Goal: Task Accomplishment & Management: Use online tool/utility

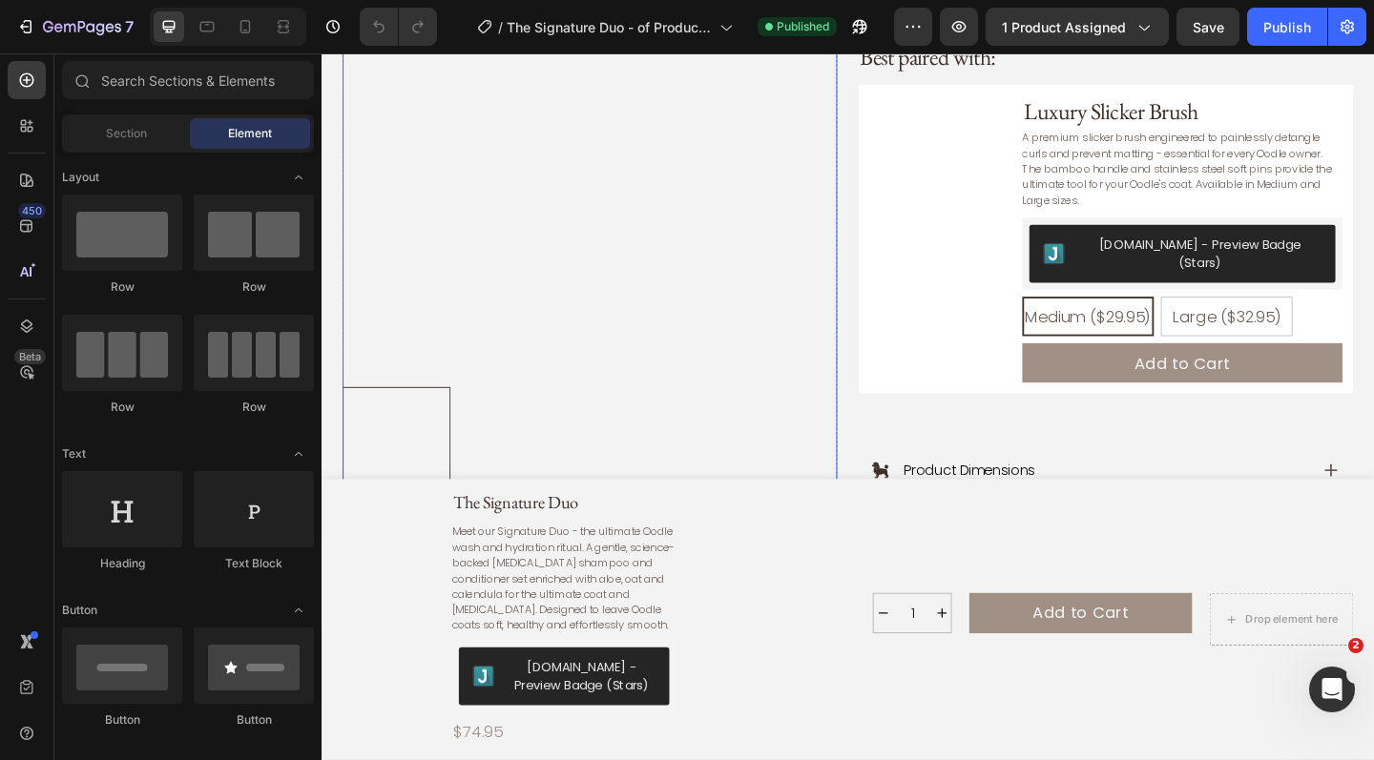
scroll to position [904, 0]
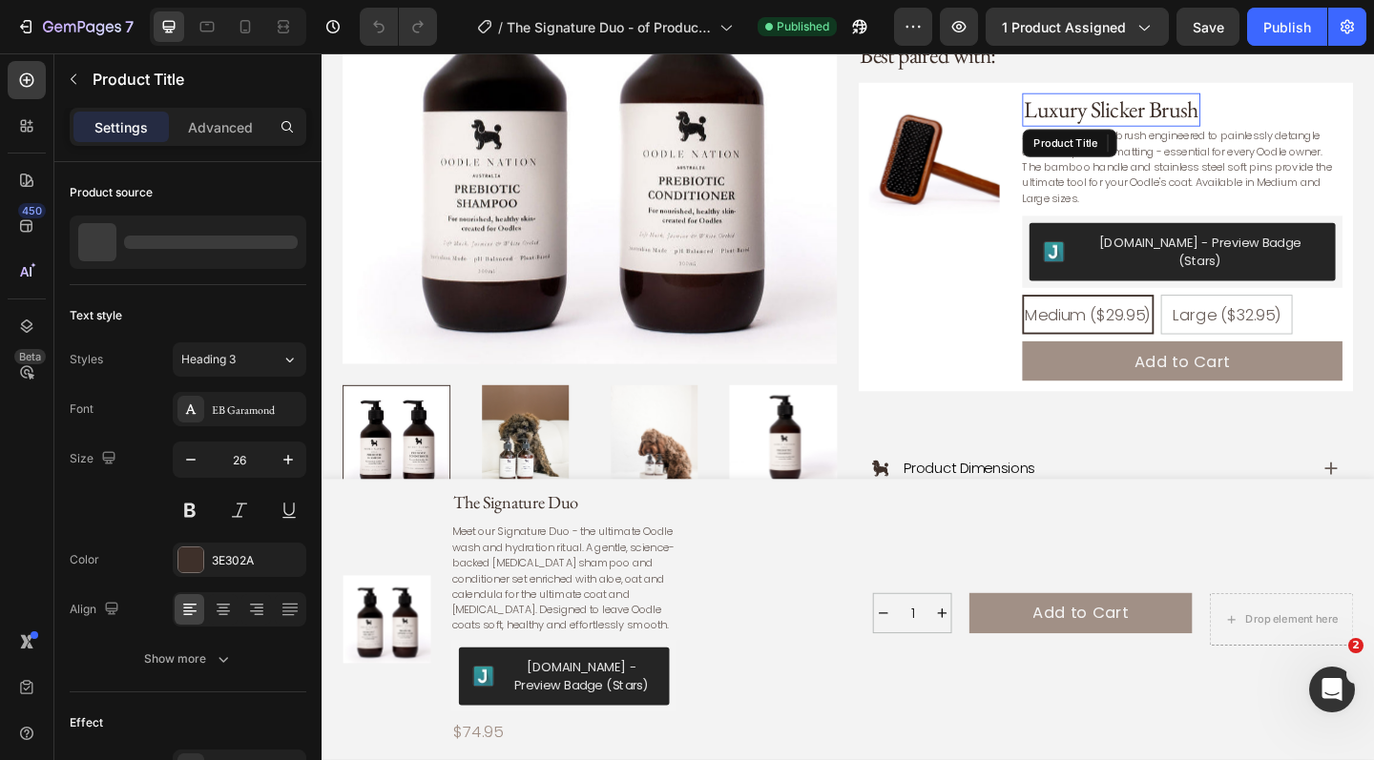
click at [1247, 97] on h3 "Luxury Slicker Brush" at bounding box center [1181, 115] width 194 height 36
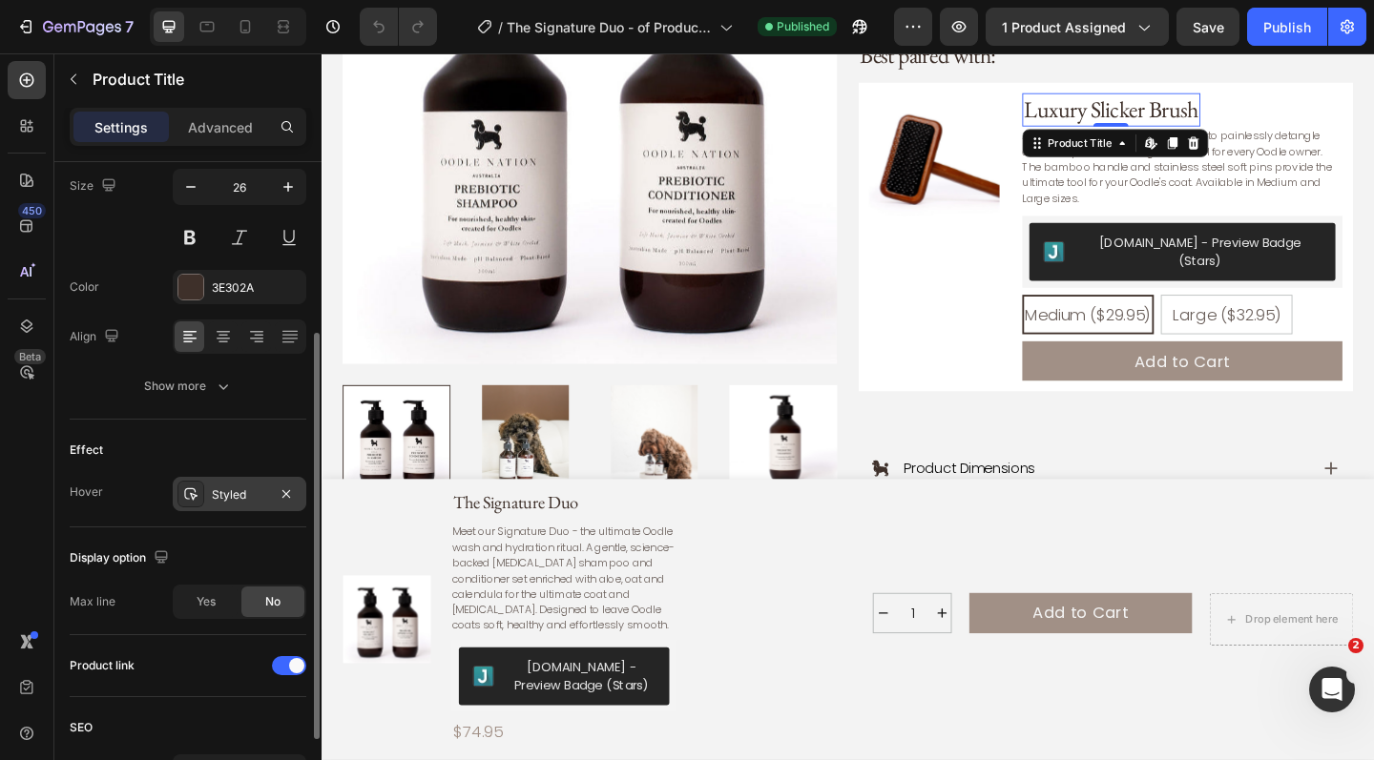
scroll to position [393, 0]
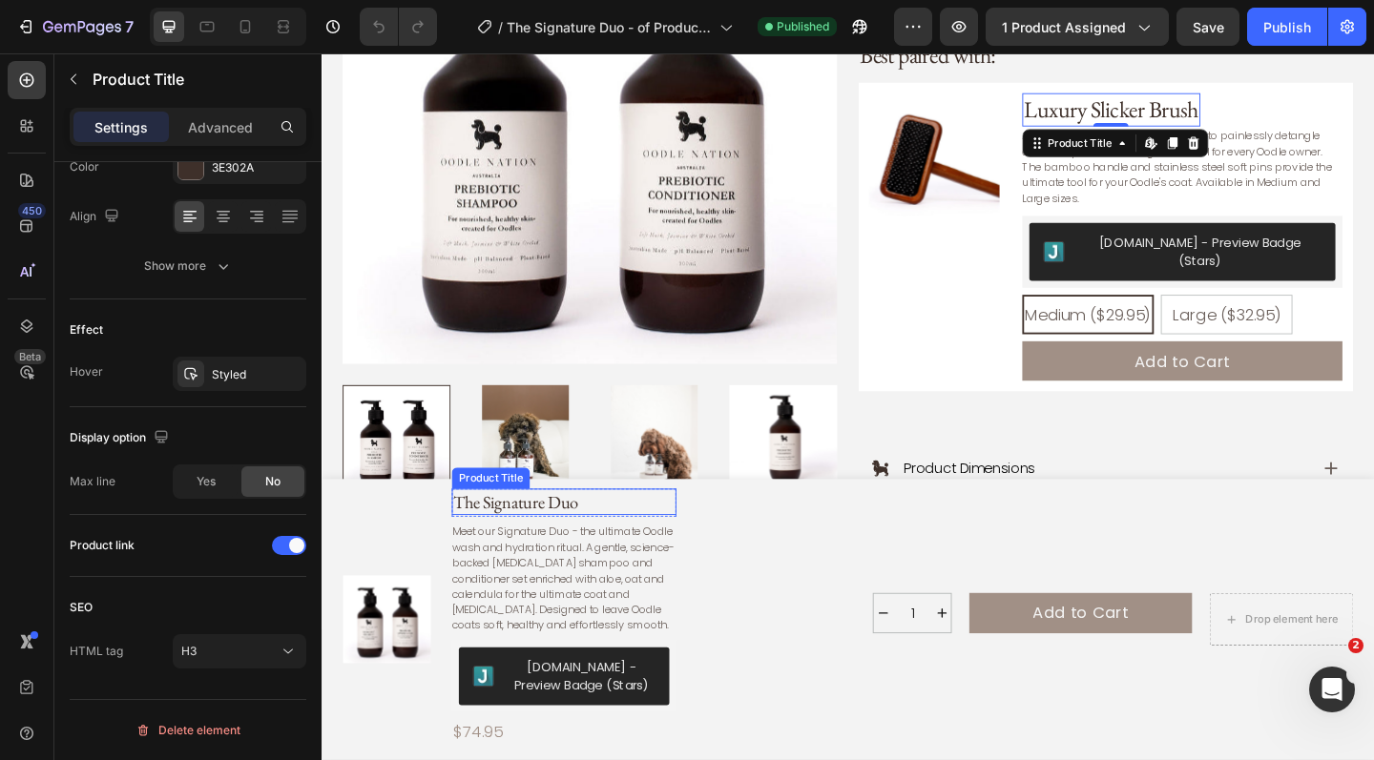
click at [514, 549] on h1 "The Signature Duo" at bounding box center [585, 542] width 244 height 29
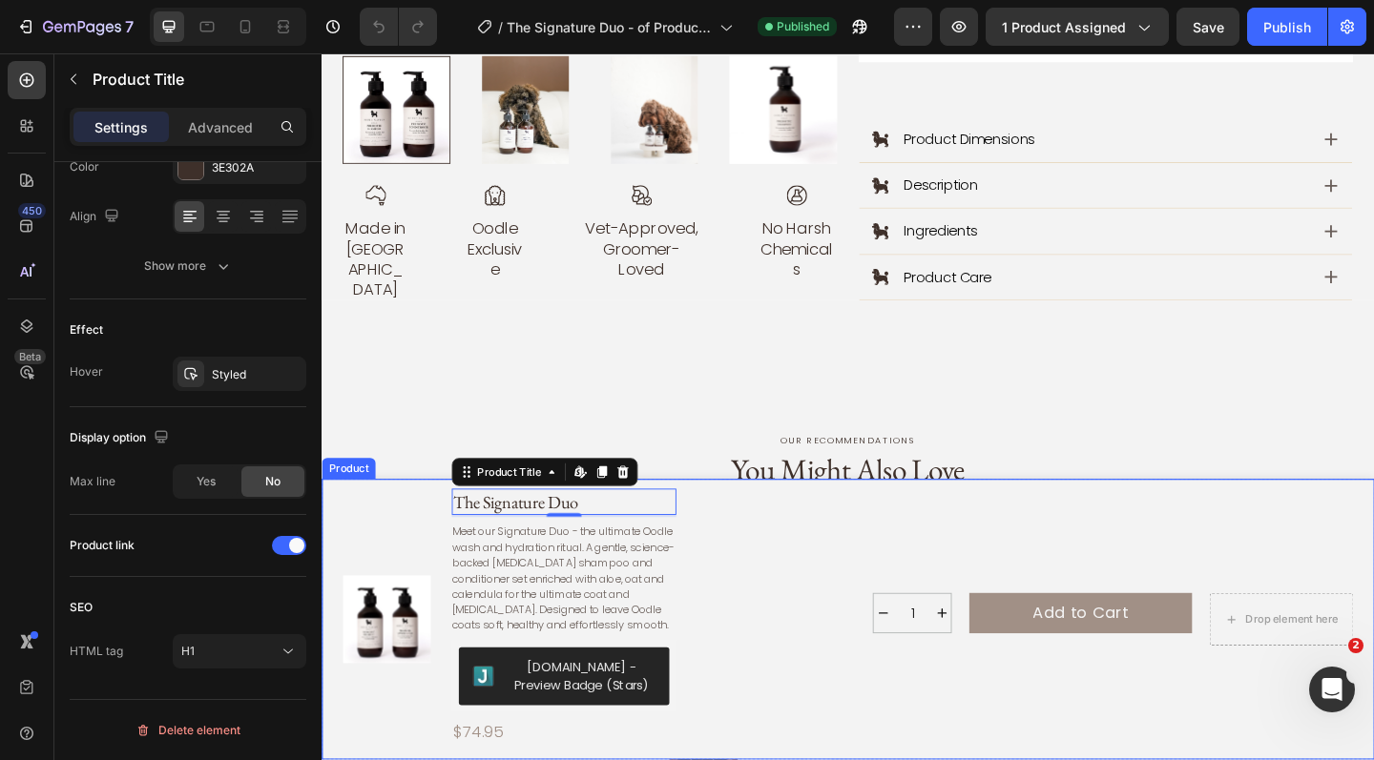
scroll to position [1290, 0]
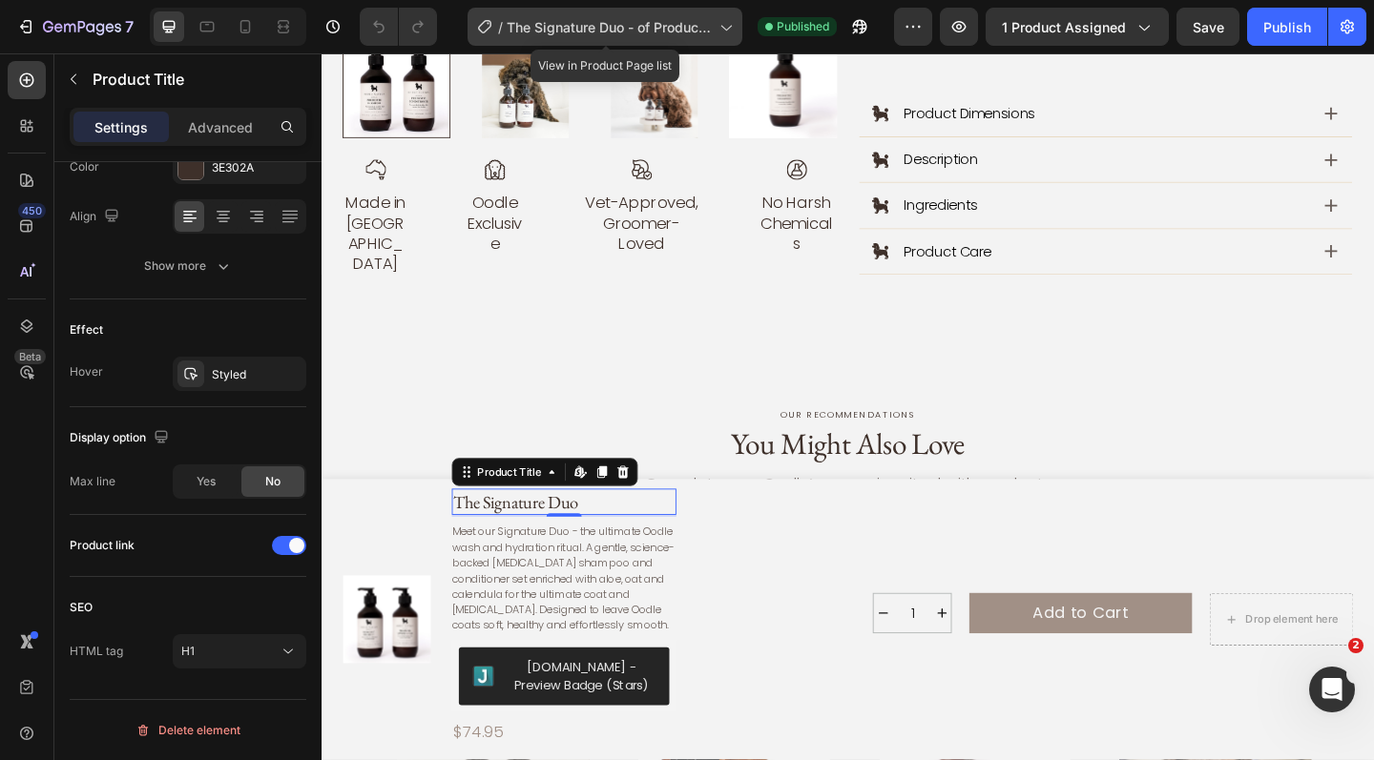
click at [583, 31] on span "The Signature Duo - of Product Page" at bounding box center [609, 27] width 205 height 20
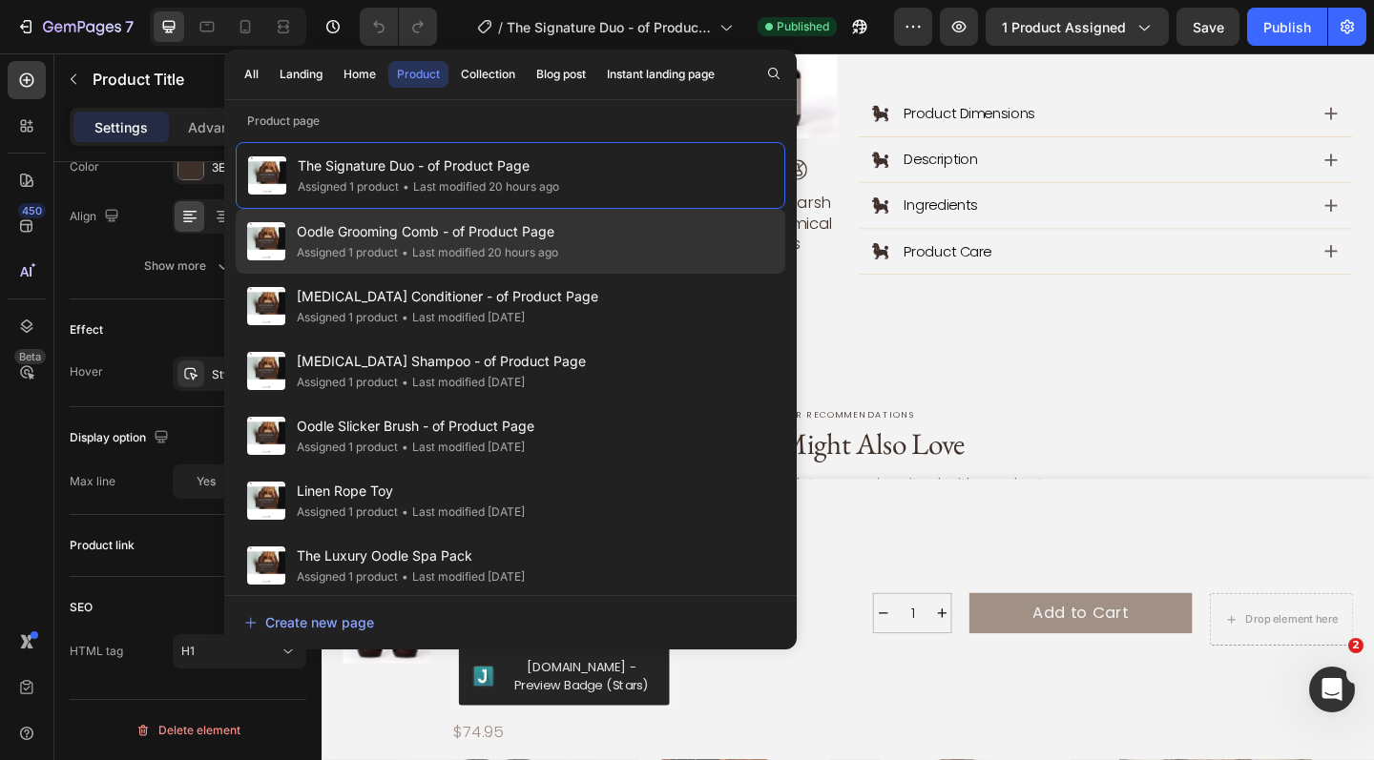
click at [526, 225] on span "Oodle Grooming Comb - of Product Page" at bounding box center [427, 231] width 261 height 23
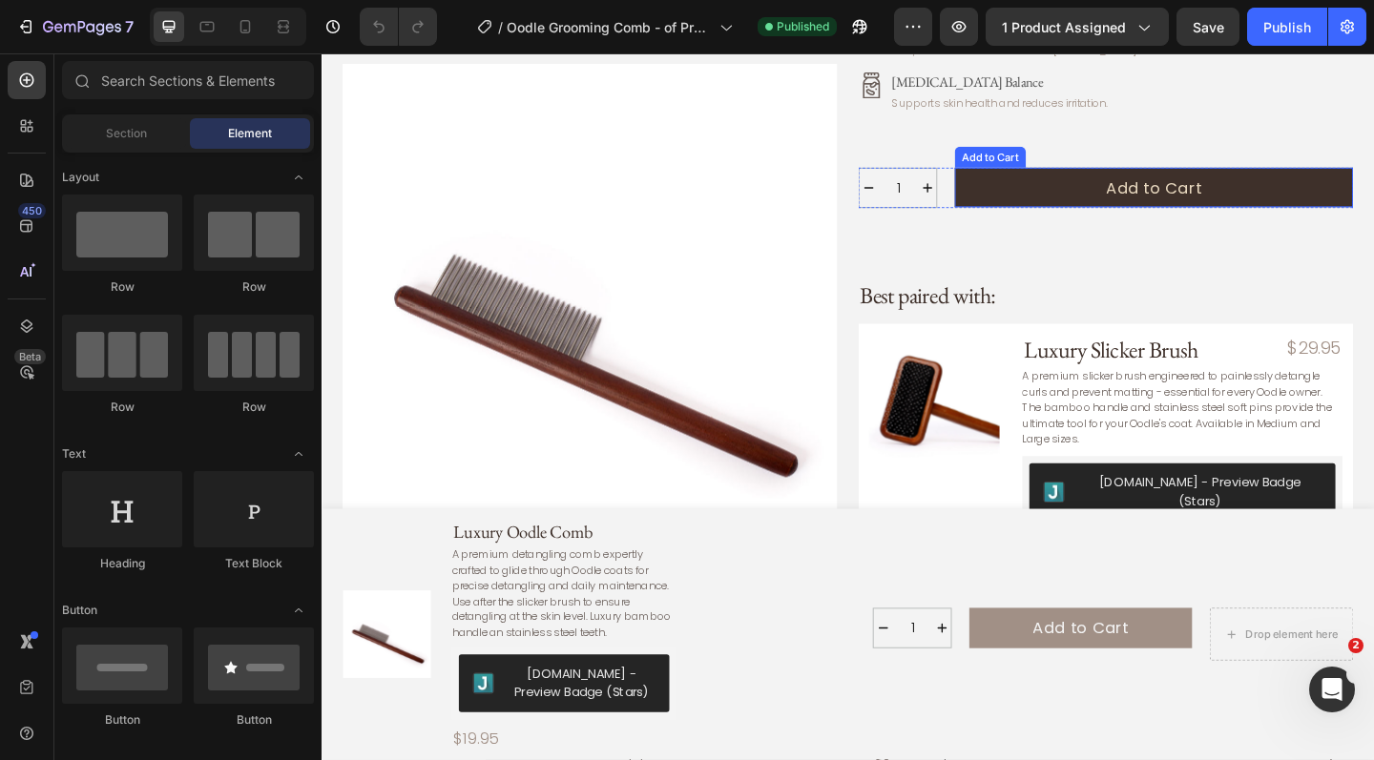
scroll to position [624, 0]
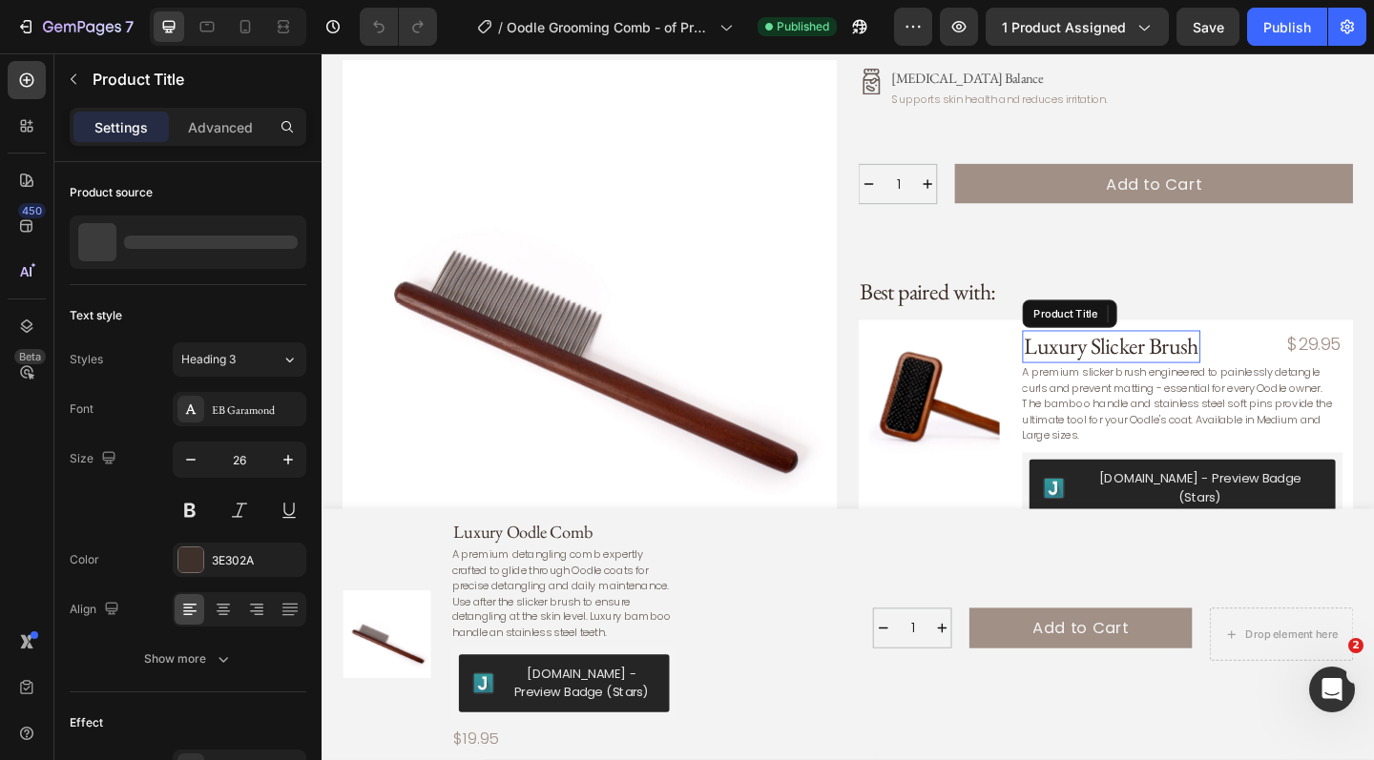
drag, startPoint x: 1091, startPoint y: 368, endPoint x: 866, endPoint y: 400, distance: 226.4
click at [1091, 368] on h3 "Luxury Slicker Brush" at bounding box center [1181, 374] width 194 height 36
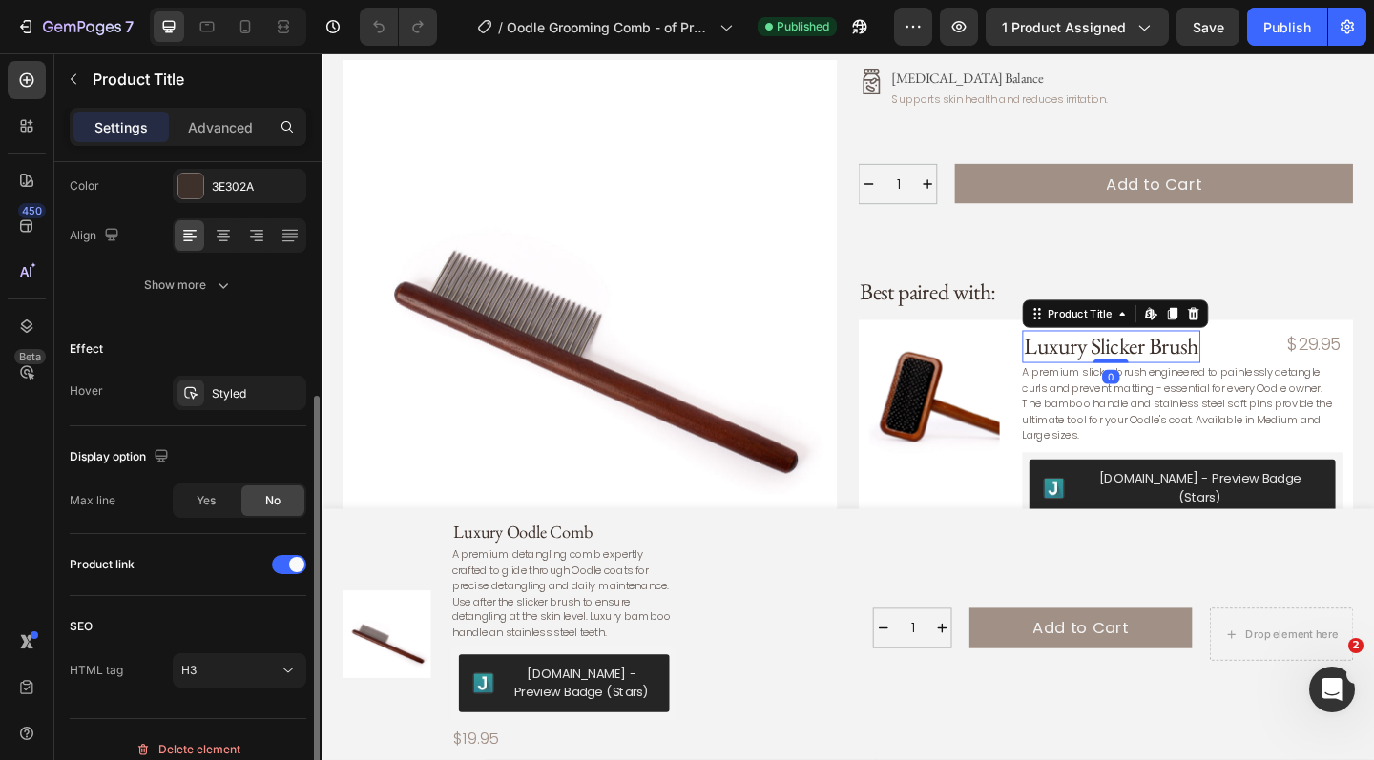
scroll to position [371, 0]
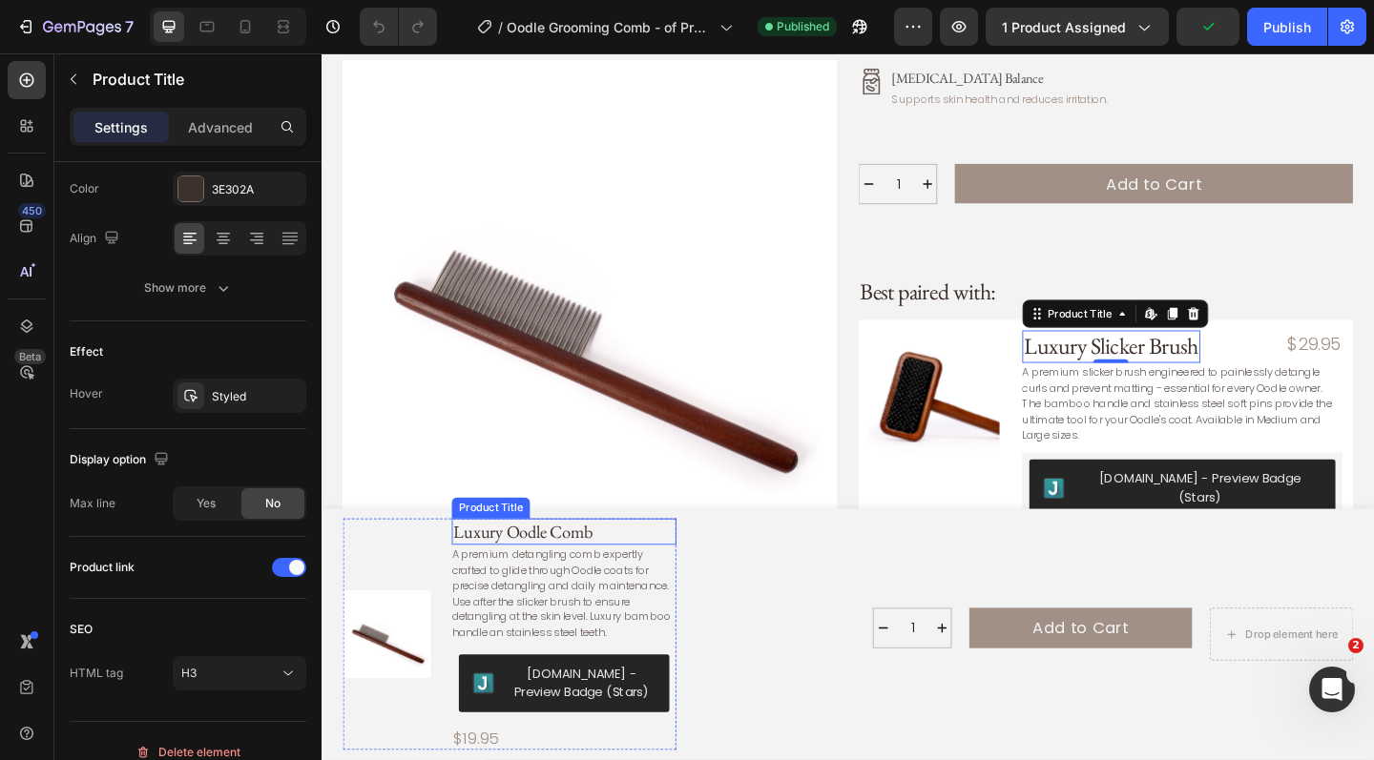
click at [590, 589] on h1 "Luxury Oodle Comb" at bounding box center [585, 574] width 244 height 29
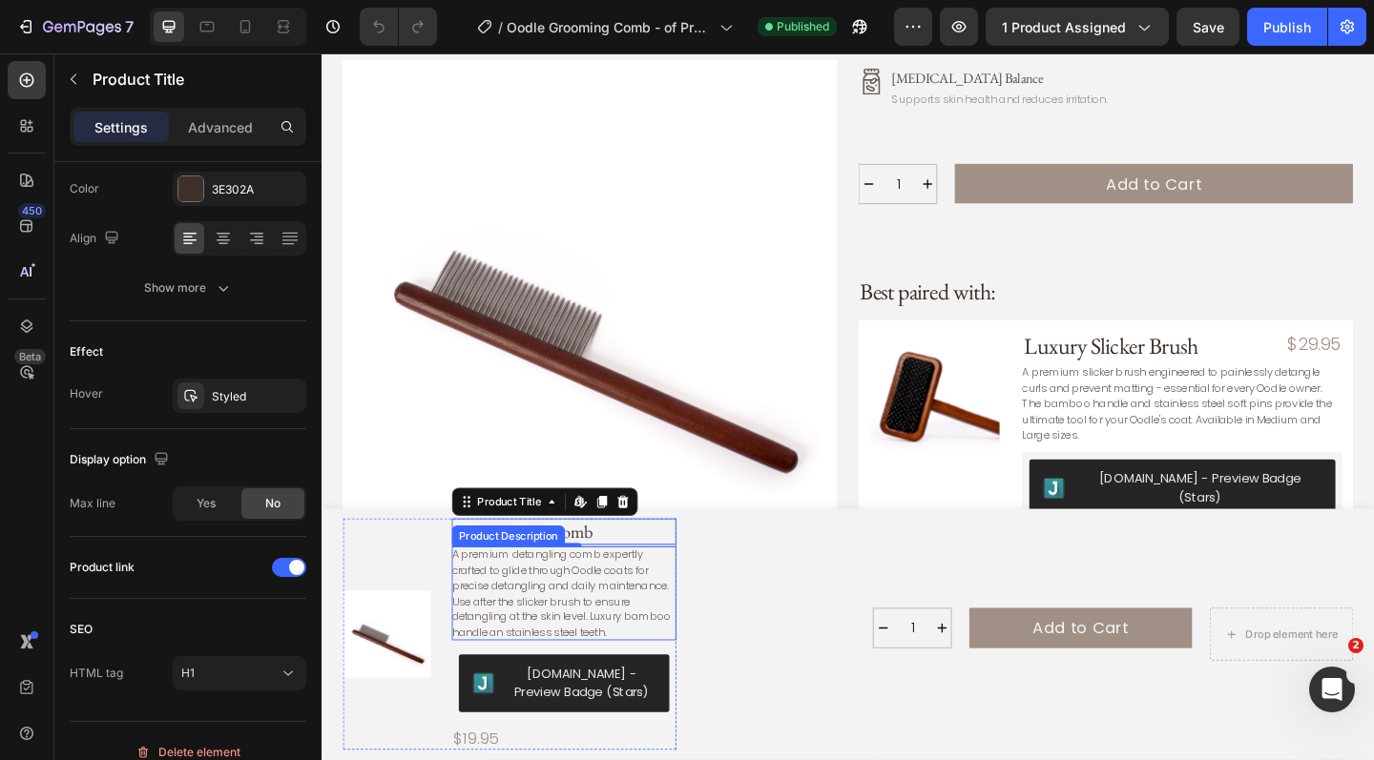
scroll to position [904, 0]
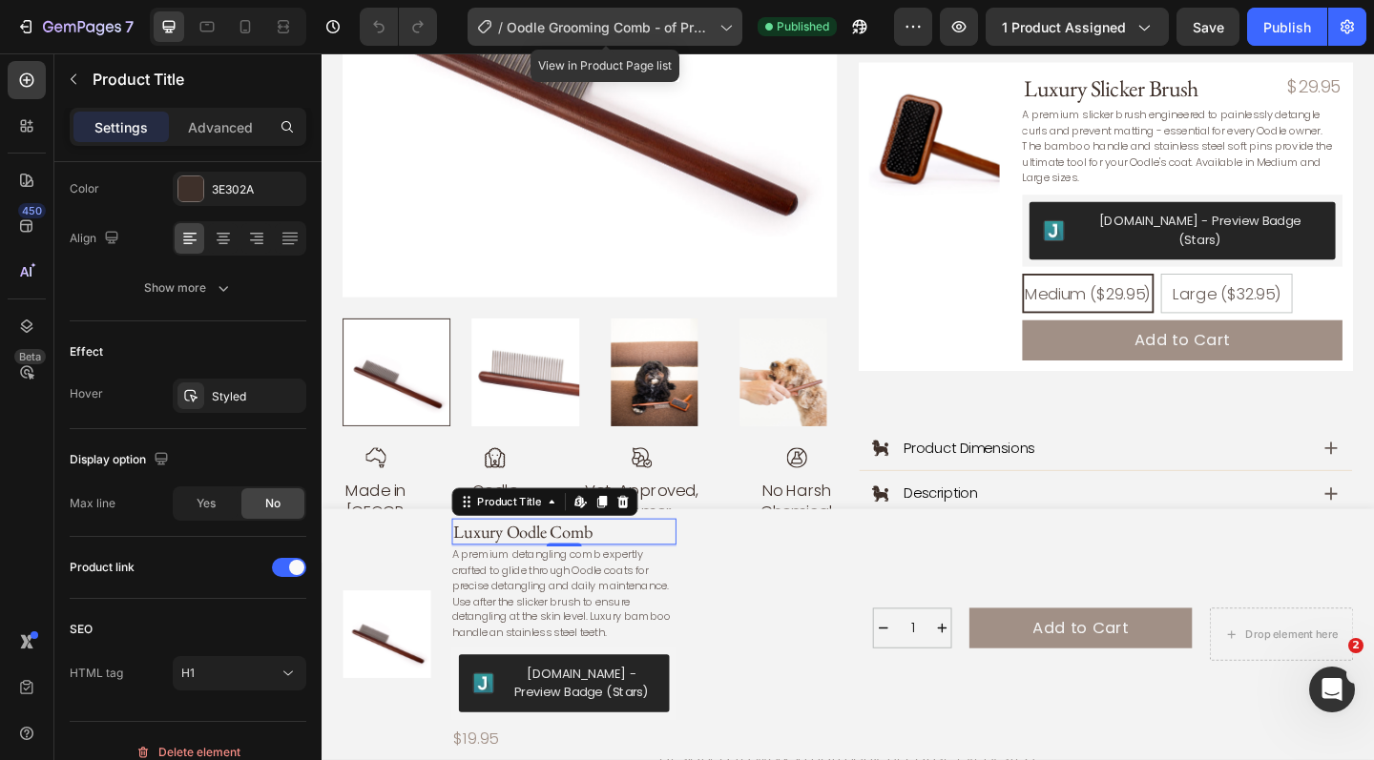
click at [626, 21] on span "Oodle Grooming Comb - of Product Page" at bounding box center [609, 27] width 205 height 20
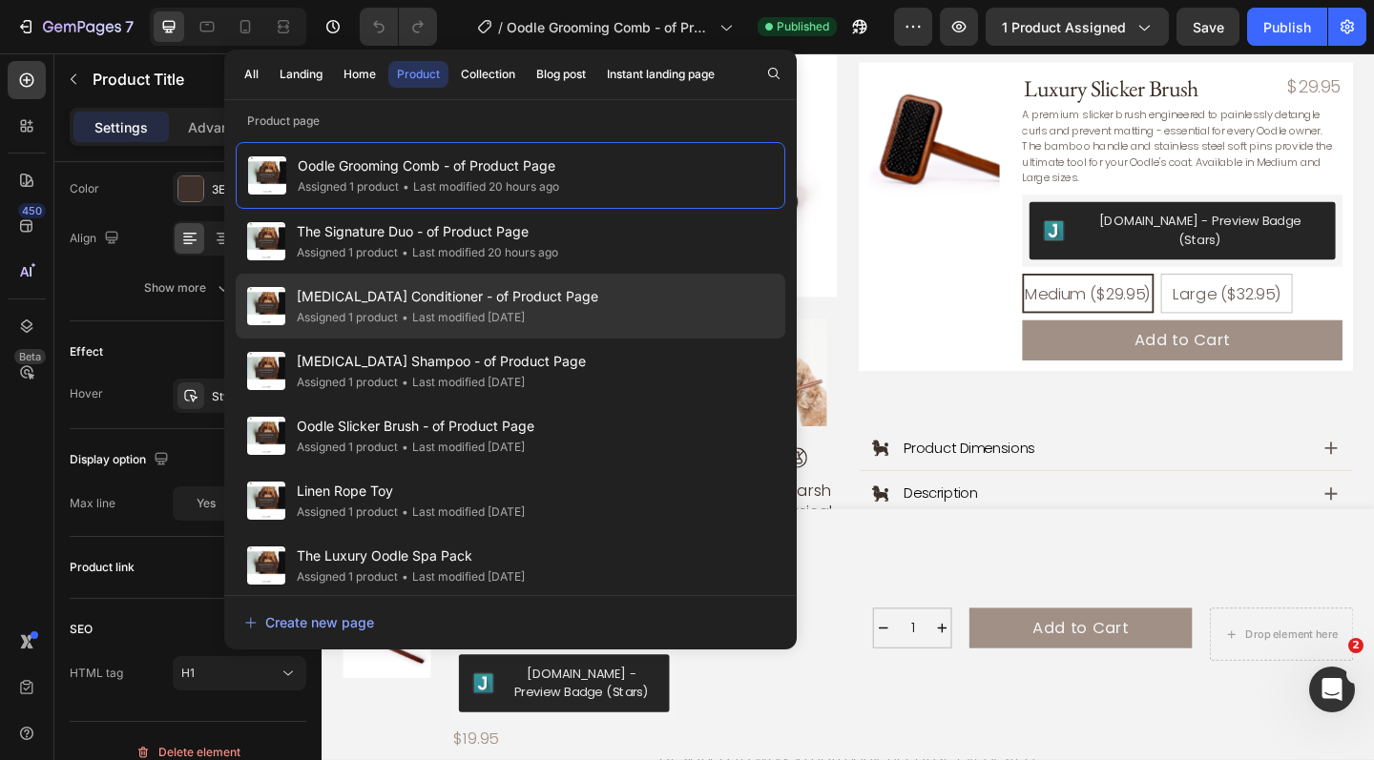
click at [495, 315] on div "• Last modified 2 days ago" at bounding box center [461, 317] width 127 height 19
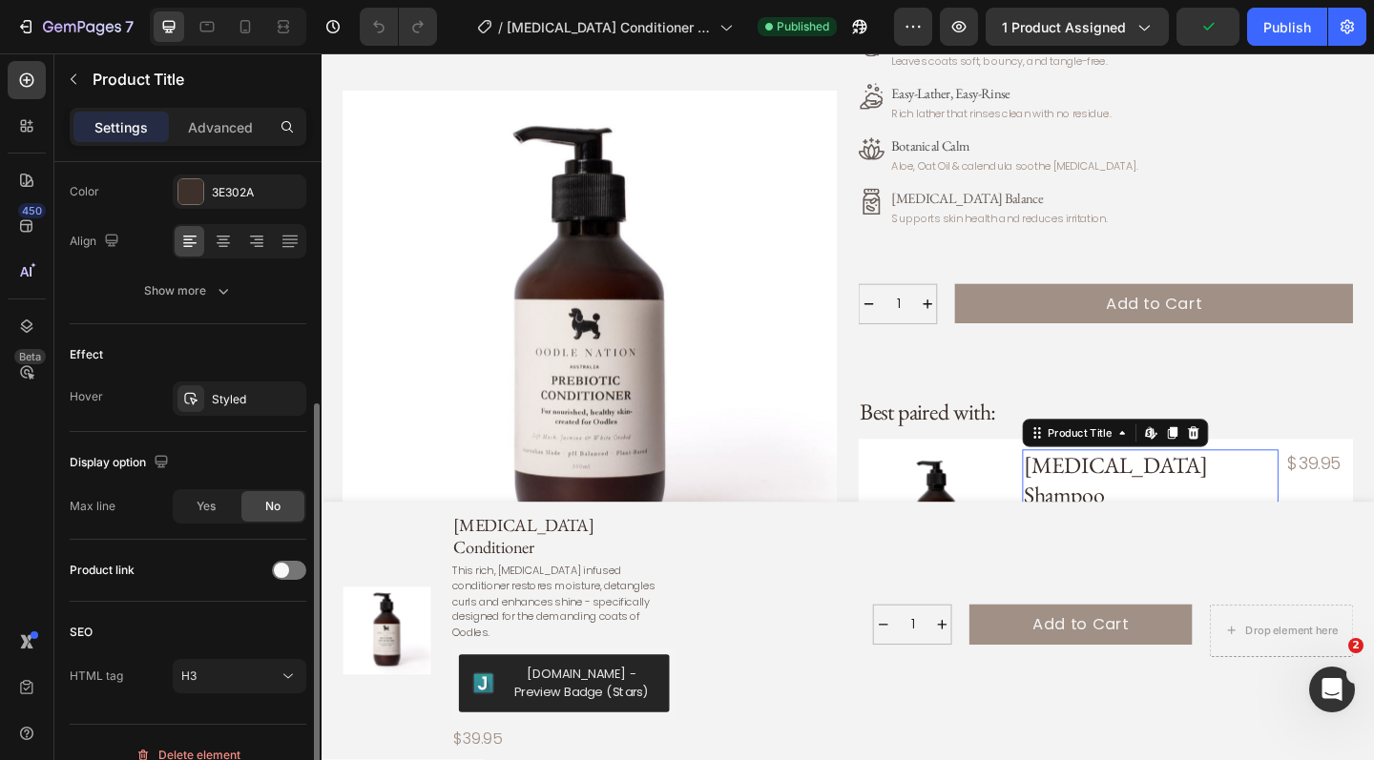
scroll to position [375, 0]
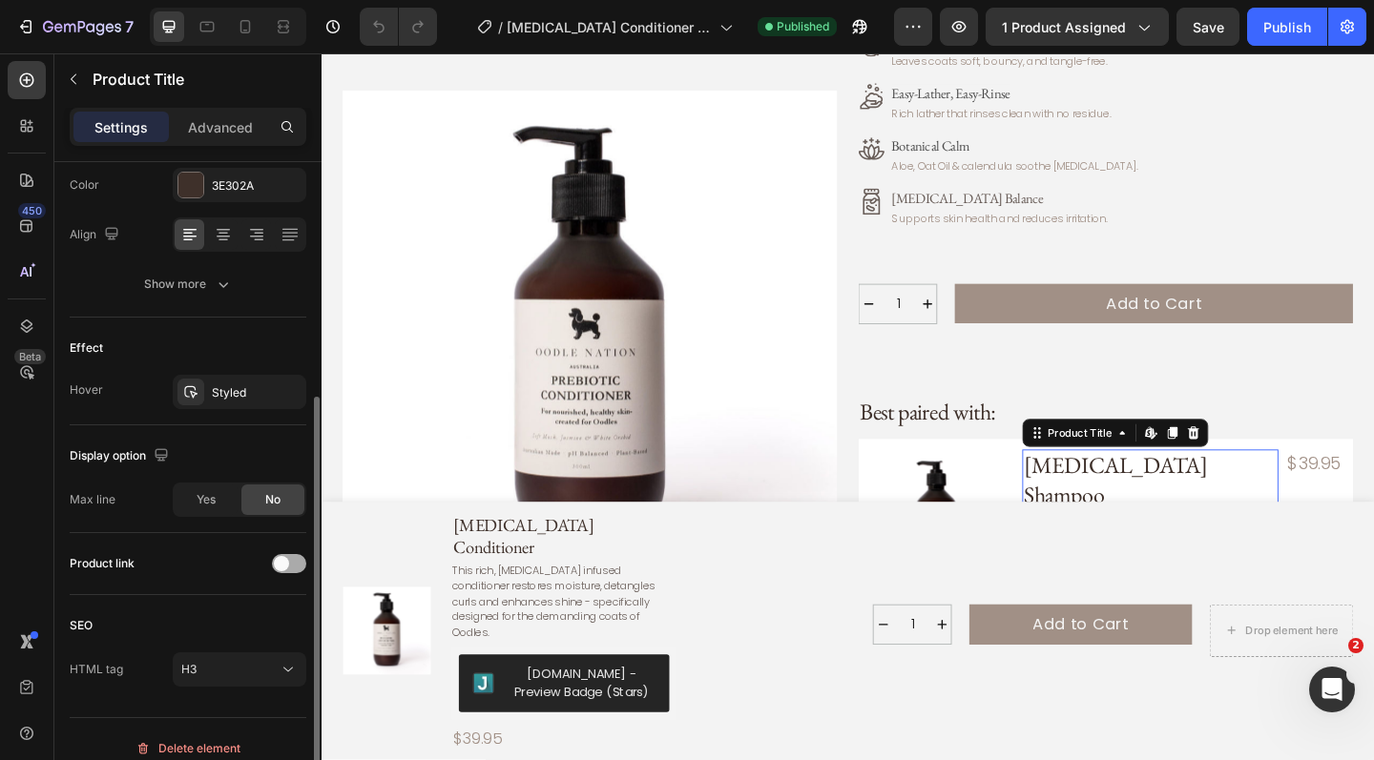
click at [286, 560] on span at bounding box center [281, 563] width 15 height 15
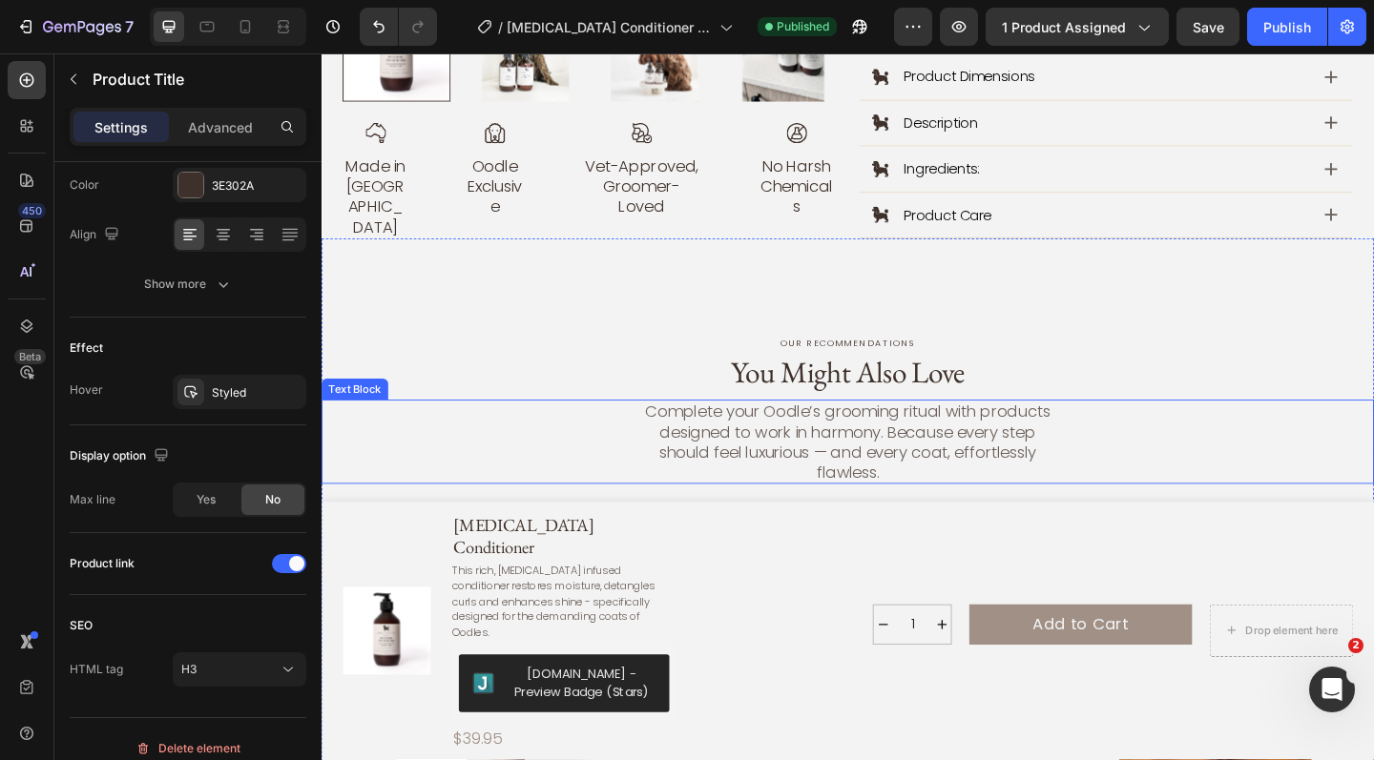
scroll to position [1304, 0]
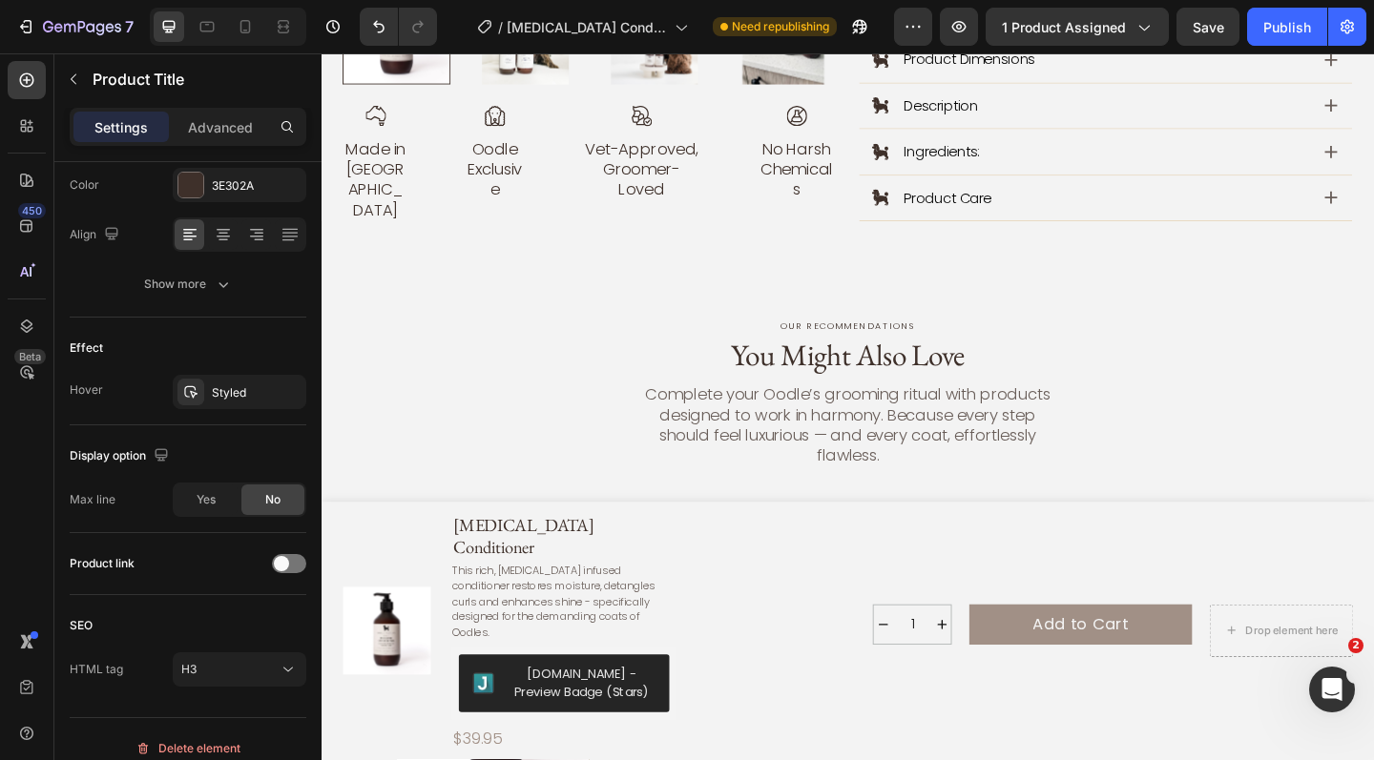
click at [572, 569] on h3 "[MEDICAL_DATA] Shampoo" at bounding box center [508, 603] width 209 height 69
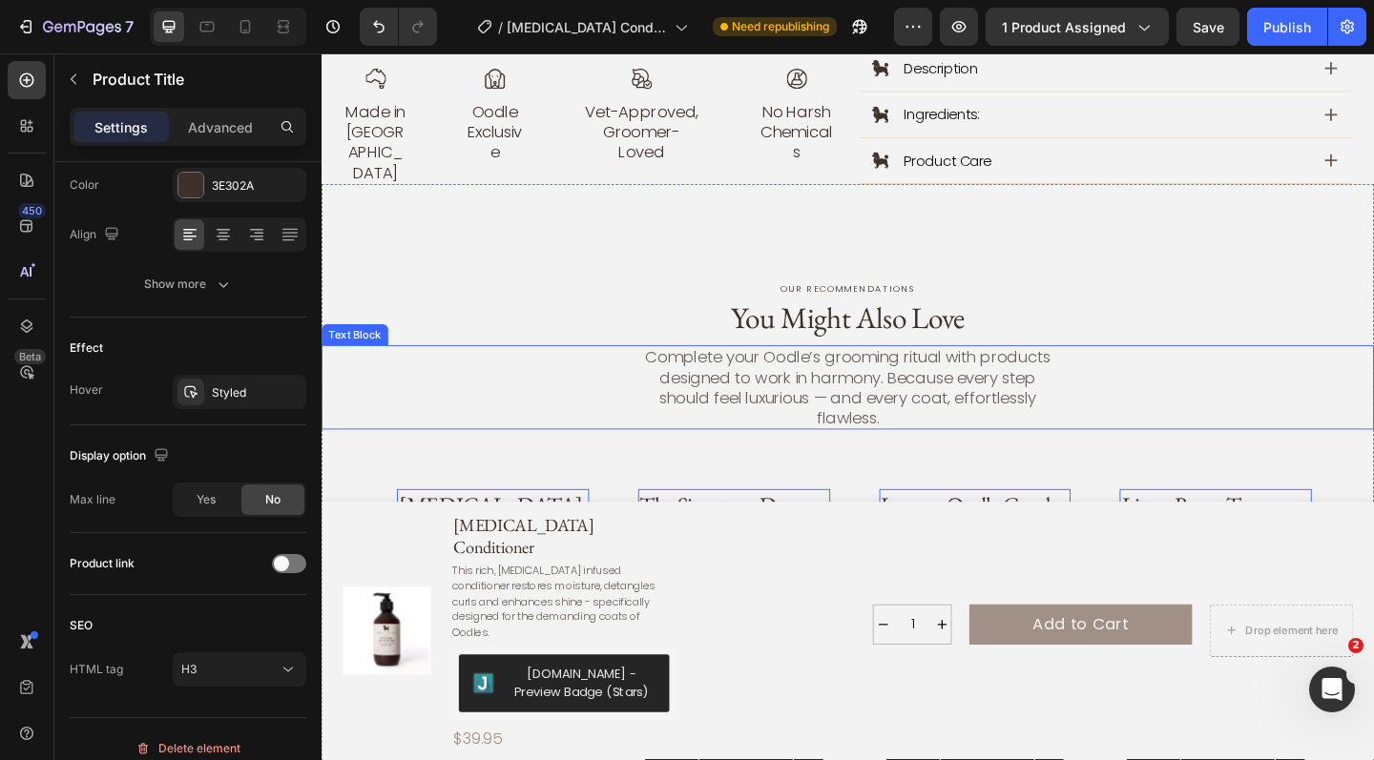
scroll to position [1456, 0]
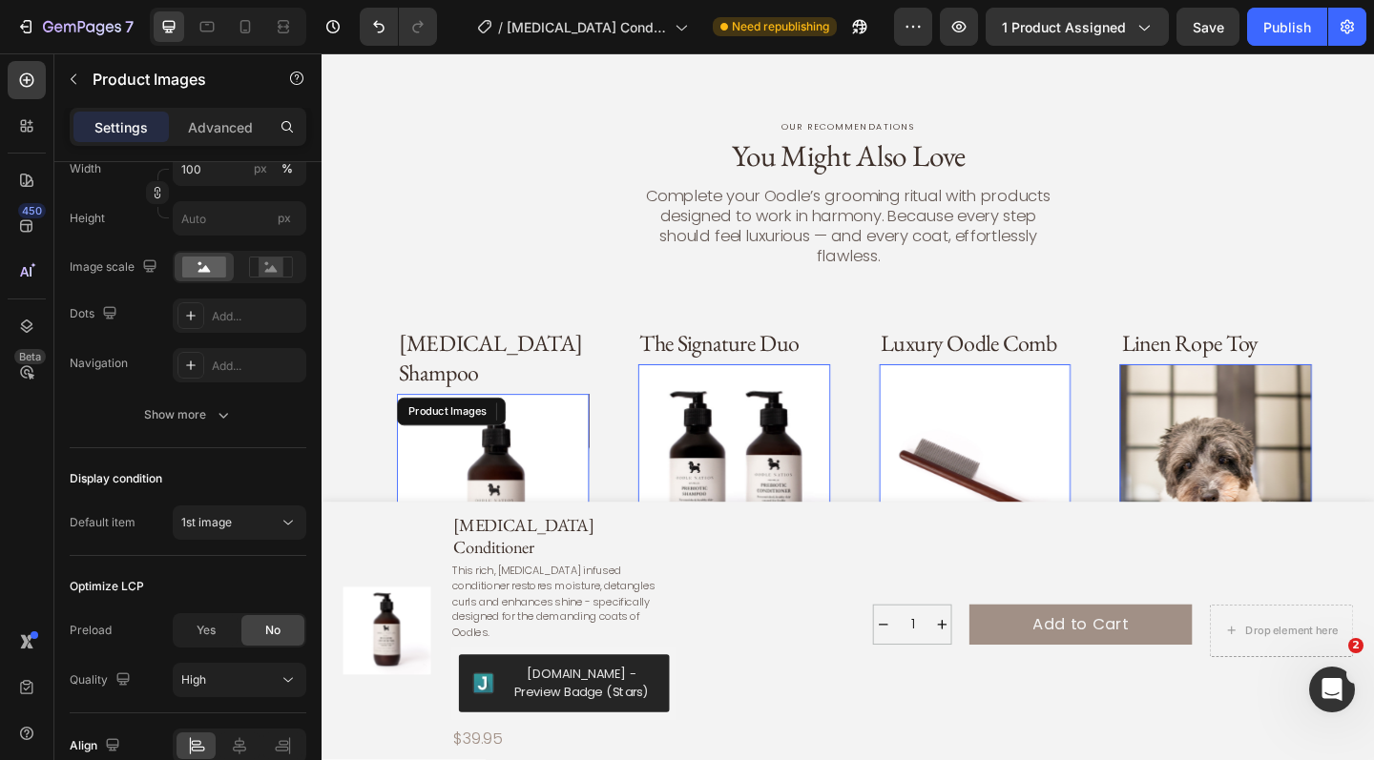
click at [583, 426] on img at bounding box center [508, 529] width 209 height 209
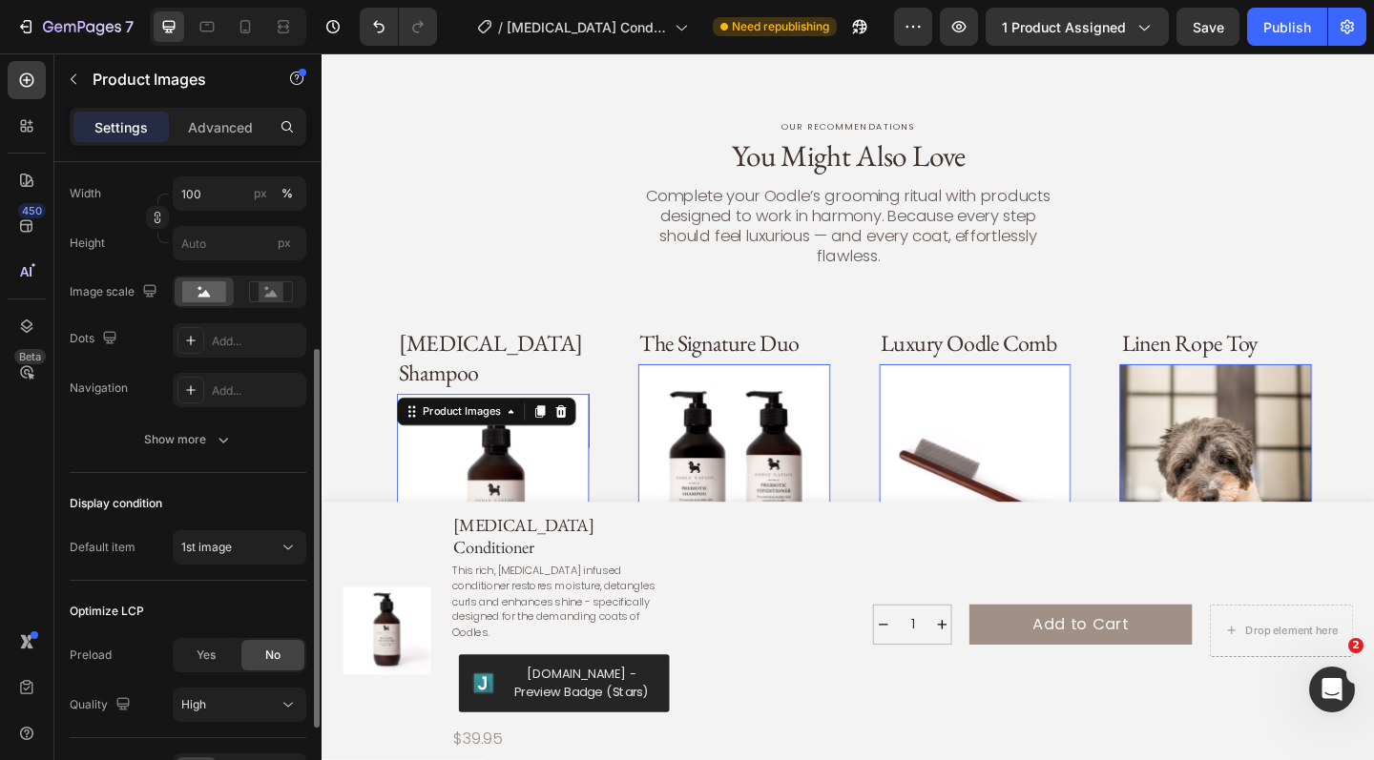
scroll to position [340, 0]
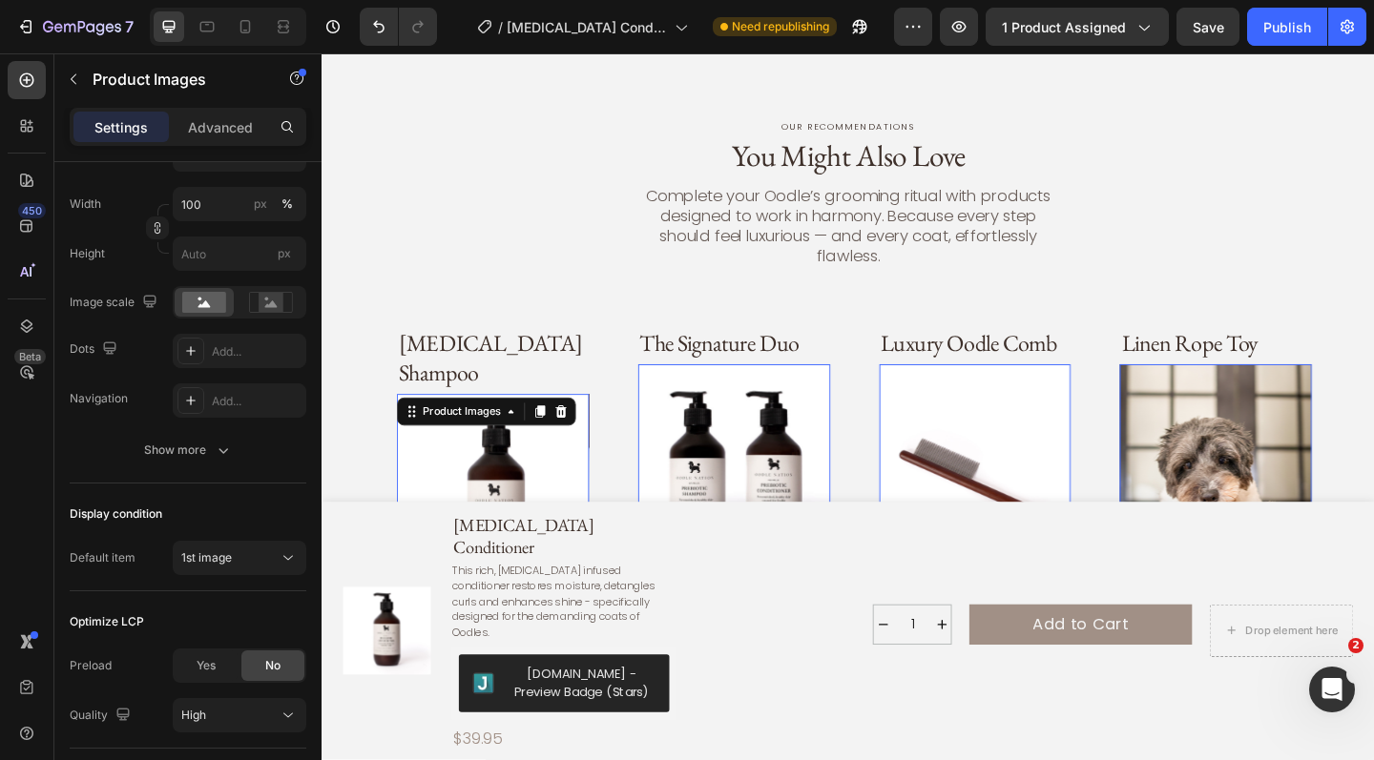
click at [700, 398] on div "Product Images 0" at bounding box center [770, 496] width 209 height 209
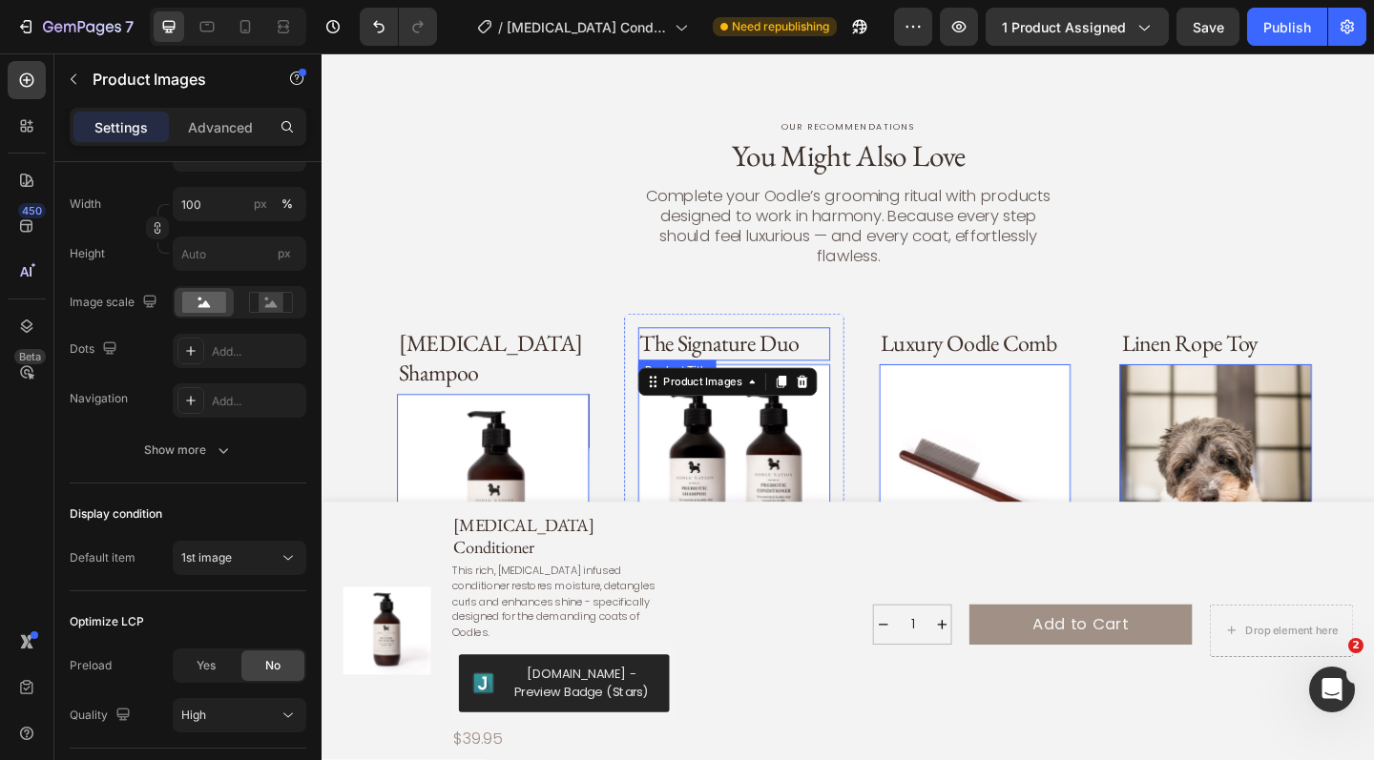
click at [742, 352] on h3 "The Signature Duo" at bounding box center [770, 370] width 209 height 36
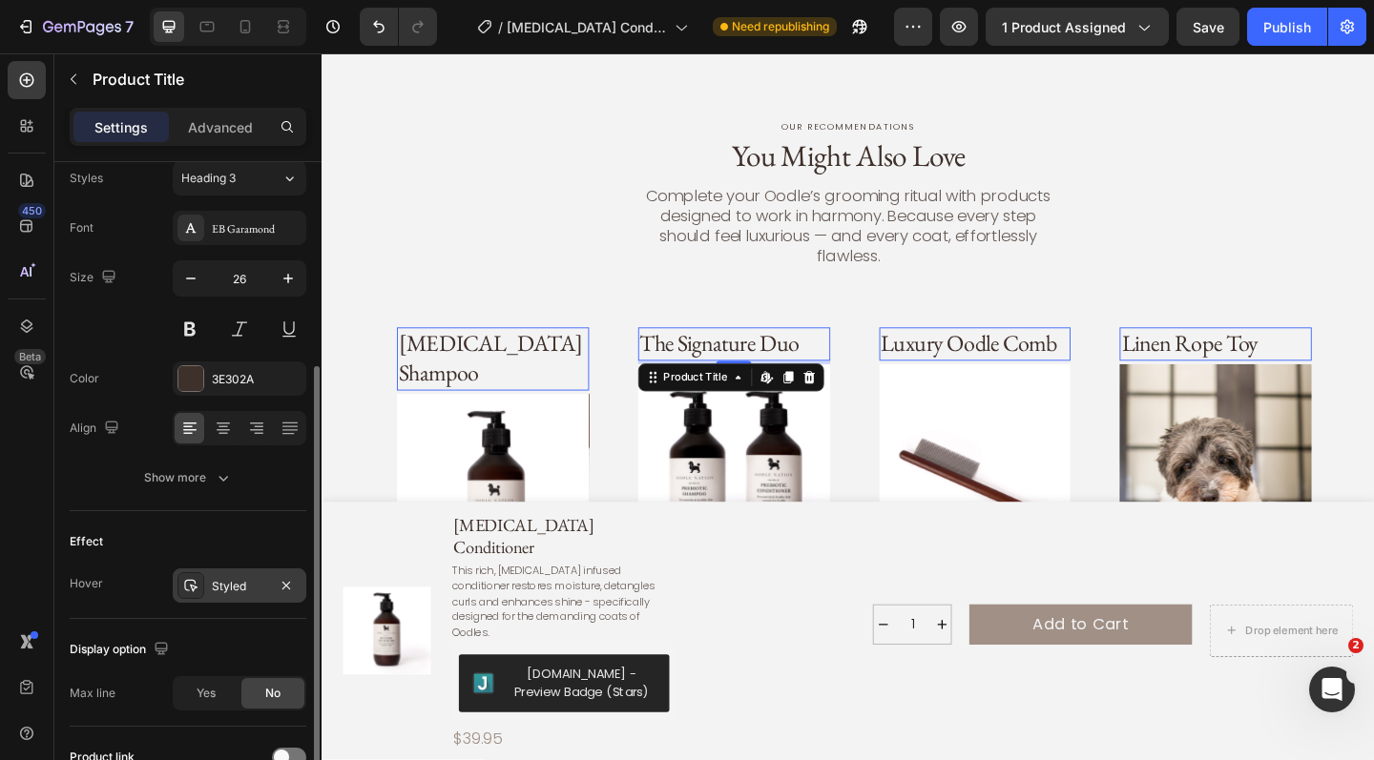
scroll to position [350, 0]
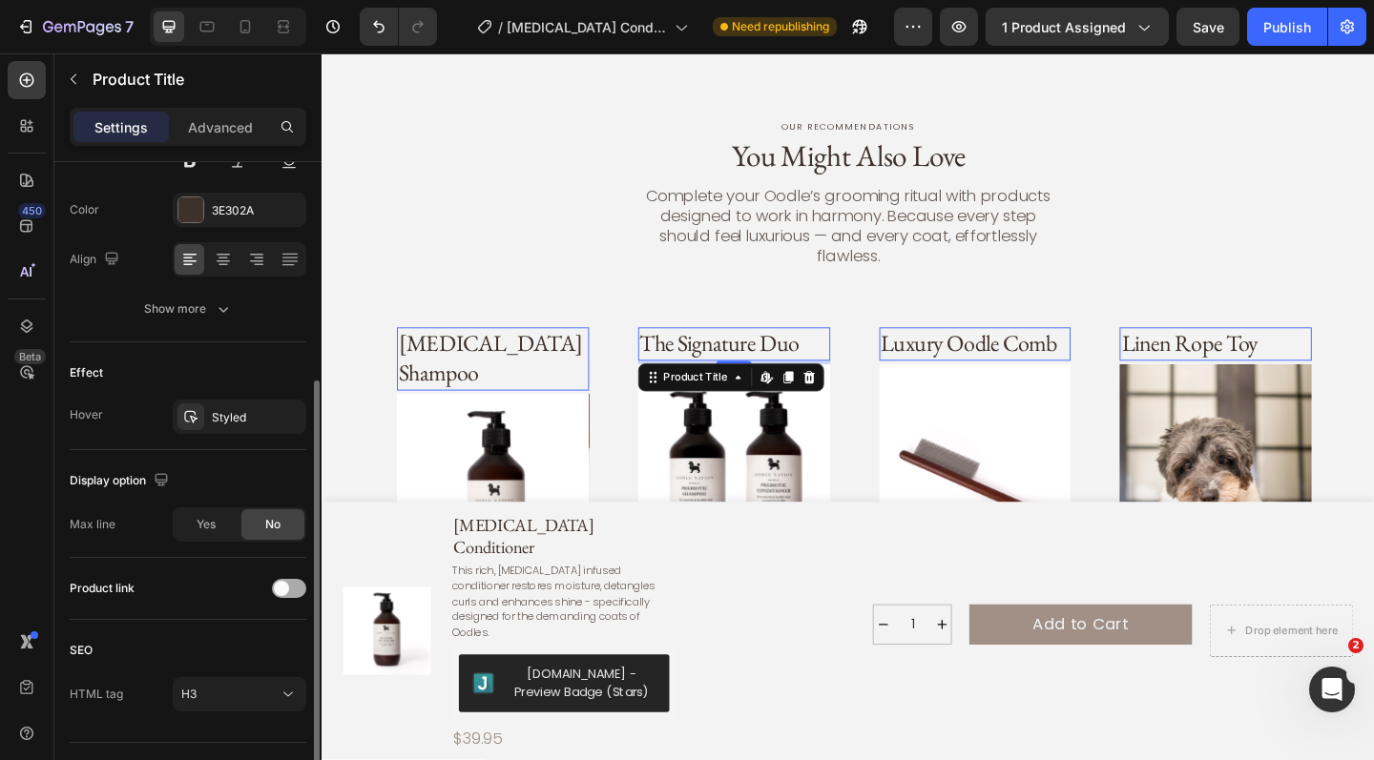
click at [296, 587] on div at bounding box center [289, 588] width 34 height 19
click at [468, 352] on h3 "Prebiotic Shampoo" at bounding box center [508, 386] width 209 height 69
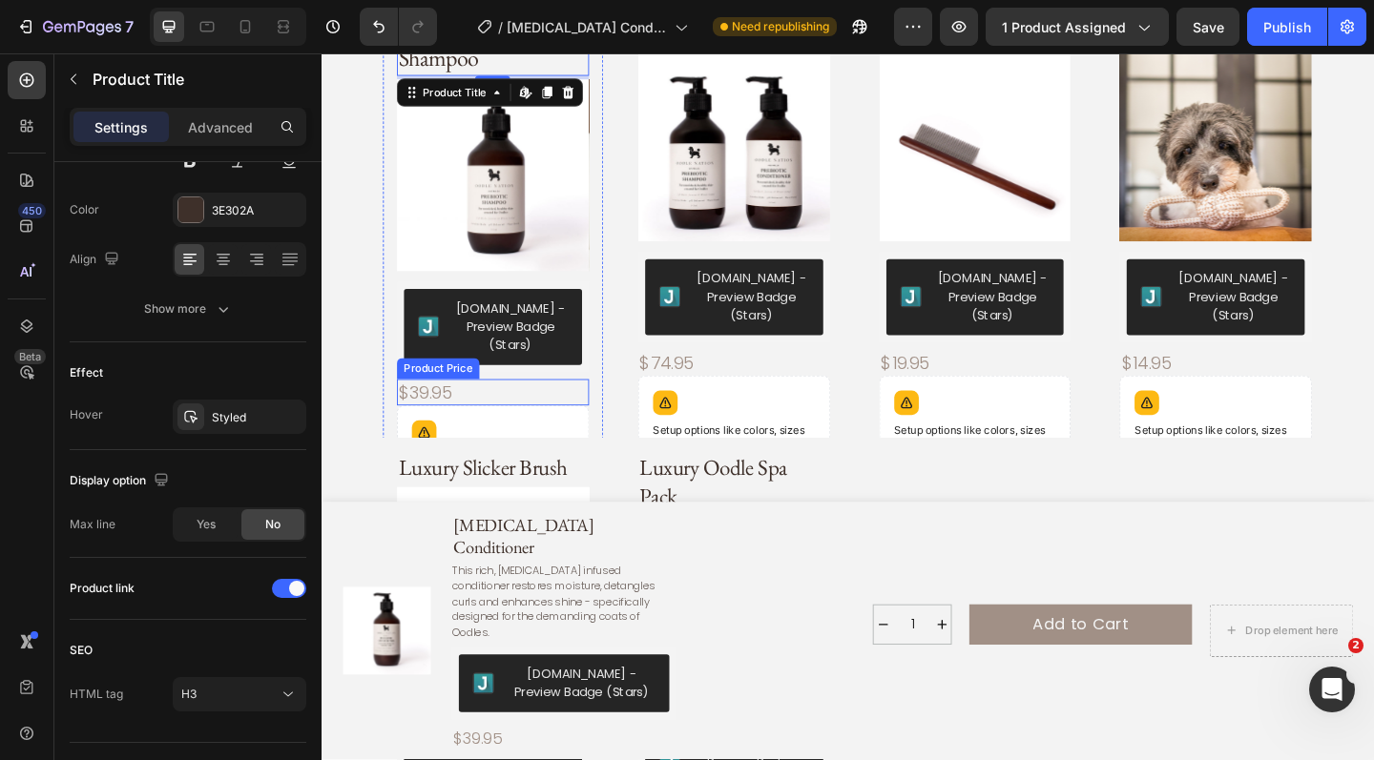
scroll to position [1797, 0]
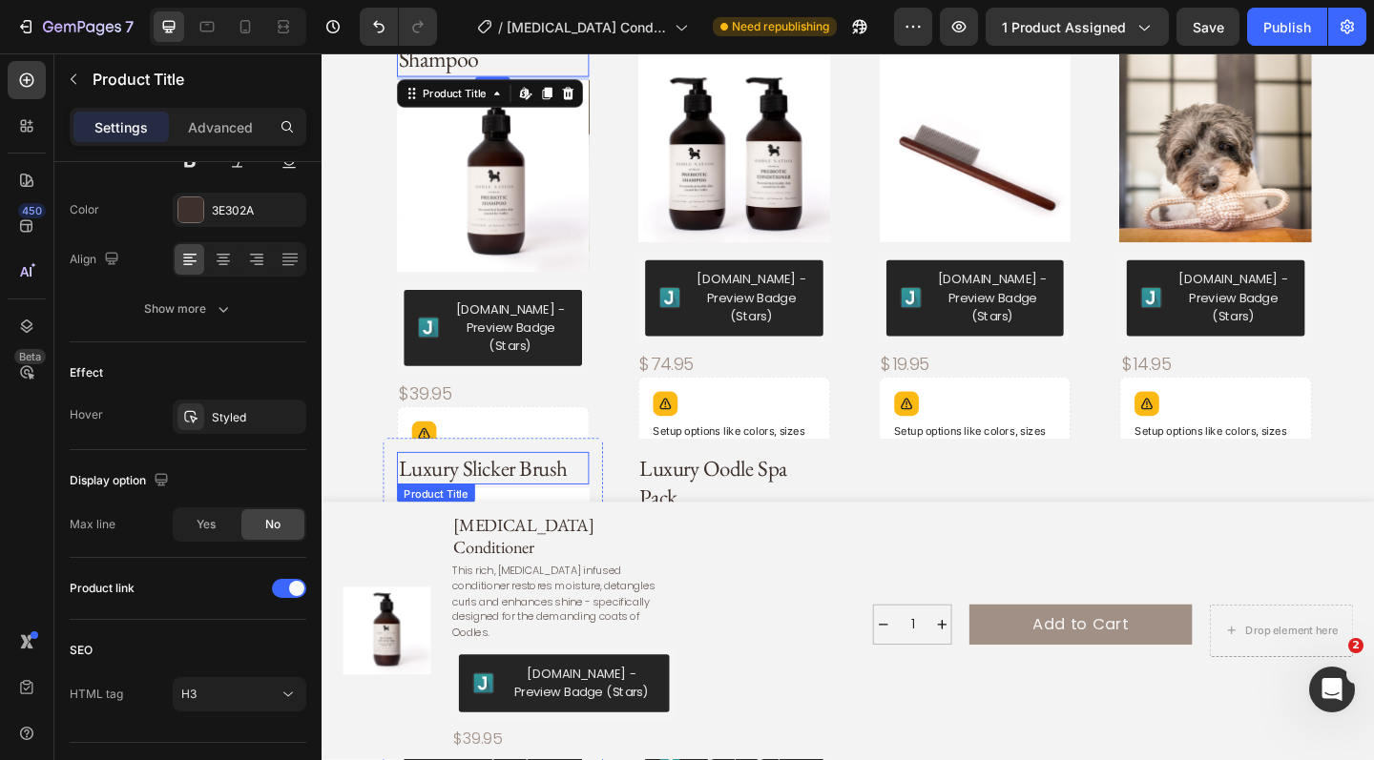
click at [554, 488] on h3 "Luxury Slicker Brush" at bounding box center [508, 505] width 209 height 35
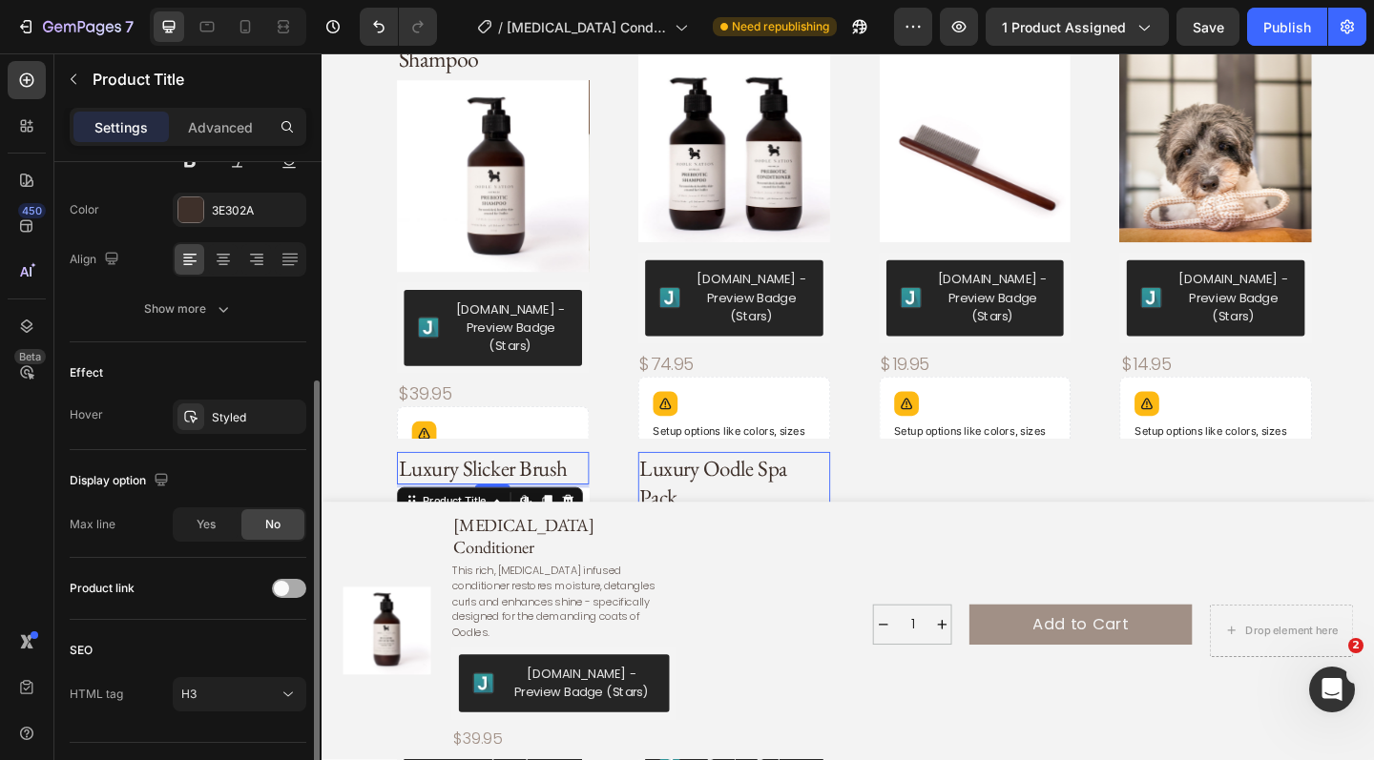
click at [287, 592] on span at bounding box center [281, 588] width 15 height 15
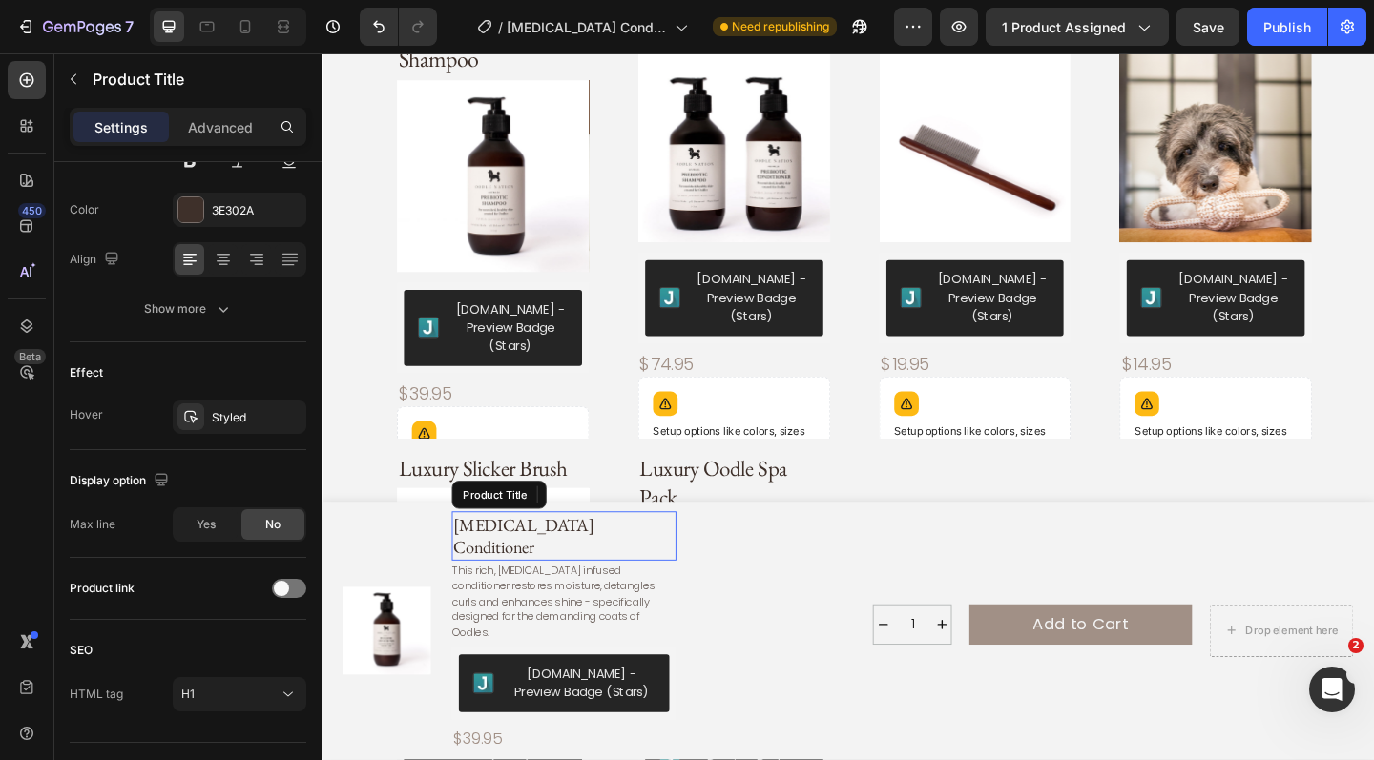
click at [485, 606] on h1 "[MEDICAL_DATA] Conditioner" at bounding box center [585, 578] width 244 height 53
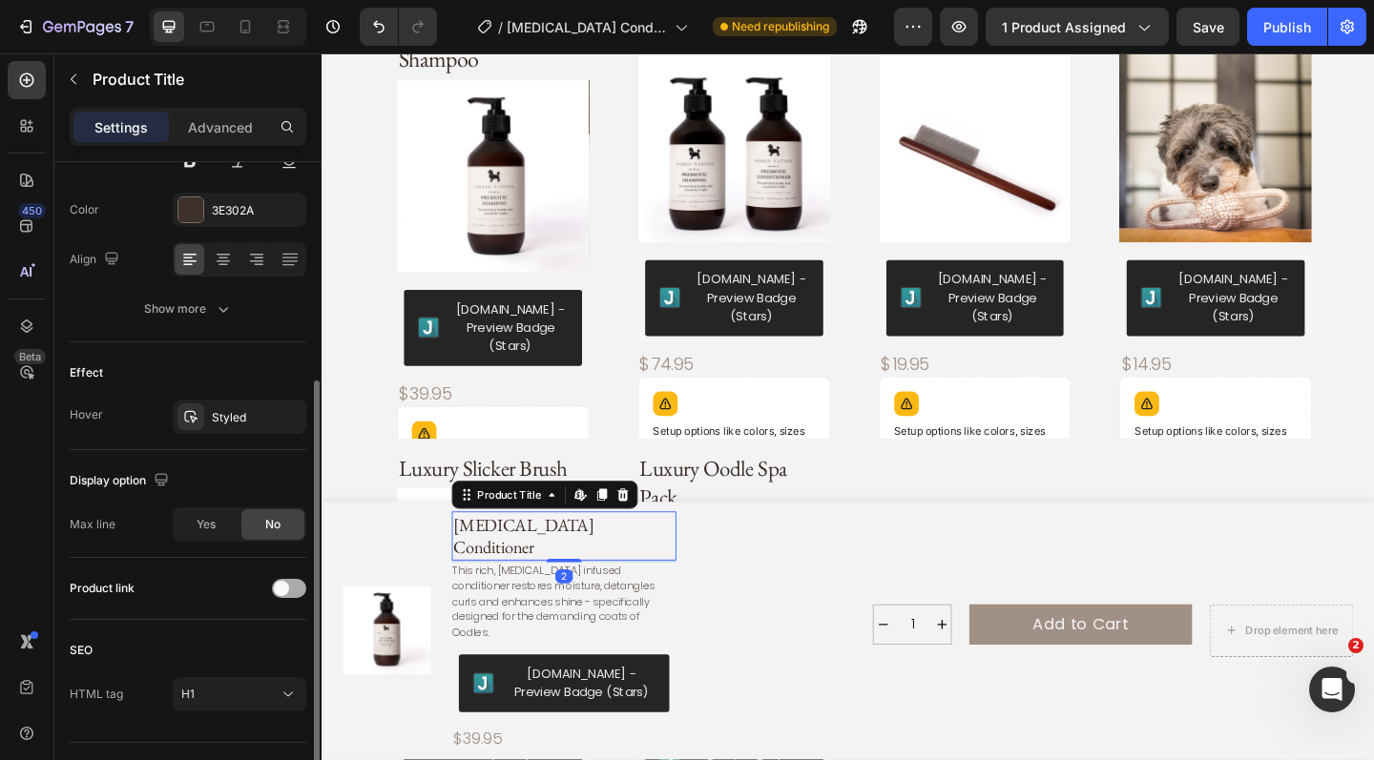
click at [292, 591] on div at bounding box center [289, 588] width 34 height 19
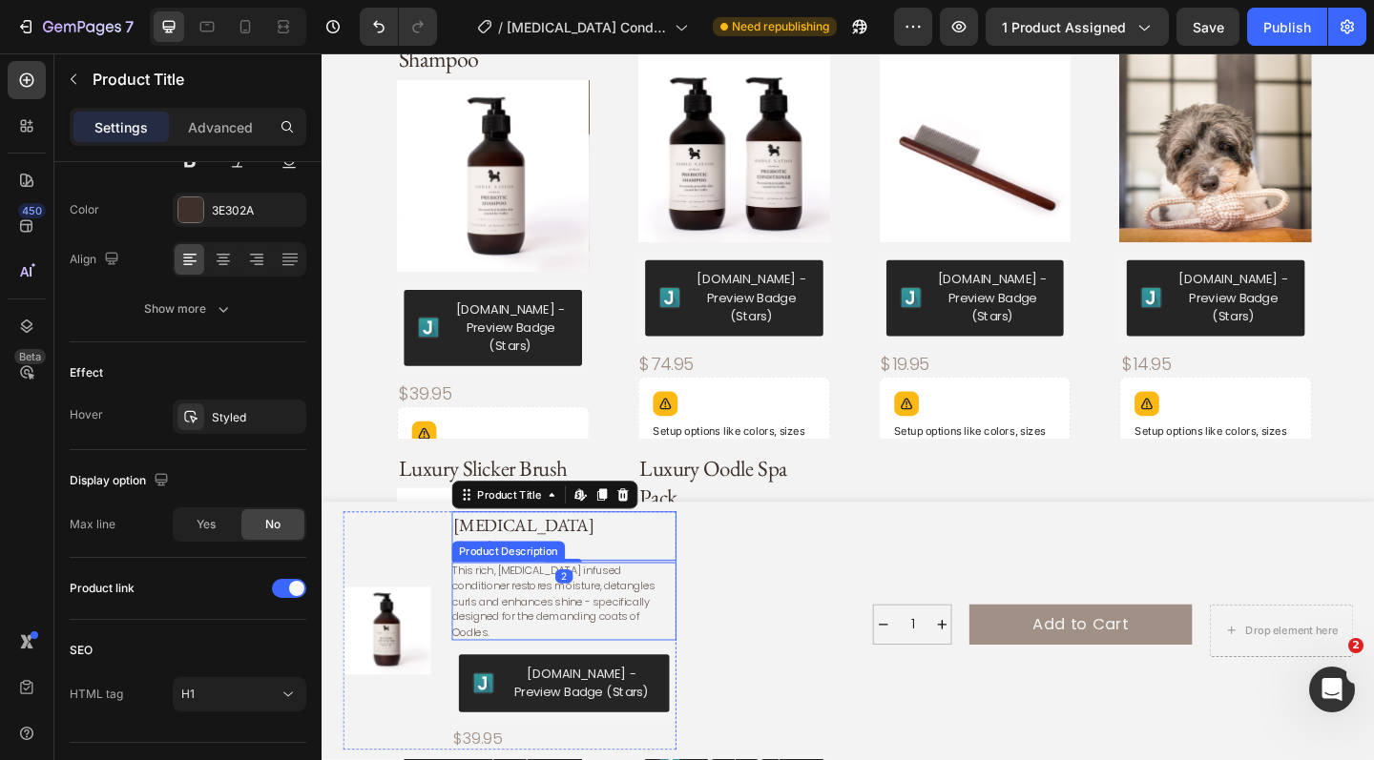
click at [514, 658] on p "This rich, prebiotic infused conditioner restores moisture, detangles curls and…" at bounding box center [573, 650] width 220 height 84
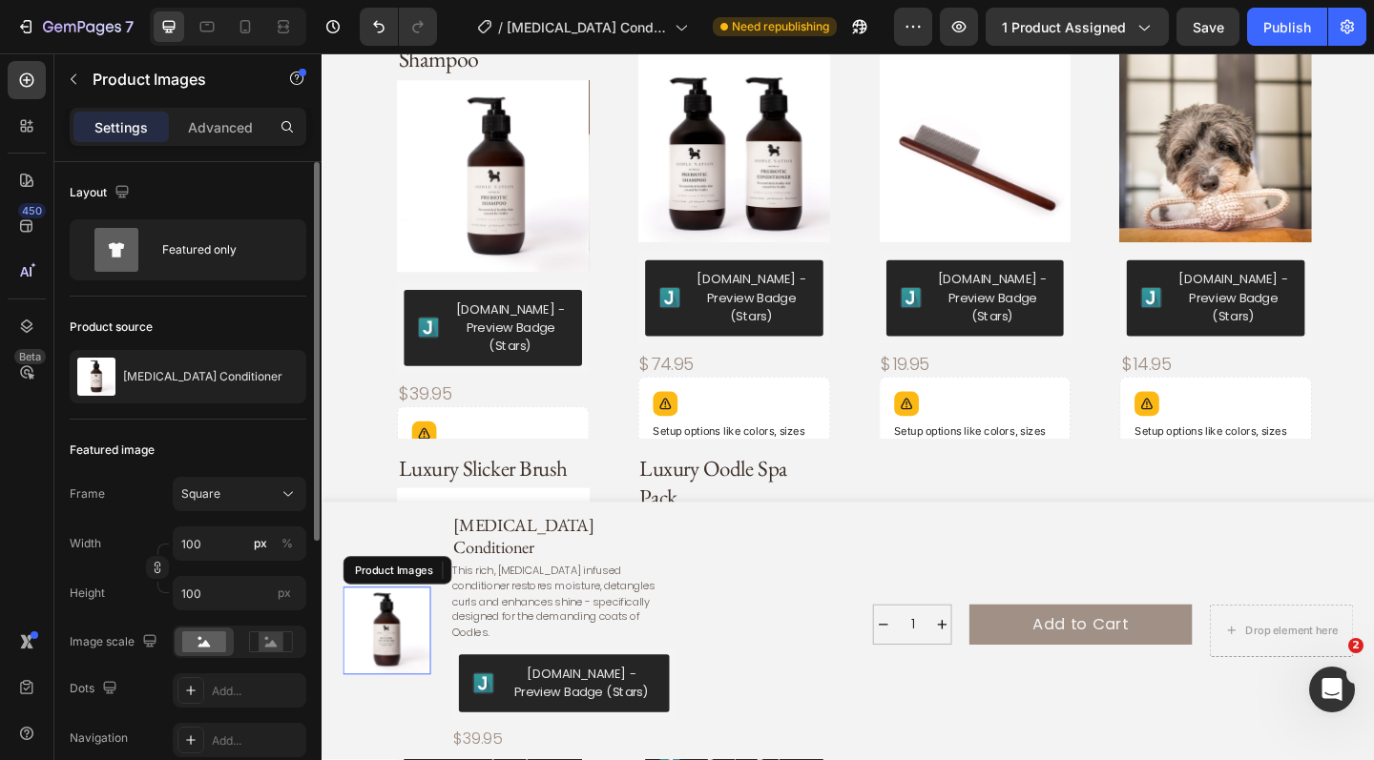
click at [401, 686] on img at bounding box center [391, 681] width 95 height 95
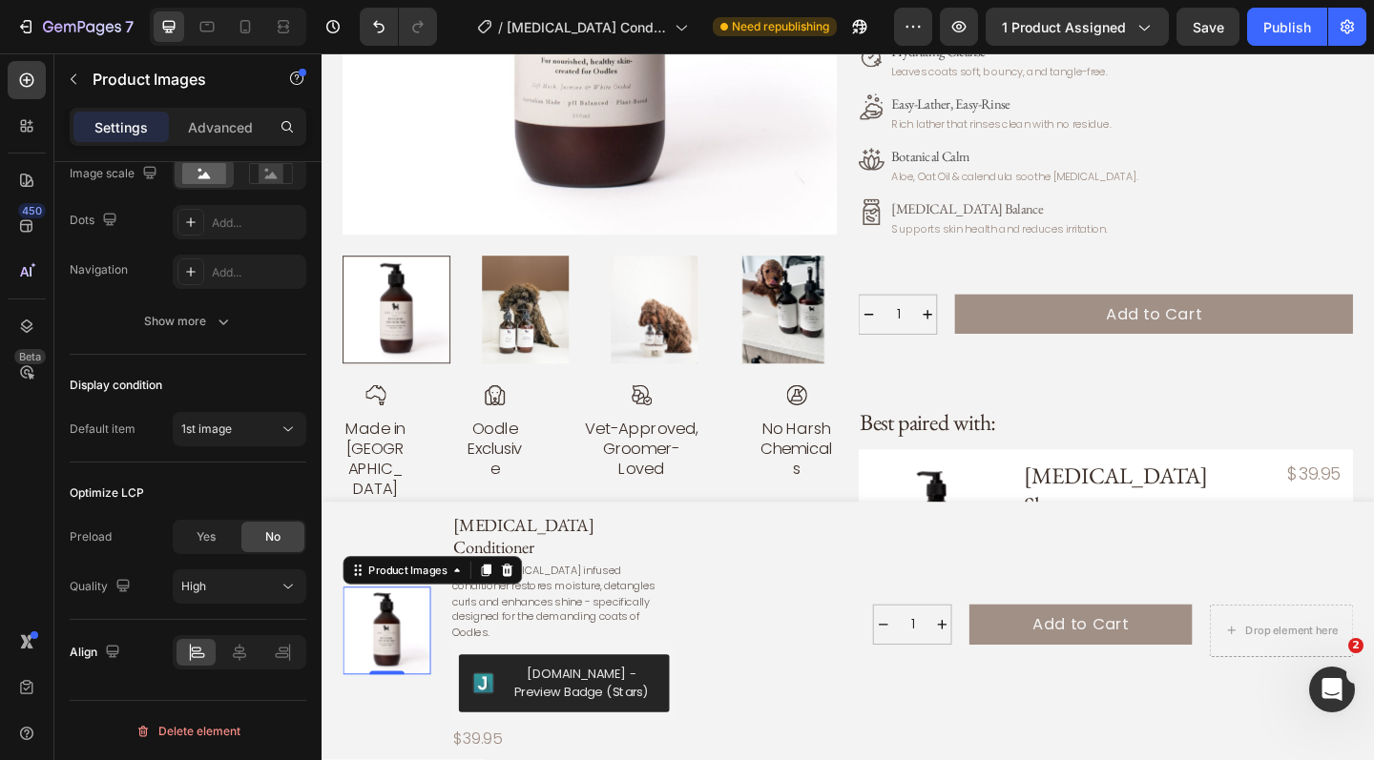
scroll to position [321, 0]
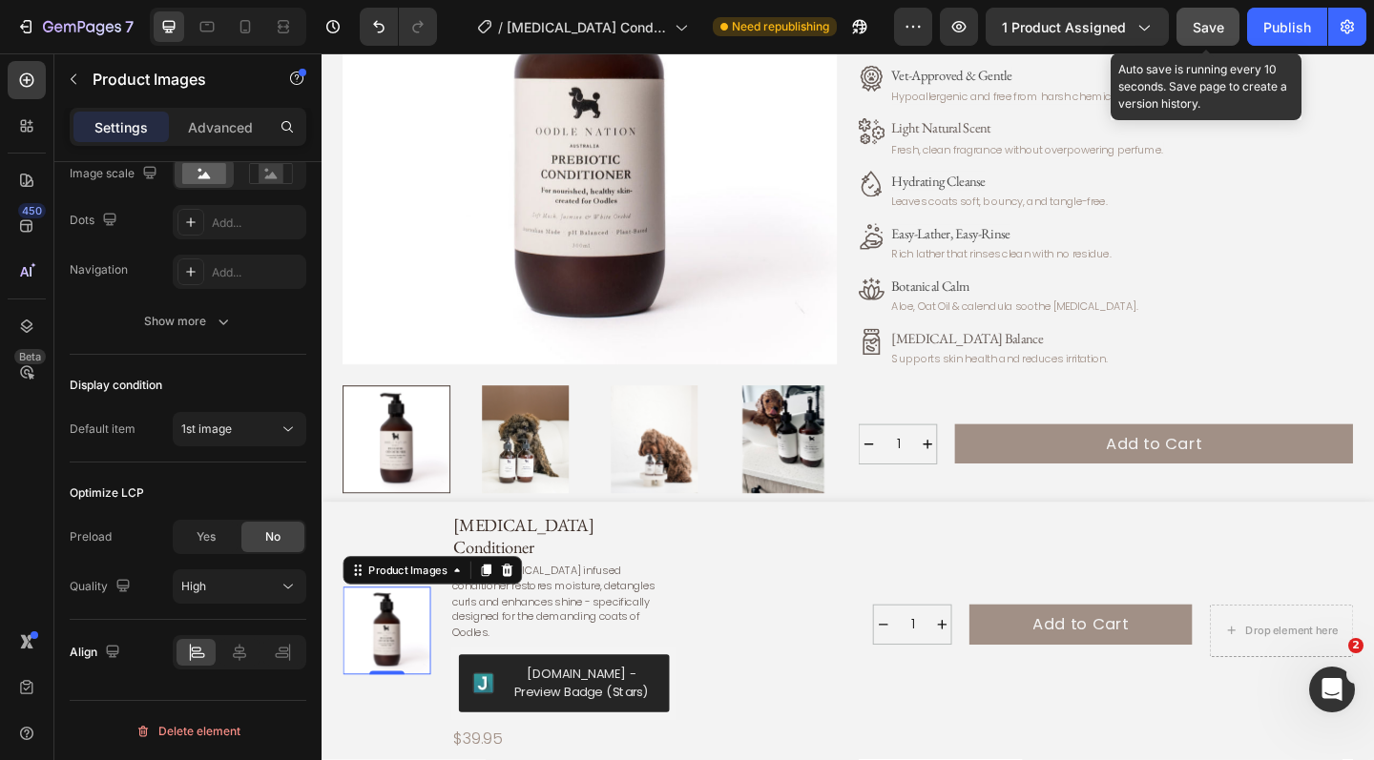
click at [1192, 24] on button "Save" at bounding box center [1207, 27] width 63 height 38
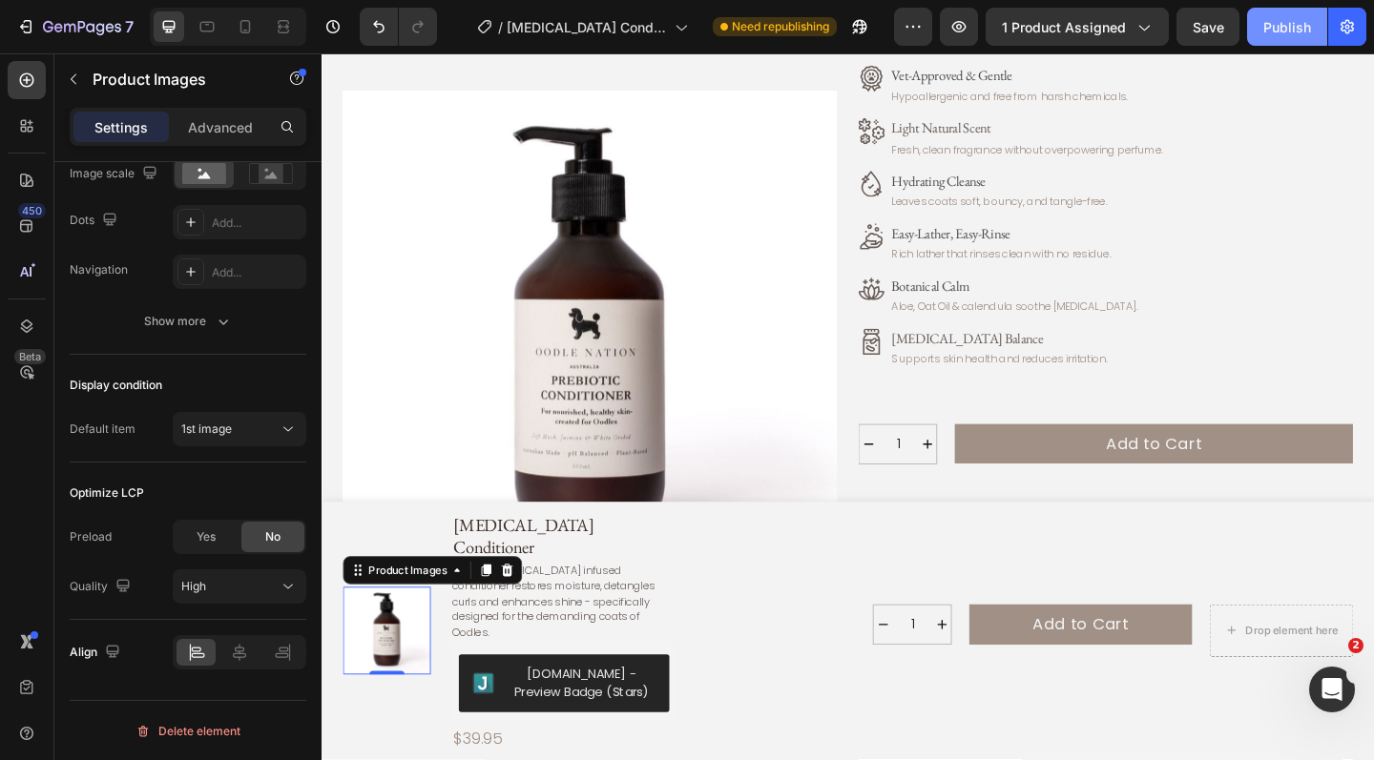
click at [1306, 25] on div "Publish" at bounding box center [1287, 27] width 48 height 20
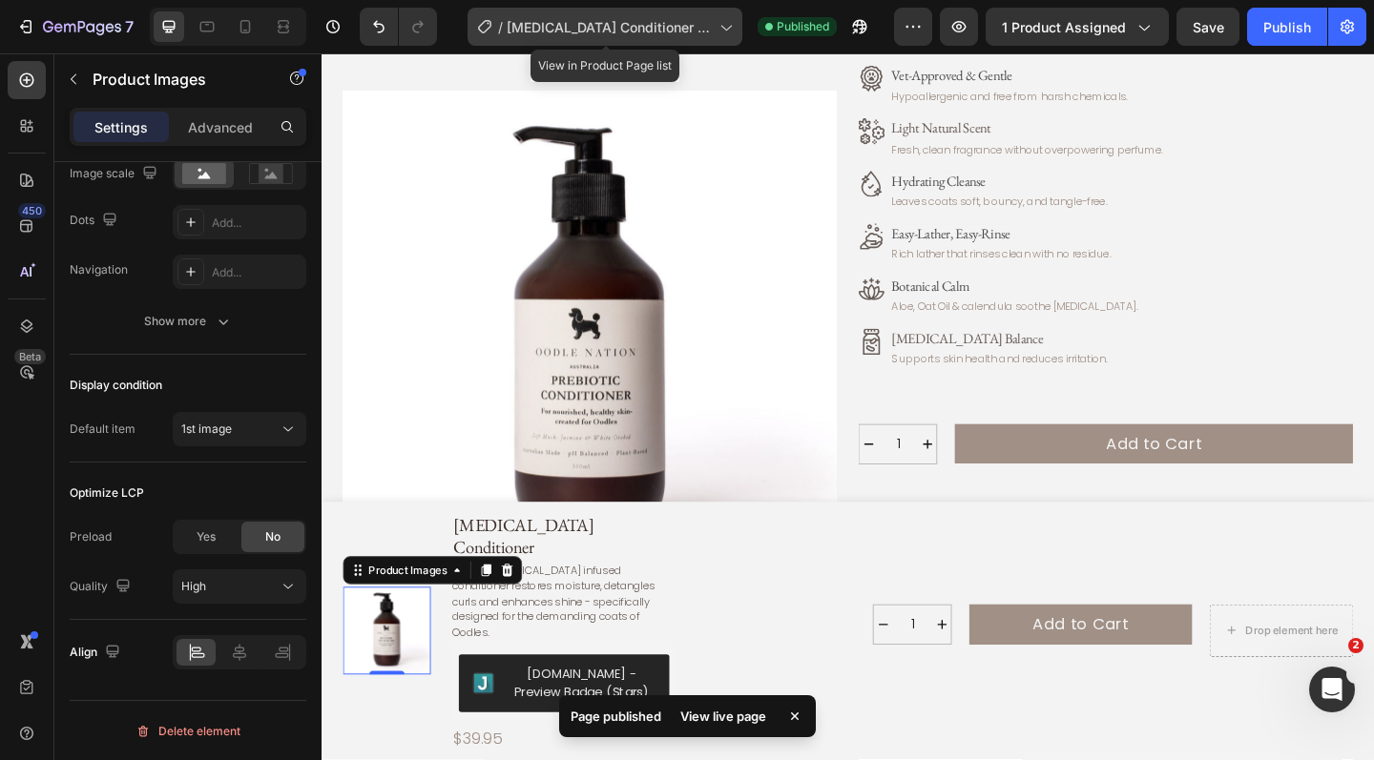
click at [730, 31] on icon at bounding box center [725, 26] width 19 height 19
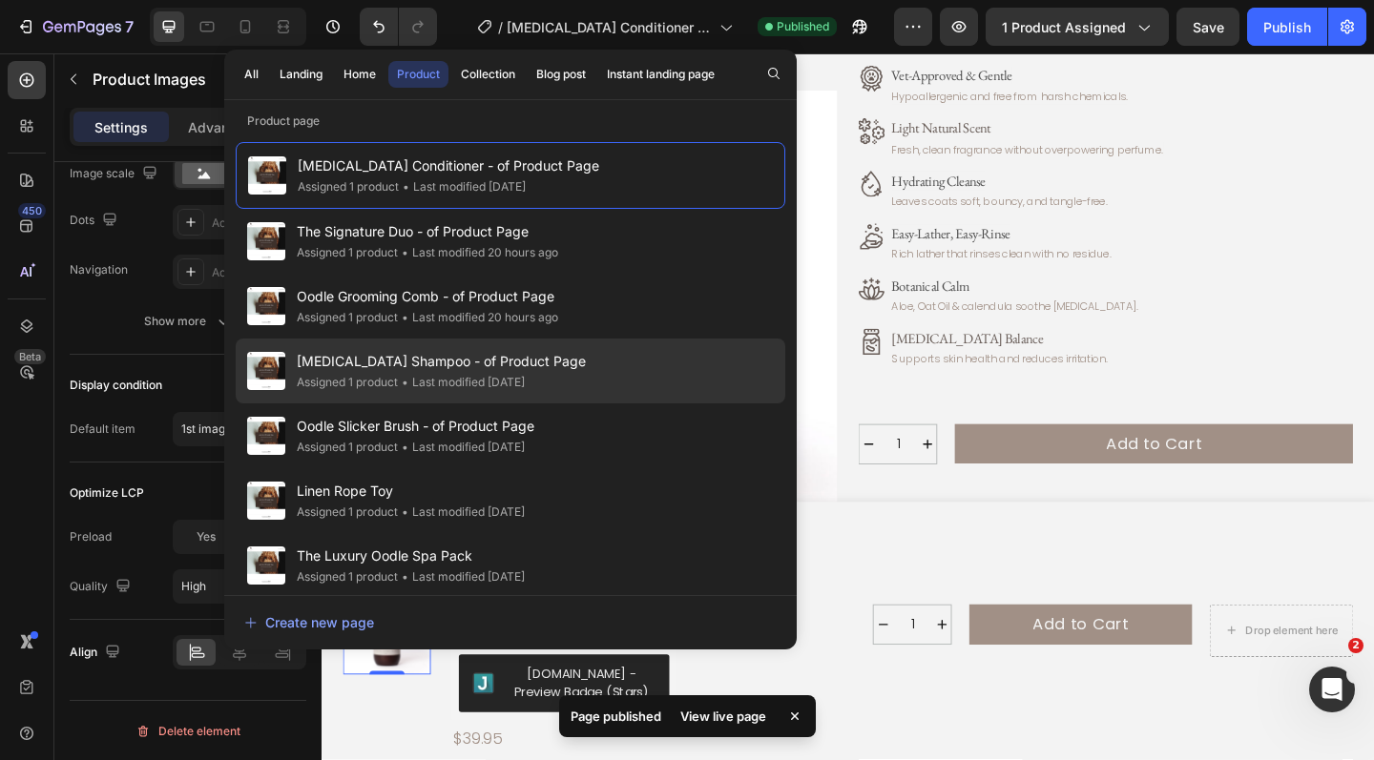
click at [529, 372] on span "[MEDICAL_DATA] Shampoo - of Product Page" at bounding box center [441, 361] width 289 height 23
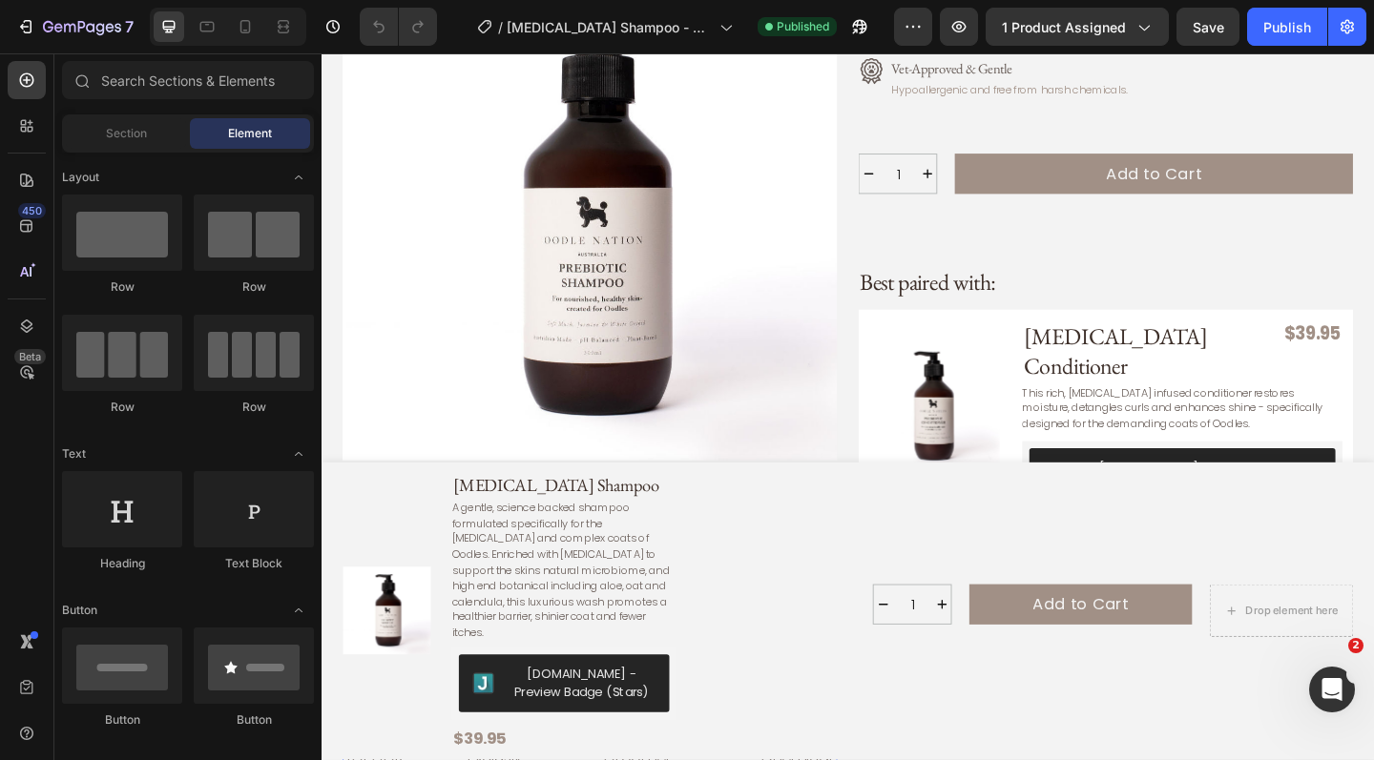
scroll to position [996, 0]
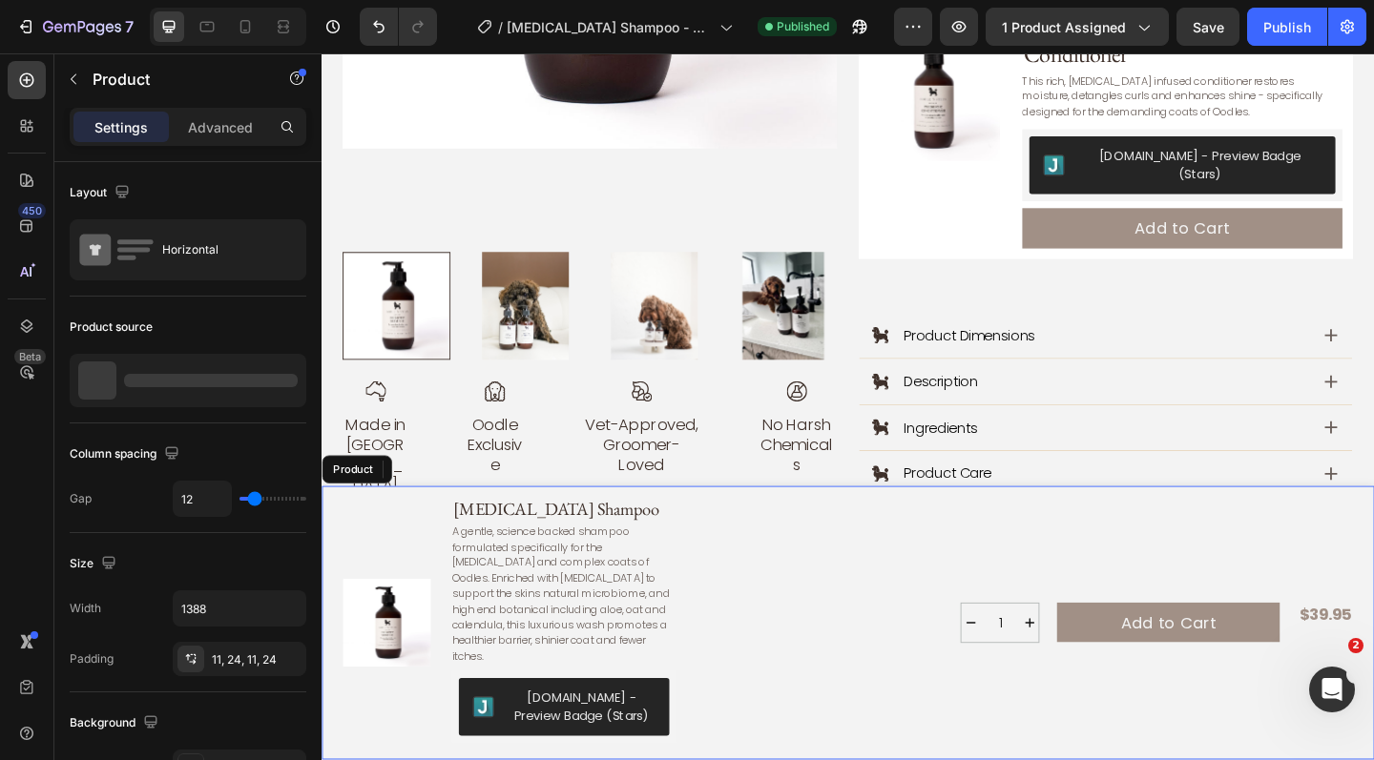
click at [867, 632] on div "1 Product Quantity Add to Cart Add to Cart $39.95 Product Price Edit content in…" at bounding box center [1080, 673] width 725 height 277
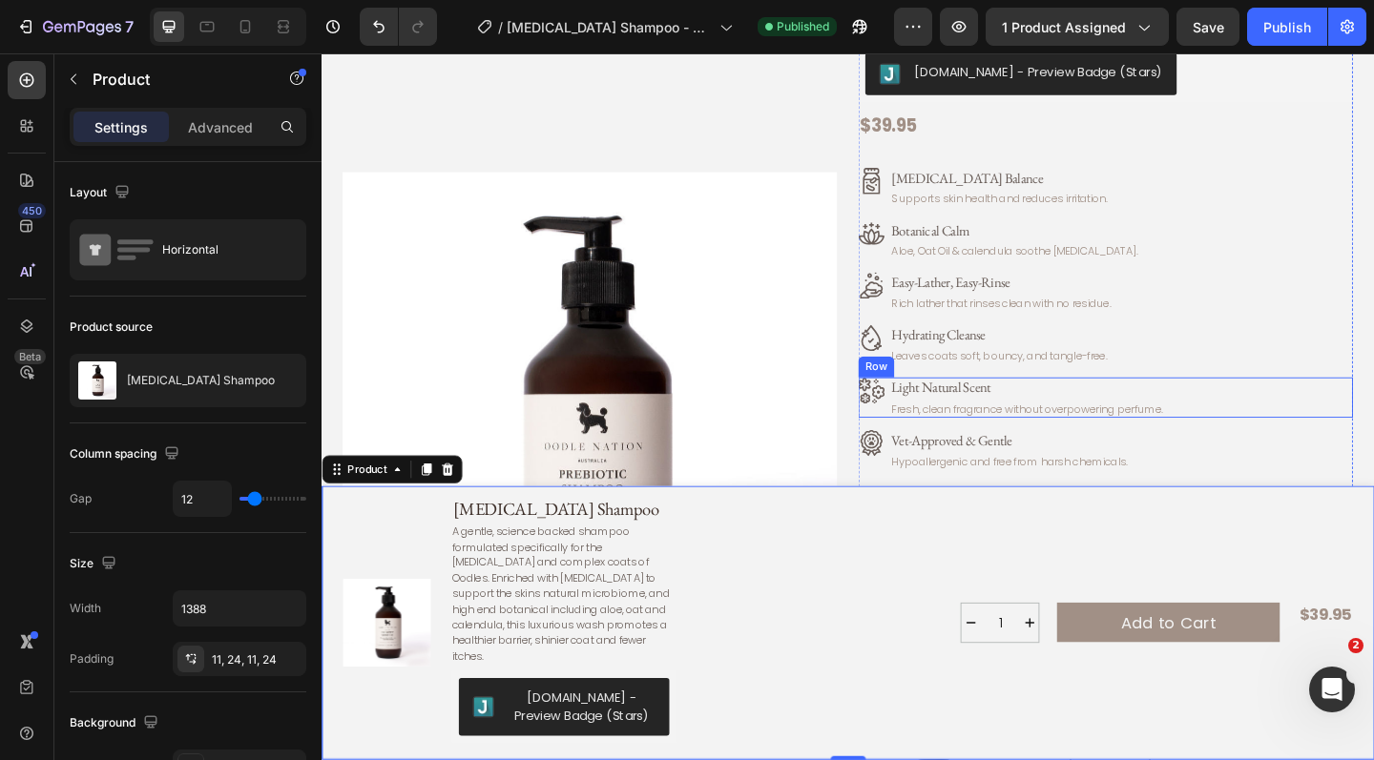
scroll to position [265, 0]
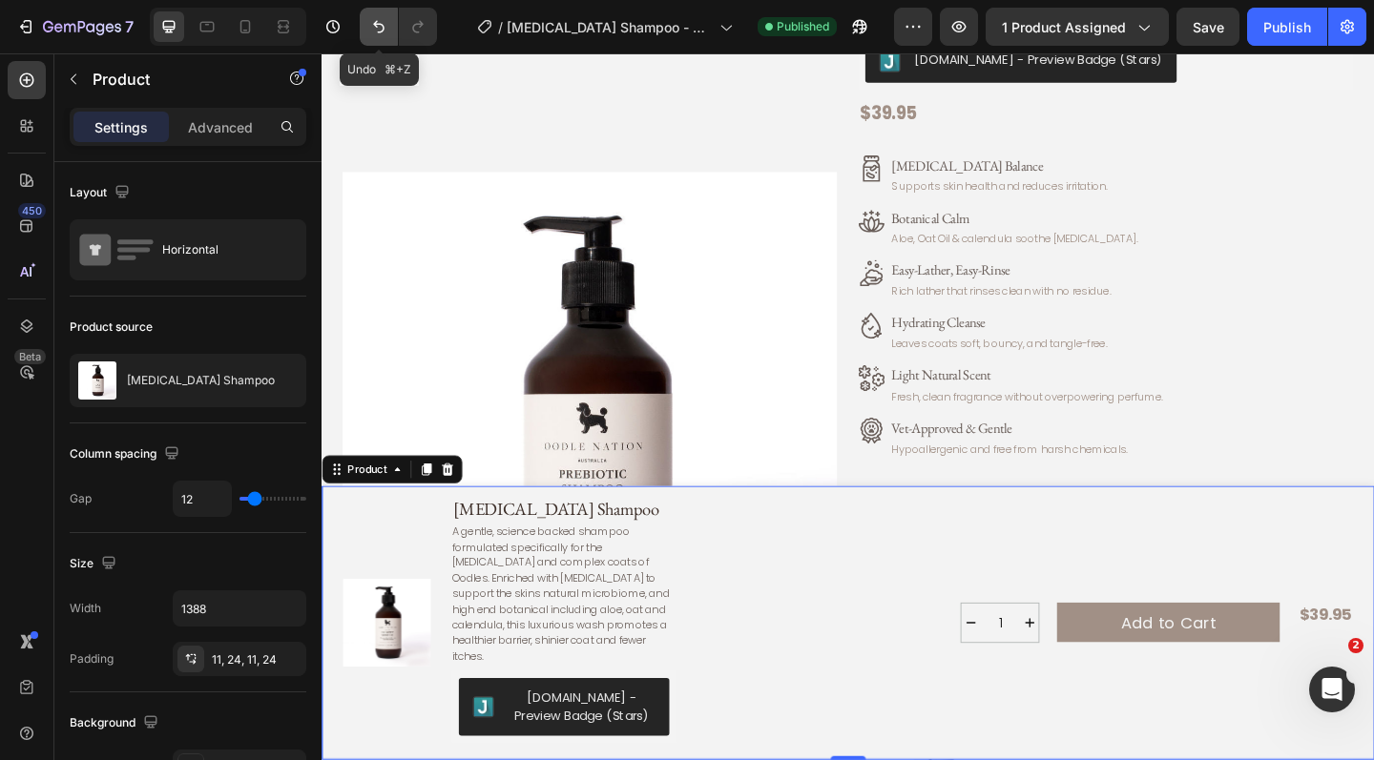
click at [385, 29] on icon "Undo/Redo" at bounding box center [378, 26] width 19 height 19
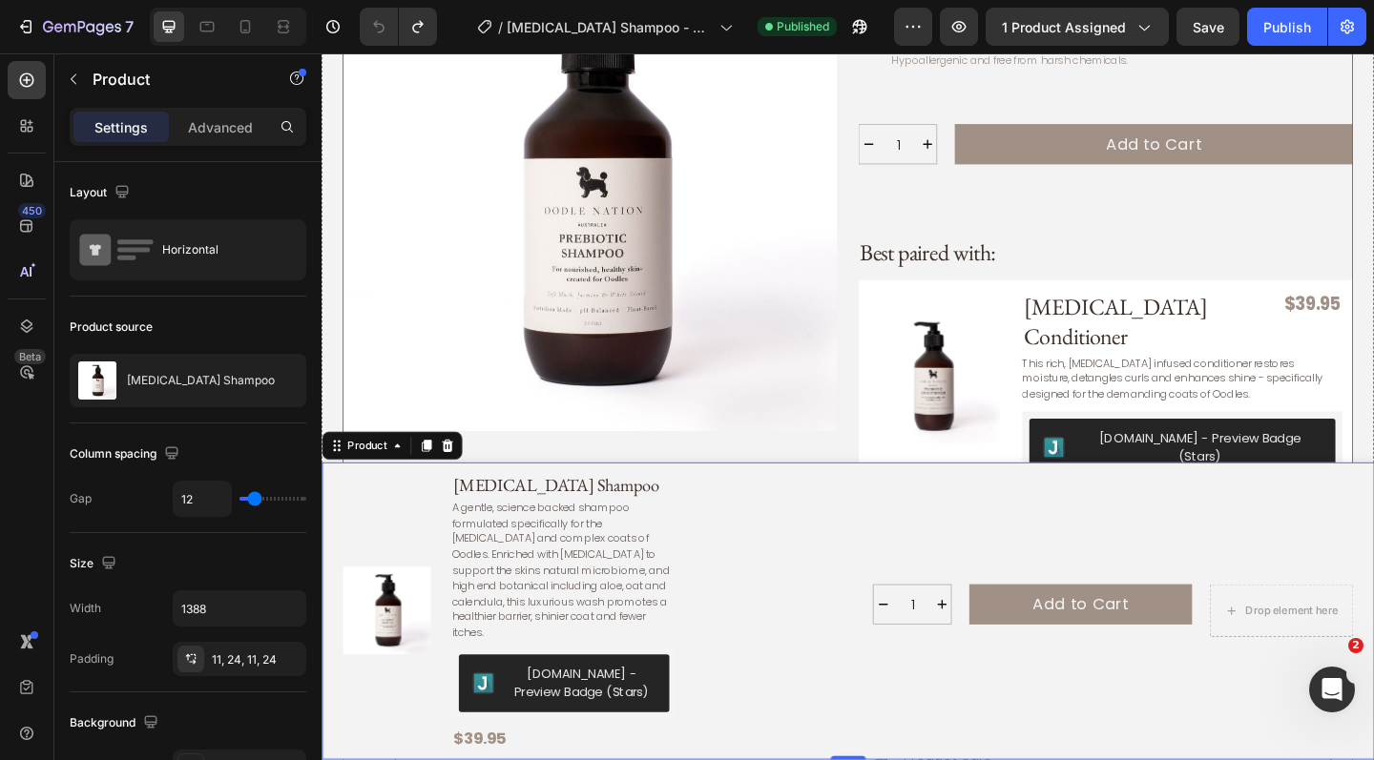
scroll to position [804, 0]
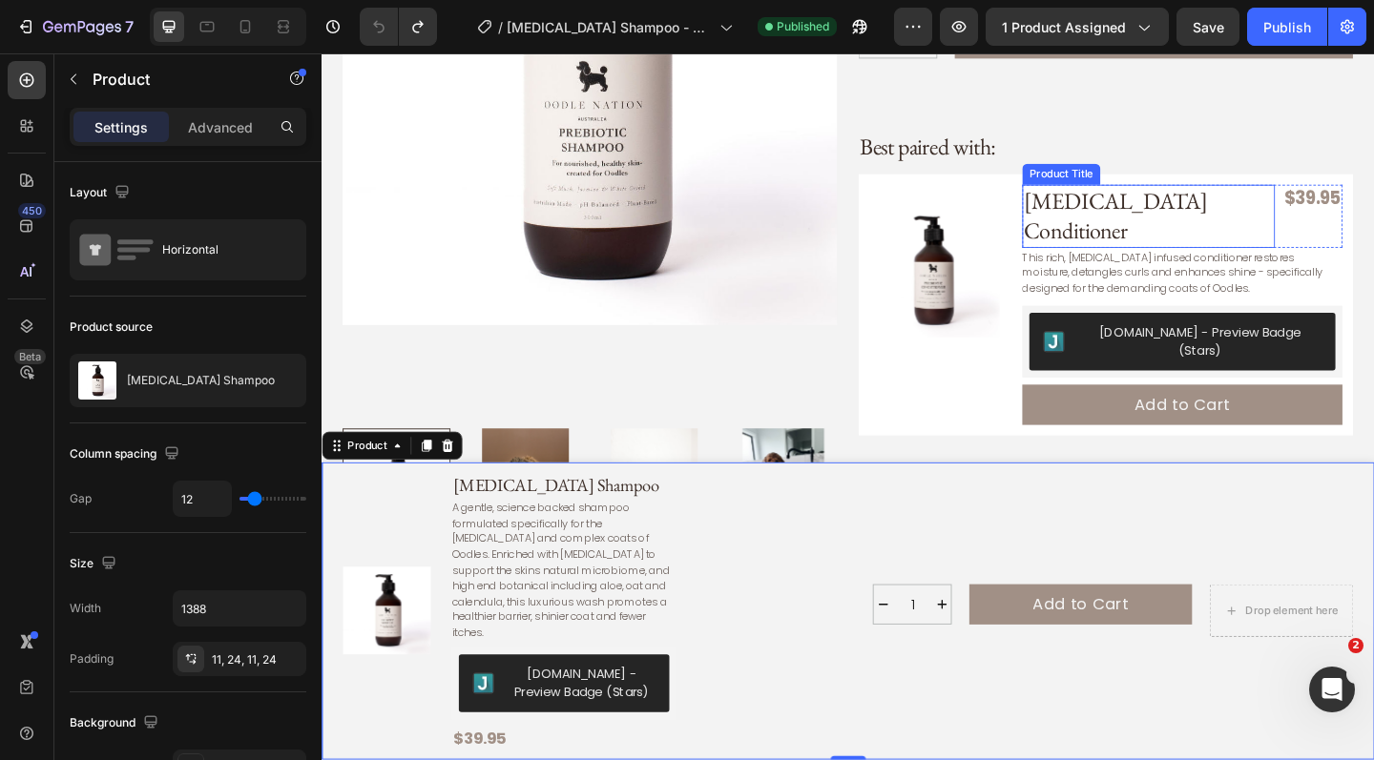
click at [1117, 209] on h3 "[MEDICAL_DATA] Conditioner" at bounding box center [1221, 231] width 275 height 69
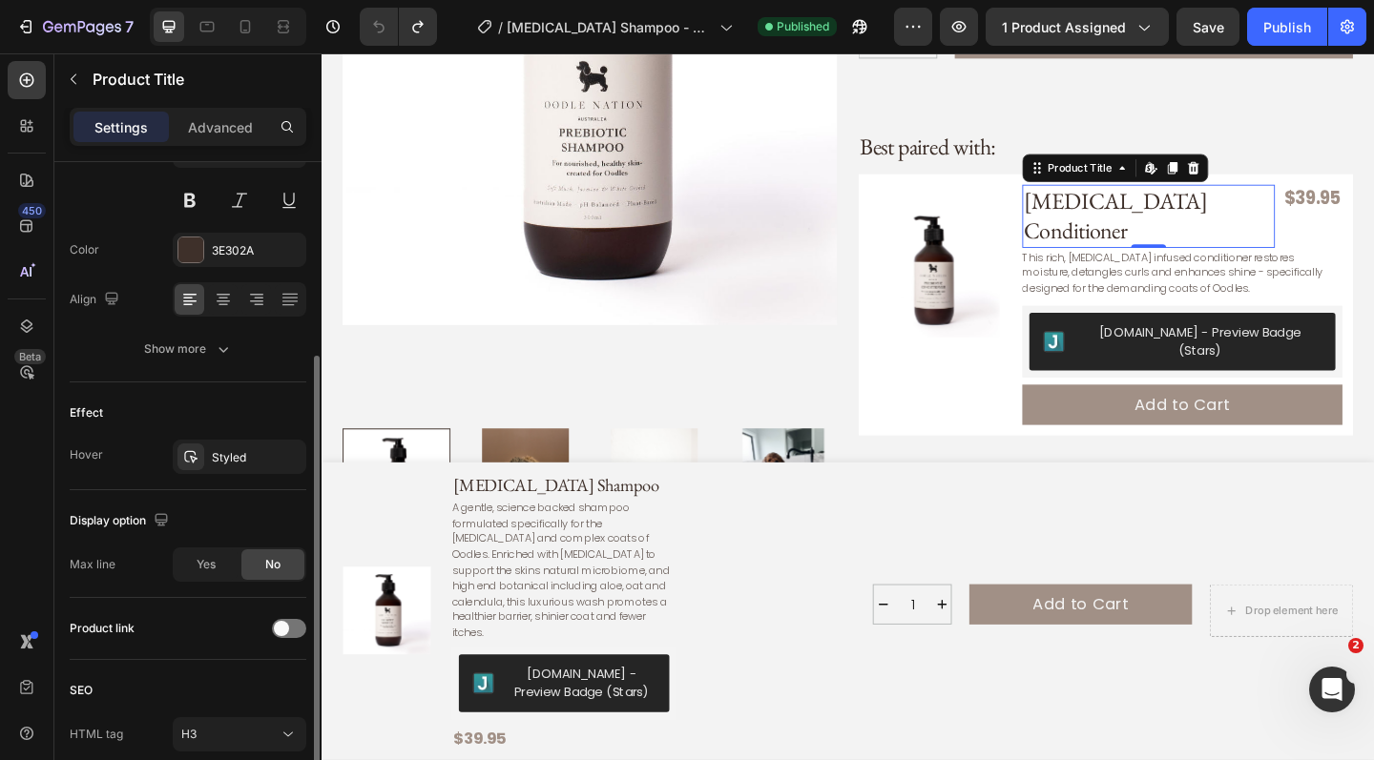
scroll to position [309, 0]
click at [287, 634] on span at bounding box center [281, 629] width 15 height 15
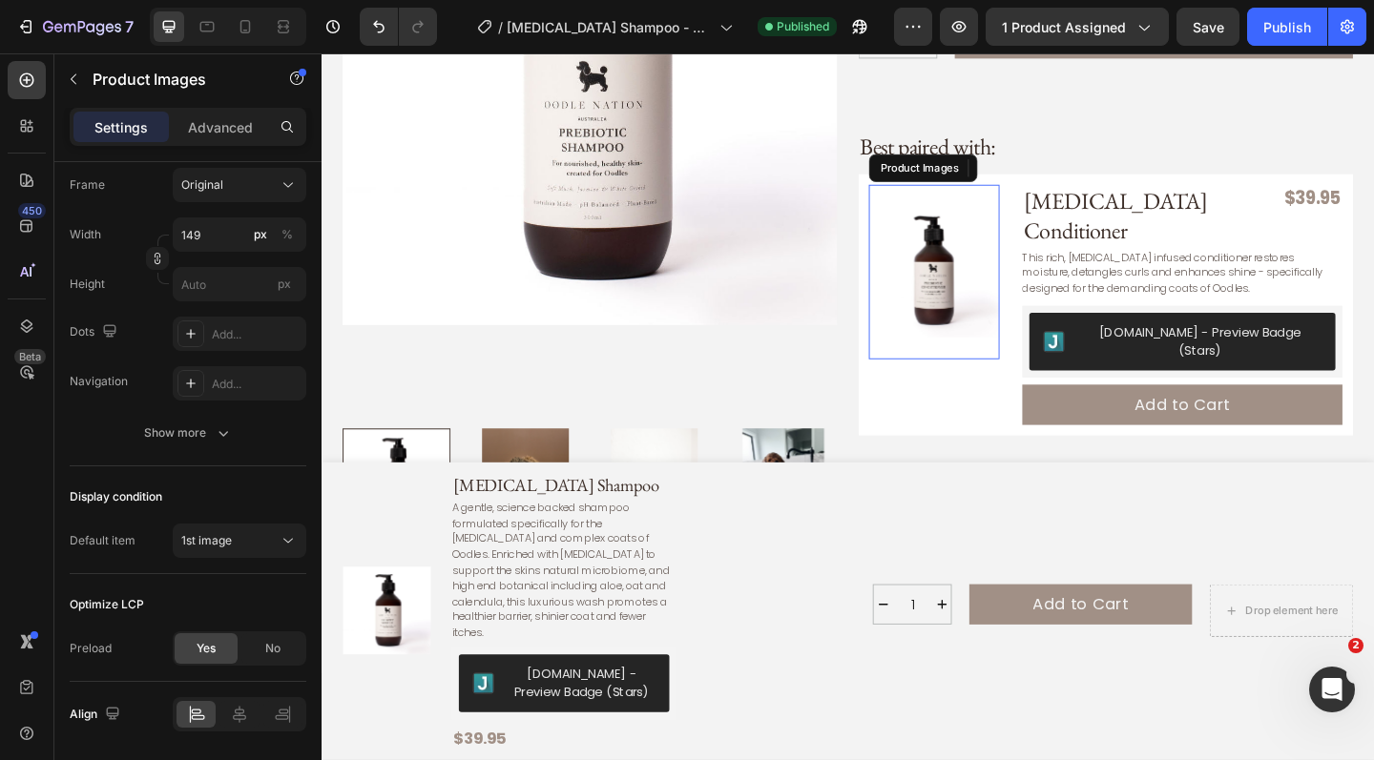
click at [1004, 250] on img at bounding box center [988, 292] width 142 height 190
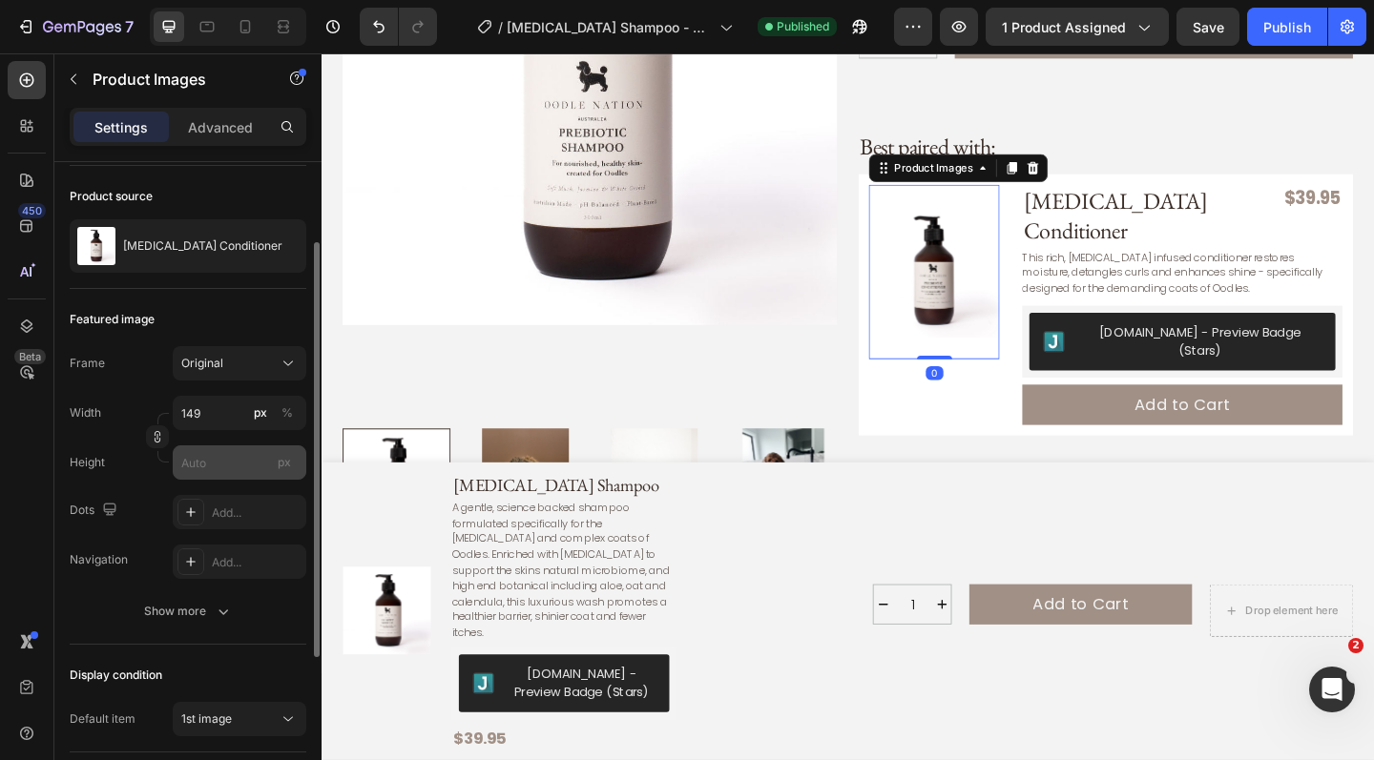
scroll to position [128, 0]
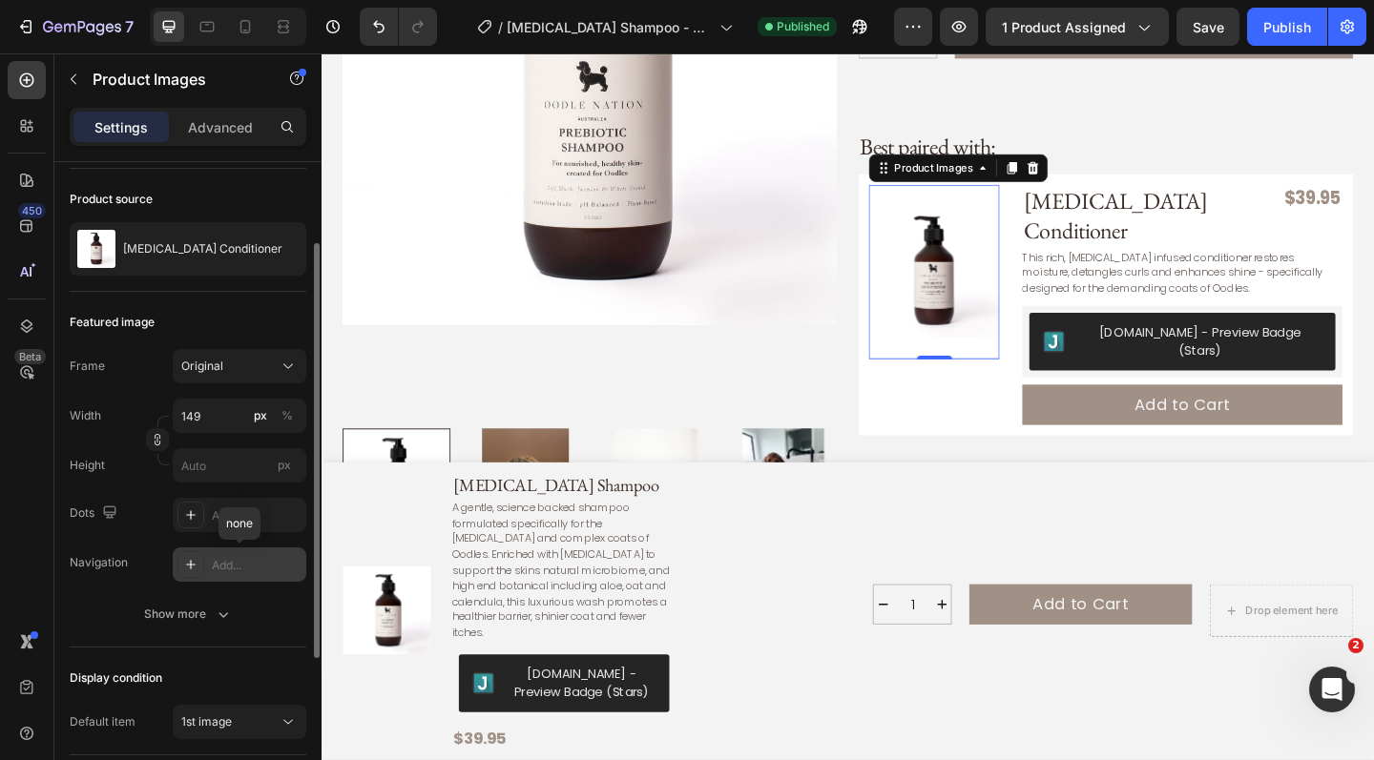
click at [268, 558] on div "Add..." at bounding box center [257, 565] width 90 height 17
click at [98, 584] on div "Frame Original Width 149 px % Height px Dots Add... Navigation Inside Show more" at bounding box center [188, 490] width 237 height 282
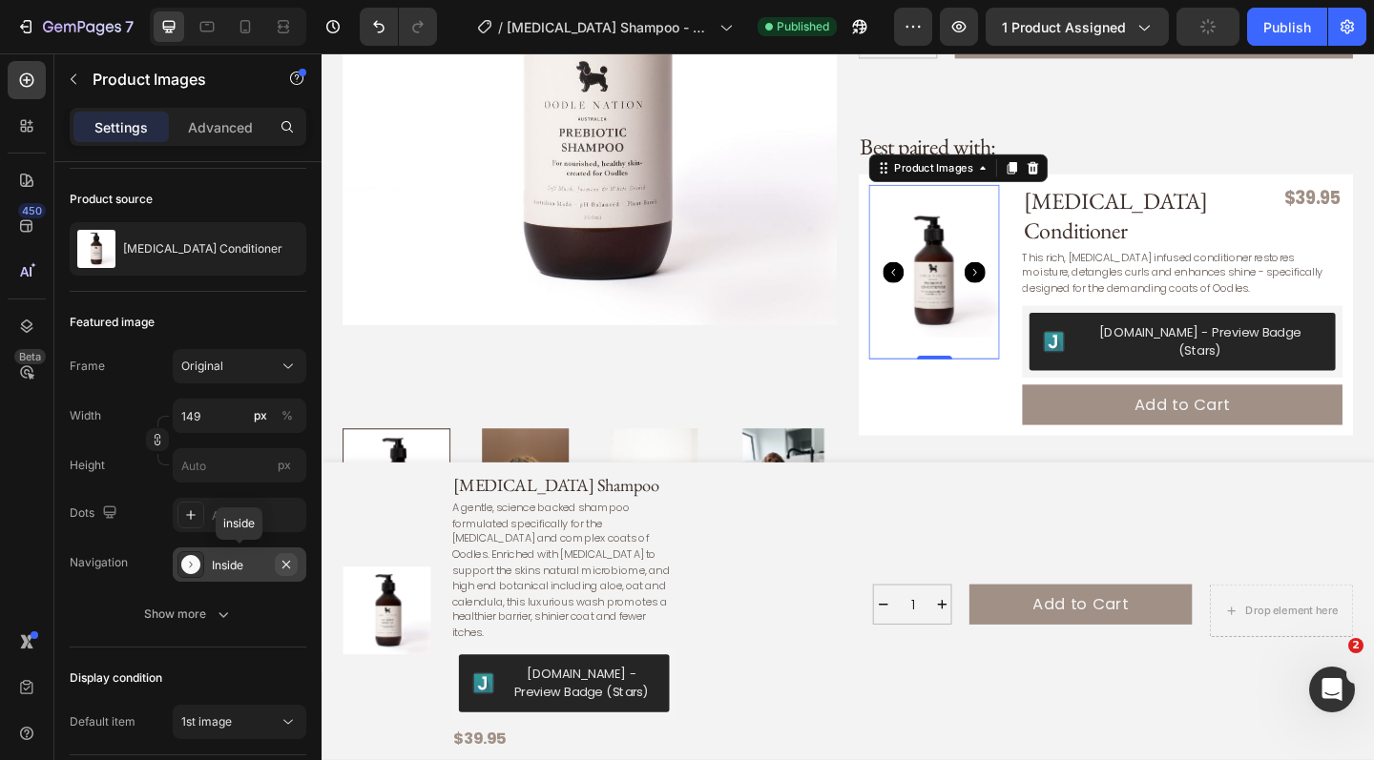
click at [287, 561] on icon "button" at bounding box center [286, 564] width 15 height 15
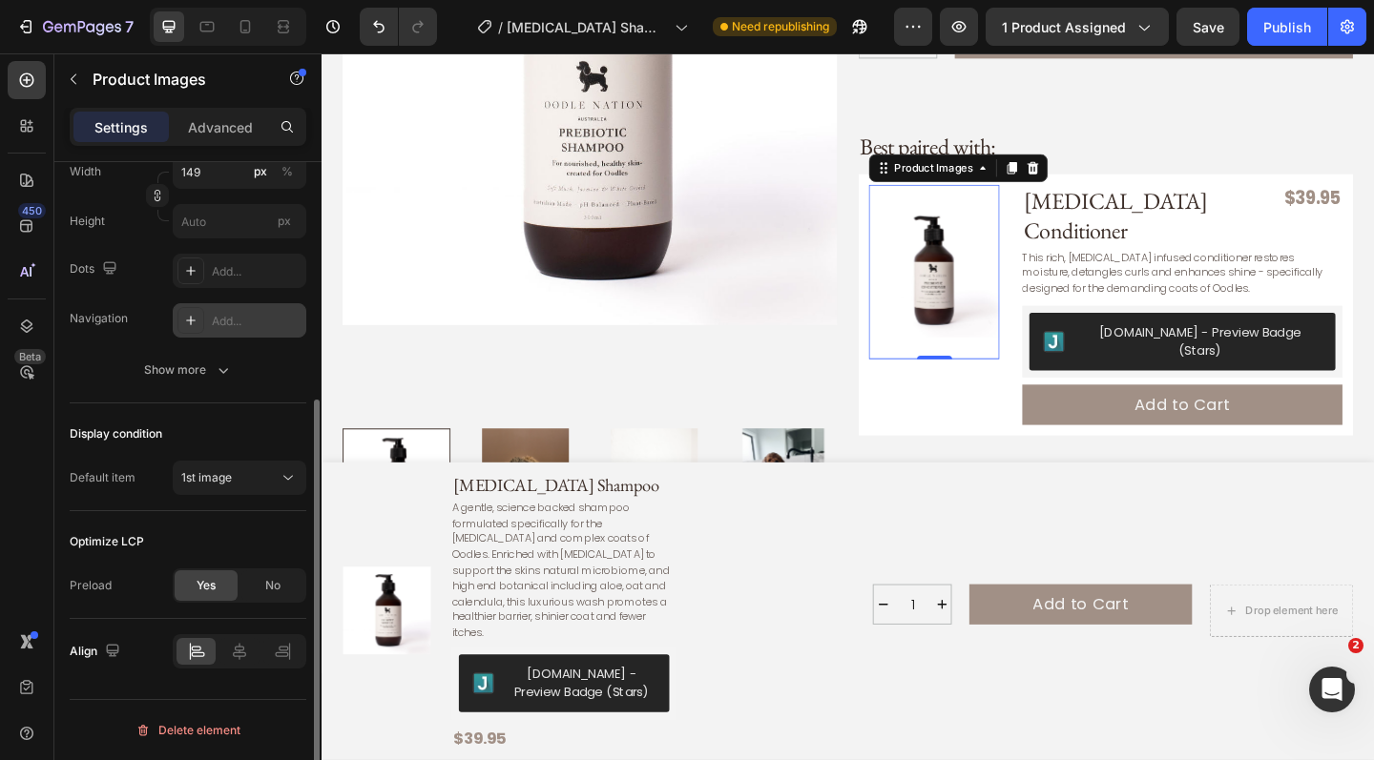
scroll to position [370, 0]
click at [227, 380] on icon "button" at bounding box center [223, 372] width 19 height 19
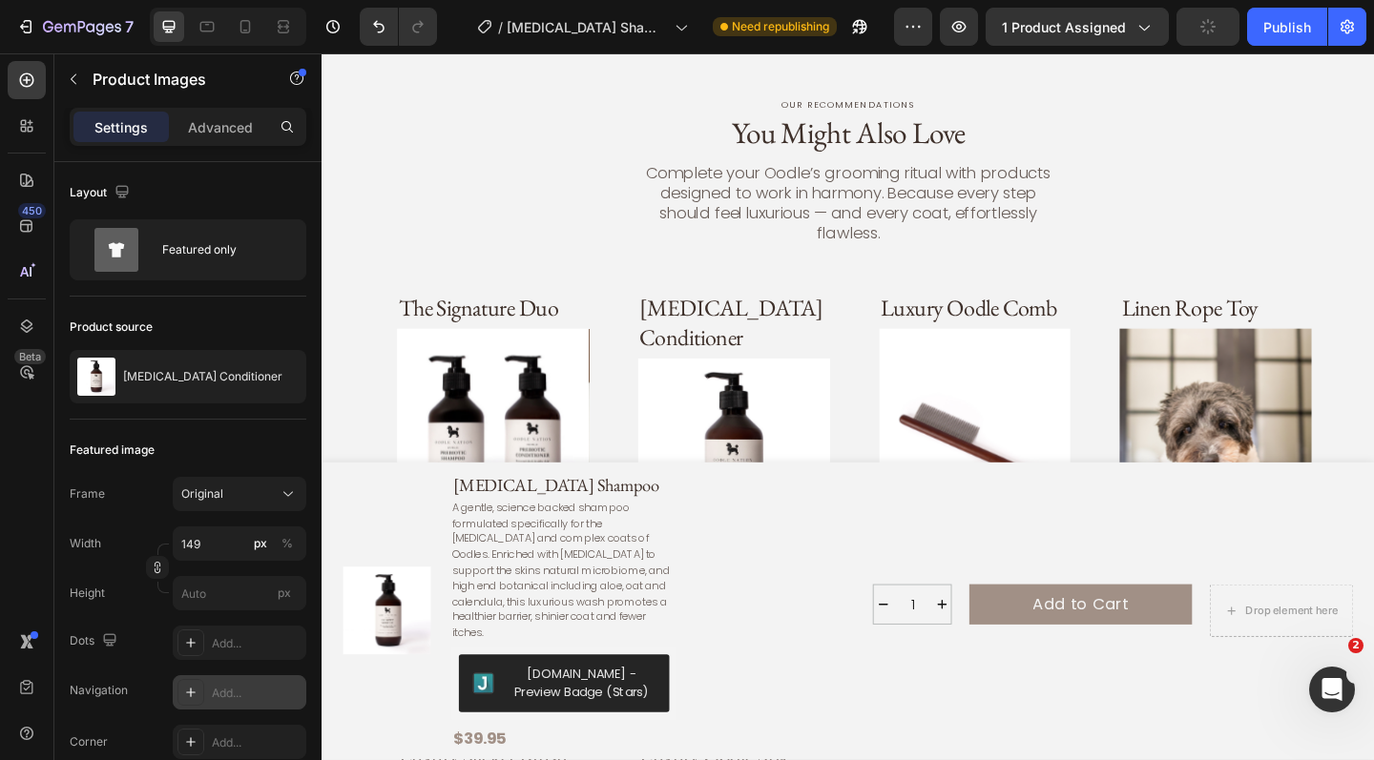
scroll to position [1647, 0]
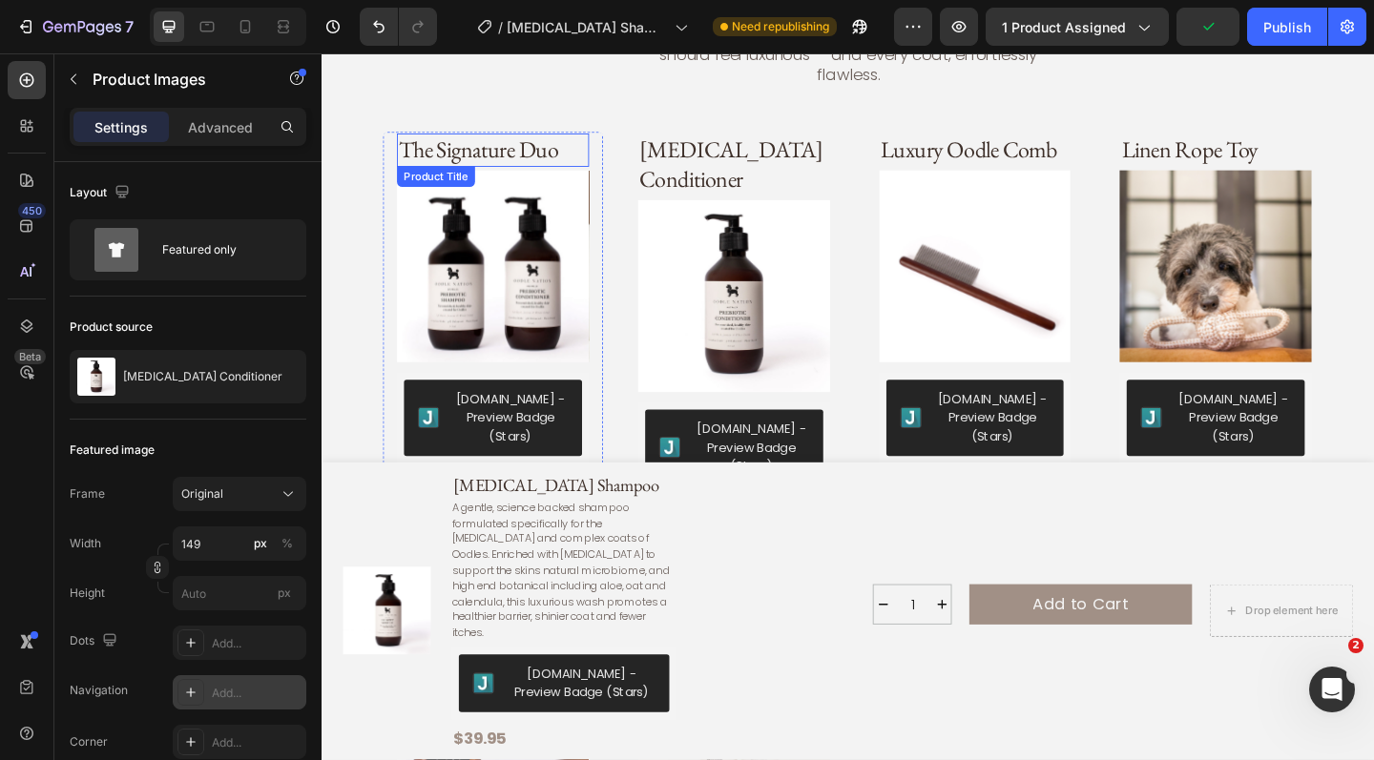
click at [511, 141] on h3 "The Signature Duo" at bounding box center [508, 159] width 209 height 36
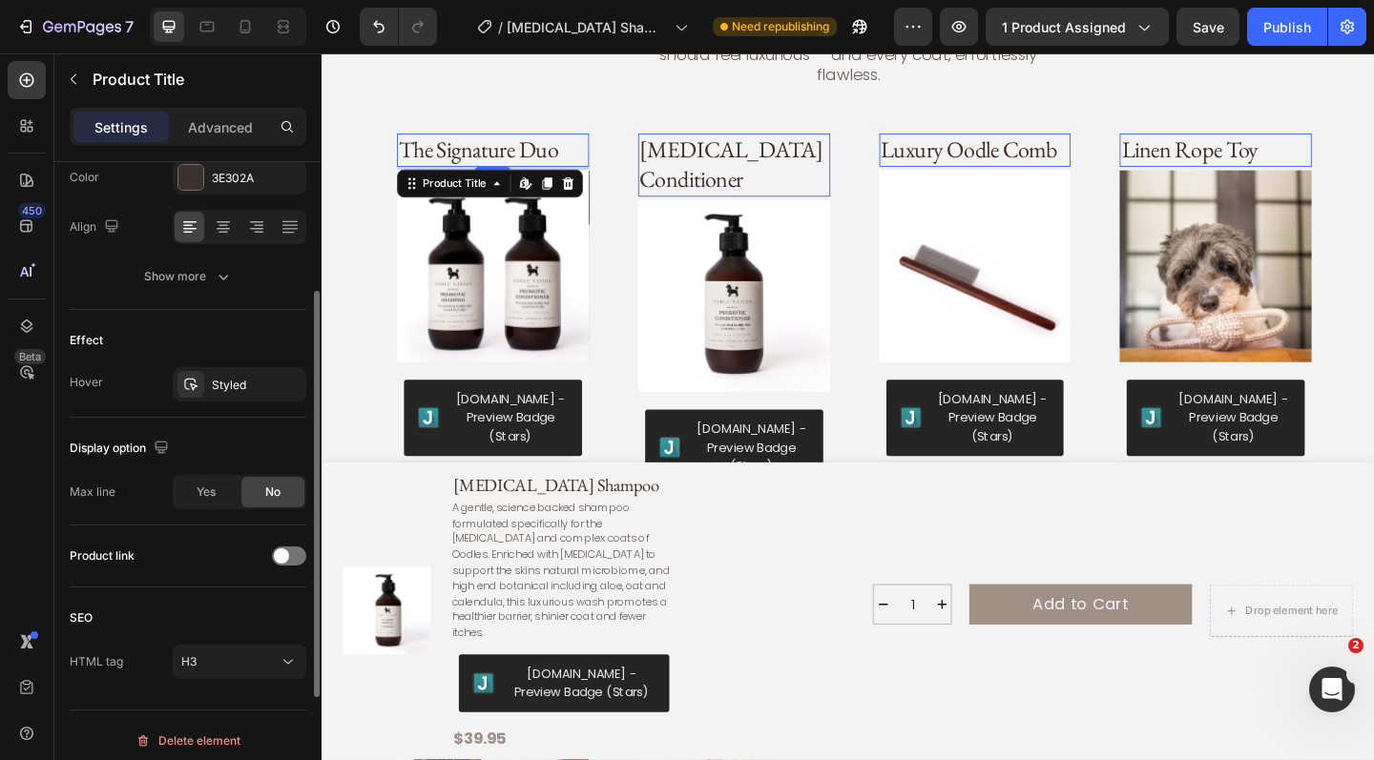
scroll to position [393, 0]
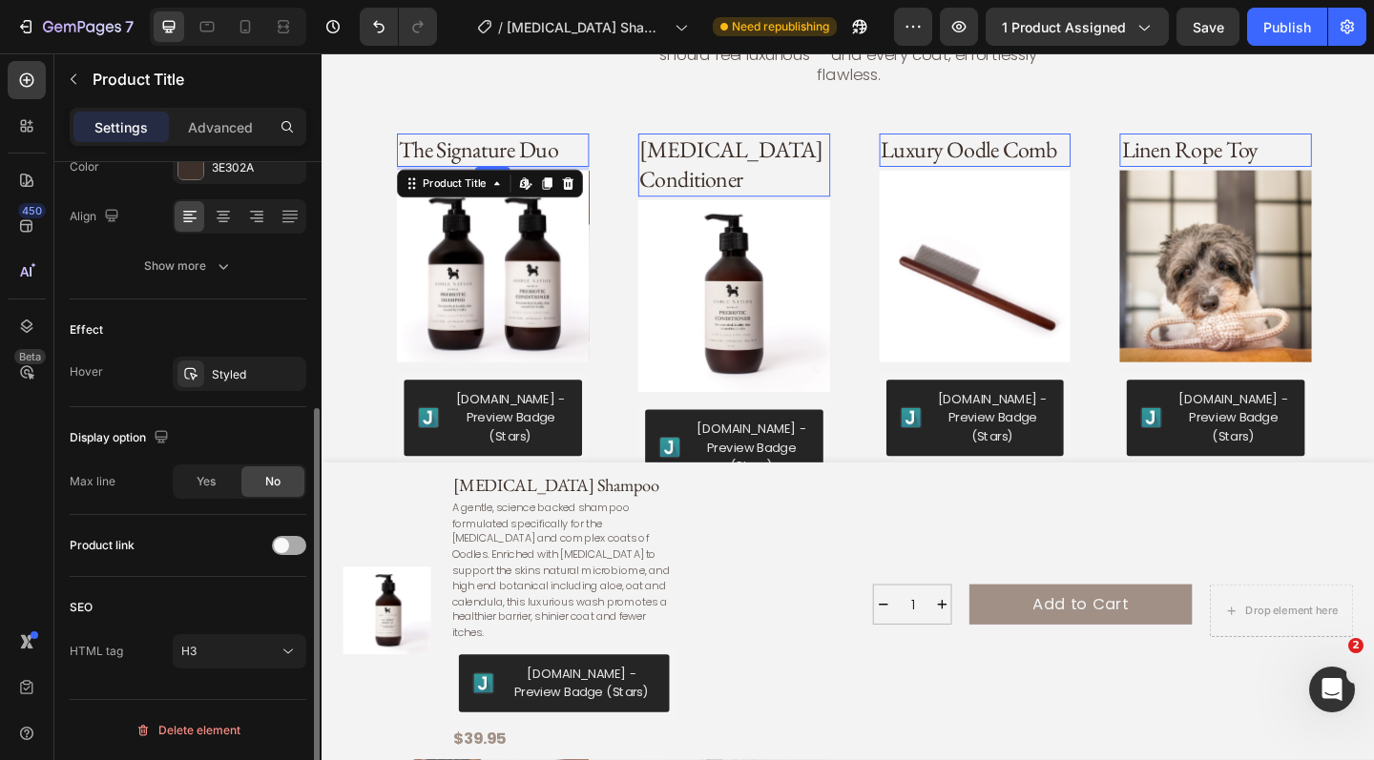
click at [294, 537] on div at bounding box center [289, 545] width 34 height 19
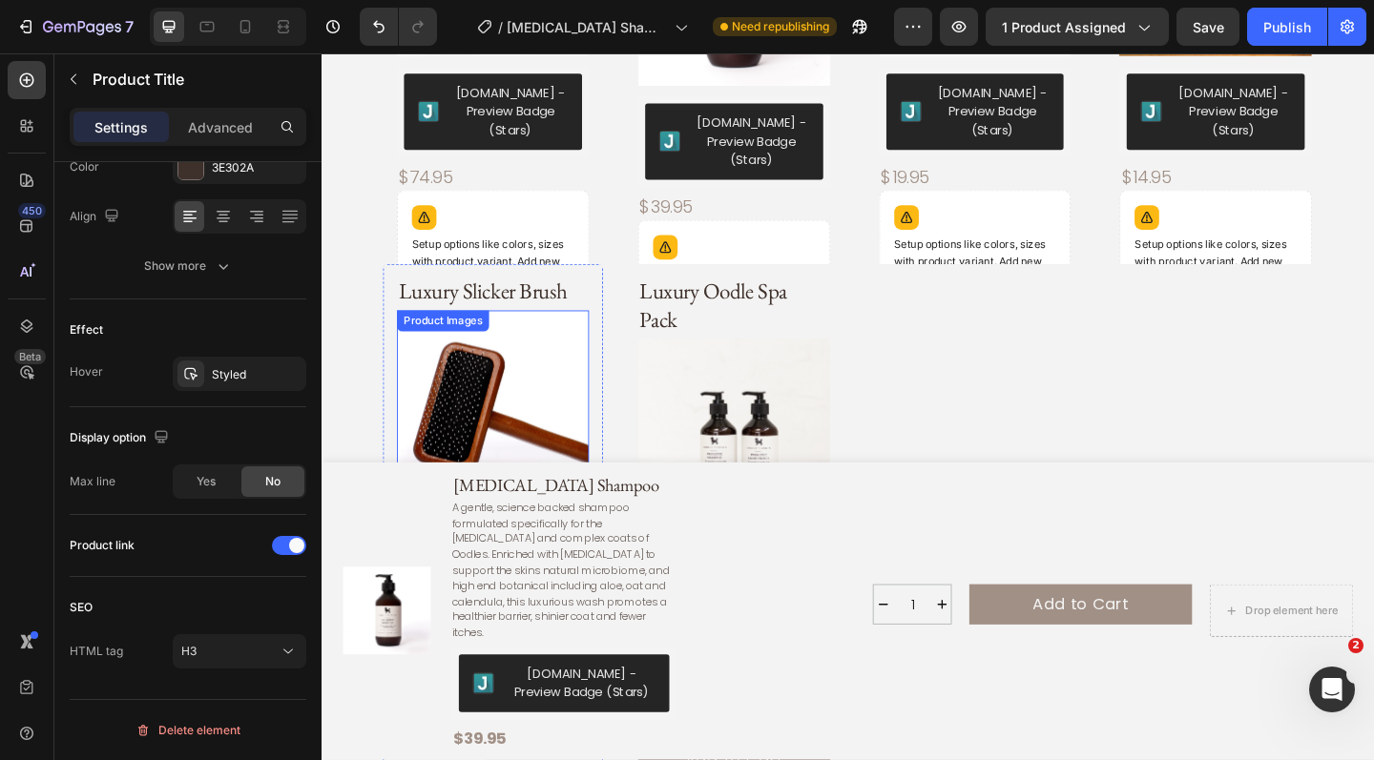
scroll to position [1982, 0]
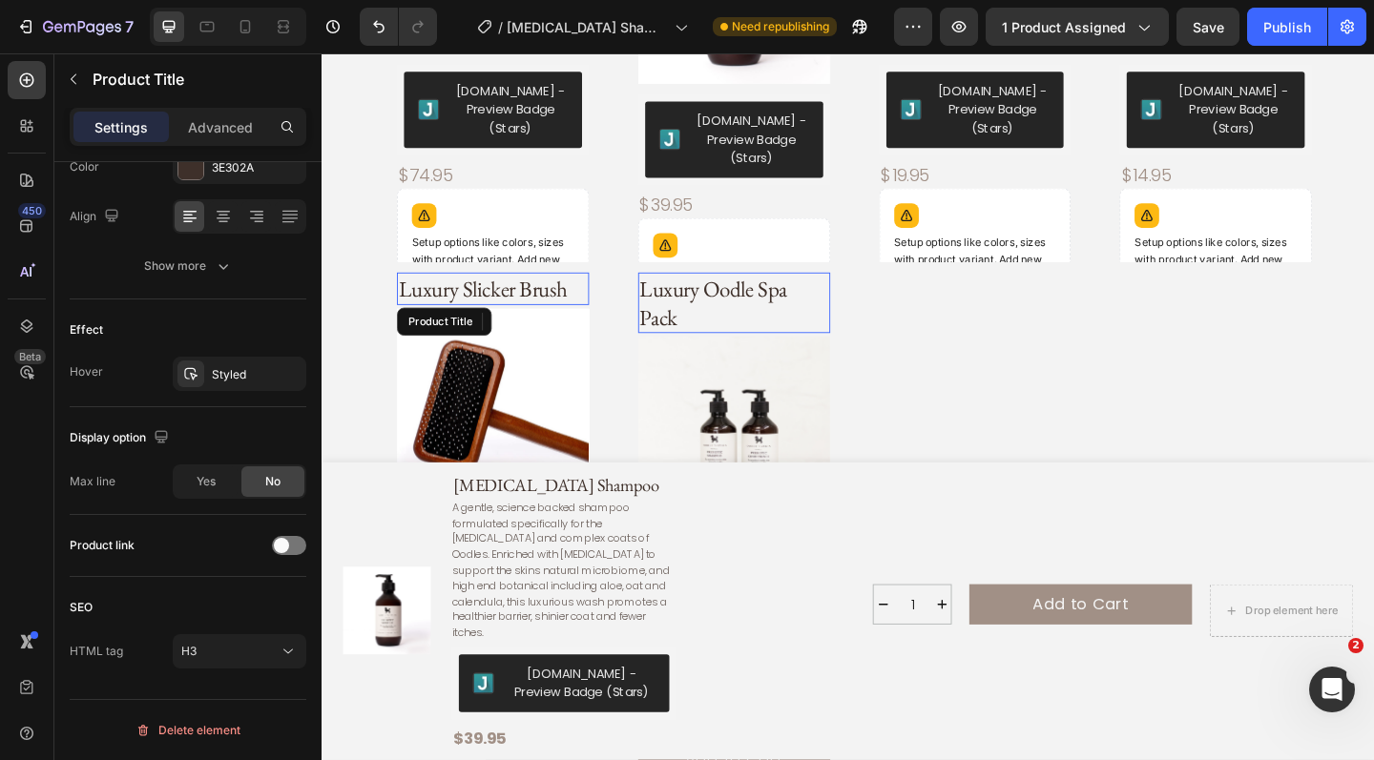
click at [529, 293] on h3 "Luxury Slicker Brush" at bounding box center [508, 310] width 209 height 35
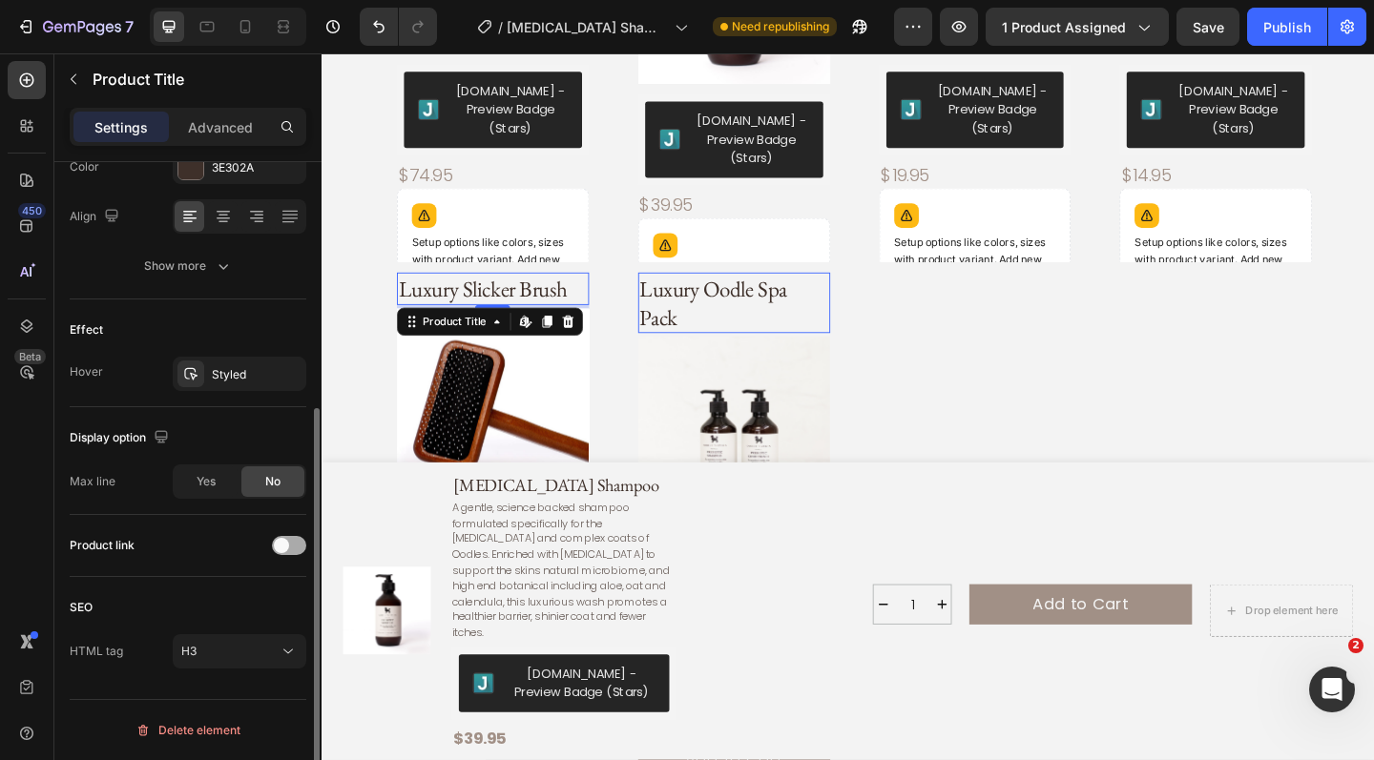
click at [293, 546] on div at bounding box center [289, 545] width 34 height 19
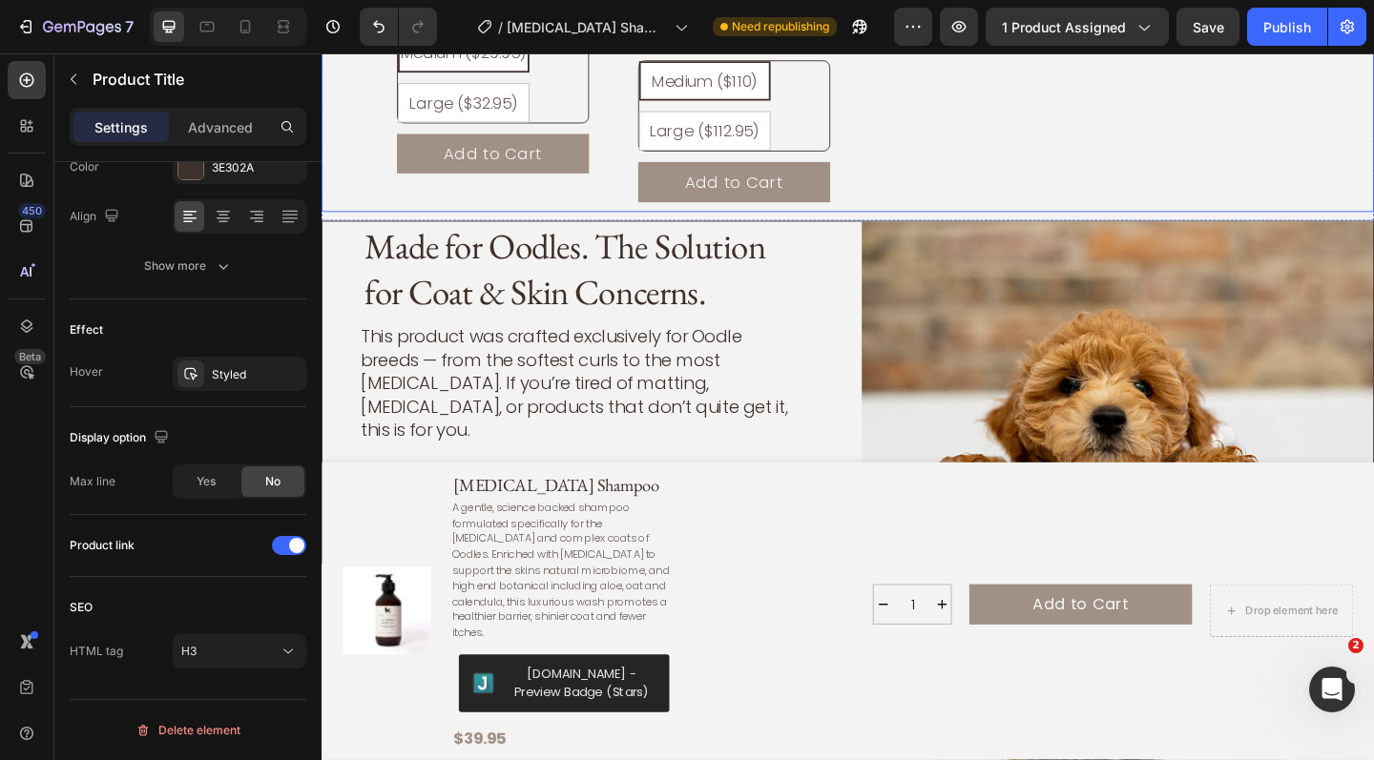
scroll to position [2616, 0]
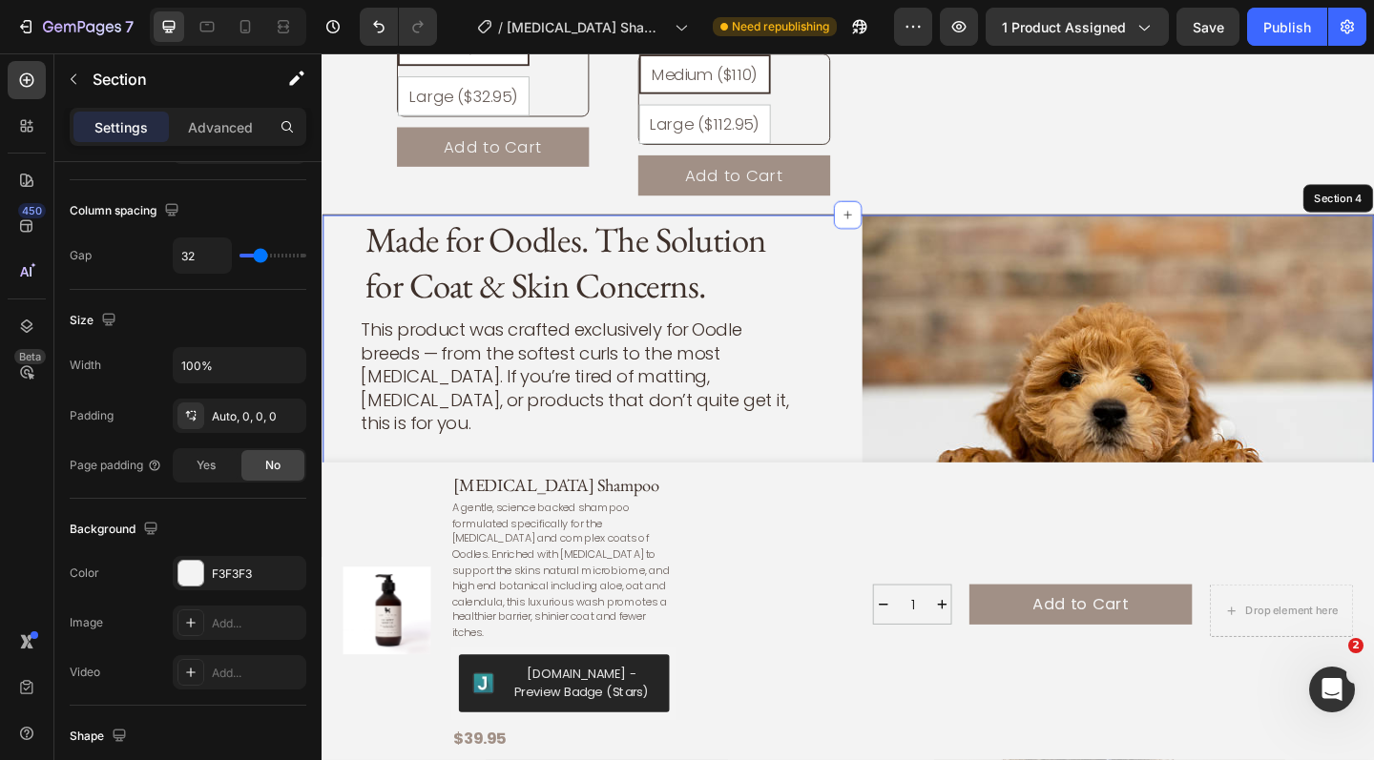
click at [888, 230] on div "Made for Oodles. The Solution for Coat & Skin Concerns. Heading This product wa…" at bounding box center [894, 415] width 1145 height 373
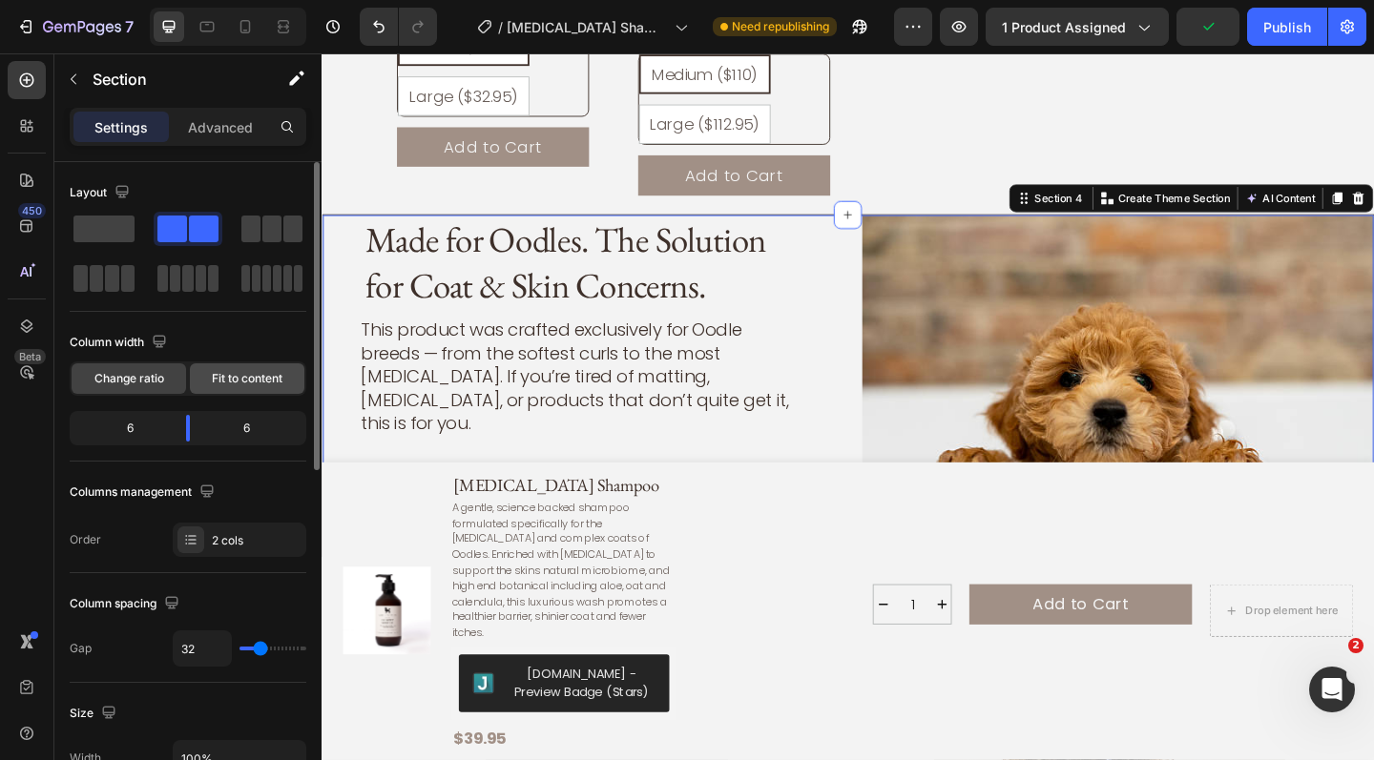
click at [274, 369] on div "Fit to content" at bounding box center [247, 379] width 114 height 31
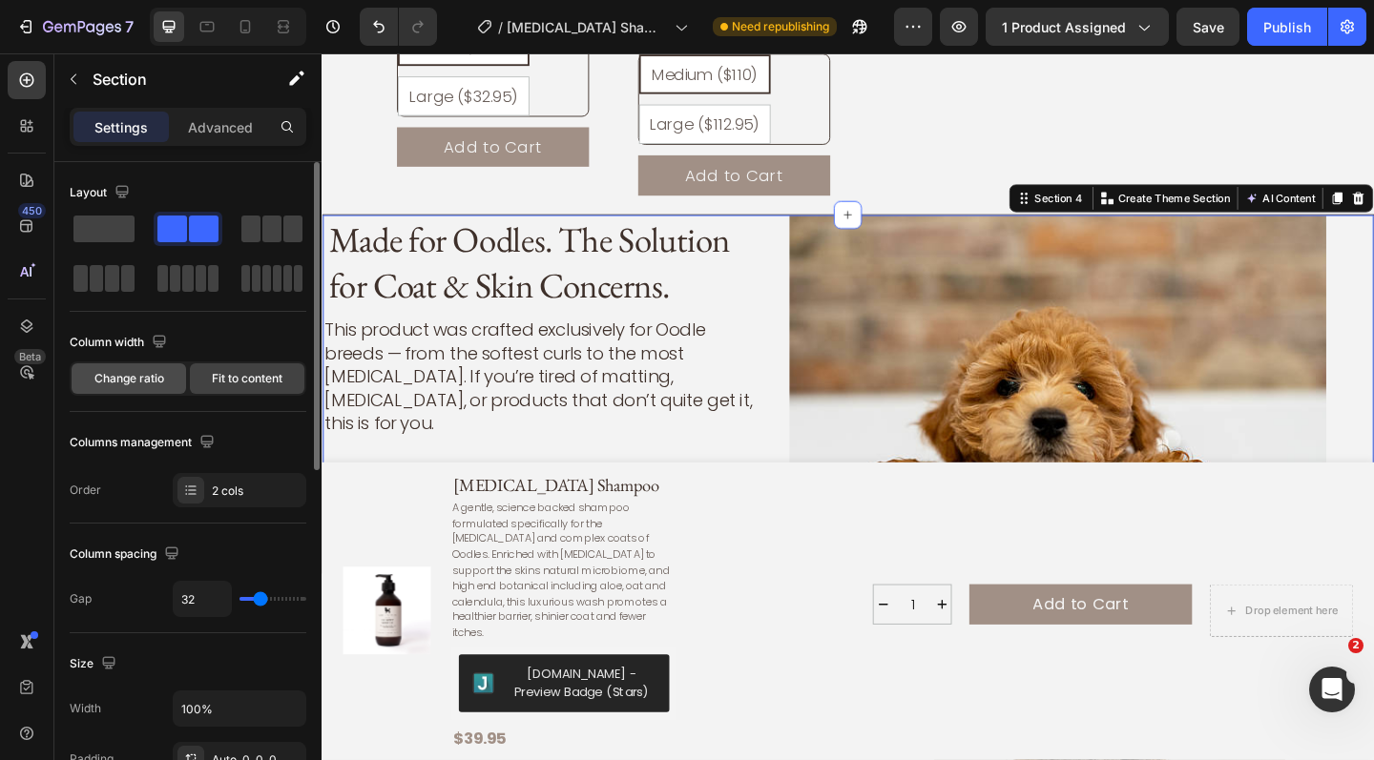
click at [113, 380] on span "Change ratio" at bounding box center [129, 378] width 70 height 17
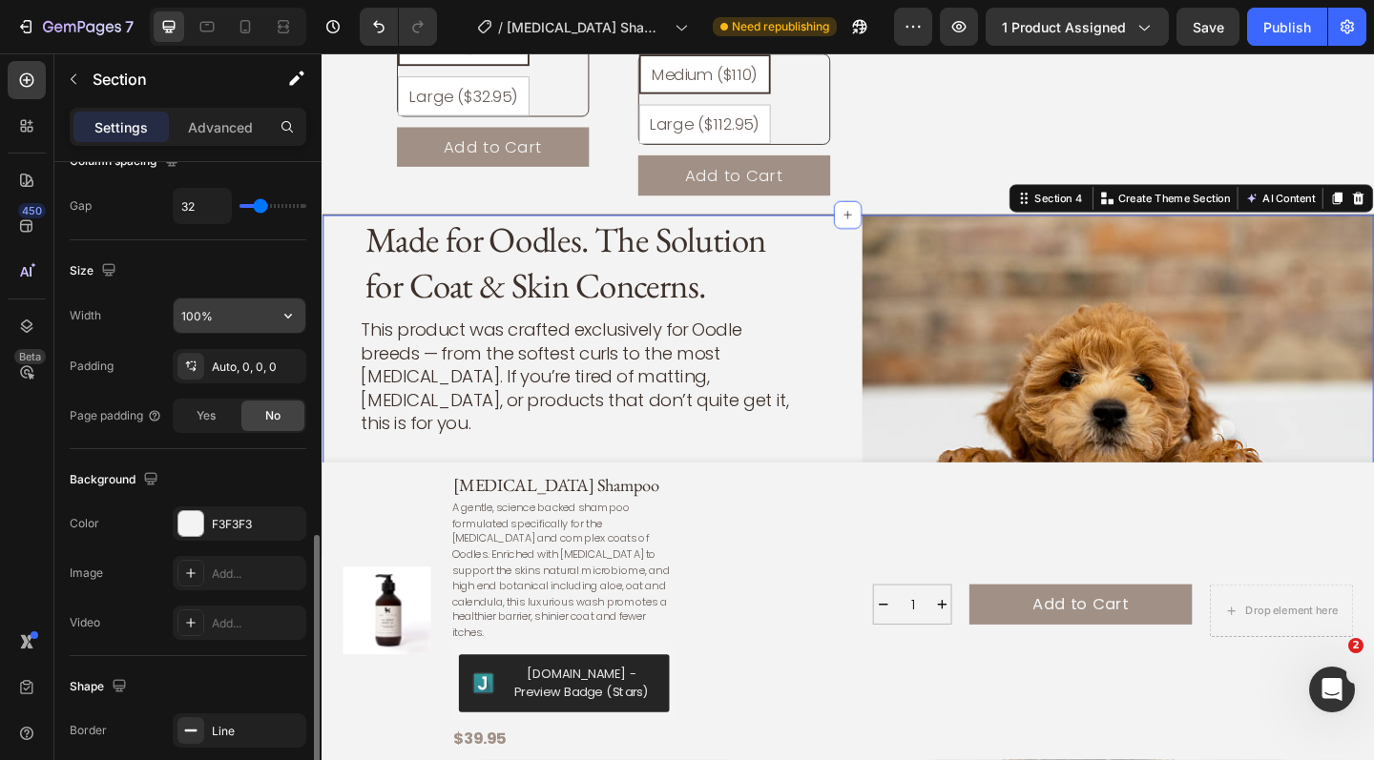
scroll to position [567, 0]
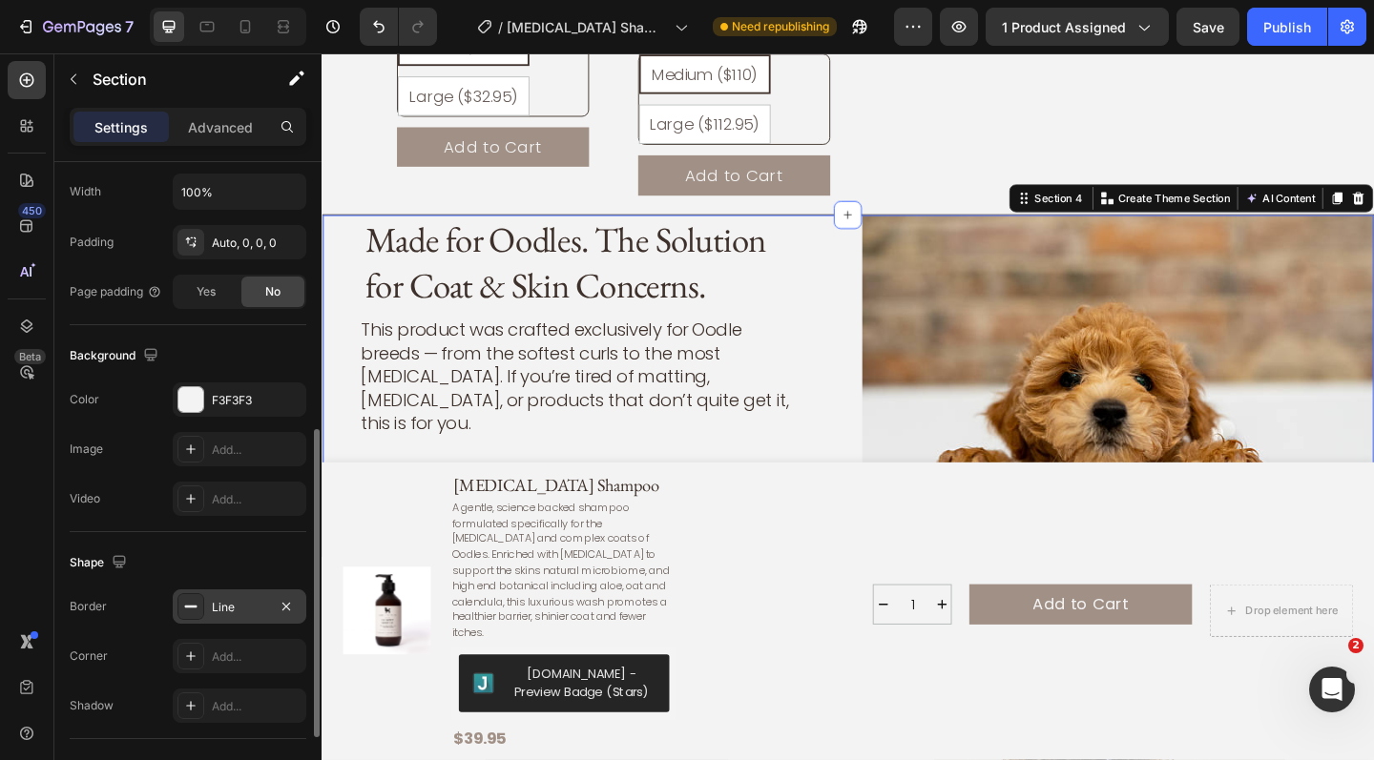
click at [258, 605] on div "Line" at bounding box center [239, 607] width 55 height 17
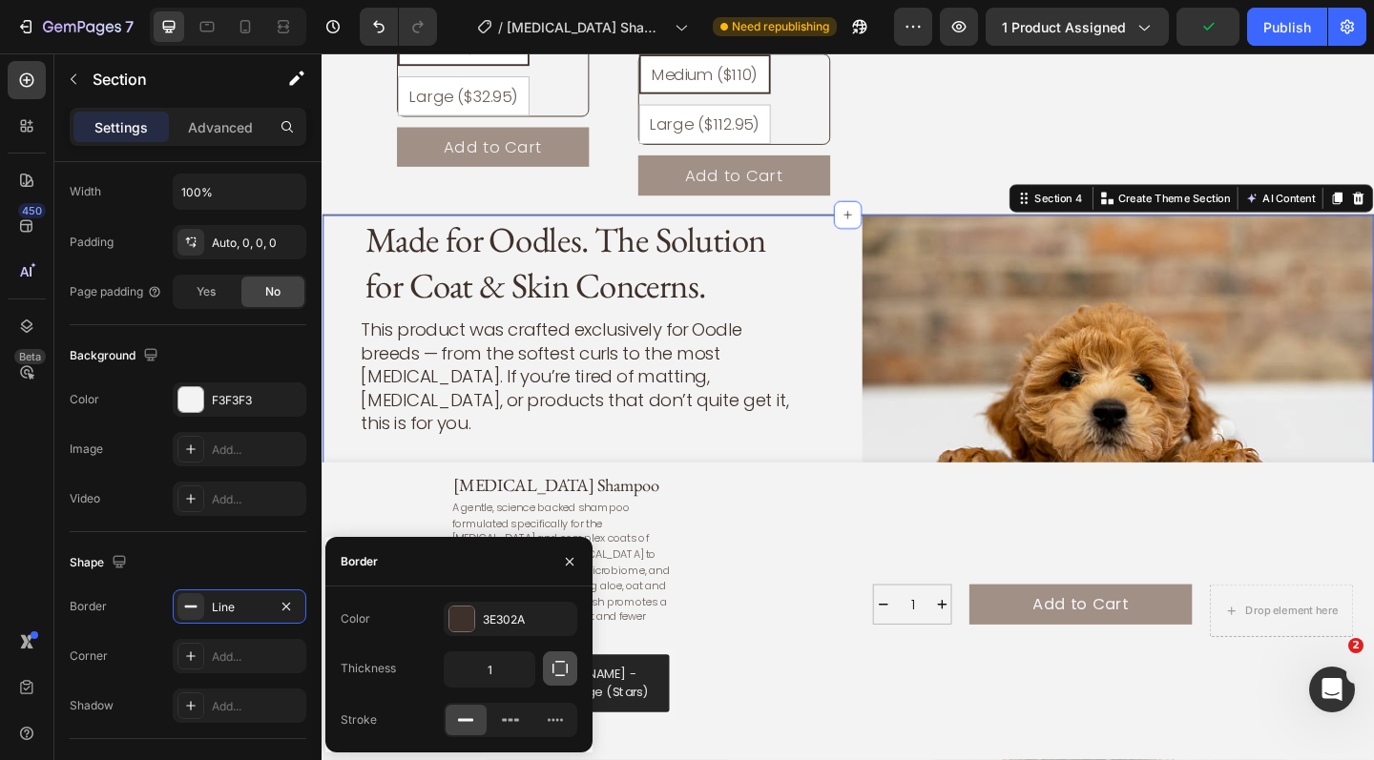
click at [564, 671] on icon "button" at bounding box center [560, 668] width 19 height 19
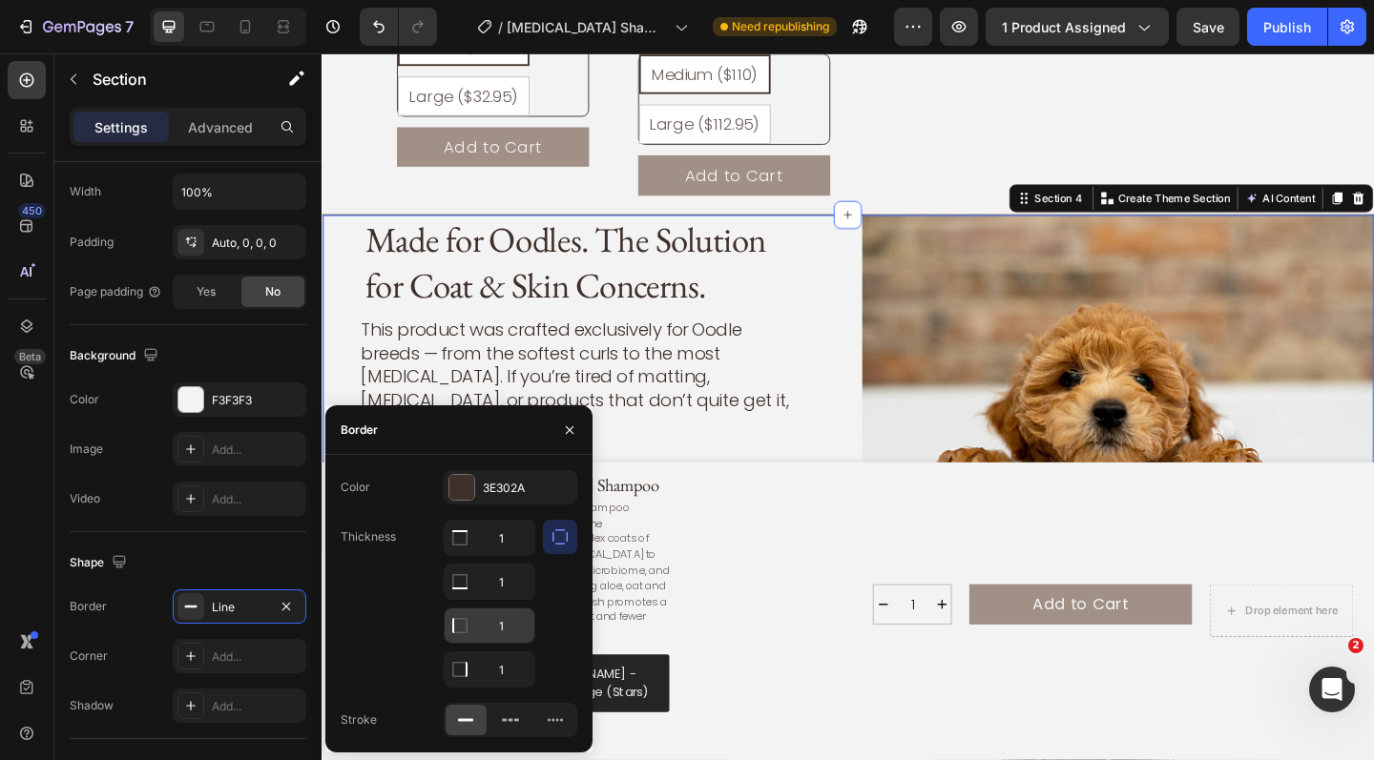
click at [514, 630] on input "1" at bounding box center [490, 626] width 90 height 34
type input "0"
click at [509, 670] on input "1" at bounding box center [490, 670] width 90 height 34
click at [794, 516] on div "Made for Oodles. The Solution for Coat & Skin Concerns. Heading This product wa…" at bounding box center [600, 415] width 557 height 371
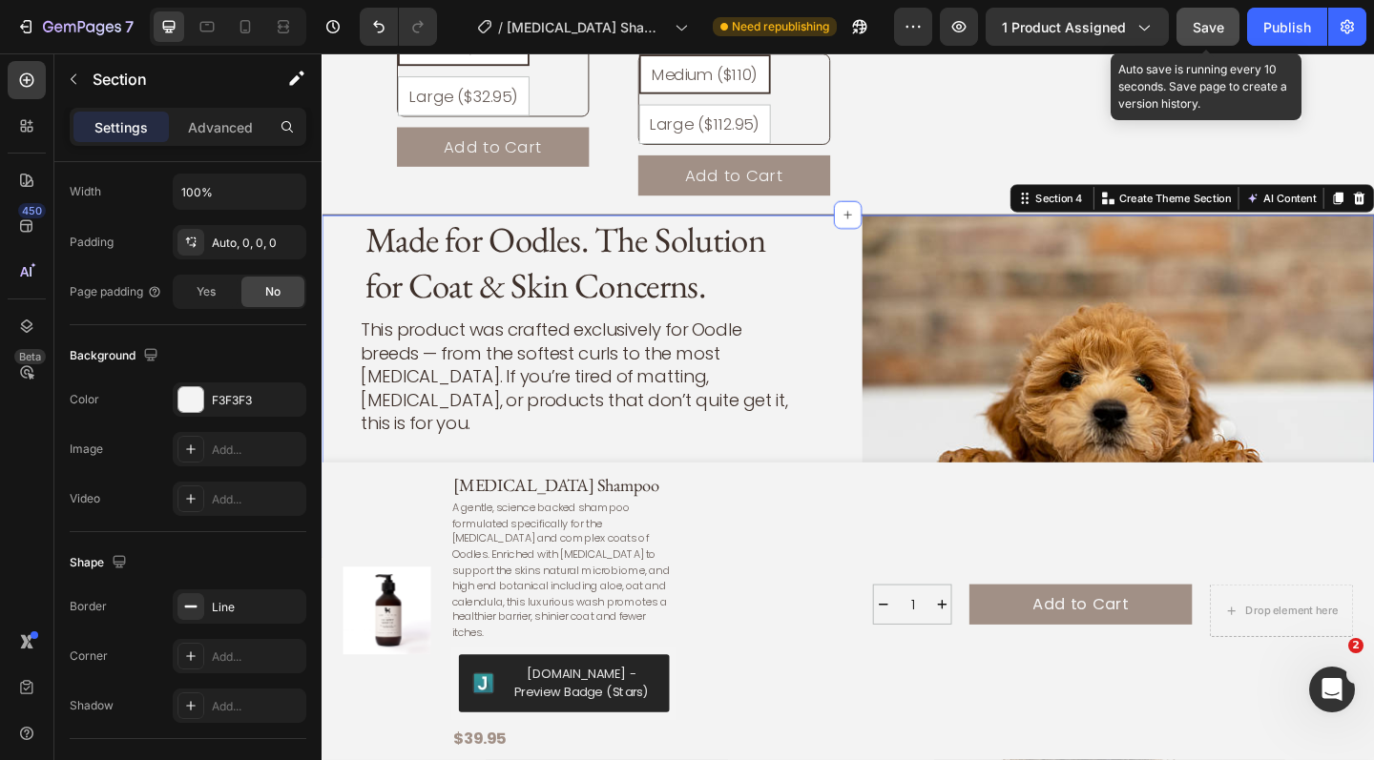
click at [1194, 37] on button "Save" at bounding box center [1207, 27] width 63 height 38
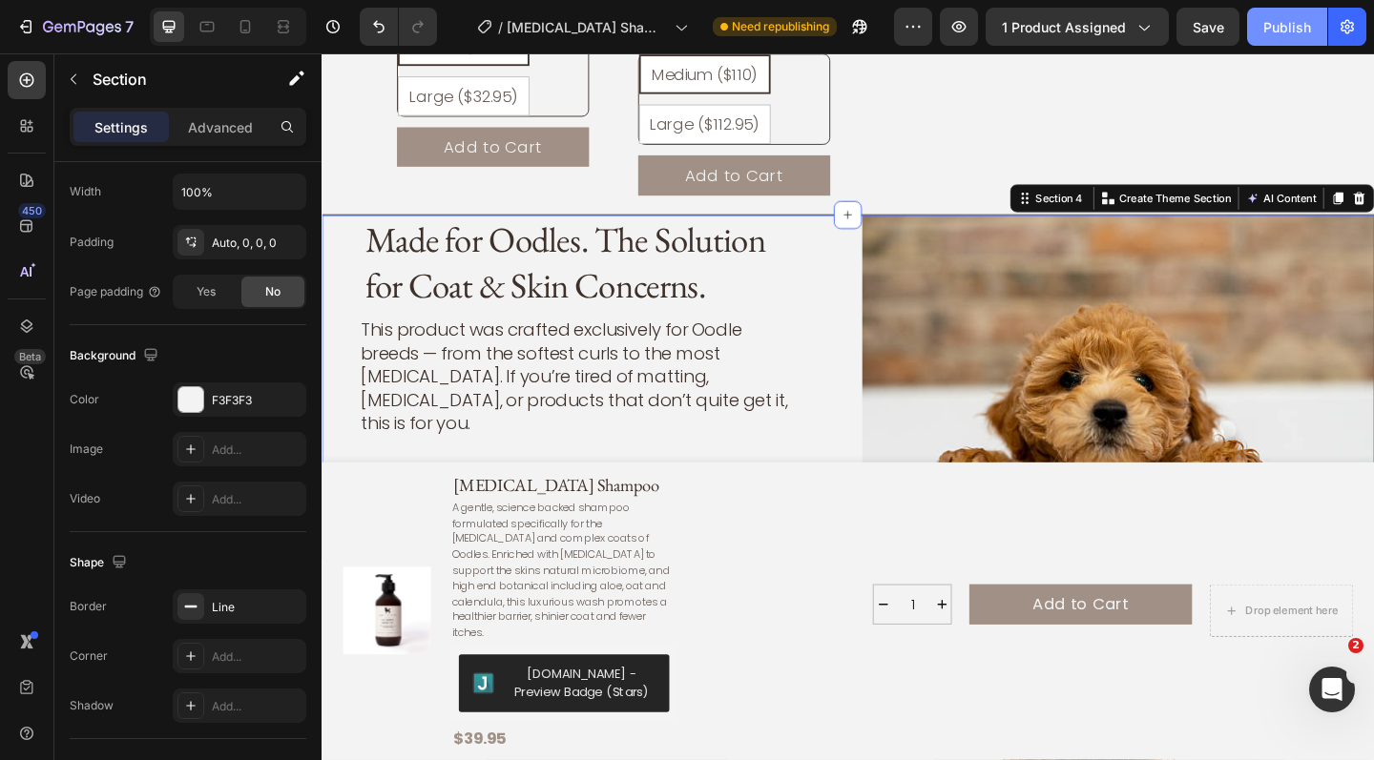
click at [1278, 27] on div "Publish" at bounding box center [1287, 27] width 48 height 20
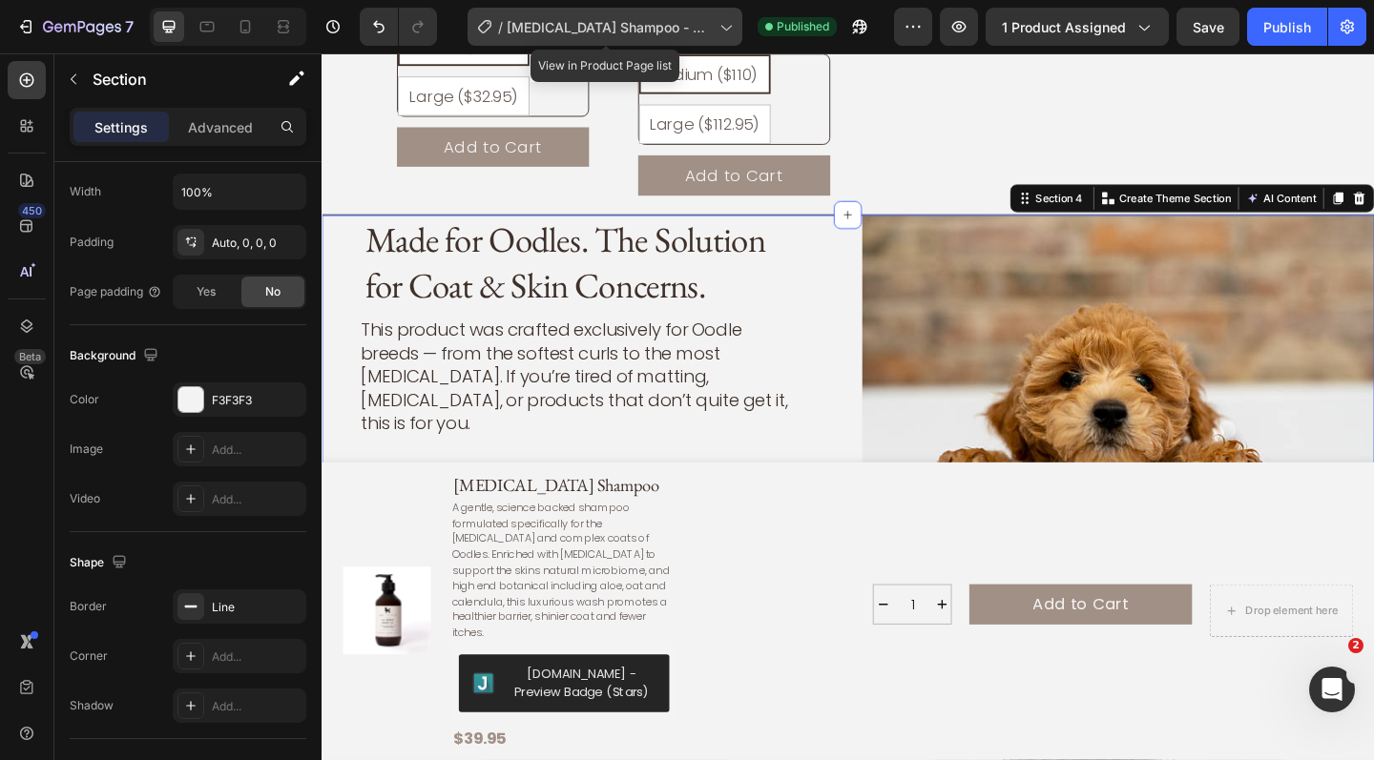
click at [721, 29] on icon at bounding box center [725, 26] width 19 height 19
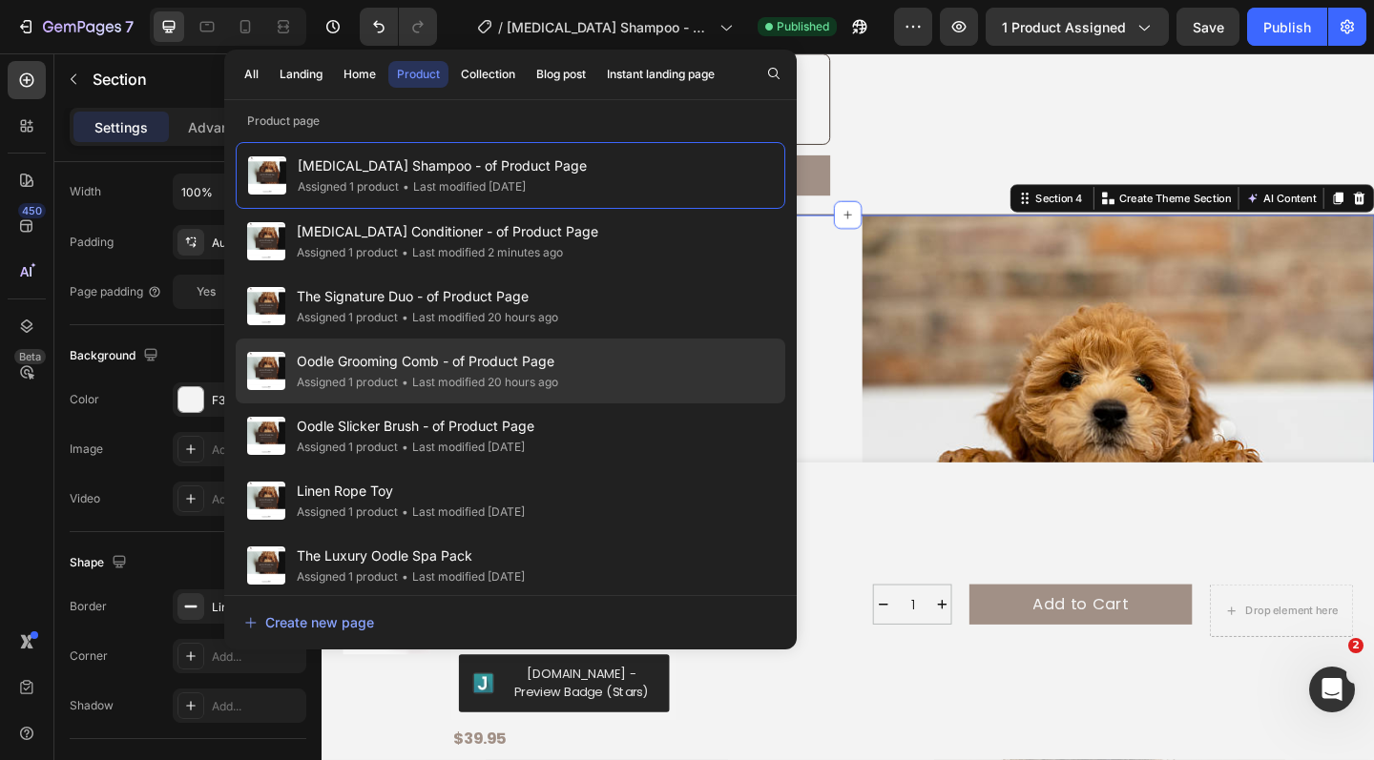
click at [570, 357] on div "Oodle Grooming Comb - of Product Page Assigned 1 product • Last modified 20 hou…" at bounding box center [511, 371] width 550 height 65
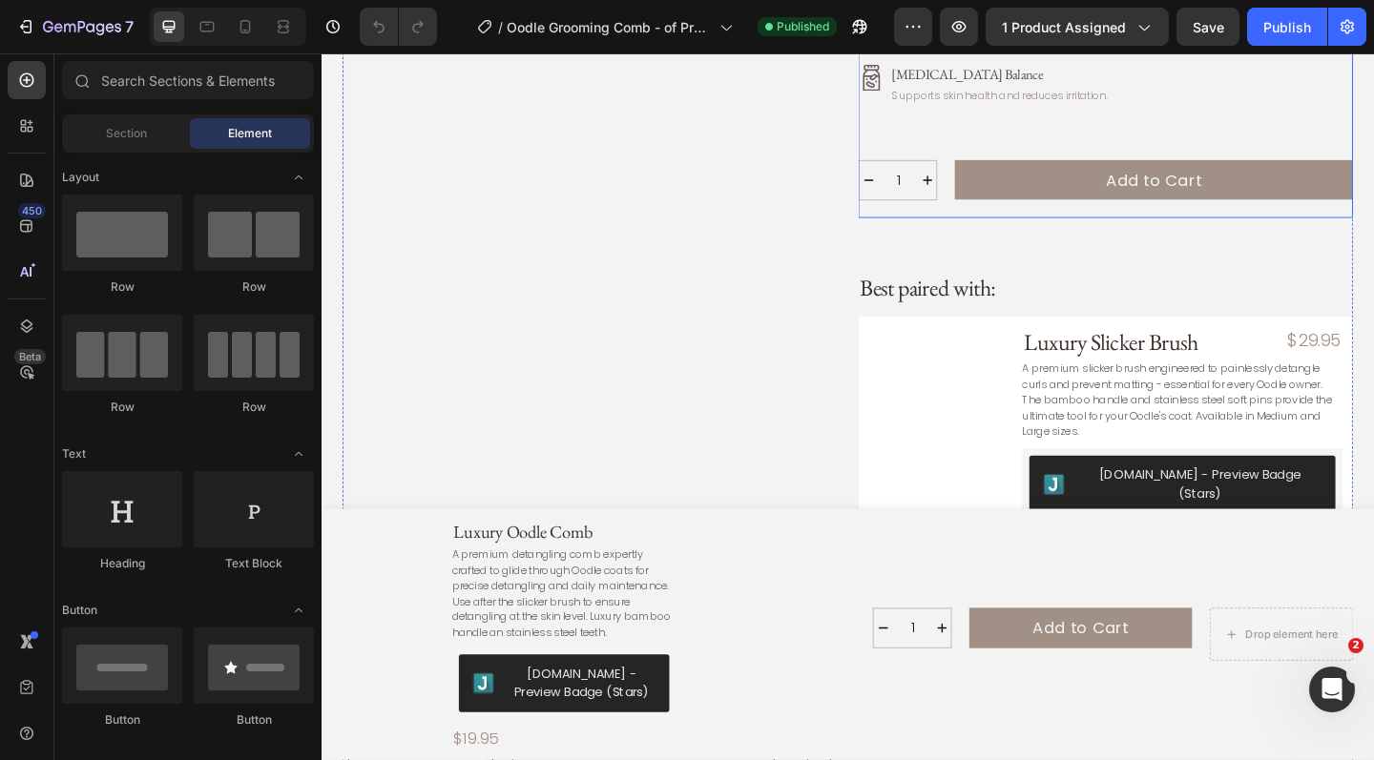
scroll to position [646, 0]
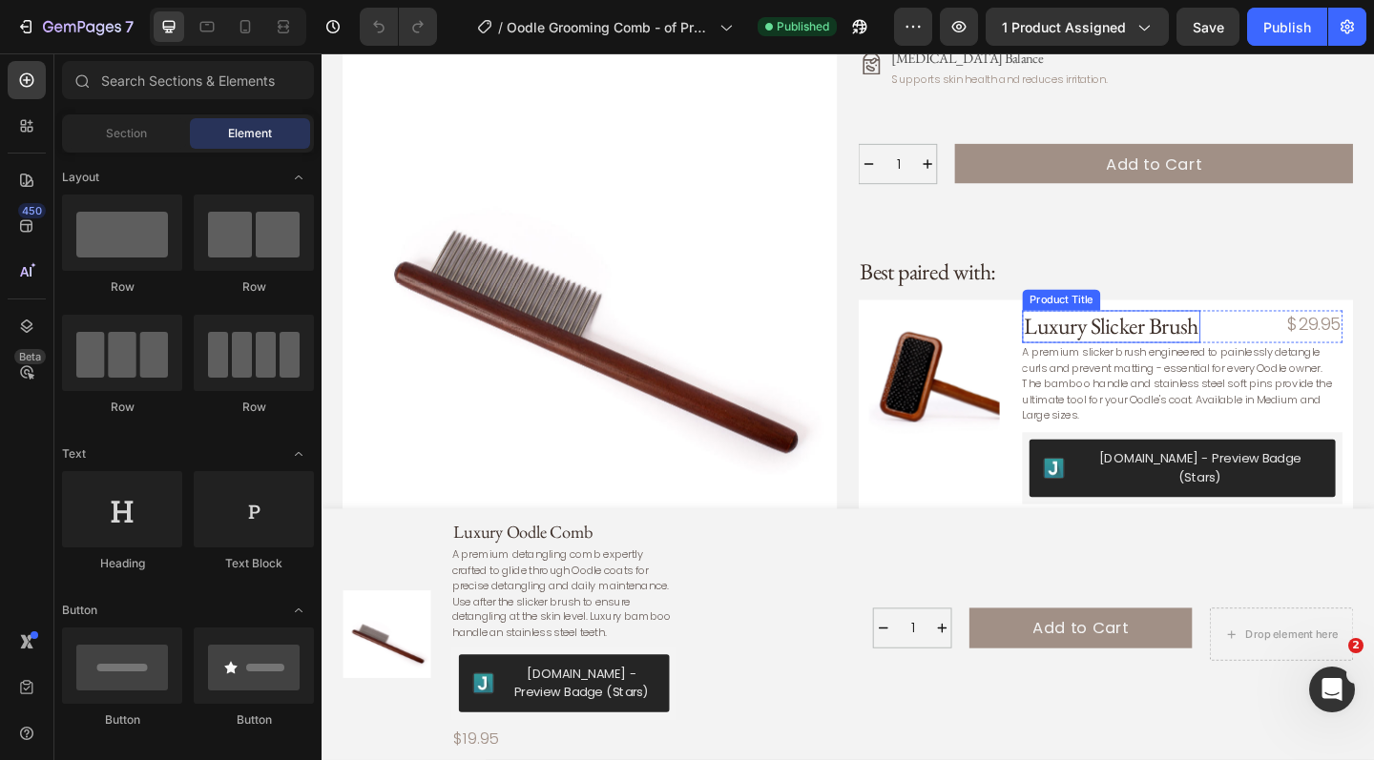
click at [1104, 337] on h3 "Luxury Slicker Brush" at bounding box center [1181, 352] width 194 height 36
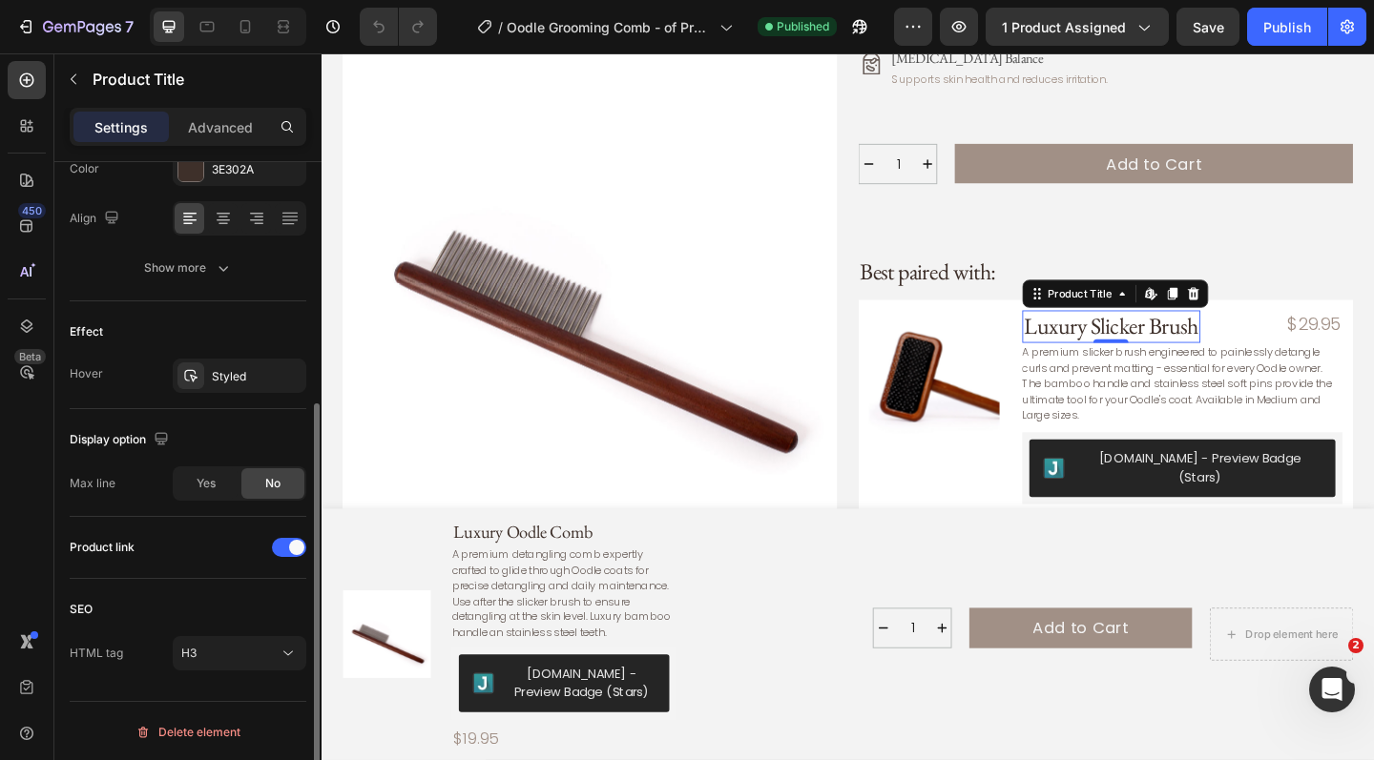
scroll to position [389, 0]
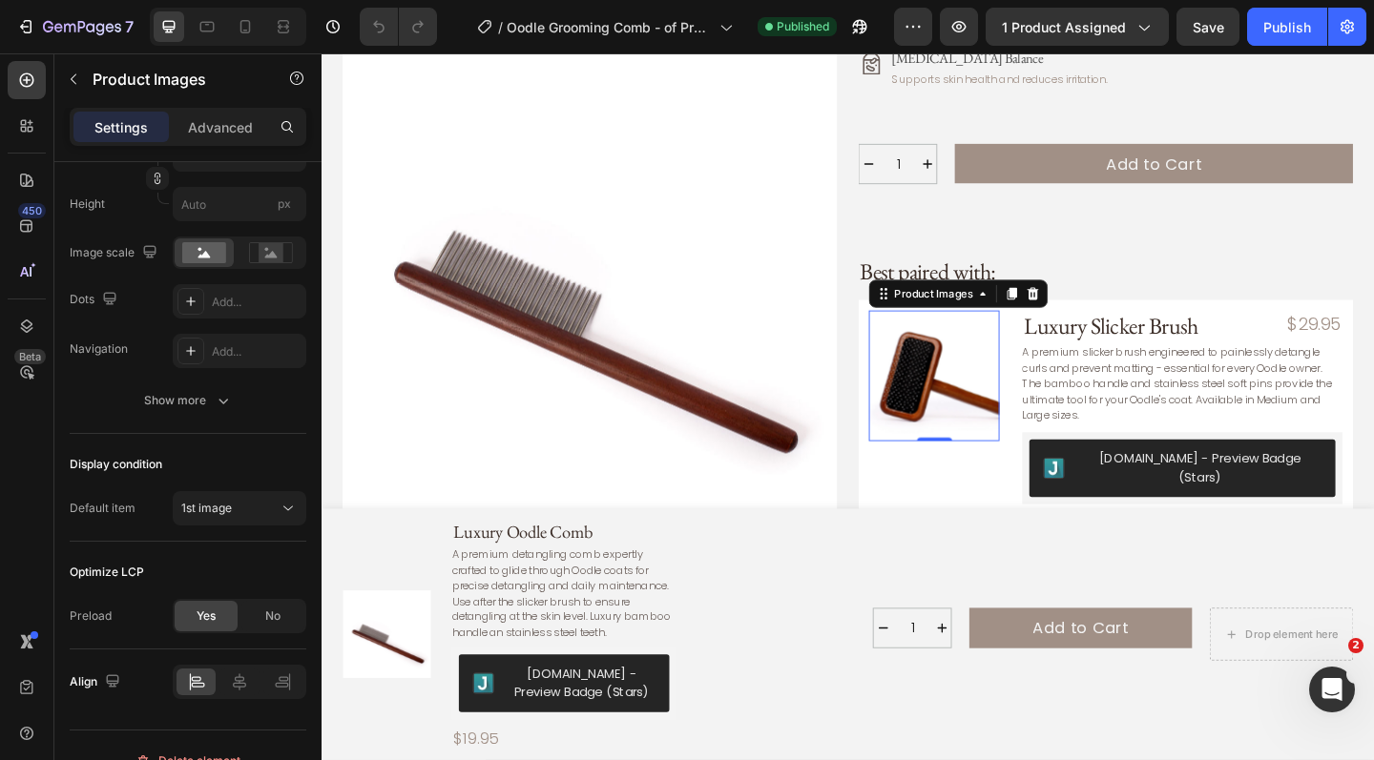
click at [955, 405] on img at bounding box center [988, 405] width 142 height 142
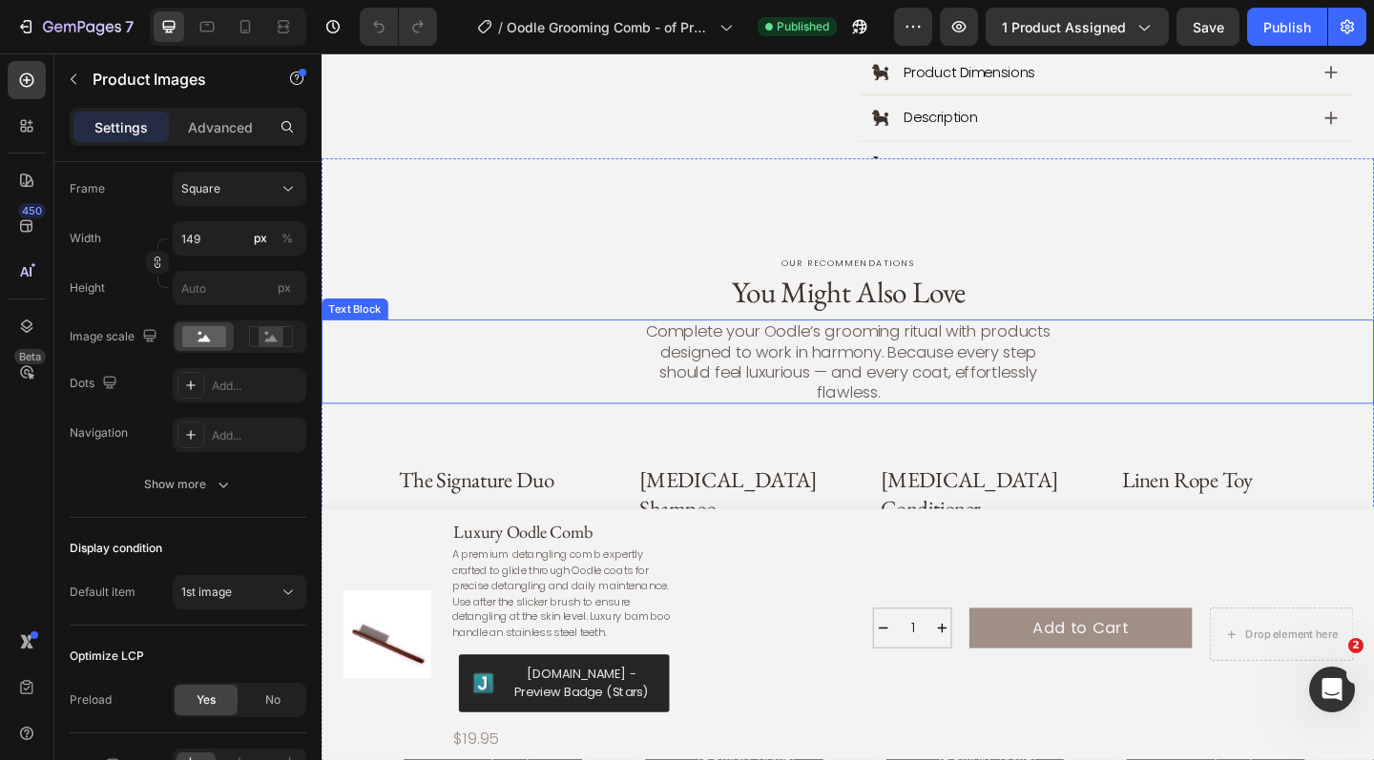
scroll to position [1518, 0]
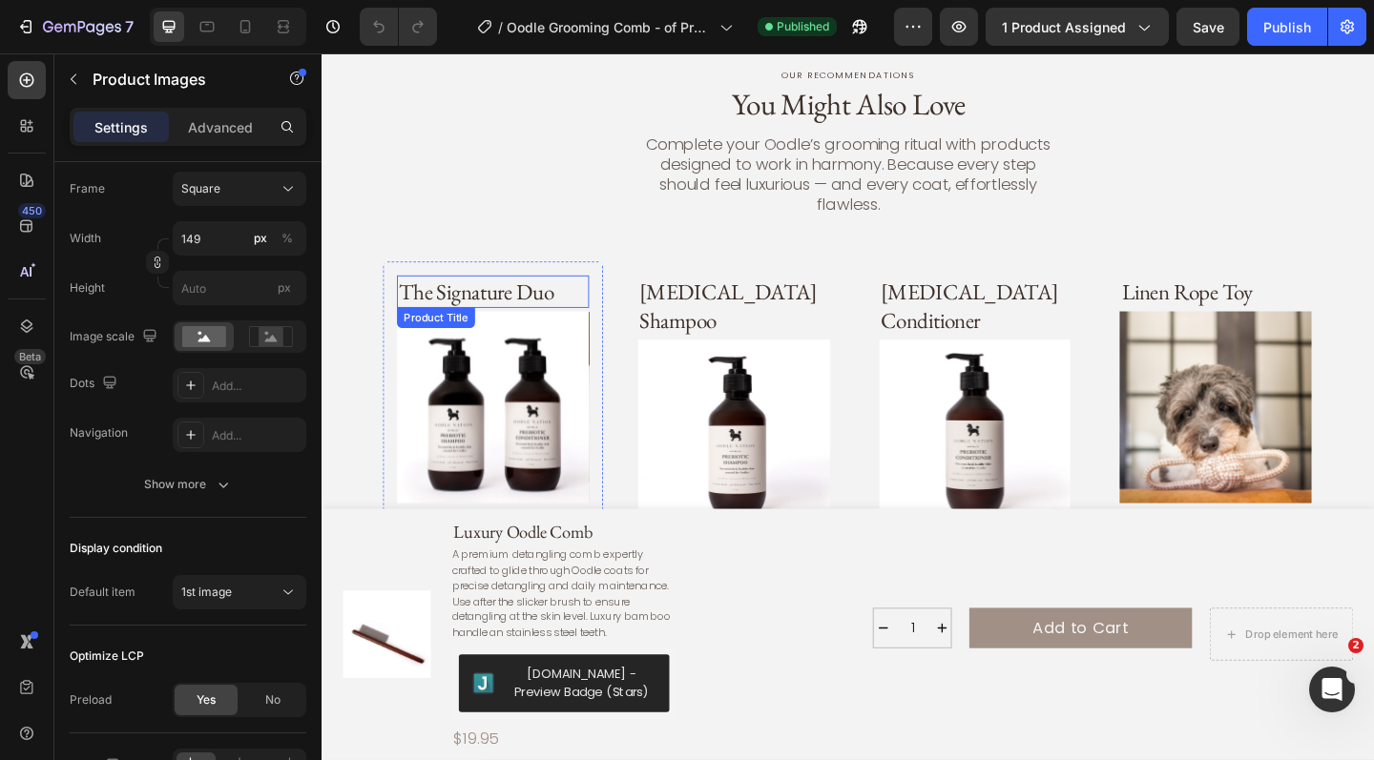
click at [535, 296] on h3 "The Signature Duo" at bounding box center [508, 313] width 209 height 35
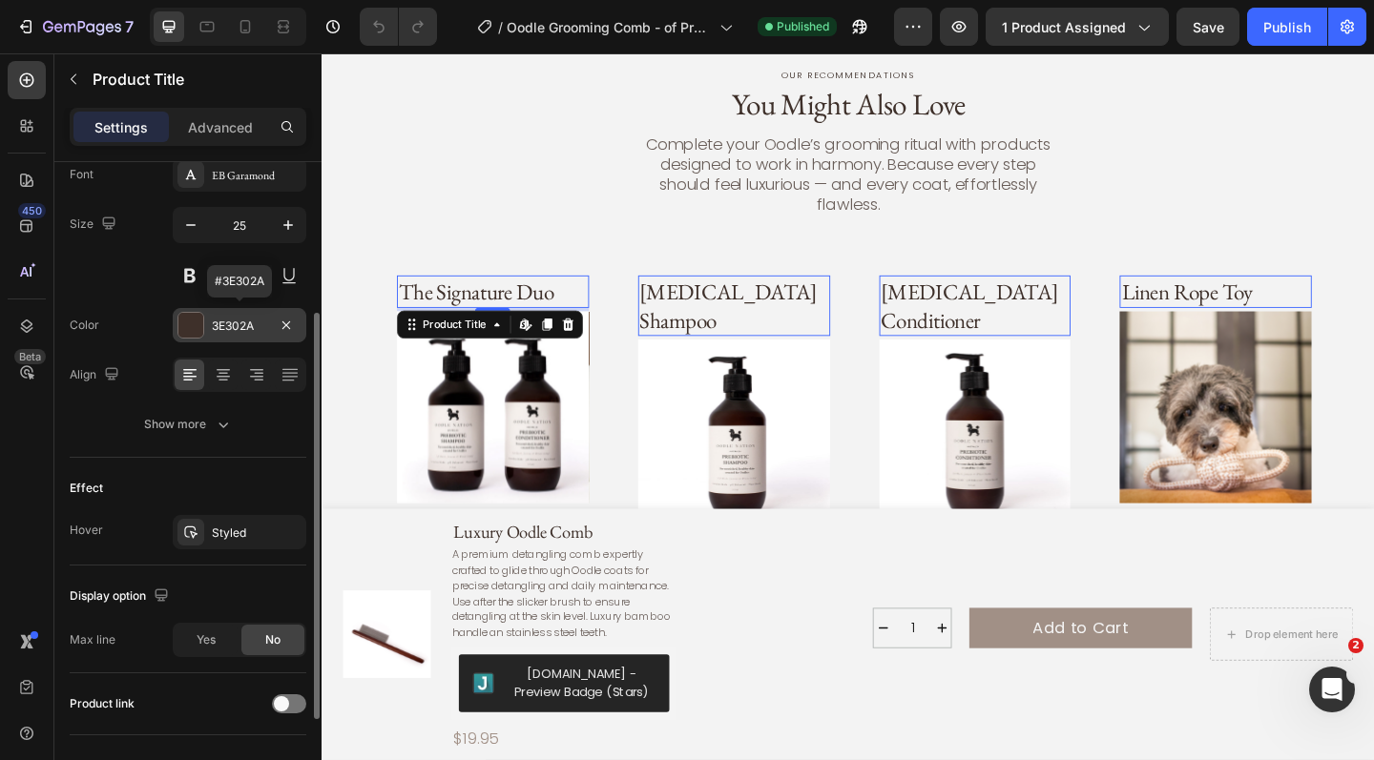
scroll to position [238, 0]
click at [295, 697] on div at bounding box center [289, 701] width 34 height 19
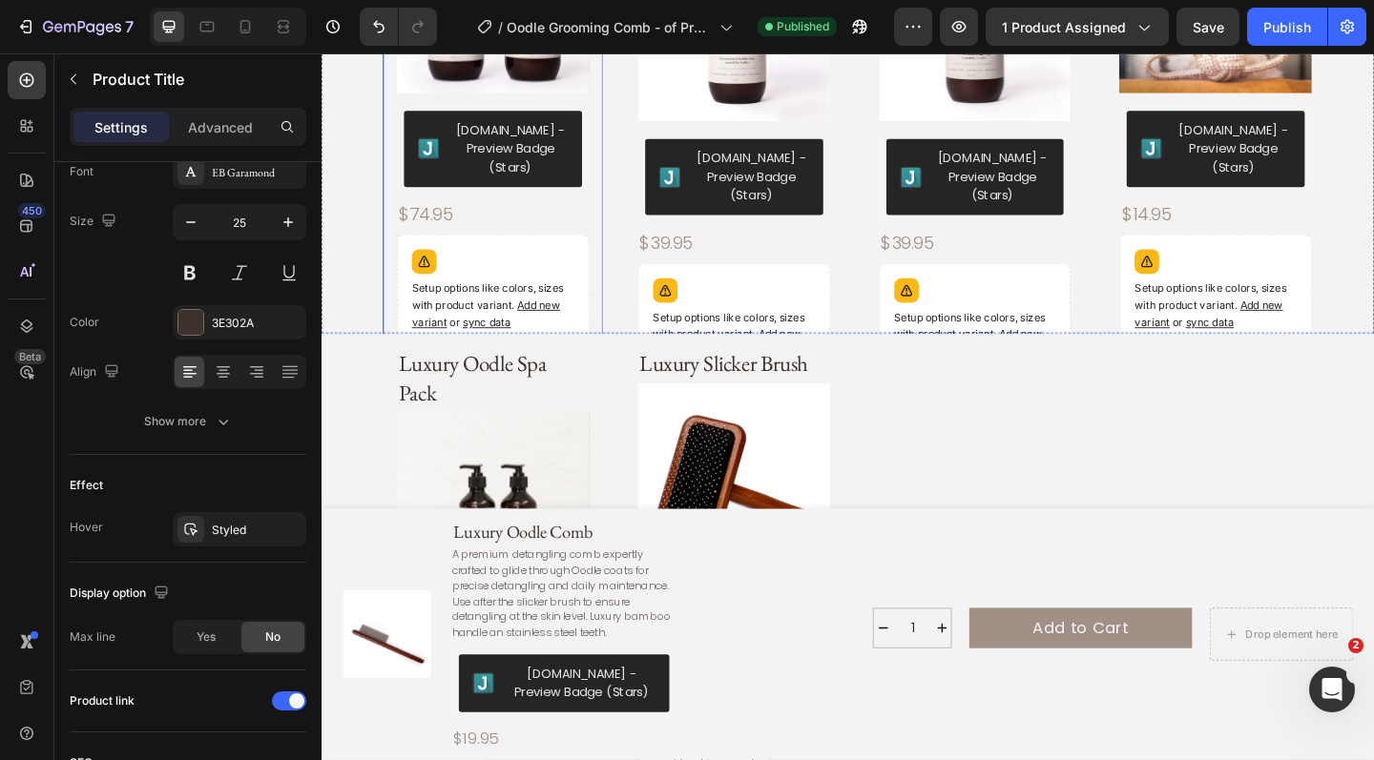
scroll to position [1971, 0]
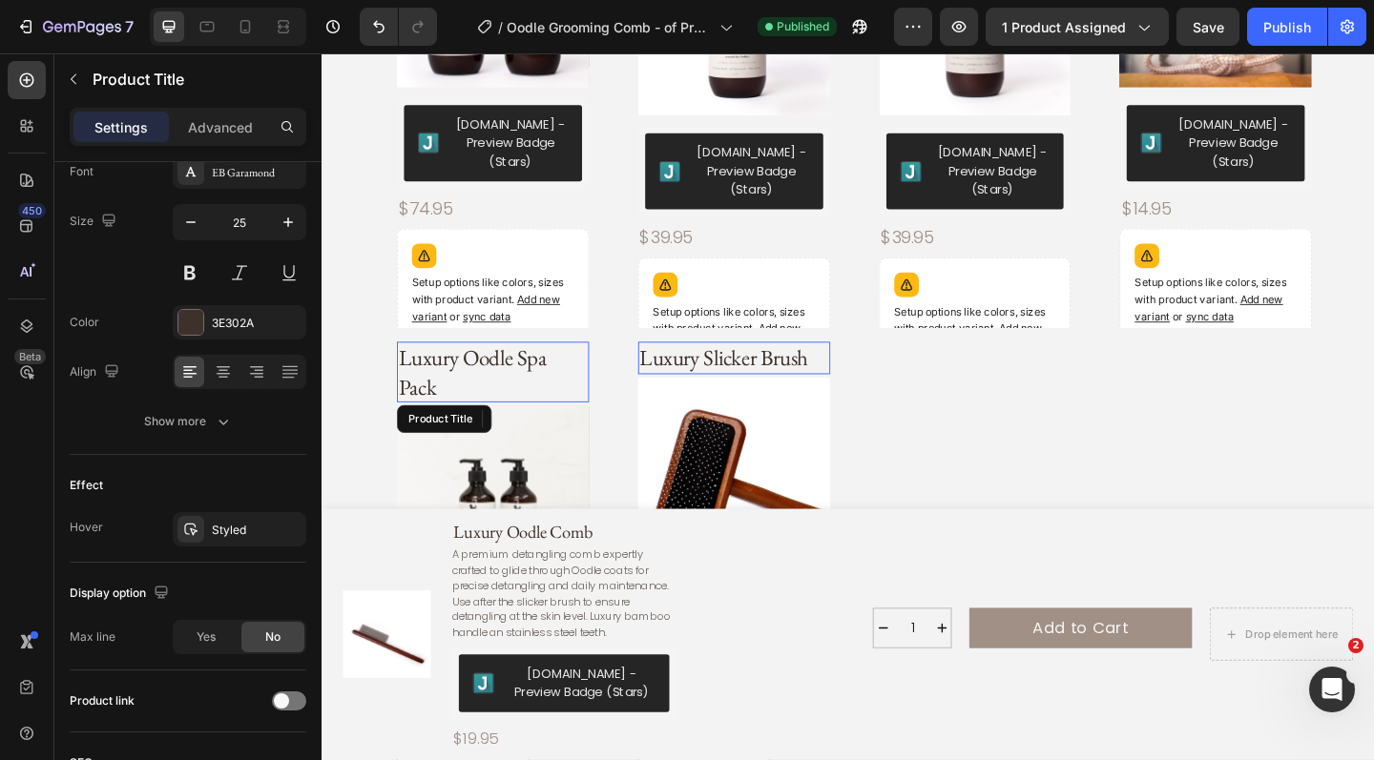
click at [509, 367] on h3 "Luxury Oodle Spa Pack" at bounding box center [508, 400] width 209 height 66
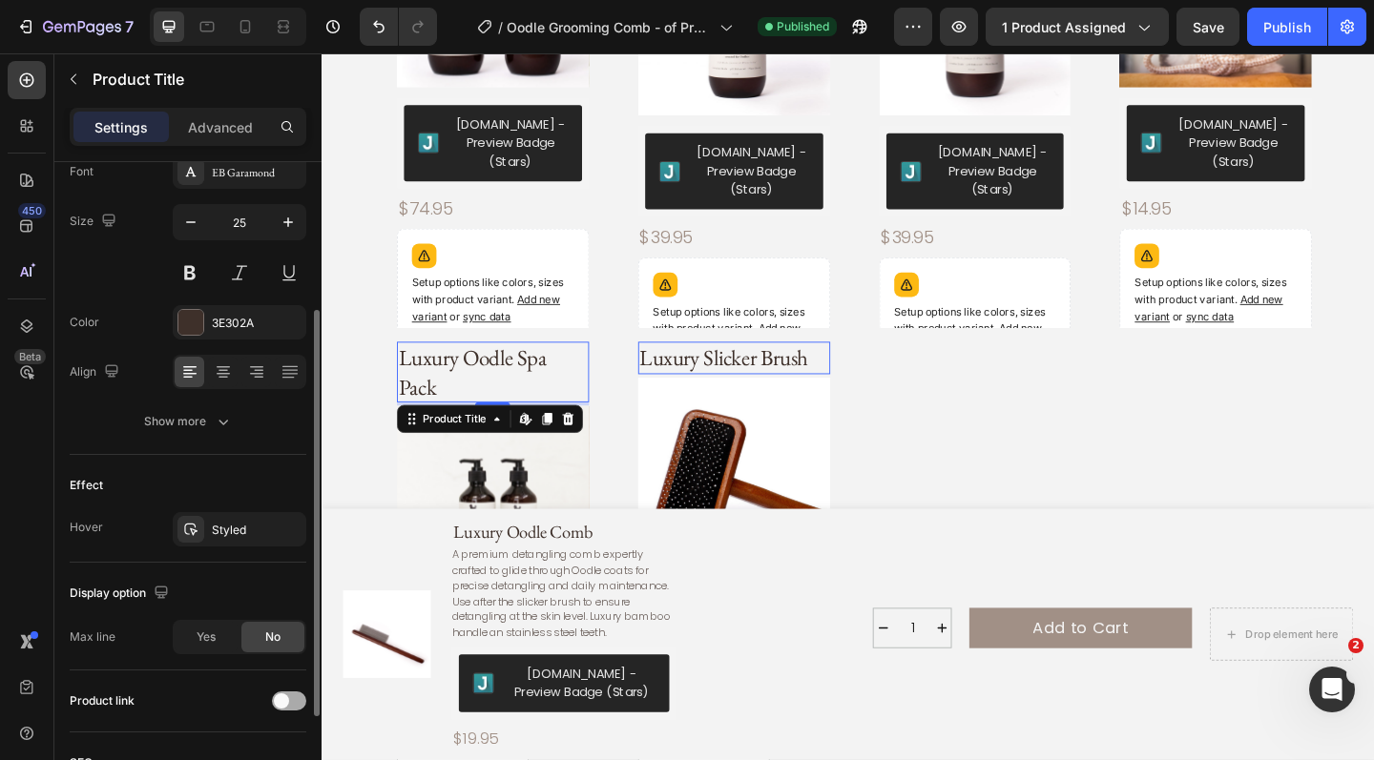
click at [285, 698] on span at bounding box center [281, 701] width 15 height 15
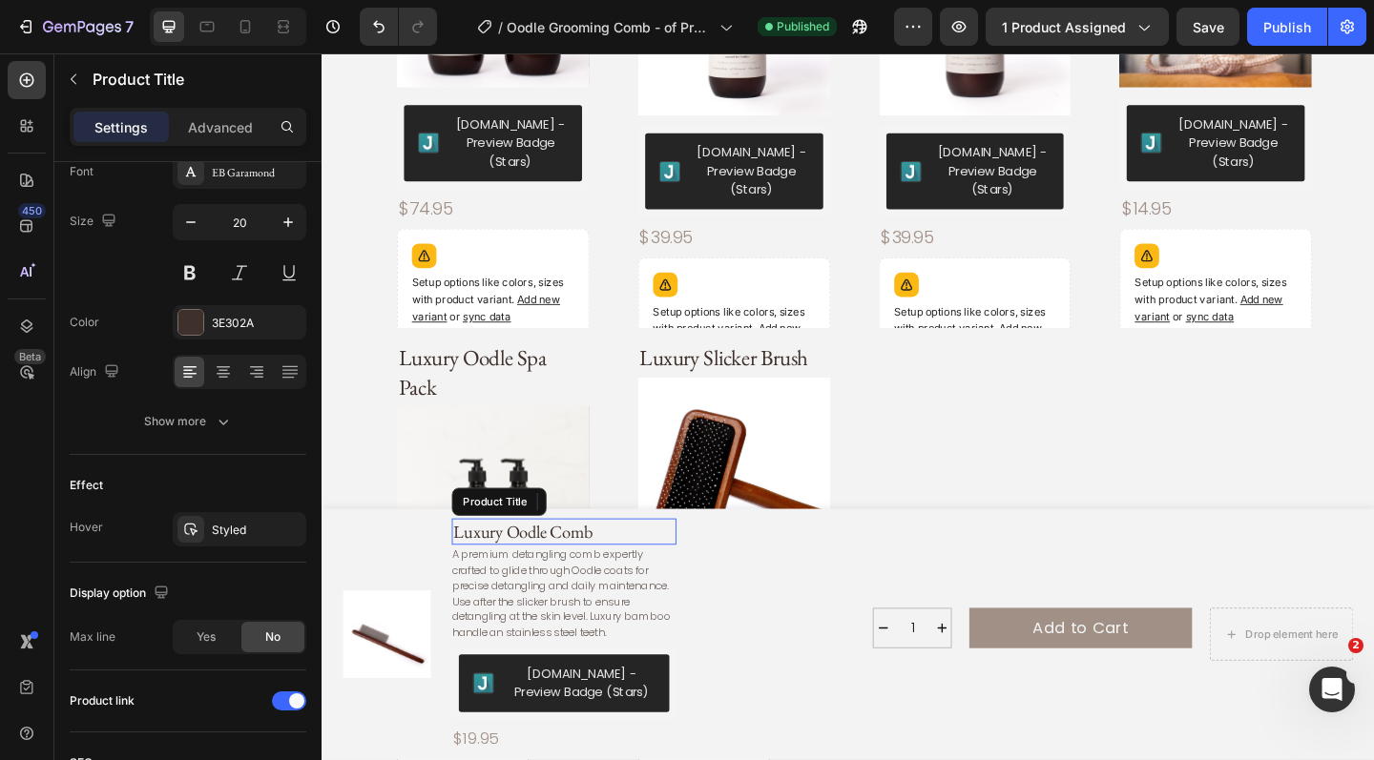
click at [562, 582] on h1 "Luxury Oodle Comb" at bounding box center [585, 574] width 244 height 29
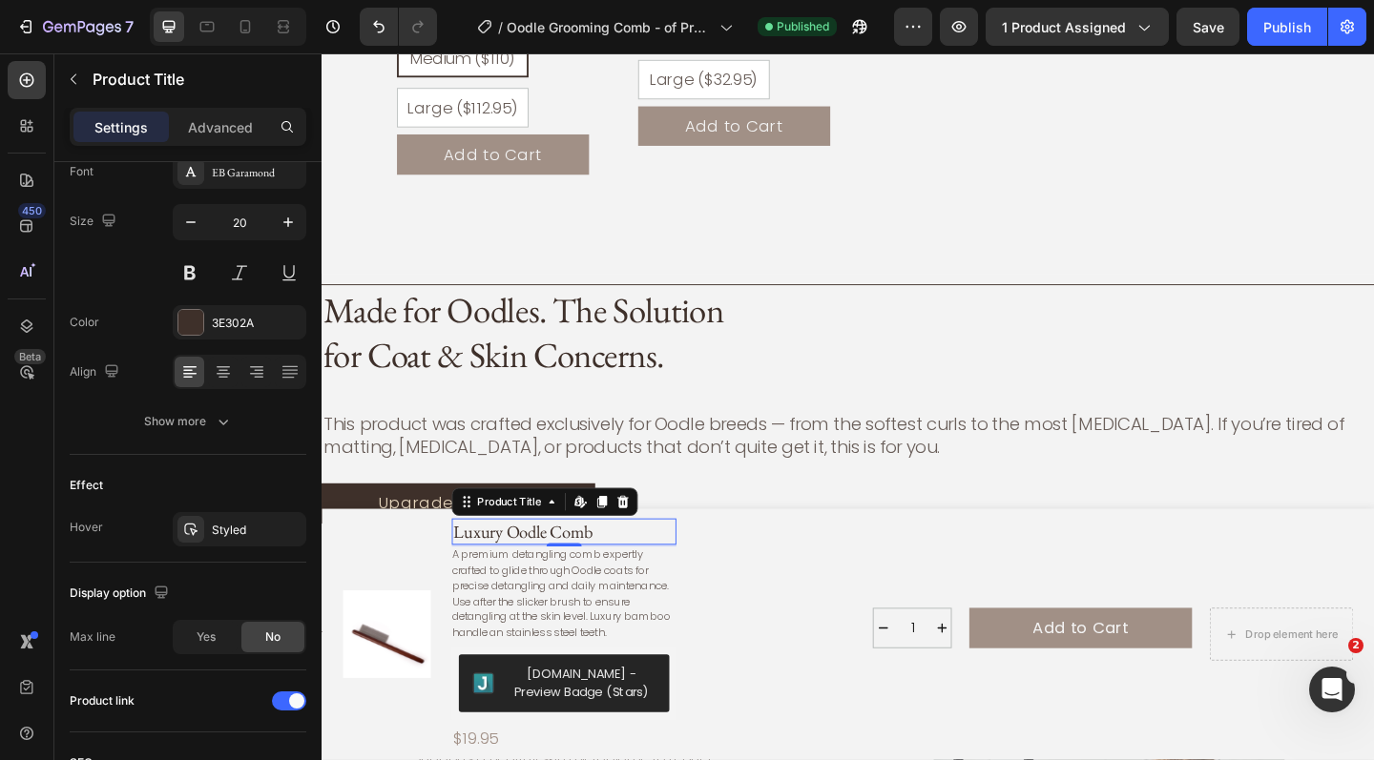
scroll to position [2728, 0]
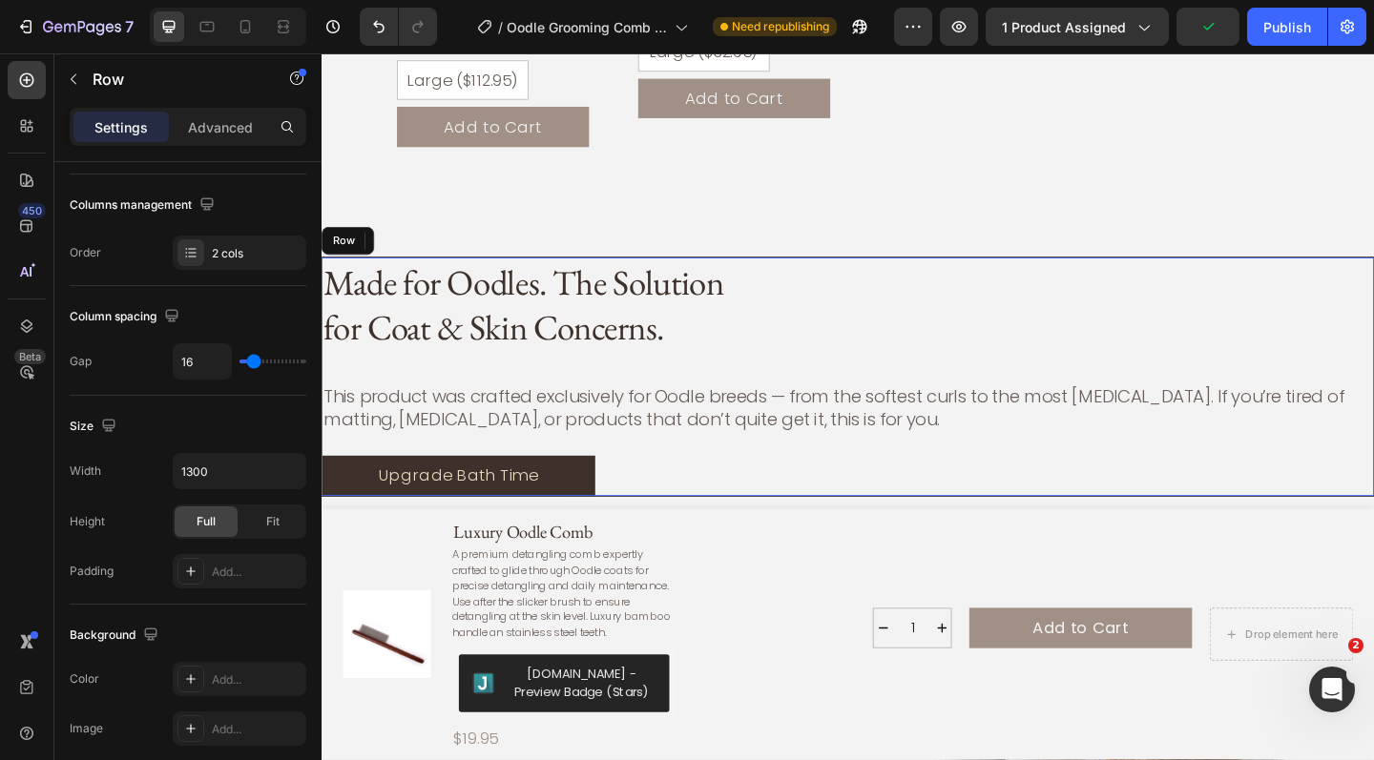
click at [897, 385] on div "Made for Oodles. The Solution for Coat & Skin Concerns. Heading This product wa…" at bounding box center [894, 405] width 1145 height 260
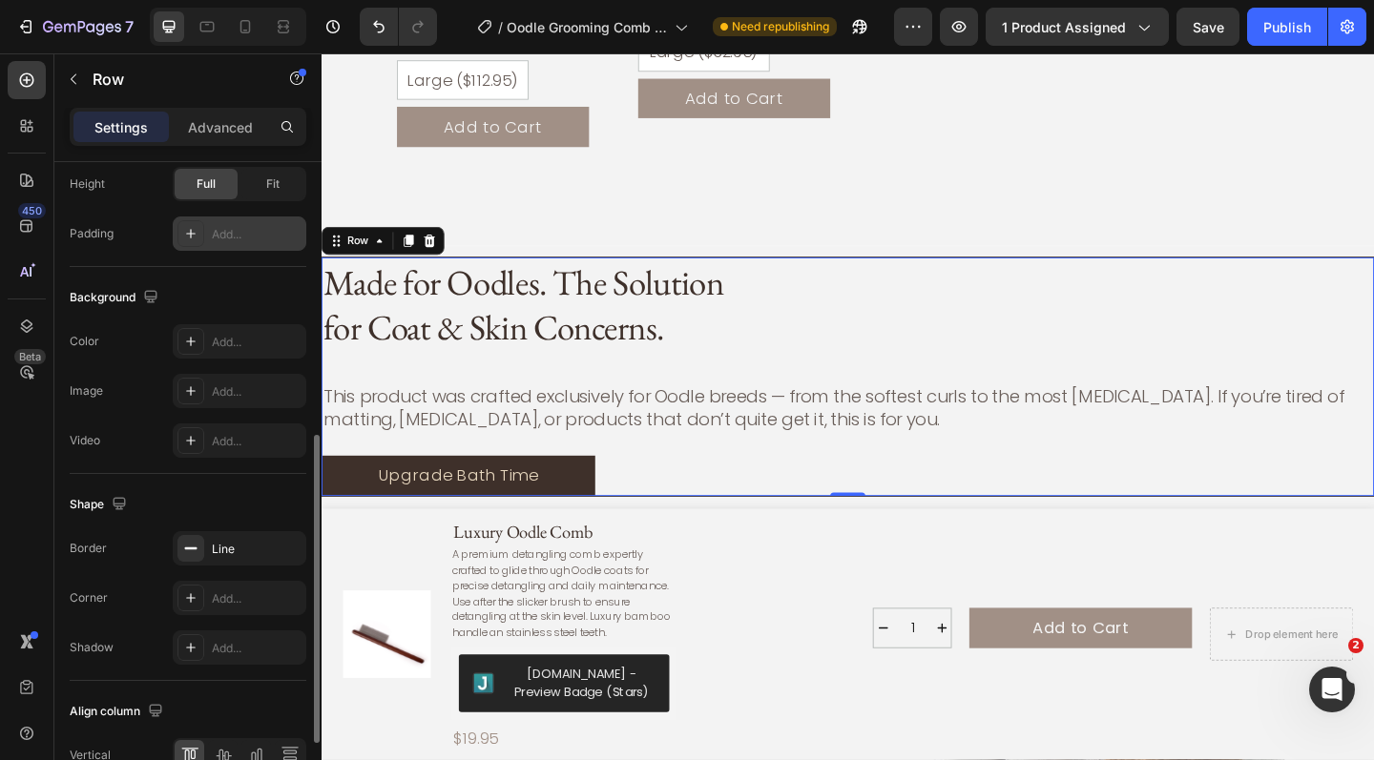
scroll to position [576, 0]
click at [255, 552] on div "Line" at bounding box center [239, 548] width 55 height 17
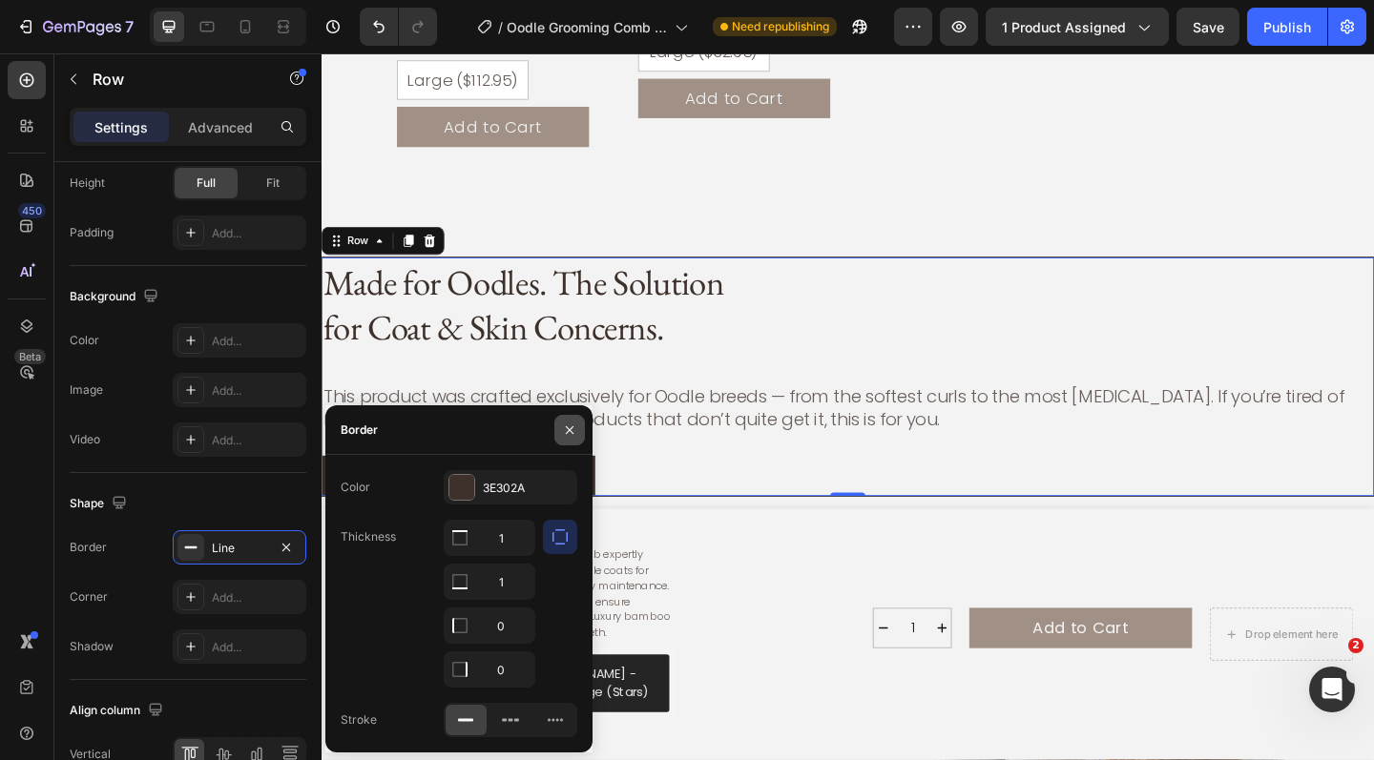
click at [570, 427] on icon "button" at bounding box center [569, 430] width 15 height 15
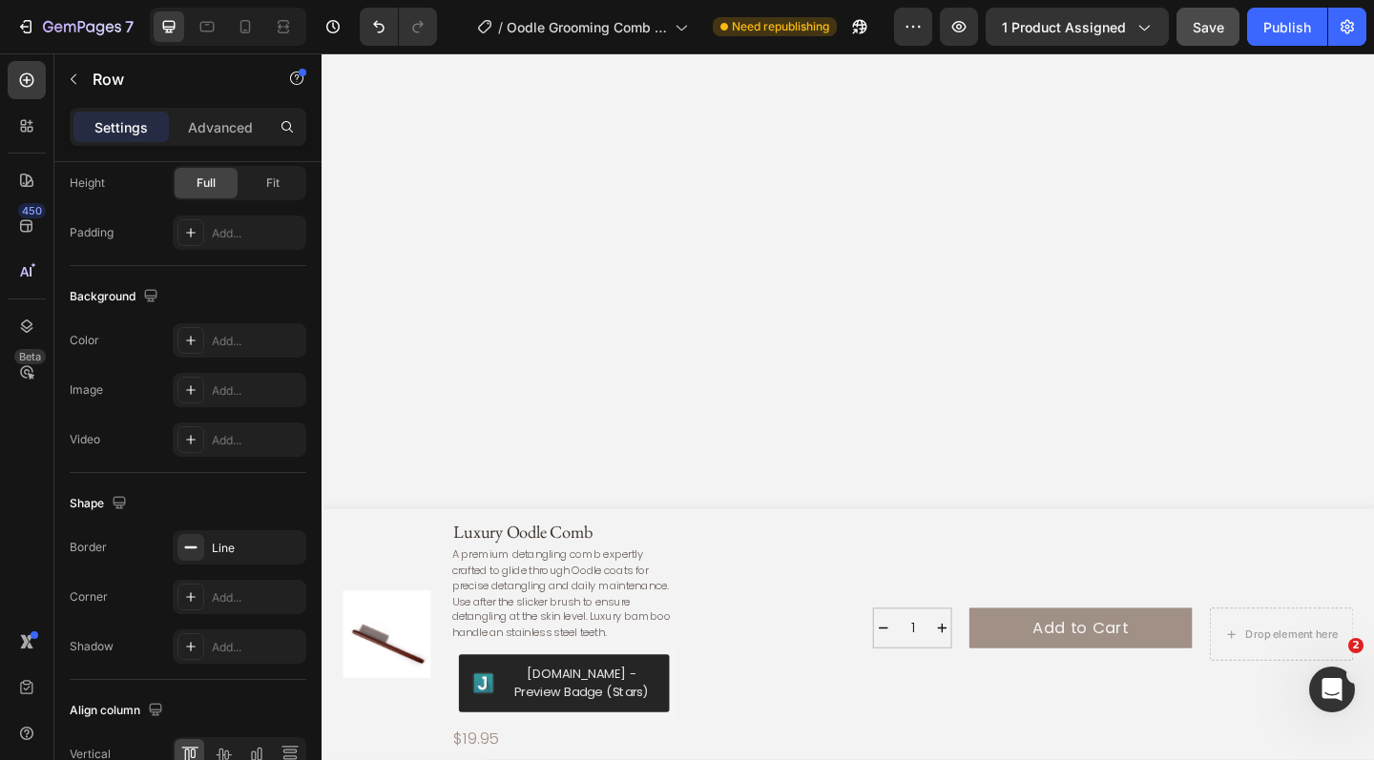
scroll to position [427, 0]
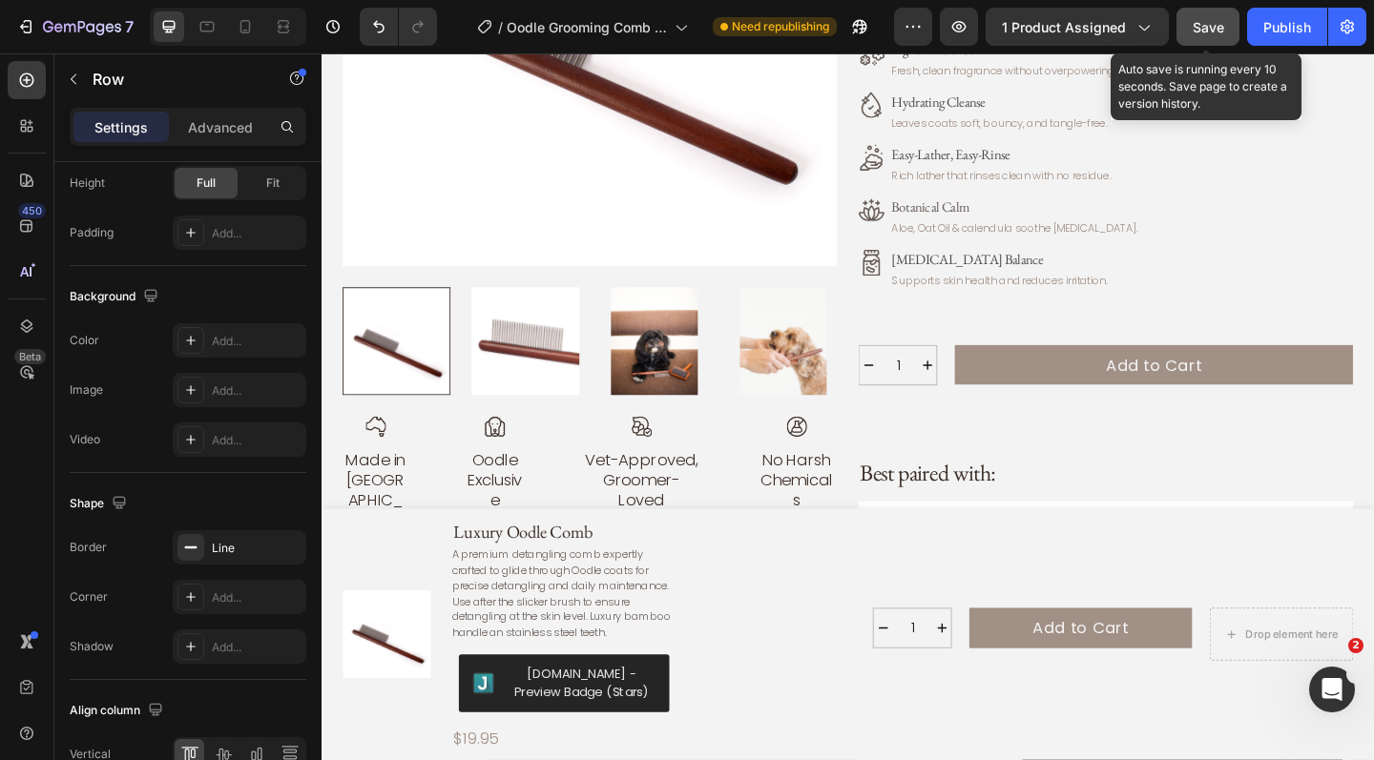
click at [1195, 31] on span "Save" at bounding box center [1208, 27] width 31 height 16
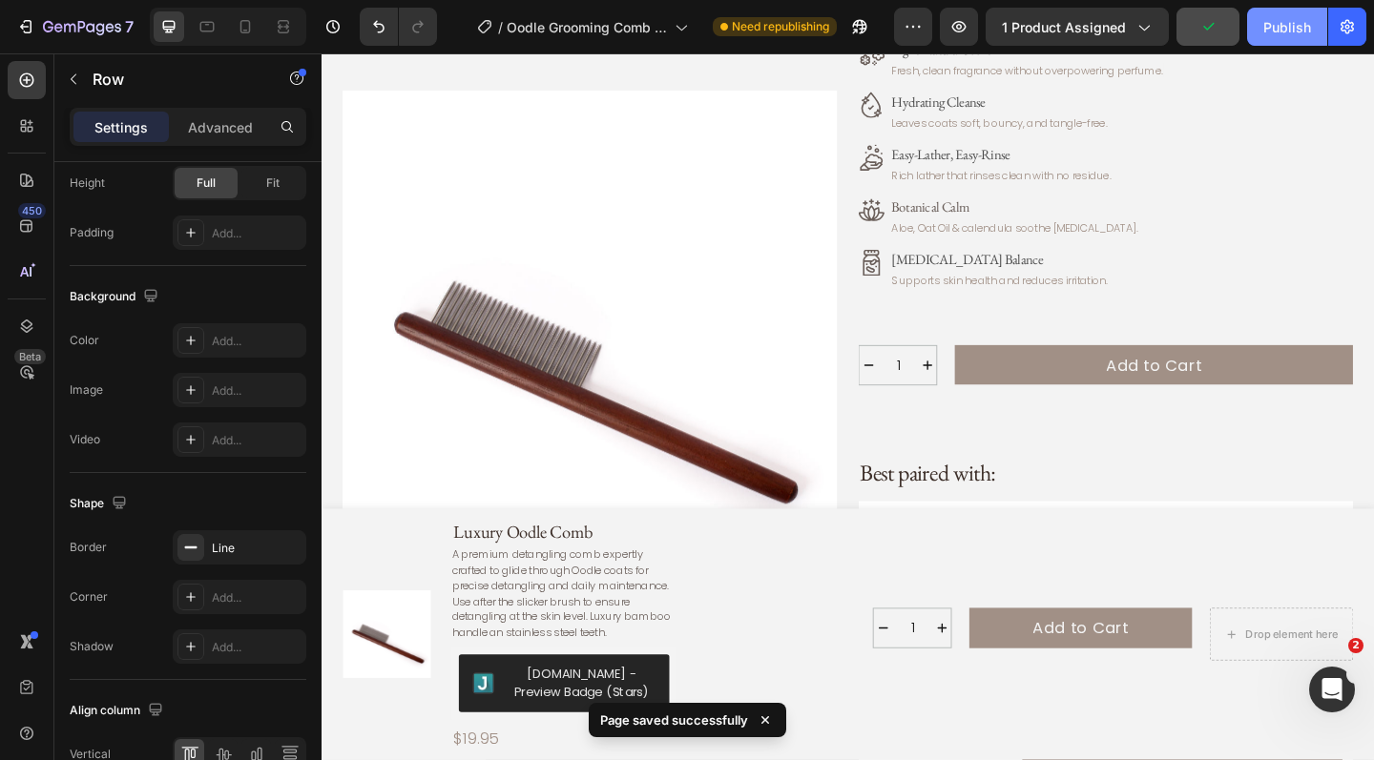
click at [1288, 31] on div "Publish" at bounding box center [1287, 27] width 48 height 20
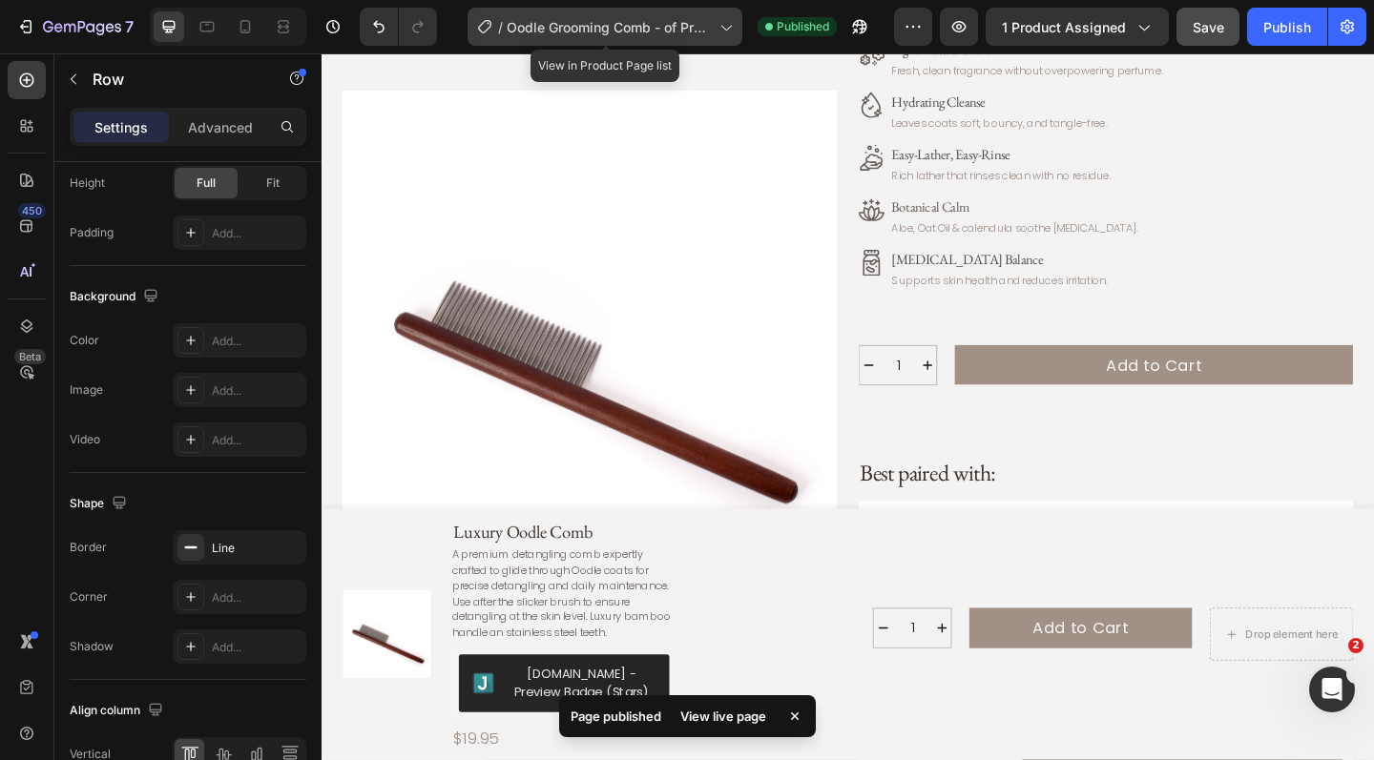
click at [730, 31] on icon at bounding box center [725, 26] width 19 height 19
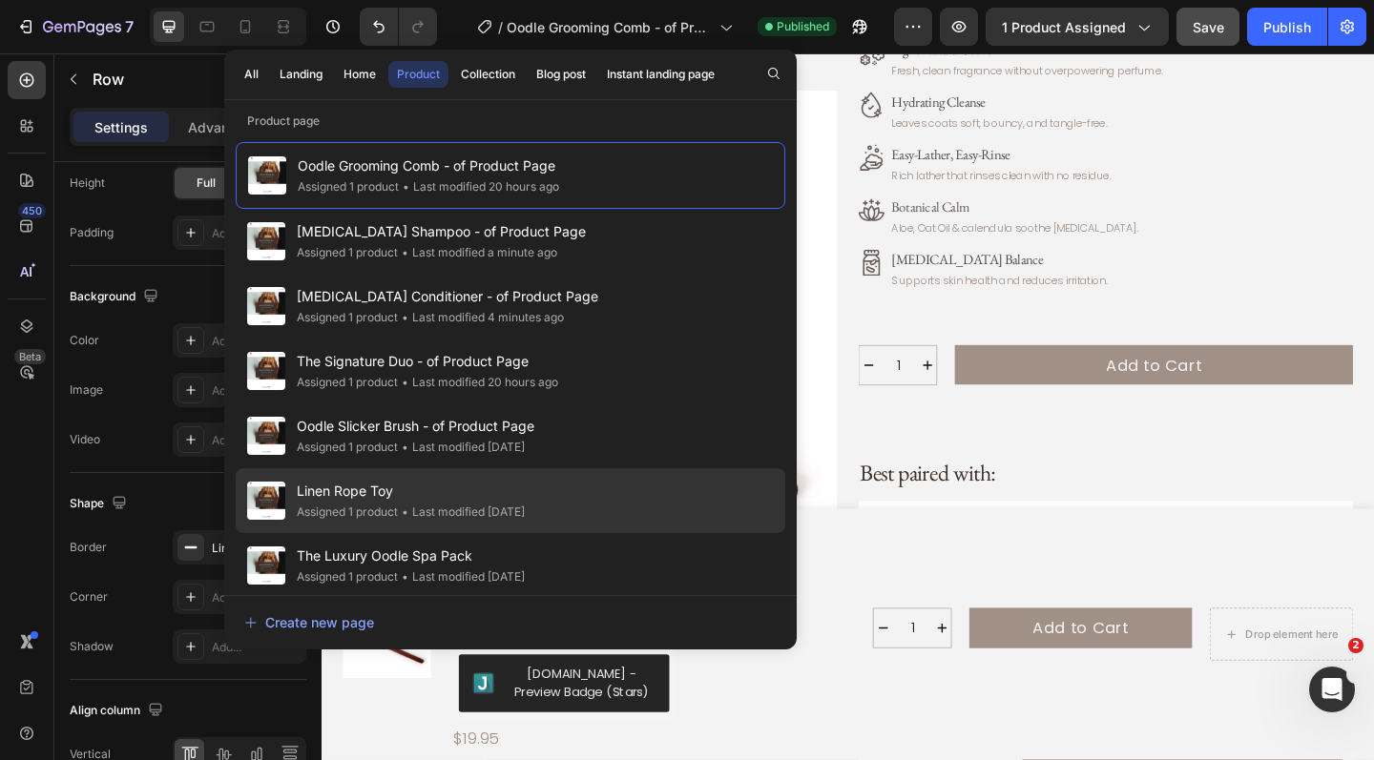
click at [497, 500] on span "Linen Rope Toy" at bounding box center [411, 491] width 228 height 23
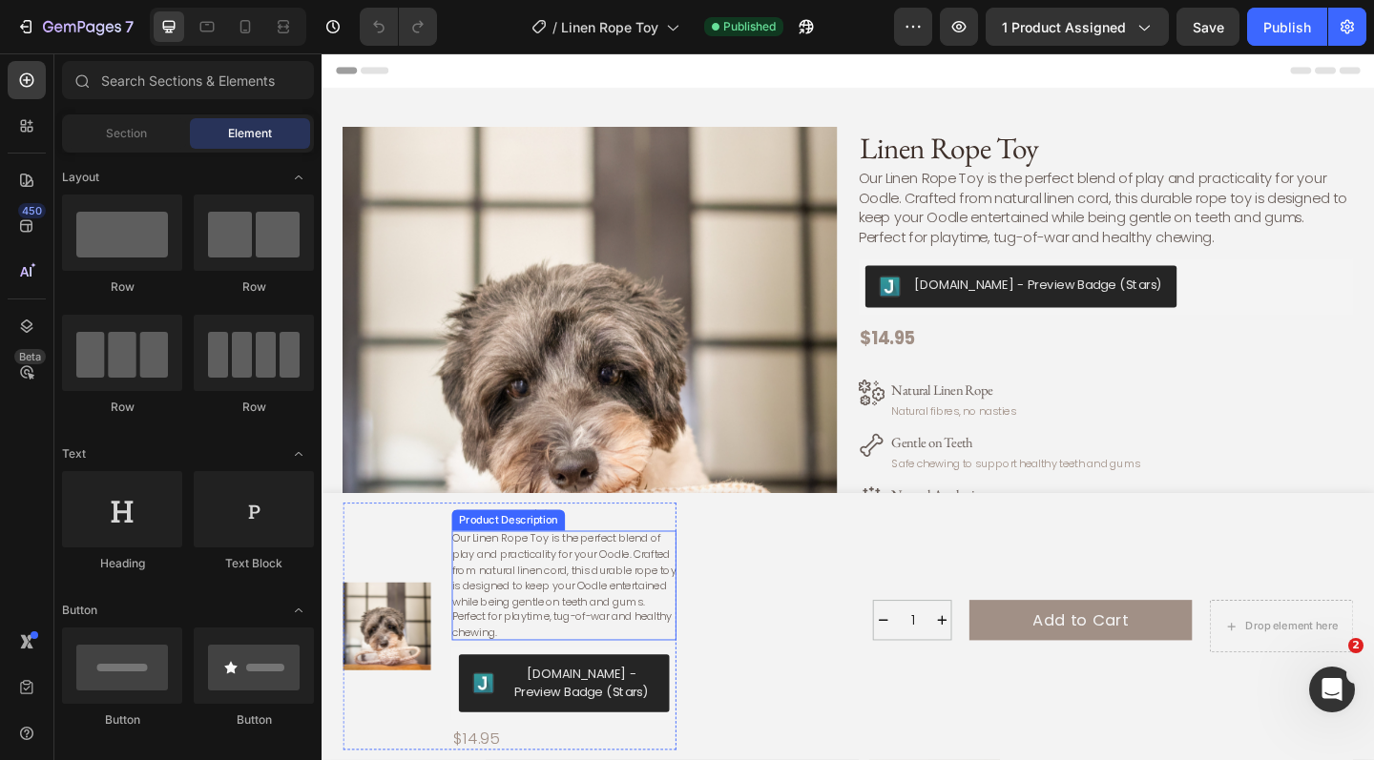
click at [571, 571] on div "Product Description" at bounding box center [524, 561] width 115 height 17
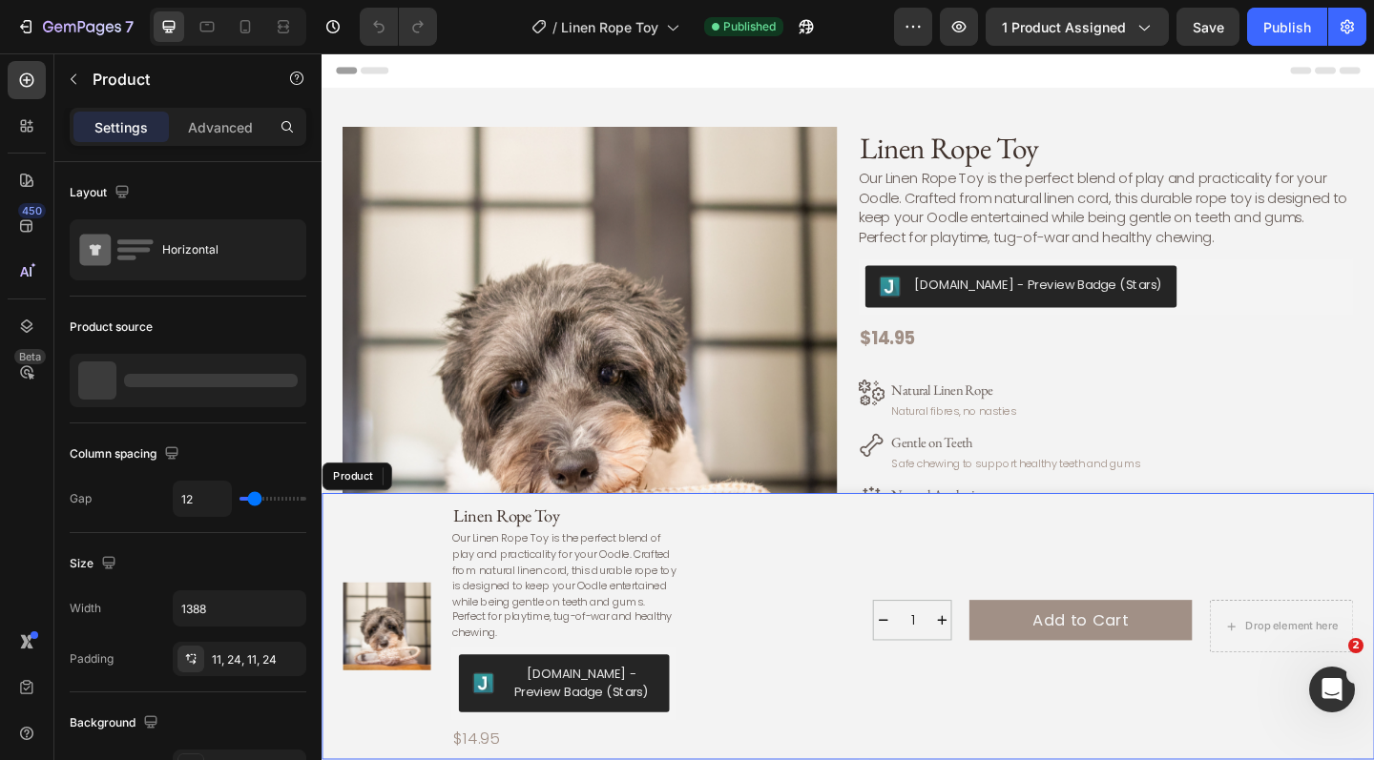
click at [792, 609] on div "1 Product Quantity Add to Cart Add to Cart Drop element here Row 1 Product Quan…" at bounding box center [1080, 677] width 725 height 269
click at [527, 564] on h1 "Linen Rope Toy" at bounding box center [585, 557] width 244 height 29
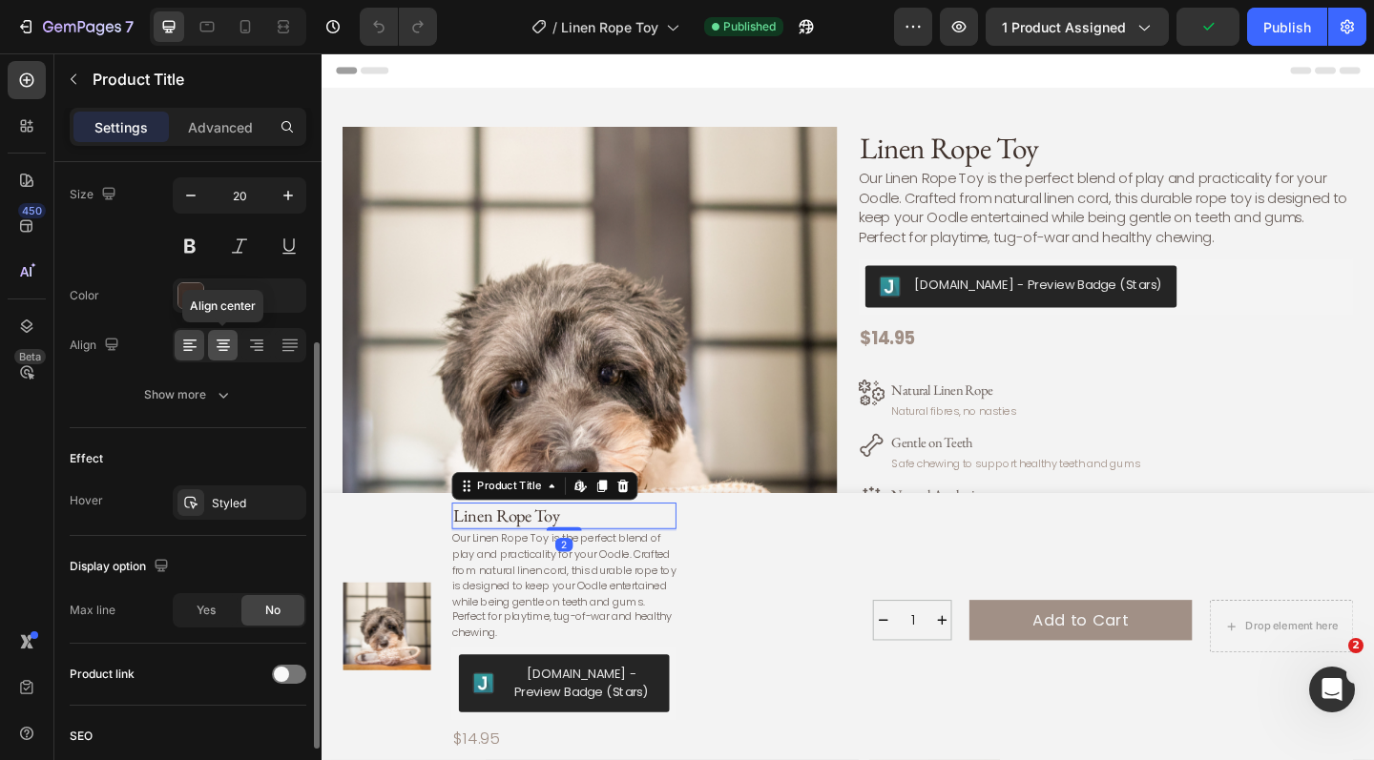
scroll to position [272, 0]
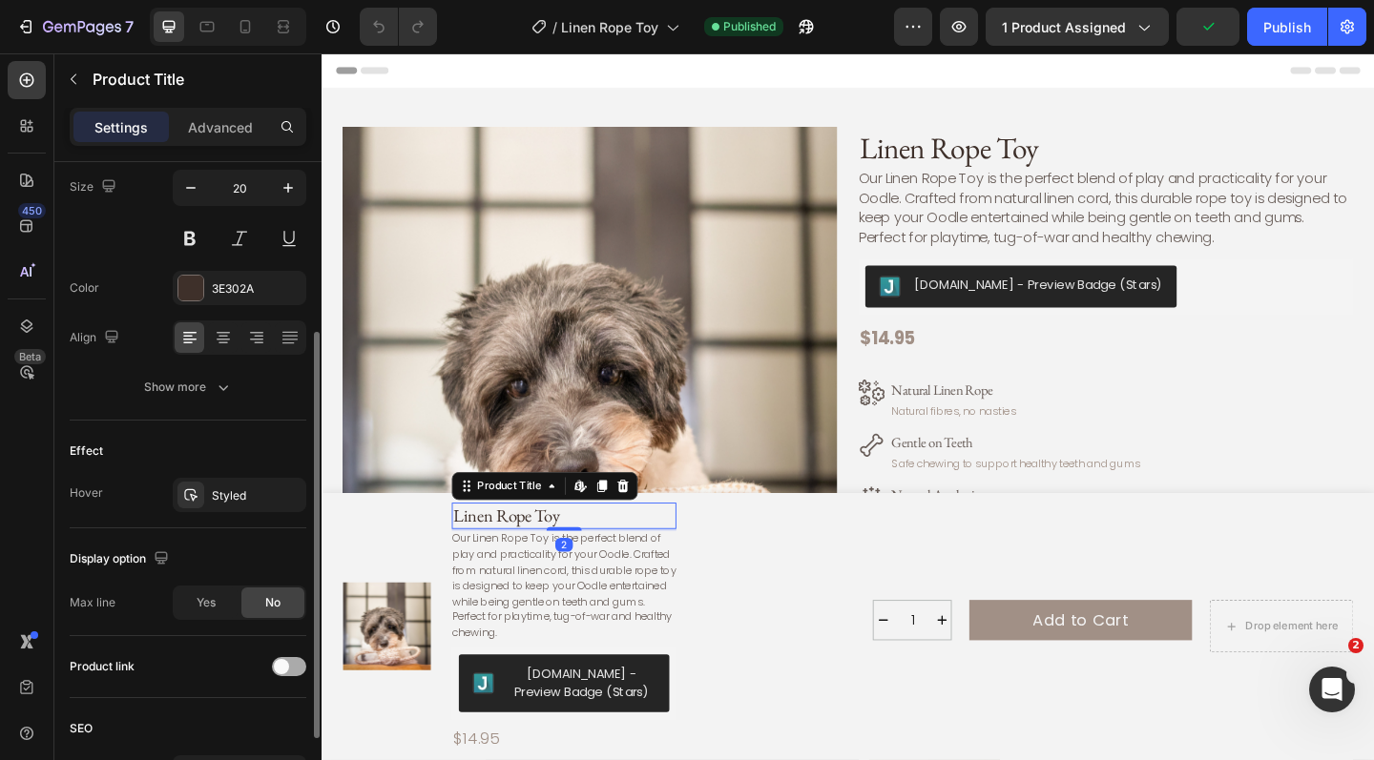
click at [288, 665] on span at bounding box center [281, 666] width 15 height 15
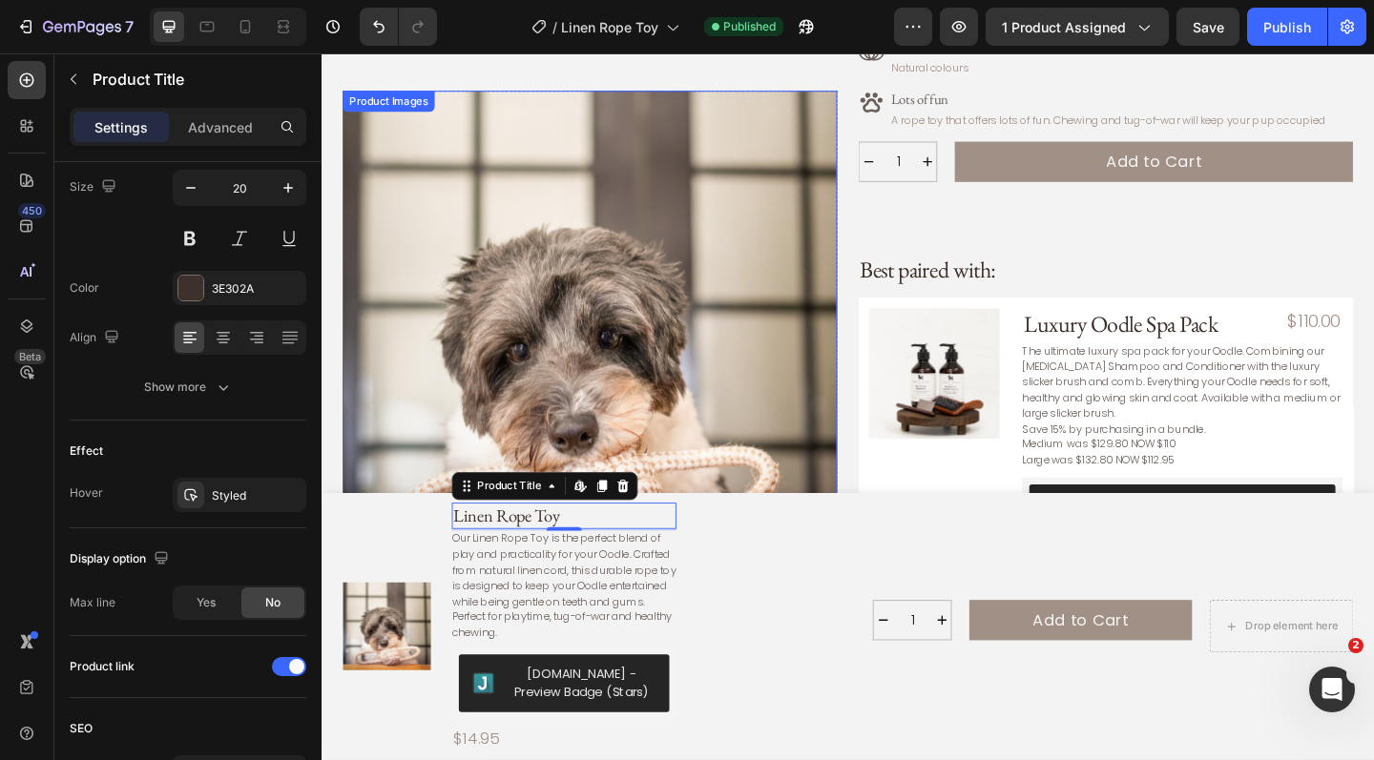
scroll to position [514, 0]
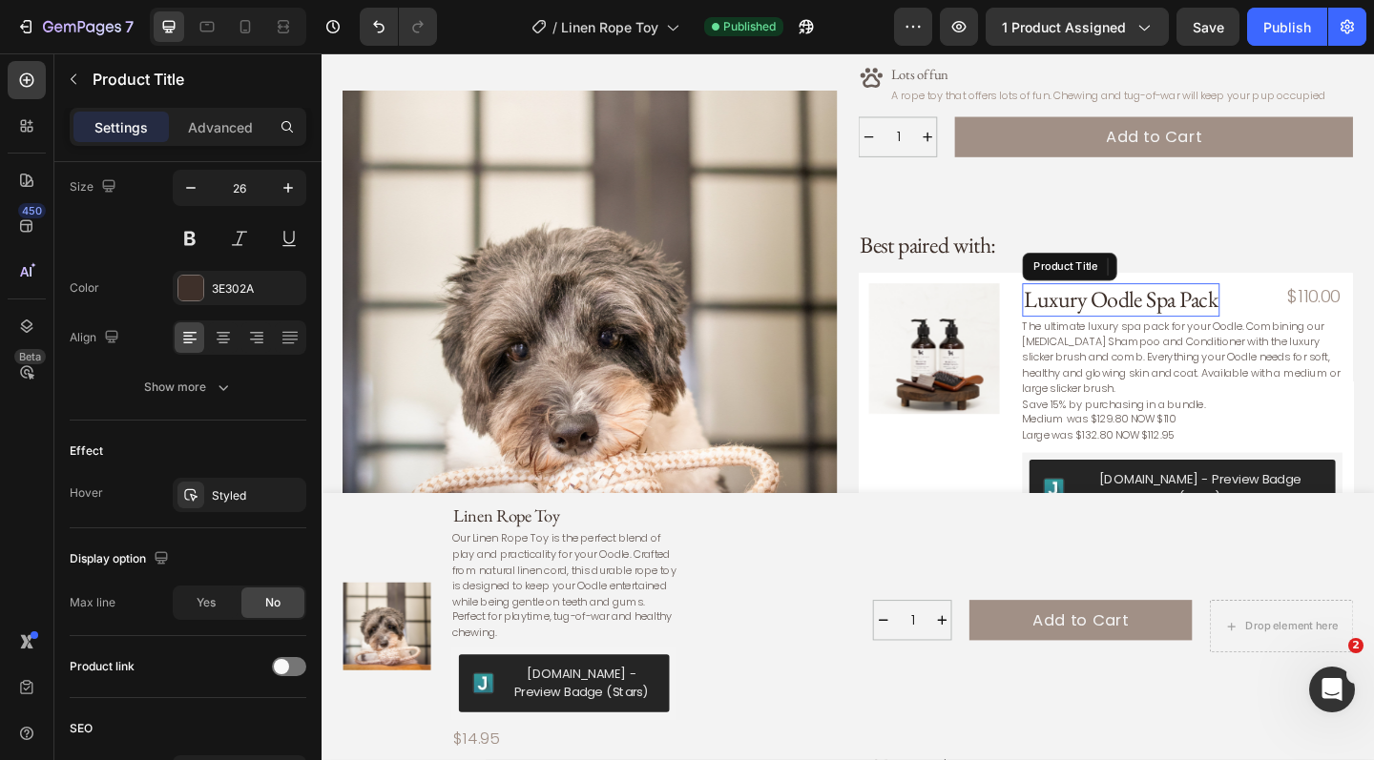
click at [1110, 314] on h3 "Luxury Oodle Spa Pack" at bounding box center [1191, 322] width 215 height 36
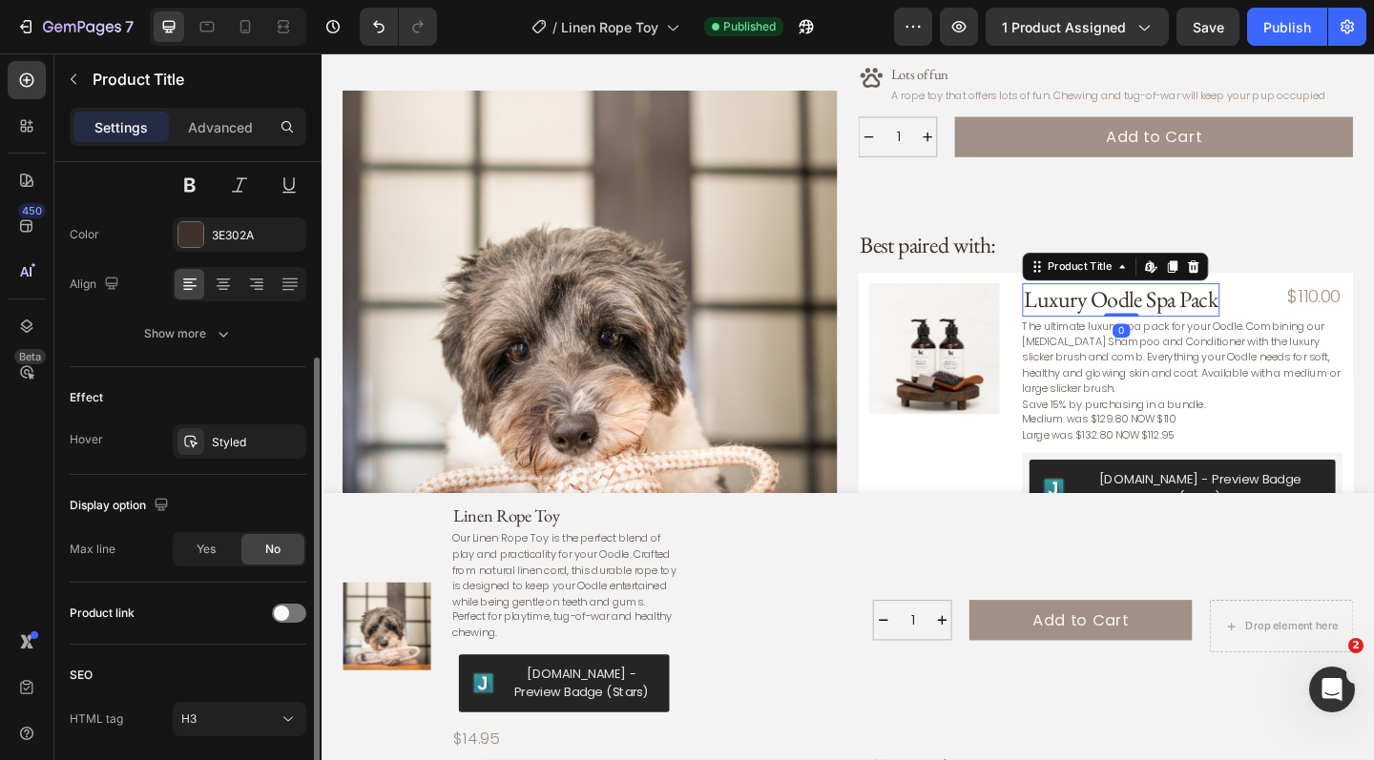
scroll to position [329, 0]
click at [300, 608] on div at bounding box center [289, 609] width 34 height 19
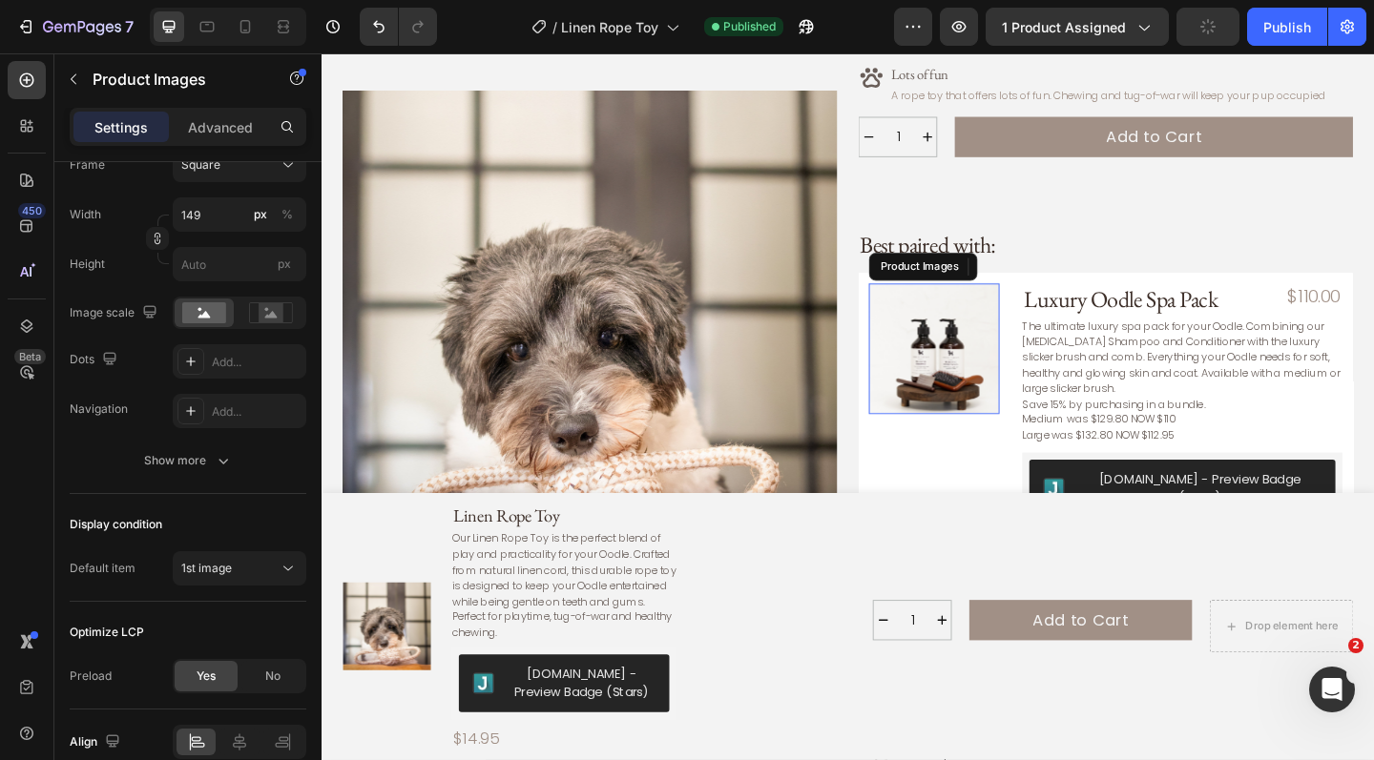
click at [975, 349] on img at bounding box center [988, 375] width 142 height 142
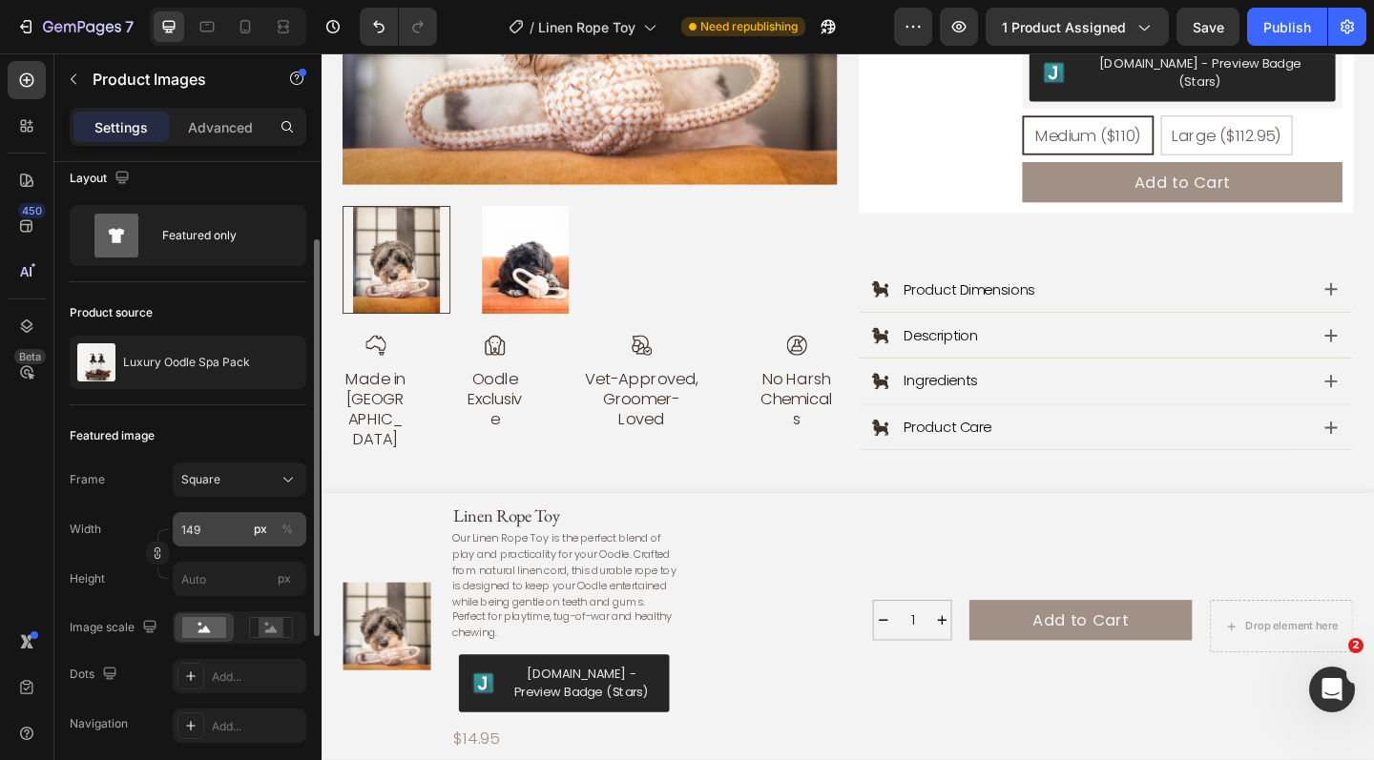
scroll to position [0, 0]
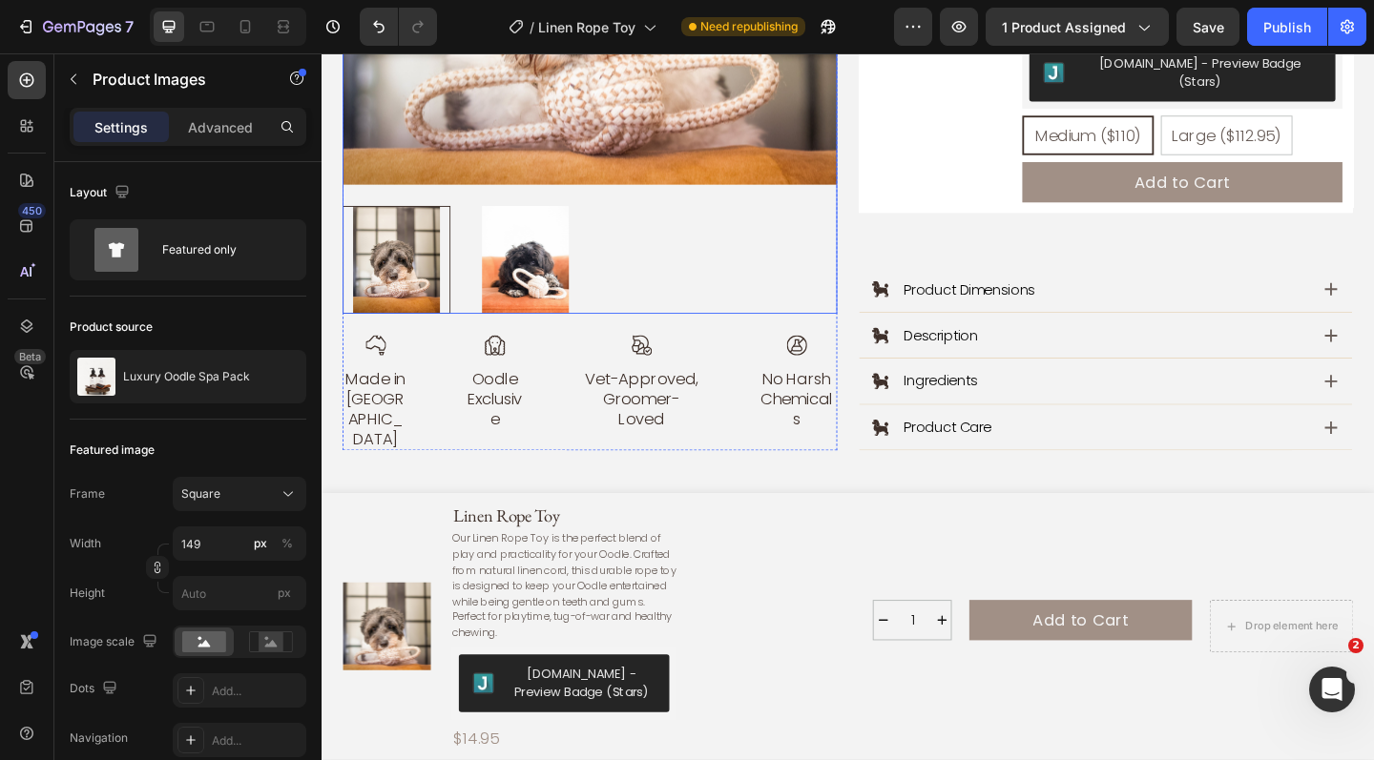
click at [690, 247] on div at bounding box center [613, 278] width 538 height 117
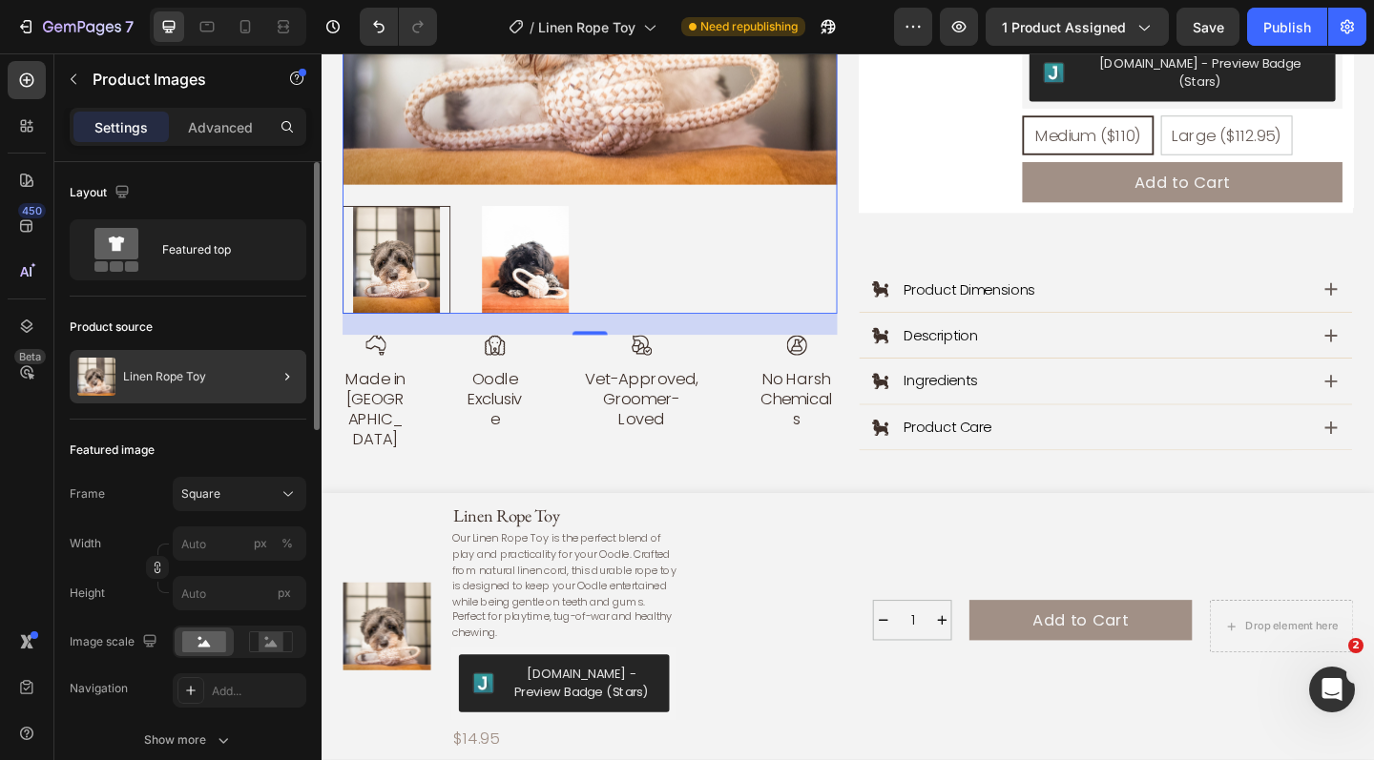
click at [268, 377] on div at bounding box center [279, 376] width 53 height 53
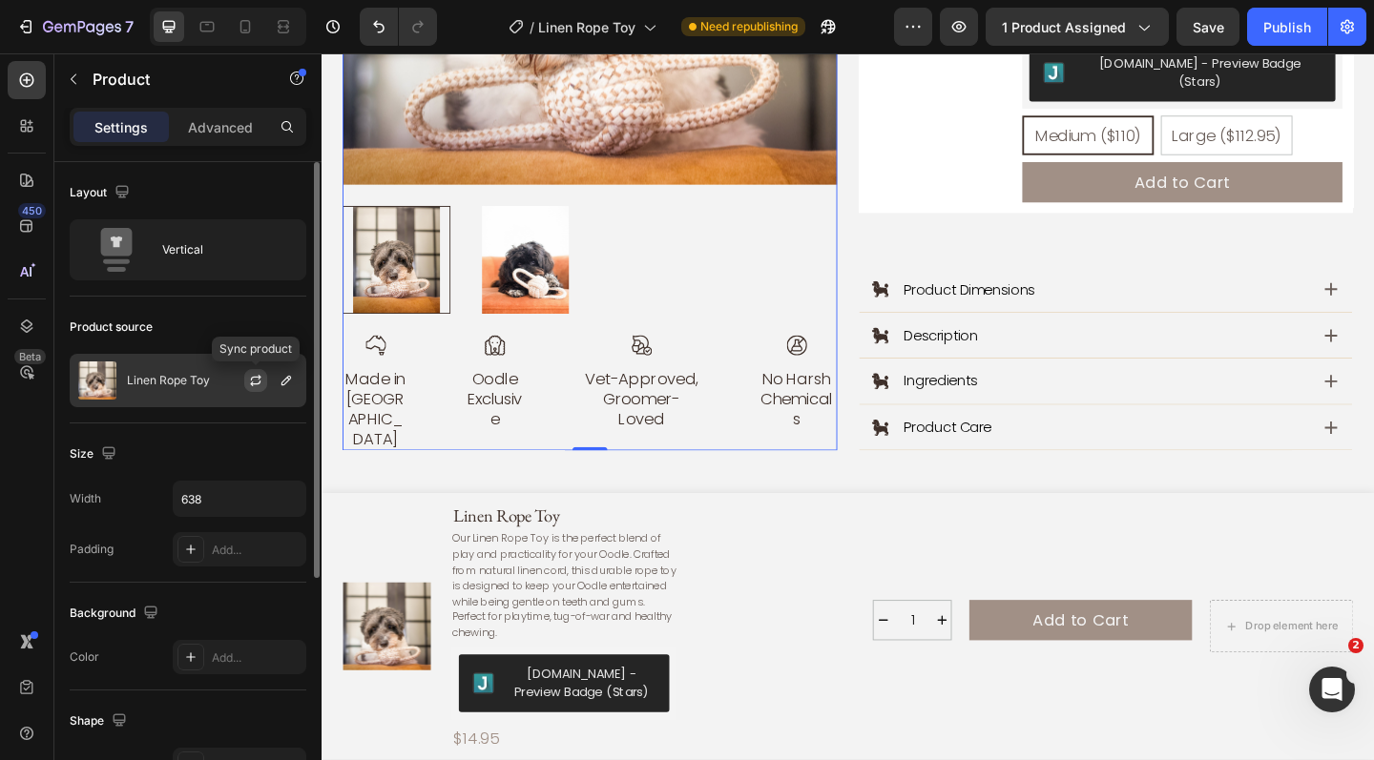
click at [258, 379] on icon "button" at bounding box center [255, 380] width 15 height 15
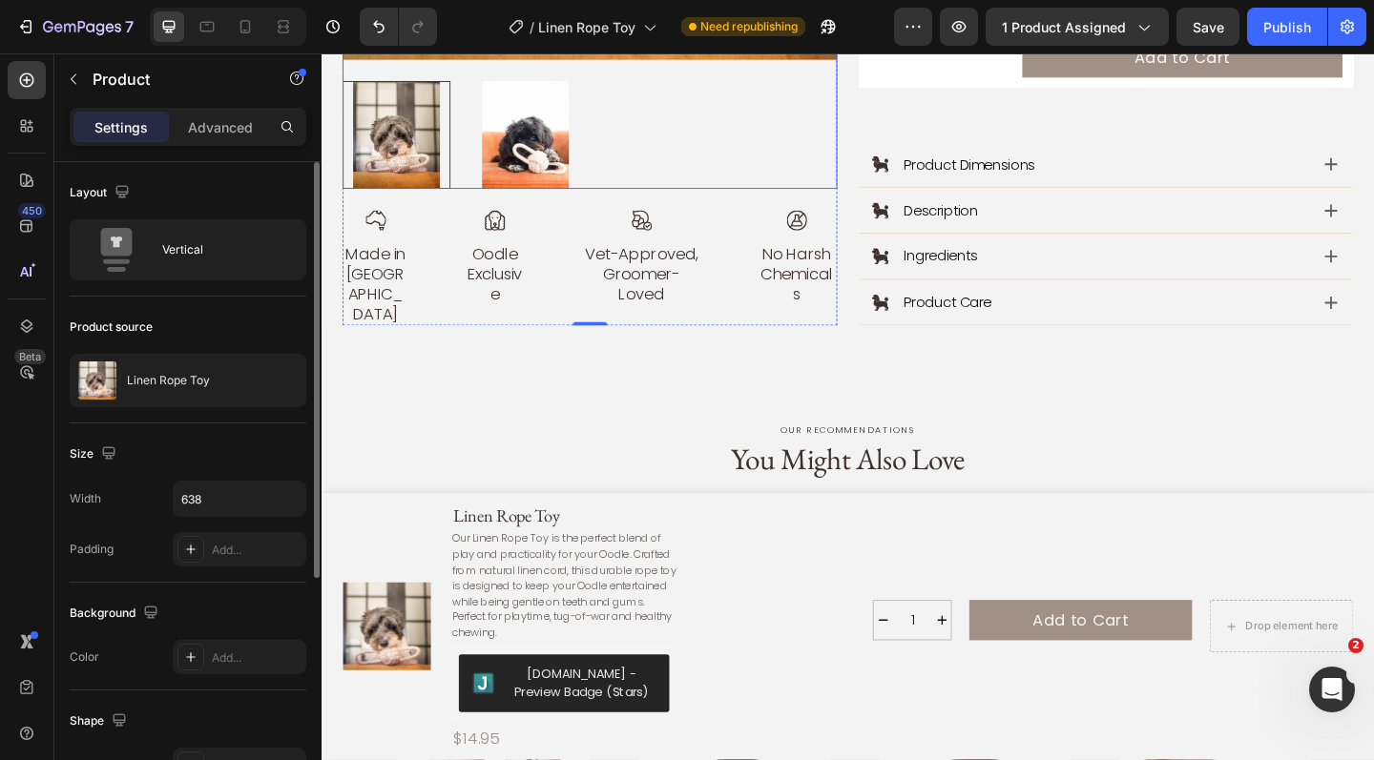
scroll to position [1141, 0]
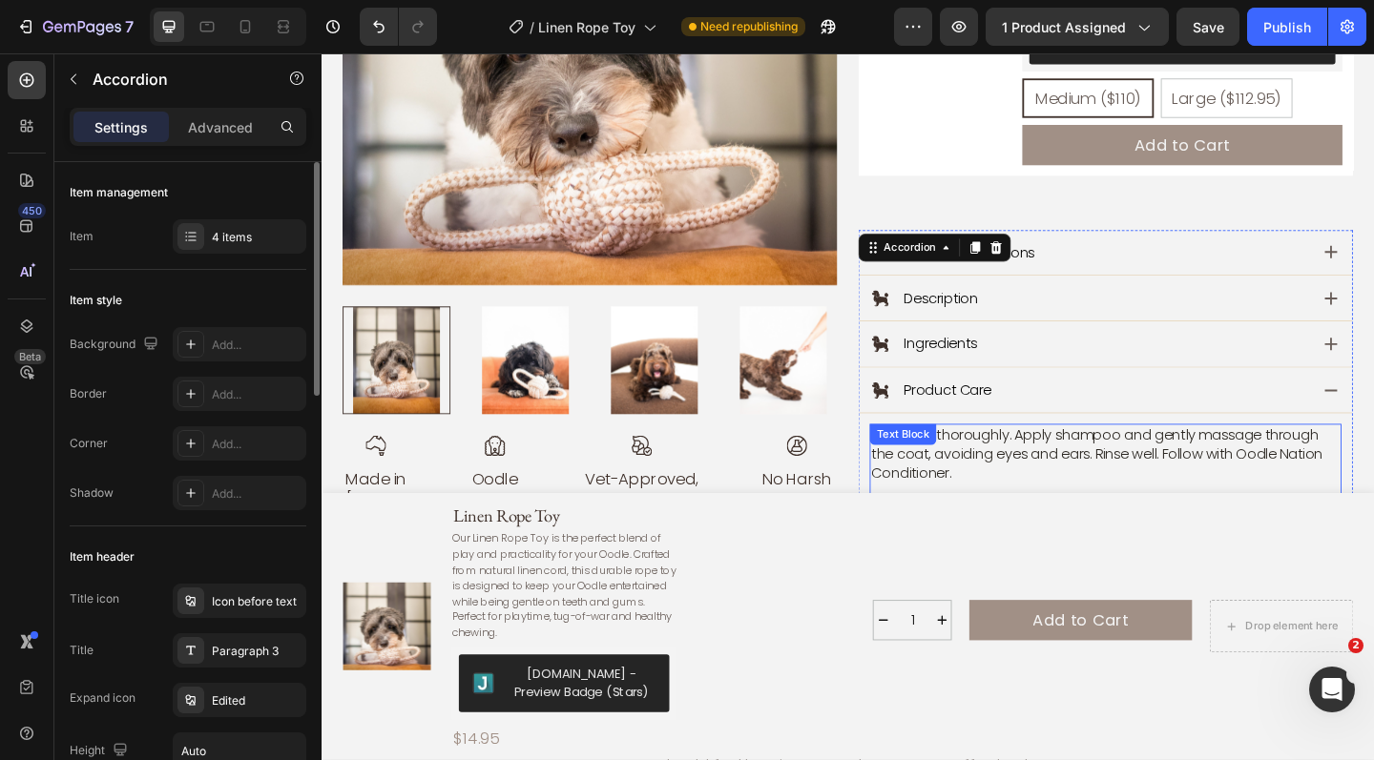
scroll to position [1025, 0]
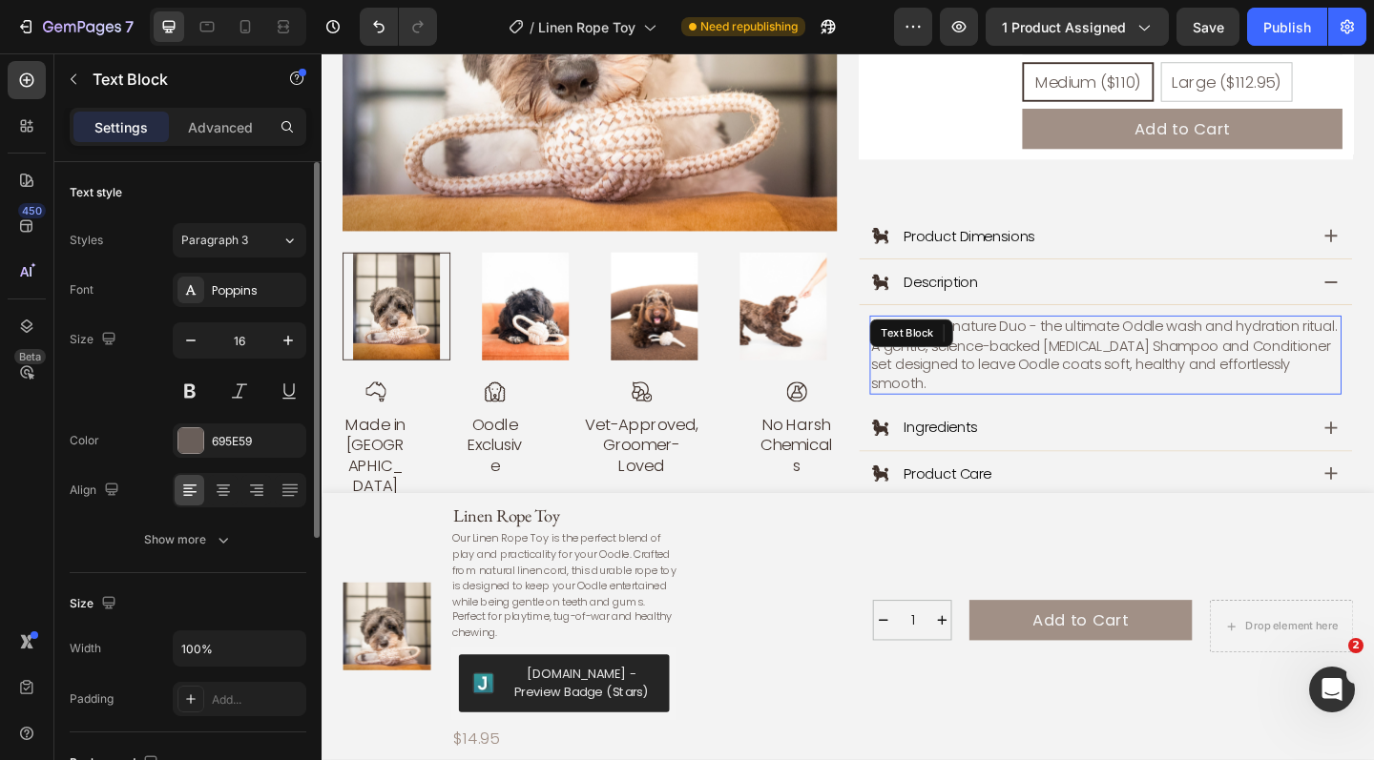
click at [1063, 347] on p "Meet our Signature Duo - the ultimate Oddle wash and hydration ritual. A gentle…" at bounding box center [1174, 383] width 509 height 82
click at [992, 375] on p "Meet our Signature Duo - the ultimate Oddle wash and hydration ritual. A gentle…" at bounding box center [1174, 383] width 509 height 82
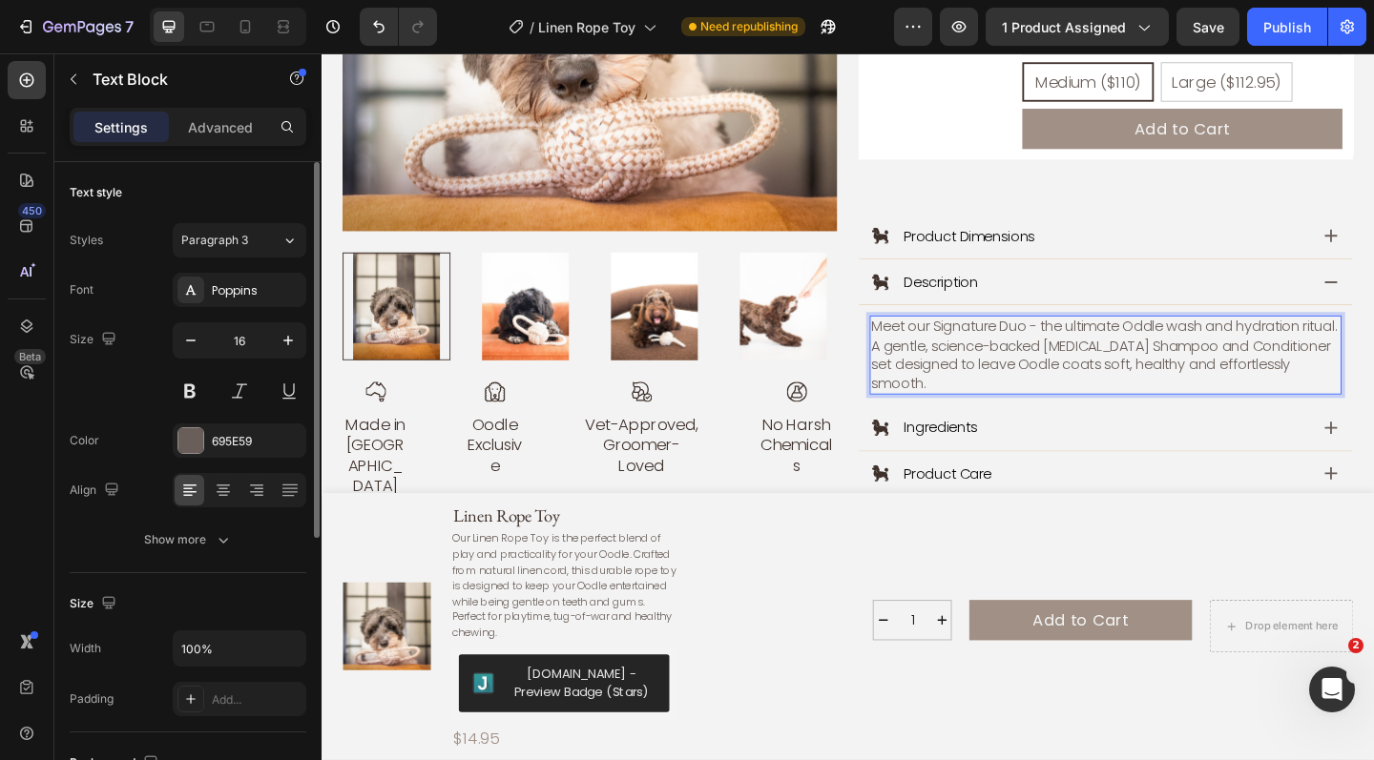
click at [992, 375] on p "Meet our Signature Duo - the ultimate Oddle wash and hydration ritual. A gentle…" at bounding box center [1174, 383] width 509 height 82
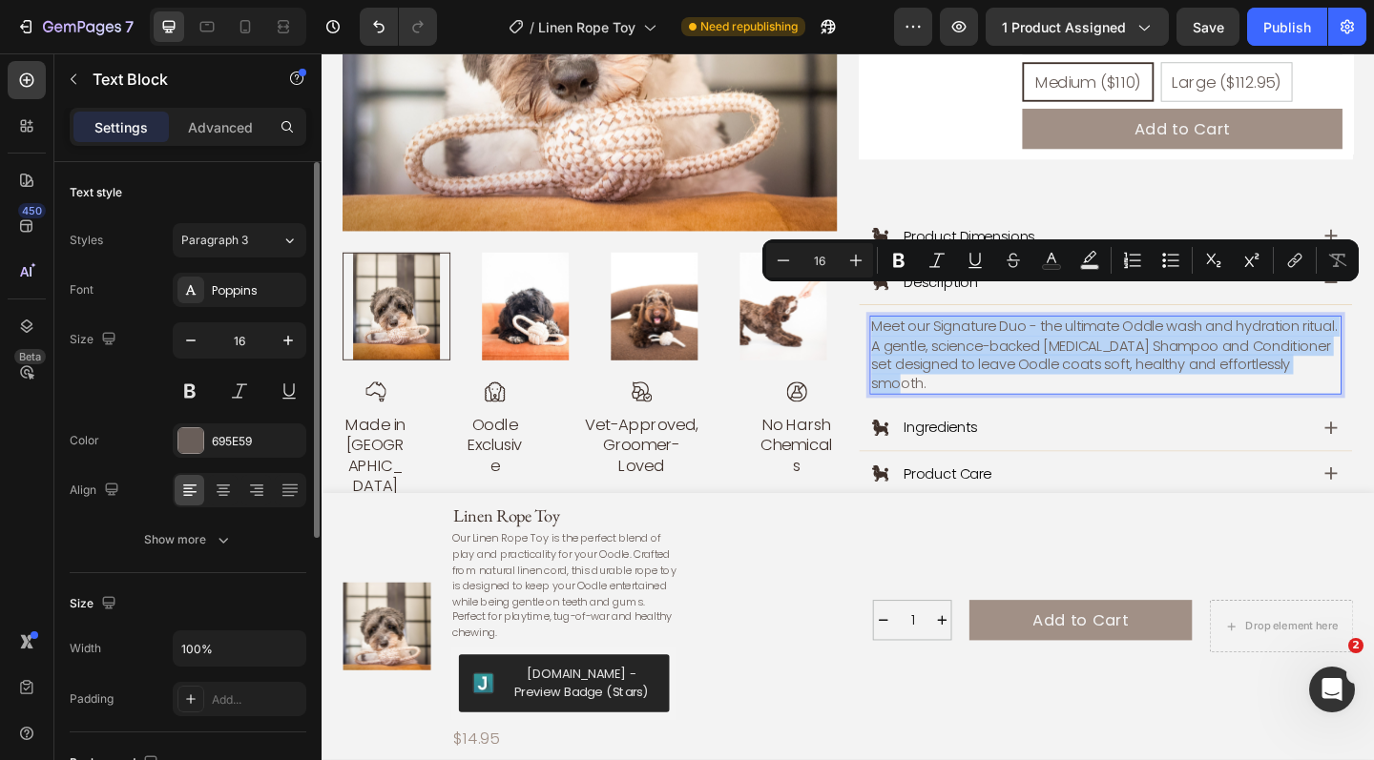
click at [992, 375] on p "Meet our Signature Duo - the ultimate Oddle wash and hydration ritual. A gentle…" at bounding box center [1174, 383] width 509 height 82
drag, startPoint x: 992, startPoint y: 375, endPoint x: 986, endPoint y: 324, distance: 51.0
click at [986, 342] on p "Meet our Signature Duo - the ultimate Oddle wash and hydration ritual. A gentle…" at bounding box center [1174, 383] width 509 height 82
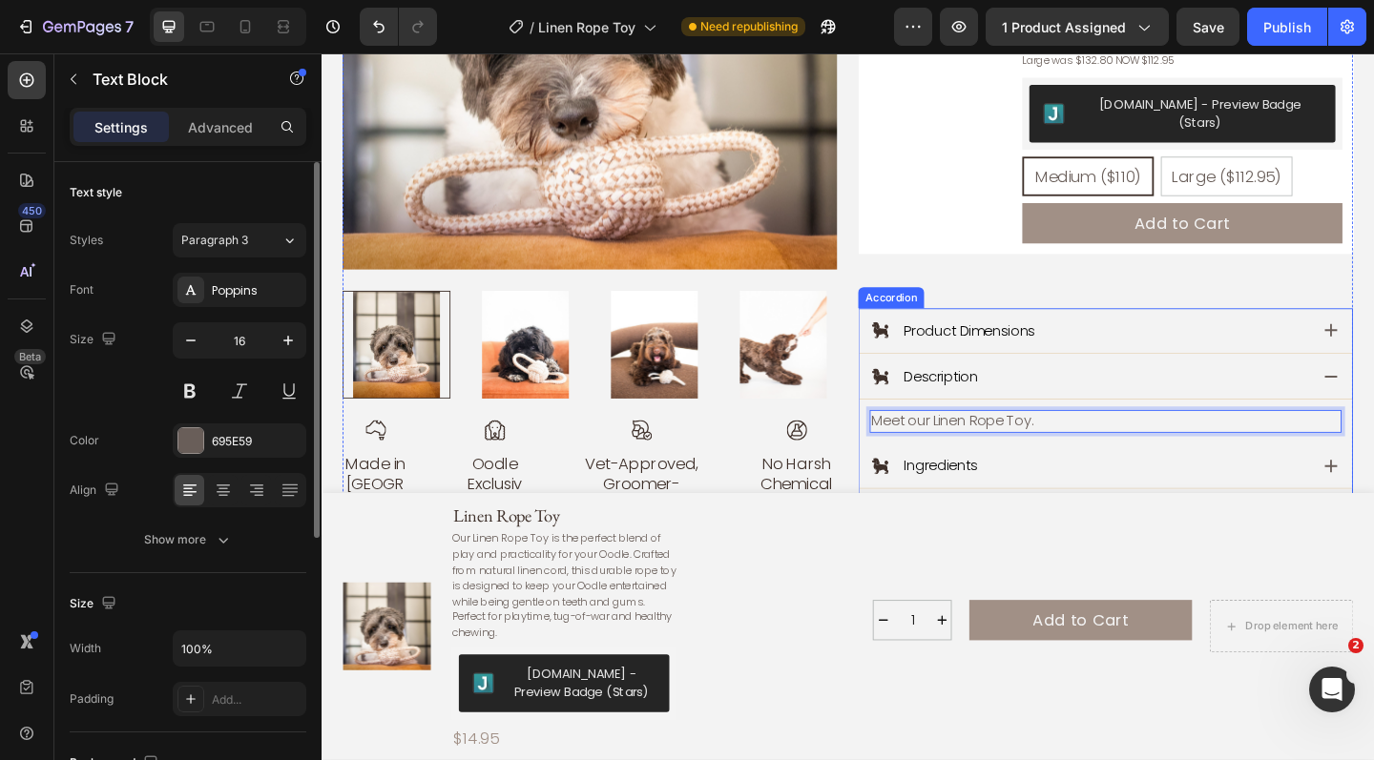
scroll to position [981, 0]
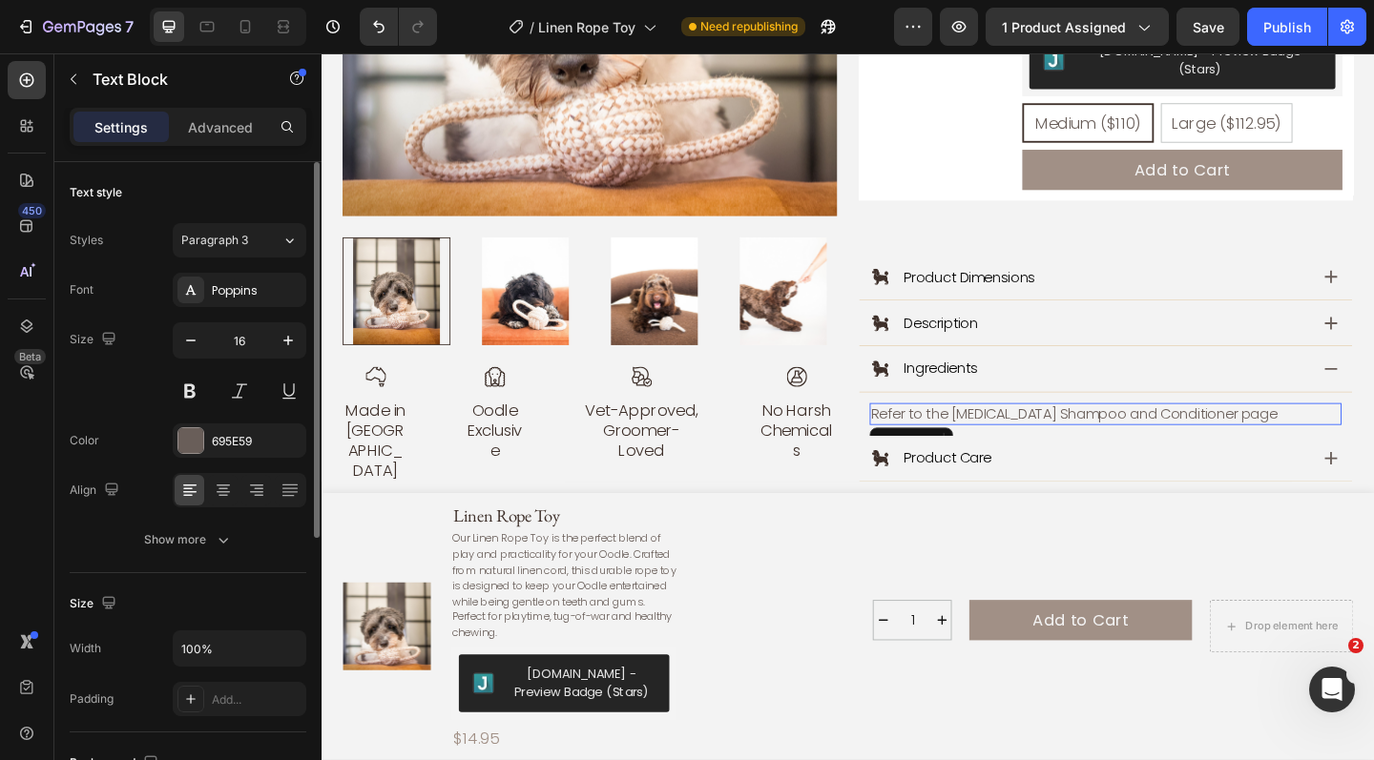
click at [1309, 436] on p "Refer to the Prebiotic Shampoo and Conditioner page" at bounding box center [1174, 446] width 509 height 20
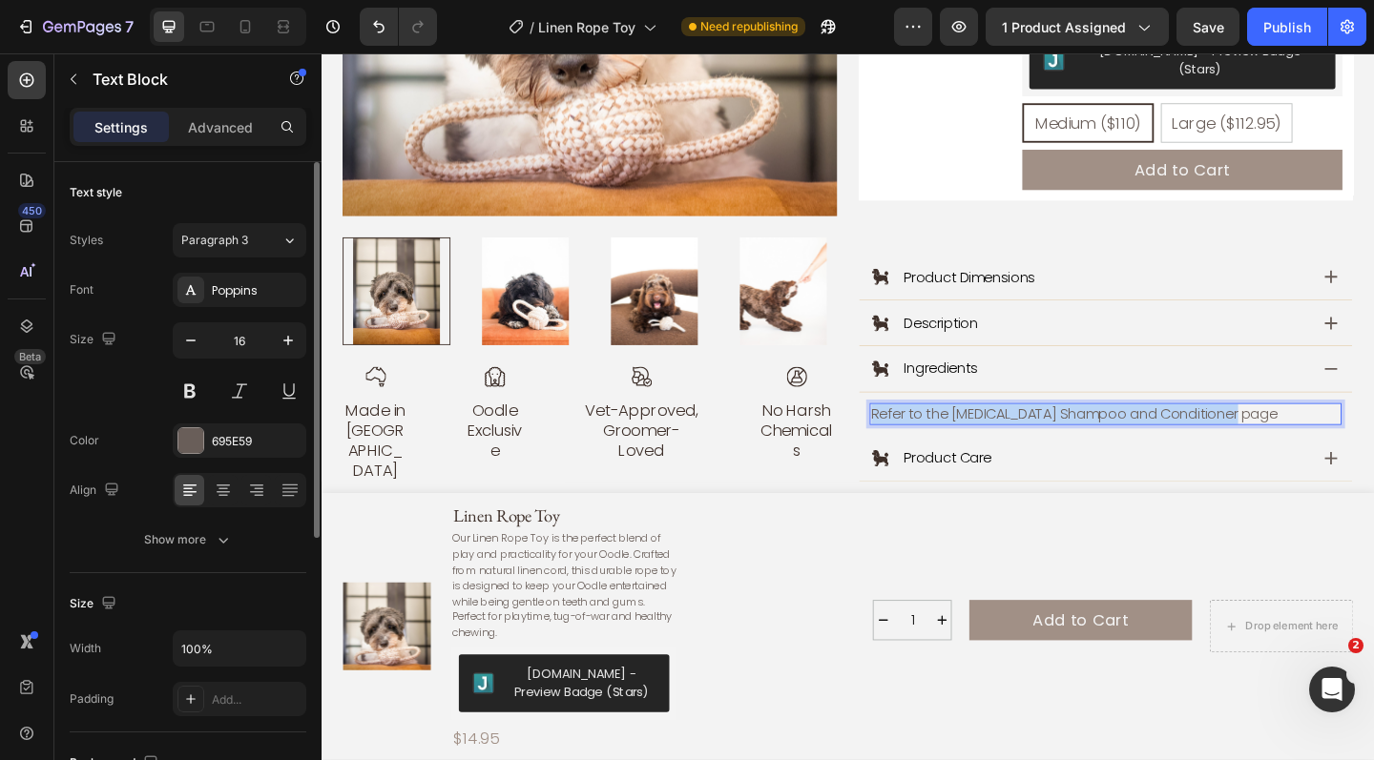
click at [1309, 436] on p "Refer to the Prebiotic Shampoo and Conditioner page" at bounding box center [1174, 446] width 509 height 20
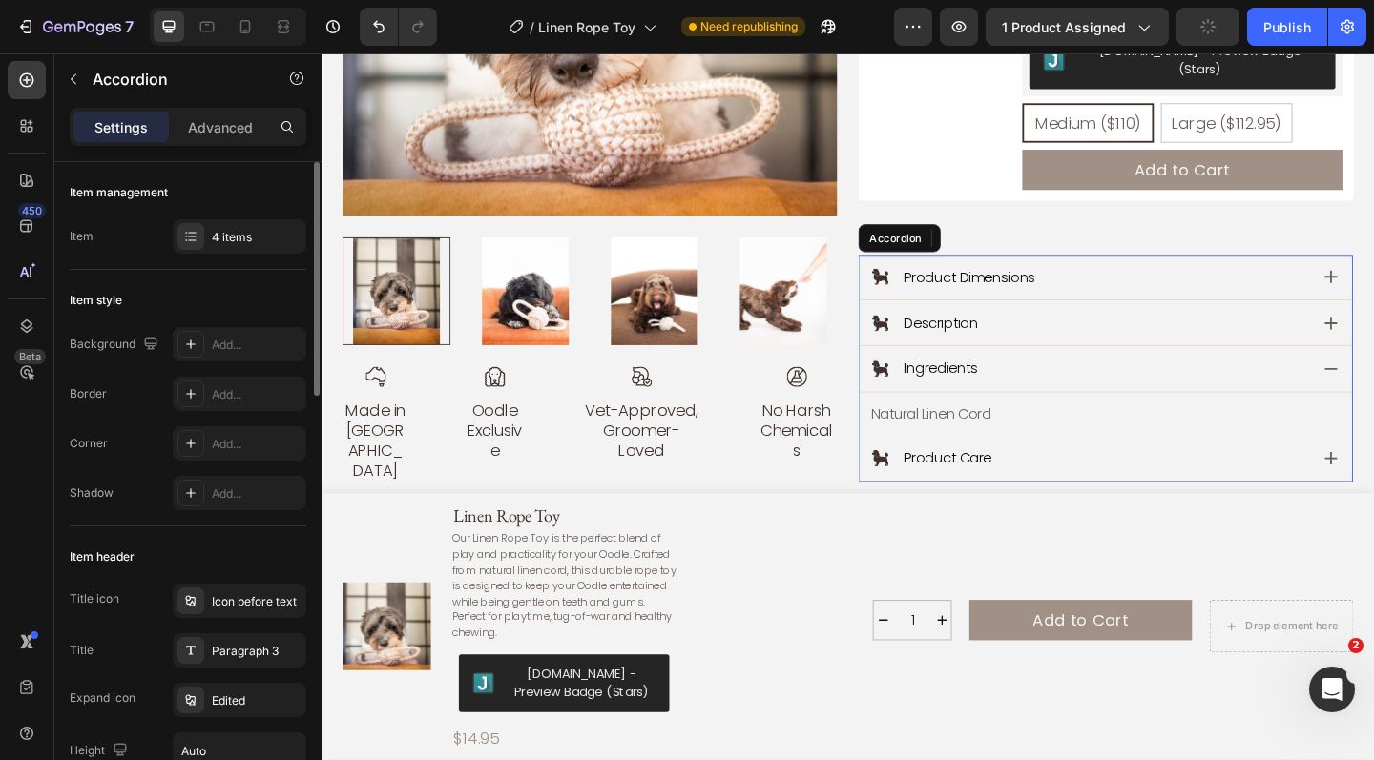
click at [1373, 481] on div "Product Care" at bounding box center [1155, 494] width 475 height 26
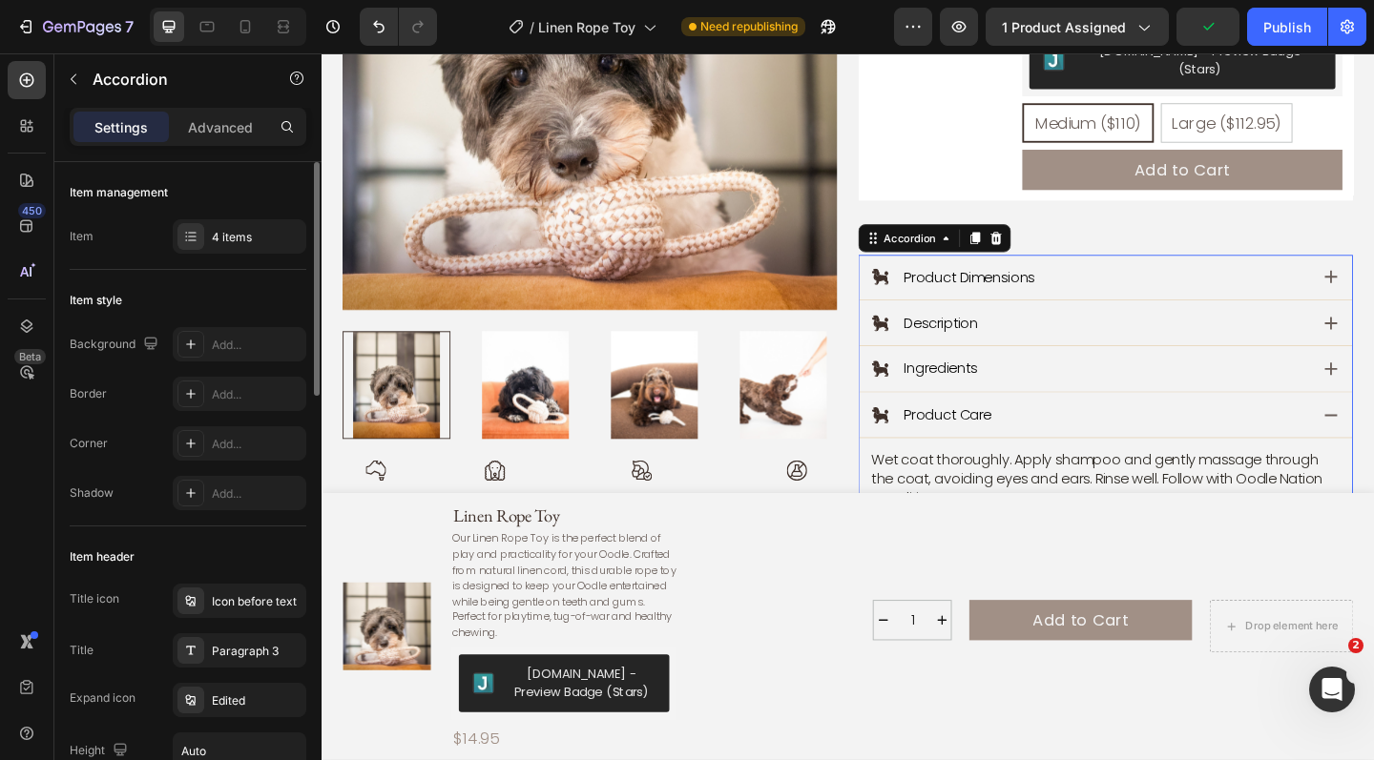
click at [1313, 284] on div "Product Dimensions" at bounding box center [1155, 297] width 475 height 26
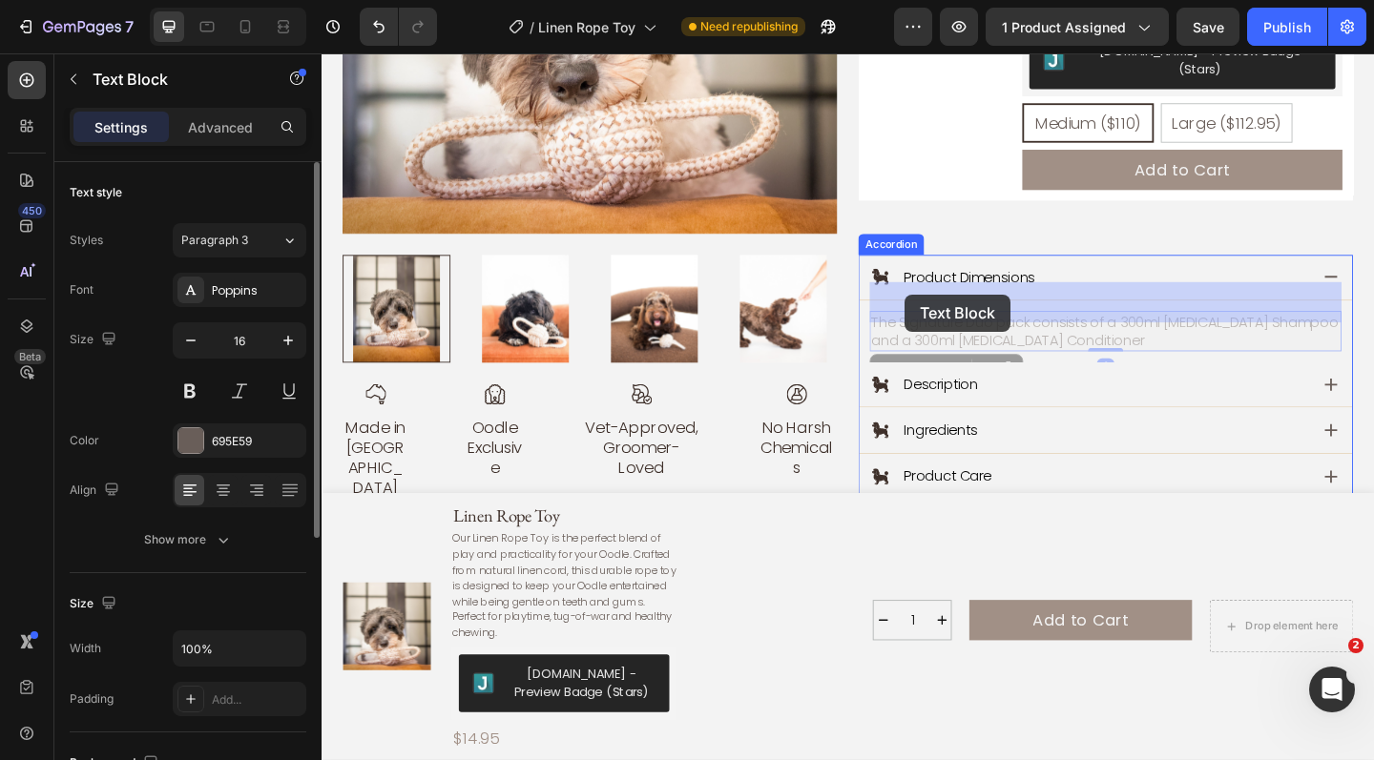
drag, startPoint x: 1128, startPoint y: 332, endPoint x: 956, endPoint y: 316, distance: 172.5
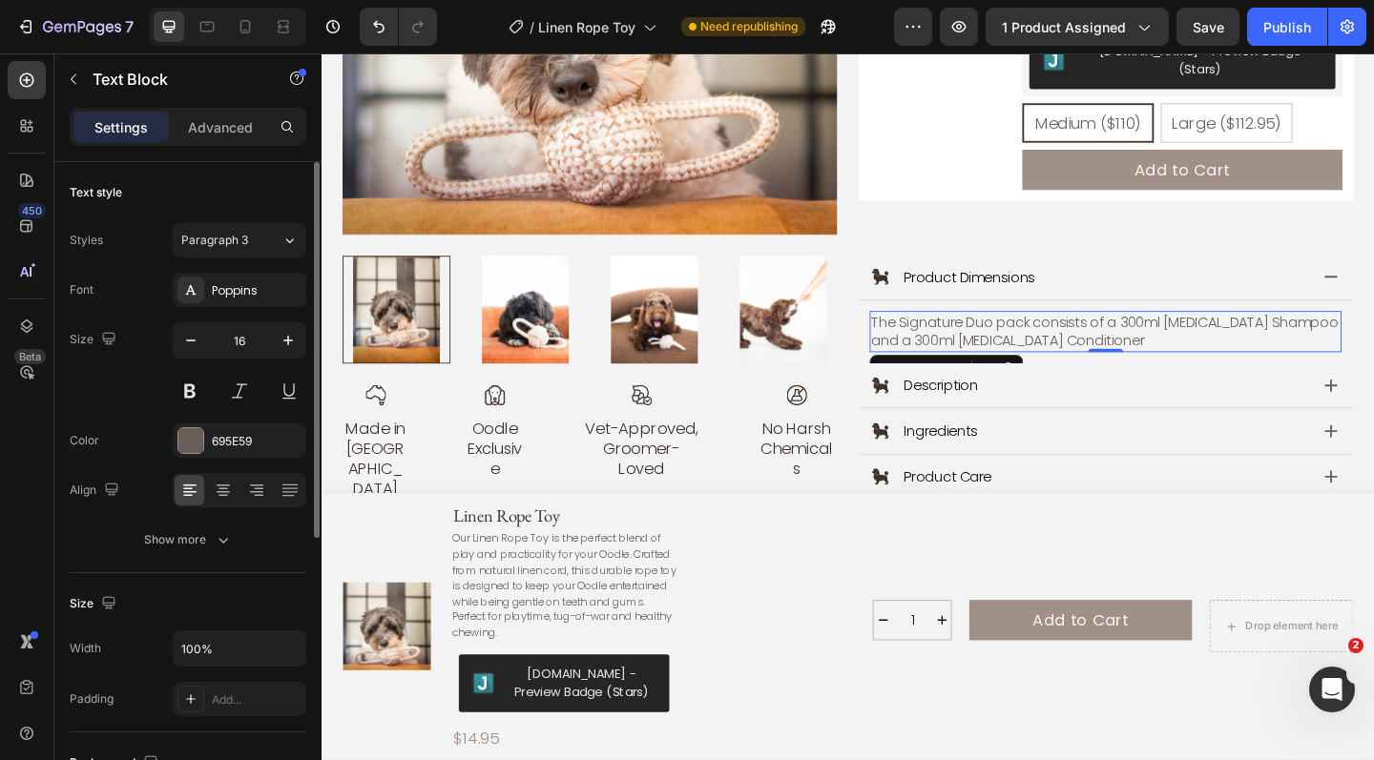
click at [1021, 336] on p "The Signature Duo pack consists of a 300ml Prebiotic Shampoo and a 300ml Prebio…" at bounding box center [1174, 356] width 509 height 41
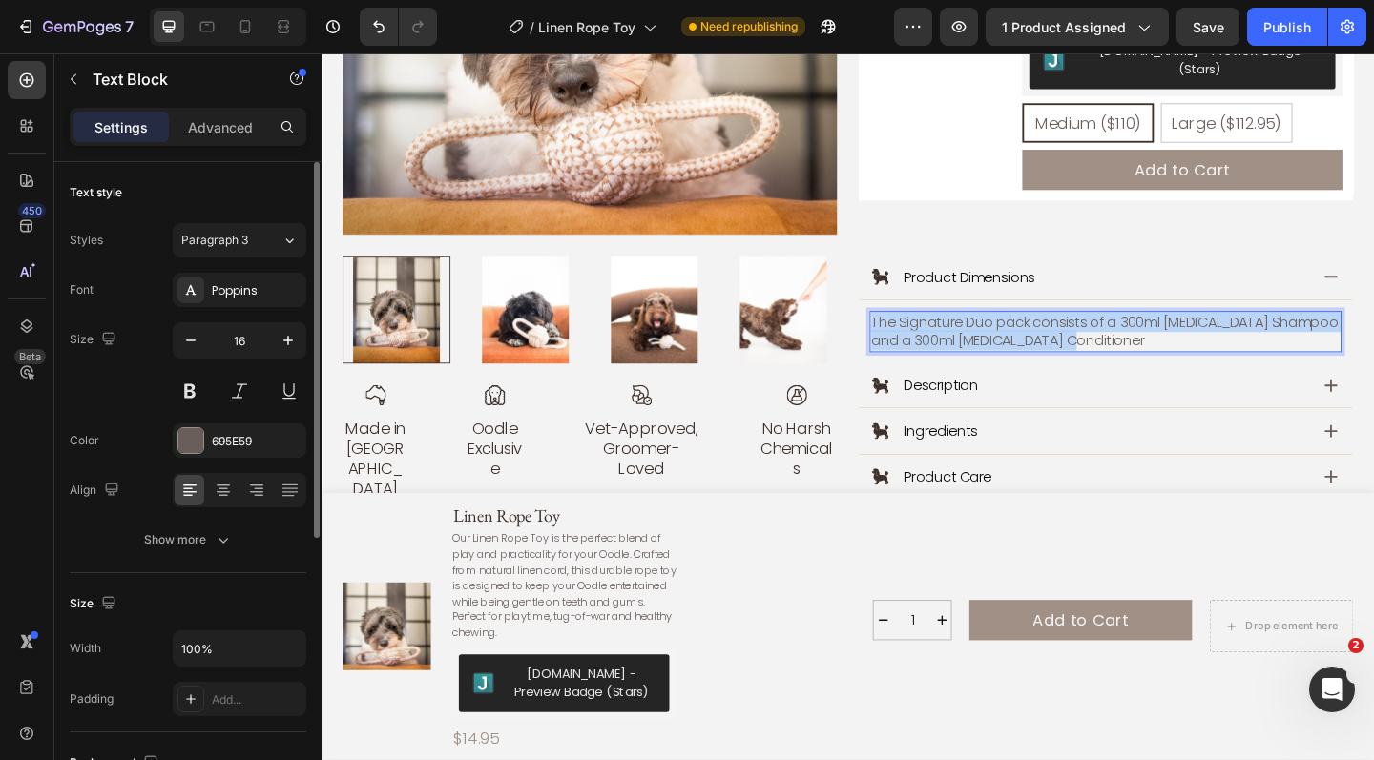
click at [1021, 336] on p "The Signature Duo pack consists of a 300ml Prebiotic Shampoo and a 300ml Prebio…" at bounding box center [1174, 356] width 509 height 41
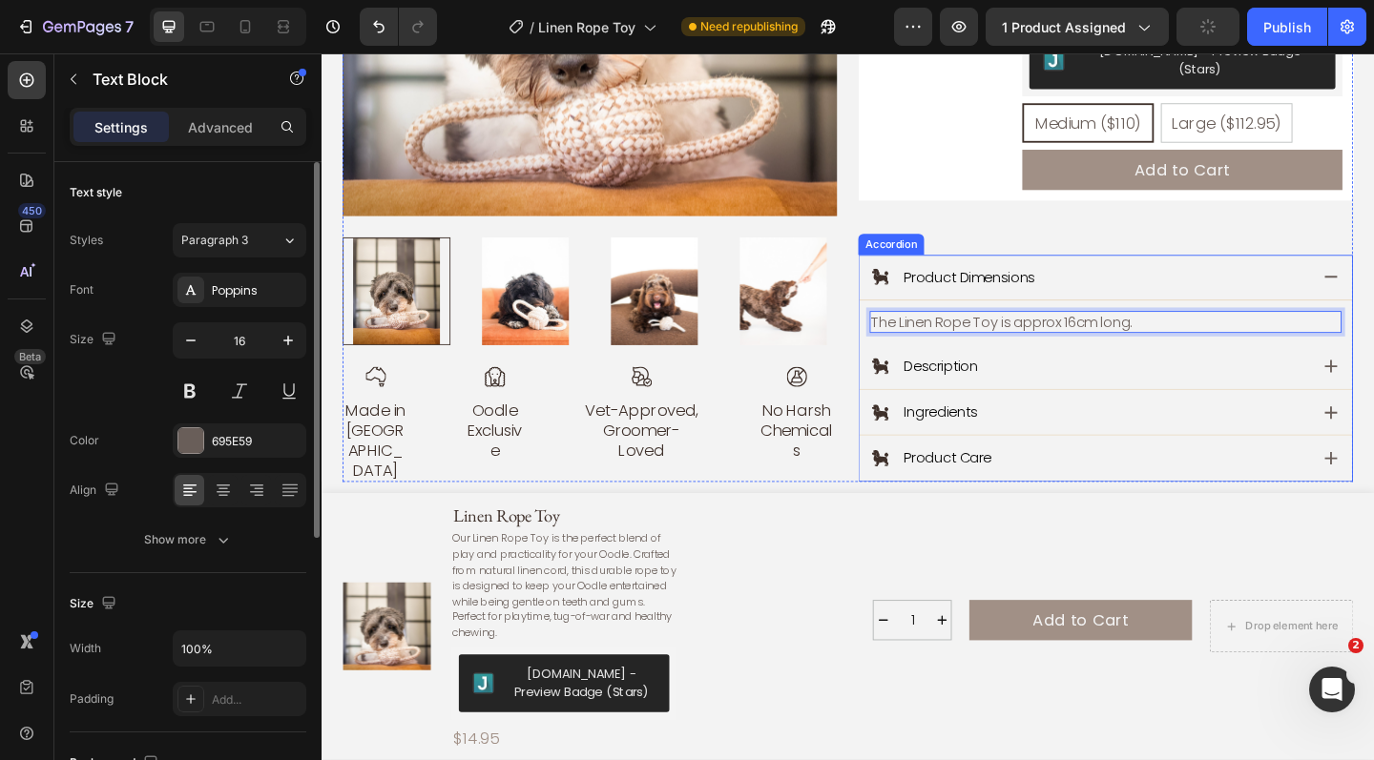
click at [1022, 434] on p "Ingredients" at bounding box center [994, 444] width 79 height 20
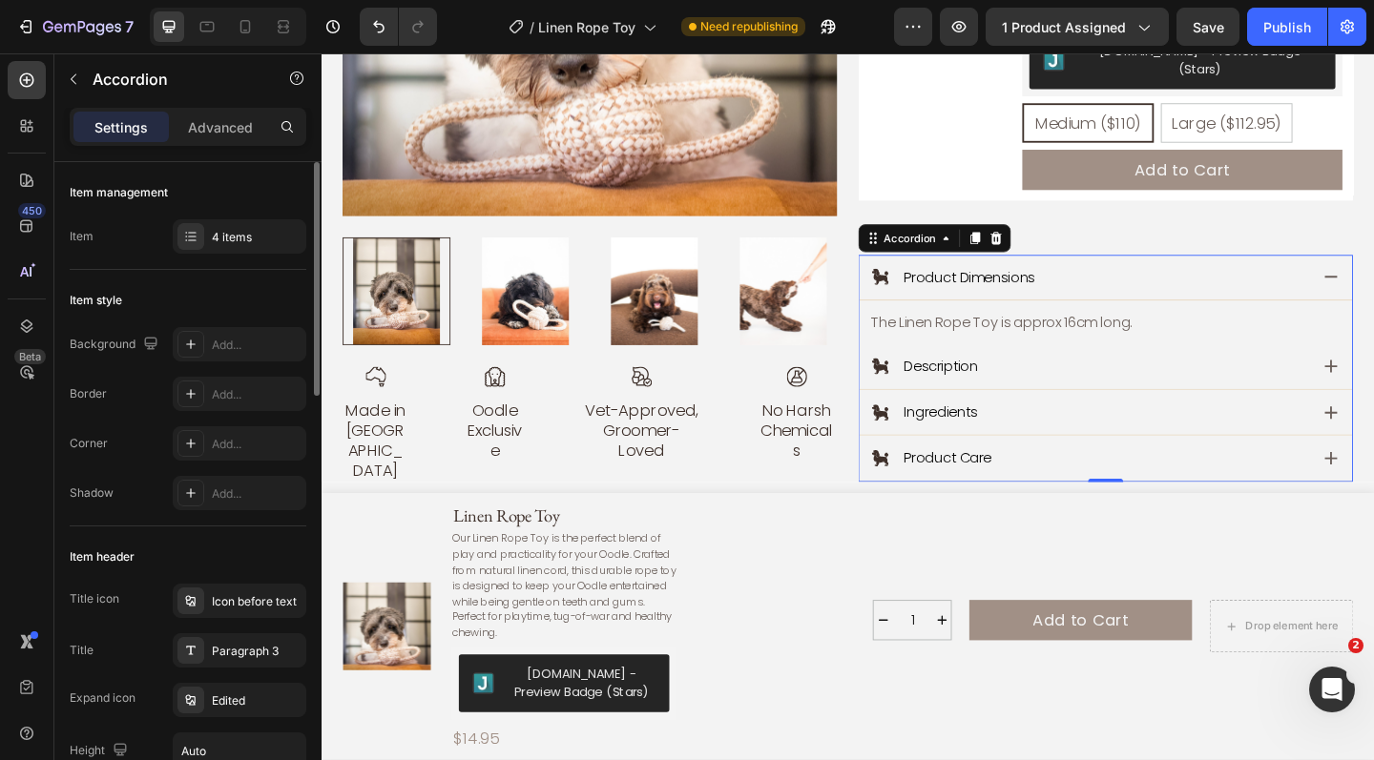
click at [1023, 434] on p "Ingredients" at bounding box center [994, 444] width 79 height 20
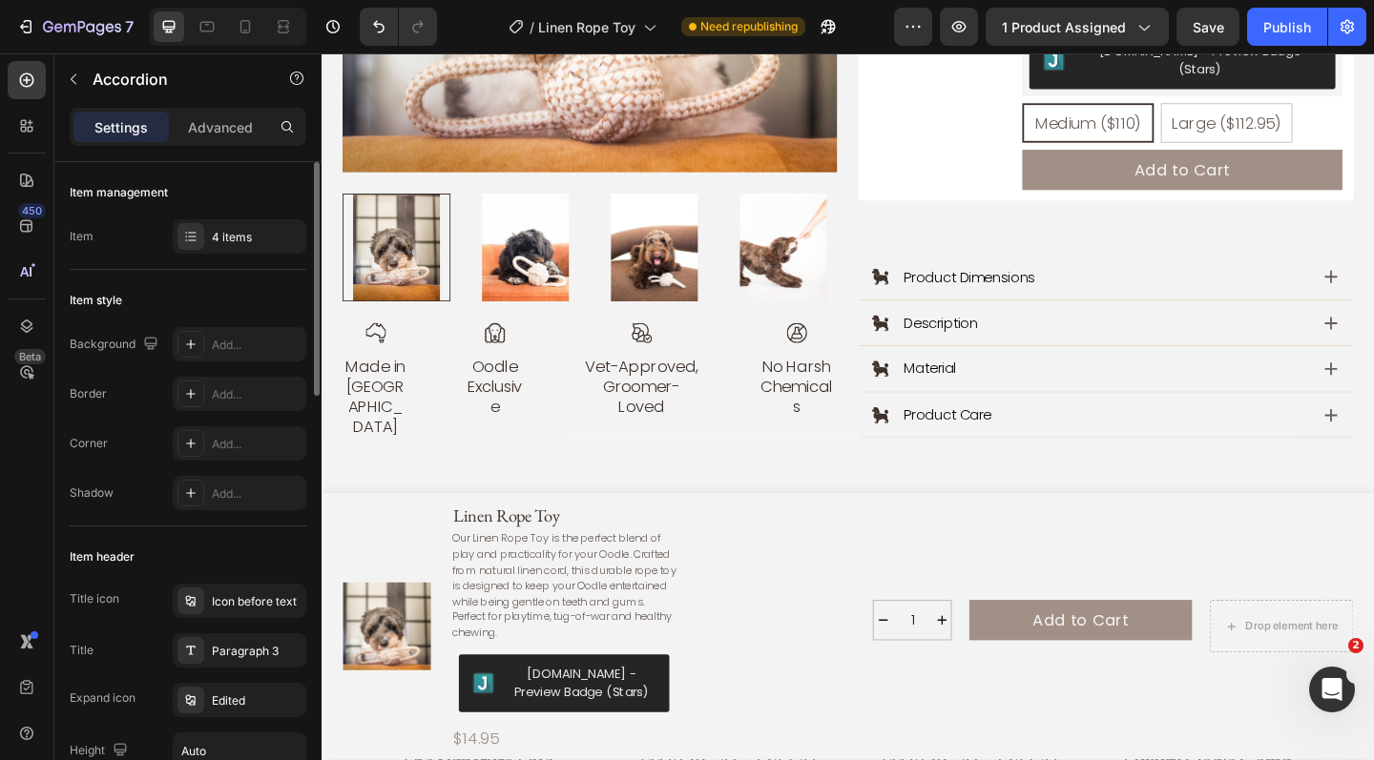
click at [933, 438] on icon at bounding box center [929, 447] width 18 height 18
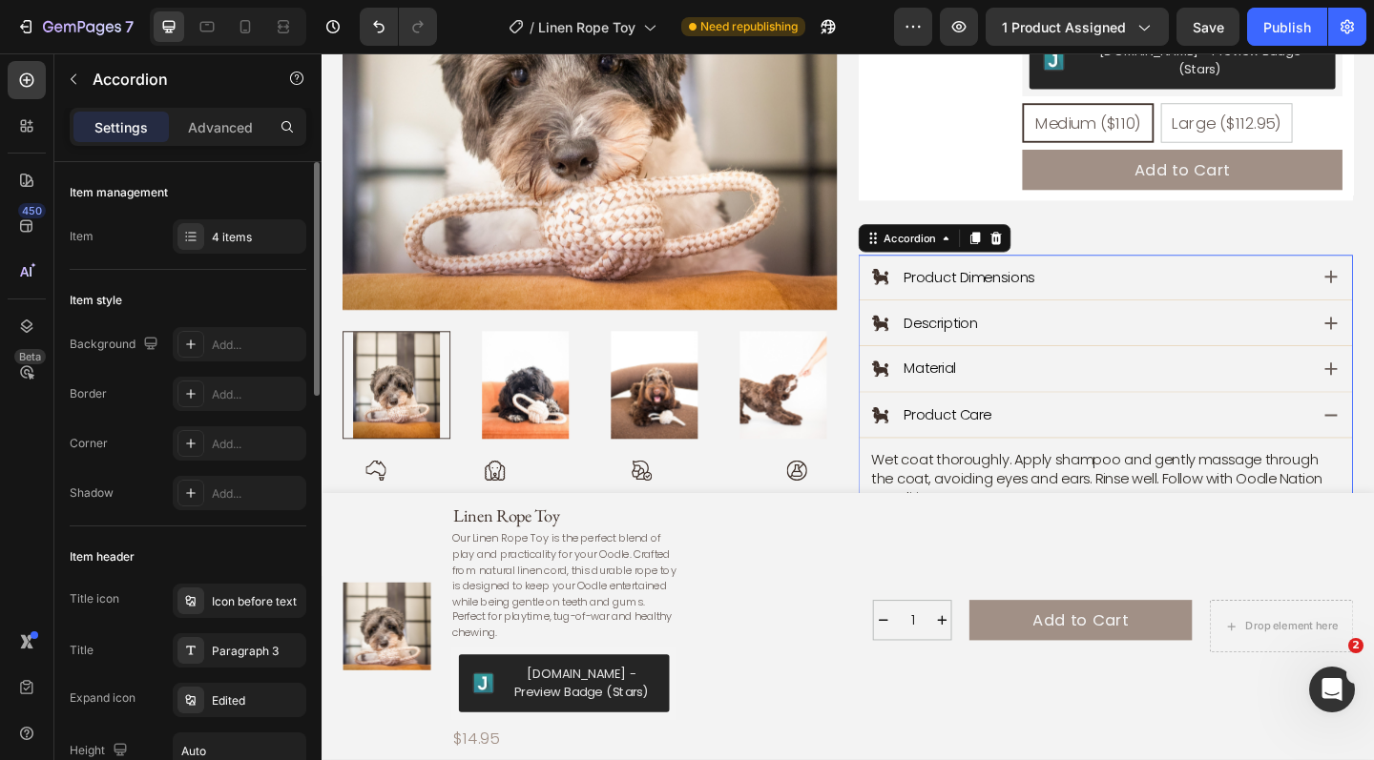
click at [1001, 437] on p "Product Care" at bounding box center [1002, 447] width 95 height 20
click at [1203, 431] on div "Product Care" at bounding box center [1174, 448] width 536 height 50
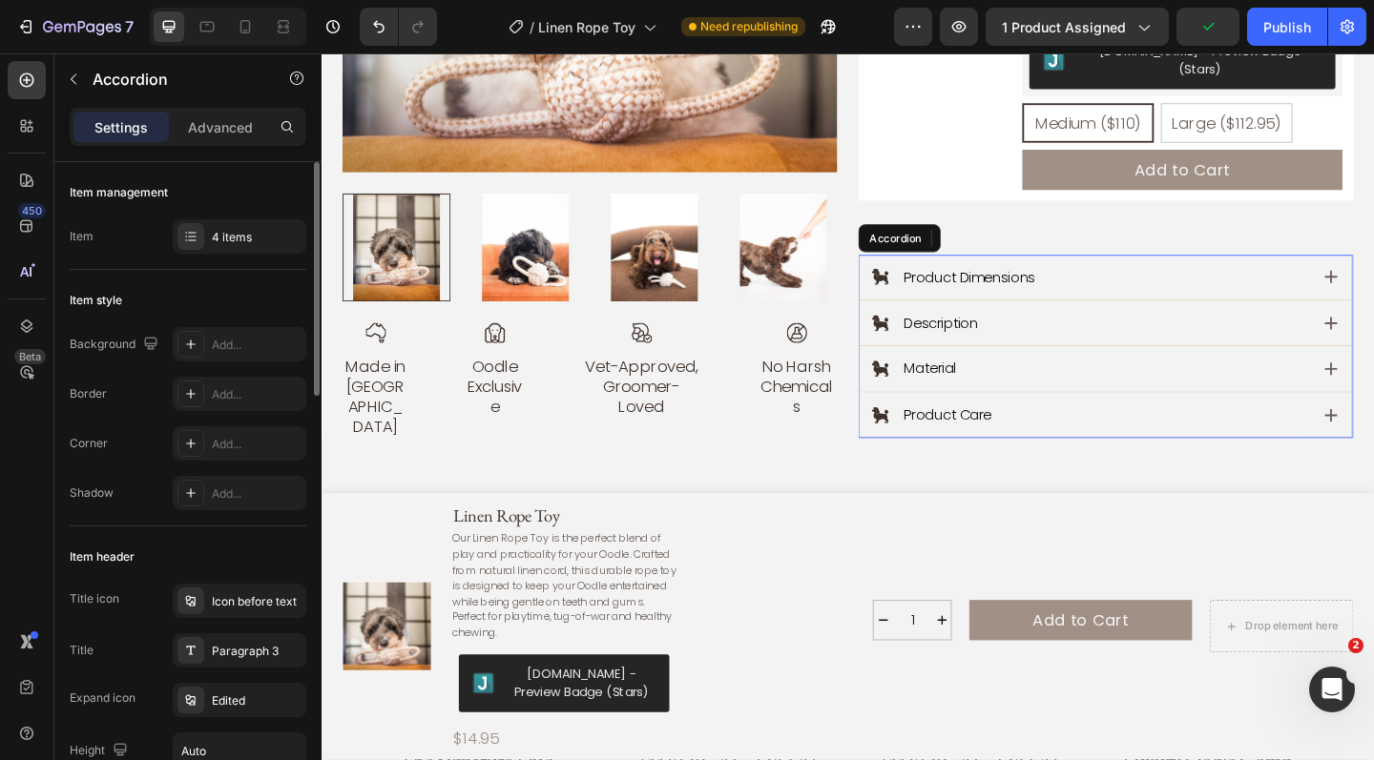
click at [1040, 437] on p "Product Care" at bounding box center [1002, 447] width 95 height 20
click at [974, 246] on div "Accordion" at bounding box center [961, 254] width 64 height 17
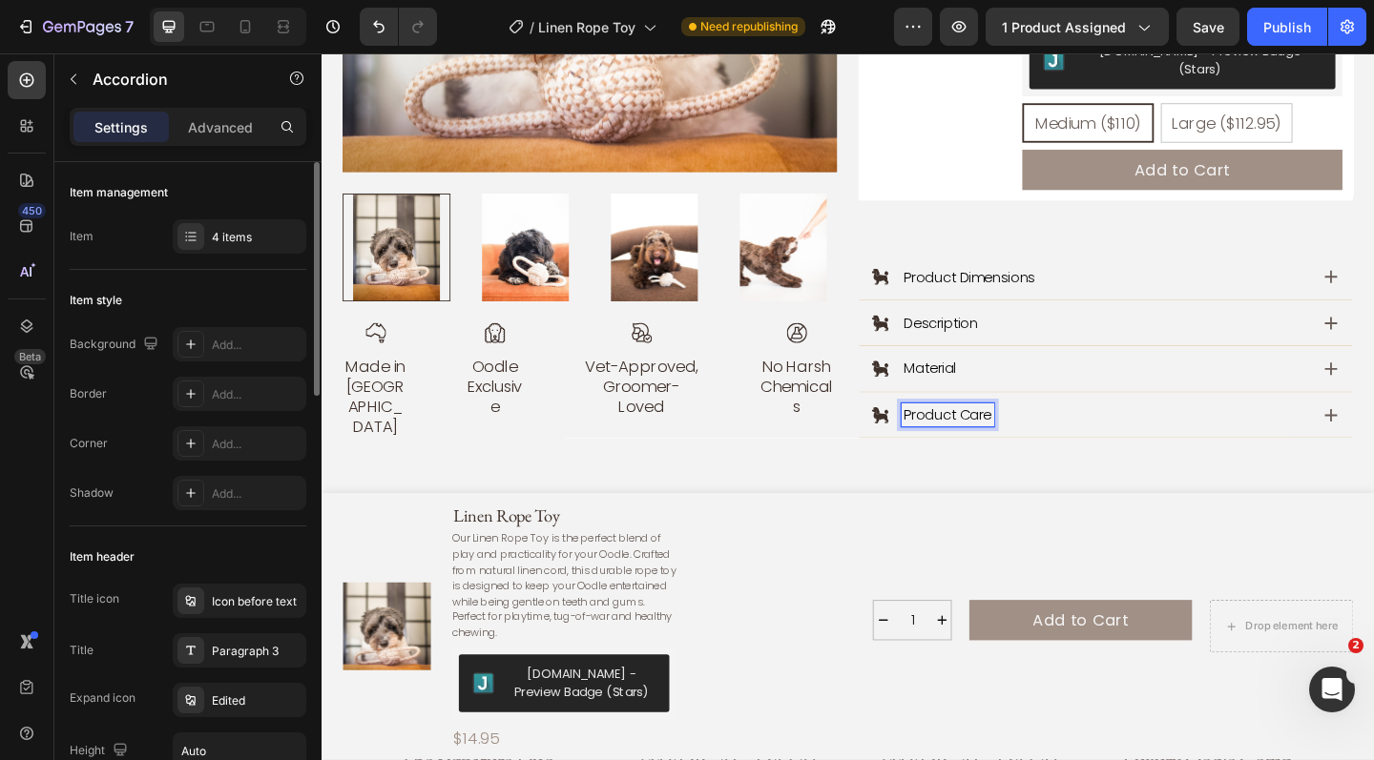
click at [1003, 437] on p "Product Care" at bounding box center [1002, 447] width 95 height 20
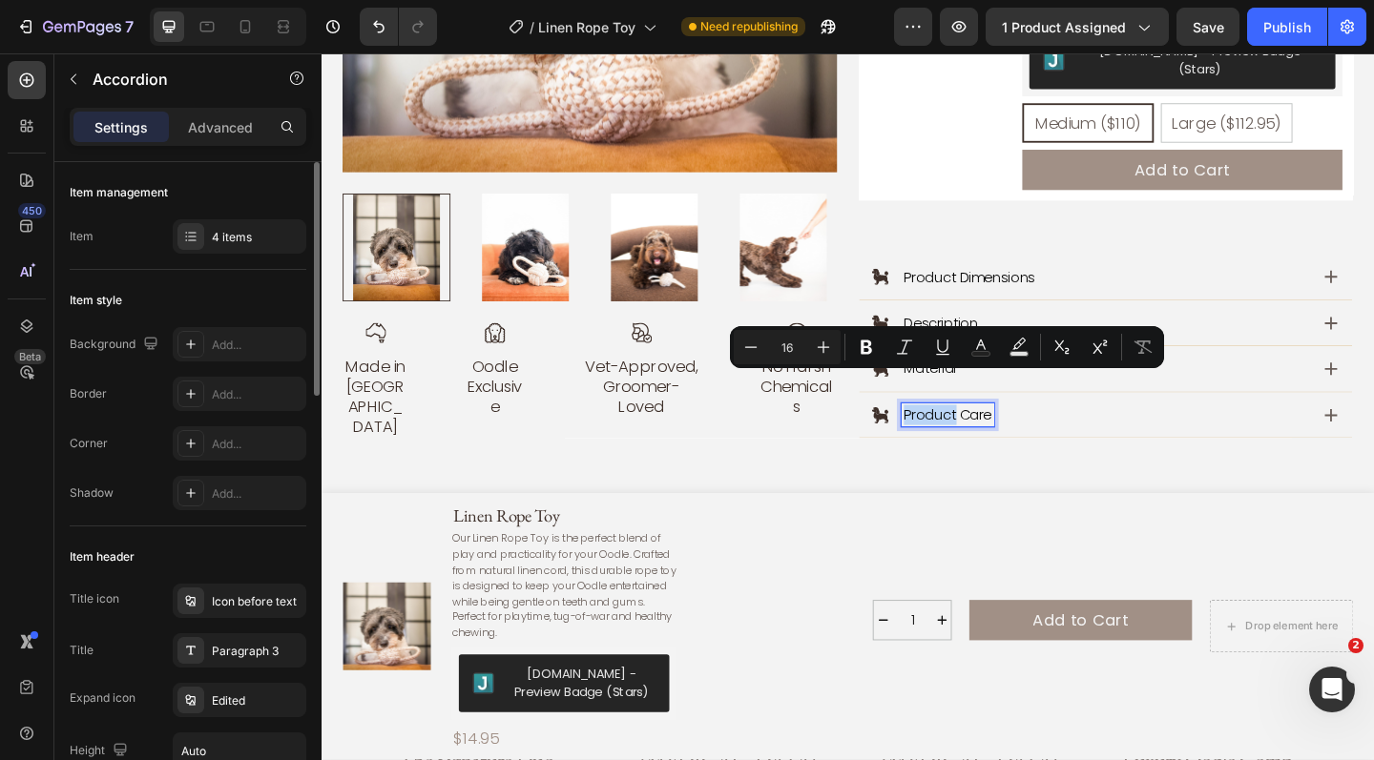
click at [1003, 437] on p "Product Care" at bounding box center [1002, 447] width 95 height 20
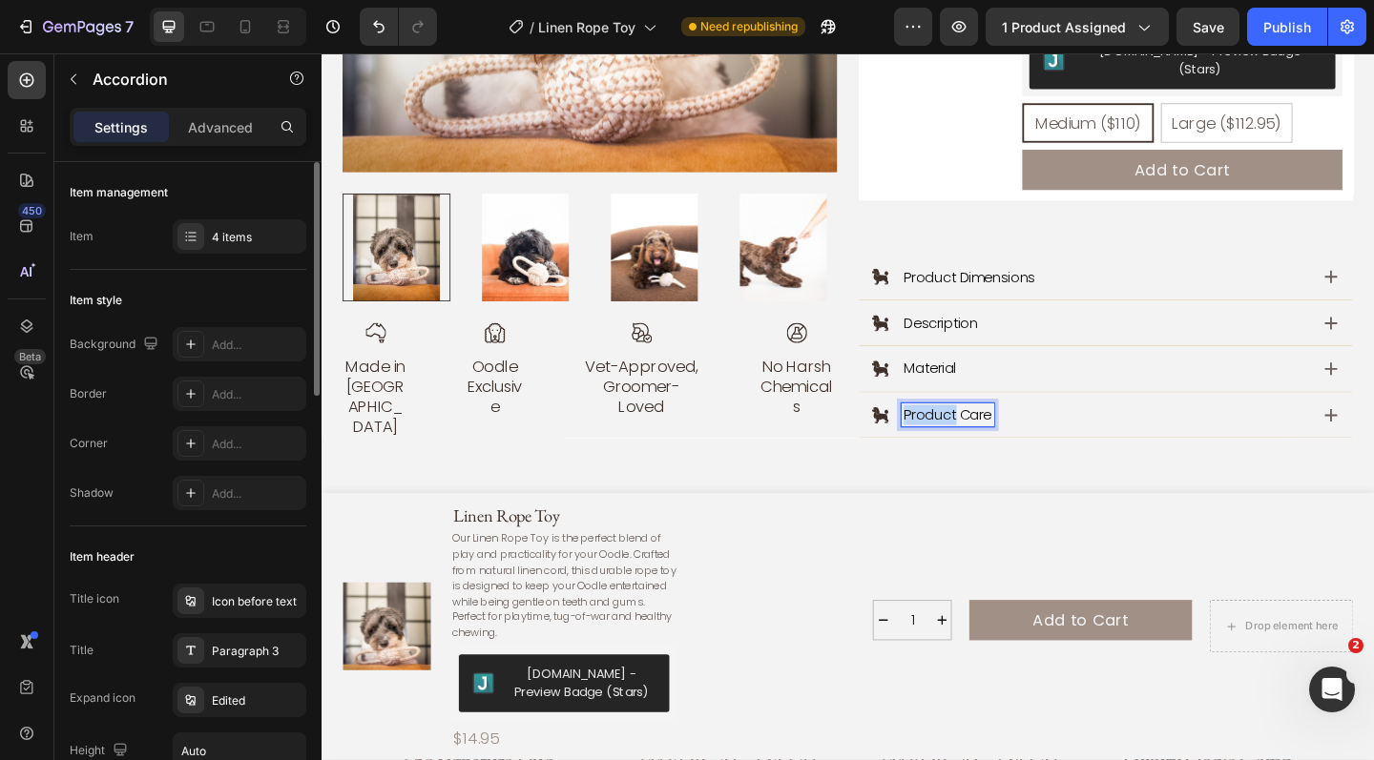
click at [1003, 437] on p "Product Care" at bounding box center [1002, 447] width 95 height 20
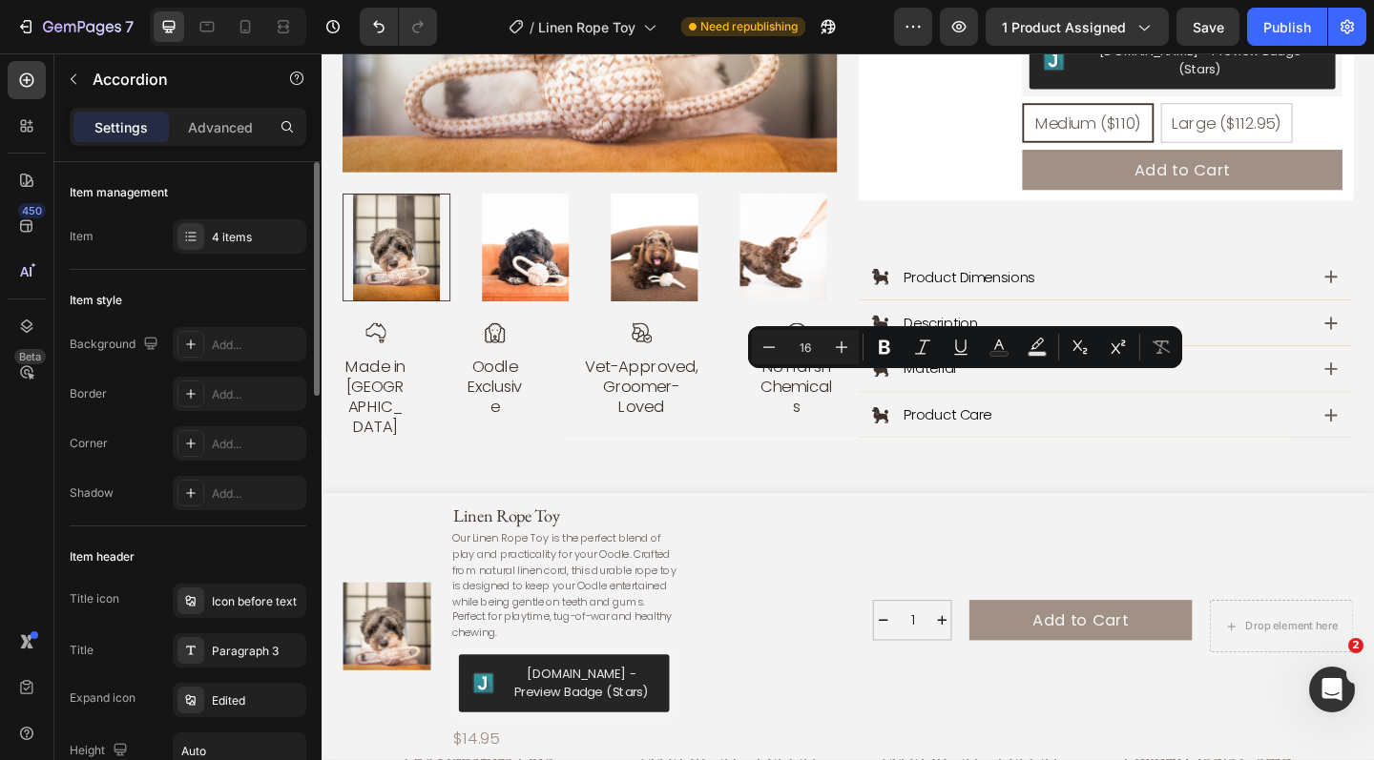
click at [926, 438] on icon at bounding box center [929, 447] width 18 height 18
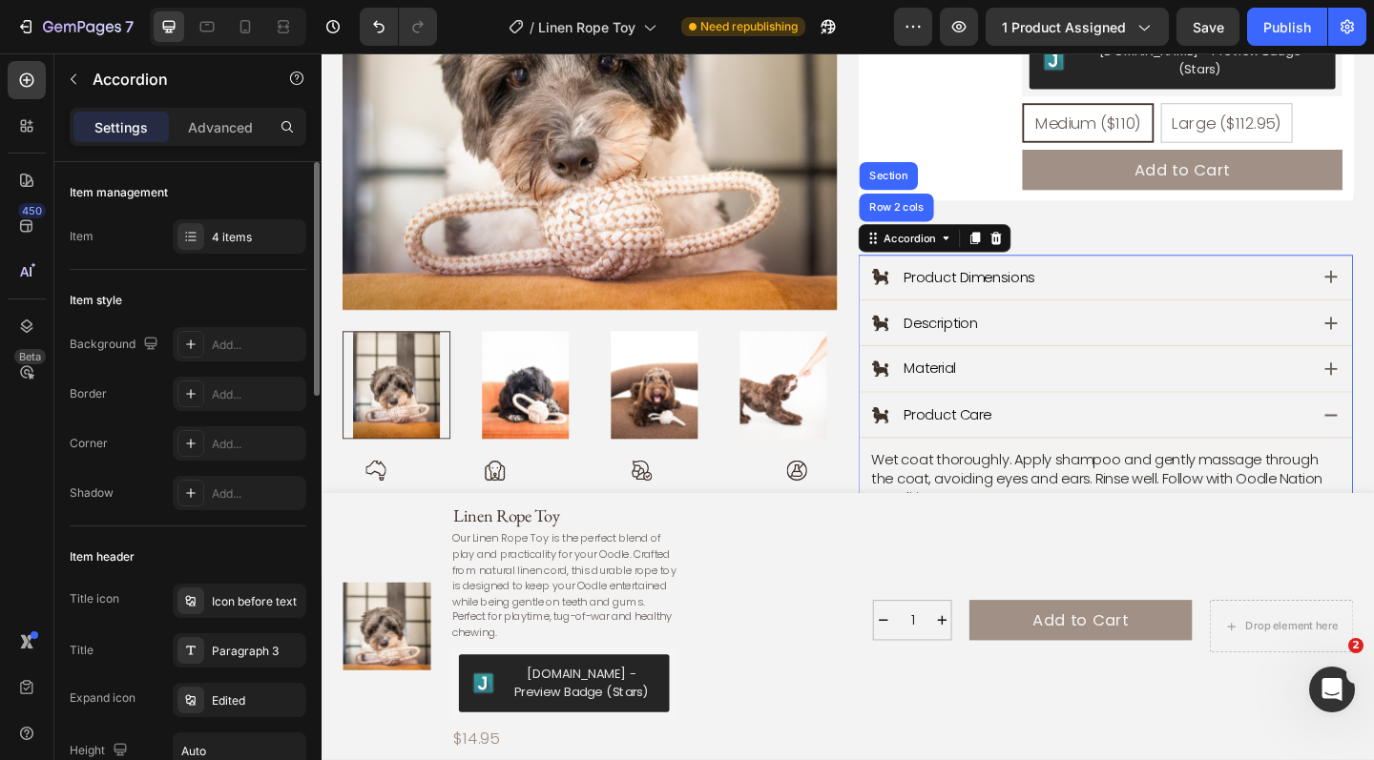
click at [926, 438] on icon at bounding box center [929, 447] width 18 height 18
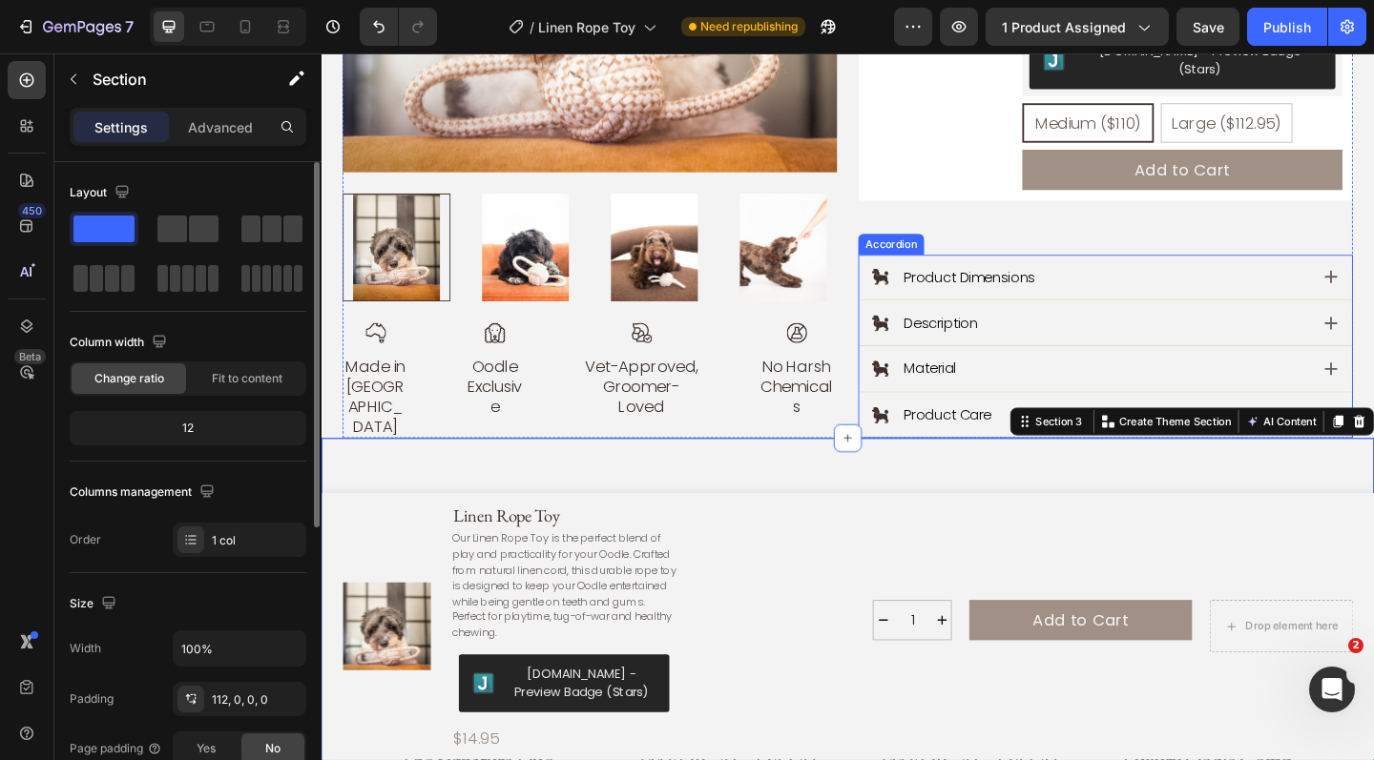
click at [1017, 437] on p "Product Care" at bounding box center [1002, 447] width 95 height 20
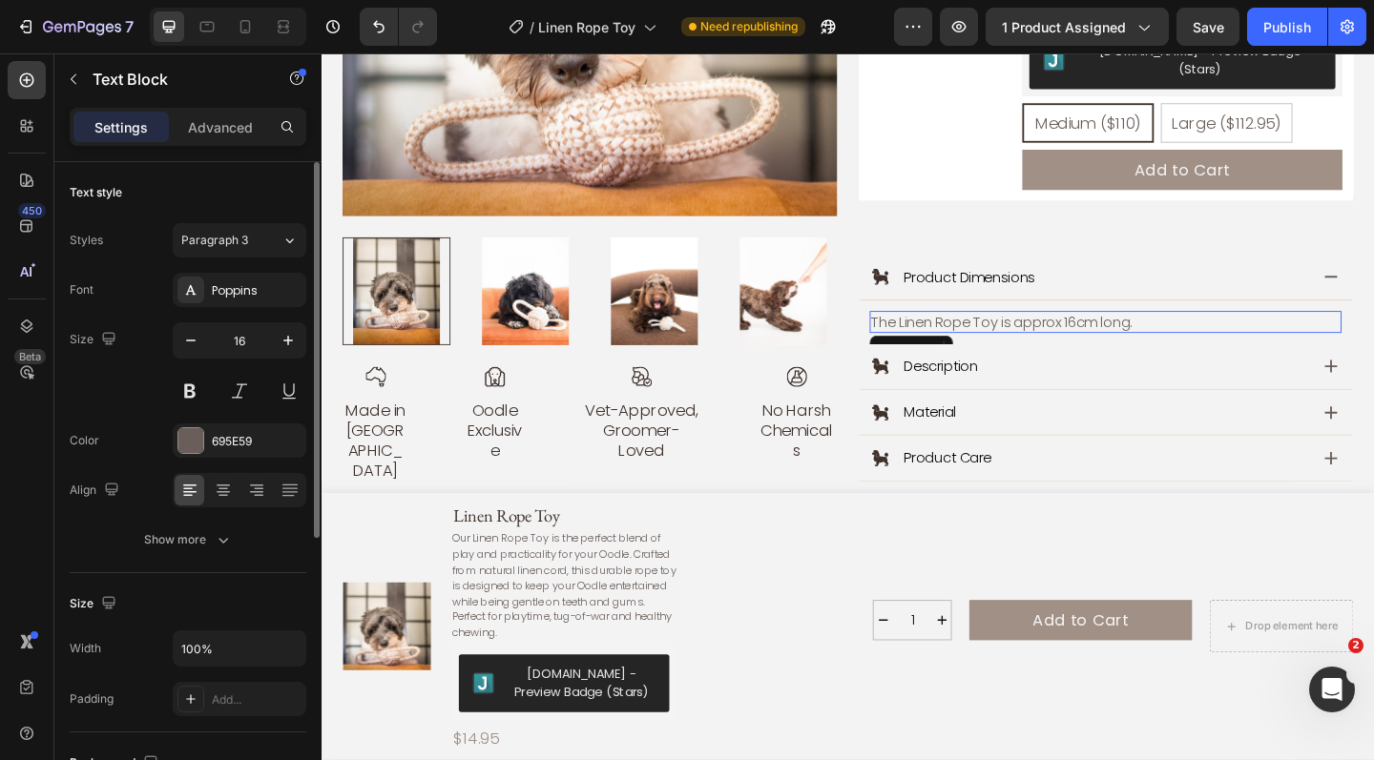
click at [1147, 336] on p "The Linen Rope Toy is approx 16cm long." at bounding box center [1174, 346] width 509 height 20
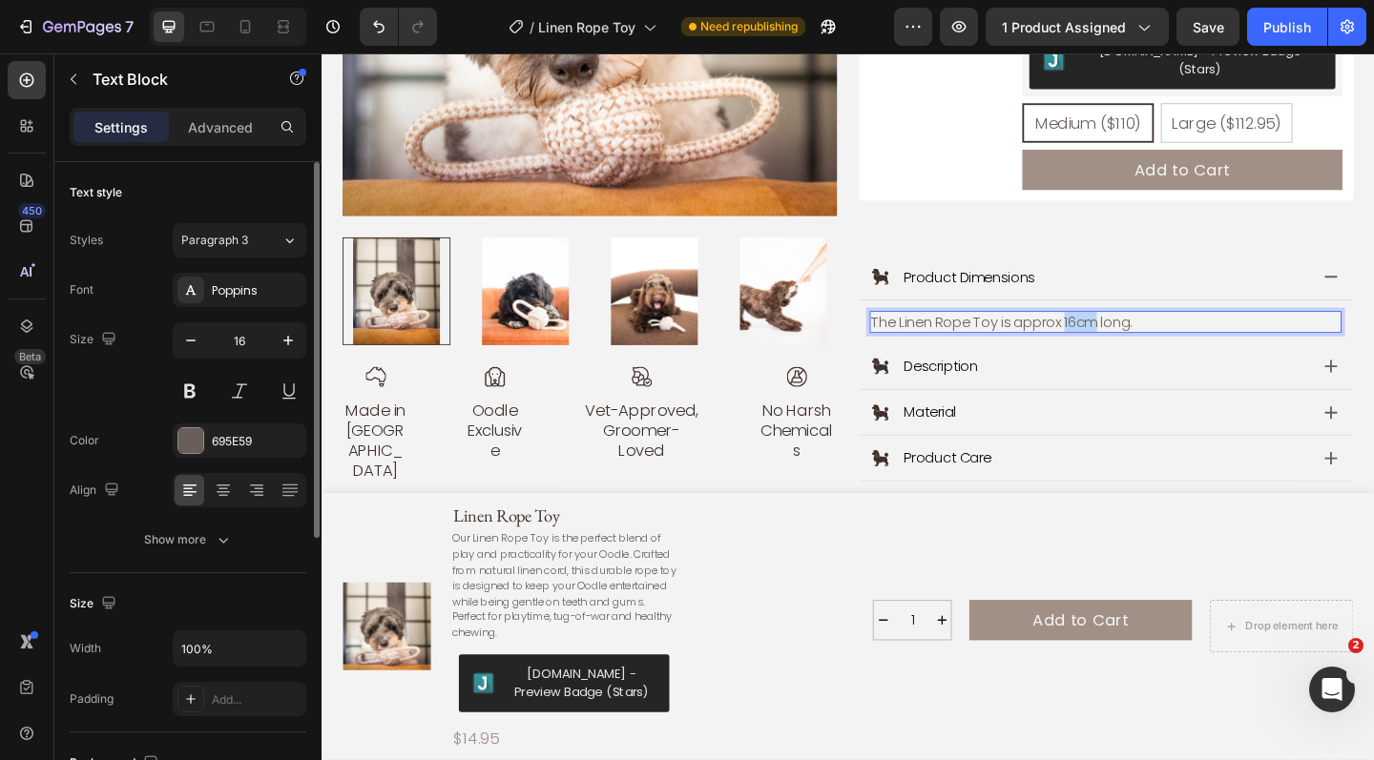
click at [1147, 336] on p "The Linen Rope Toy is approx 16cm long." at bounding box center [1174, 346] width 509 height 20
click at [1145, 336] on p "The Linen Rope Toy is approx 16cm long." at bounding box center [1174, 346] width 509 height 20
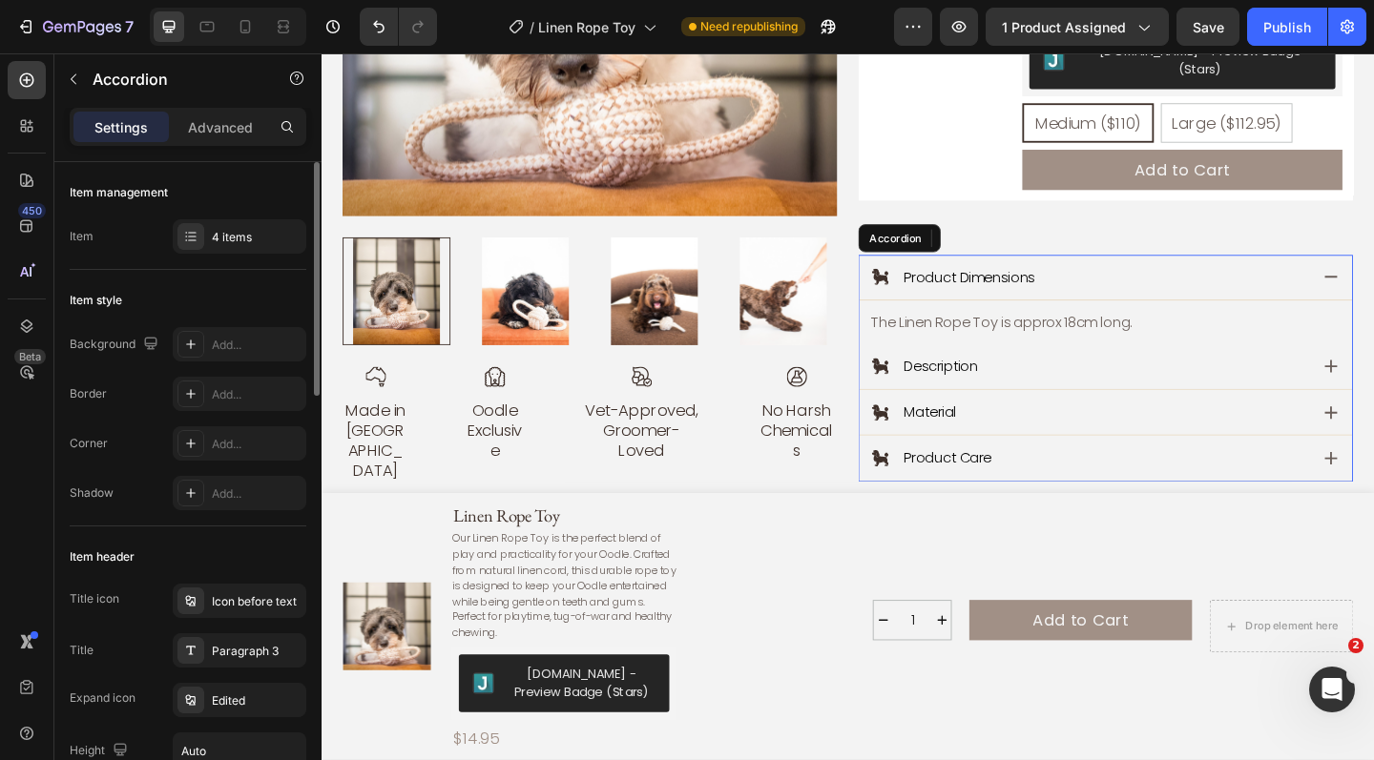
click at [1117, 481] on div "Product Care" at bounding box center [1155, 494] width 475 height 26
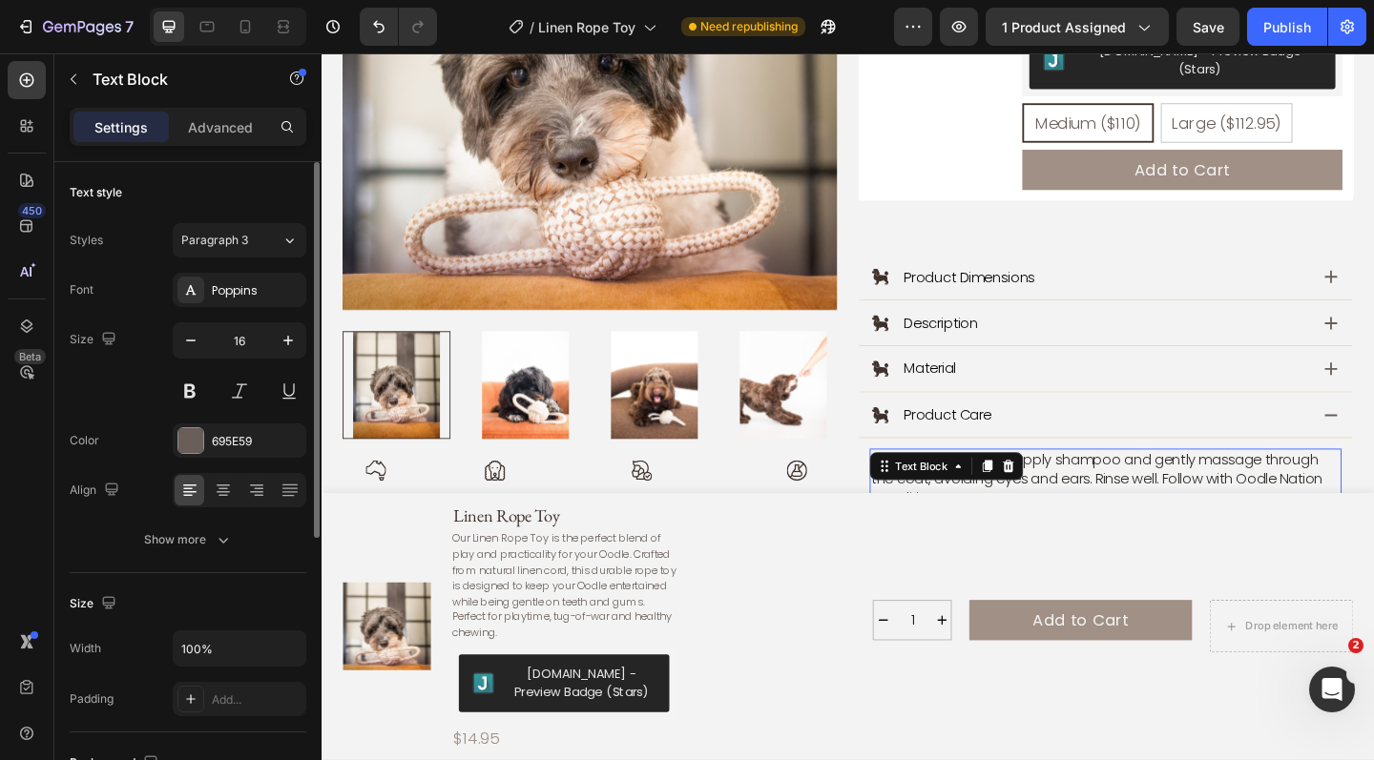
click at [1009, 503] on p "Wet coat thoroughly. Apply shampoo and gently massage through the coat, avoidin…" at bounding box center [1174, 516] width 509 height 61
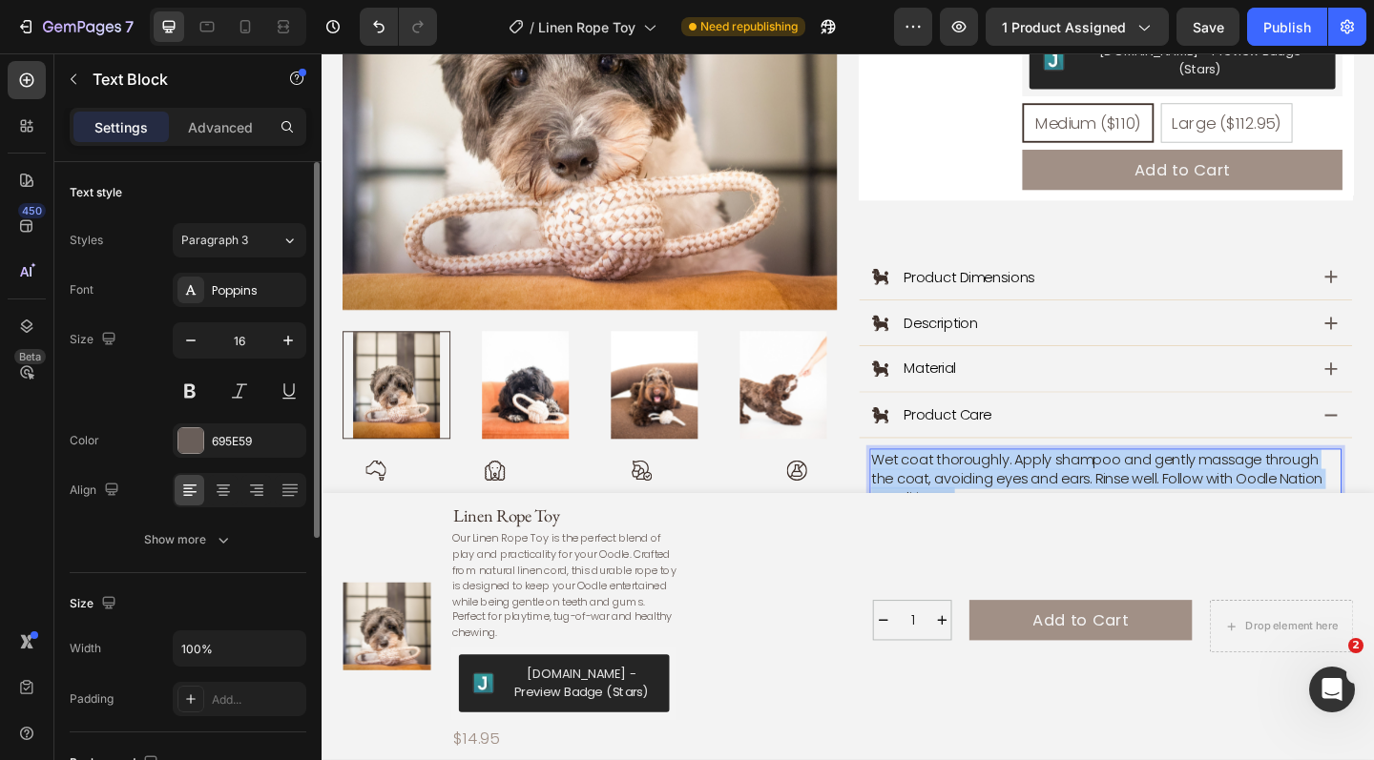
click at [1009, 503] on p "Wet coat thoroughly. Apply shampoo and gently massage through the coat, avoidin…" at bounding box center [1174, 516] width 509 height 61
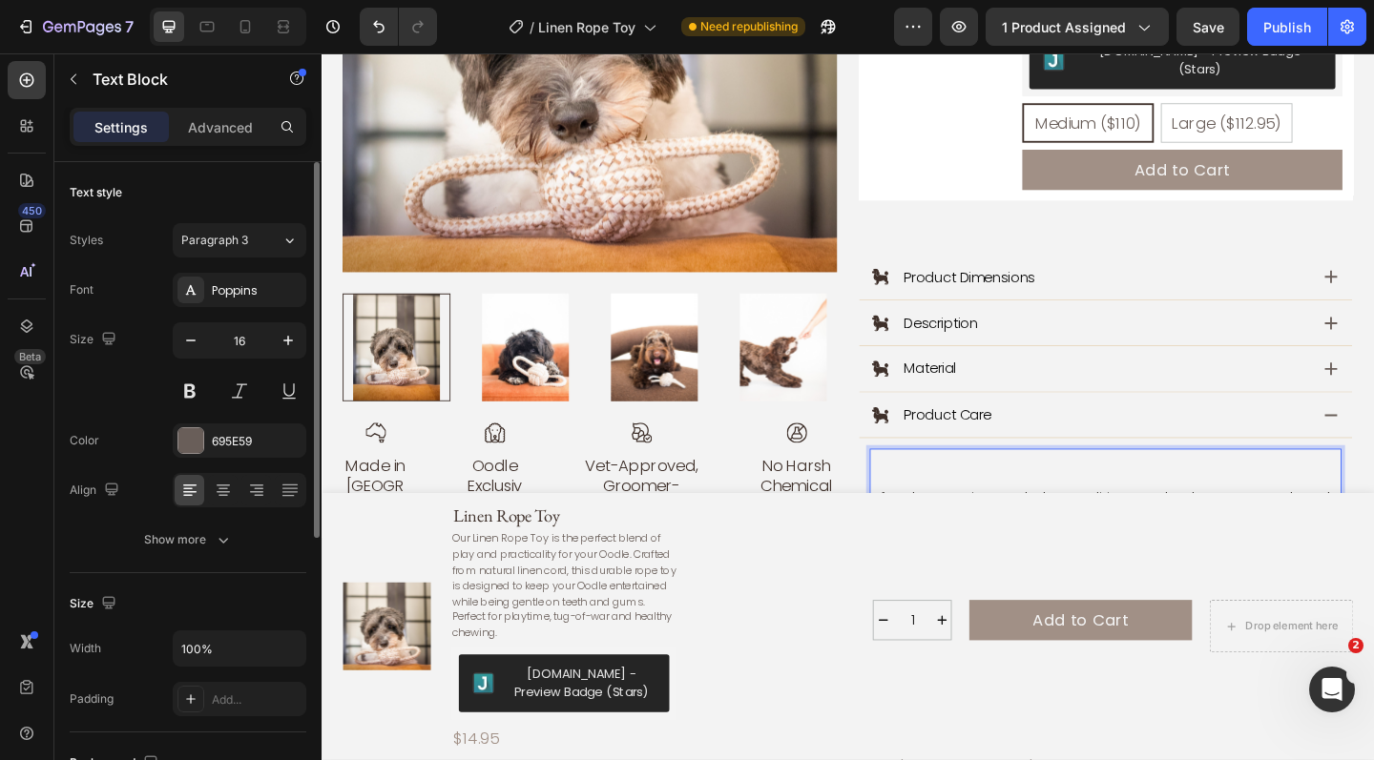
click at [1073, 526] on span "After shampooing, apply the conditioner to the damp coat and gently massage thr…" at bounding box center [1173, 547] width 507 height 42
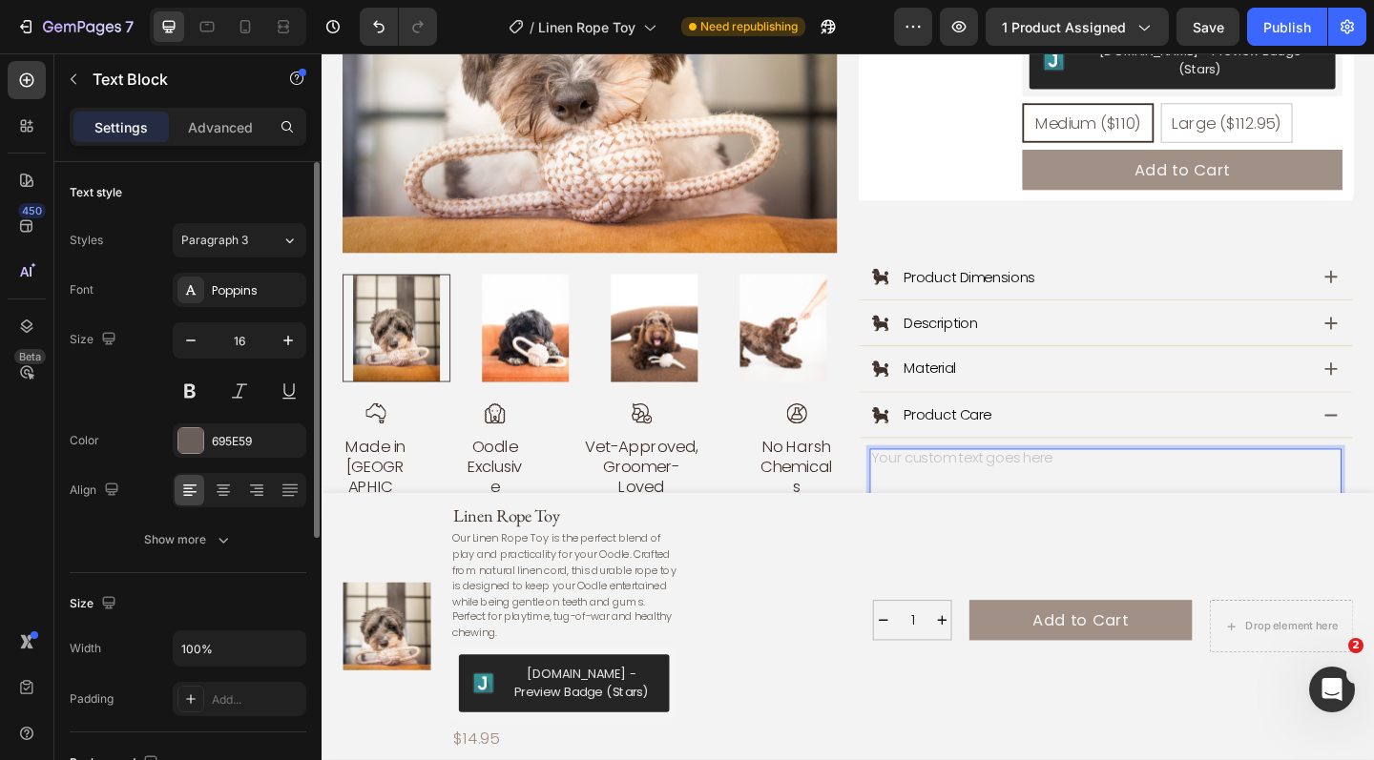
click at [972, 484] on div "Rich Text Editor. Editing area: main" at bounding box center [1174, 516] width 513 height 65
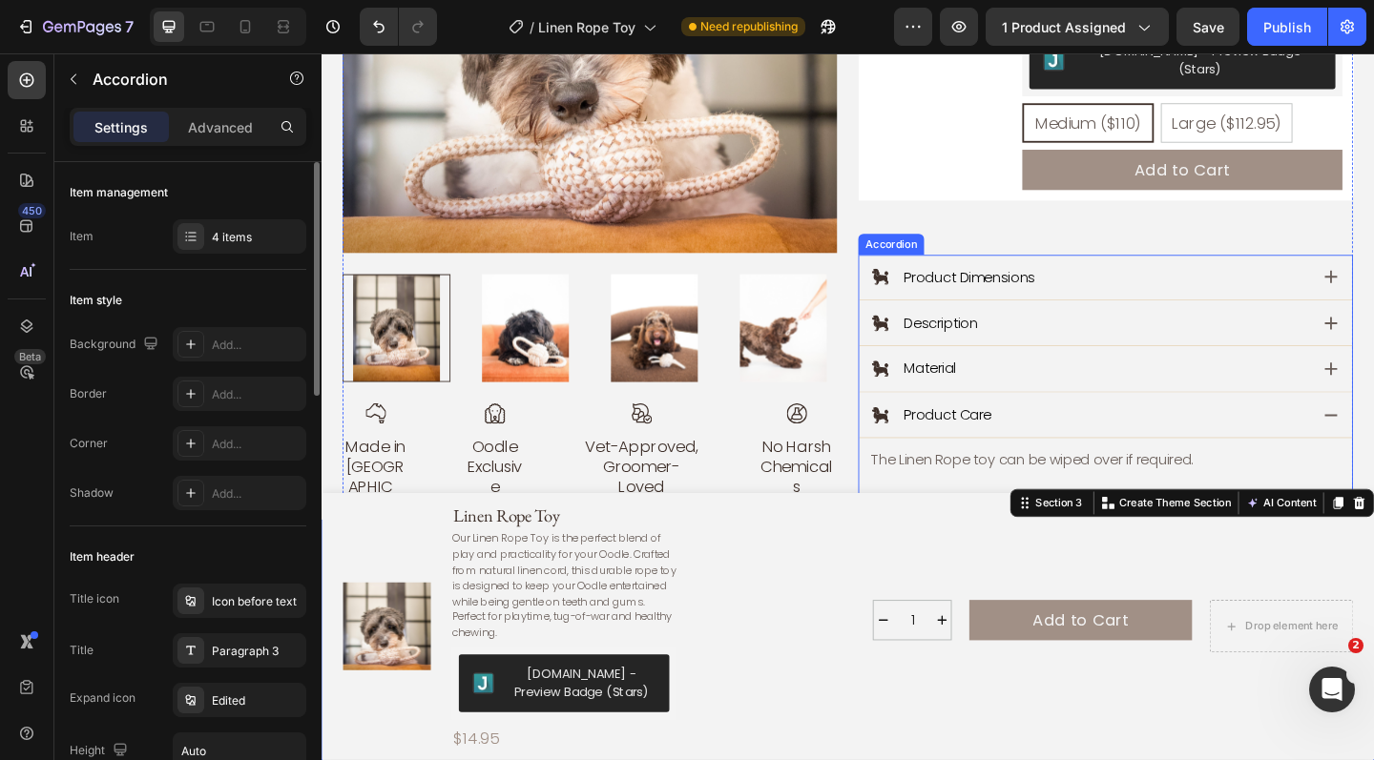
click at [1167, 434] on div "Product Care" at bounding box center [1155, 447] width 475 height 26
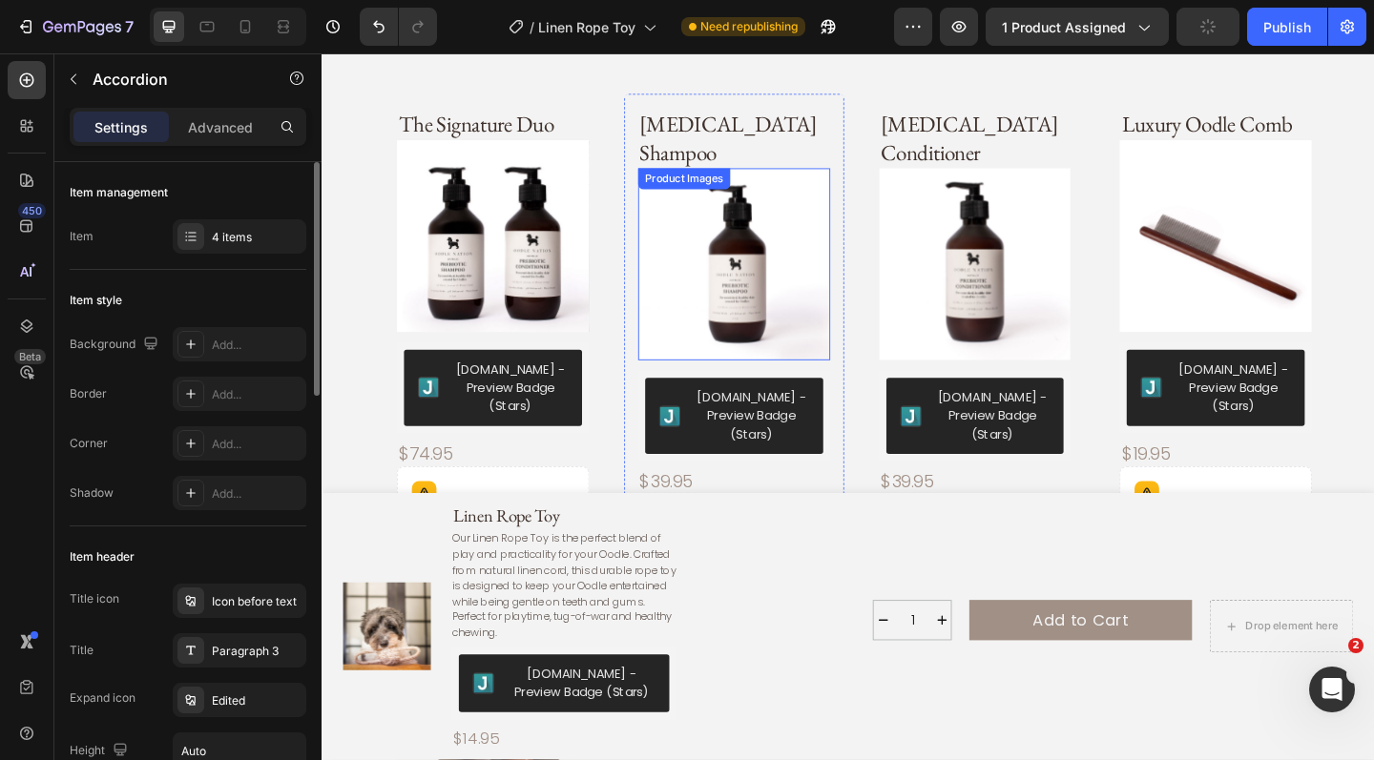
scroll to position [1639, 0]
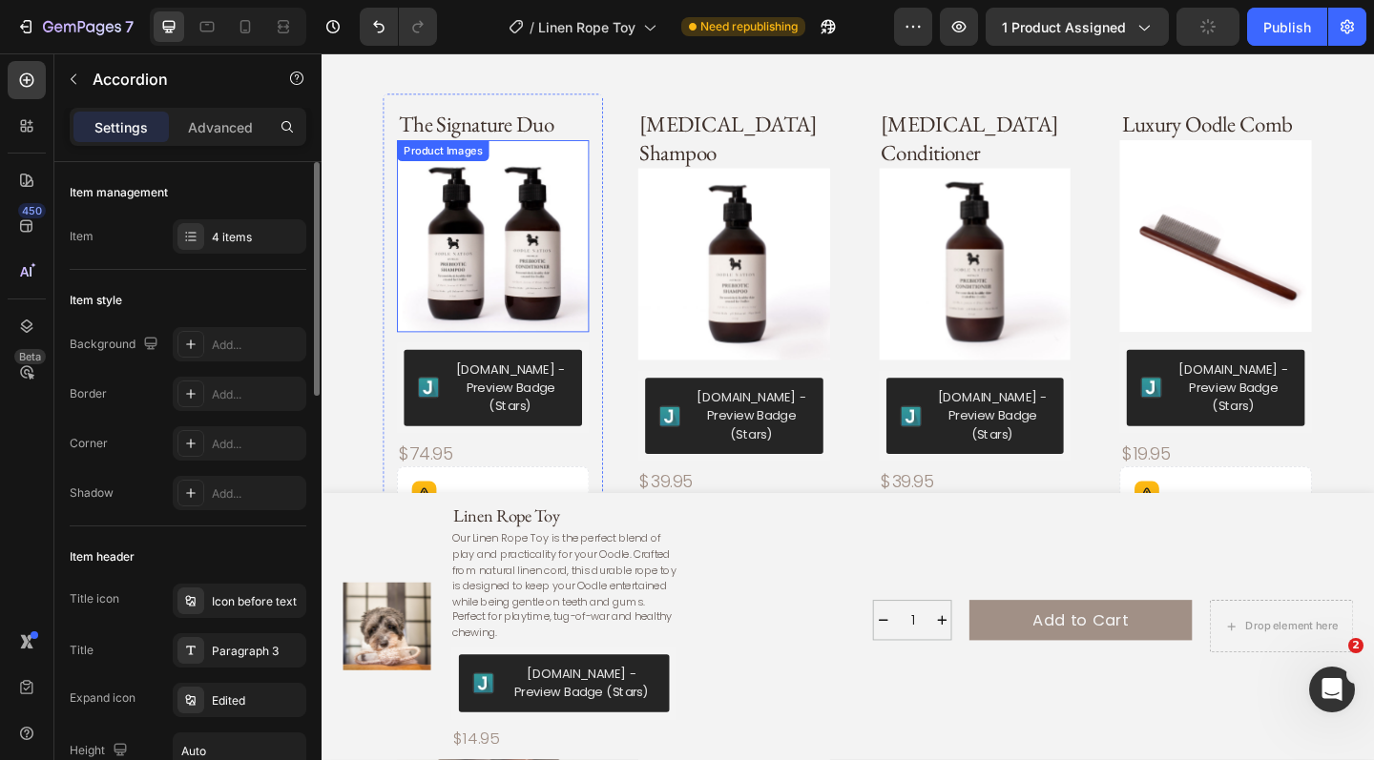
click at [524, 267] on img at bounding box center [508, 253] width 209 height 209
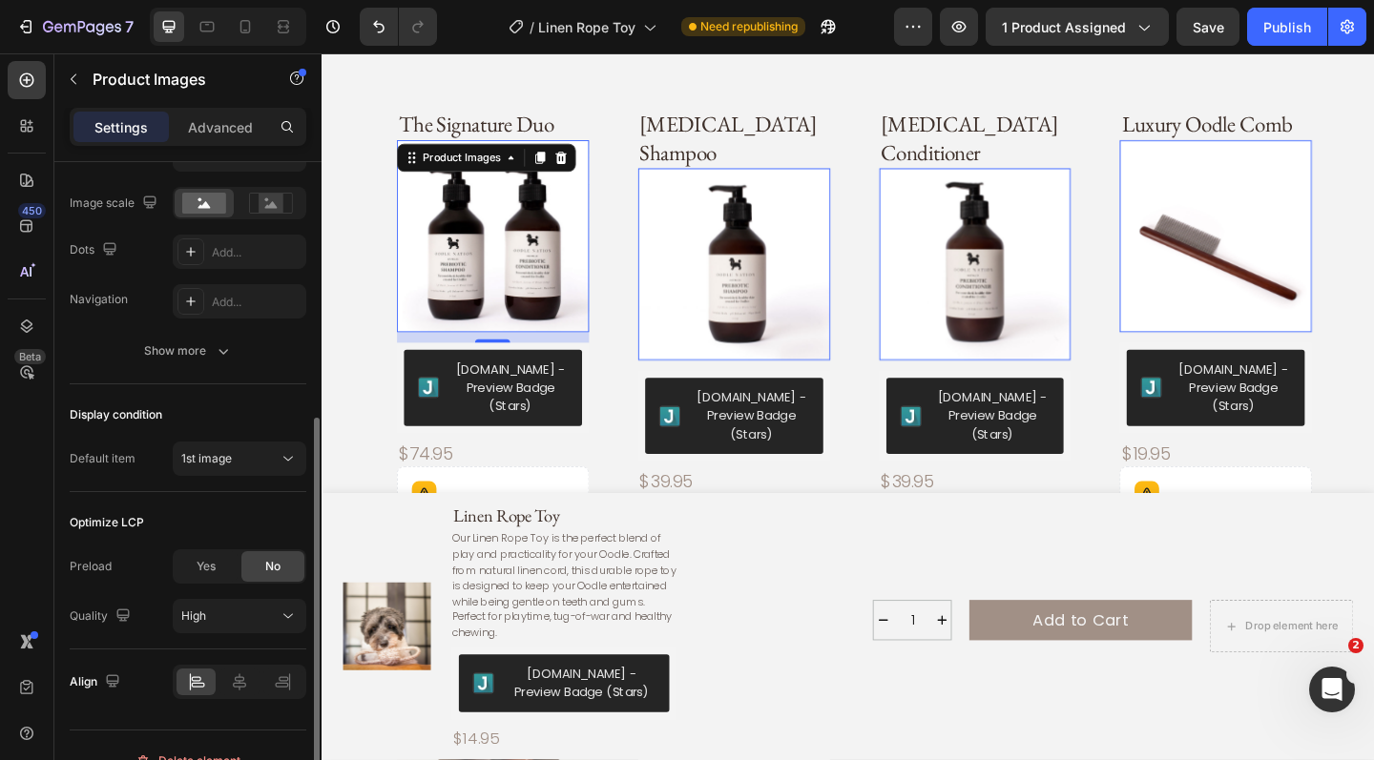
scroll to position [469, 0]
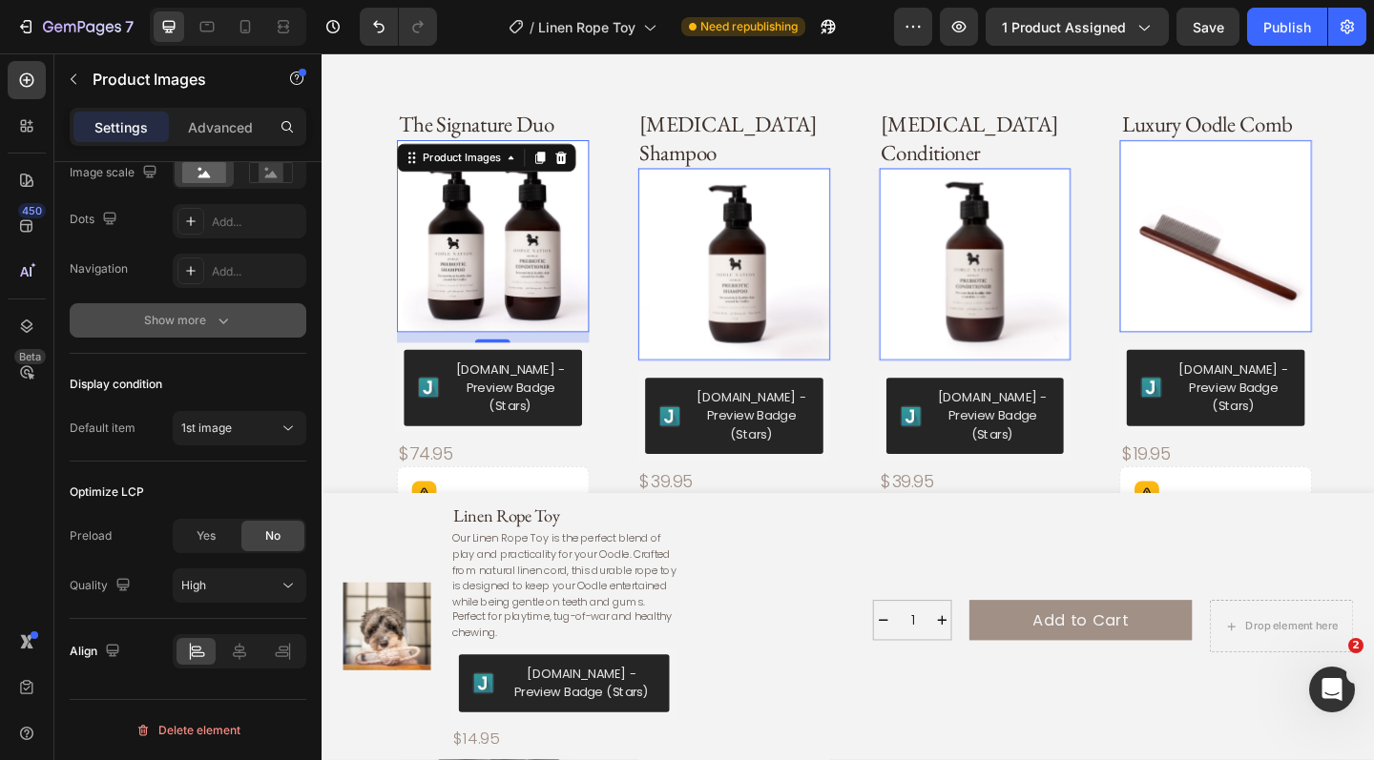
click at [239, 322] on button "Show more" at bounding box center [188, 320] width 237 height 34
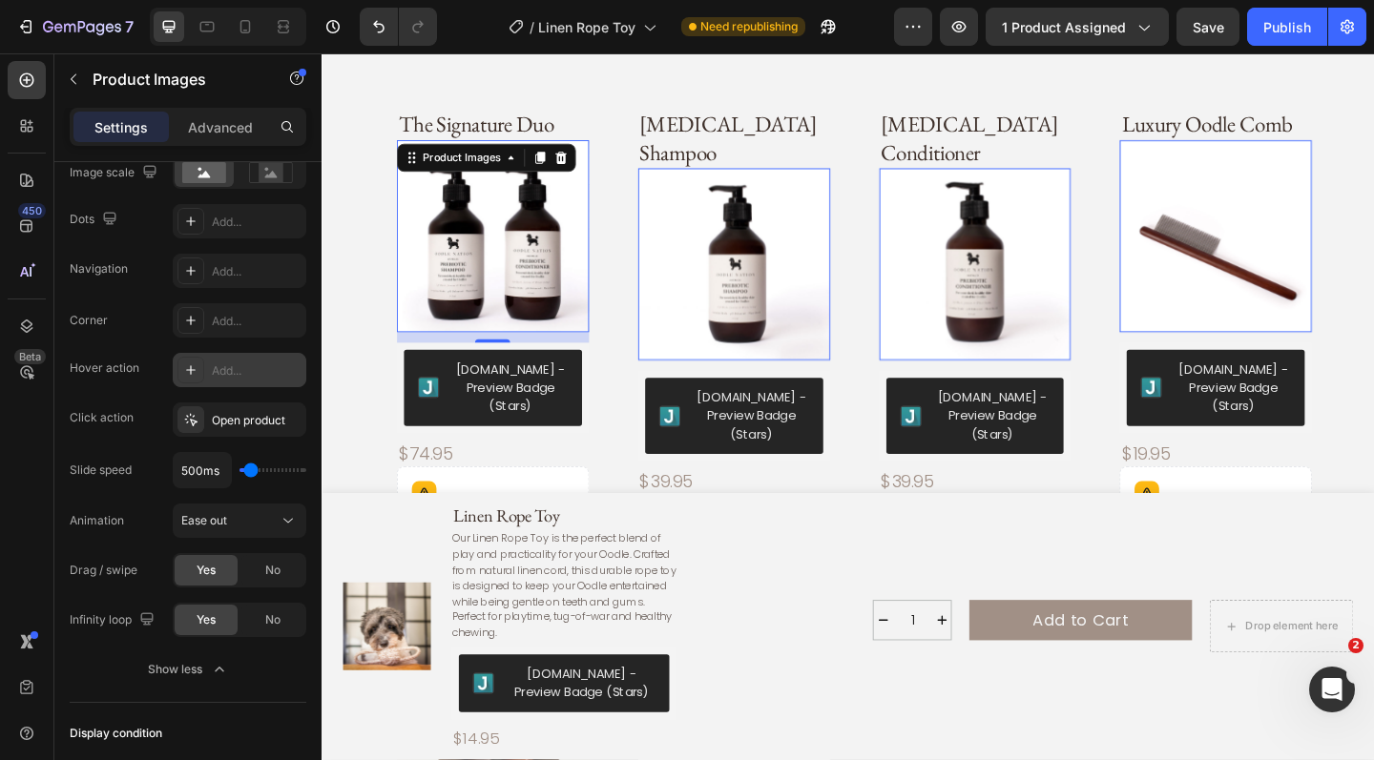
click at [238, 363] on div "Add..." at bounding box center [257, 371] width 90 height 17
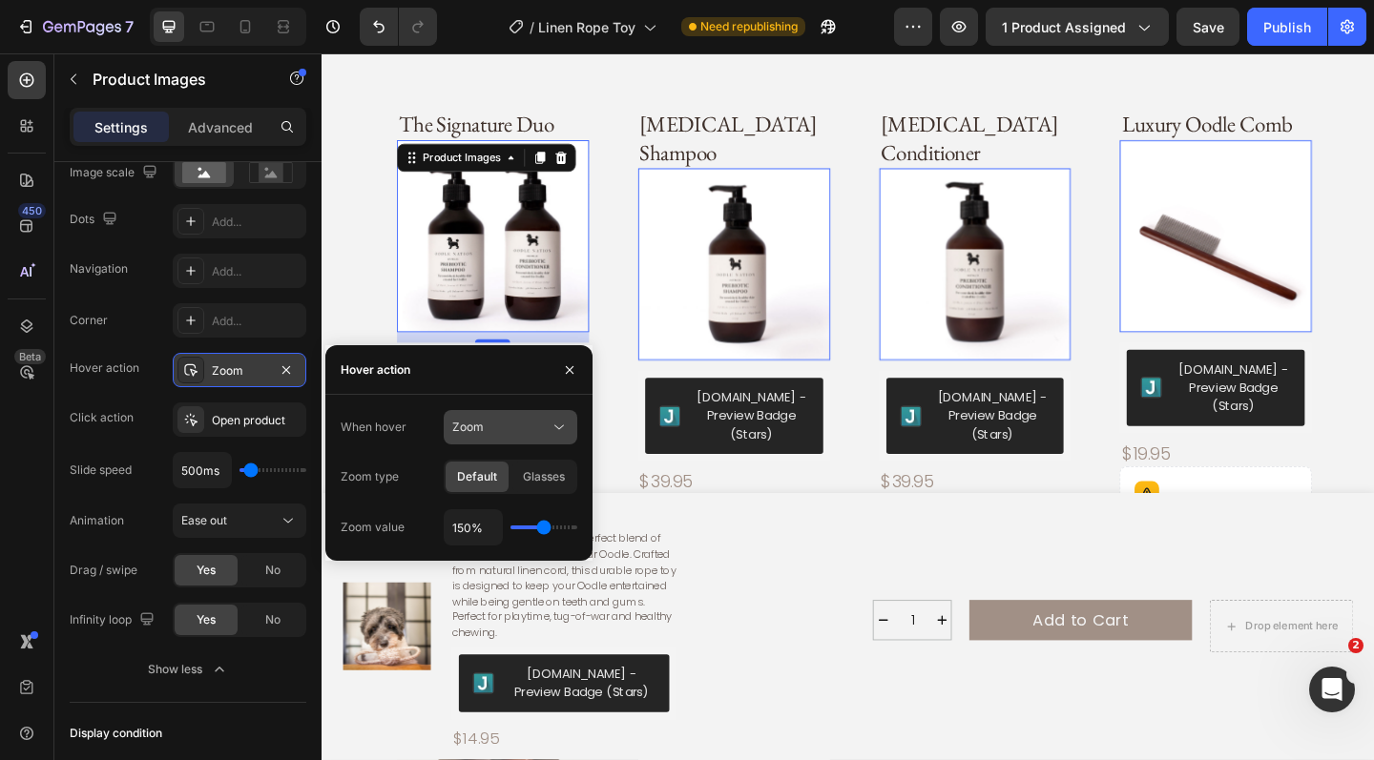
click at [566, 428] on icon at bounding box center [559, 427] width 19 height 19
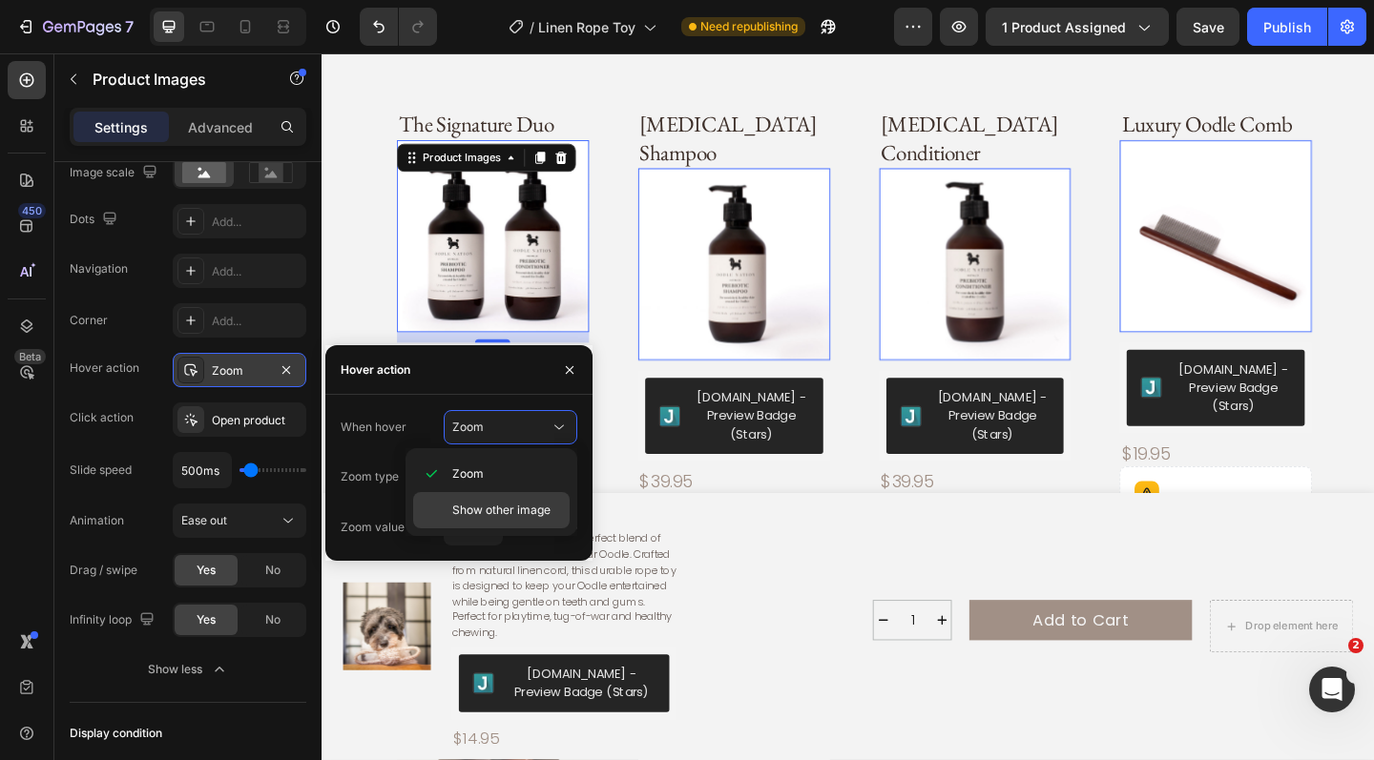
click at [539, 507] on span "Show other image" at bounding box center [501, 510] width 98 height 17
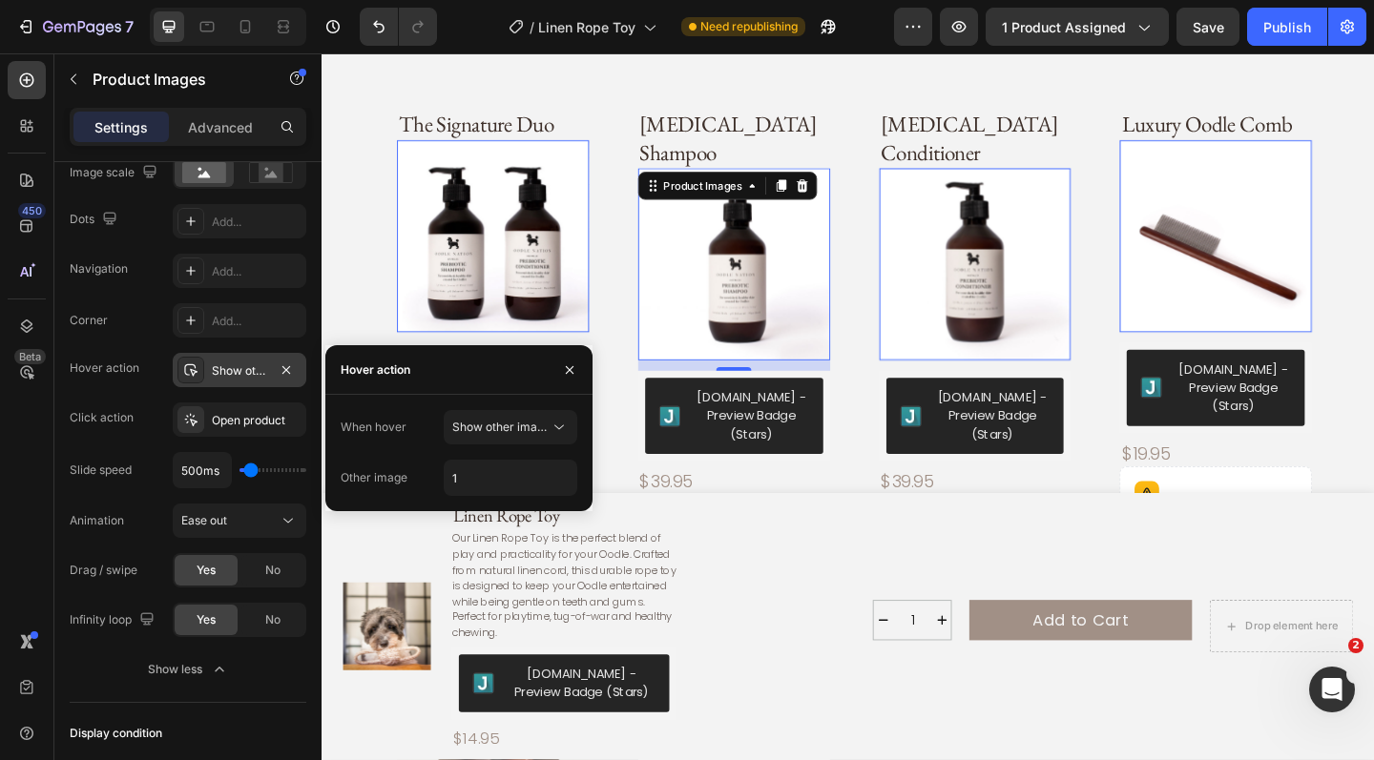
click at [726, 232] on img at bounding box center [770, 283] width 209 height 209
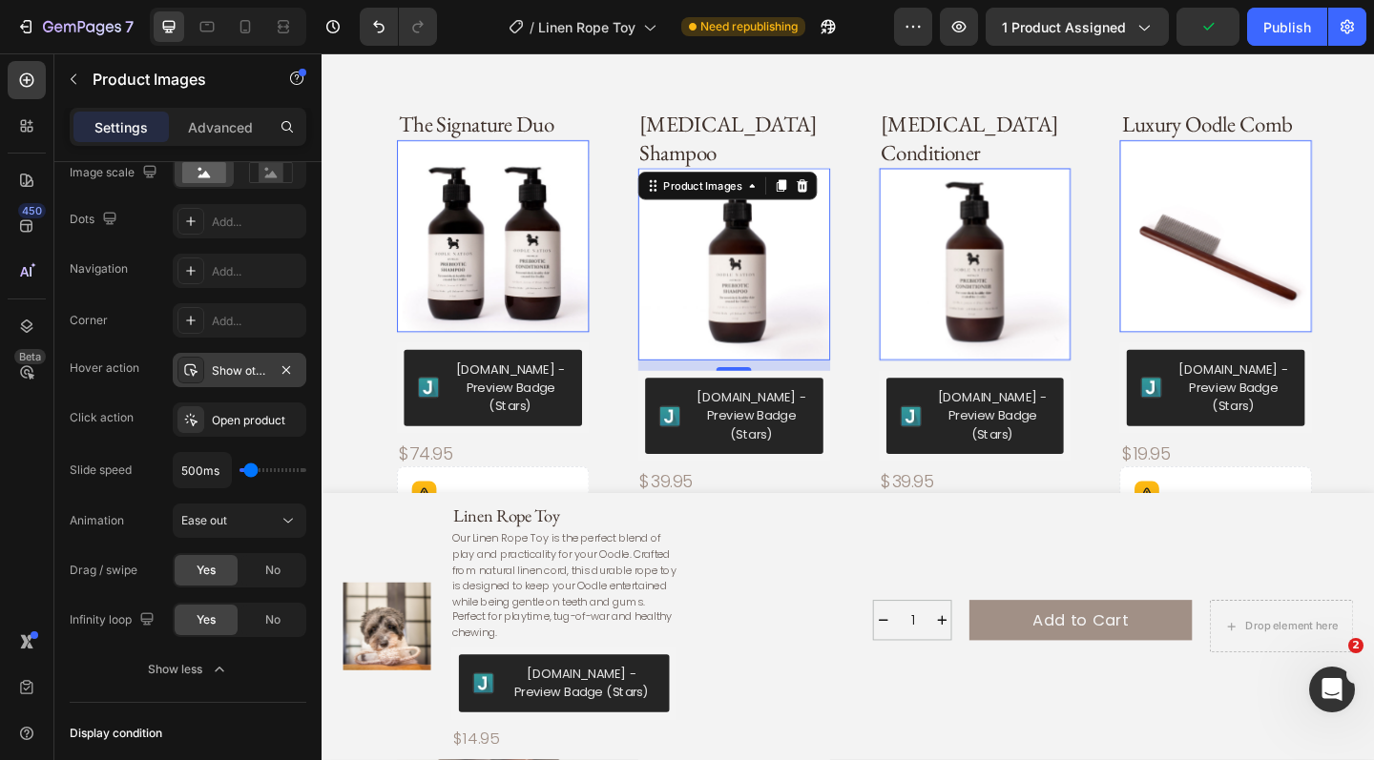
click at [982, 253] on img at bounding box center [1032, 283] width 209 height 209
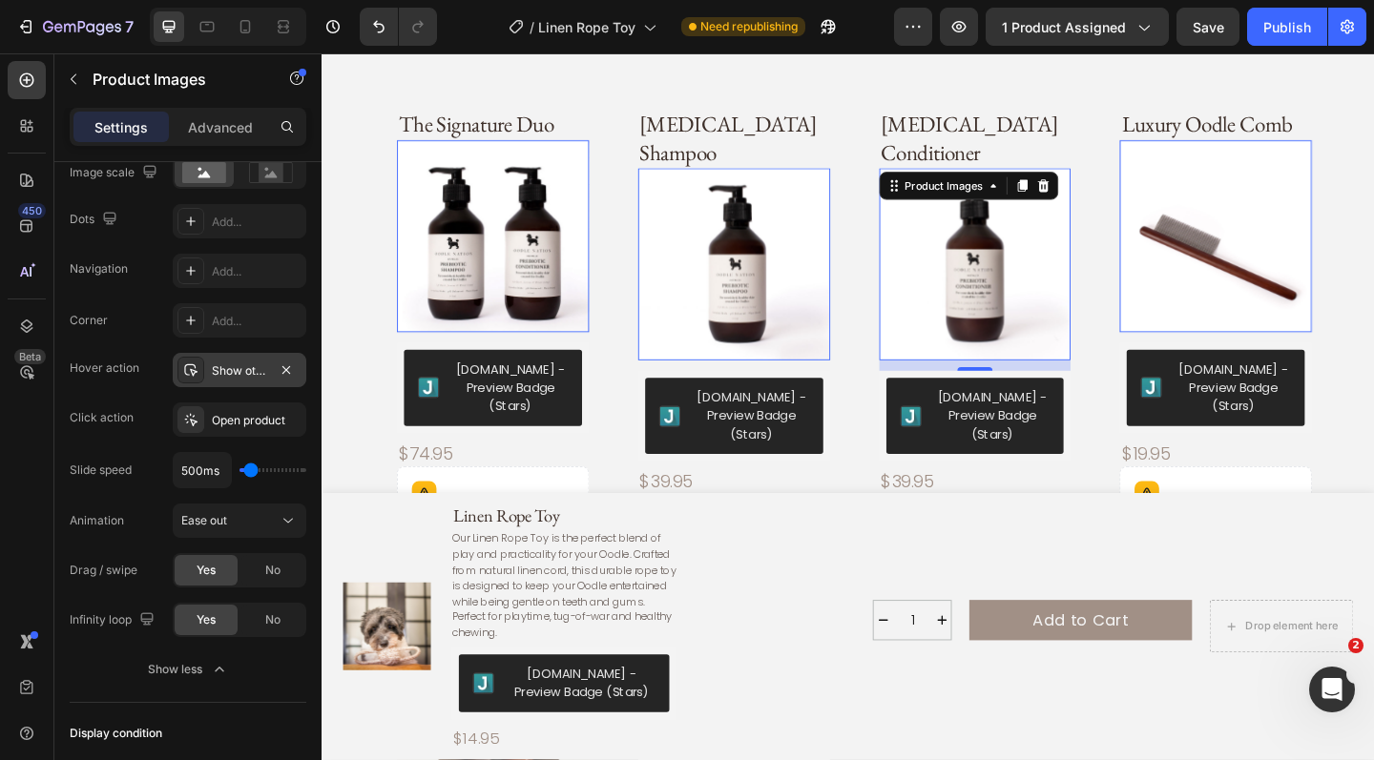
click at [1291, 247] on img at bounding box center [1294, 253] width 209 height 209
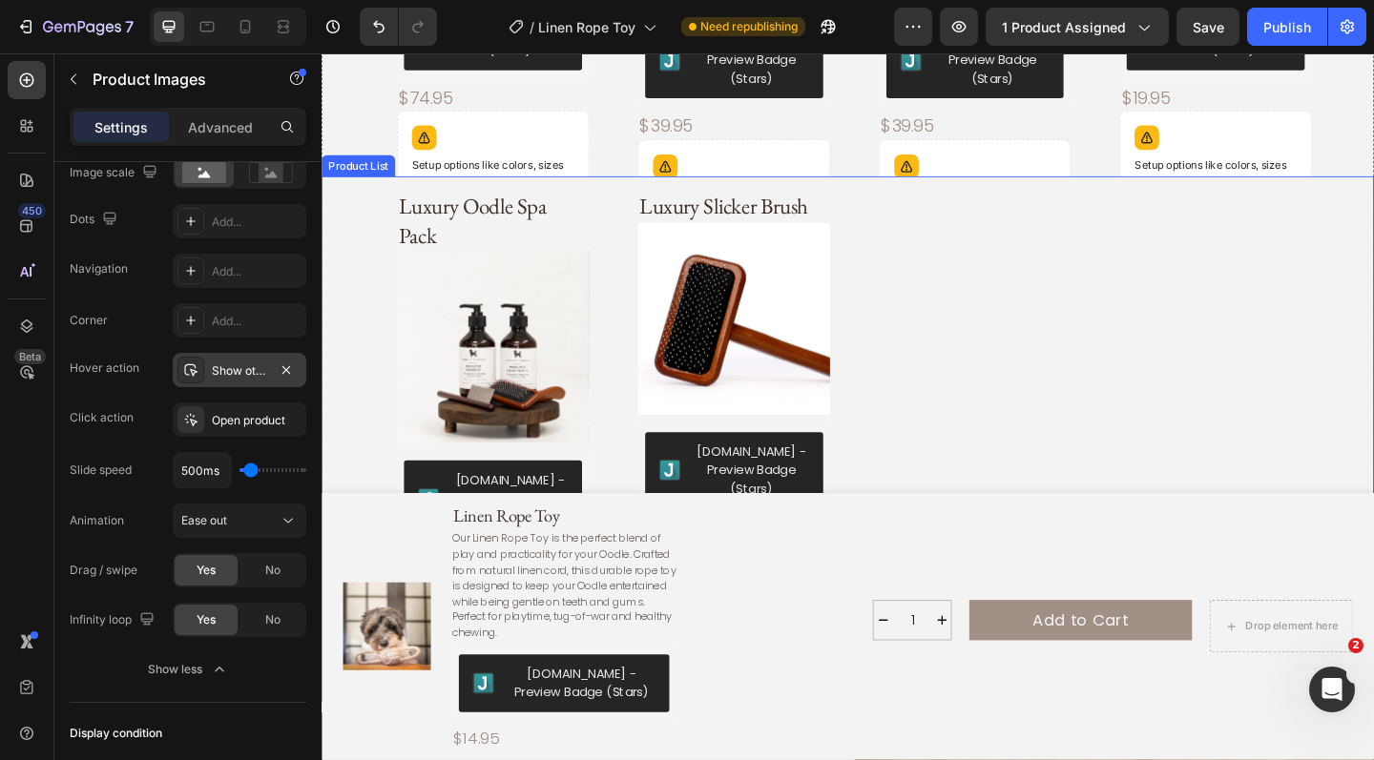
scroll to position [2033, 0]
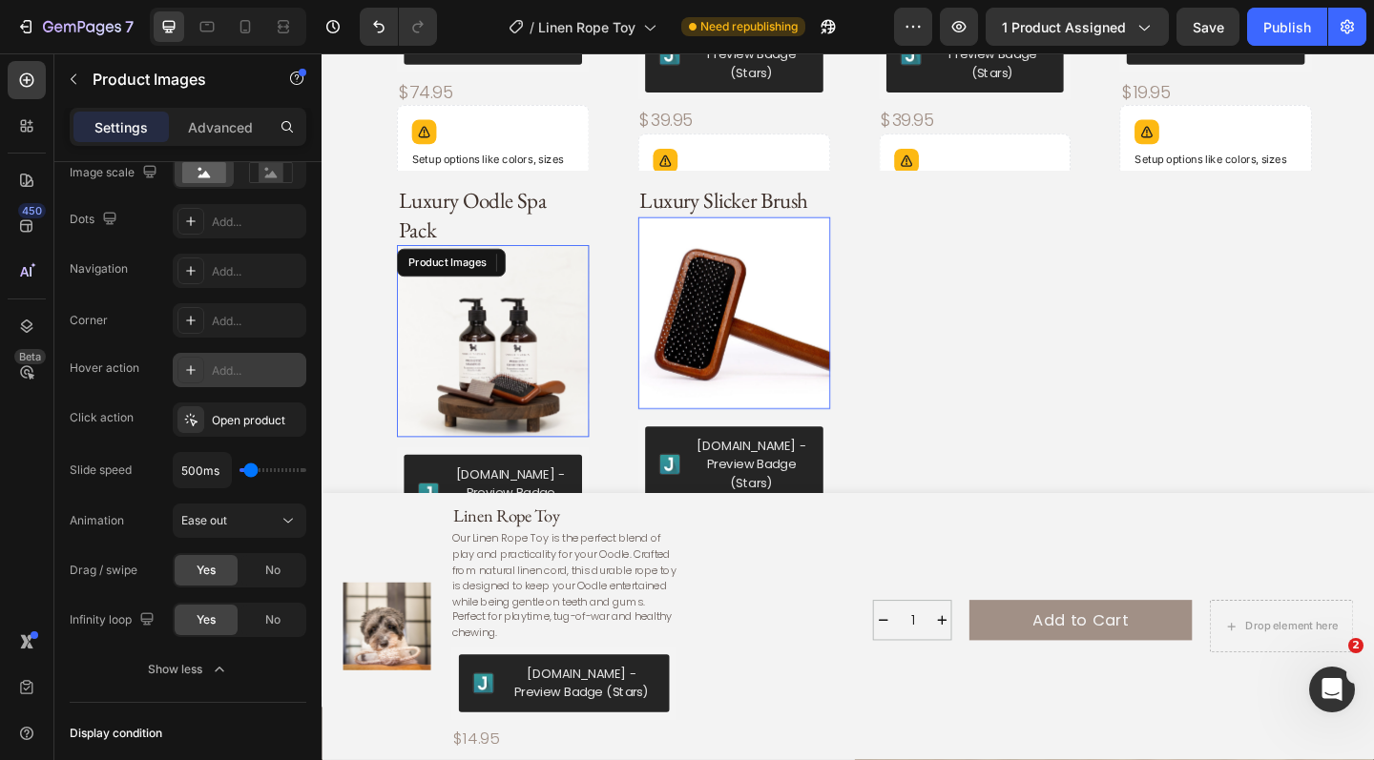
click at [520, 325] on img at bounding box center [508, 366] width 209 height 209
click at [235, 376] on div "Add..." at bounding box center [257, 371] width 90 height 17
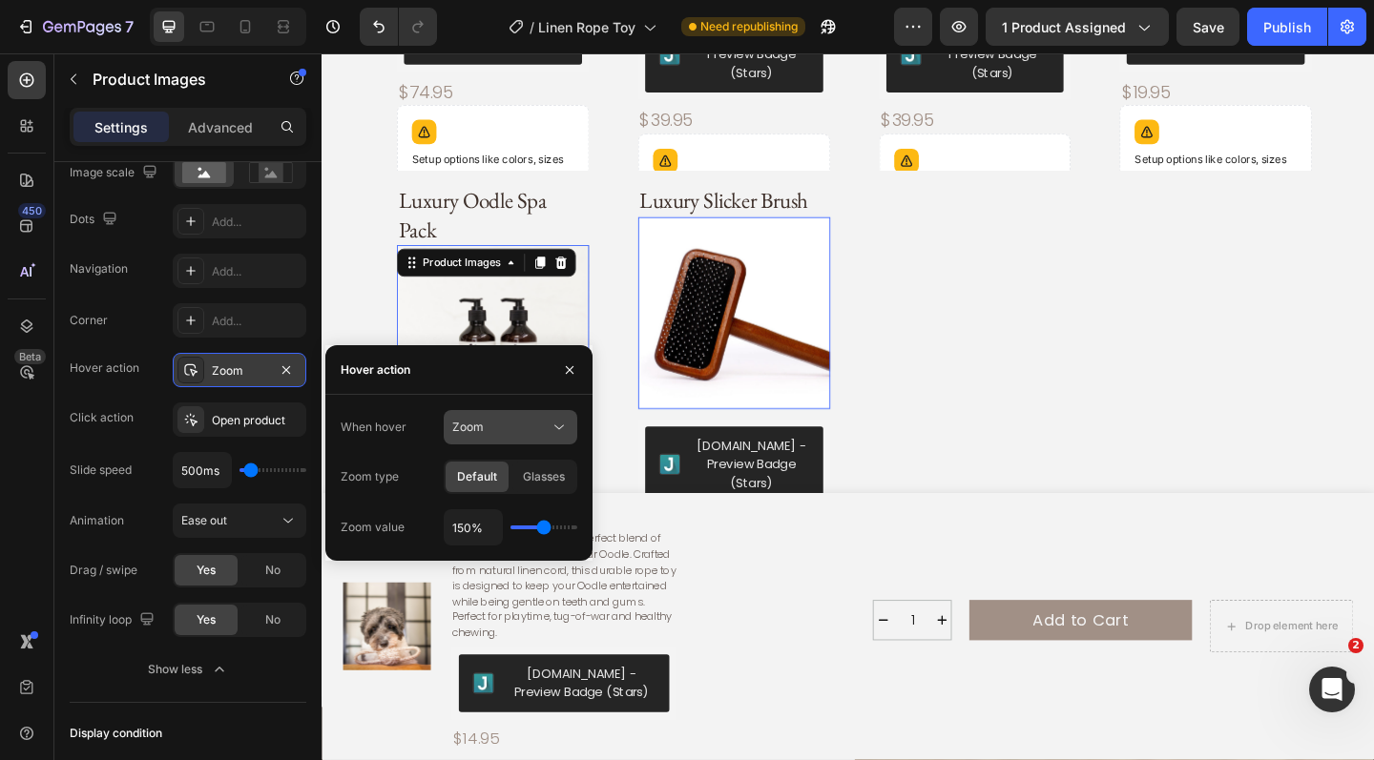
click at [557, 429] on icon at bounding box center [559, 427] width 19 height 19
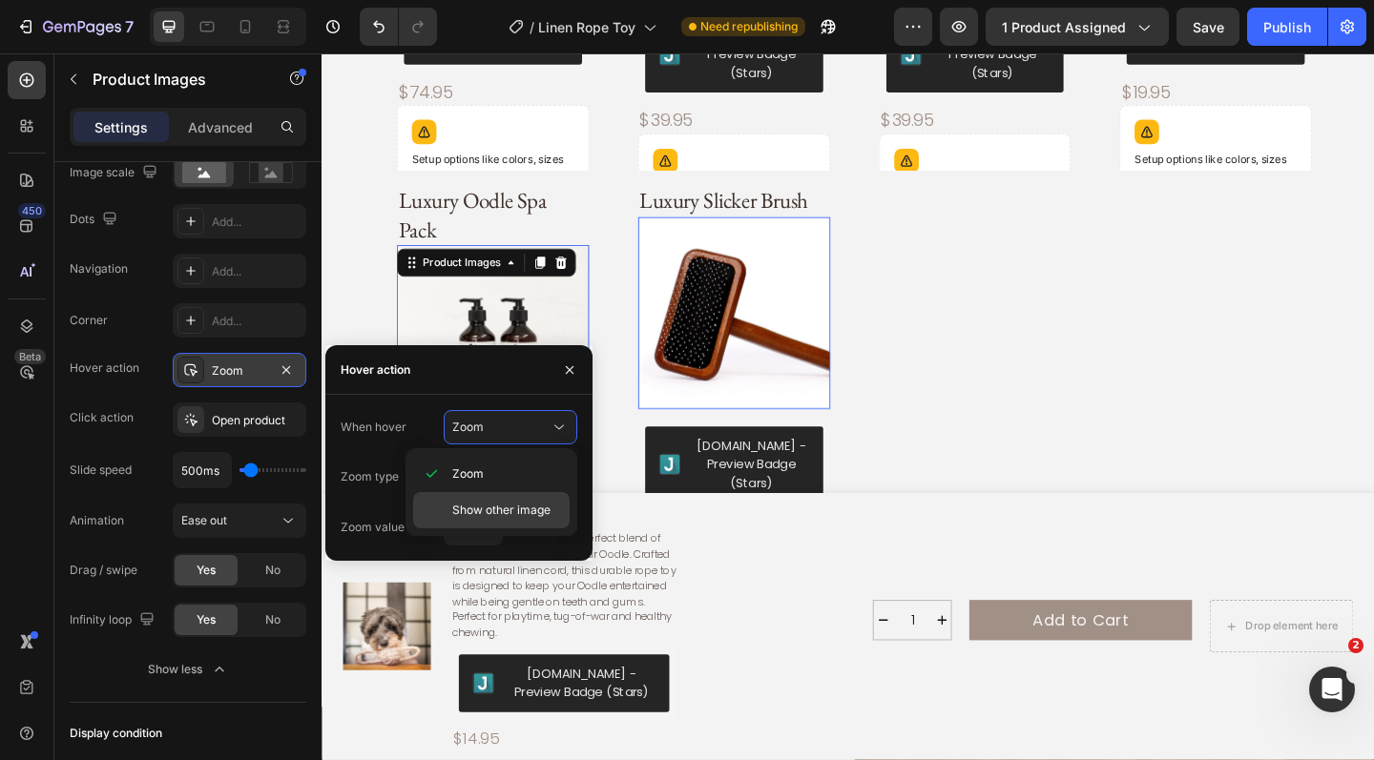
click at [510, 509] on span "Show other image" at bounding box center [501, 510] width 98 height 17
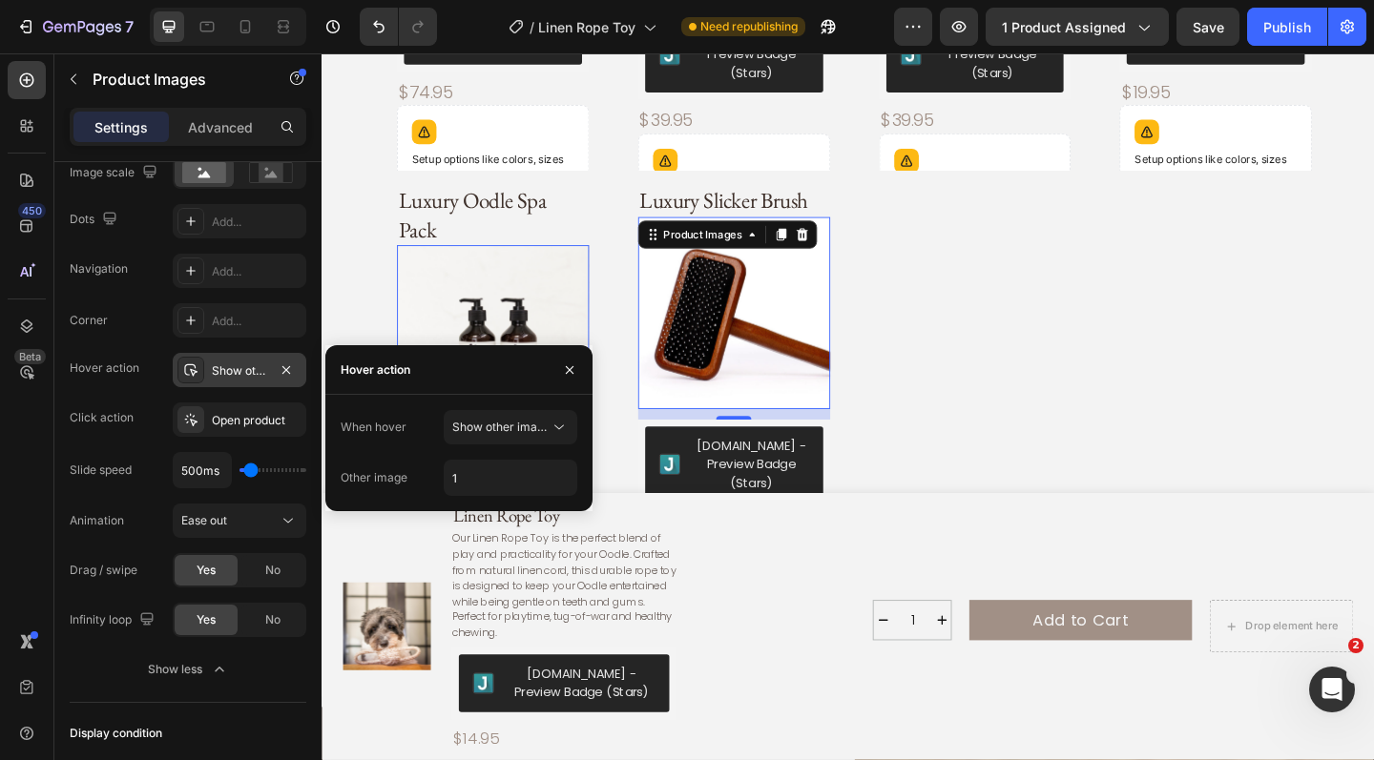
click at [723, 305] on img at bounding box center [770, 336] width 209 height 209
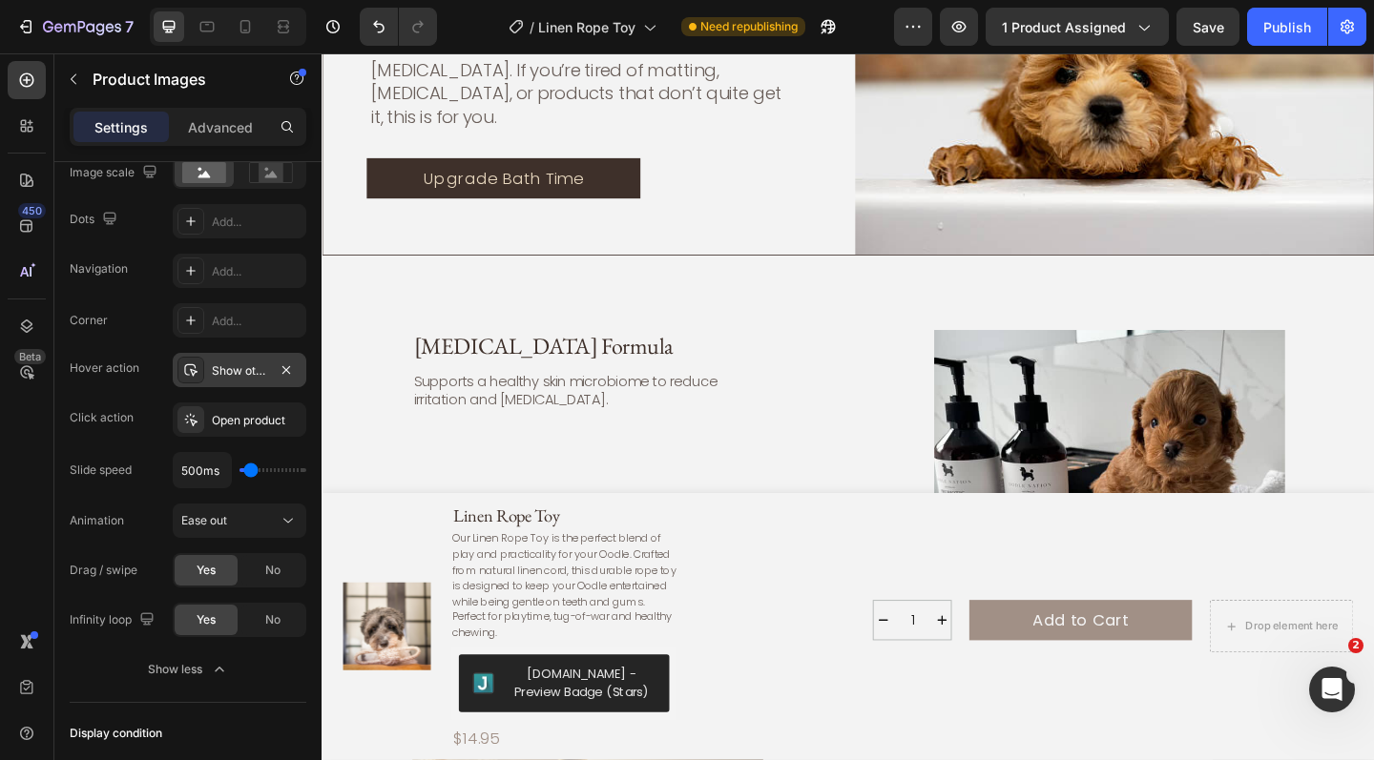
scroll to position [2878, 0]
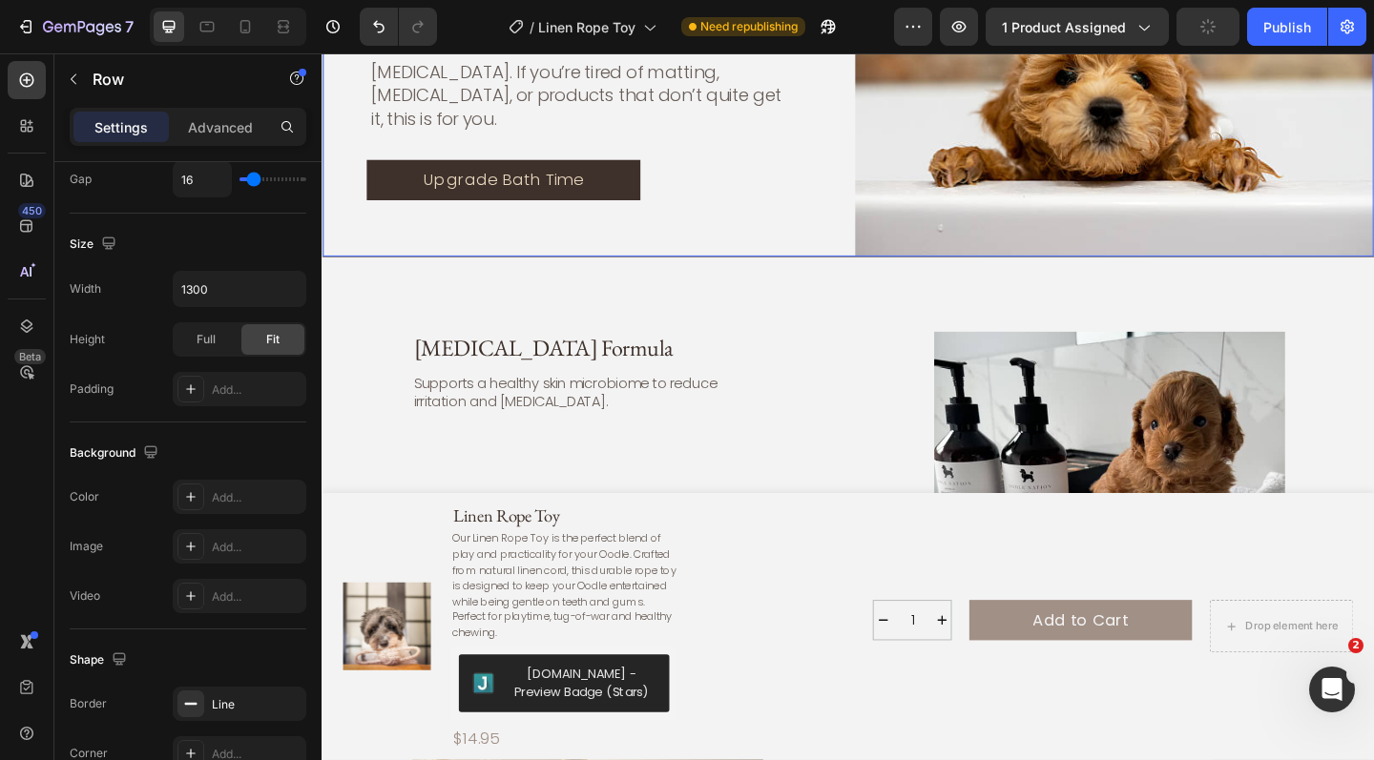
click at [889, 218] on div "Made for Oodles. The Solution for Coat & Skin Concerns. Heading This product wa…" at bounding box center [894, 87] width 1145 height 378
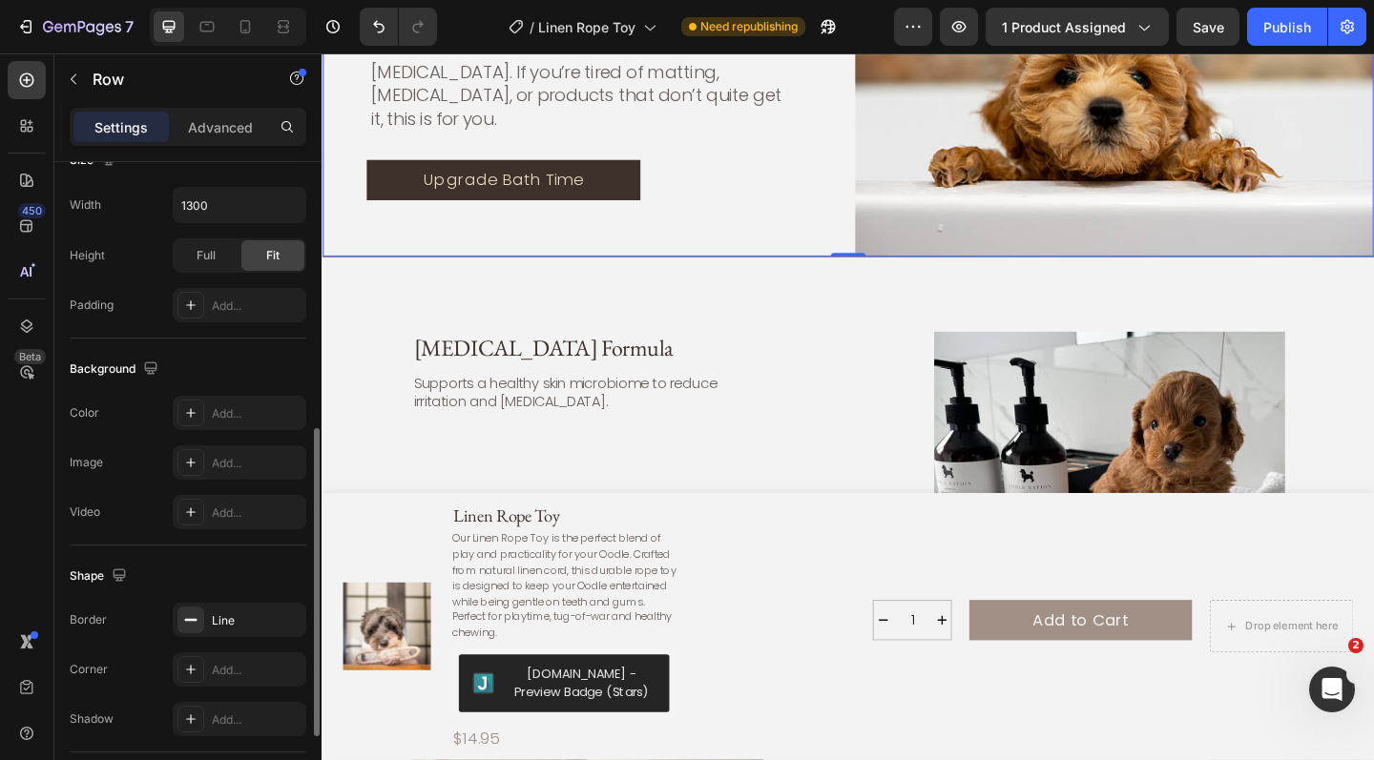
scroll to position [557, 0]
click at [253, 613] on div "Line" at bounding box center [239, 617] width 55 height 17
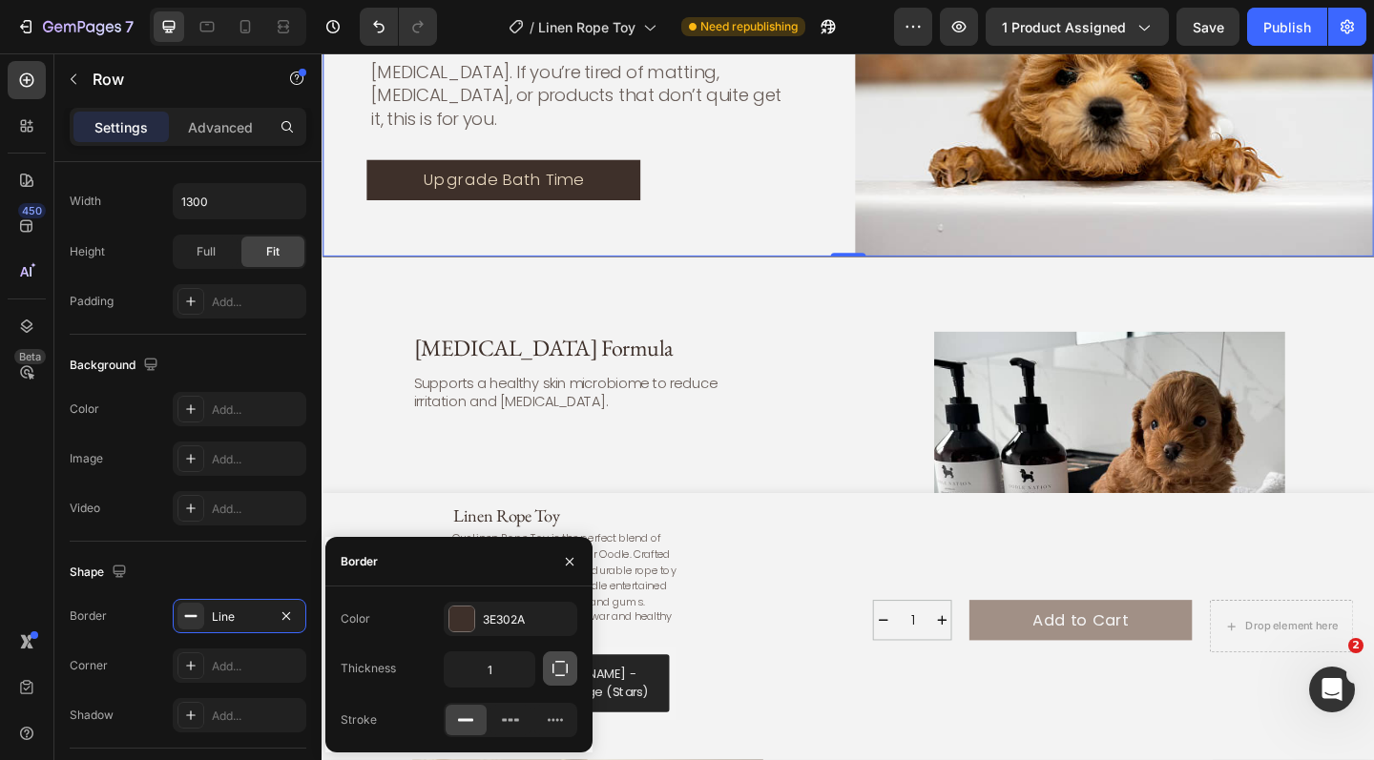
click at [562, 673] on icon "button" at bounding box center [560, 668] width 19 height 19
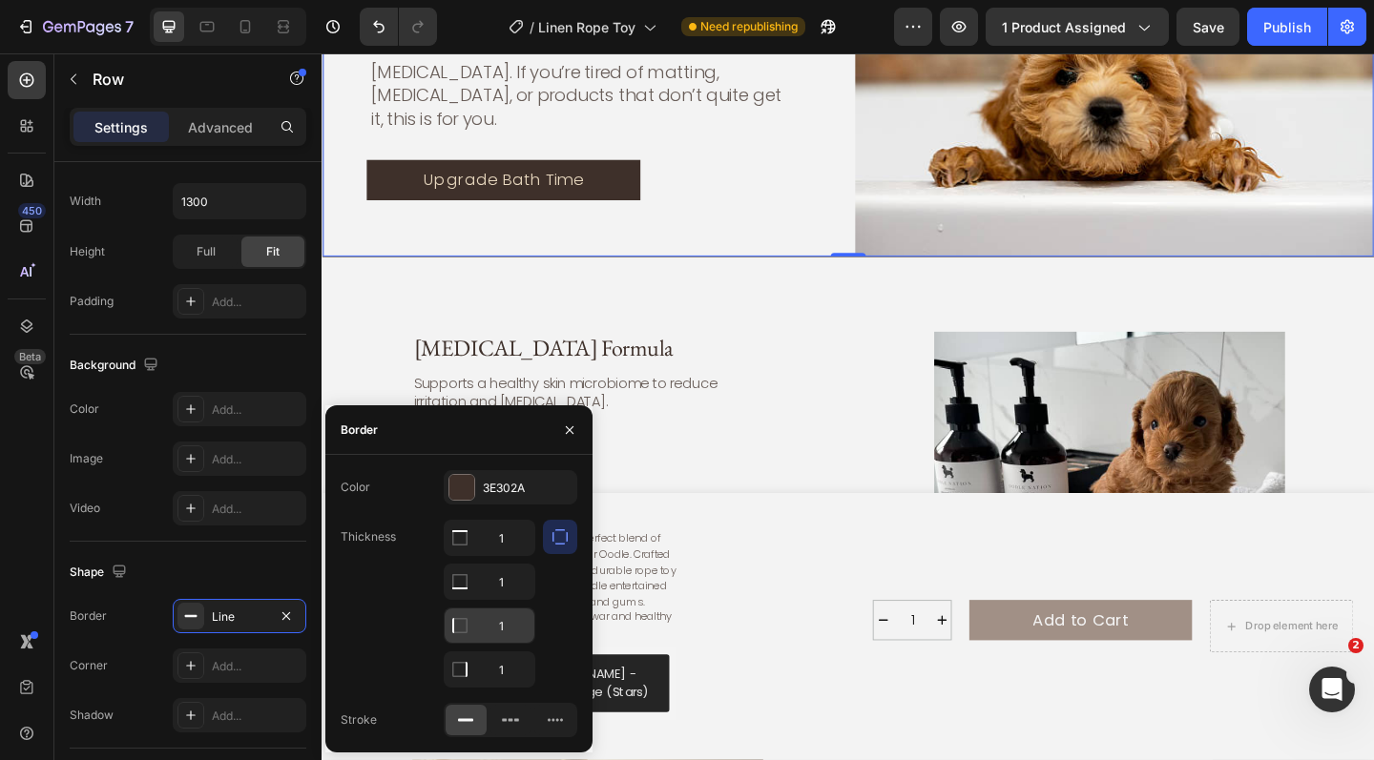
click at [515, 627] on input "1" at bounding box center [490, 626] width 90 height 34
type input "0"
click at [509, 657] on input "1" at bounding box center [490, 670] width 90 height 34
click at [710, 489] on div "Prebiotic Formula Heading Supports a healthy skin microbiome to reduce irritati…" at bounding box center [598, 548] width 356 height 382
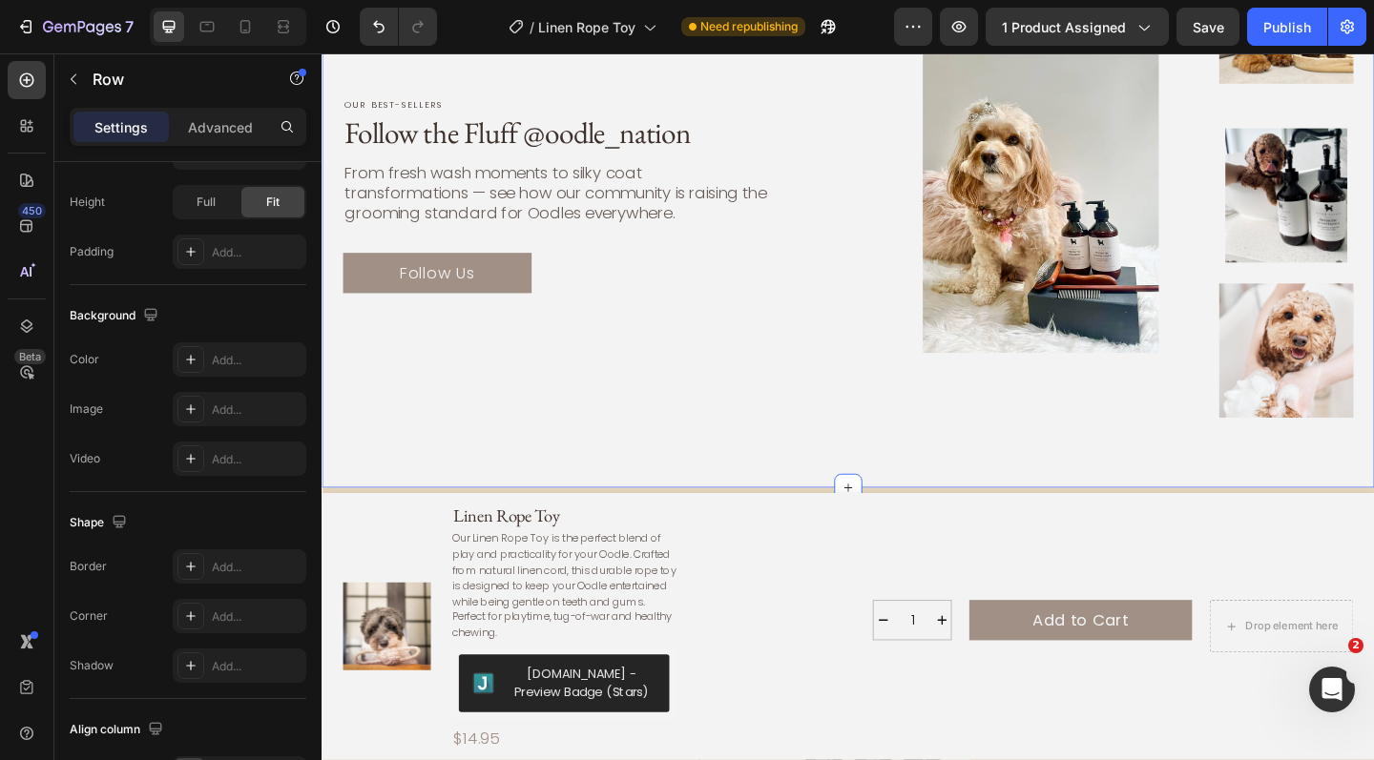
scroll to position [5974, 0]
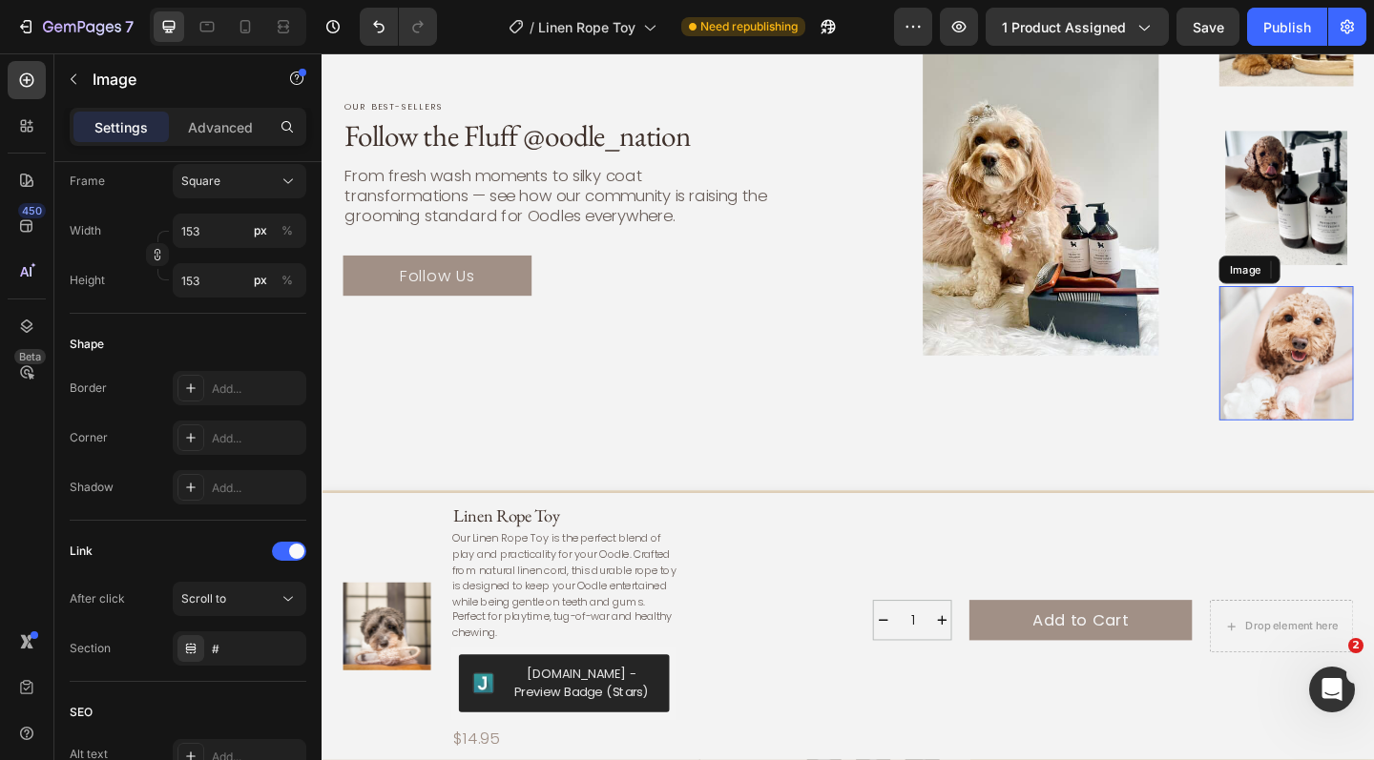
click at [1361, 375] on img at bounding box center [1371, 380] width 146 height 146
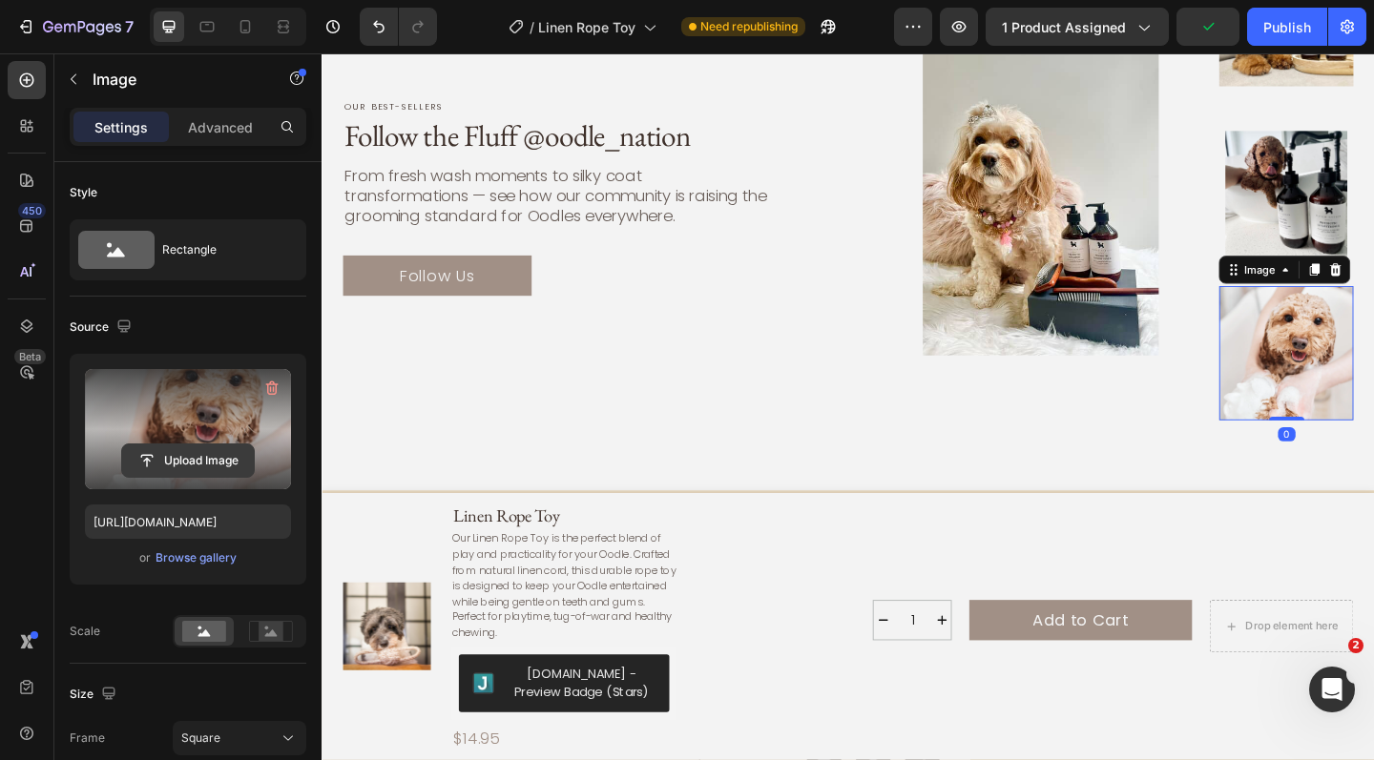
click at [210, 453] on input "file" at bounding box center [188, 461] width 132 height 32
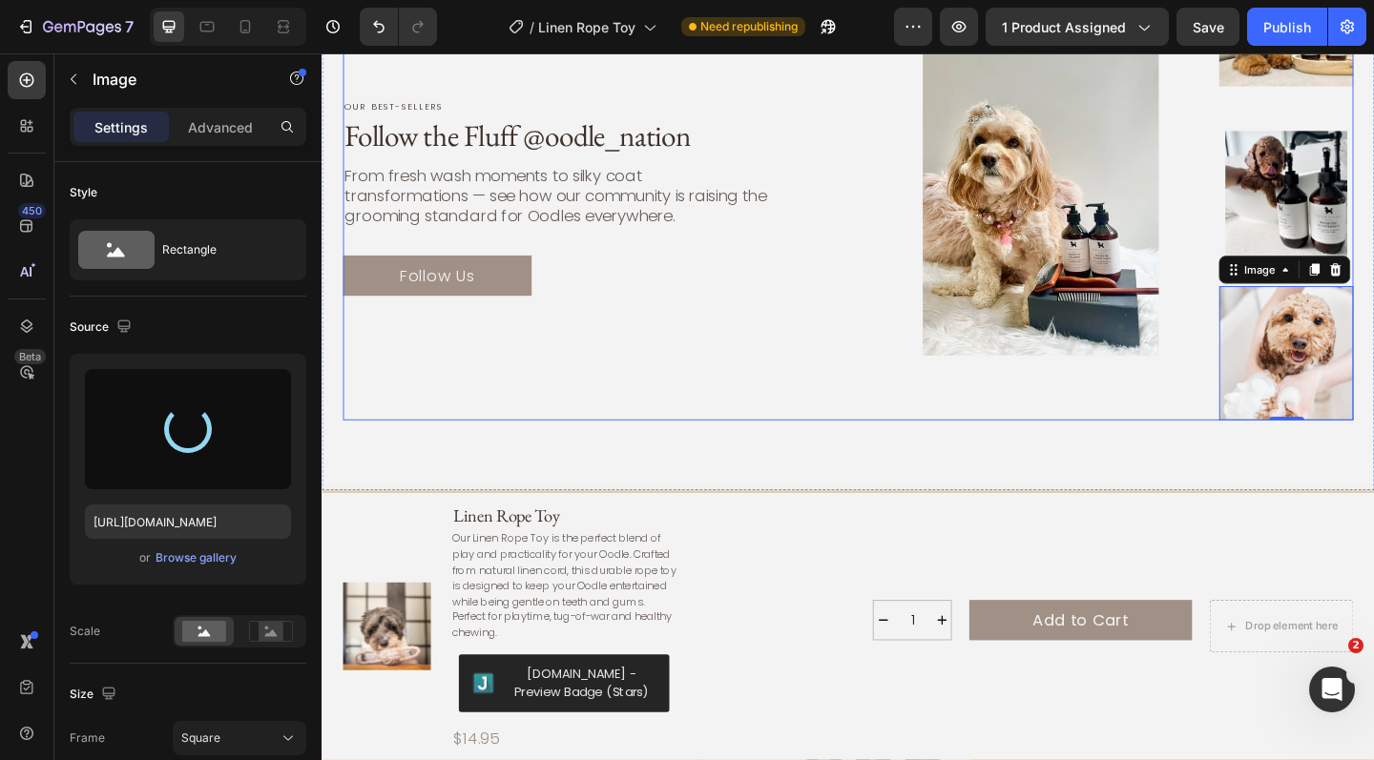
type input "https://cdn.shopify.com/s/files/1/0941/4164/5111/files/gempages_571859229653074…"
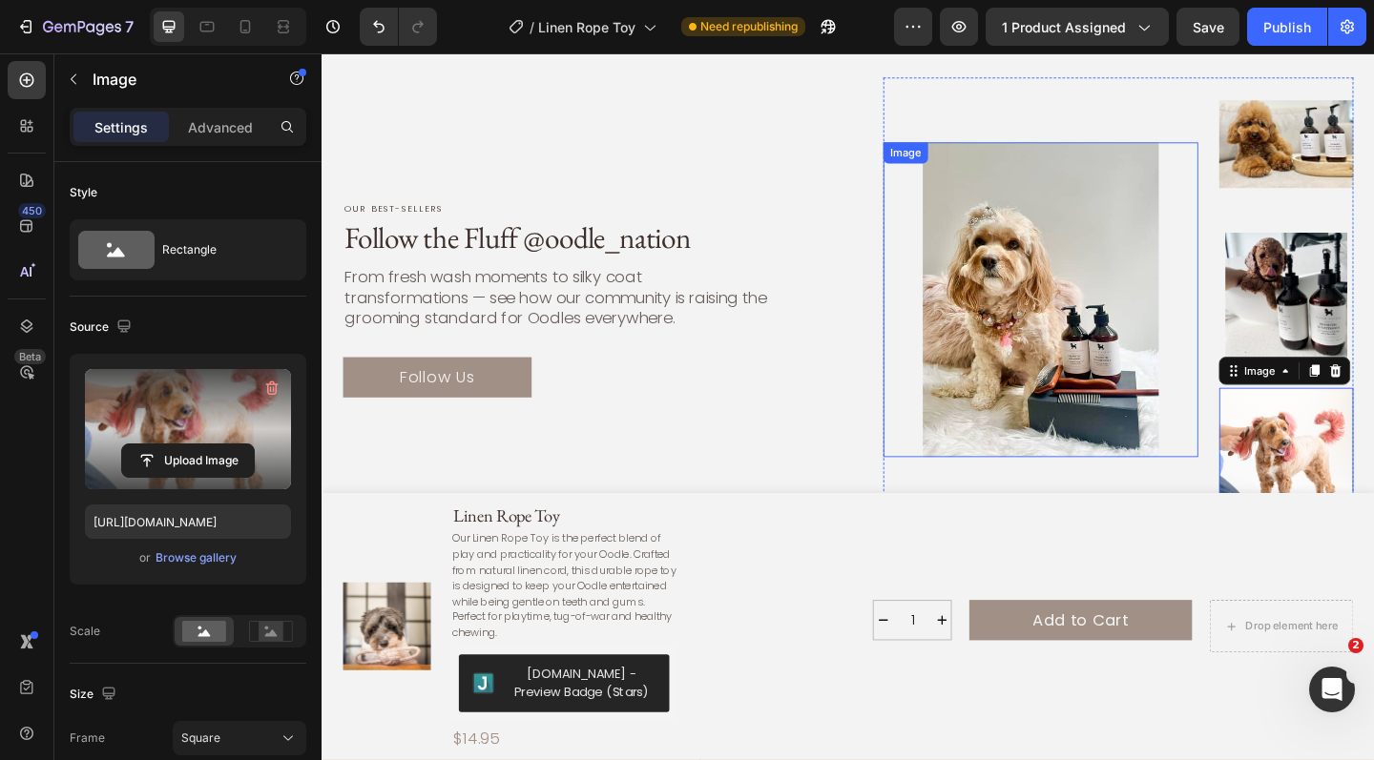
scroll to position [5862, 0]
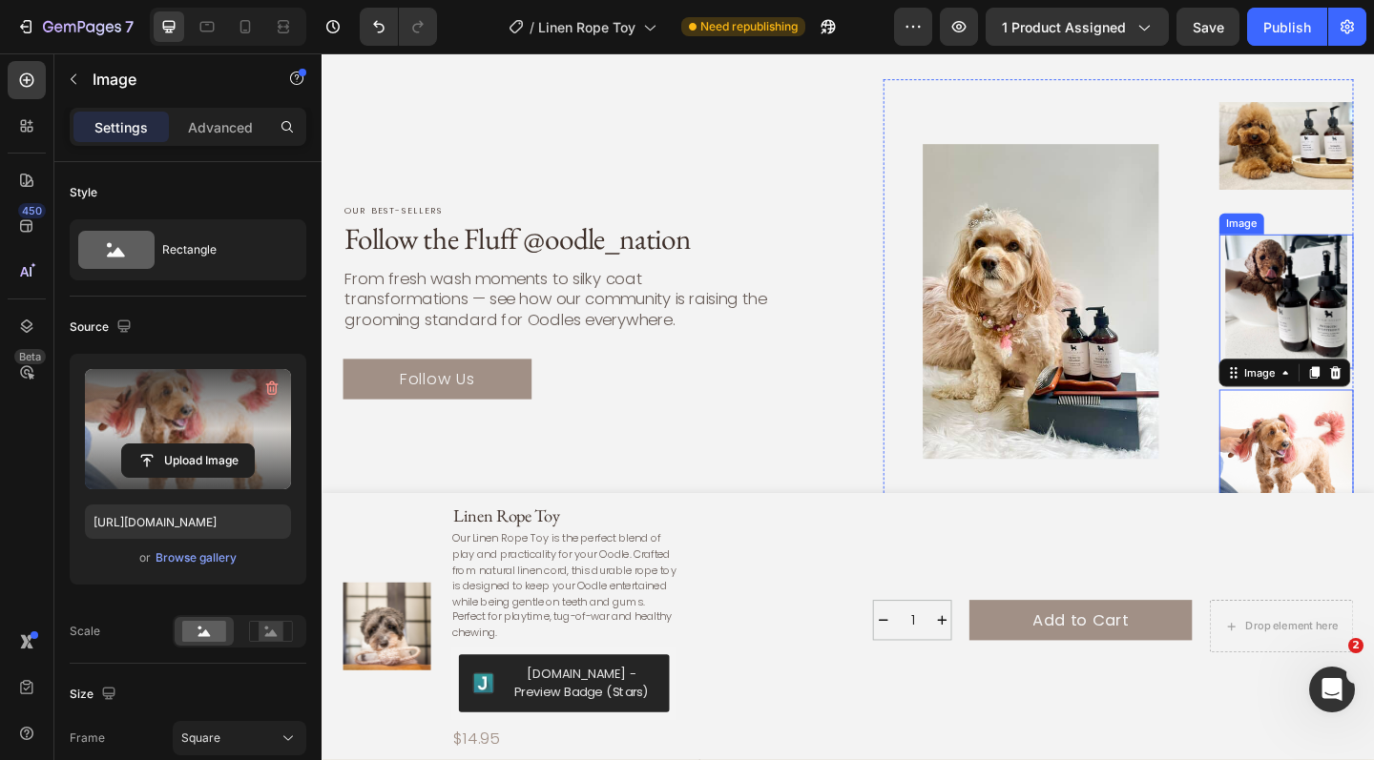
click at [1361, 285] on img at bounding box center [1371, 324] width 146 height 146
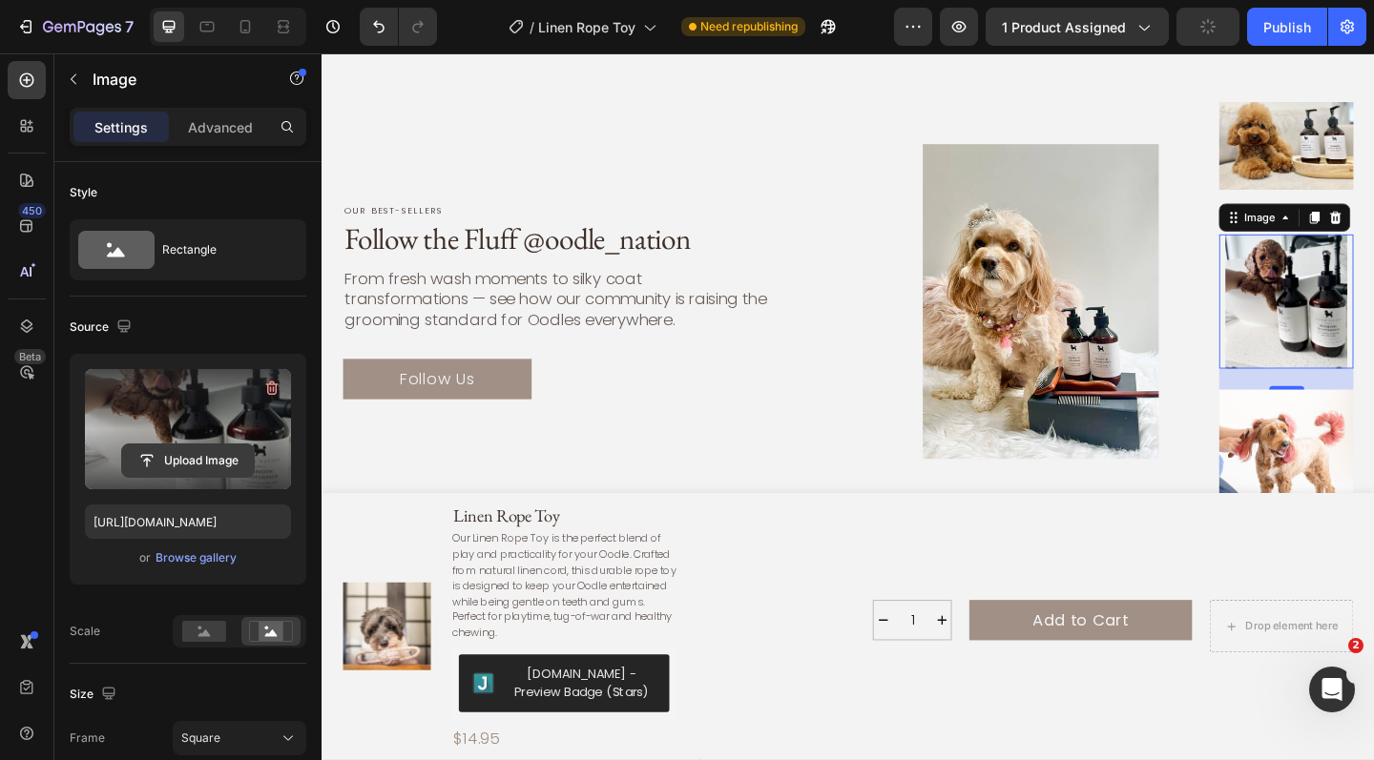
click at [178, 456] on input "file" at bounding box center [188, 461] width 132 height 32
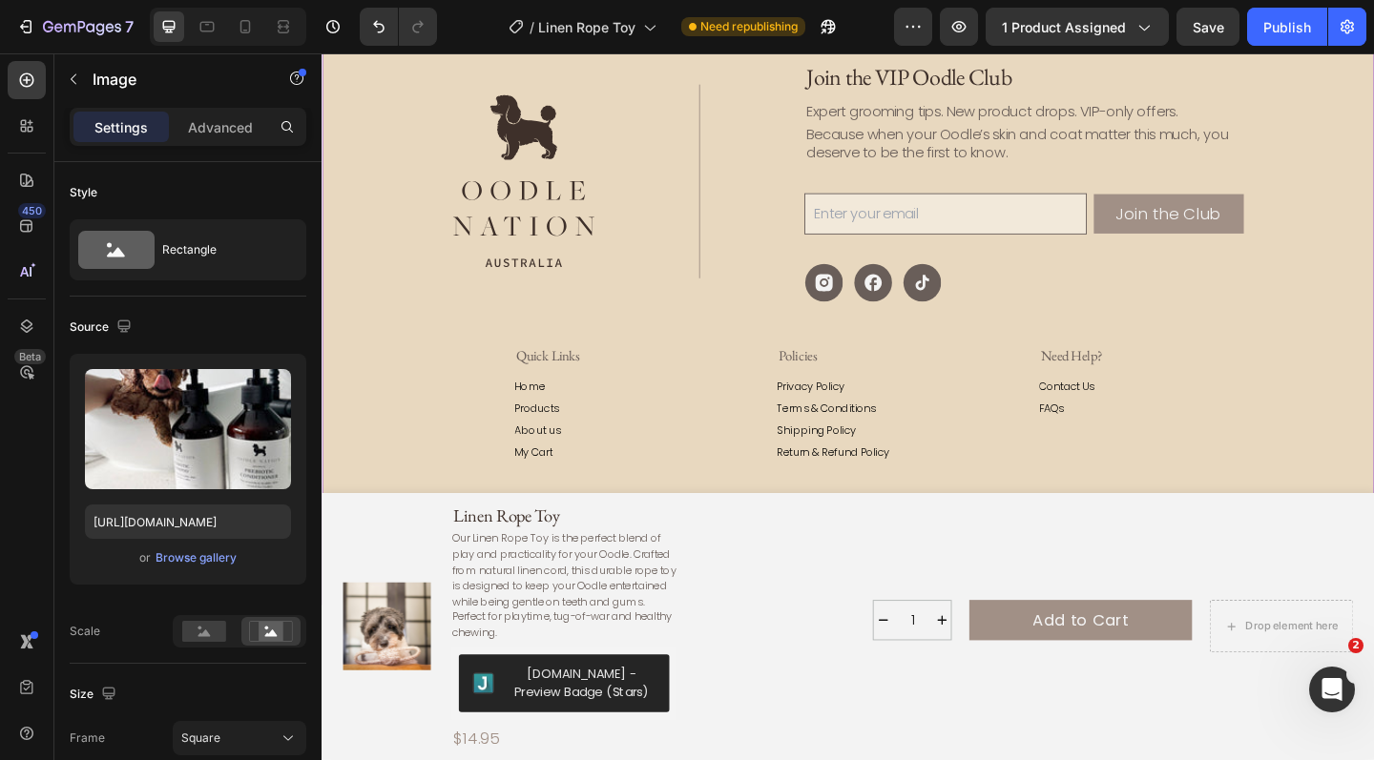
scroll to position [6464, 0]
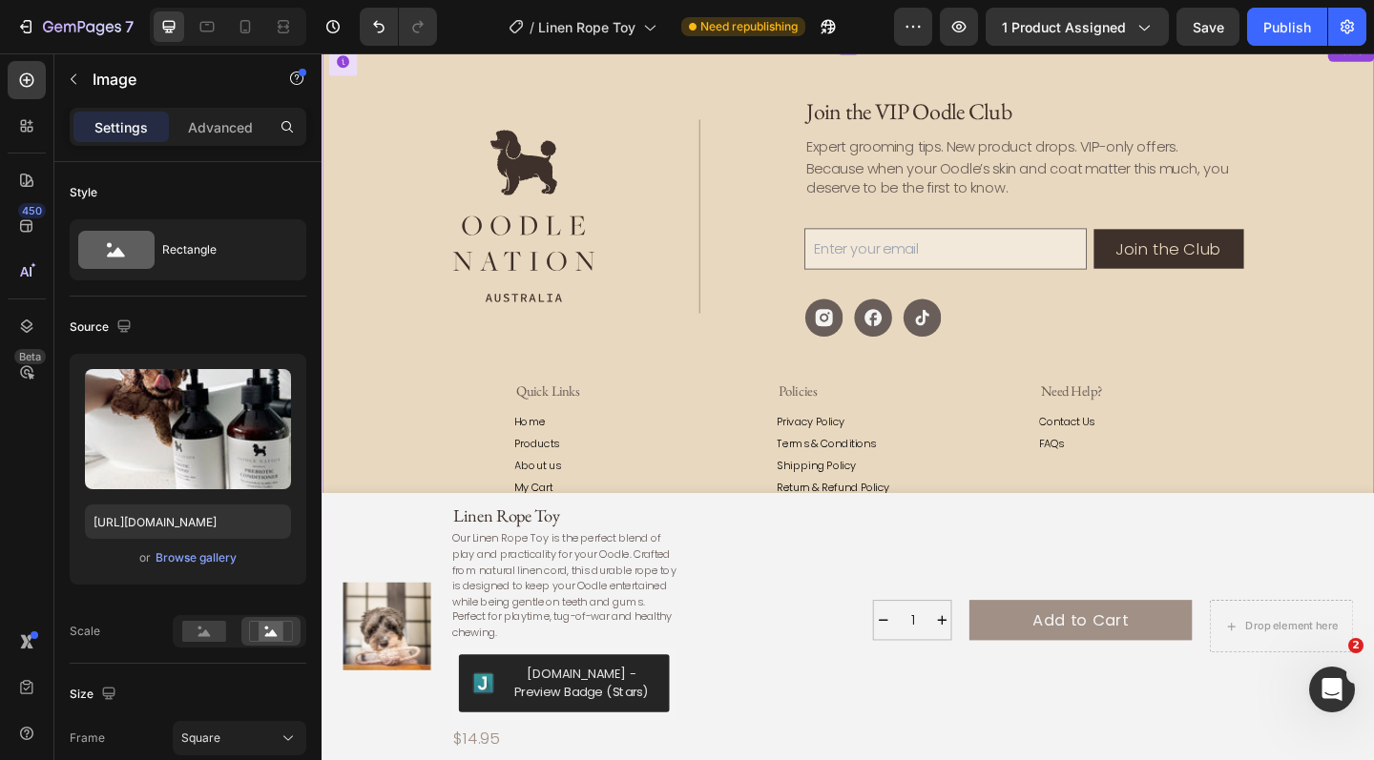
click at [1246, 263] on div "Join the Club" at bounding box center [1242, 267] width 115 height 25
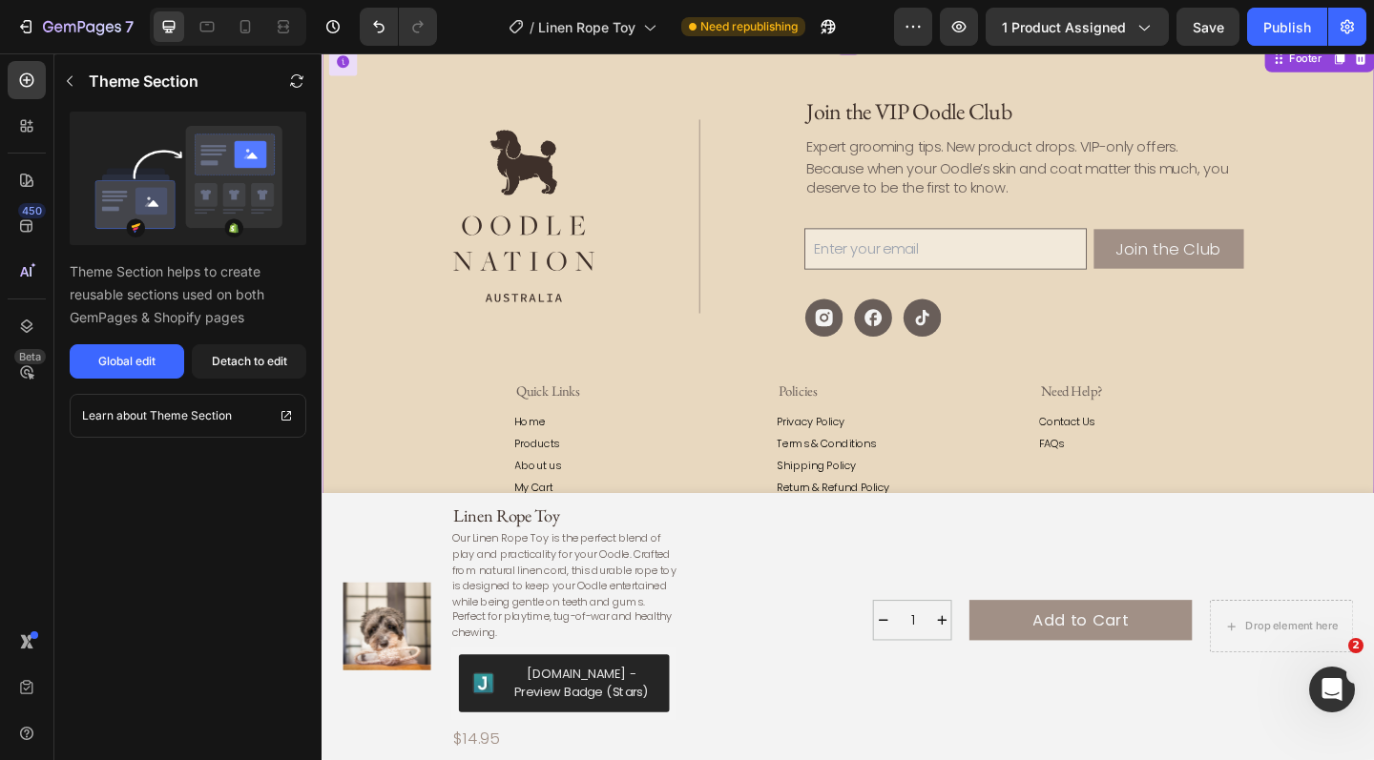
click at [922, 260] on input "email" at bounding box center [999, 266] width 307 height 45
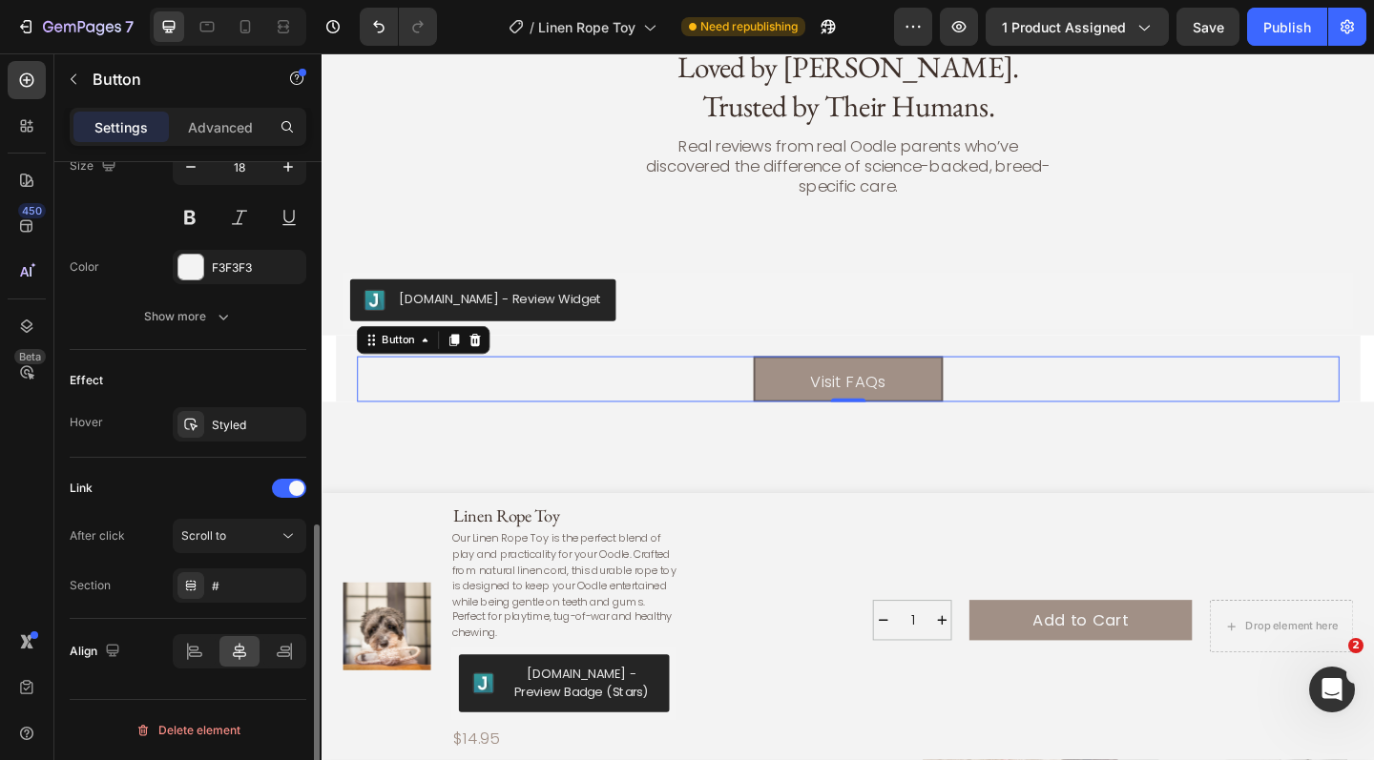
scroll to position [814, 0]
click at [242, 583] on div "#" at bounding box center [239, 587] width 55 height 17
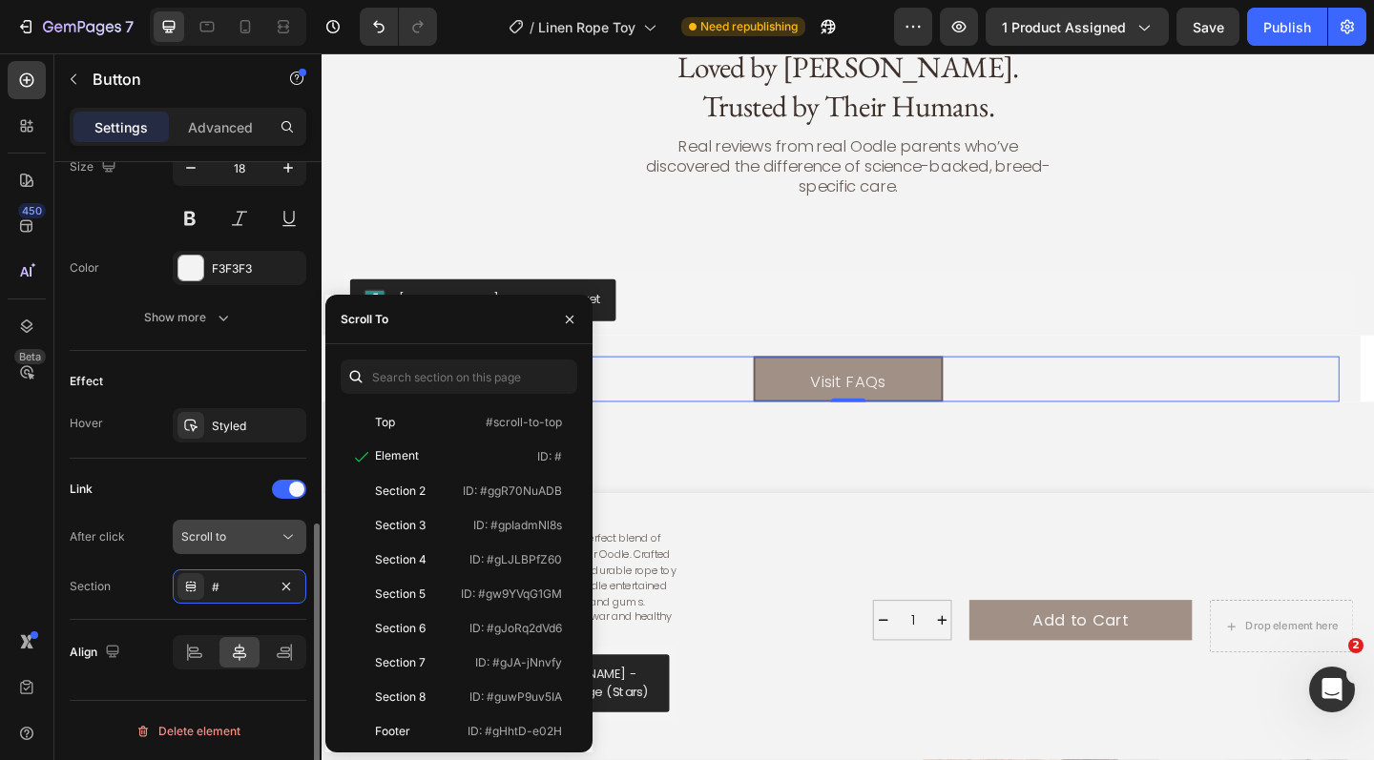
click at [212, 537] on span "Scroll to" at bounding box center [203, 537] width 45 height 14
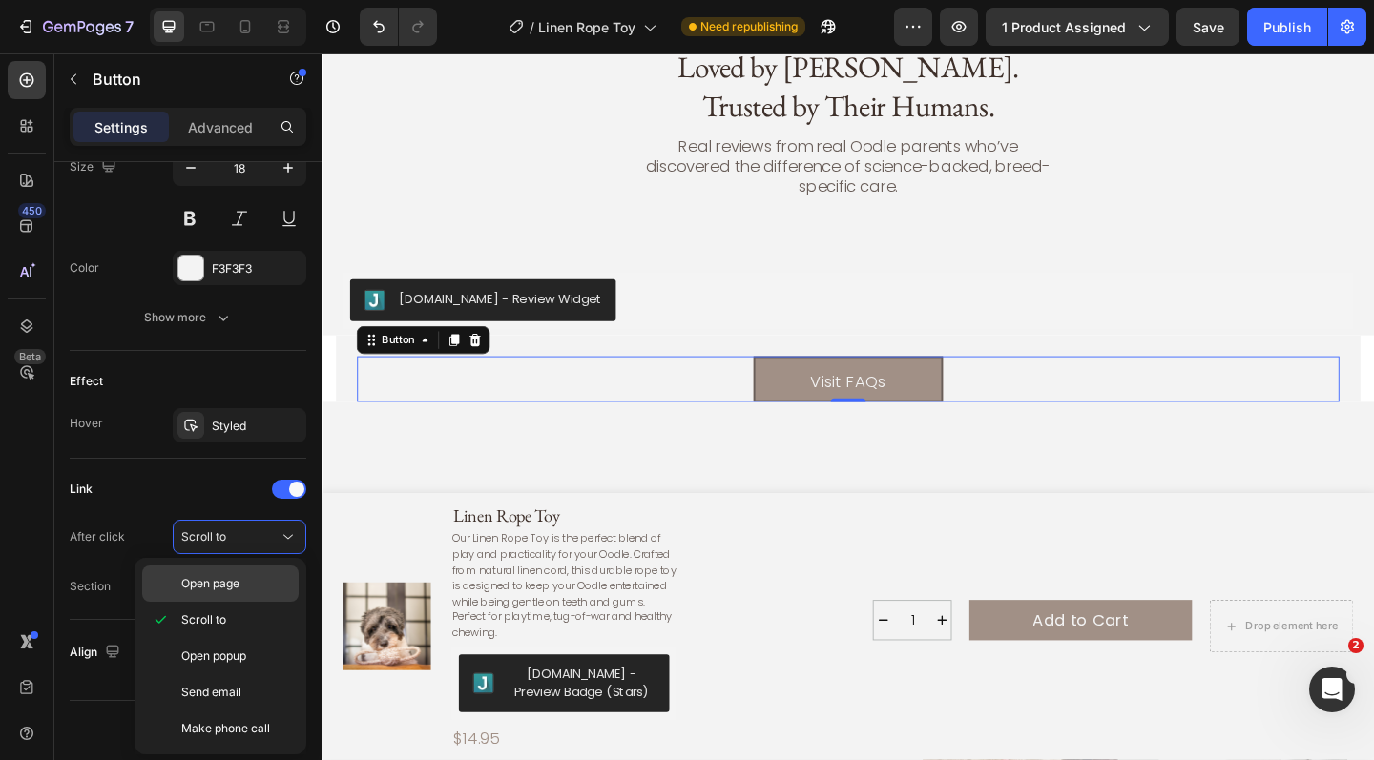
click at [235, 585] on span "Open page" at bounding box center [210, 583] width 58 height 17
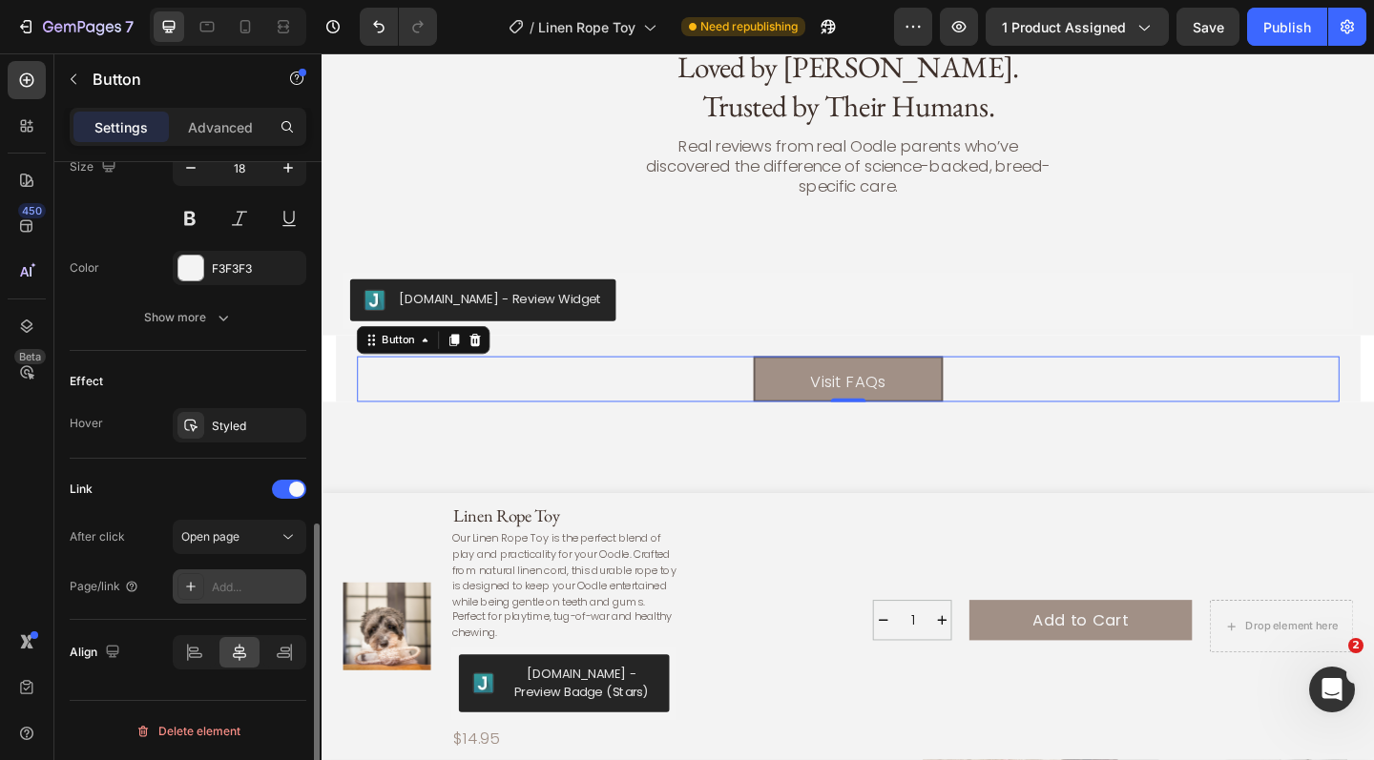
click at [235, 582] on div "Add..." at bounding box center [257, 587] width 90 height 17
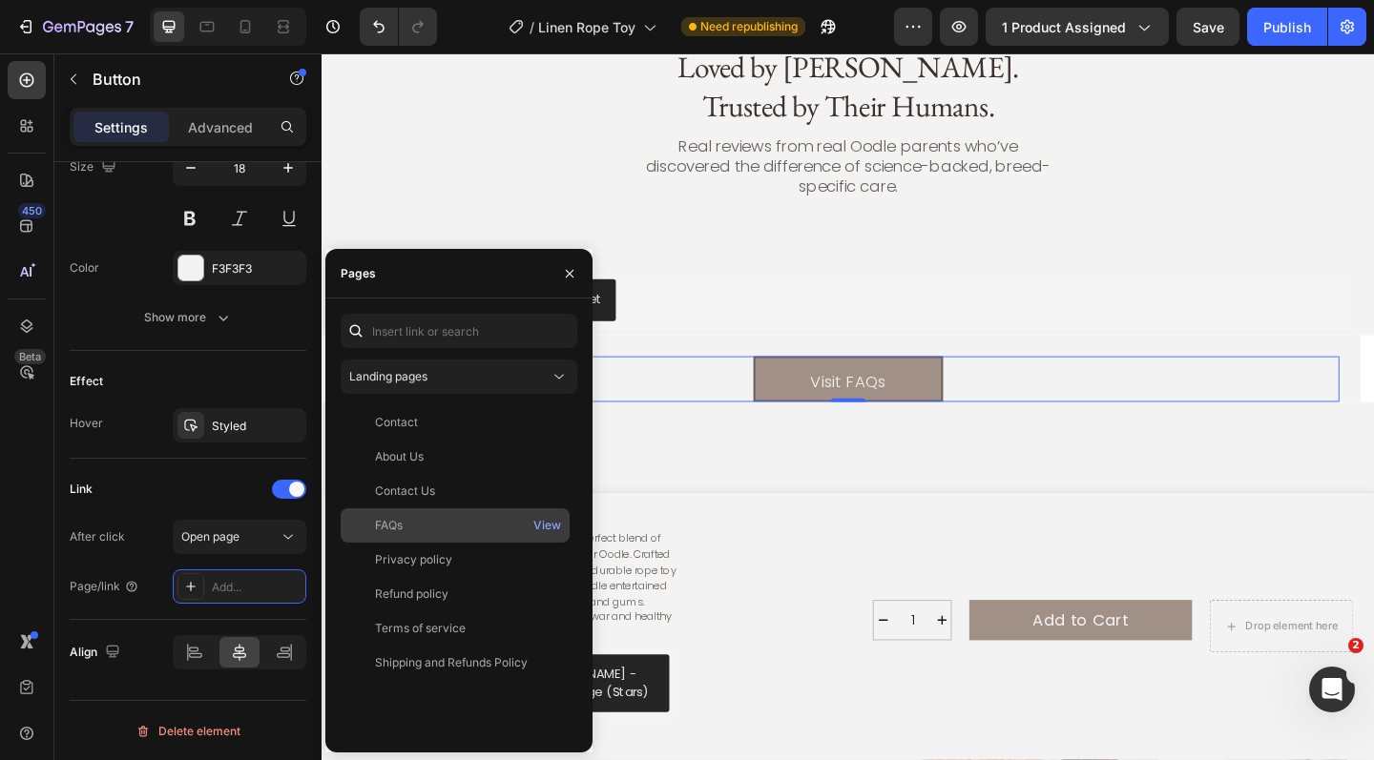
click at [417, 519] on div "FAQs" at bounding box center [455, 525] width 214 height 17
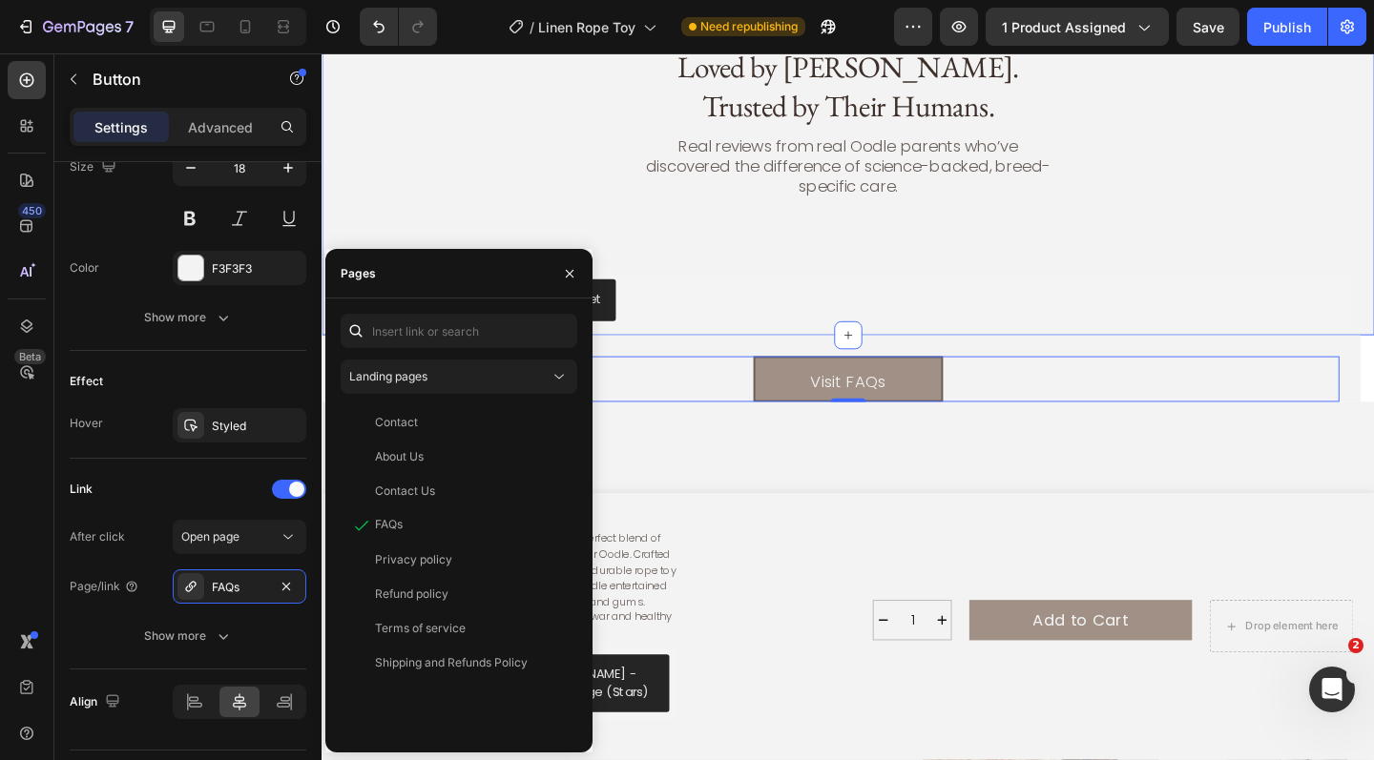
click at [750, 229] on div "reviews Text Block Loved by Oodles. Trusted by Their Humans. Heading Real revie…" at bounding box center [893, 196] width 1099 height 331
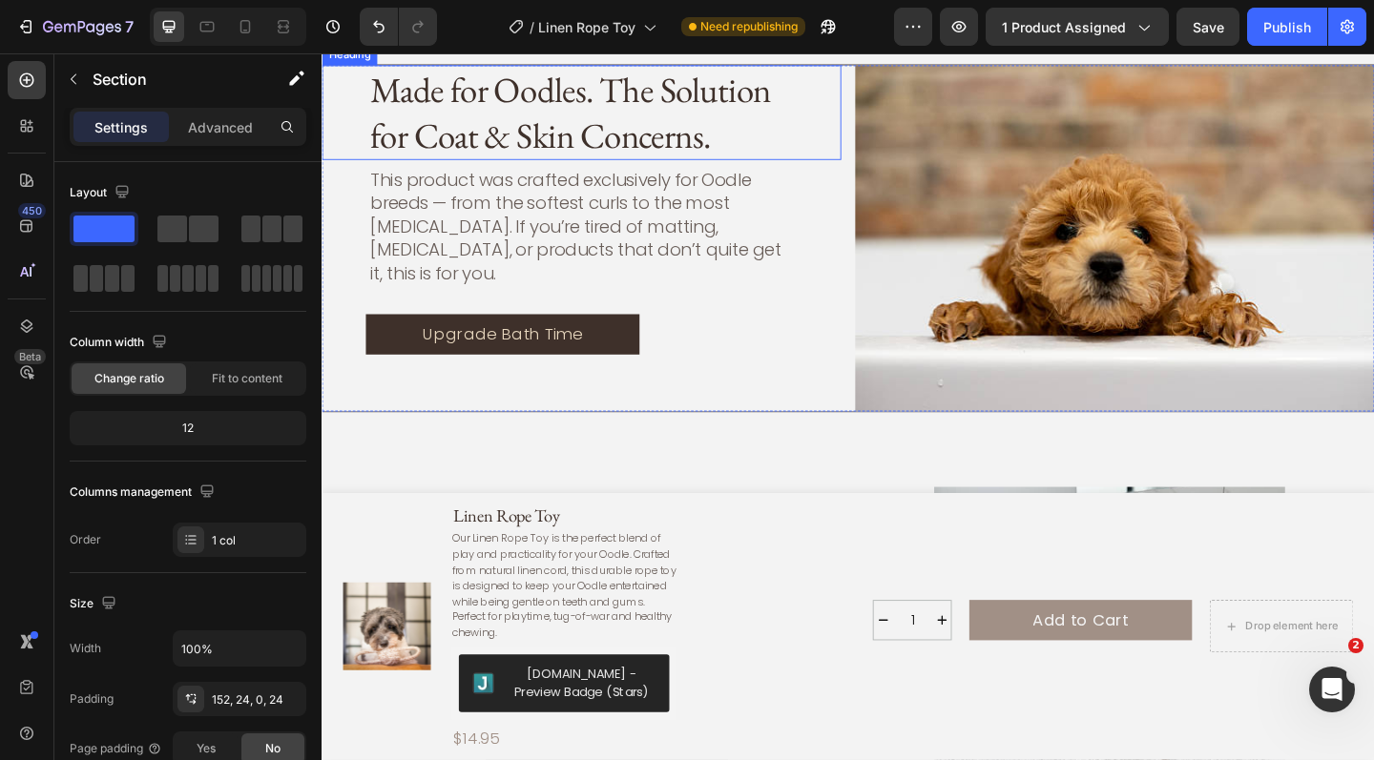
scroll to position [1696, 0]
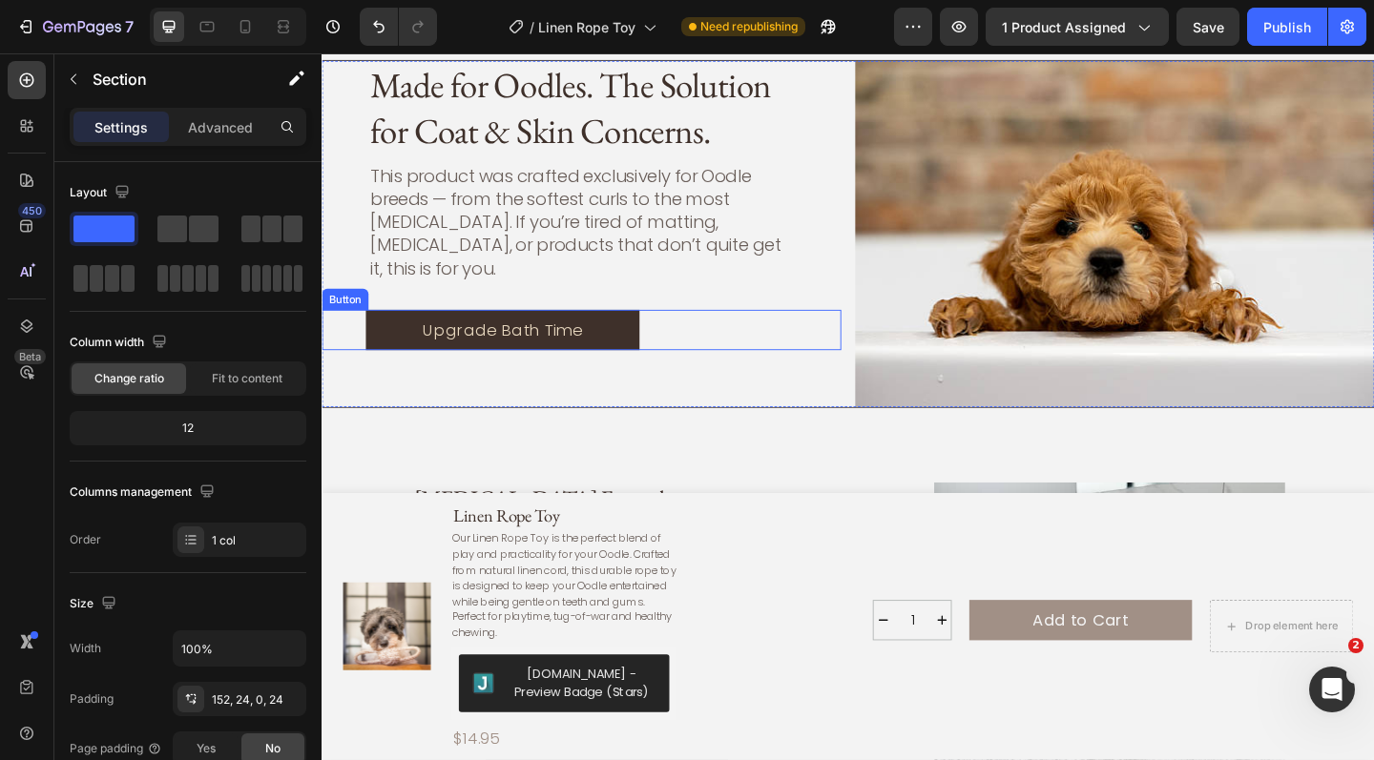
click at [879, 333] on div "Upgrade Bath Time Button" at bounding box center [604, 355] width 565 height 44
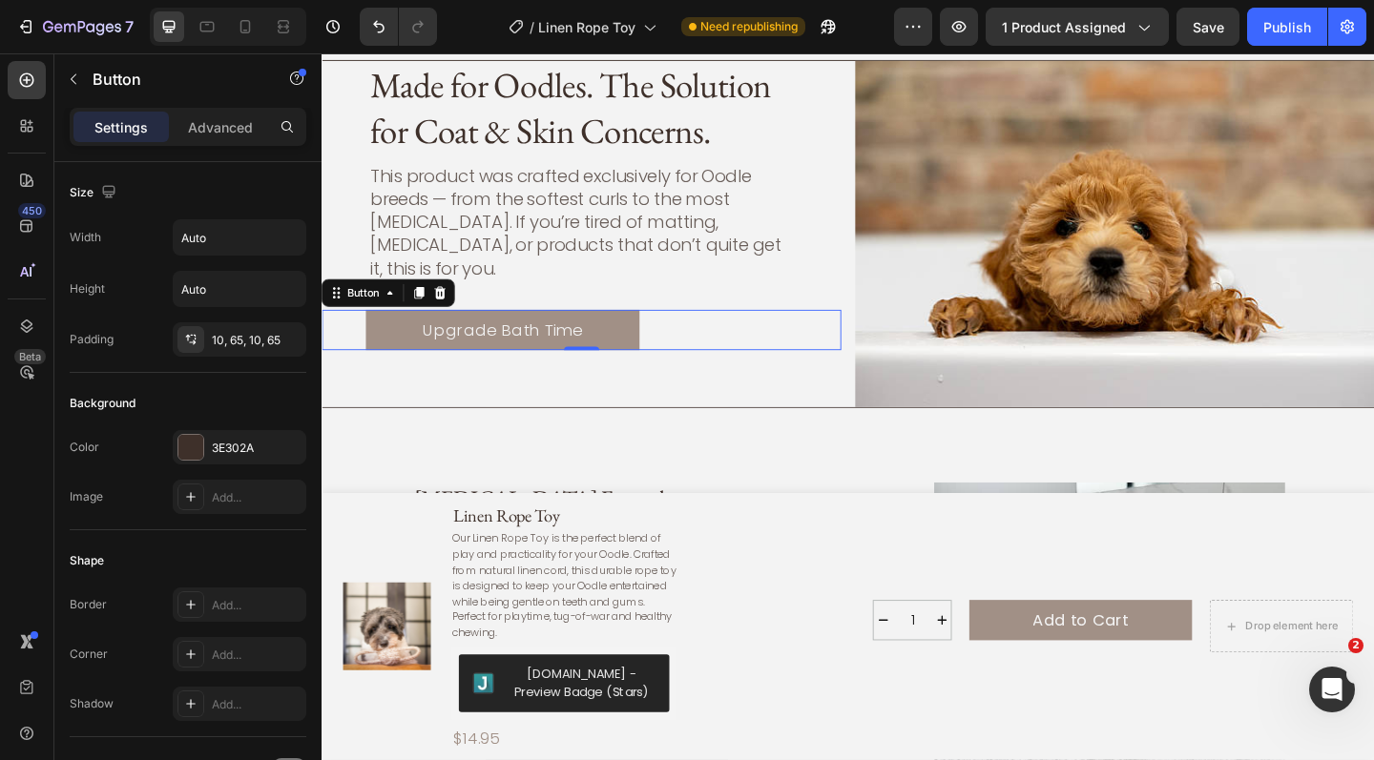
click at [612, 333] on link "Upgrade Bath Time" at bounding box center [518, 355] width 298 height 44
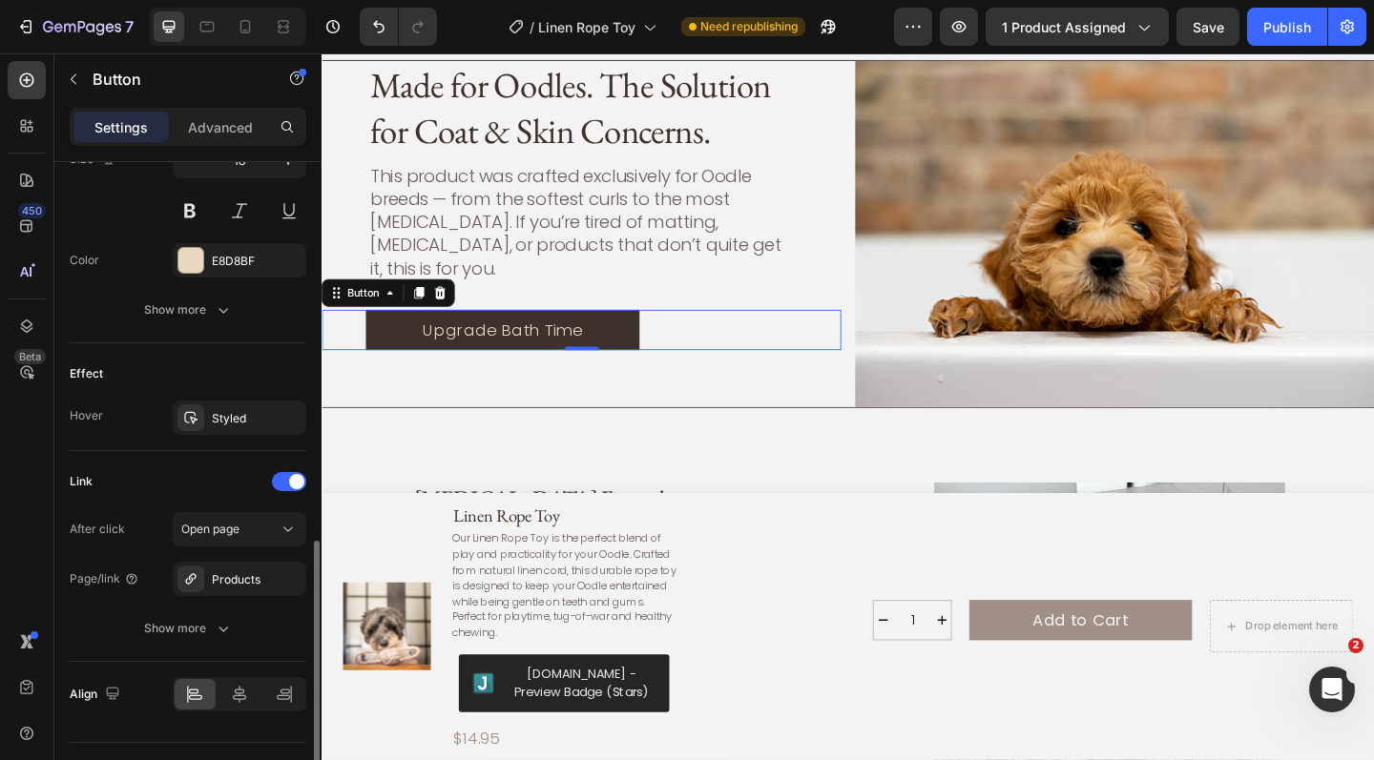
scroll to position [840, 0]
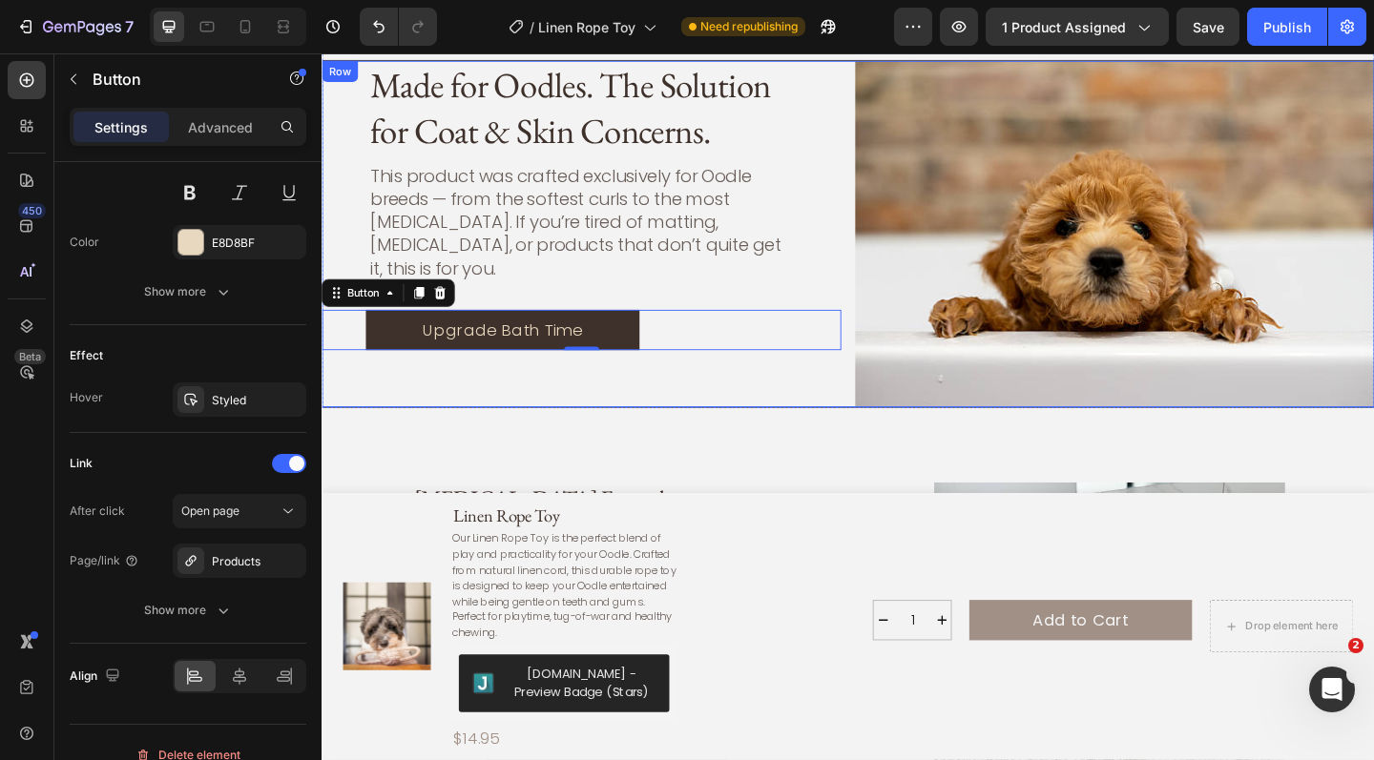
click at [885, 391] on div "Made for Oodles. The Solution for Coat & Skin Concerns. Heading This product wa…" at bounding box center [604, 250] width 565 height 377
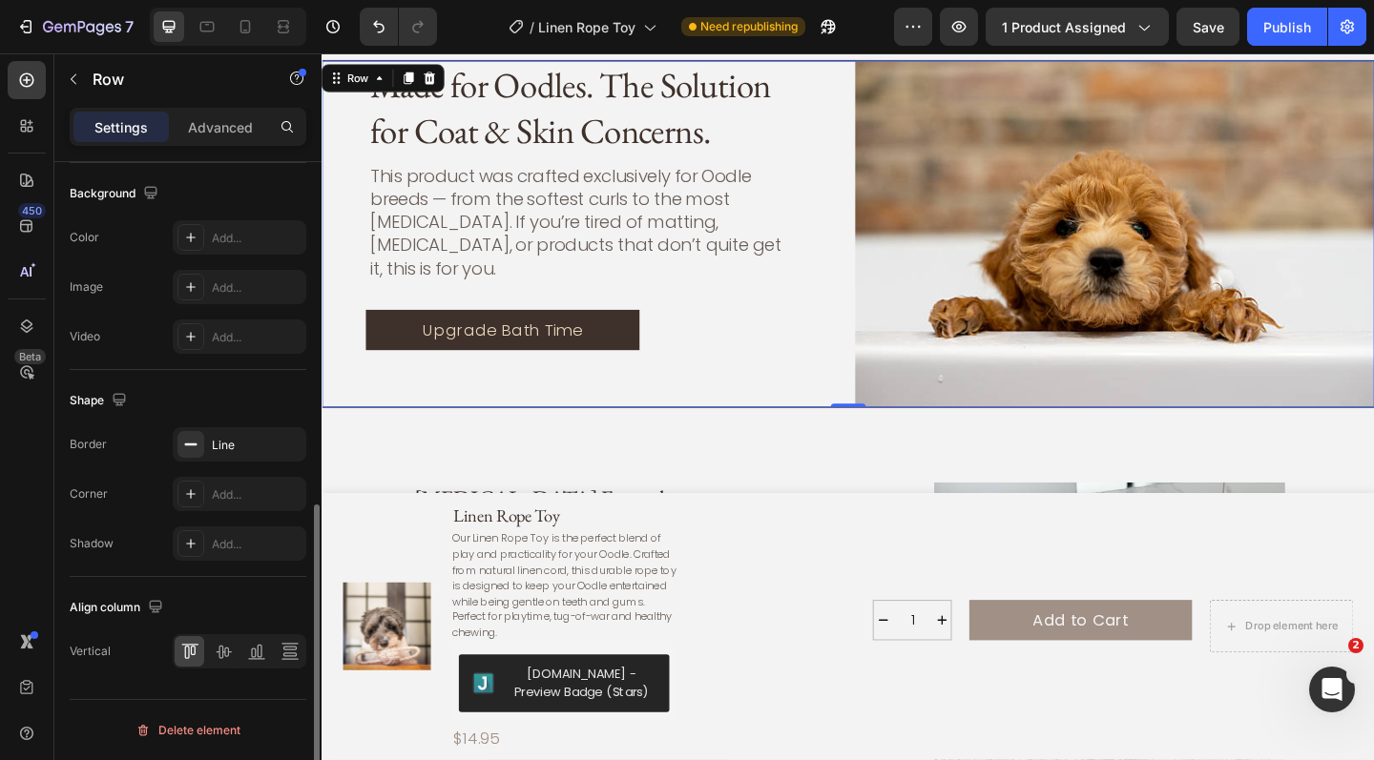
scroll to position [728, 0]
click at [245, 445] on div "Line" at bounding box center [239, 446] width 55 height 17
click at [744, 372] on div "Made for Oodles. The Solution for Coat & Skin Concerns. Heading This product wa…" at bounding box center [604, 250] width 565 height 377
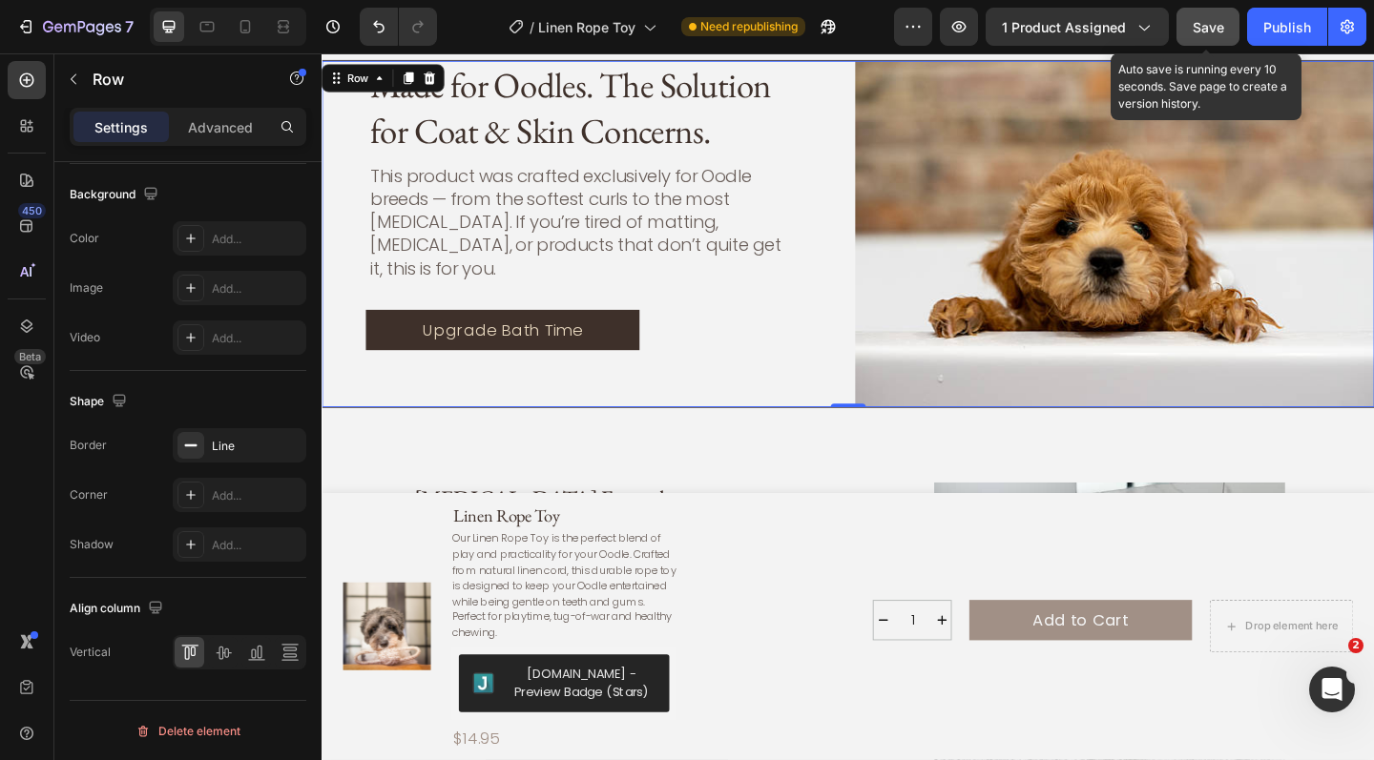
click at [1207, 23] on span "Save" at bounding box center [1208, 27] width 31 height 16
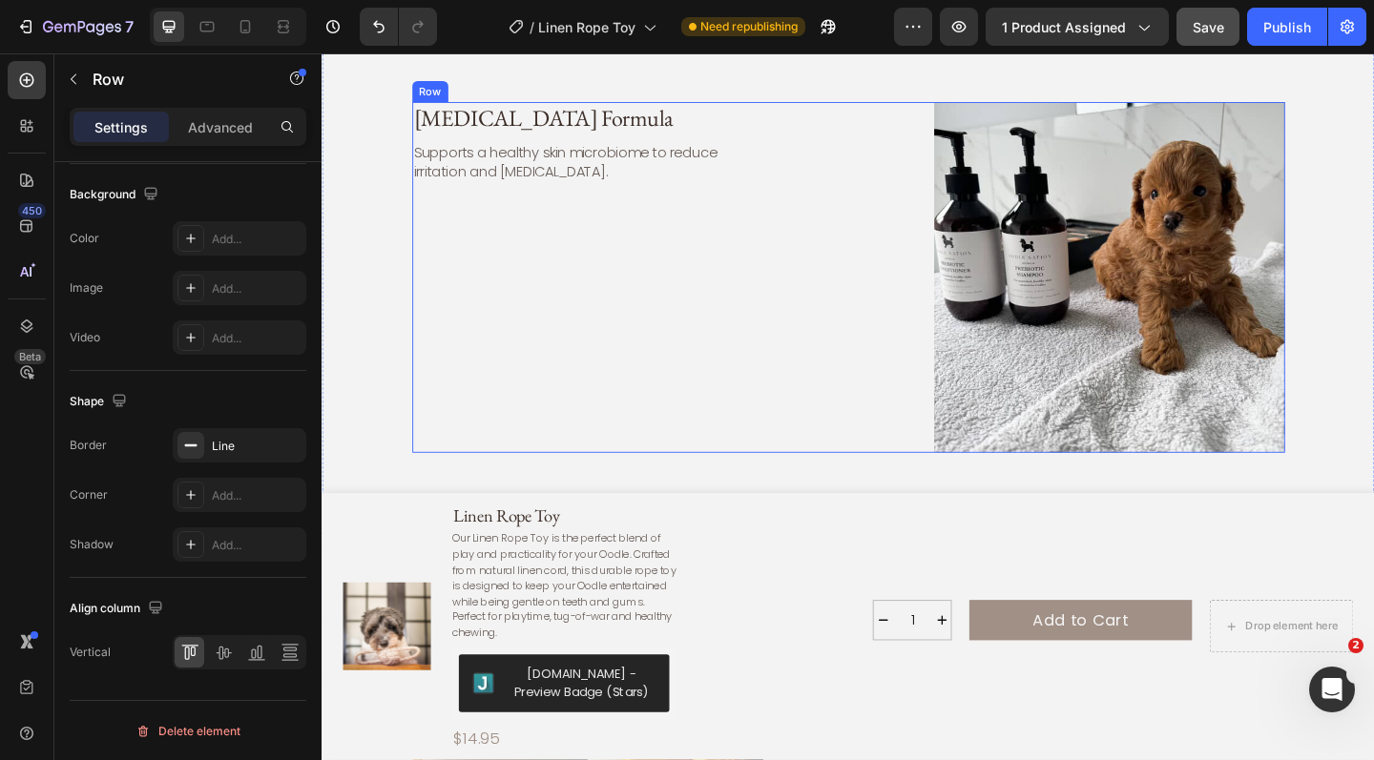
scroll to position [3164, 0]
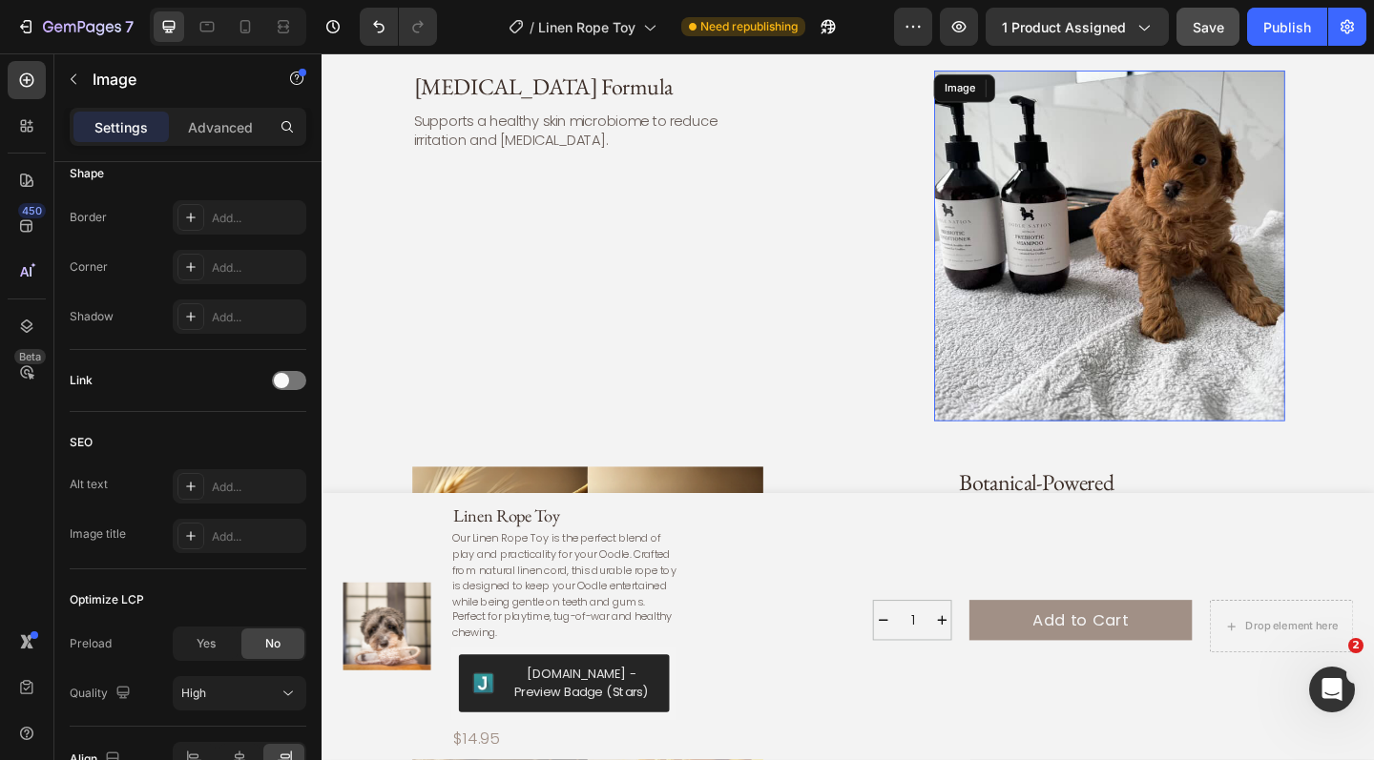
click at [1180, 241] on img at bounding box center [1178, 264] width 382 height 382
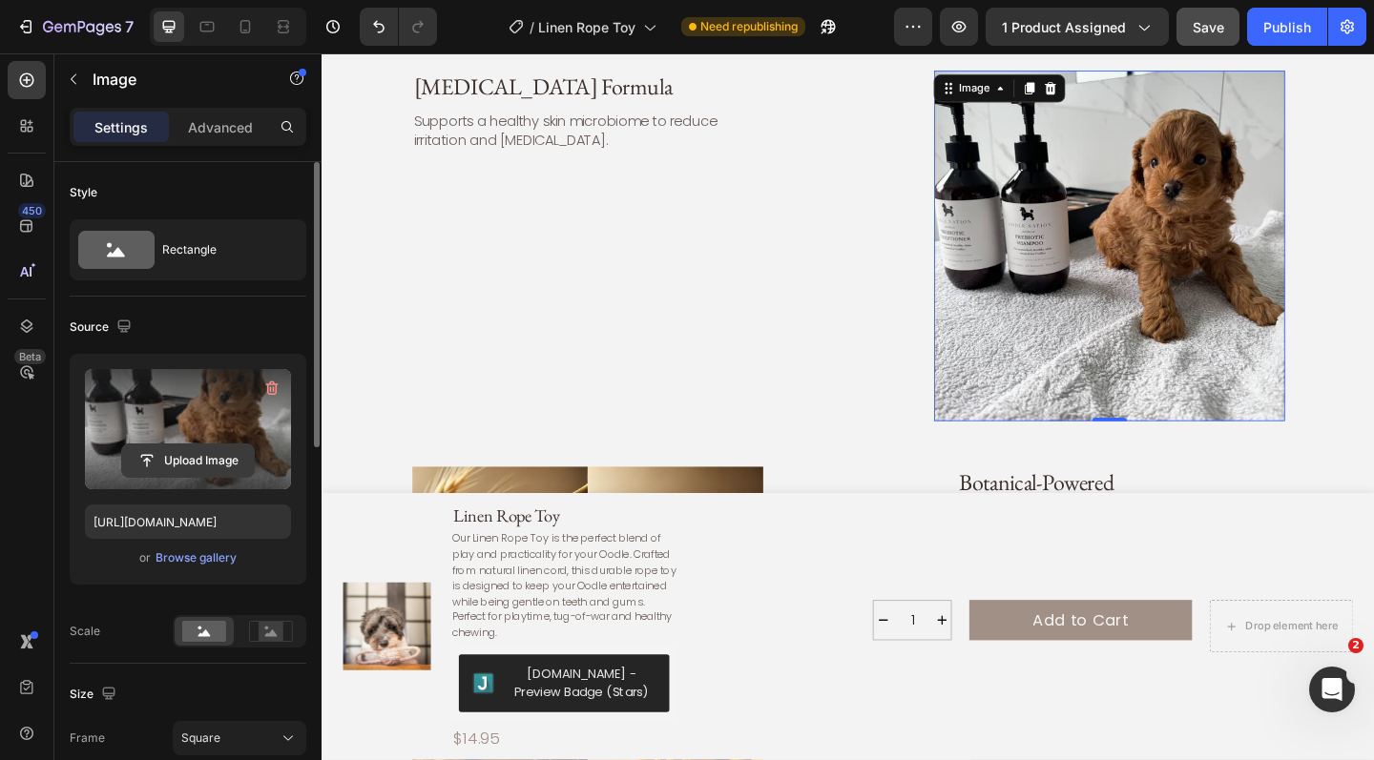
click at [180, 457] on input "file" at bounding box center [188, 461] width 132 height 32
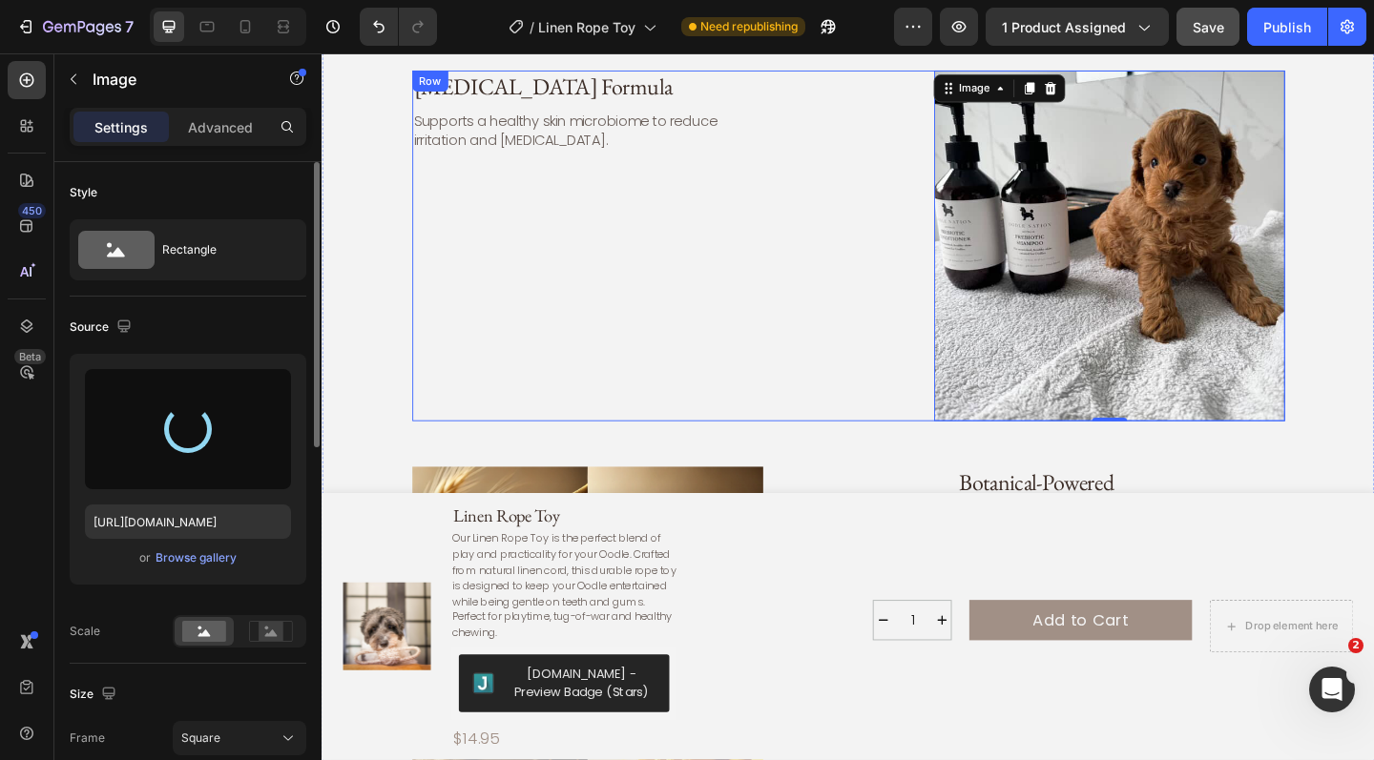
type input "https://cdn.shopify.com/s/files/1/0941/4164/5111/files/gempages_571859229653074…"
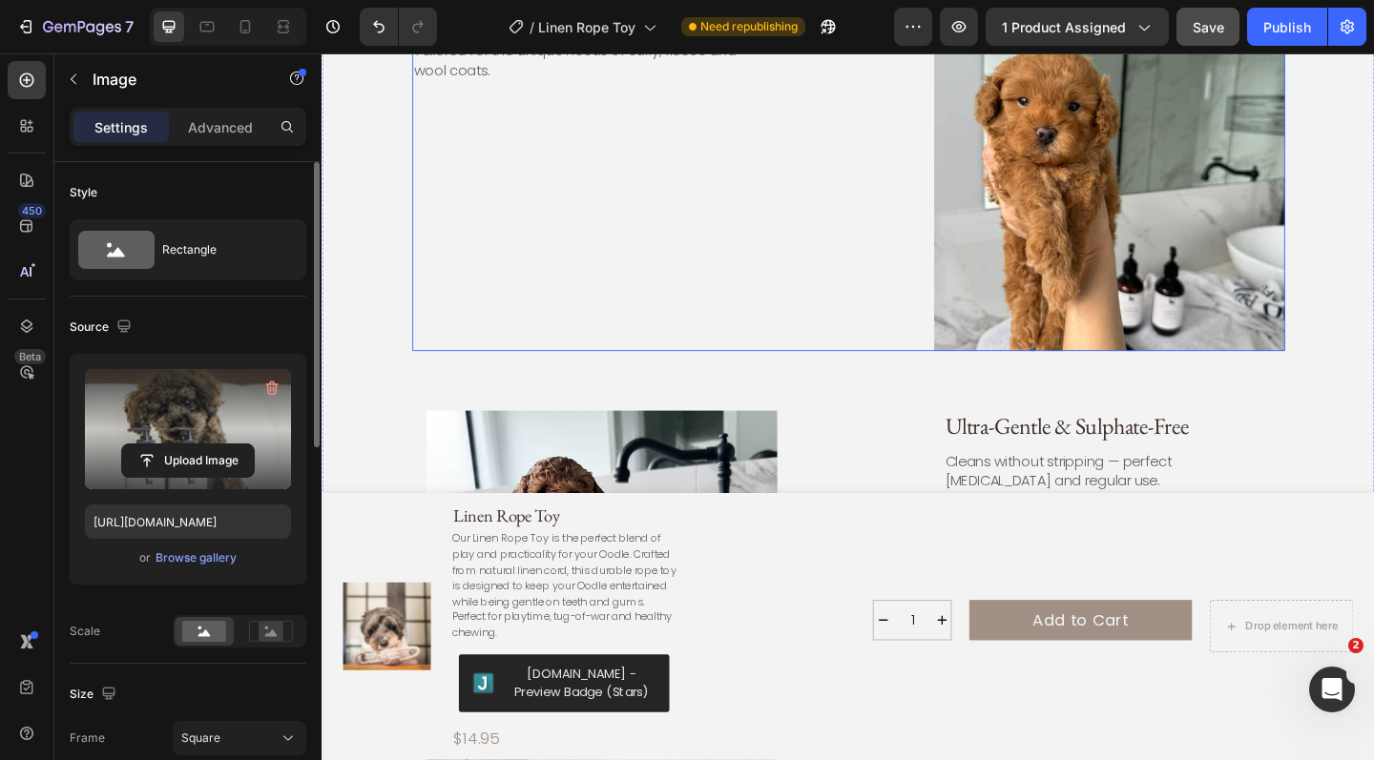
scroll to position [4066, 0]
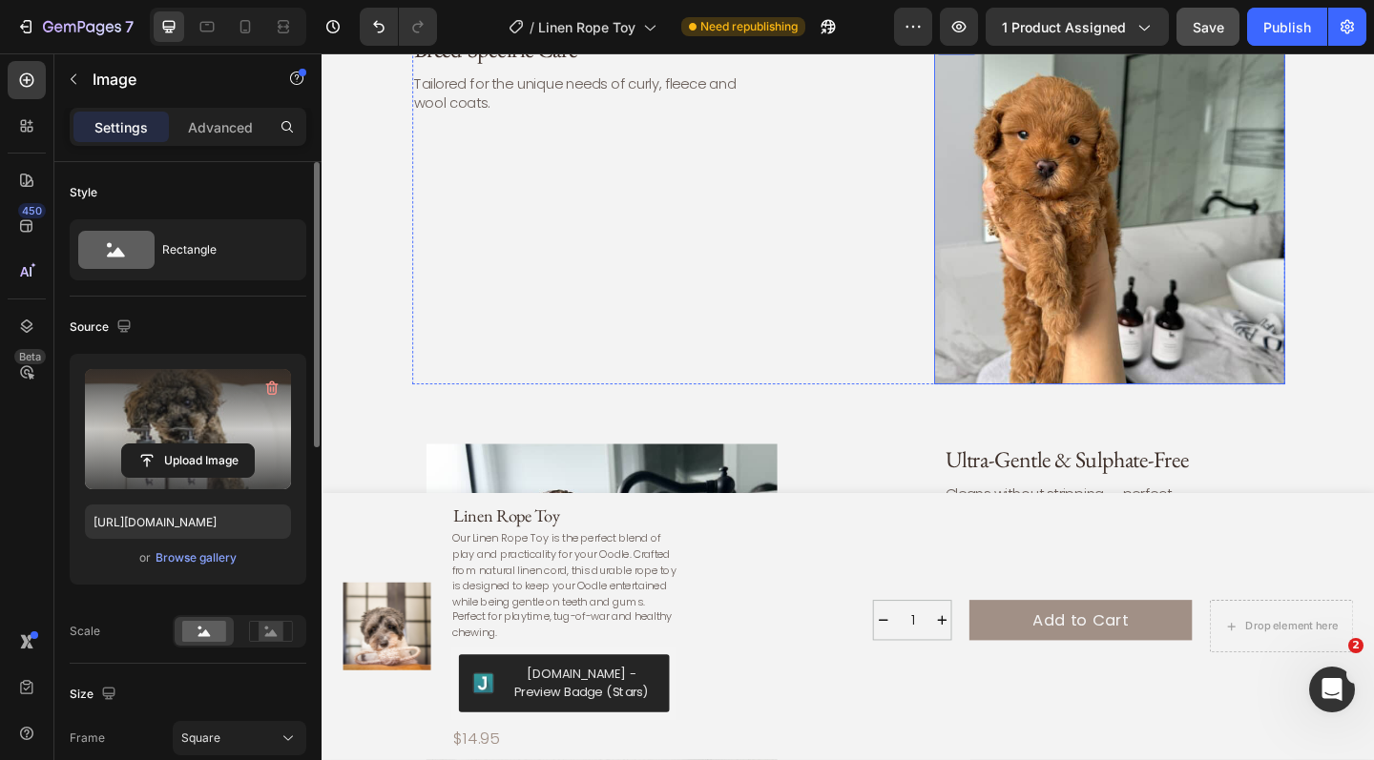
click at [1164, 233] on img at bounding box center [1178, 223] width 382 height 382
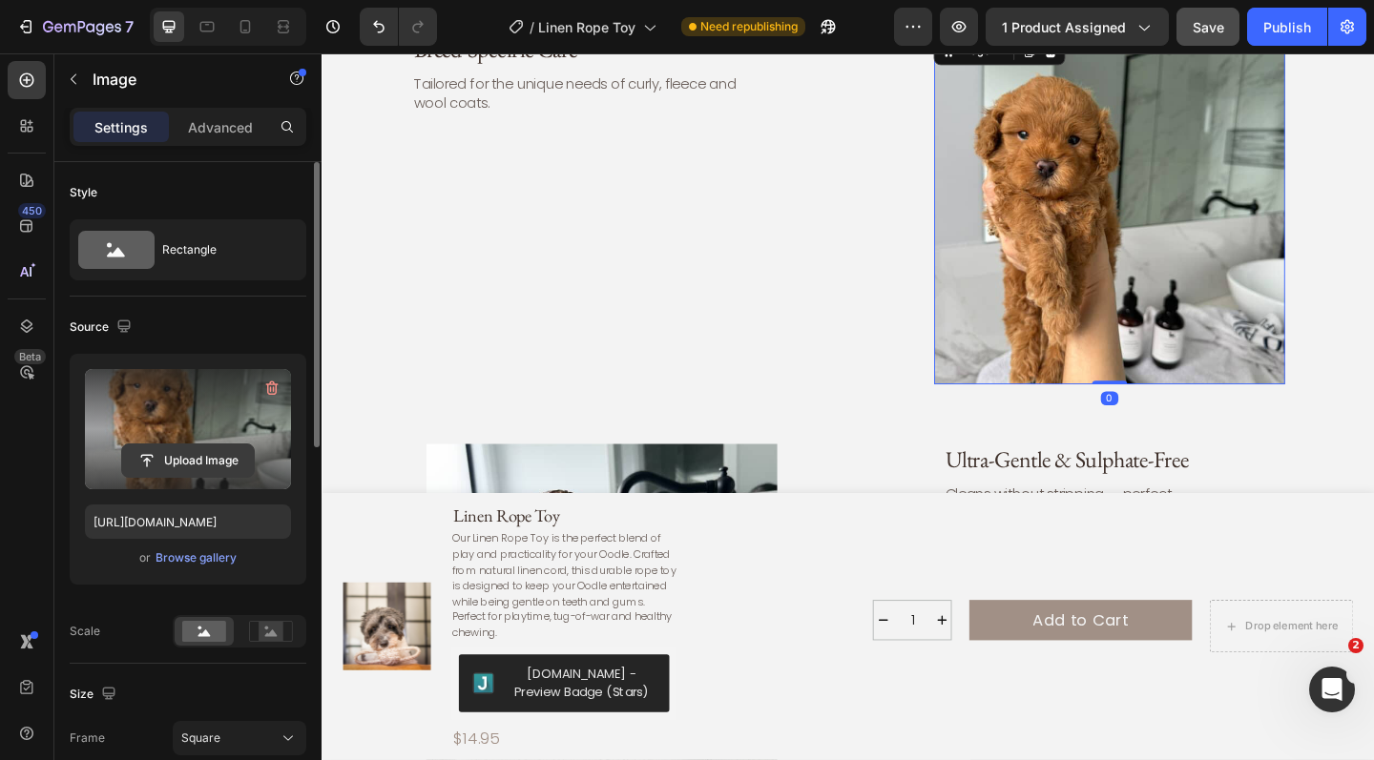
click at [184, 457] on input "file" at bounding box center [188, 461] width 132 height 32
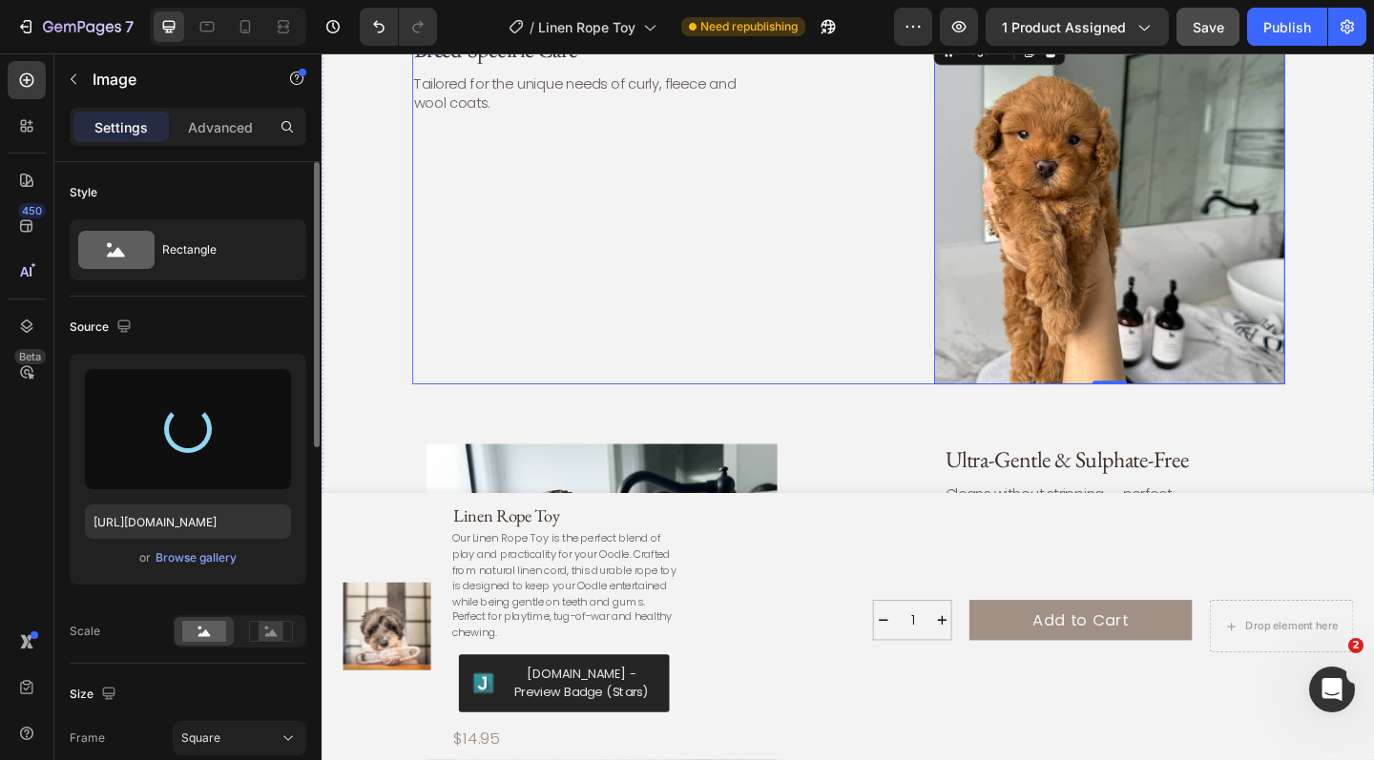
type input "https://cdn.shopify.com/s/files/1/0941/4164/5111/files/gempages_571859229653074…"
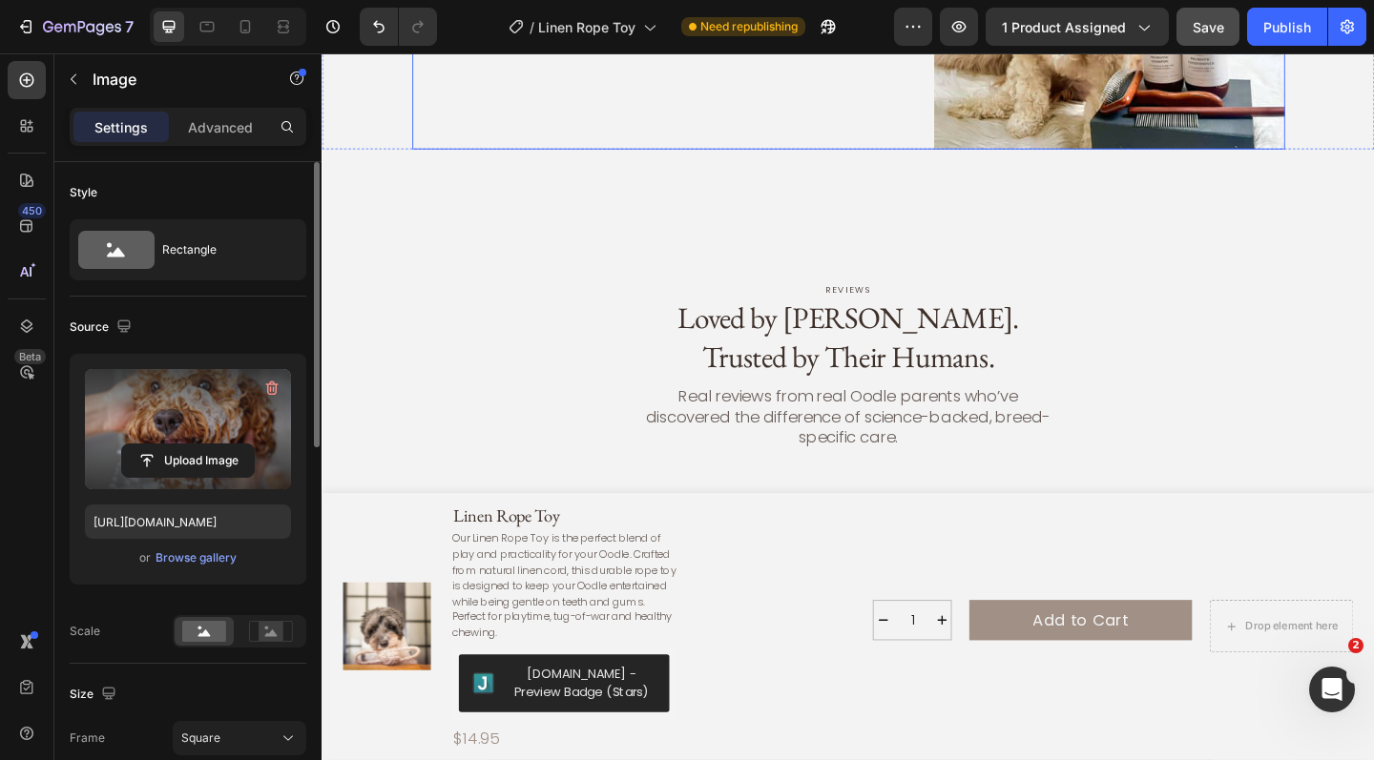
scroll to position [5214, 0]
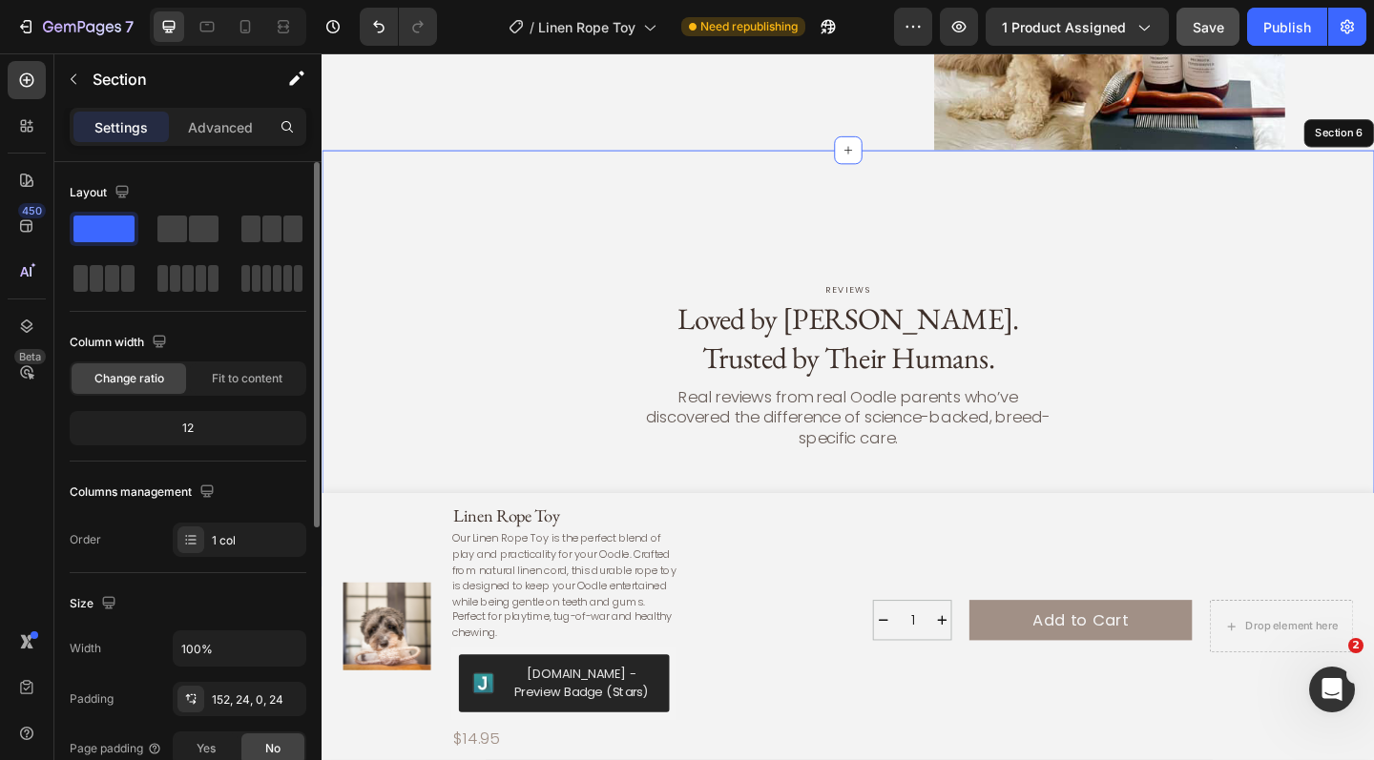
click at [787, 199] on div "reviews Text Block Loved by Oodles. Trusted by Their Humans. Heading Real revie…" at bounding box center [894, 397] width 1145 height 476
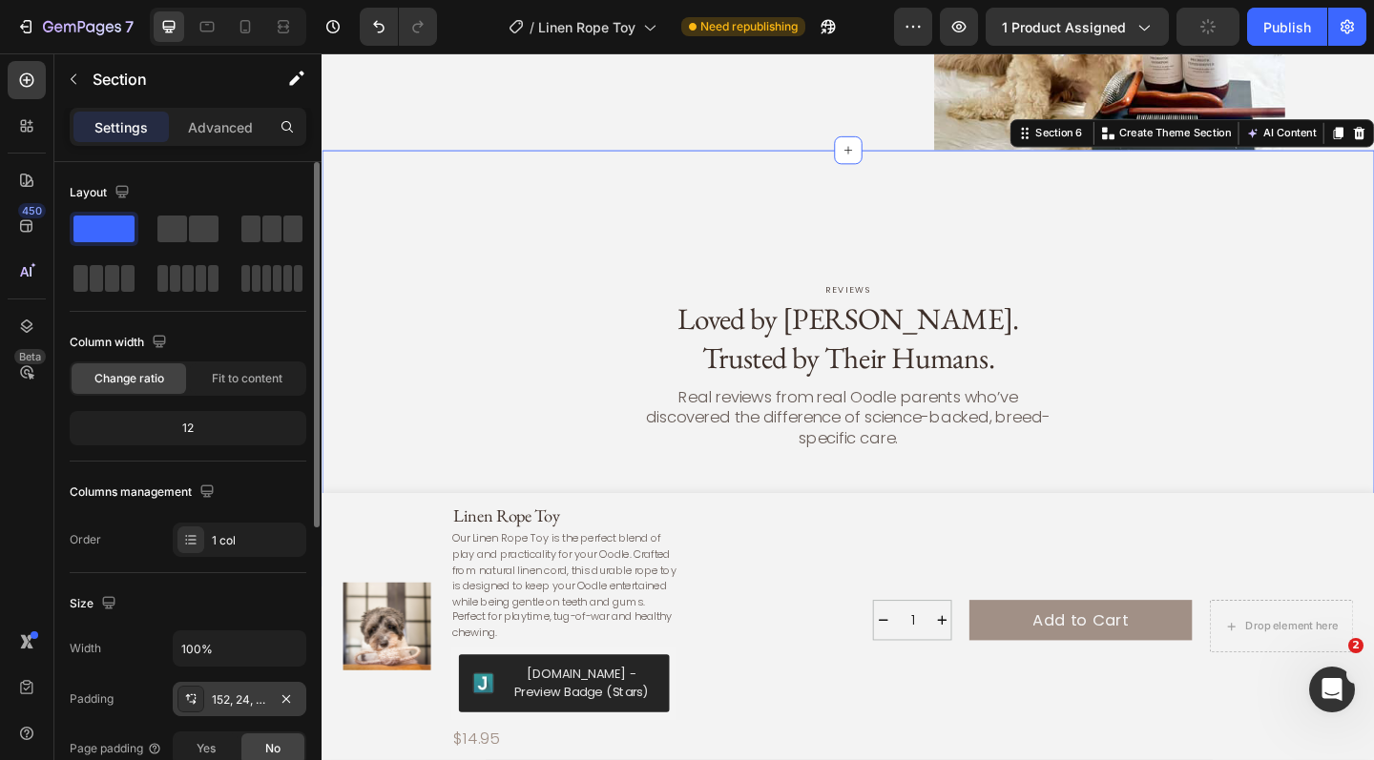
click at [228, 701] on div "152, 24, 0, 24" at bounding box center [239, 700] width 55 height 17
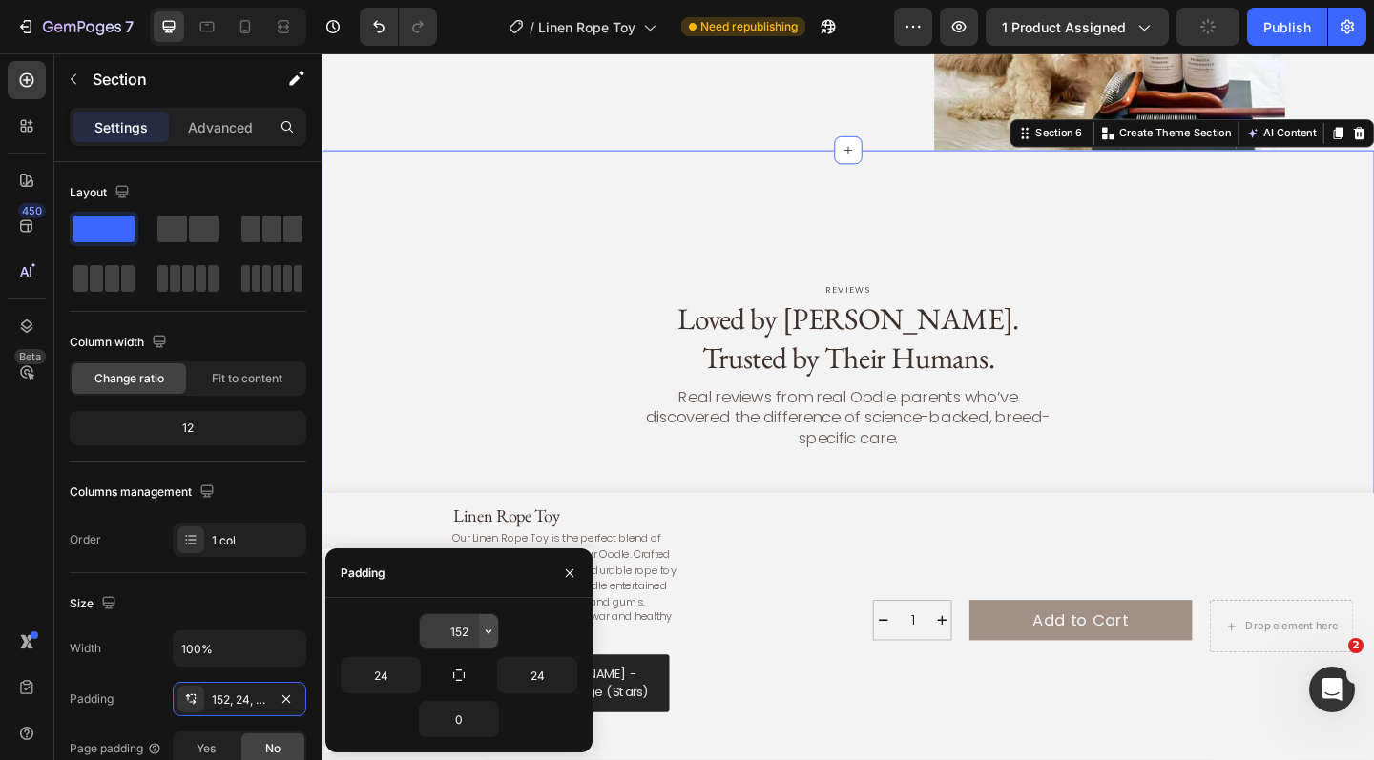
click at [488, 635] on icon "button" at bounding box center [488, 631] width 15 height 15
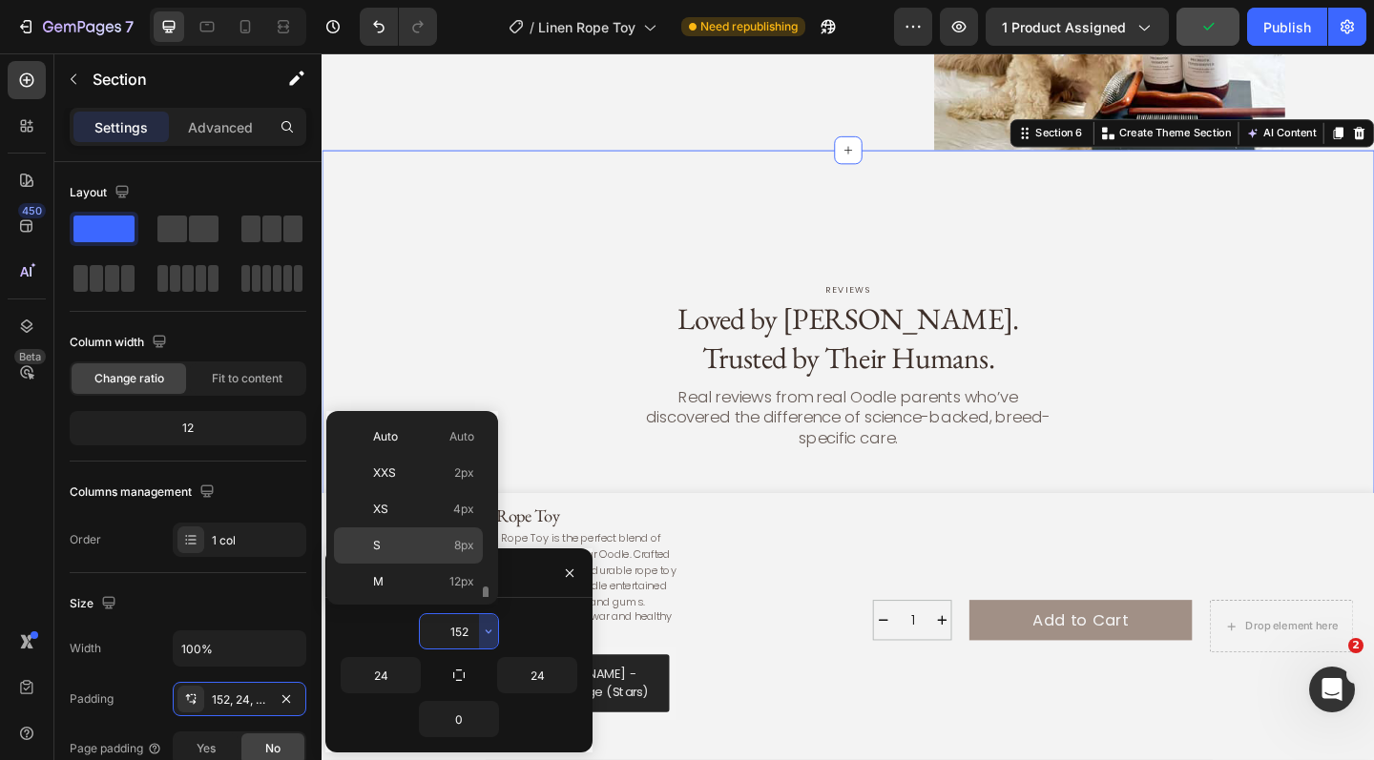
scroll to position [220, 0]
click at [421, 572] on p "5XL 112px" at bounding box center [423, 579] width 101 height 17
type input "112"
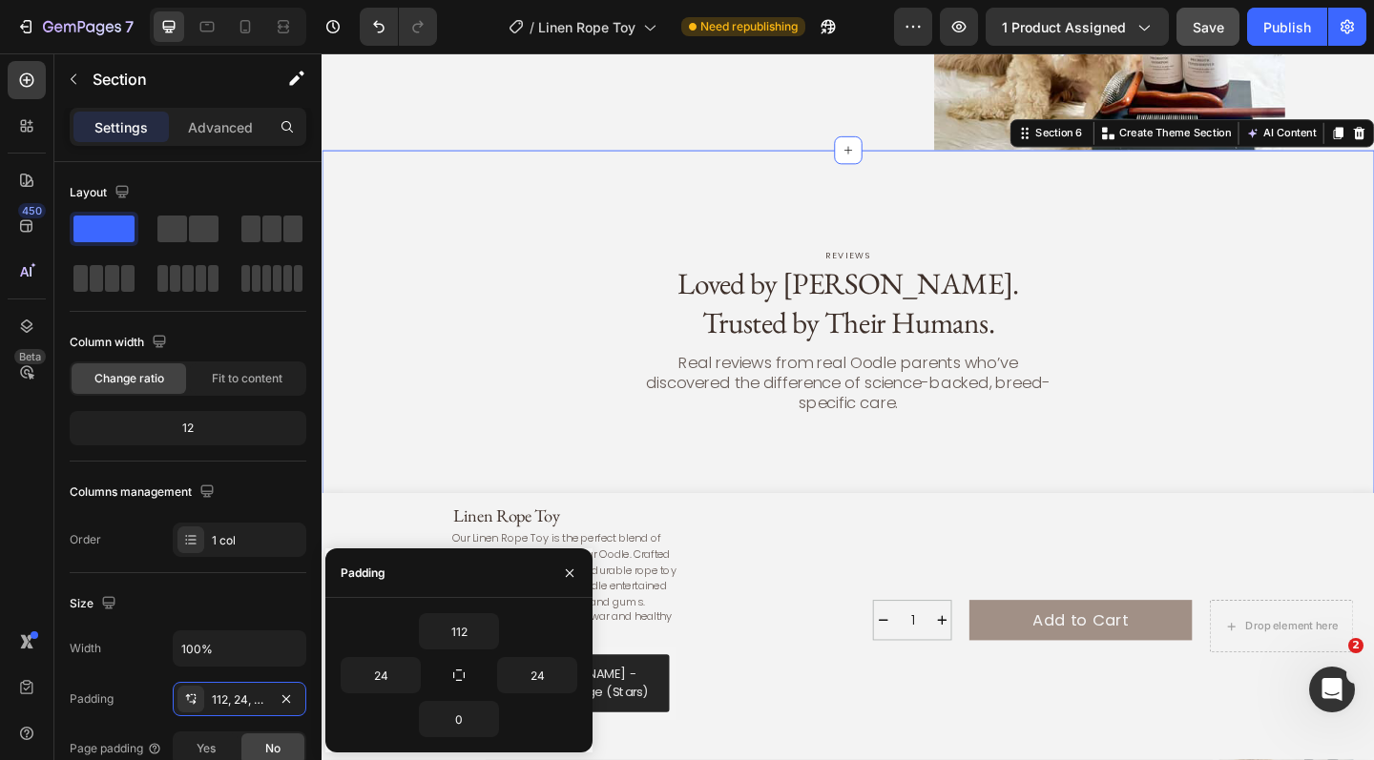
click at [596, 252] on div "reviews Text Block Loved by Oodles. Trusted by Their Humans. Heading Real revie…" at bounding box center [894, 378] width 1145 height 438
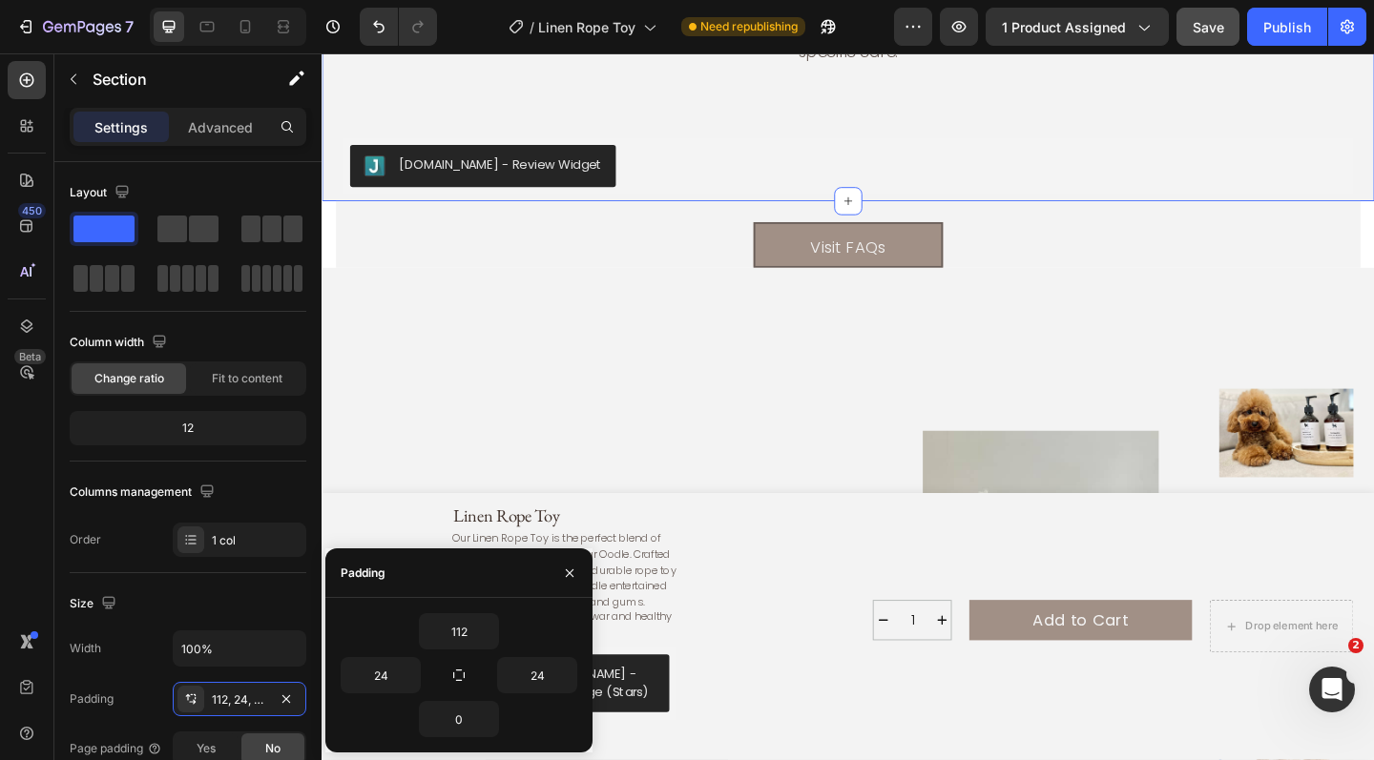
scroll to position [5652, 0]
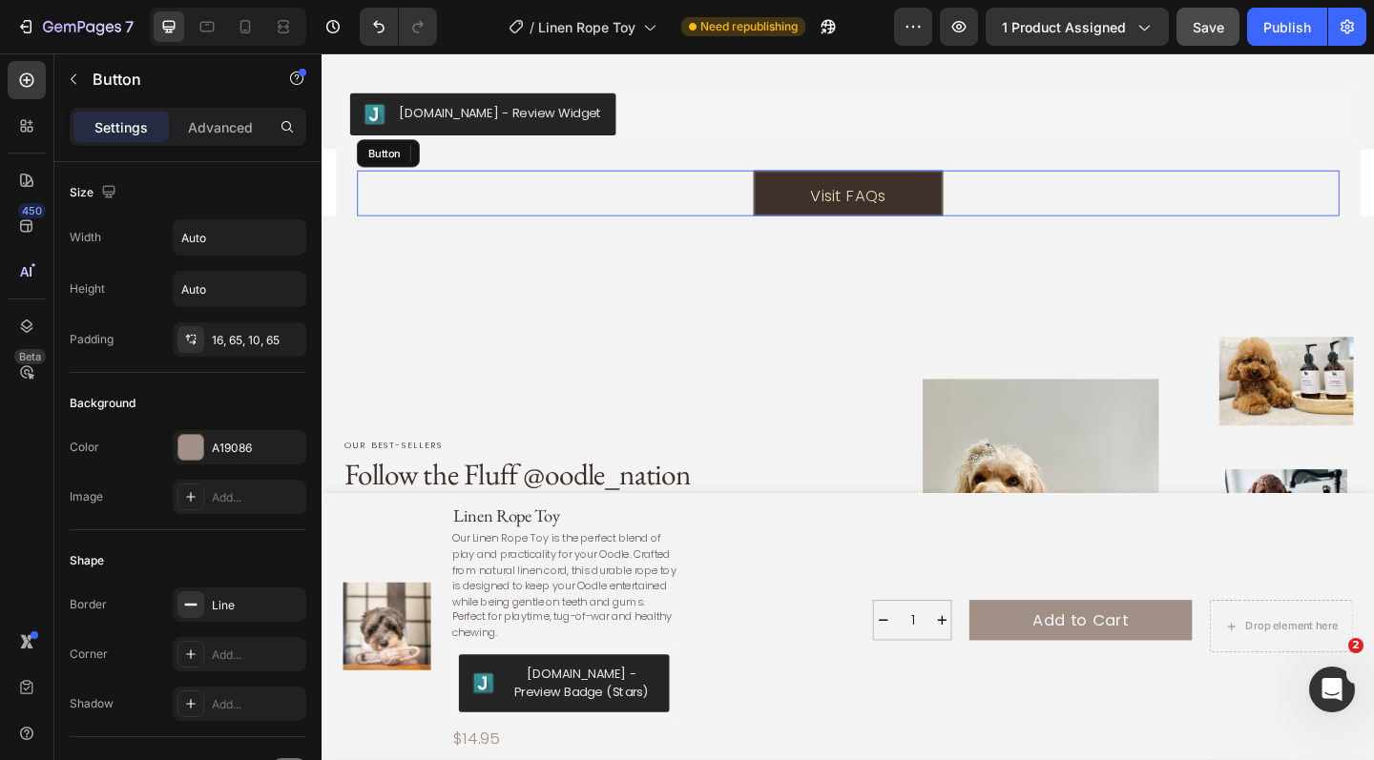
click at [879, 181] on link "Visit FAQs" at bounding box center [894, 206] width 207 height 50
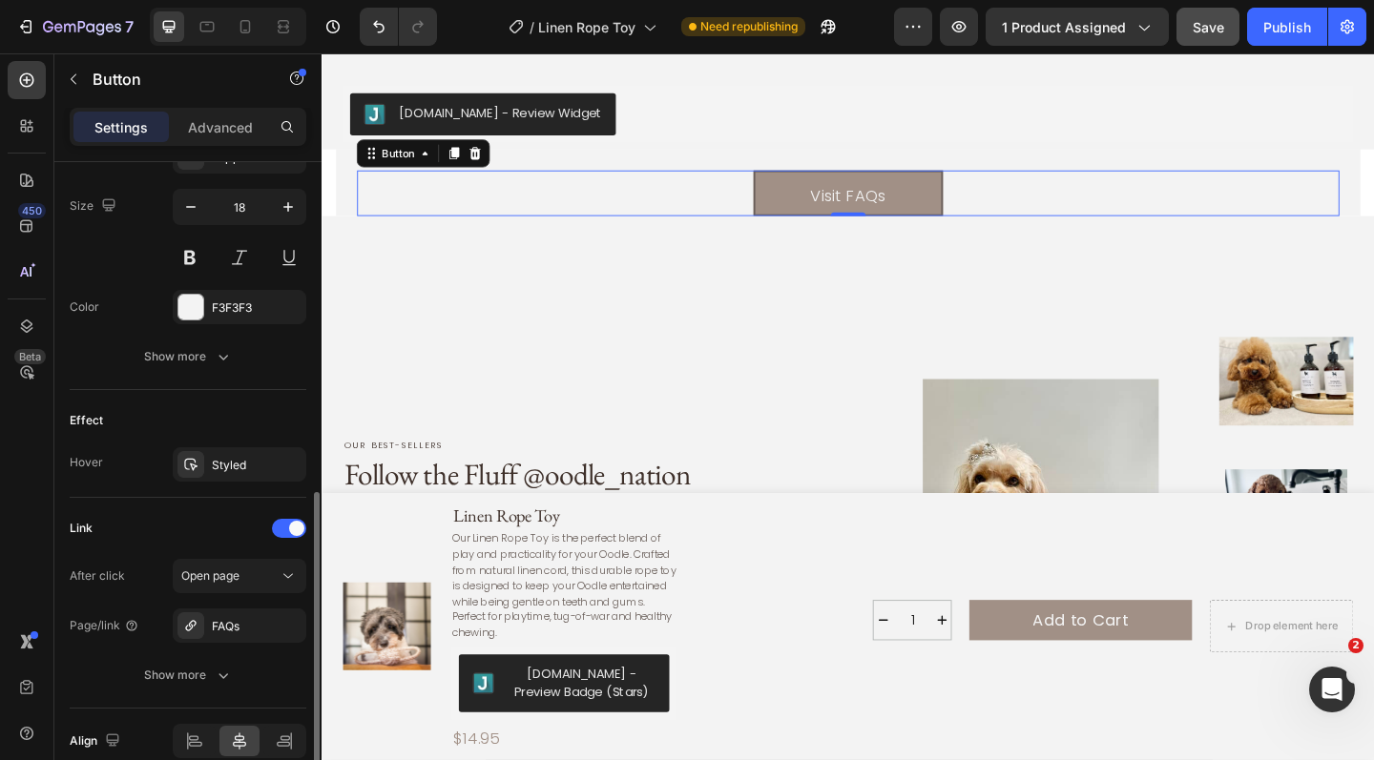
scroll to position [774, 0]
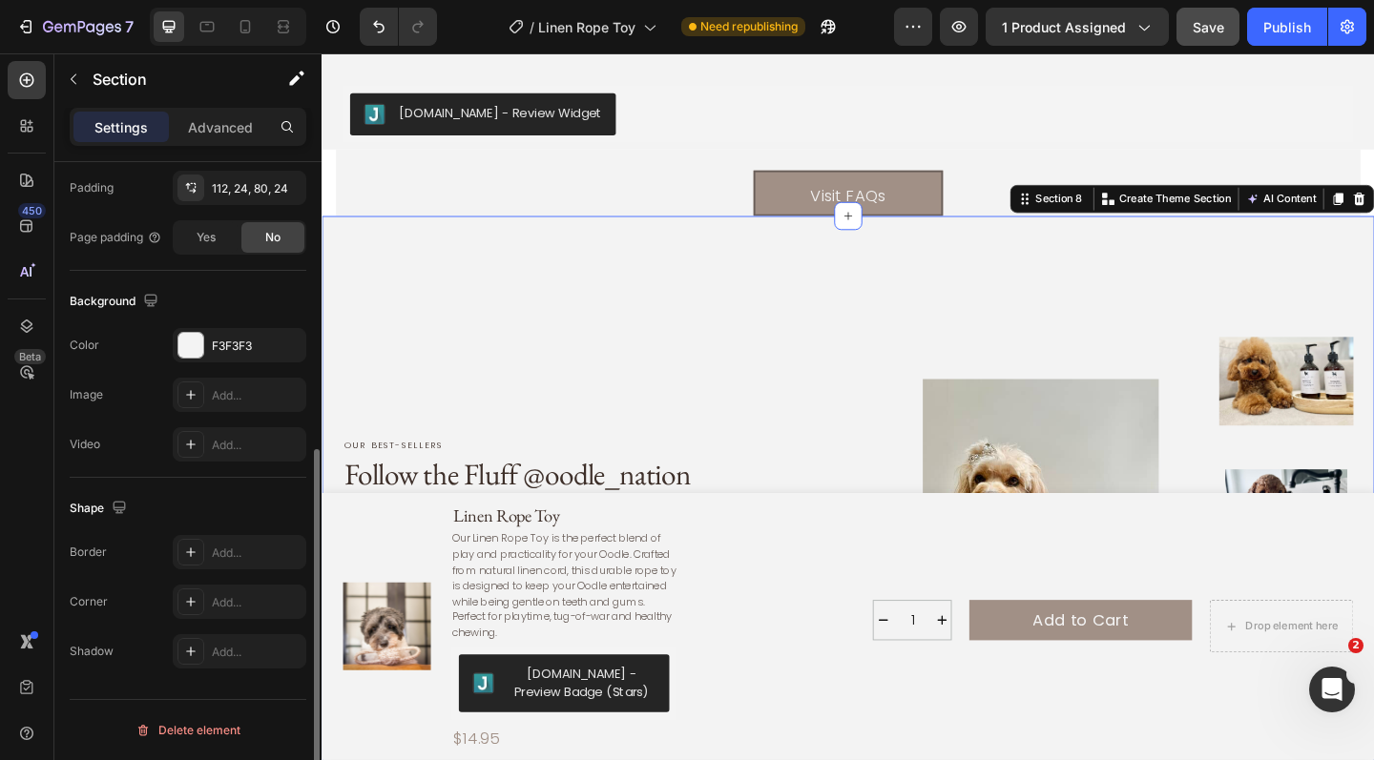
click at [774, 286] on div "Our best-sellers Text Block Follow the Fluff @oodle_nation Heading From fresh w…" at bounding box center [894, 564] width 1145 height 667
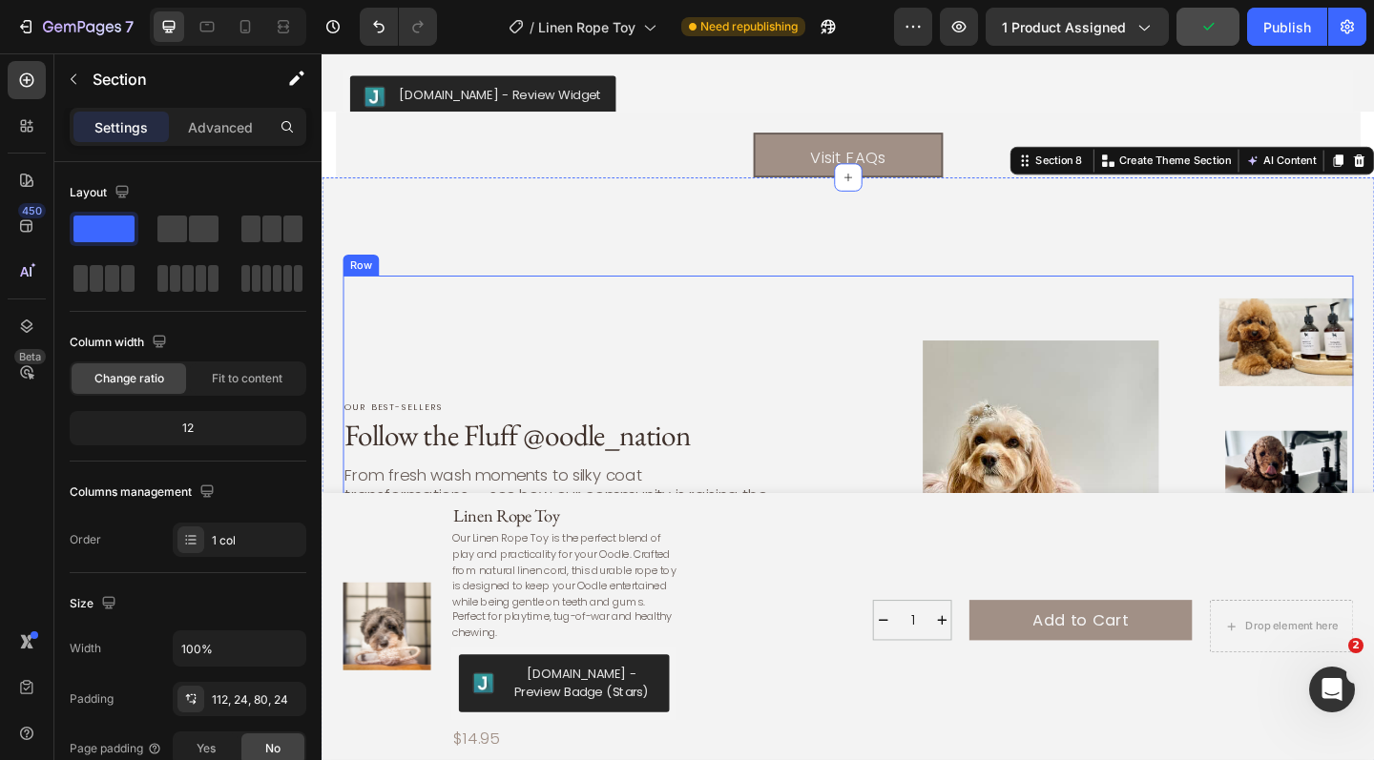
scroll to position [5670, 0]
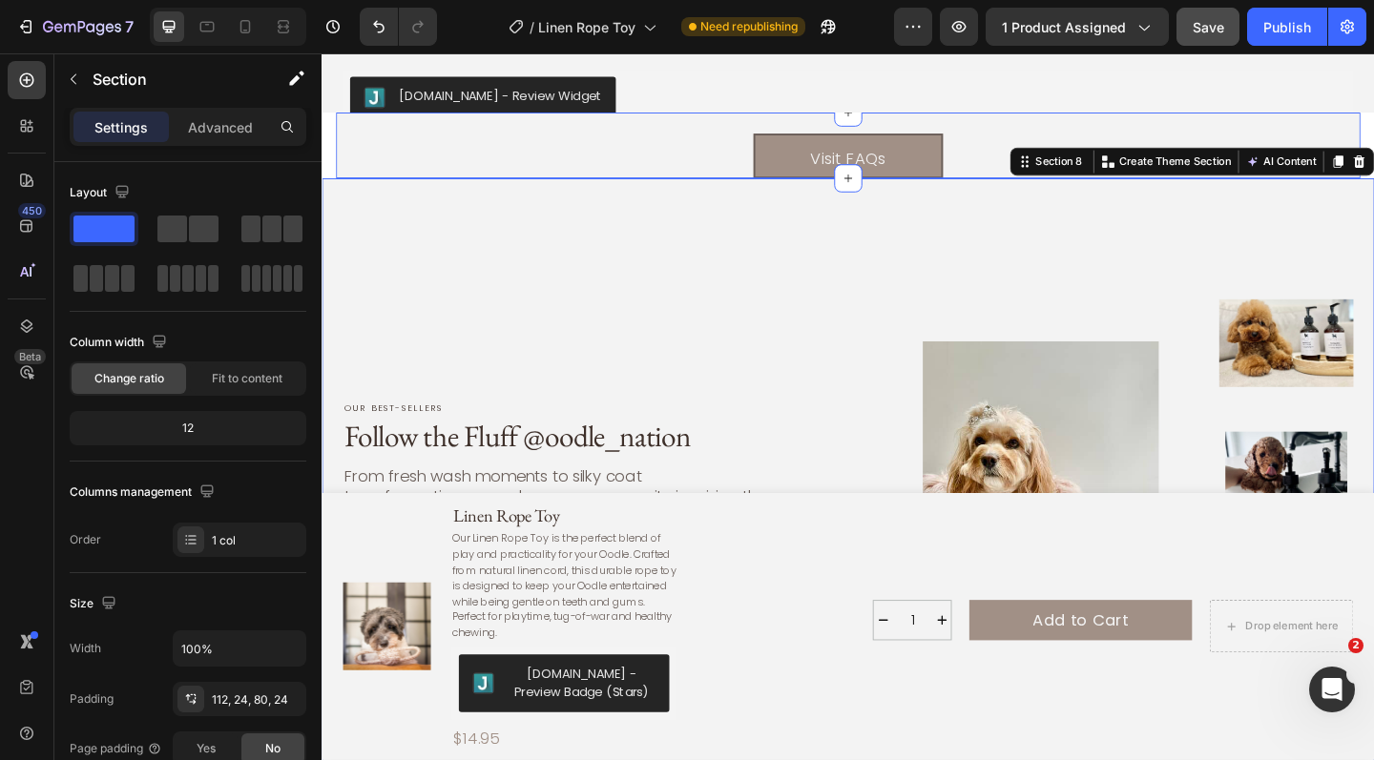
click at [645, 135] on div "Visit FAQs Button Section 7" at bounding box center [894, 154] width 1114 height 72
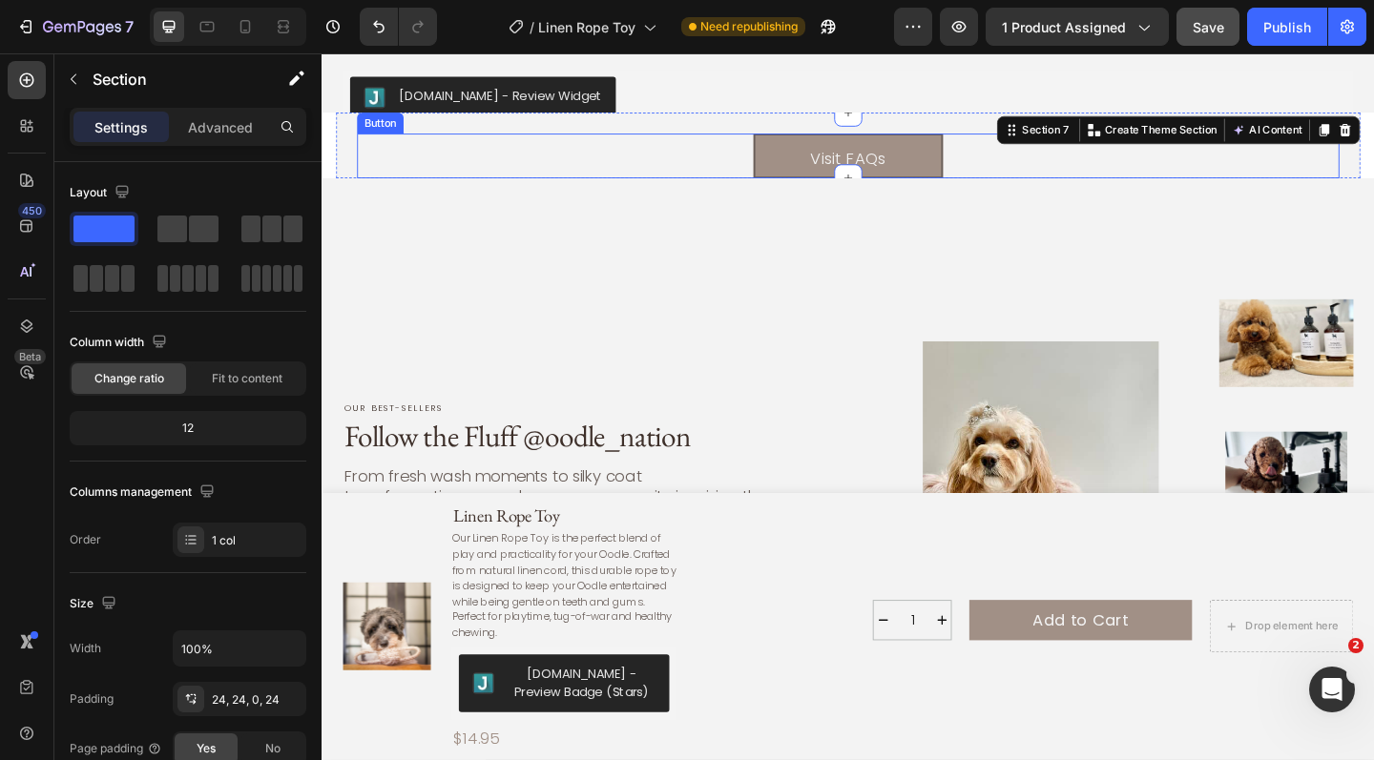
click at [636, 158] on div "Visit FAQs Button" at bounding box center [894, 166] width 1069 height 50
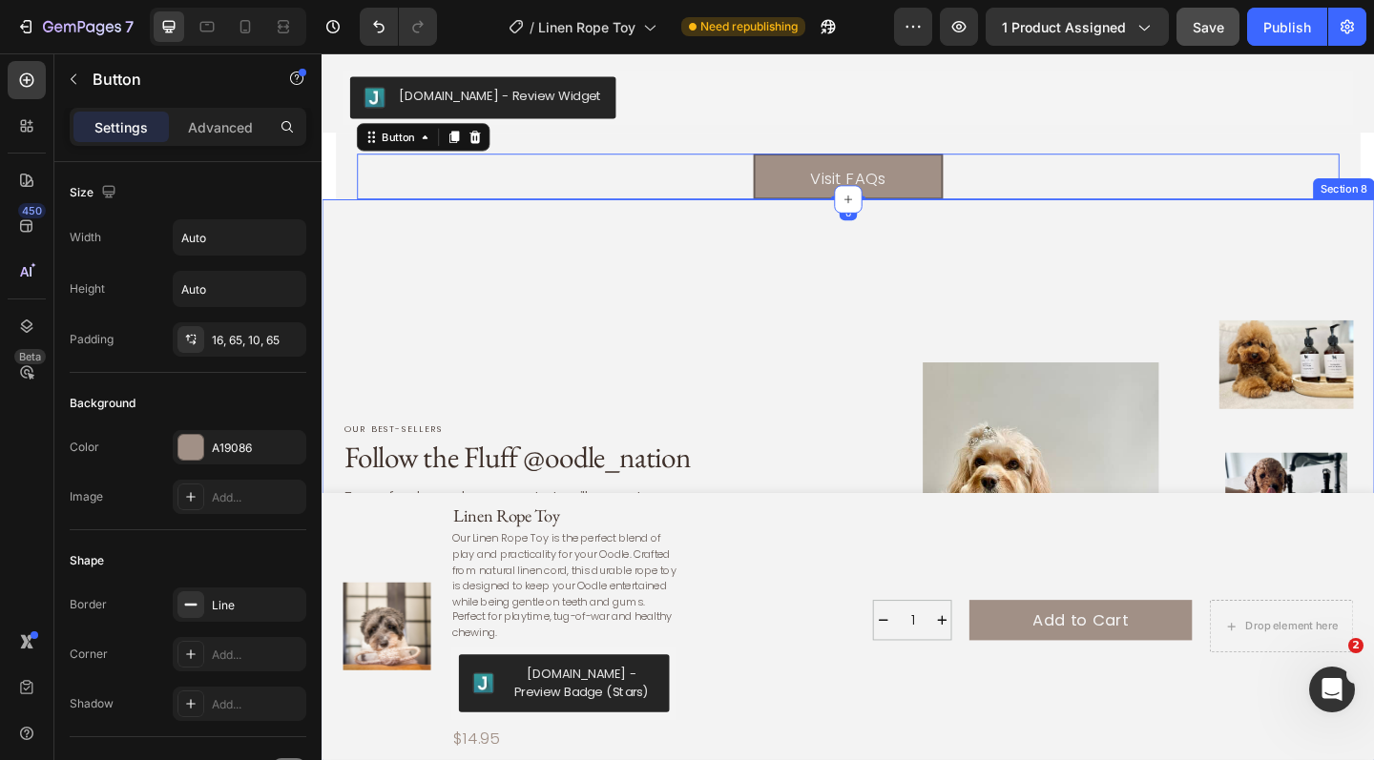
click at [579, 269] on div "Our best-sellers Text Block Follow the Fluff @oodle_nation Heading From fresh w…" at bounding box center [894, 546] width 1145 height 667
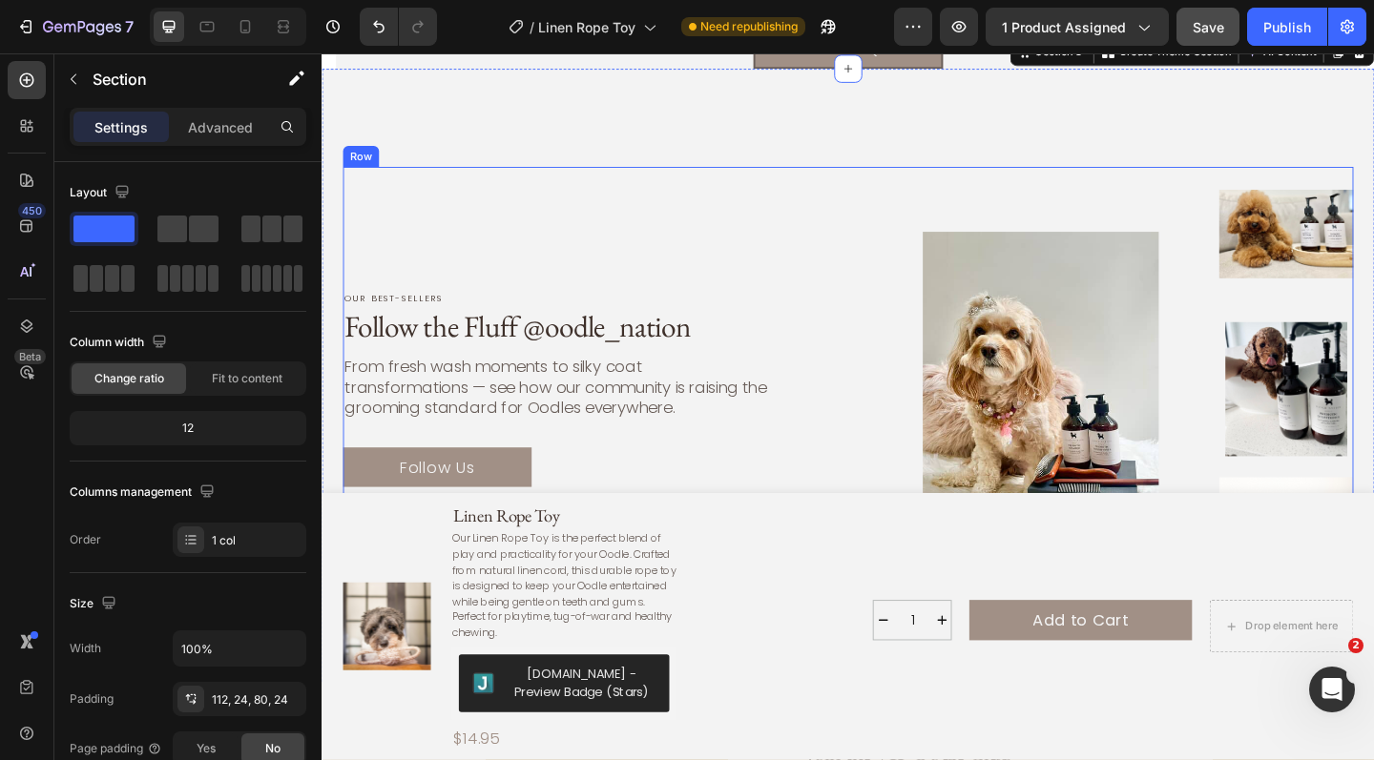
scroll to position [5788, 0]
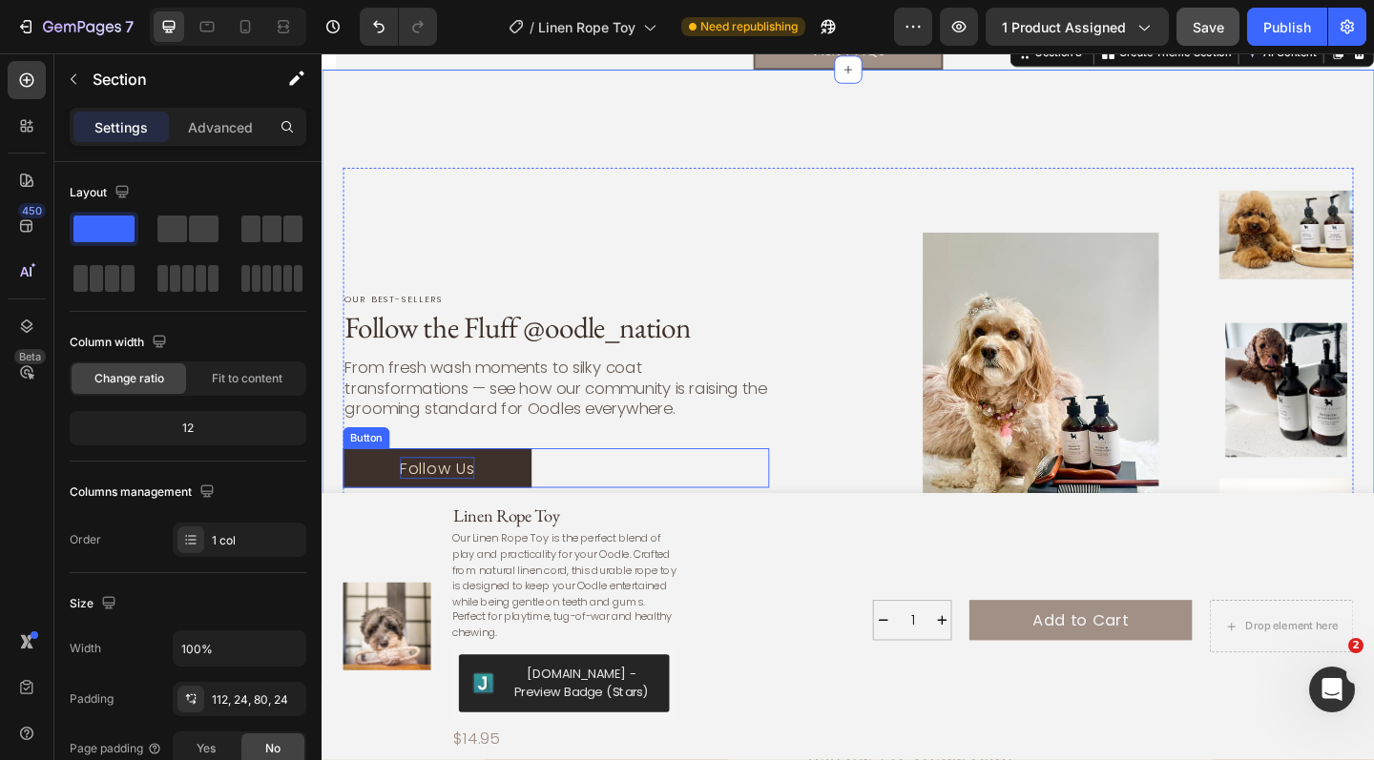
click at [476, 493] on p "Follow Us" at bounding box center [446, 505] width 81 height 25
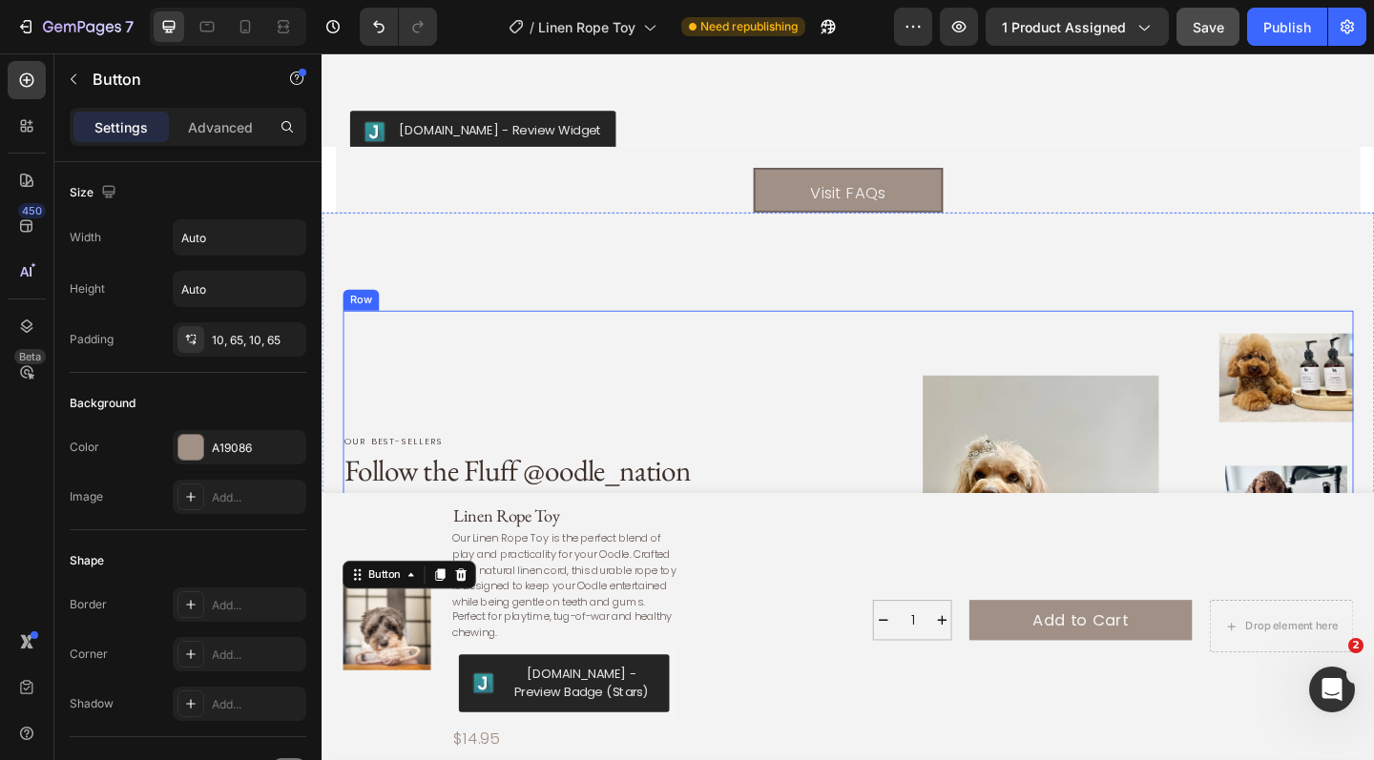
scroll to position [5628, 0]
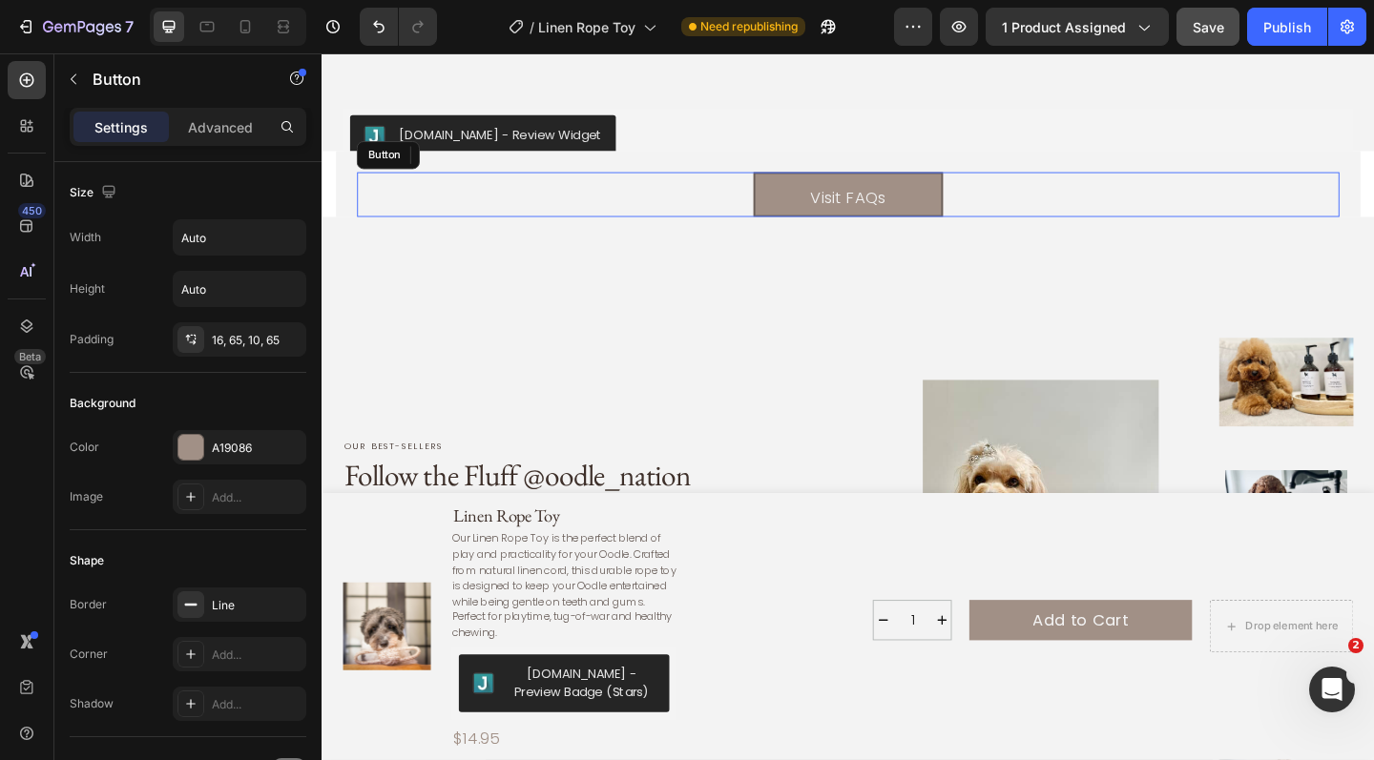
click at [636, 203] on div "Visit FAQs Button" at bounding box center [894, 208] width 1069 height 50
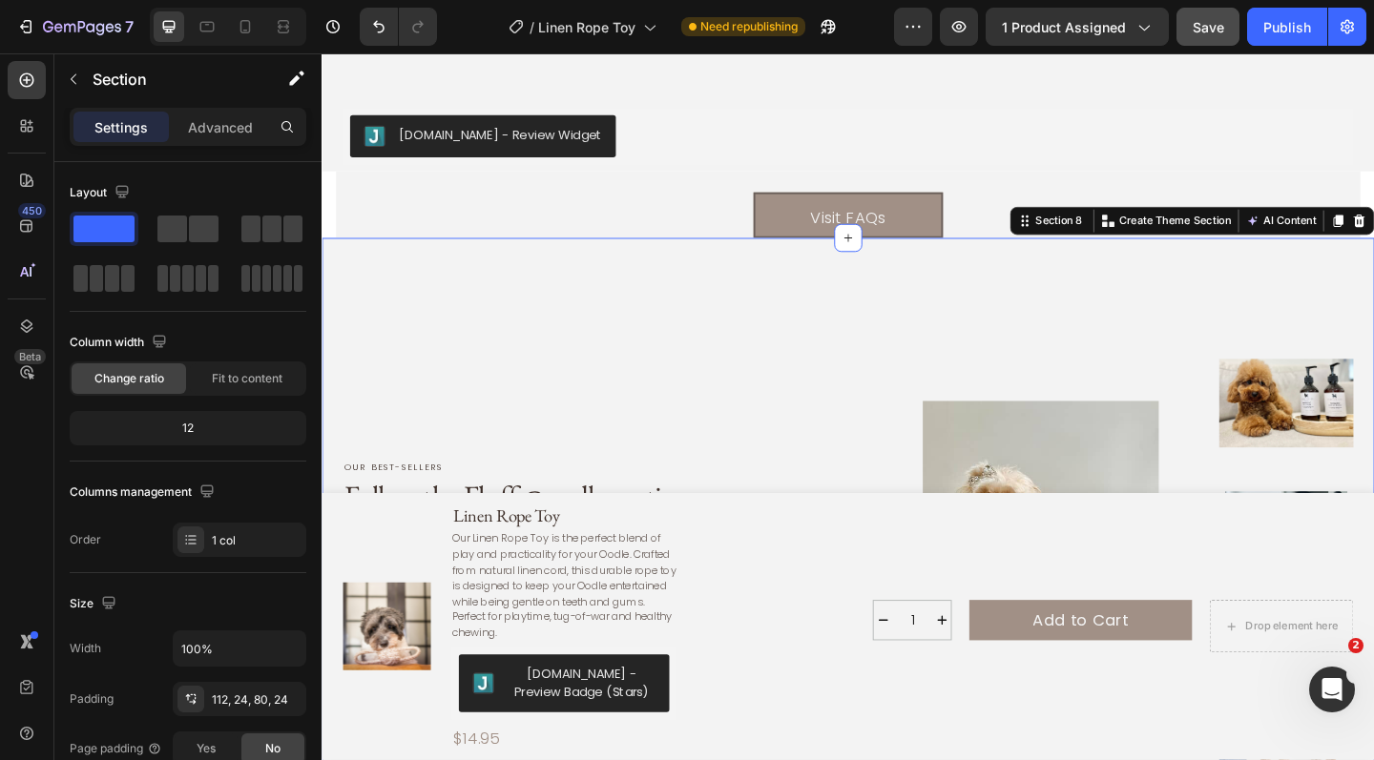
click at [604, 294] on div "Our best-sellers Text Block Follow the Fluff @oodle_nation Heading From fresh w…" at bounding box center [894, 588] width 1145 height 667
click at [236, 125] on p "Advanced" at bounding box center [220, 127] width 65 height 20
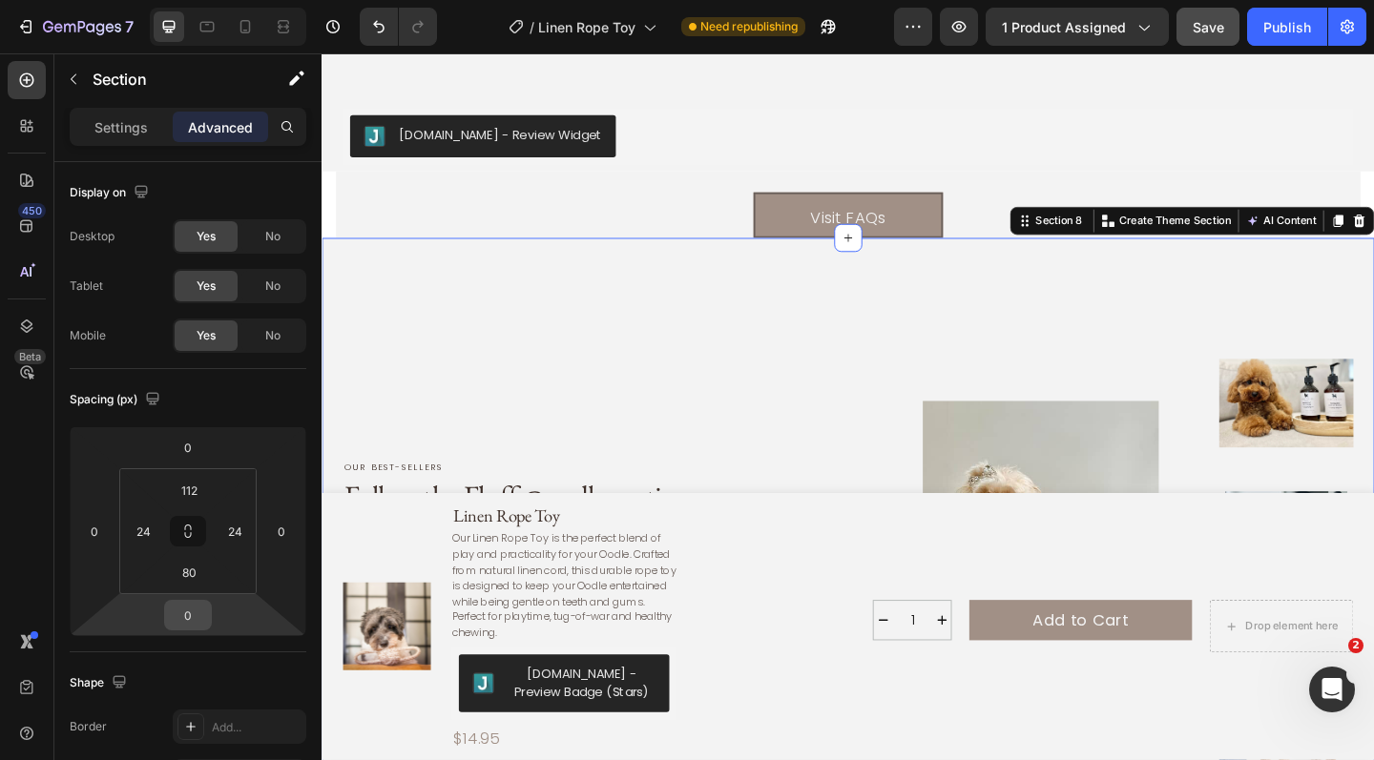
click at [185, 611] on input "0" at bounding box center [188, 615] width 38 height 29
click at [192, 705] on div "XS 4px" at bounding box center [229, 713] width 118 height 29
type input "4"
click at [197, 615] on input "4" at bounding box center [188, 615] width 38 height 29
click at [203, 655] on span "Auto" at bounding box center [205, 656] width 25 height 13
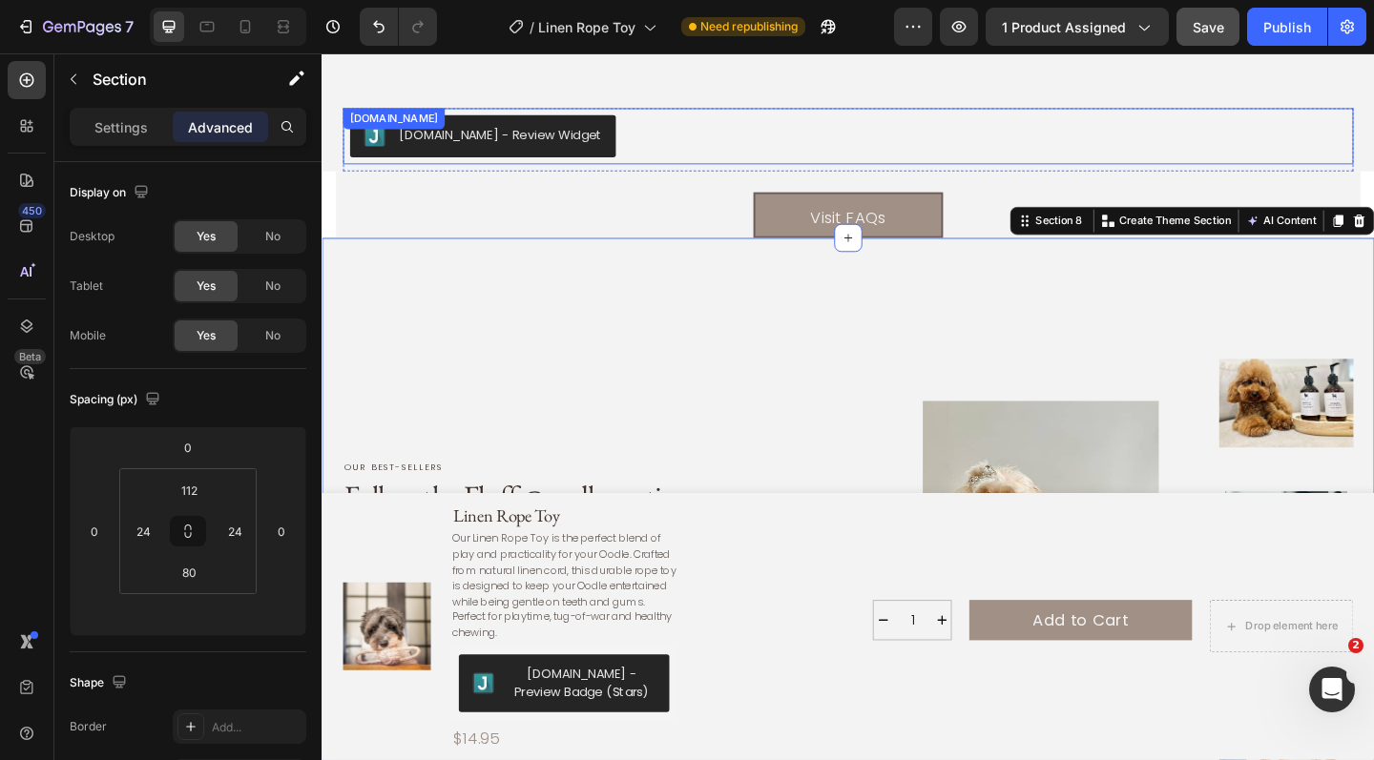
click at [762, 121] on div "Judge.me - Review Widget" at bounding box center [894, 144] width 1084 height 46
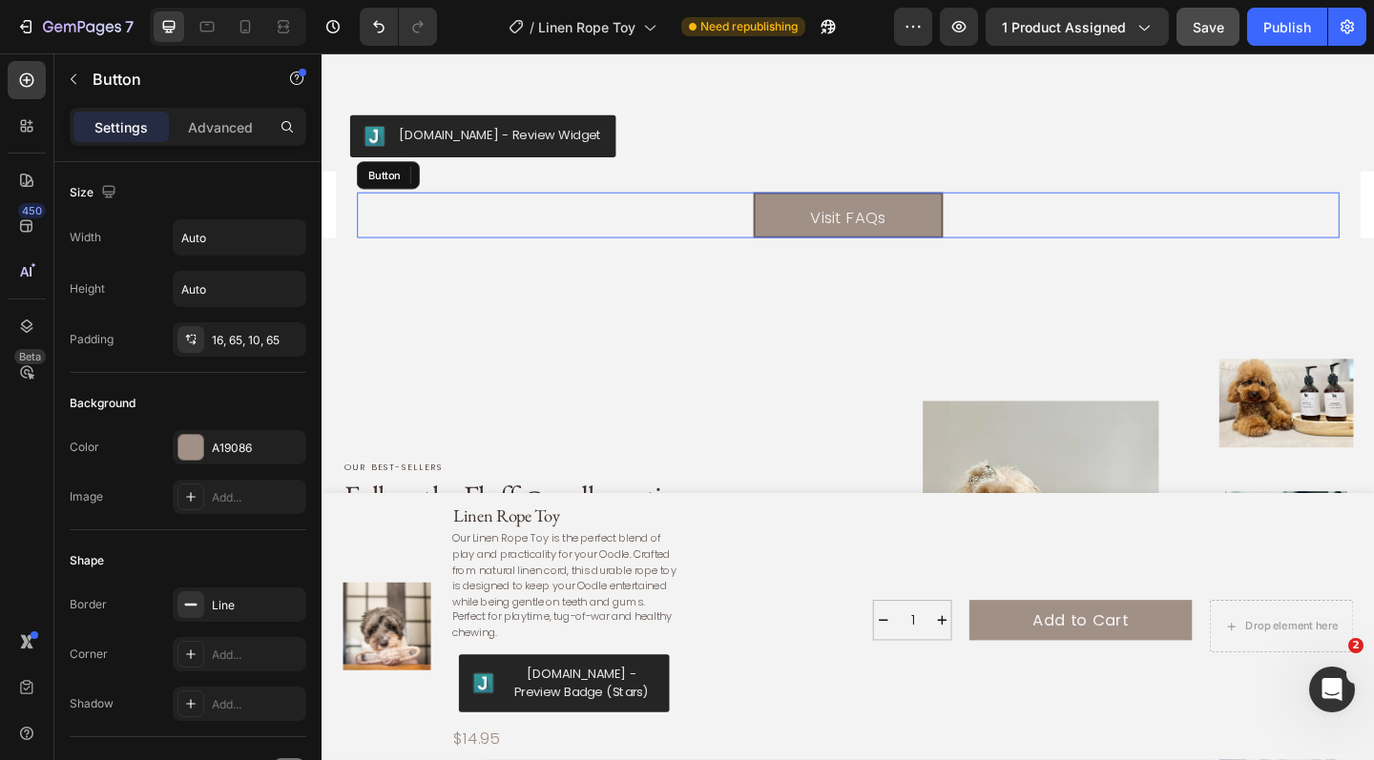
click at [733, 205] on div "Visit FAQs Button" at bounding box center [894, 230] width 1069 height 50
click at [237, 135] on p "Advanced" at bounding box center [220, 127] width 65 height 20
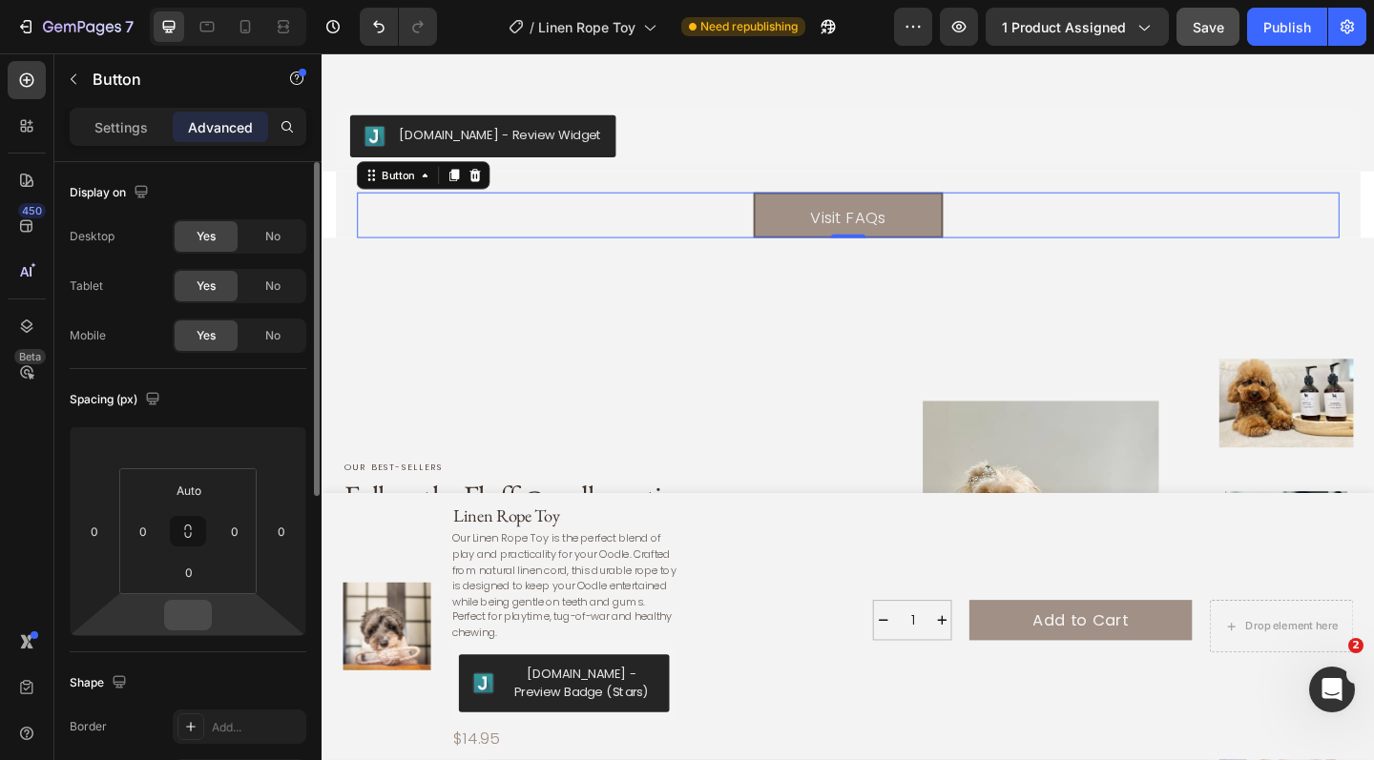
click at [190, 625] on input "number" at bounding box center [188, 615] width 38 height 29
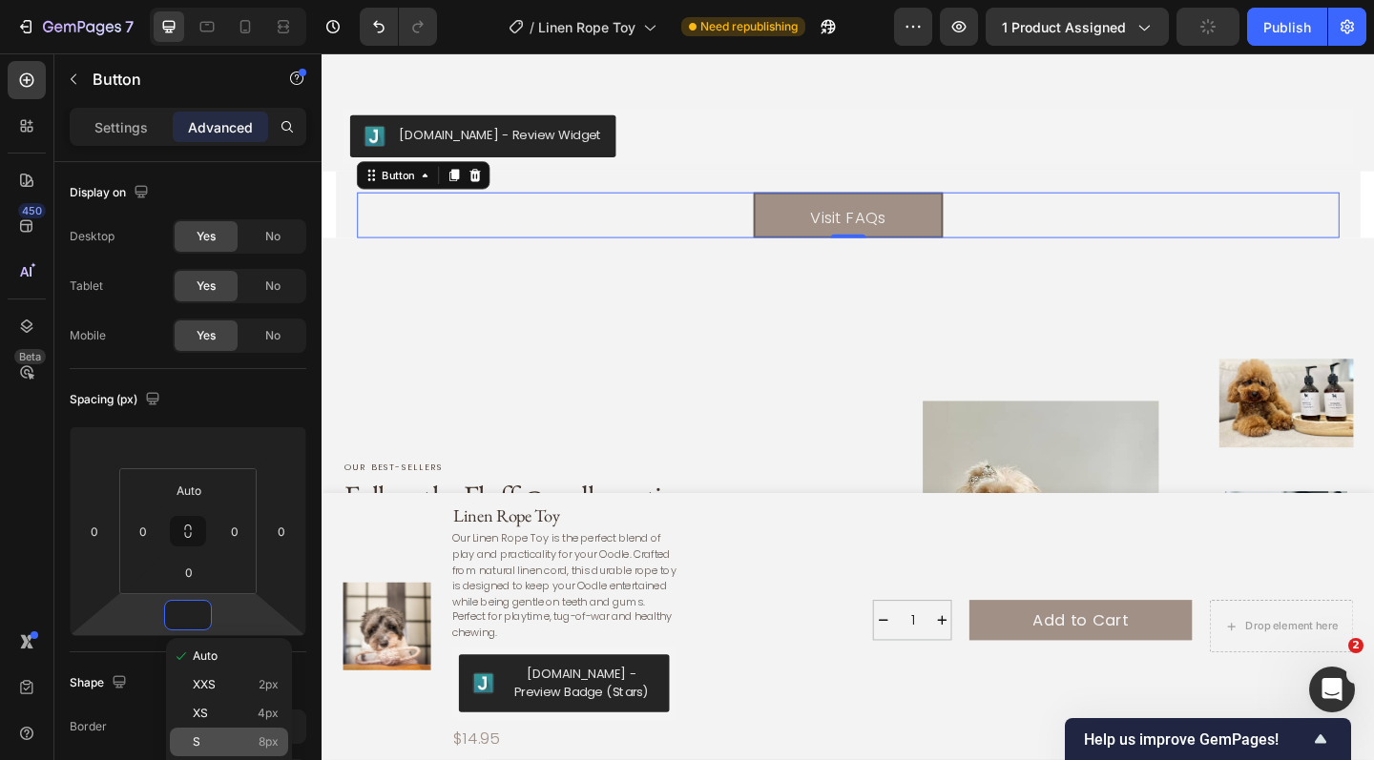
click at [202, 738] on p "S 8px" at bounding box center [236, 742] width 86 height 13
type input "8"
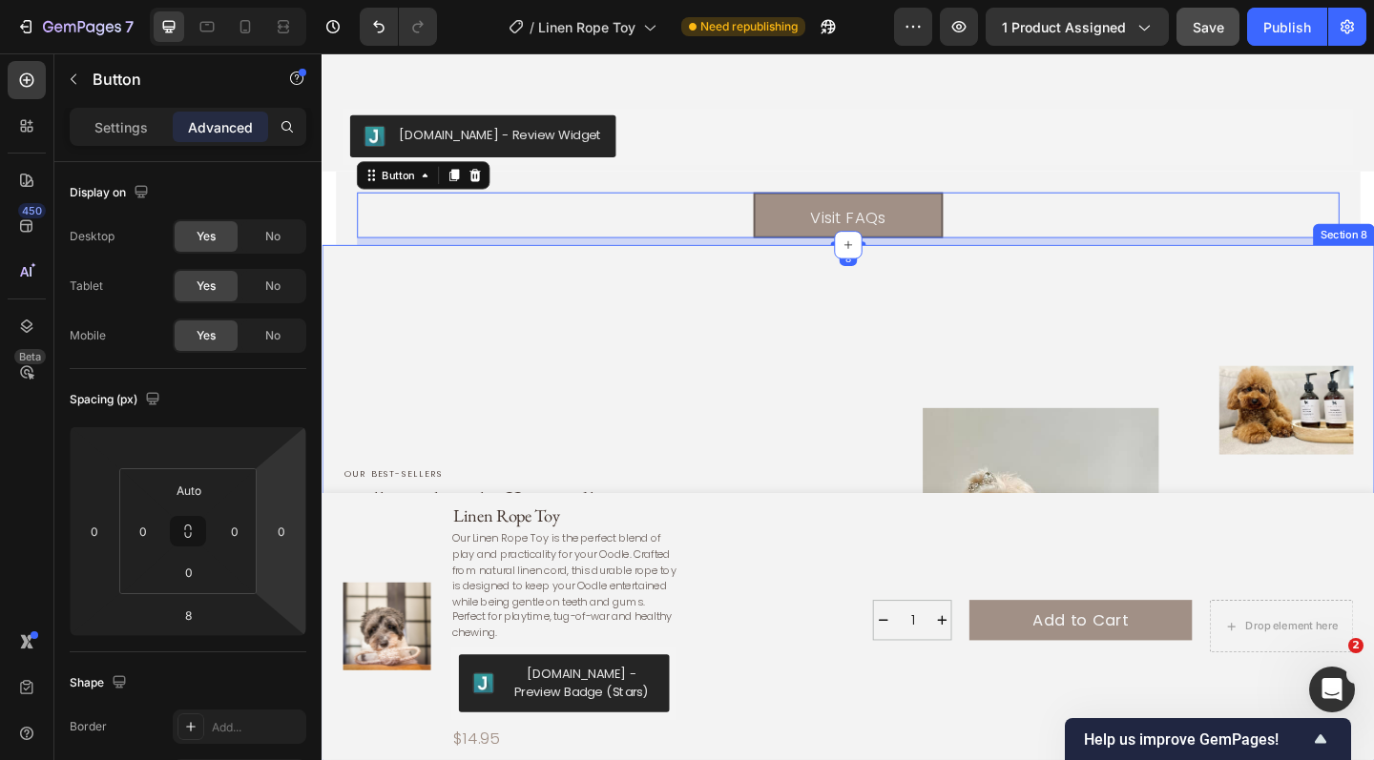
click at [544, 341] on div "Our best-sellers Text Block Follow the Fluff @oodle_nation Heading From fresh w…" at bounding box center [894, 595] width 1145 height 667
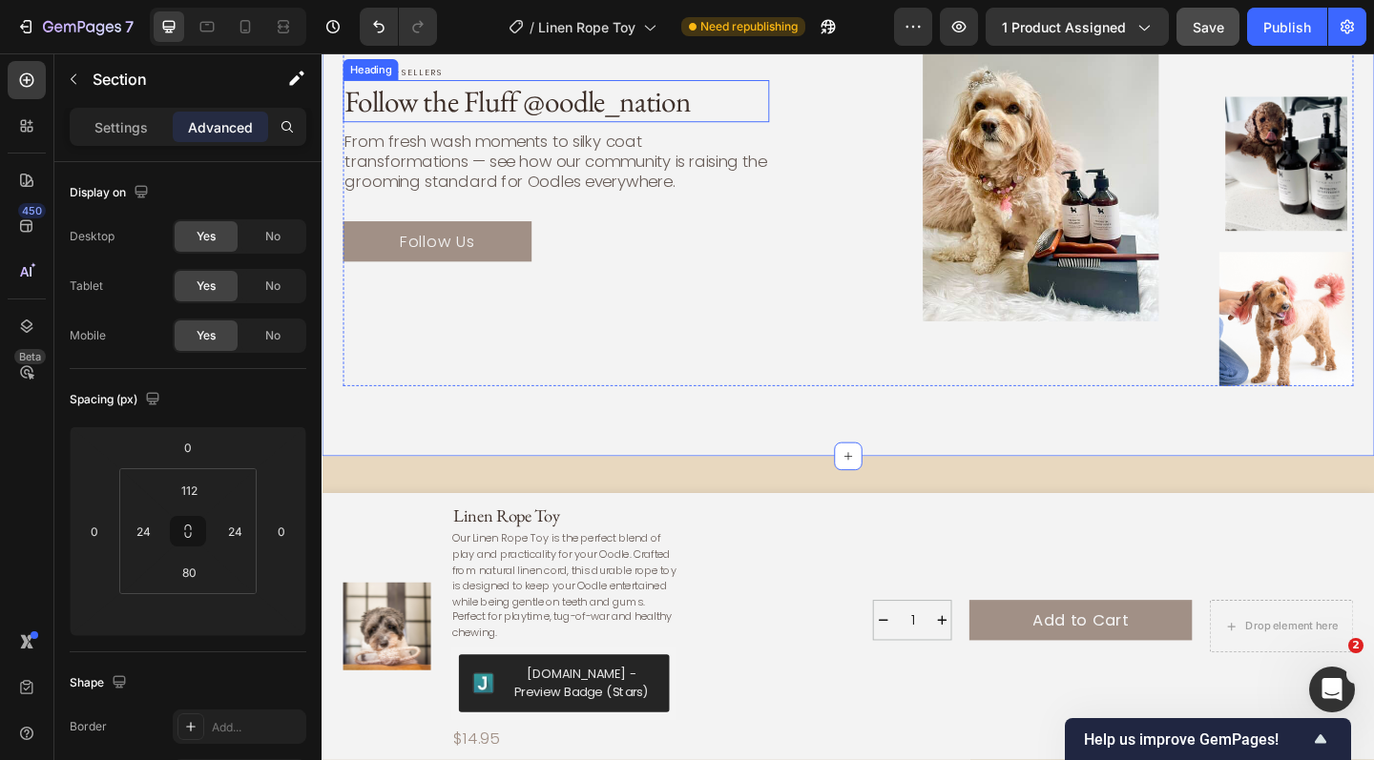
scroll to position [6040, 0]
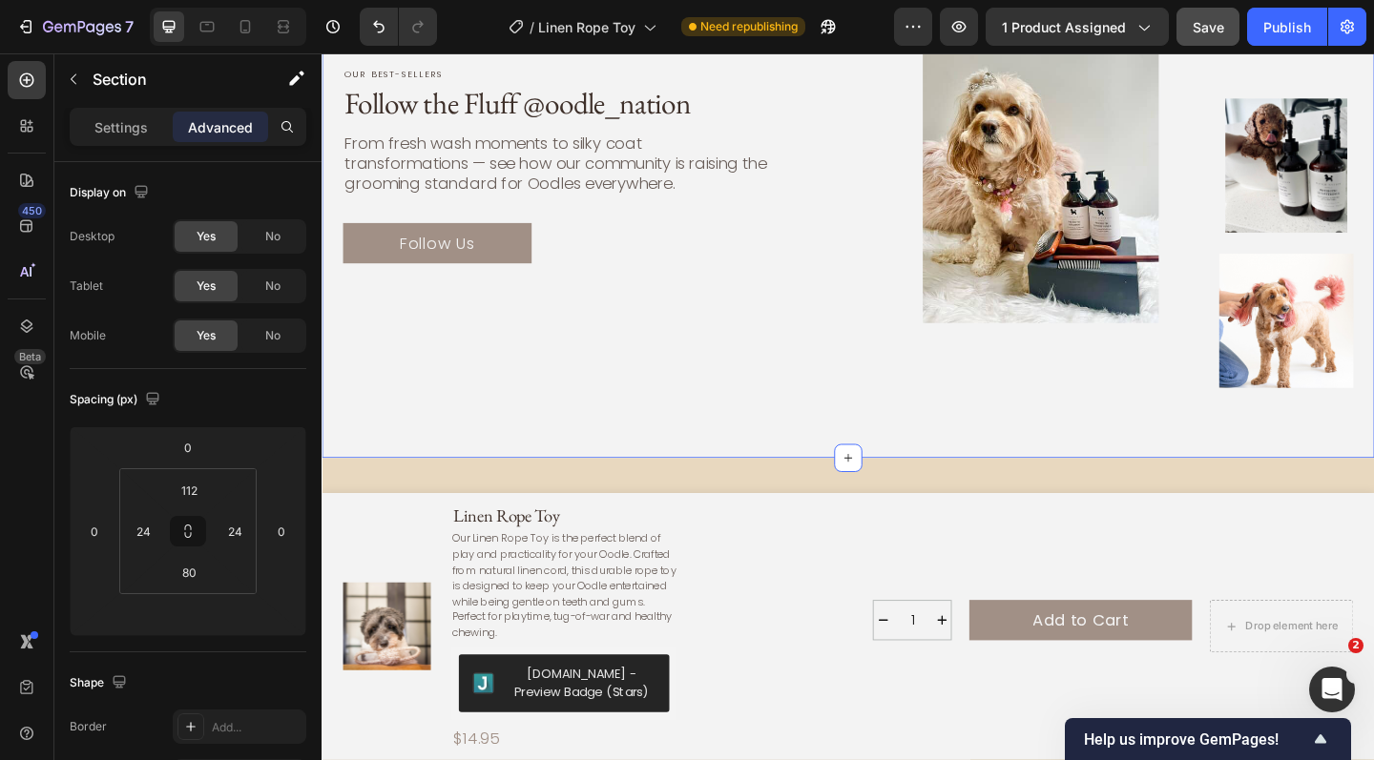
click at [616, 450] on div "Our best-sellers Text Block Follow the Fluff @oodle_nation Heading From fresh w…" at bounding box center [894, 160] width 1145 height 667
click at [196, 585] on input "80" at bounding box center [189, 572] width 38 height 29
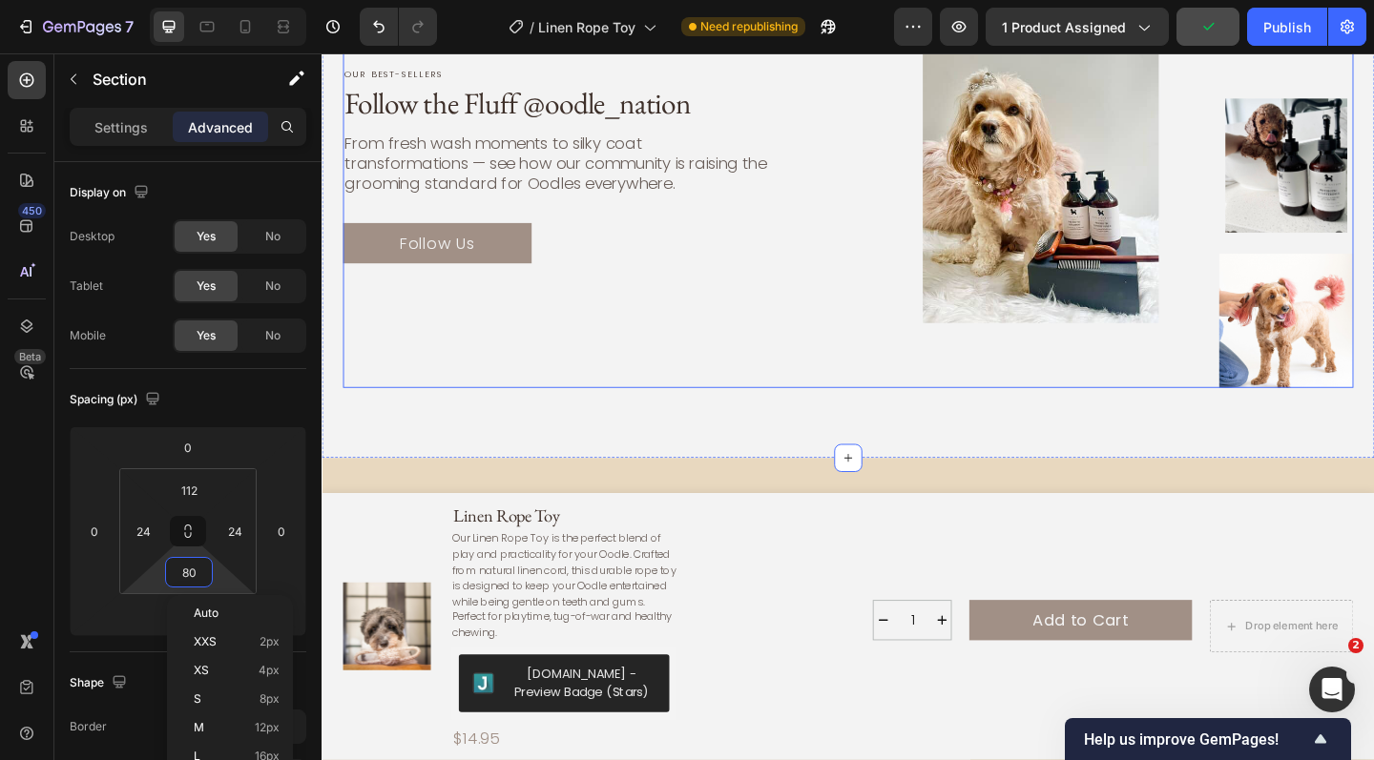
click at [502, 368] on div "Our best-sellers Text Block Follow the Fluff @oodle_nation Heading From fresh w…" at bounding box center [576, 176] width 464 height 484
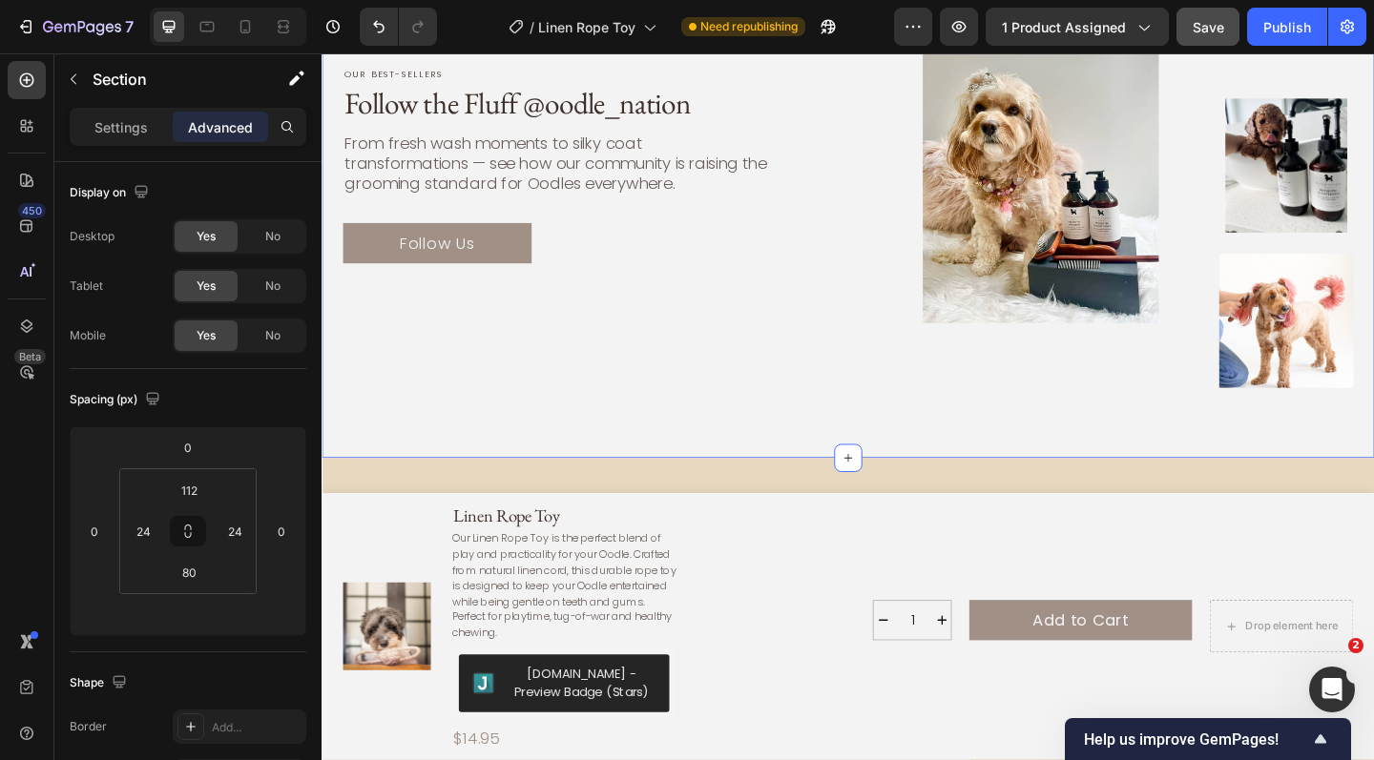
click at [499, 429] on div "Our best-sellers Text Block Follow the Fluff @oodle_nation Heading From fresh w…" at bounding box center [894, 160] width 1145 height 667
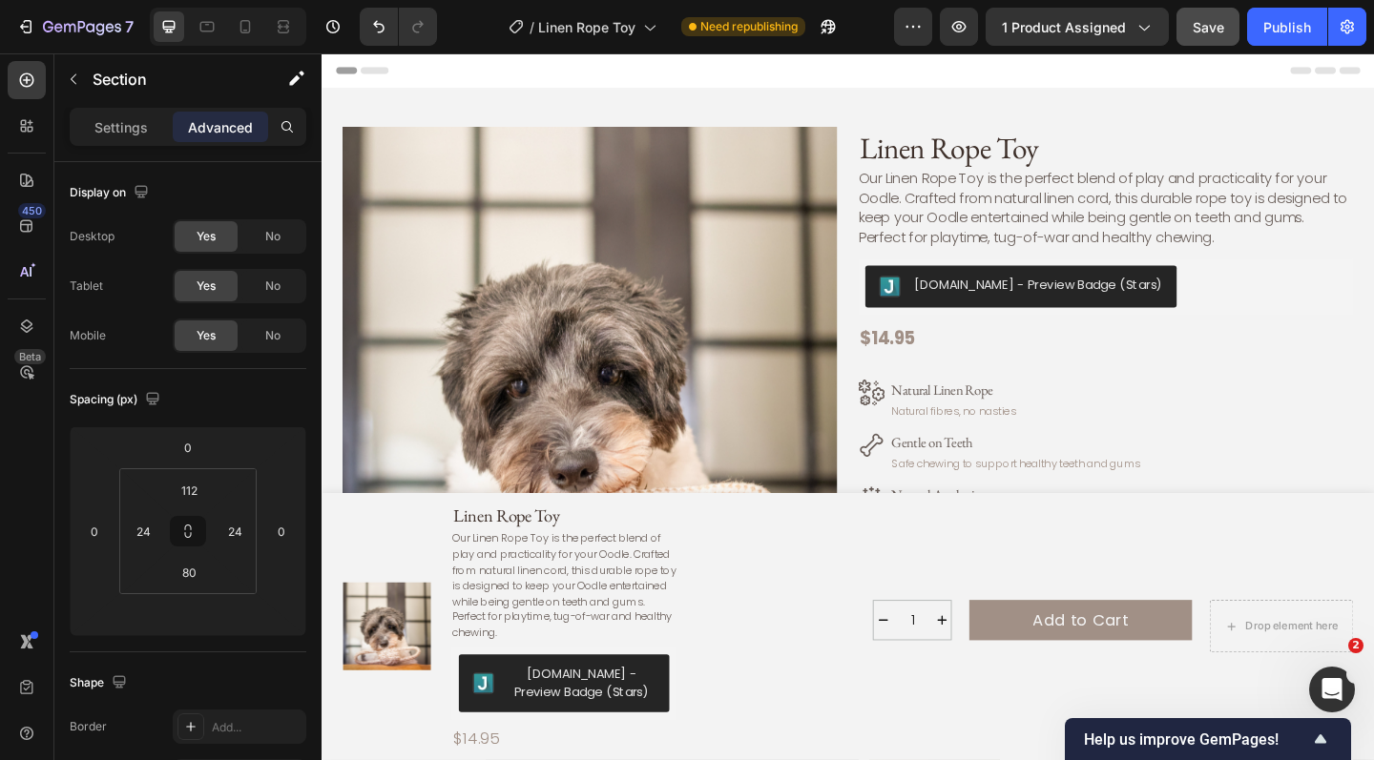
scroll to position [0, 0]
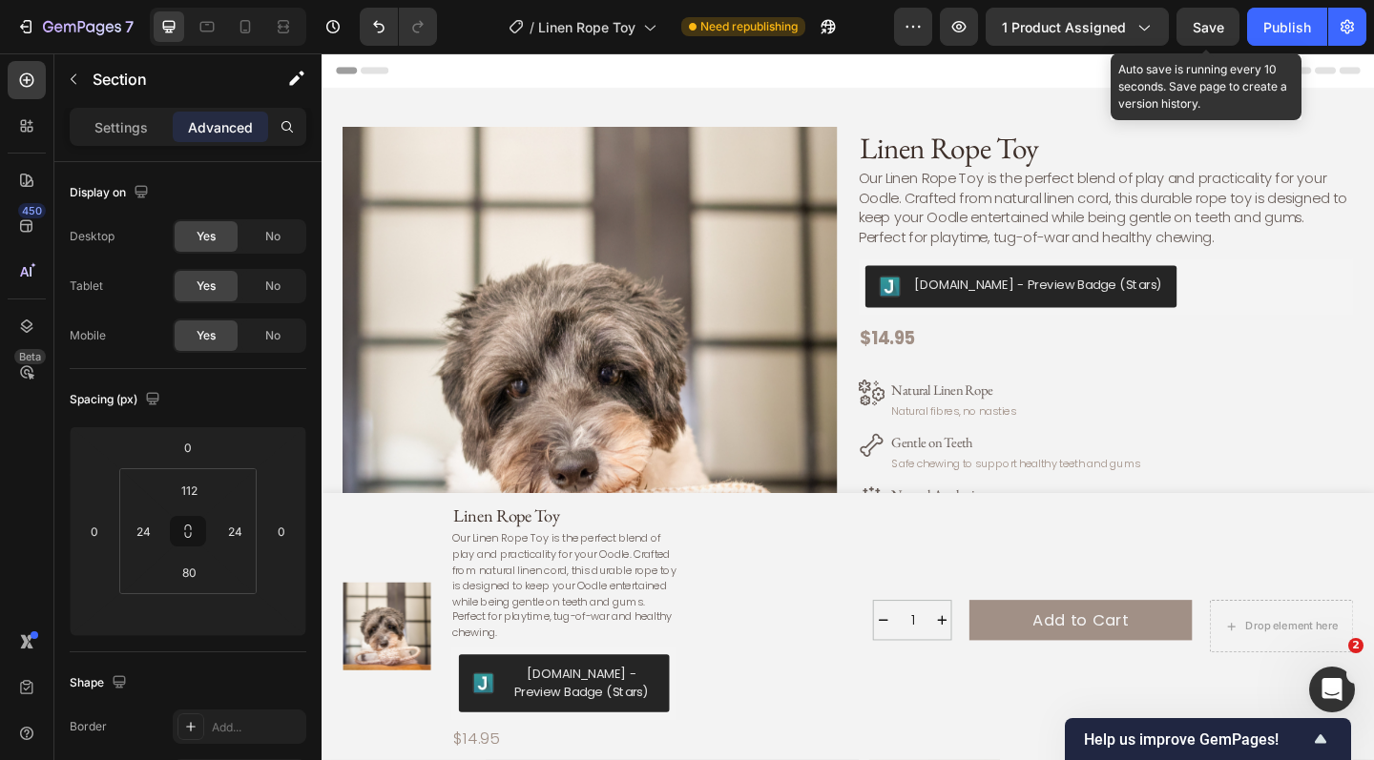
click at [1220, 27] on span "Save" at bounding box center [1208, 27] width 31 height 16
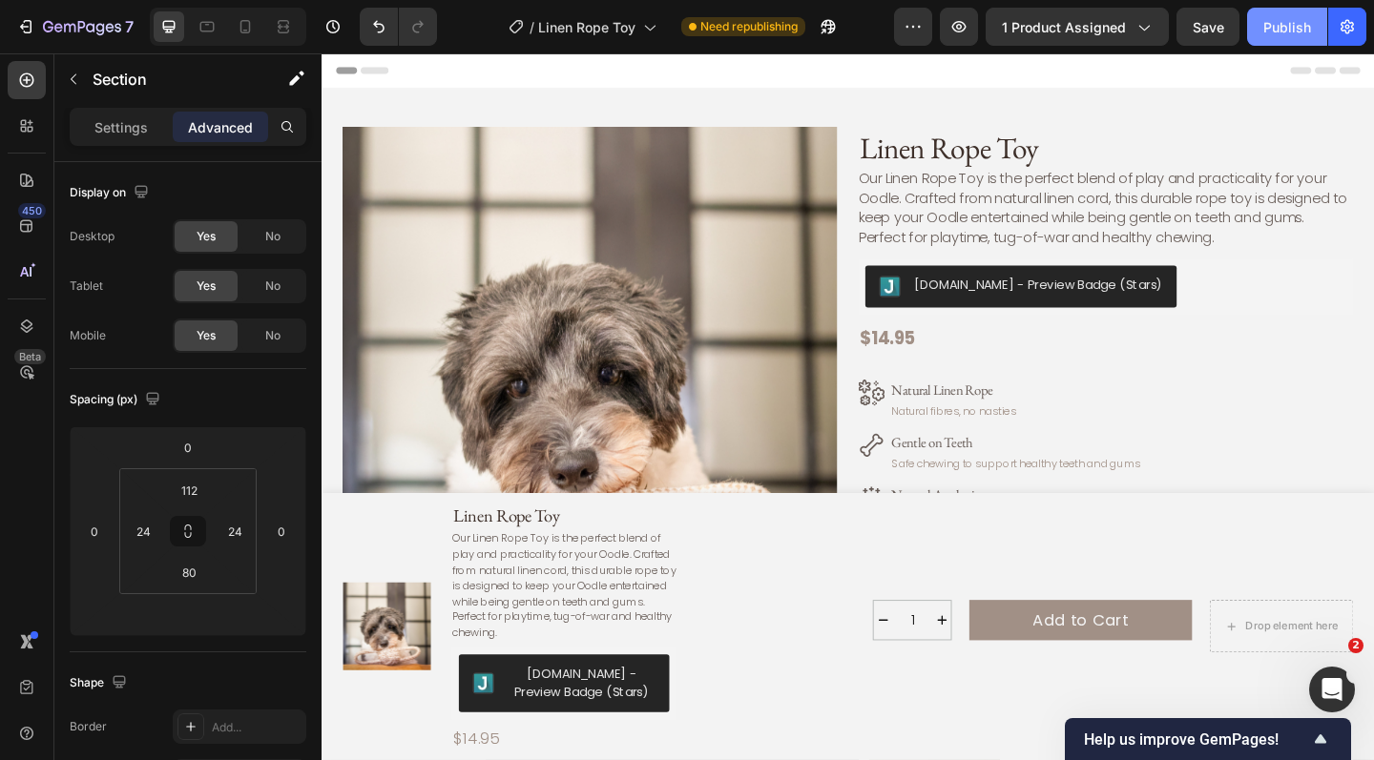
click at [1289, 29] on div "Publish" at bounding box center [1287, 27] width 48 height 20
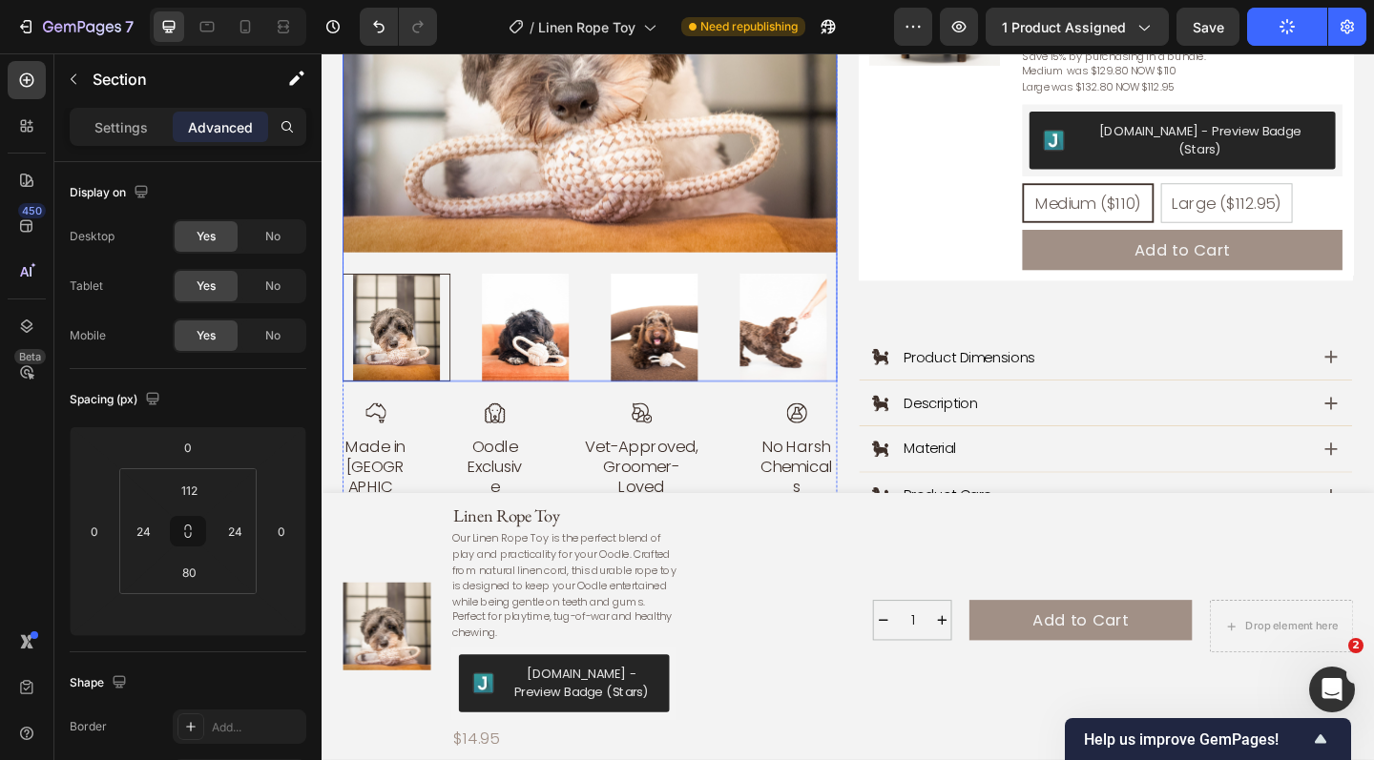
scroll to position [891, 0]
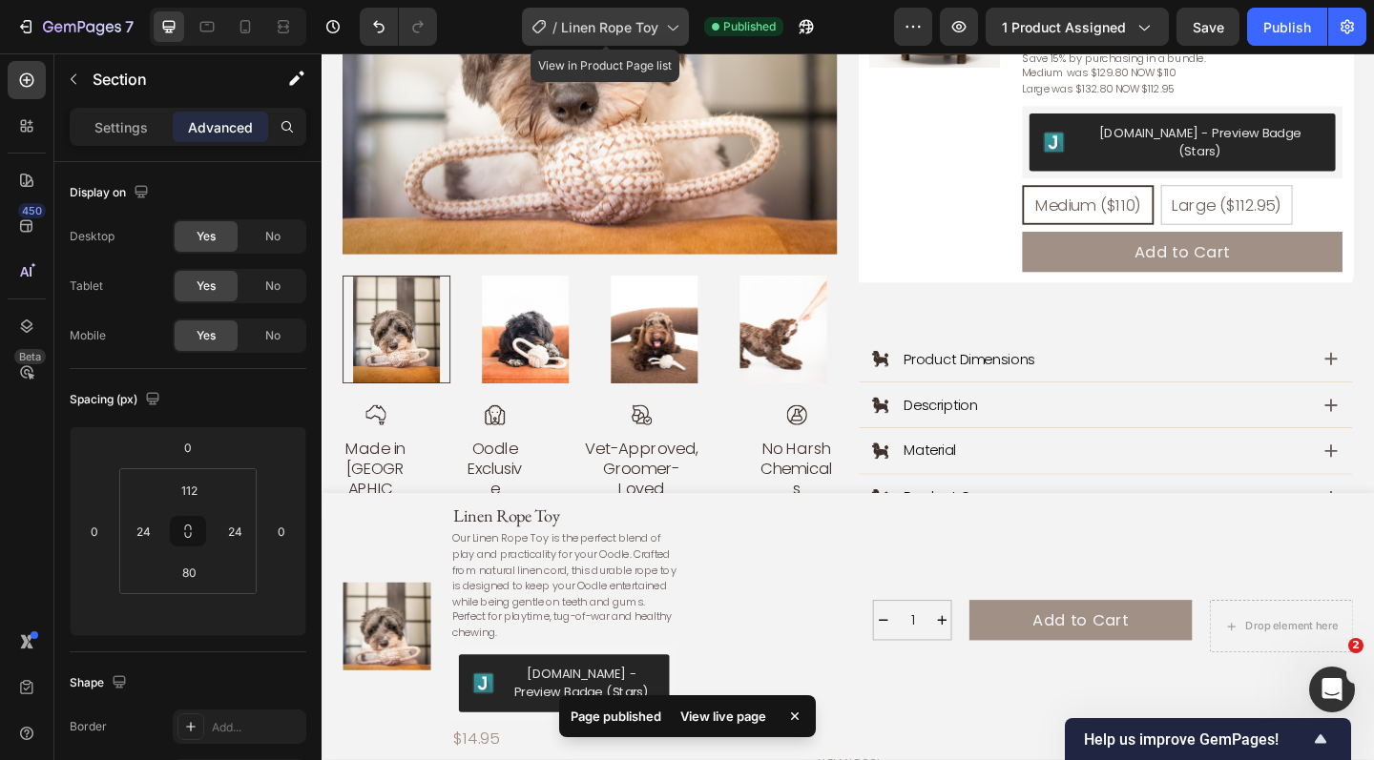
click at [653, 25] on span "Linen Rope Toy" at bounding box center [609, 27] width 97 height 20
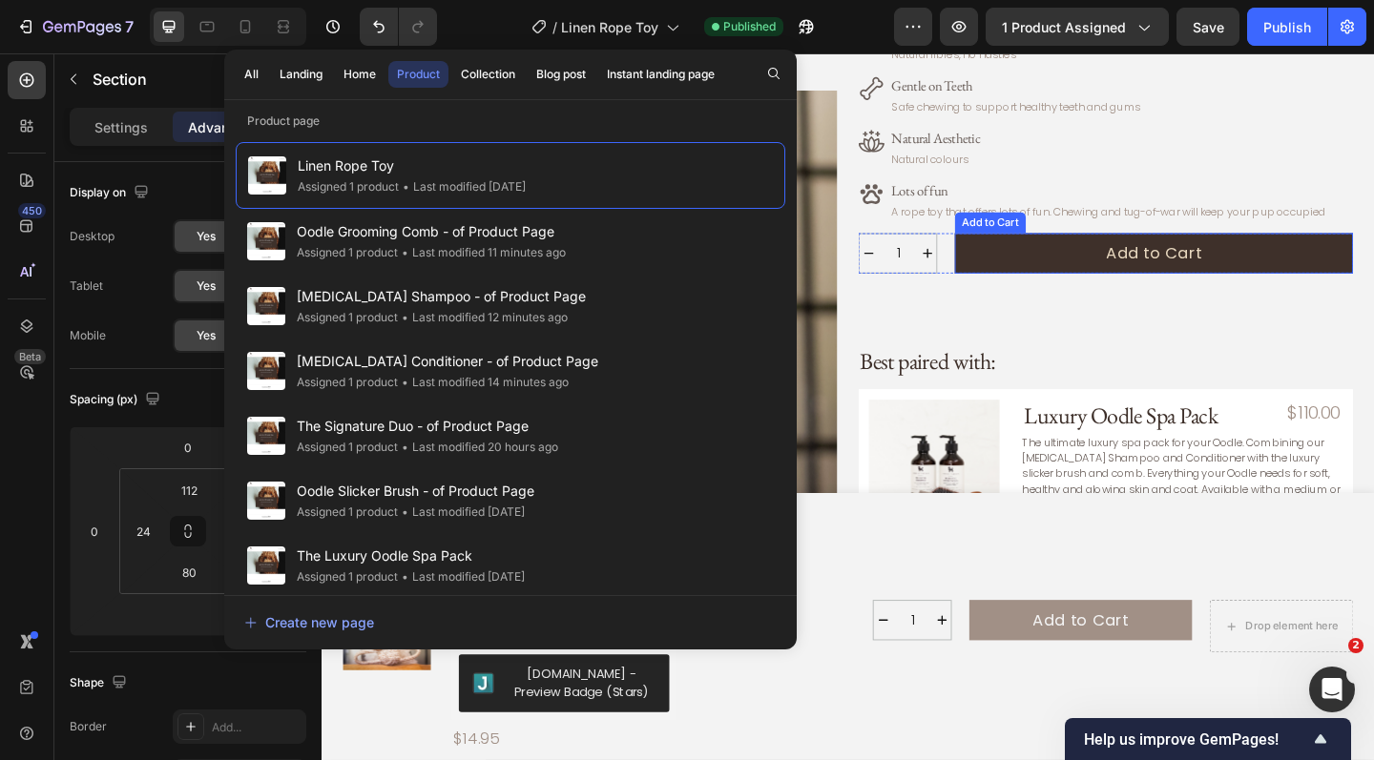
scroll to position [392, 0]
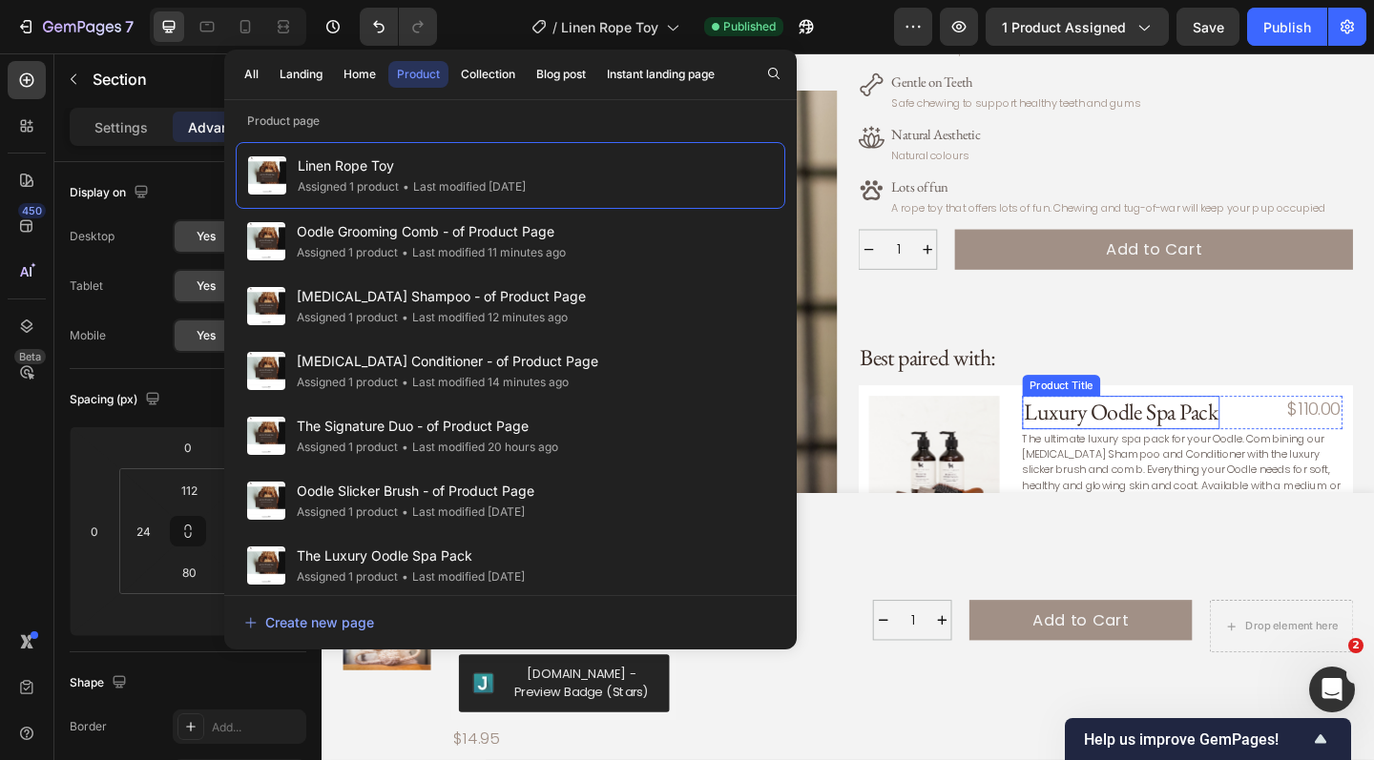
click at [1140, 436] on h3 "Luxury Oodle Spa Pack" at bounding box center [1191, 444] width 215 height 36
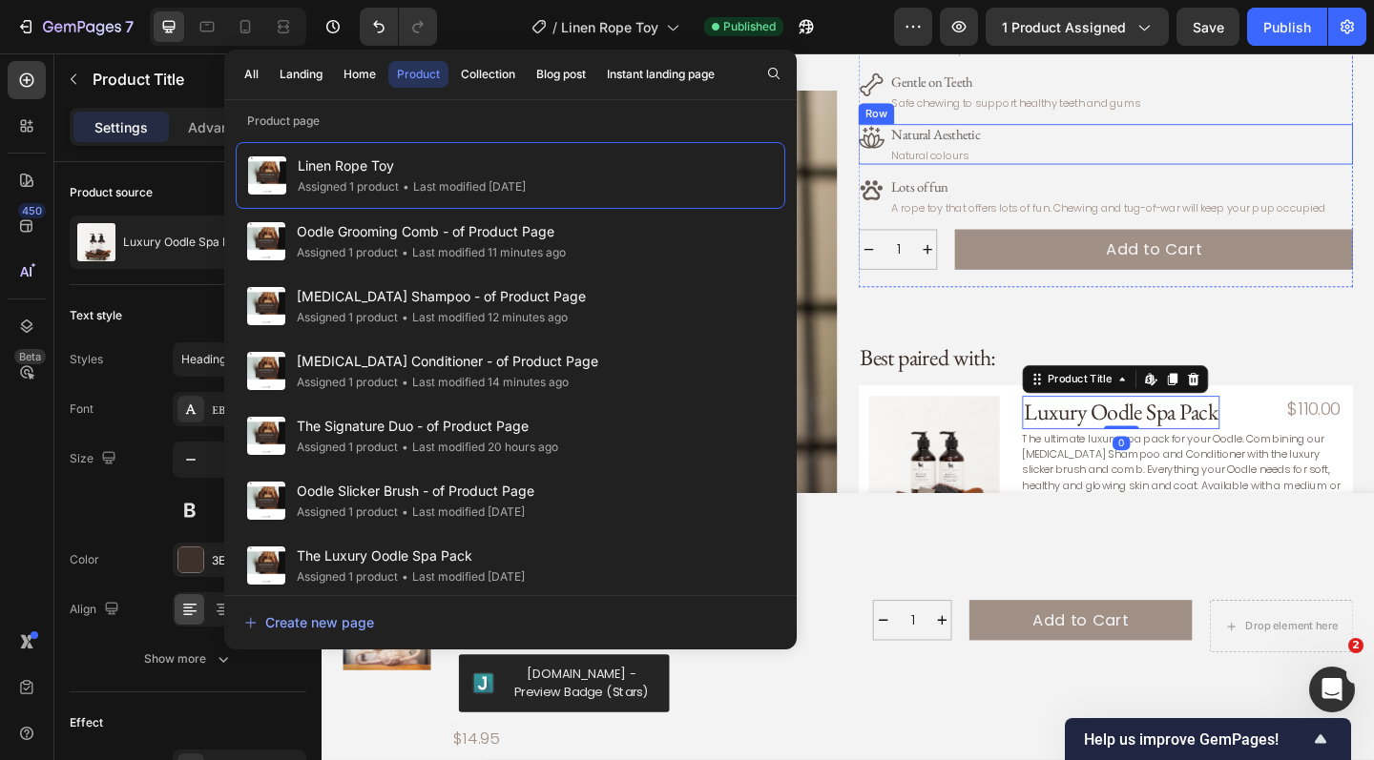
click at [1236, 160] on div "Icon Natural Aesthetic Text Block Natural colours Text Block Row" at bounding box center [1174, 153] width 538 height 44
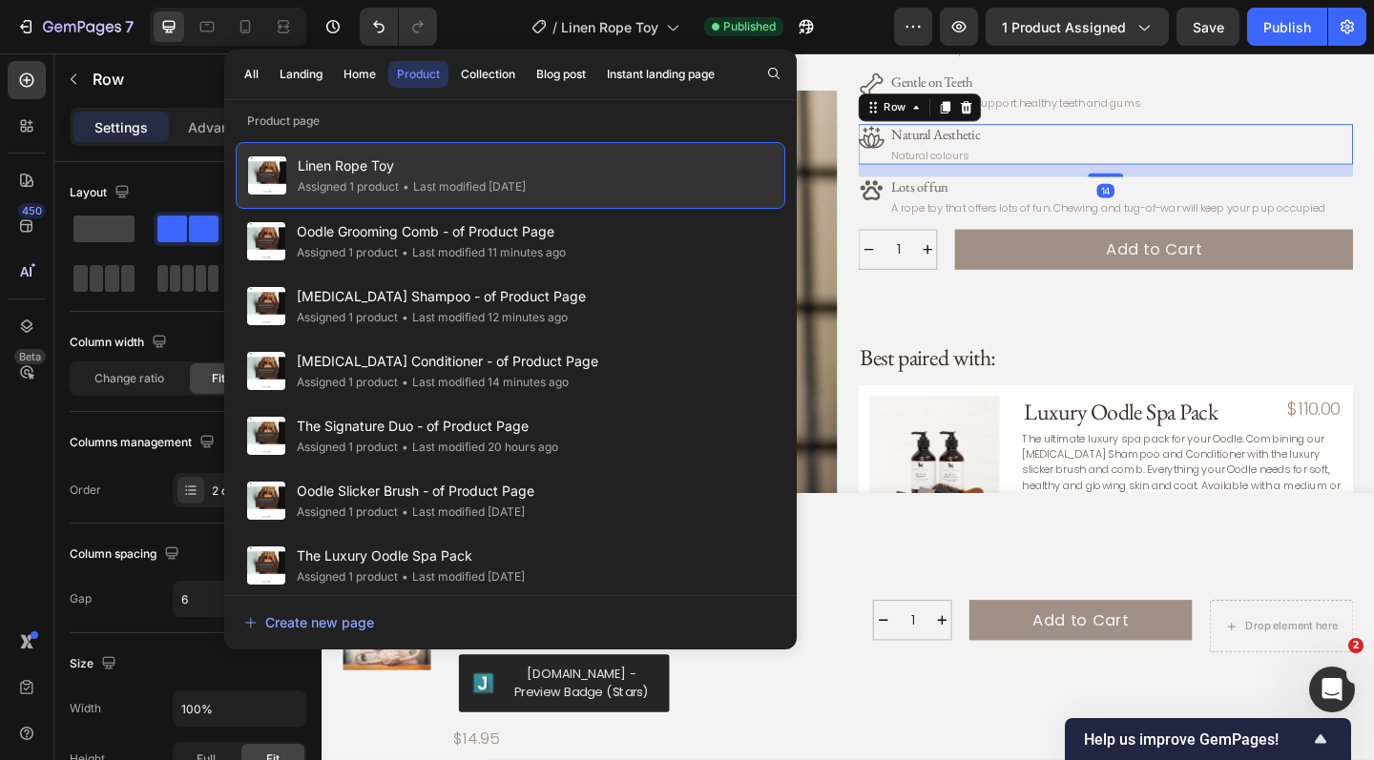
click at [526, 167] on span "Linen Rope Toy" at bounding box center [412, 166] width 228 height 23
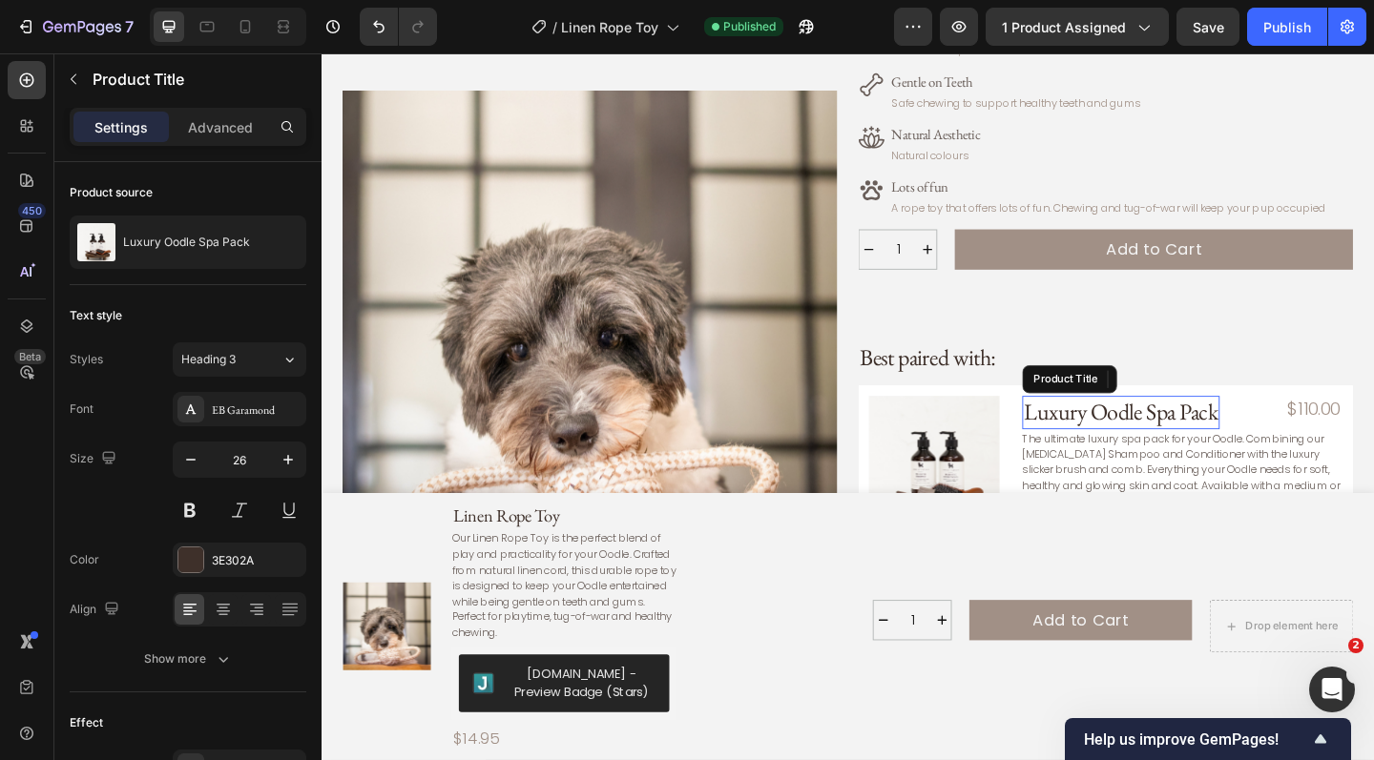
click at [1159, 431] on h3 "Luxury Oodle Spa Pack" at bounding box center [1191, 444] width 215 height 36
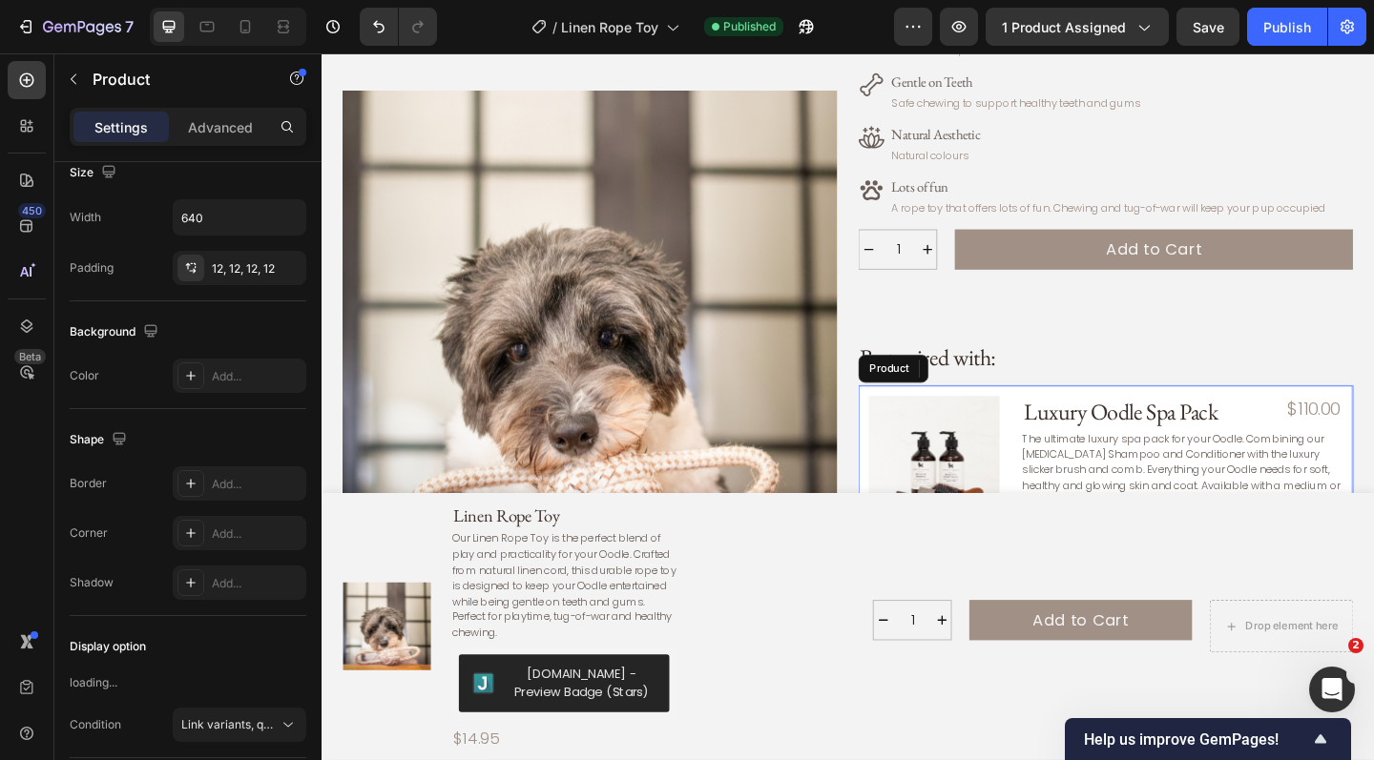
scroll to position [0, 0]
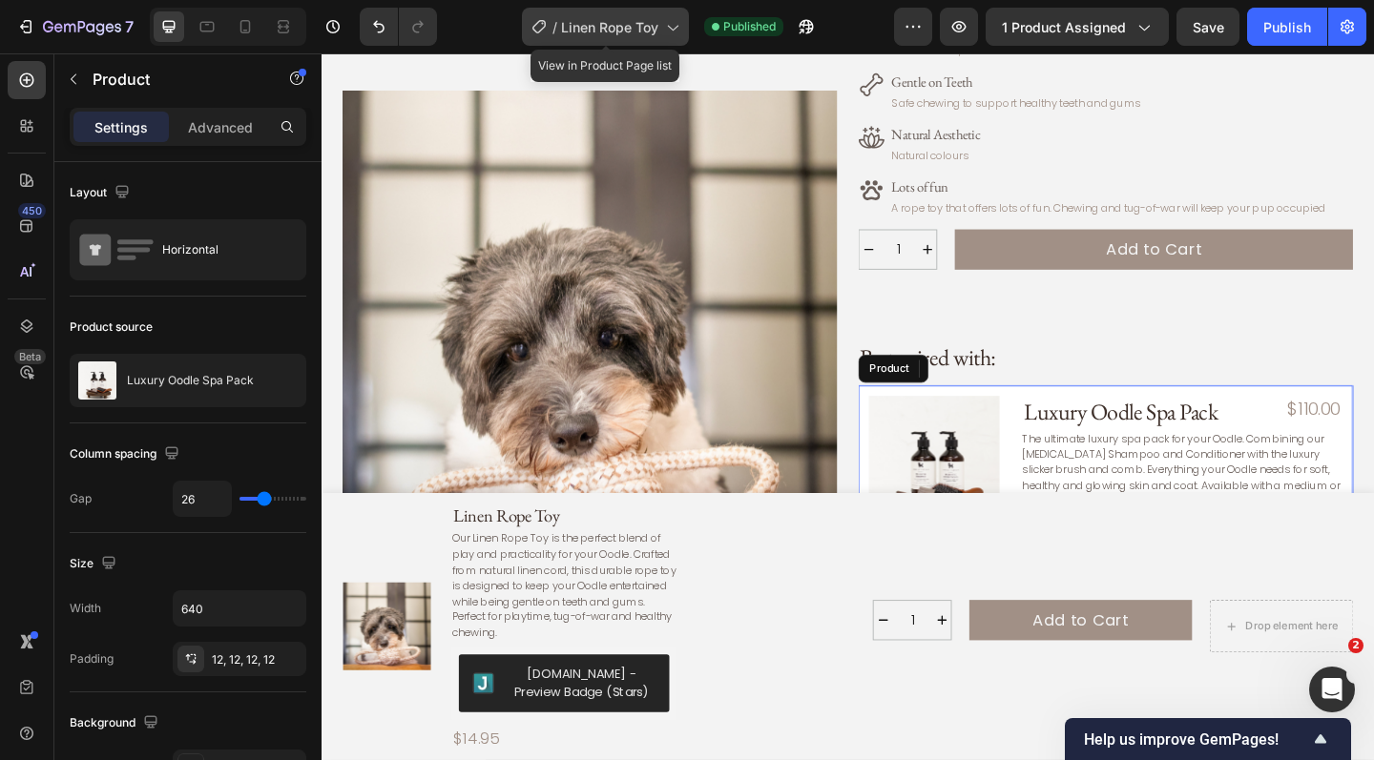
click at [659, 20] on div "/ Linen Rope Toy" at bounding box center [605, 27] width 167 height 38
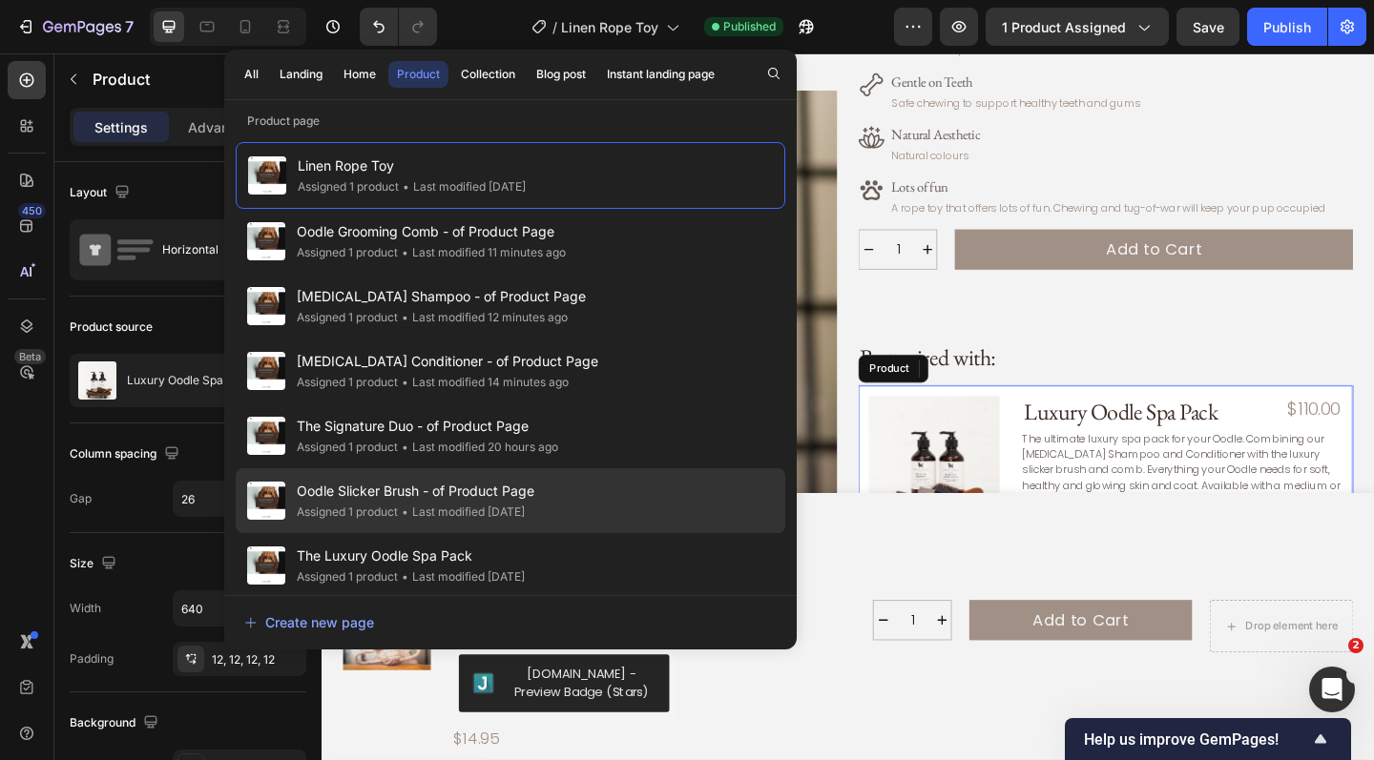
click at [498, 506] on div "• Last modified 2 days ago" at bounding box center [461, 512] width 127 height 19
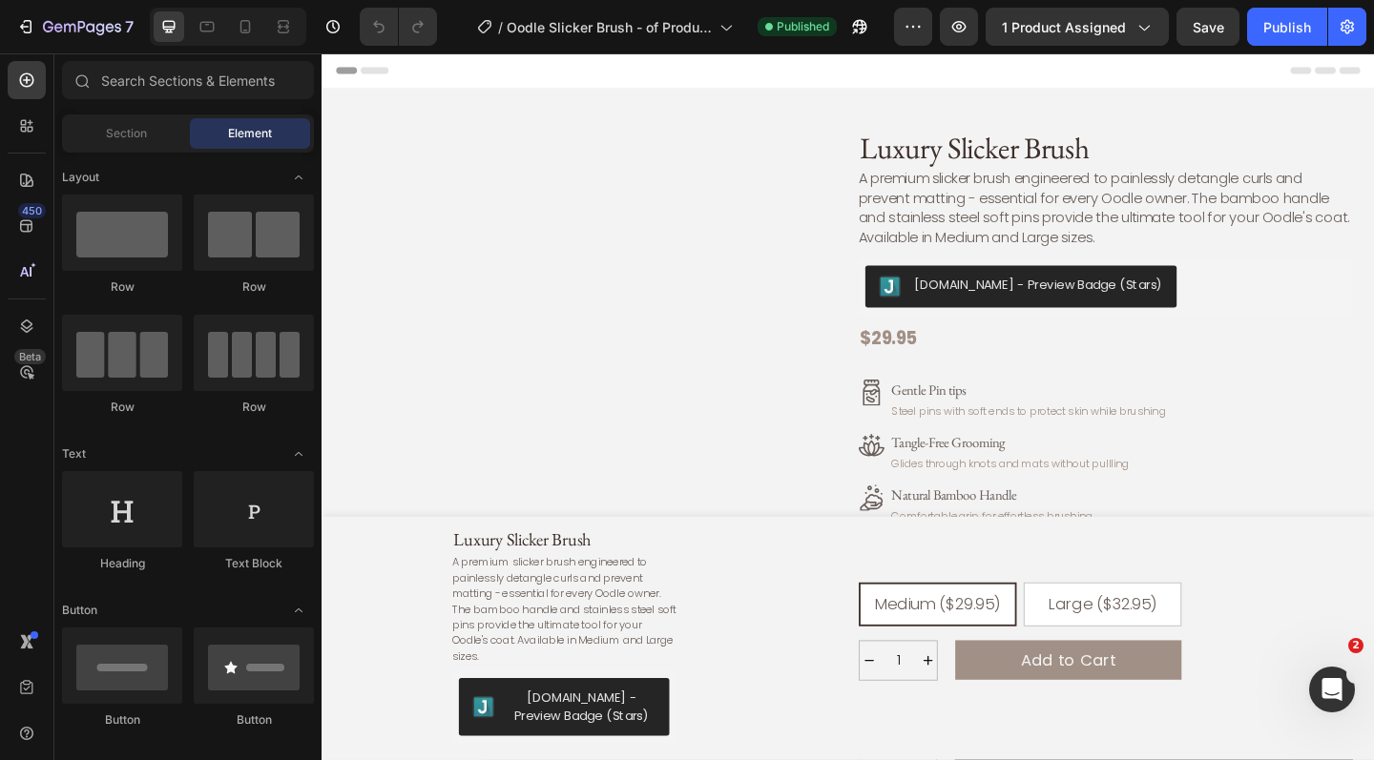
radio input "false"
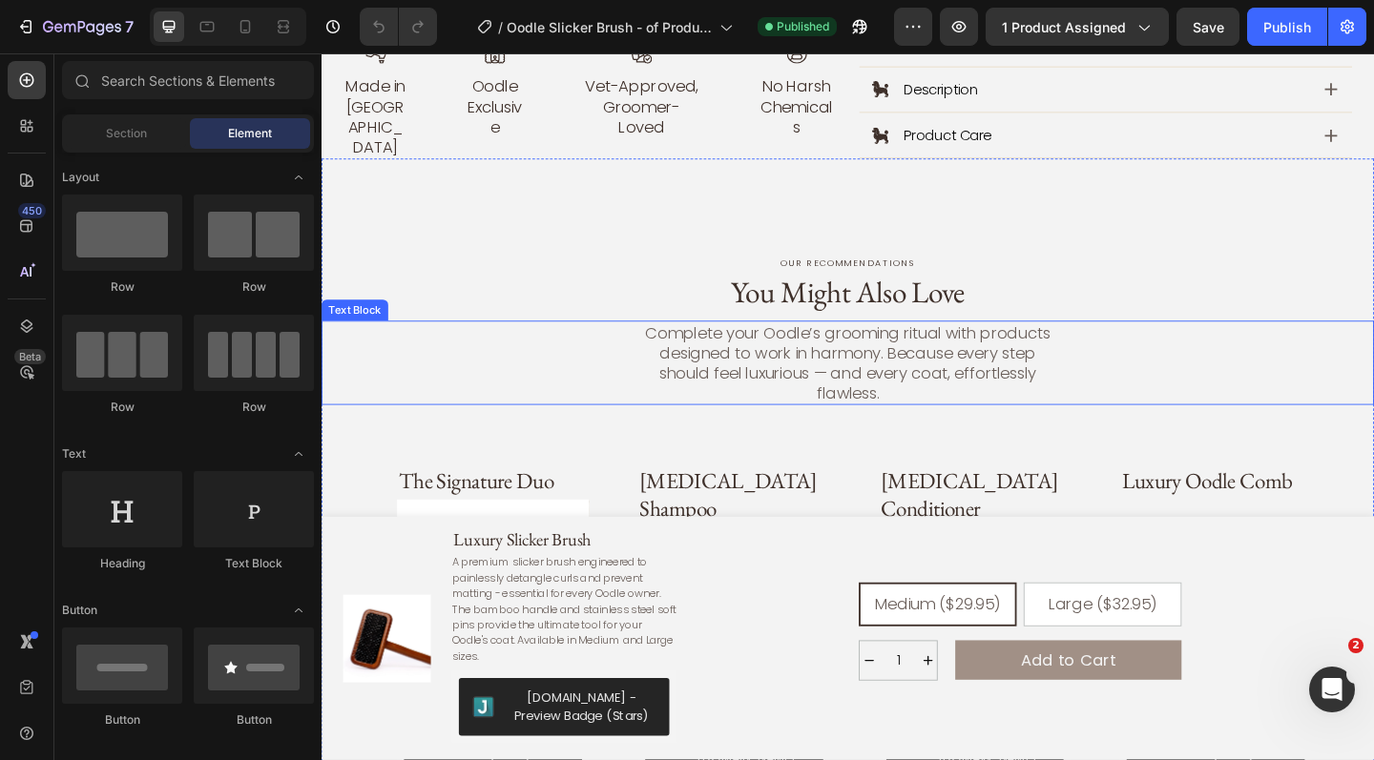
scroll to position [1550, 0]
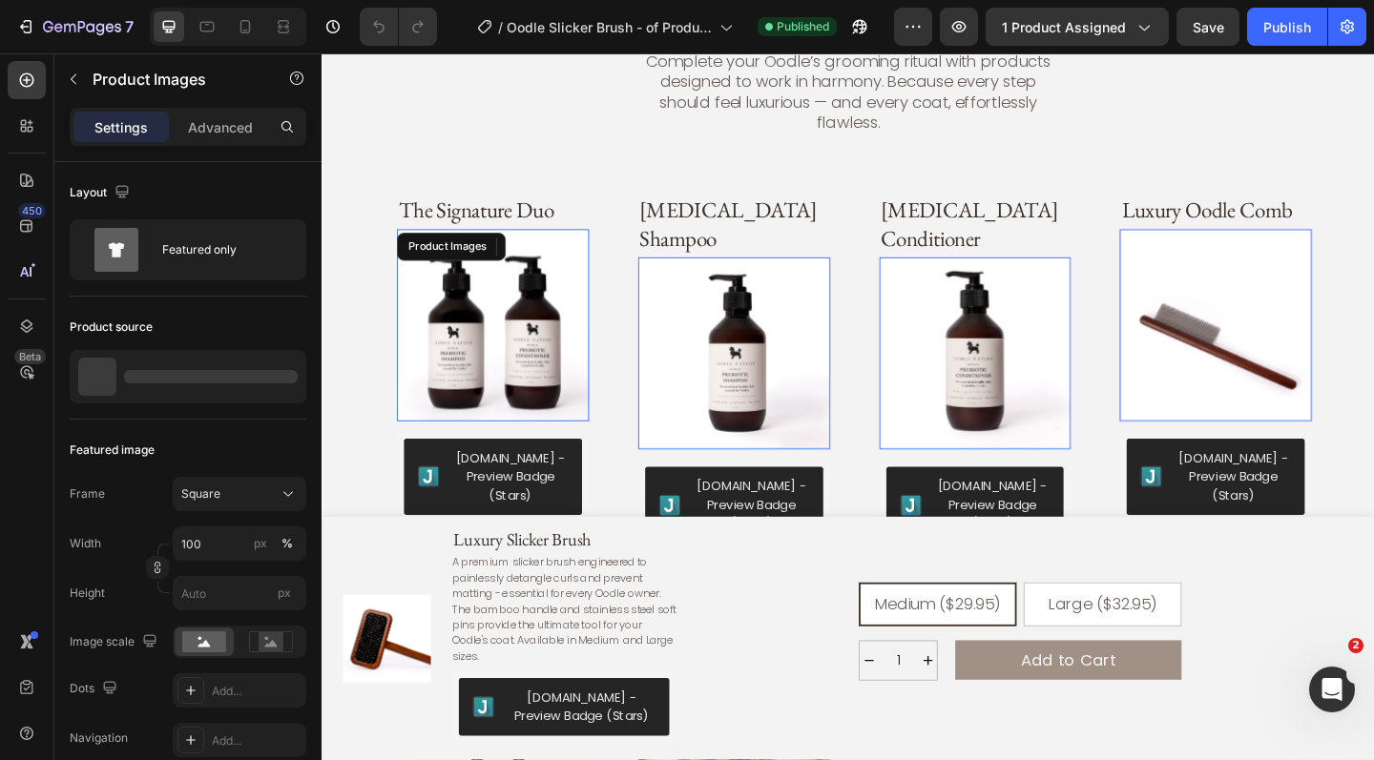
click at [550, 348] on img at bounding box center [508, 349] width 209 height 209
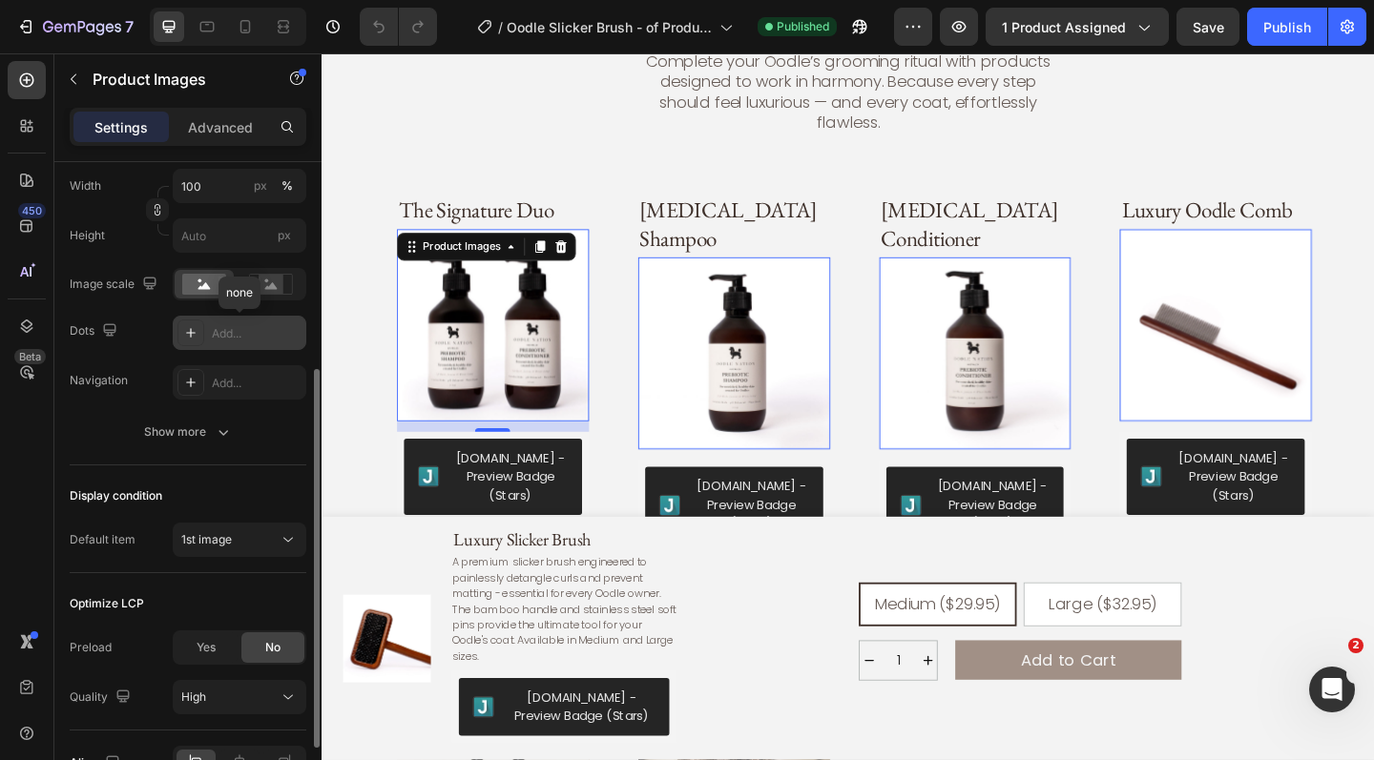
scroll to position [357, 0]
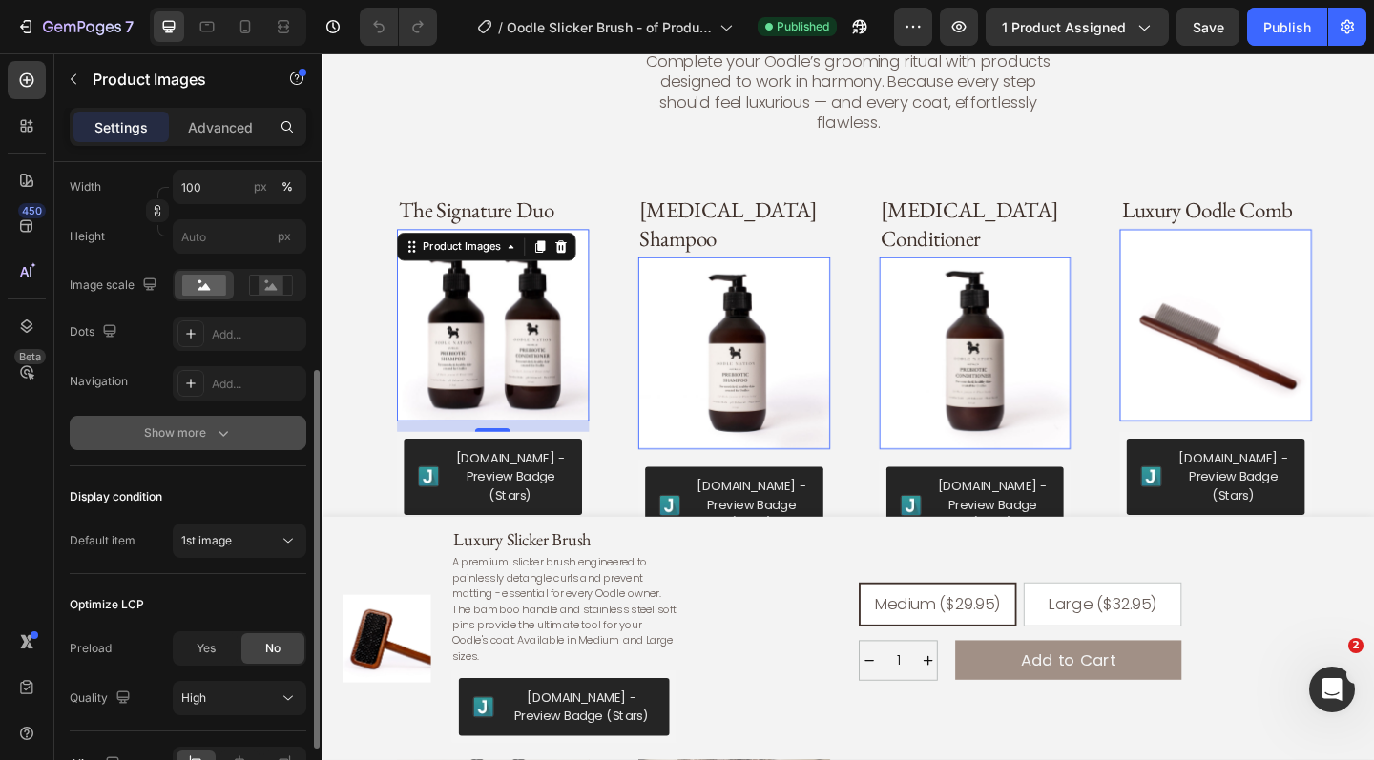
click at [231, 427] on icon "button" at bounding box center [223, 433] width 19 height 19
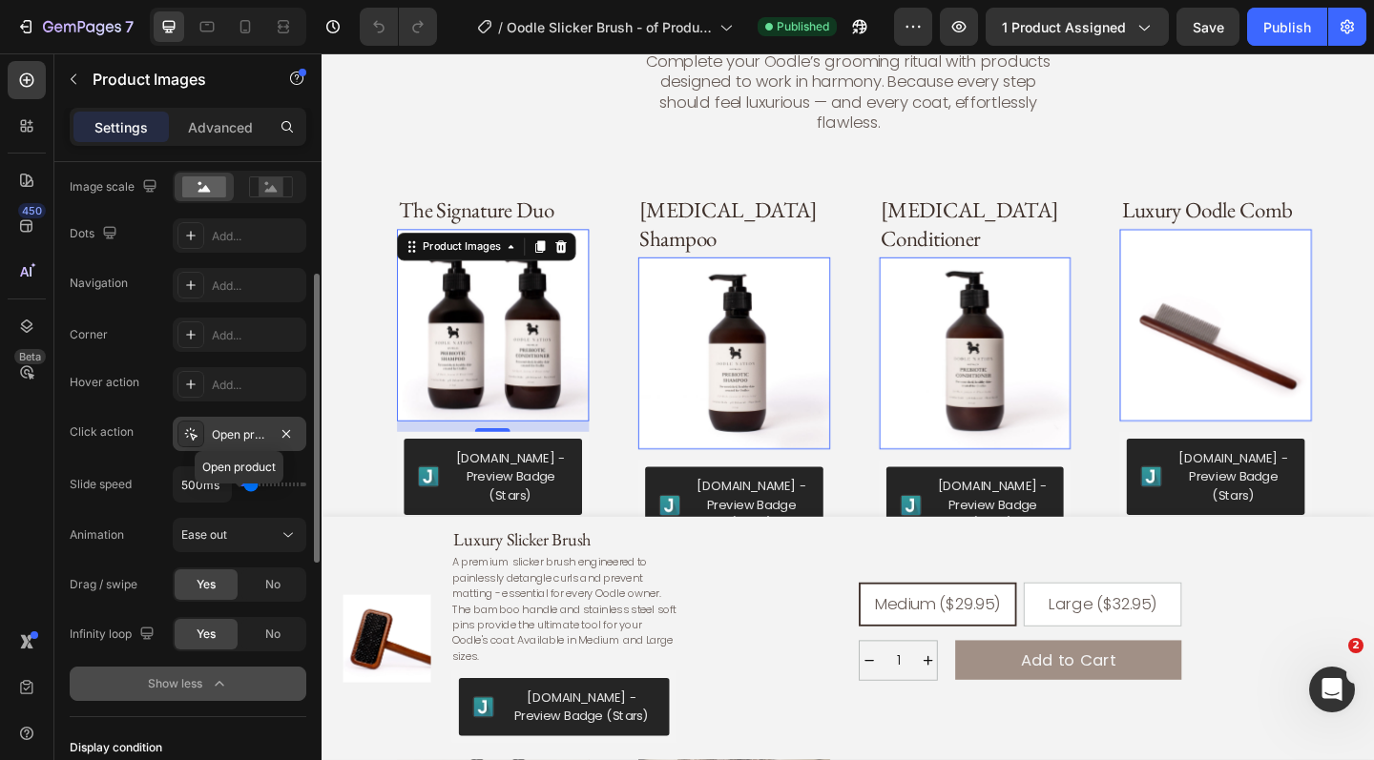
scroll to position [461, 0]
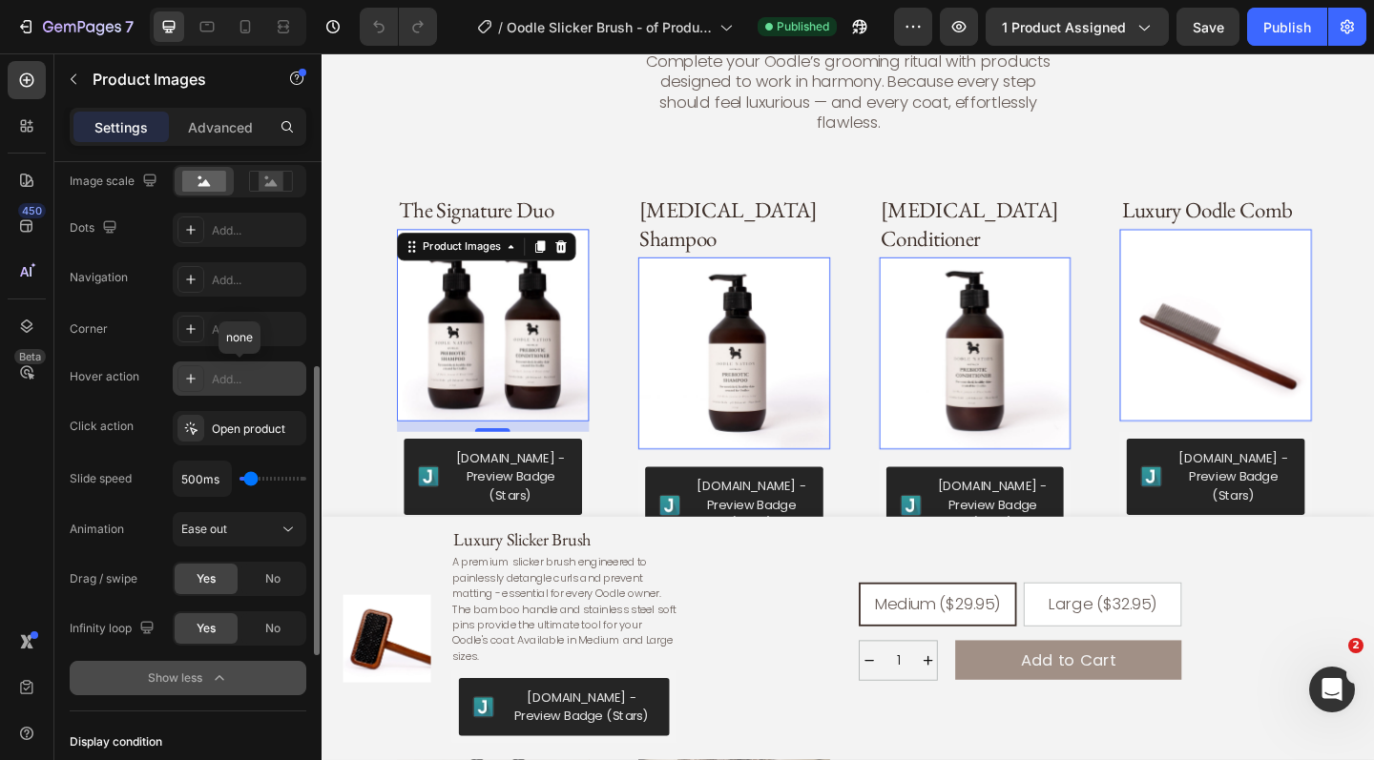
click at [242, 375] on div "Add..." at bounding box center [257, 379] width 90 height 17
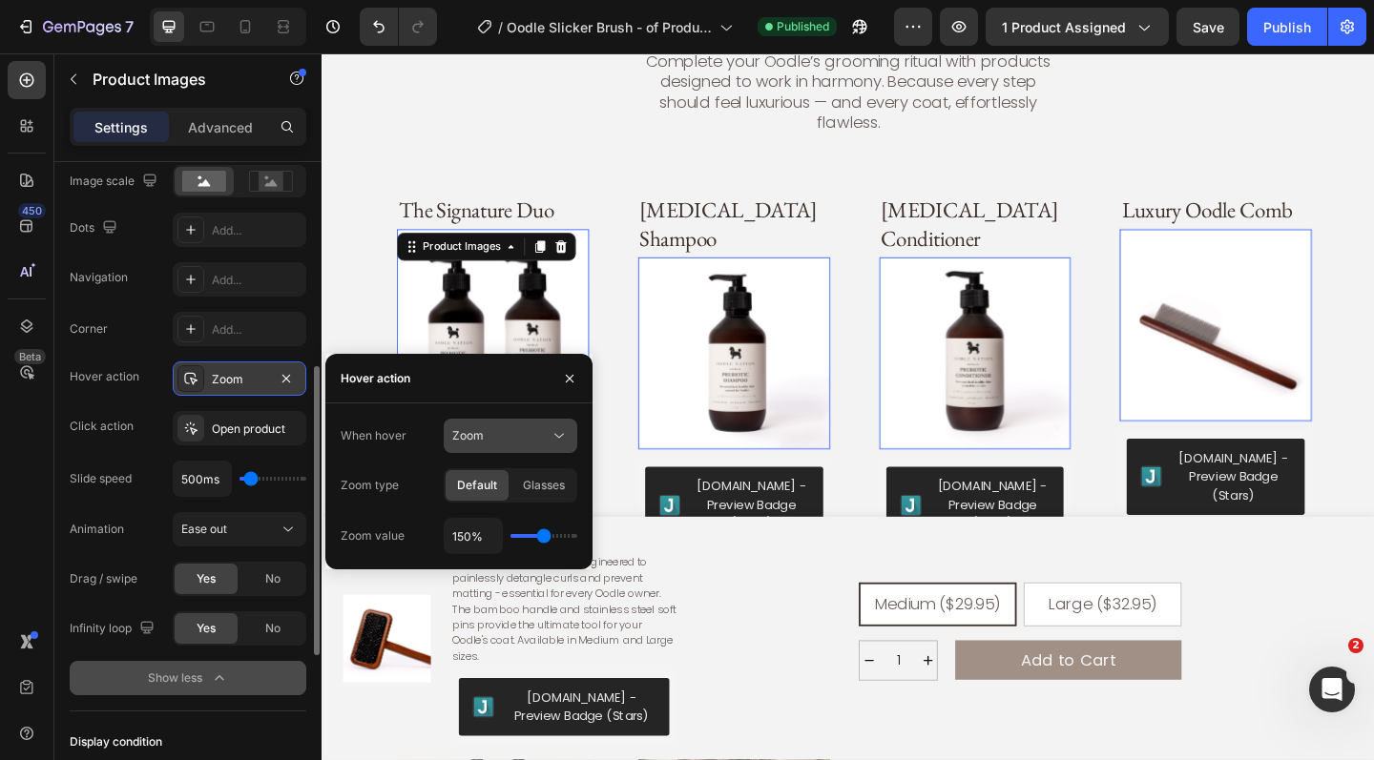
click at [502, 433] on div "Zoom" at bounding box center [500, 435] width 97 height 17
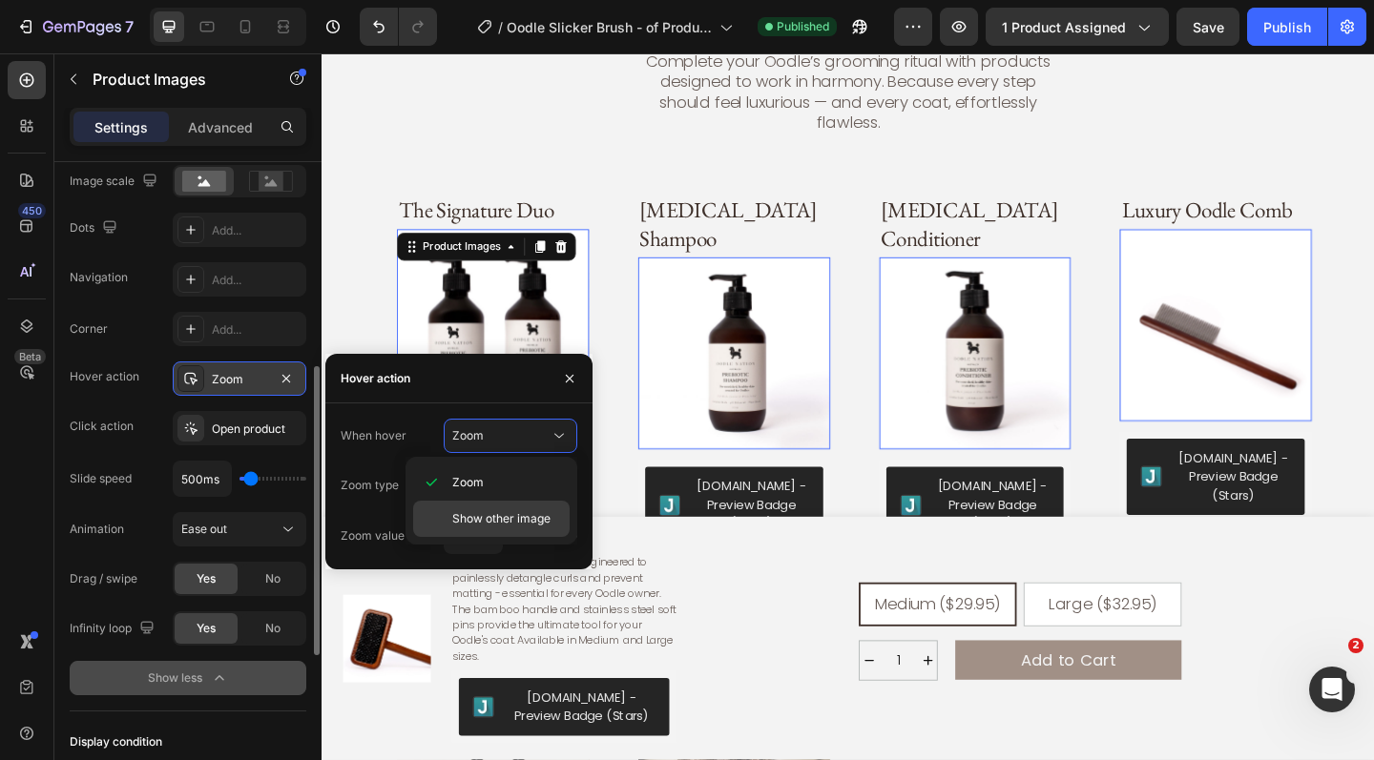
click at [498, 522] on span "Show other image" at bounding box center [501, 518] width 98 height 17
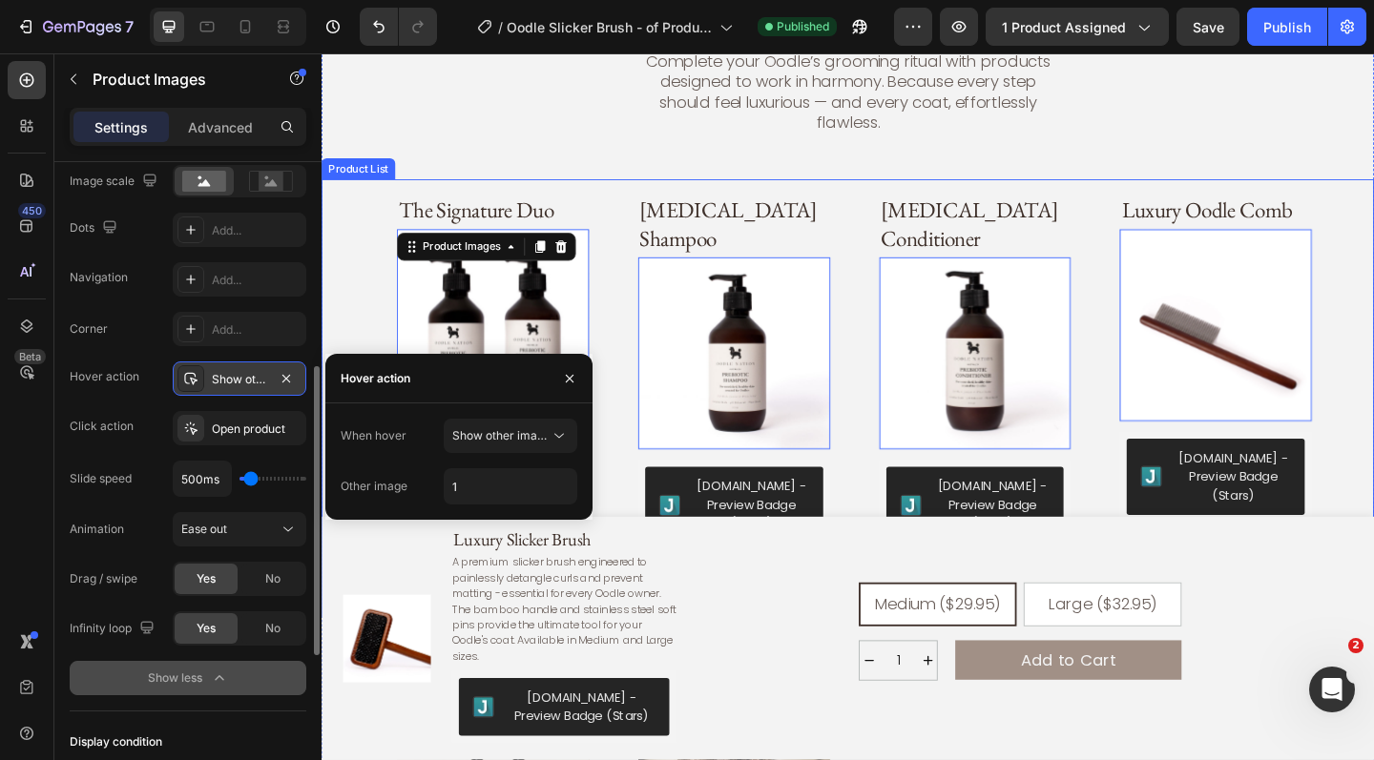
click at [643, 510] on div "The Signature Duo Product Title Product Images 12 Judge.me - Preview Badge (Sta…" at bounding box center [927, 578] width 1078 height 775
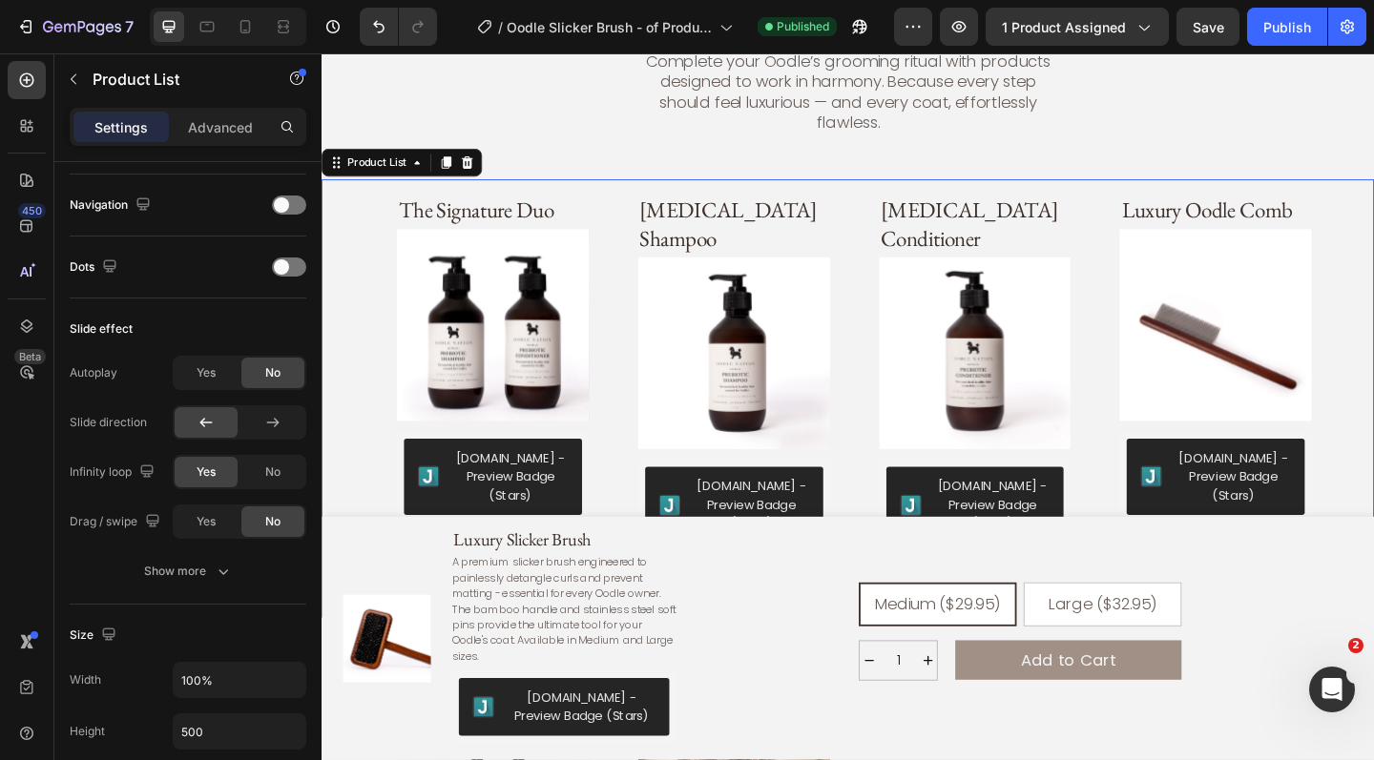
scroll to position [0, 0]
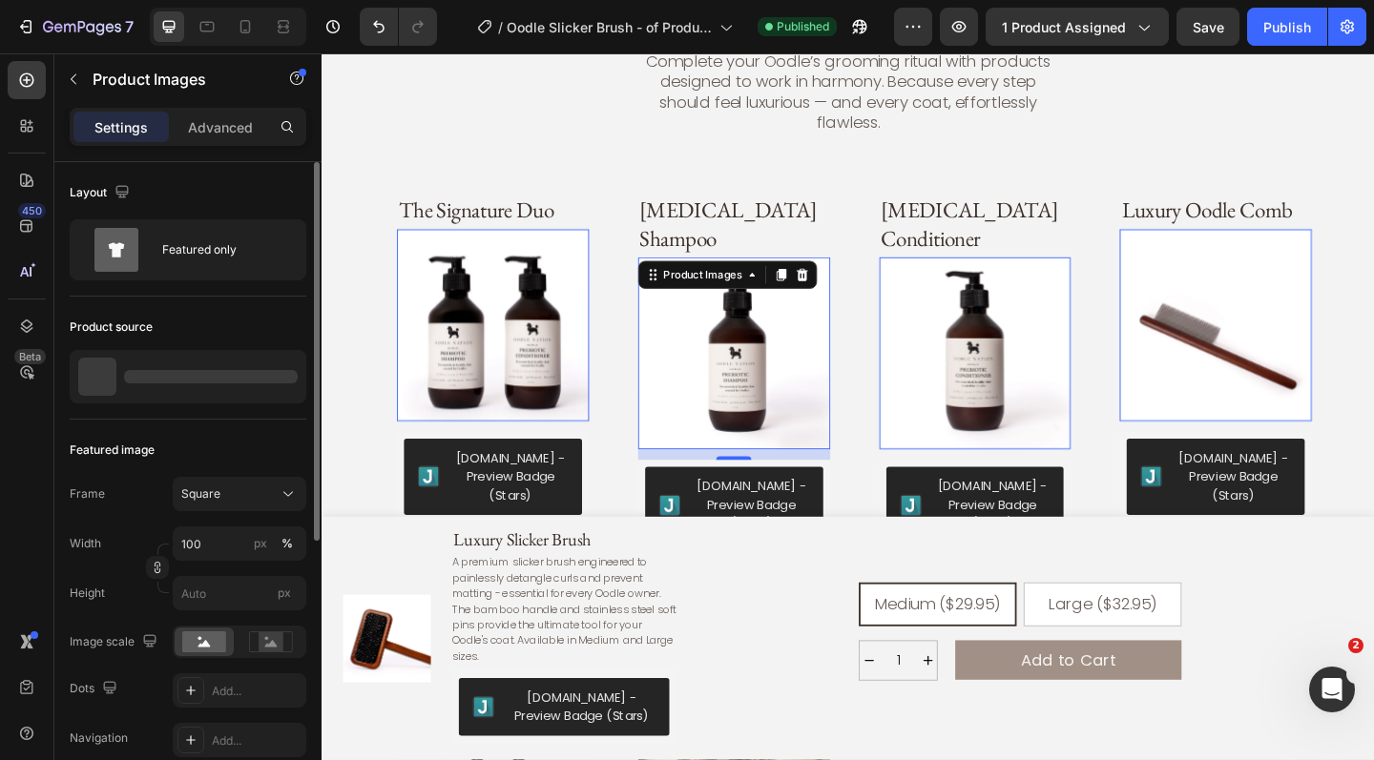
click at [755, 349] on img at bounding box center [770, 380] width 209 height 209
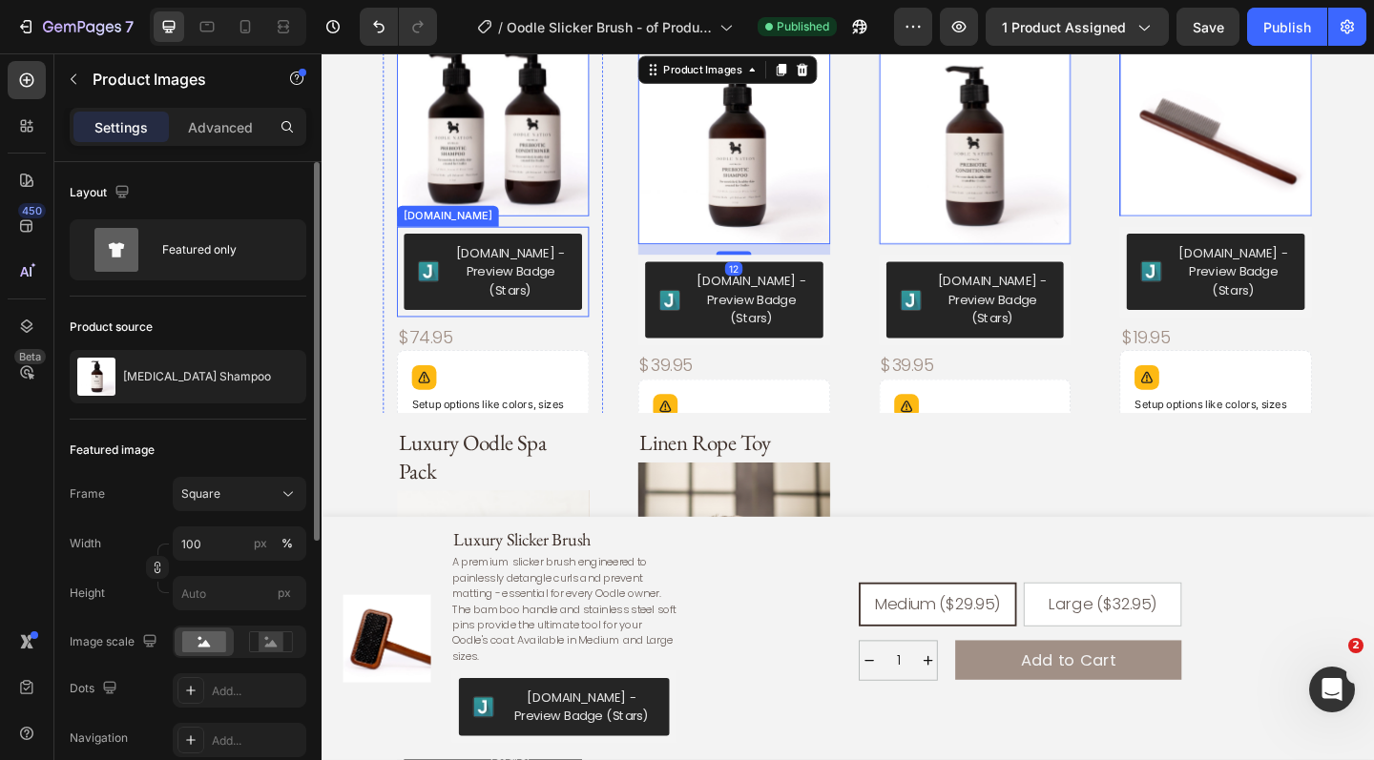
scroll to position [1799, 0]
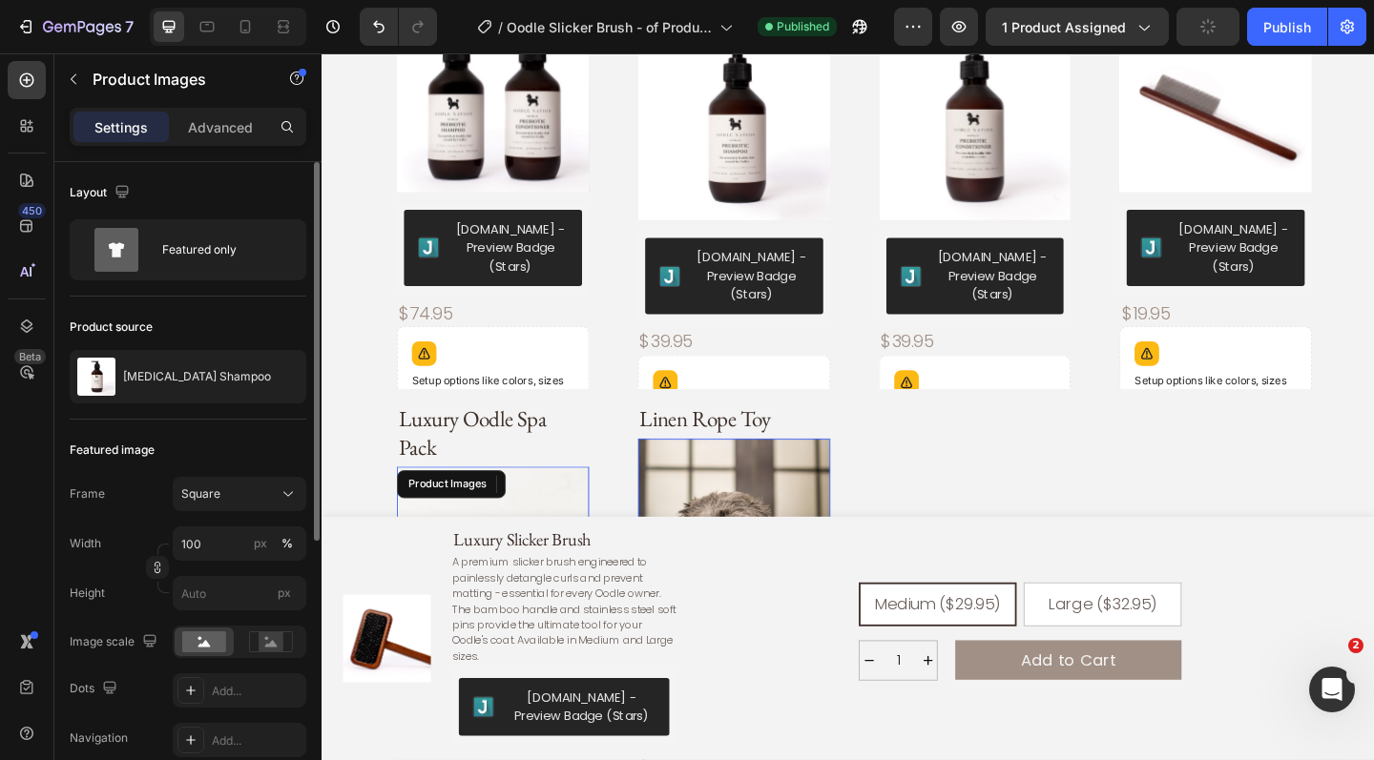
click at [496, 506] on img at bounding box center [508, 608] width 209 height 209
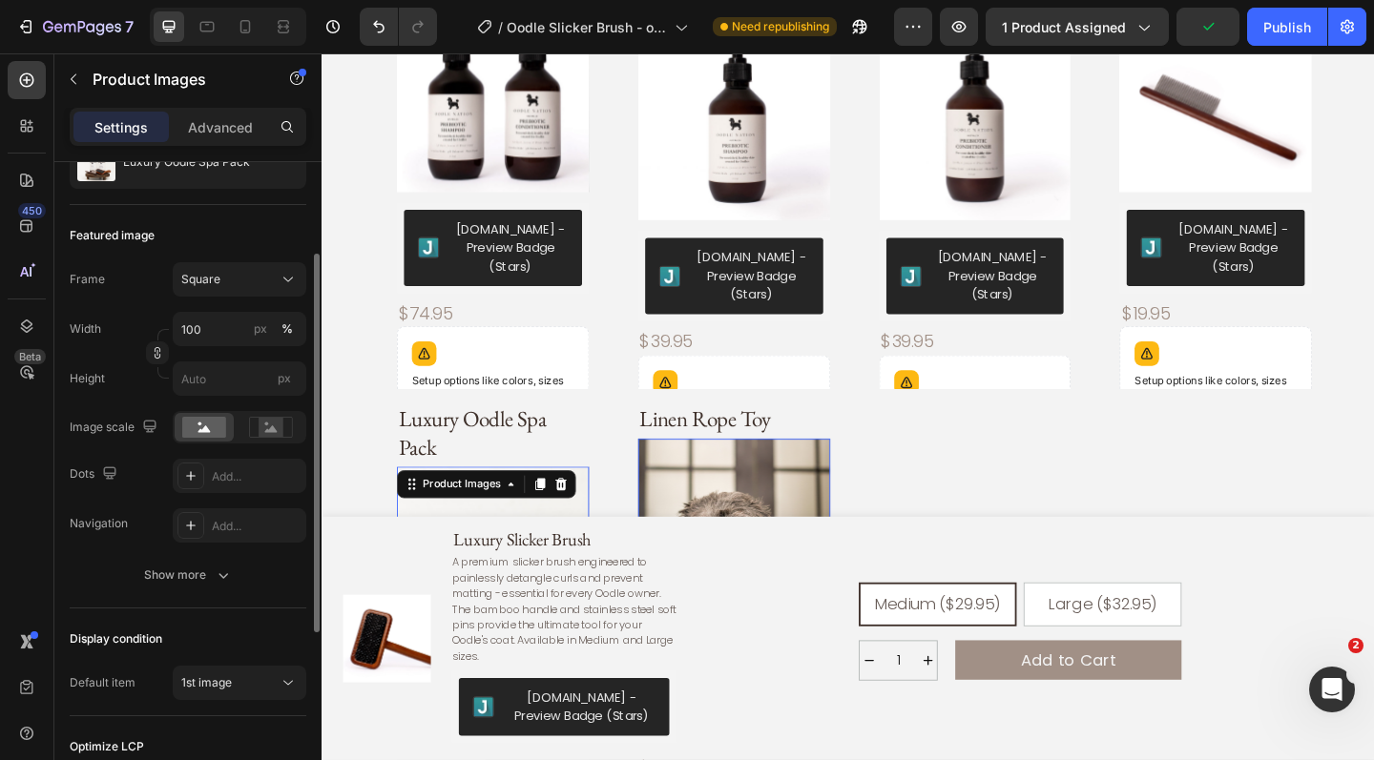
scroll to position [218, 0]
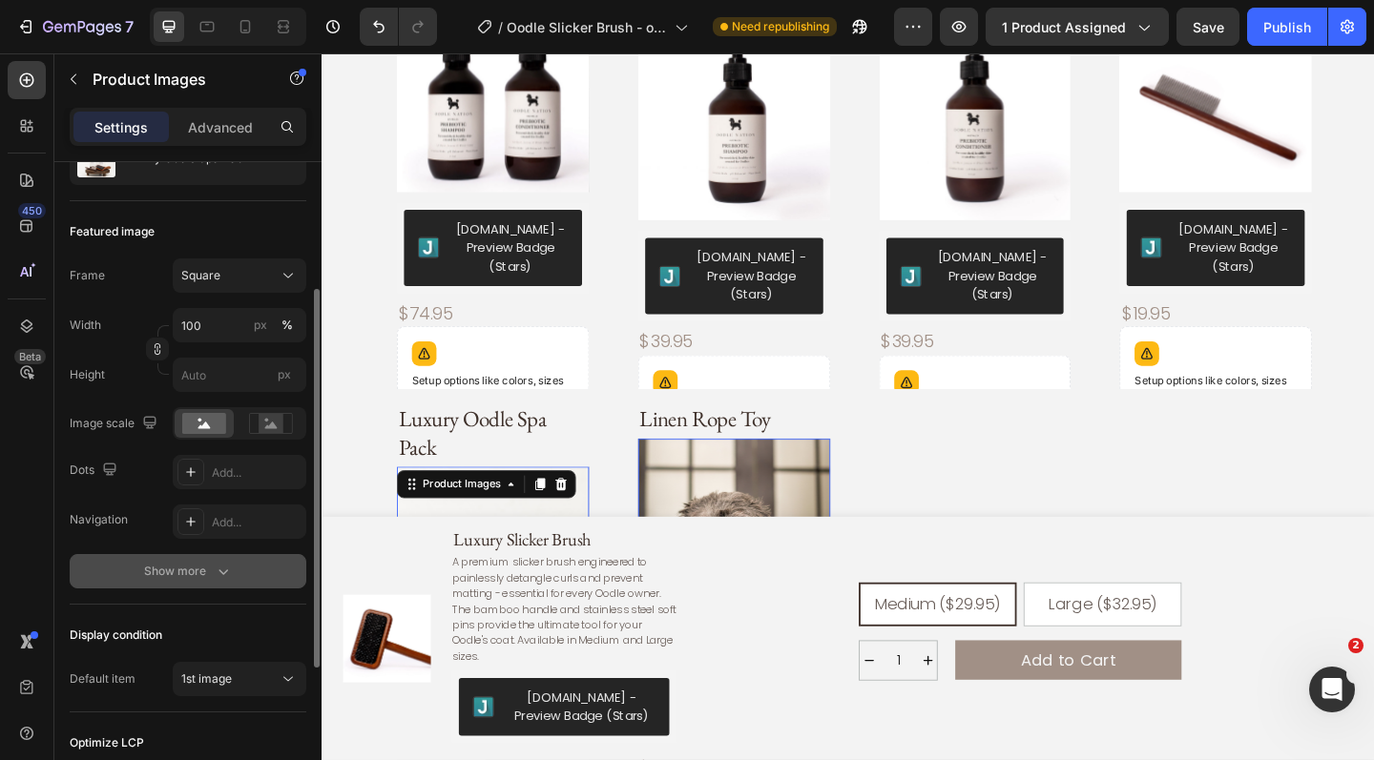
click at [211, 576] on div "Show more" at bounding box center [188, 571] width 89 height 19
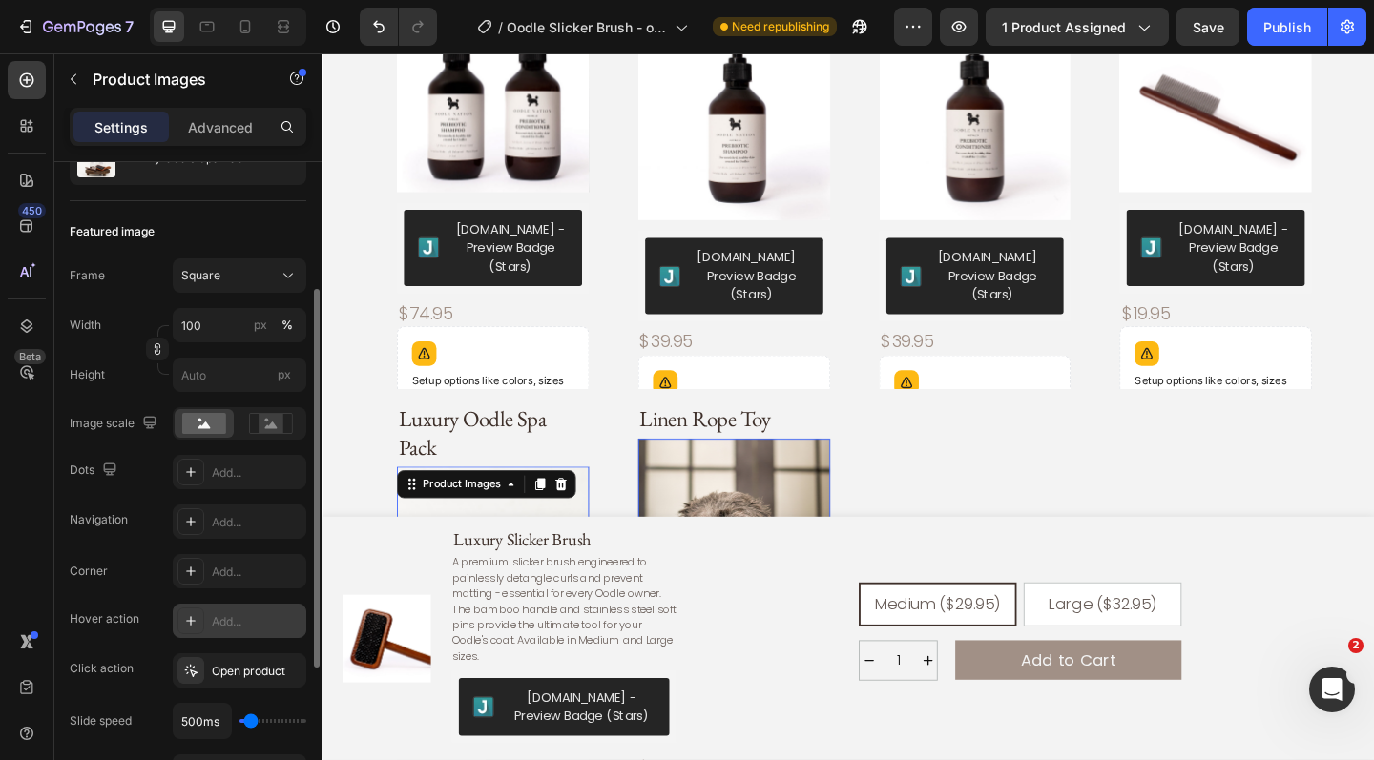
click at [241, 625] on div "Add..." at bounding box center [257, 621] width 90 height 17
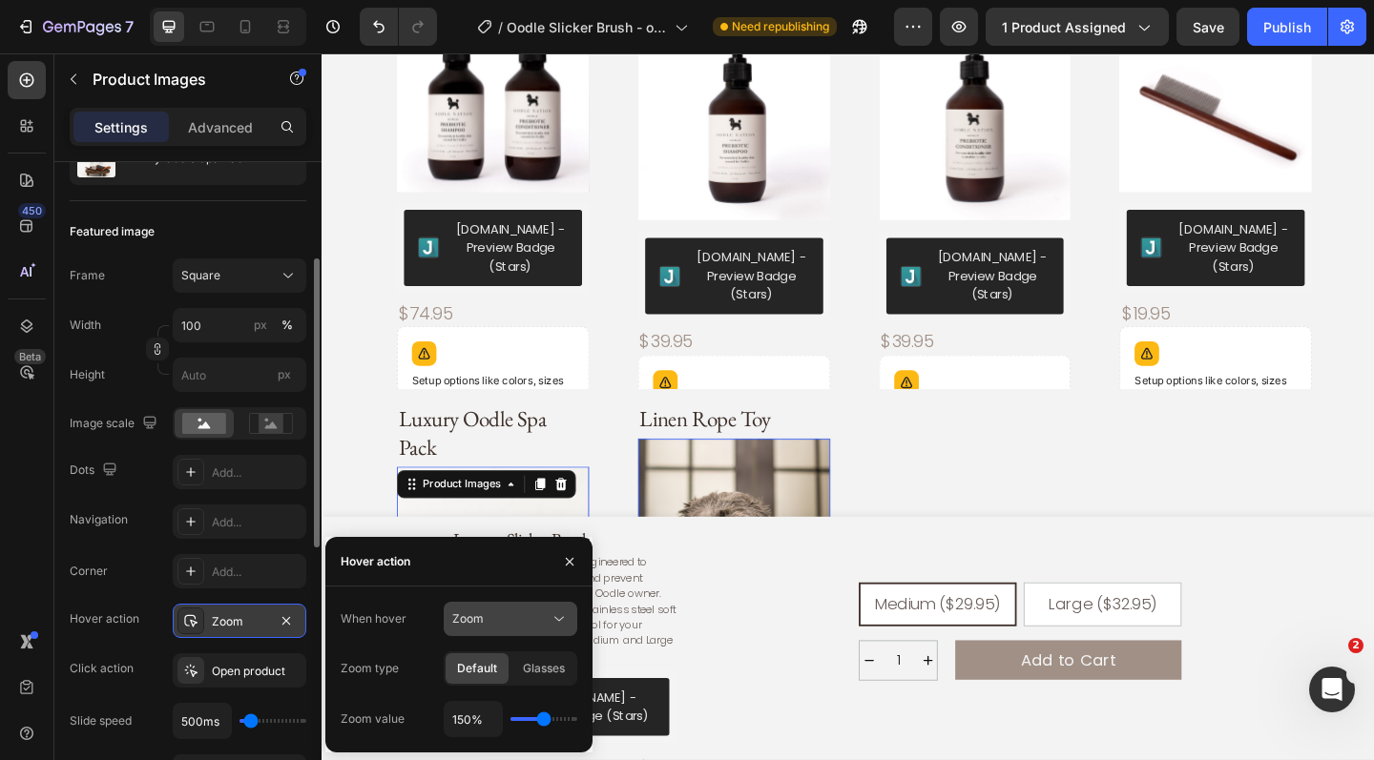
click at [503, 618] on div "Zoom" at bounding box center [500, 619] width 97 height 17
click at [491, 697] on span "Show other image" at bounding box center [501, 702] width 98 height 17
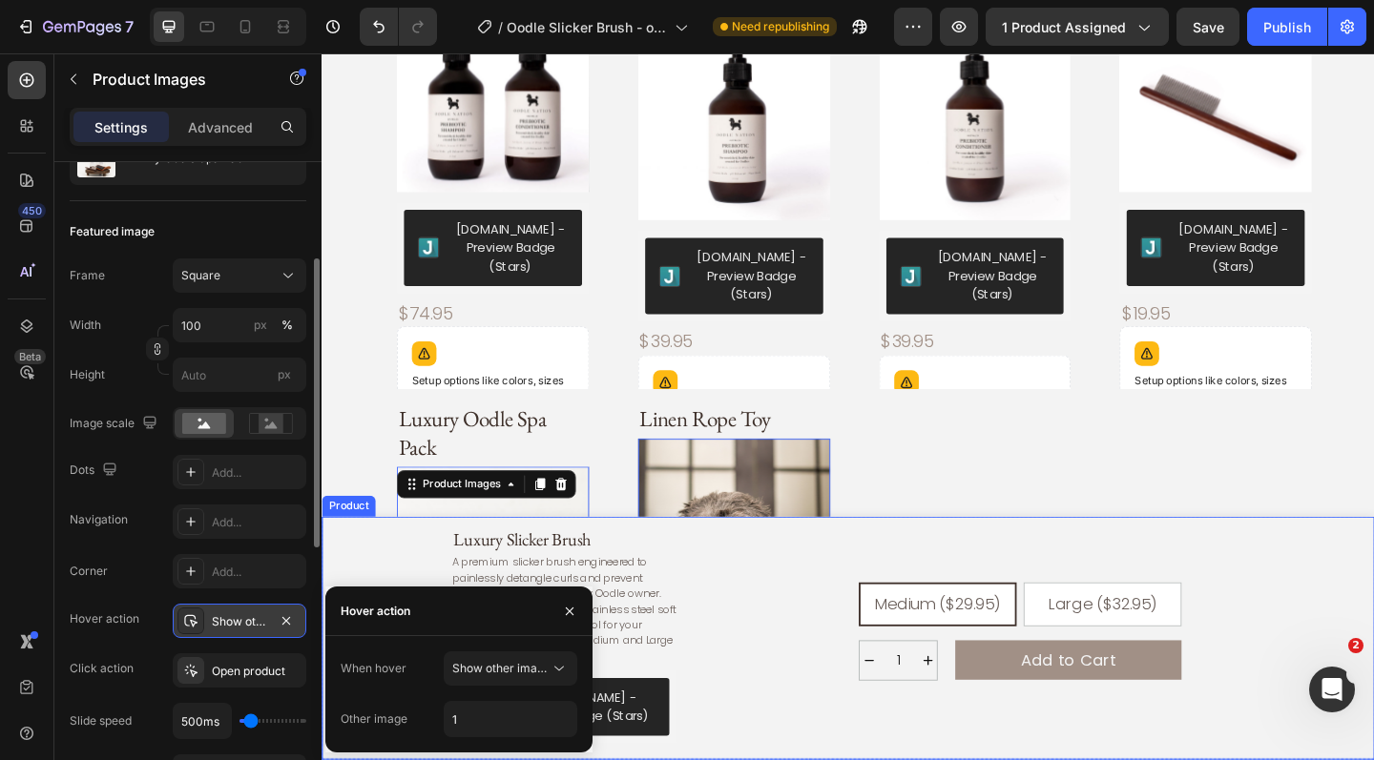
click at [793, 607] on div "Medium ($29.95) Medium ($29.95) Medium ($29.95) Large ($32.95) Large ($32.95) L…" at bounding box center [1080, 690] width 725 height 243
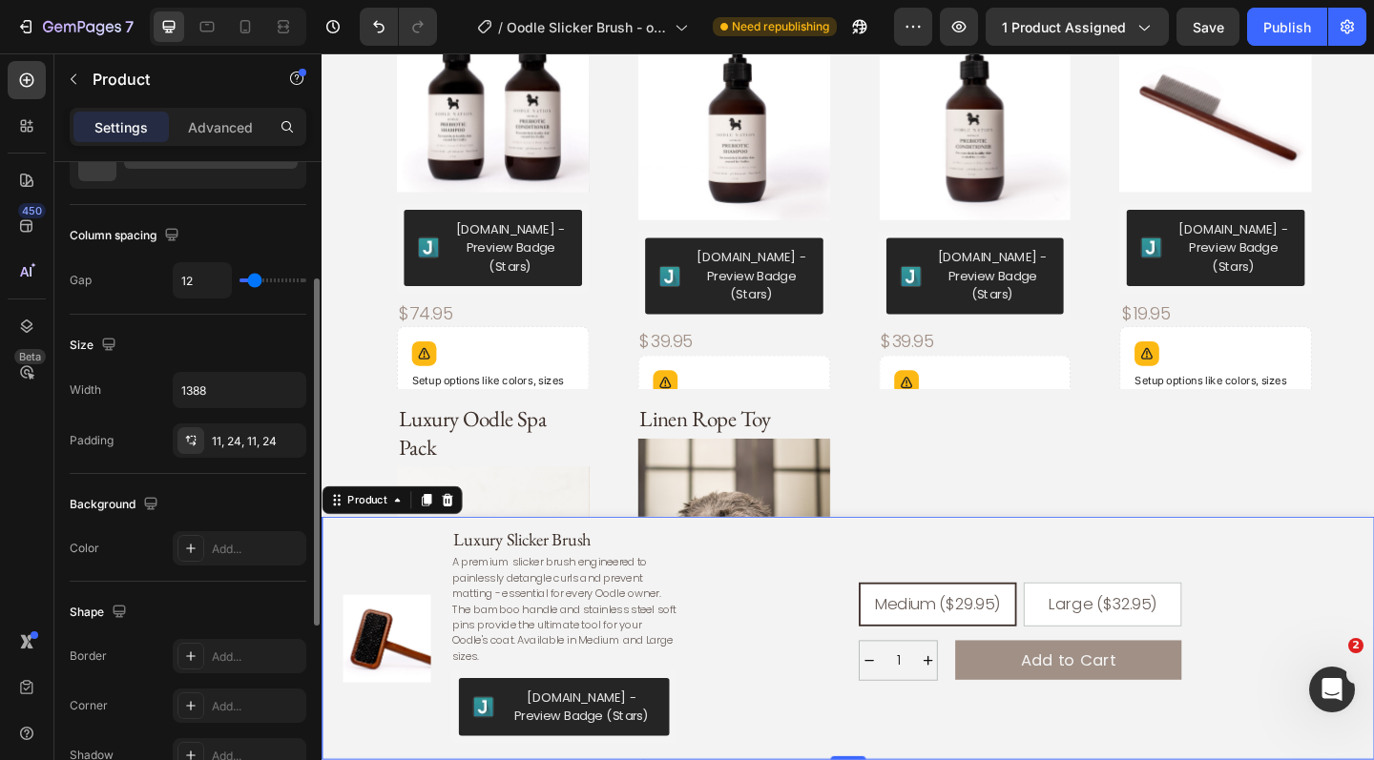
scroll to position [0, 0]
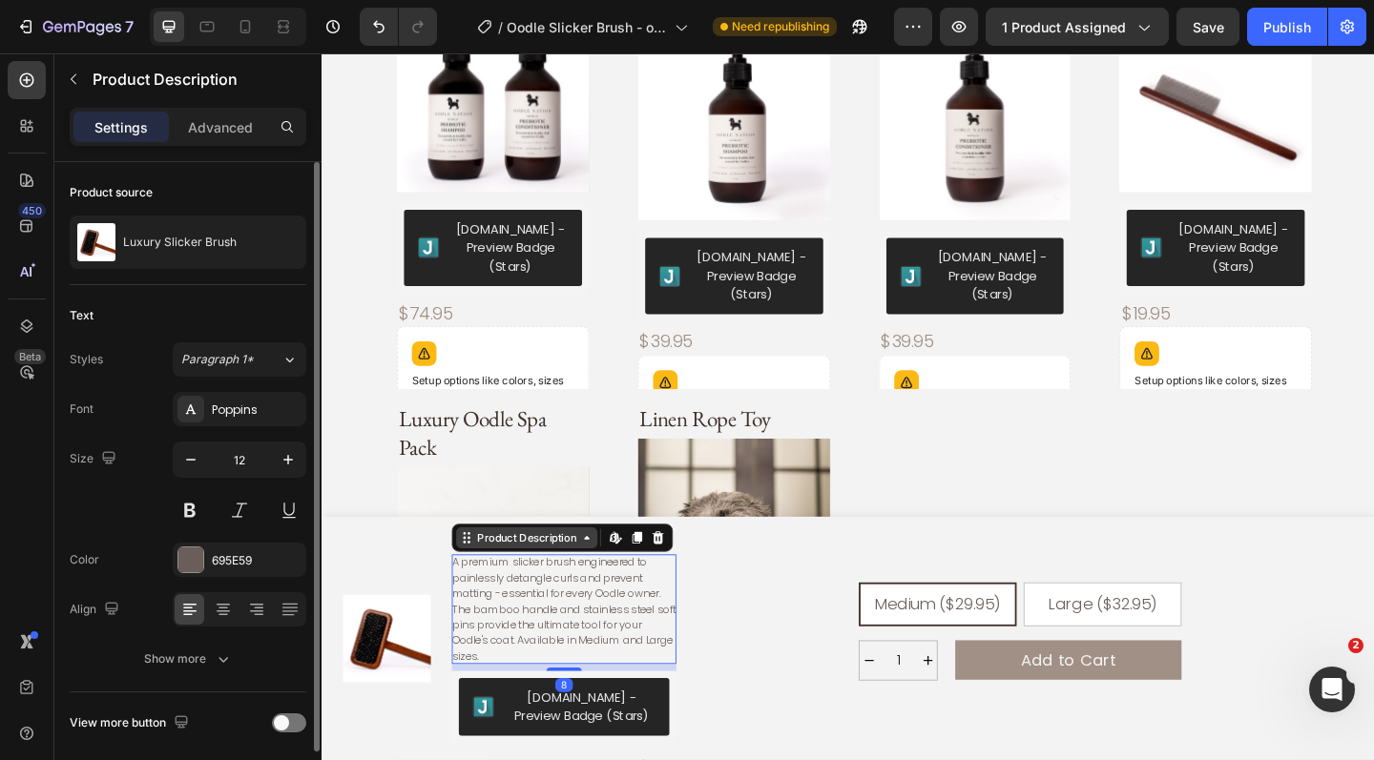
click at [552, 590] on div "Product Description" at bounding box center [544, 580] width 115 height 17
click at [581, 672] on p "A premium slicker brush engineered to painlessly detangle curls and prevent mat…" at bounding box center [585, 658] width 244 height 118
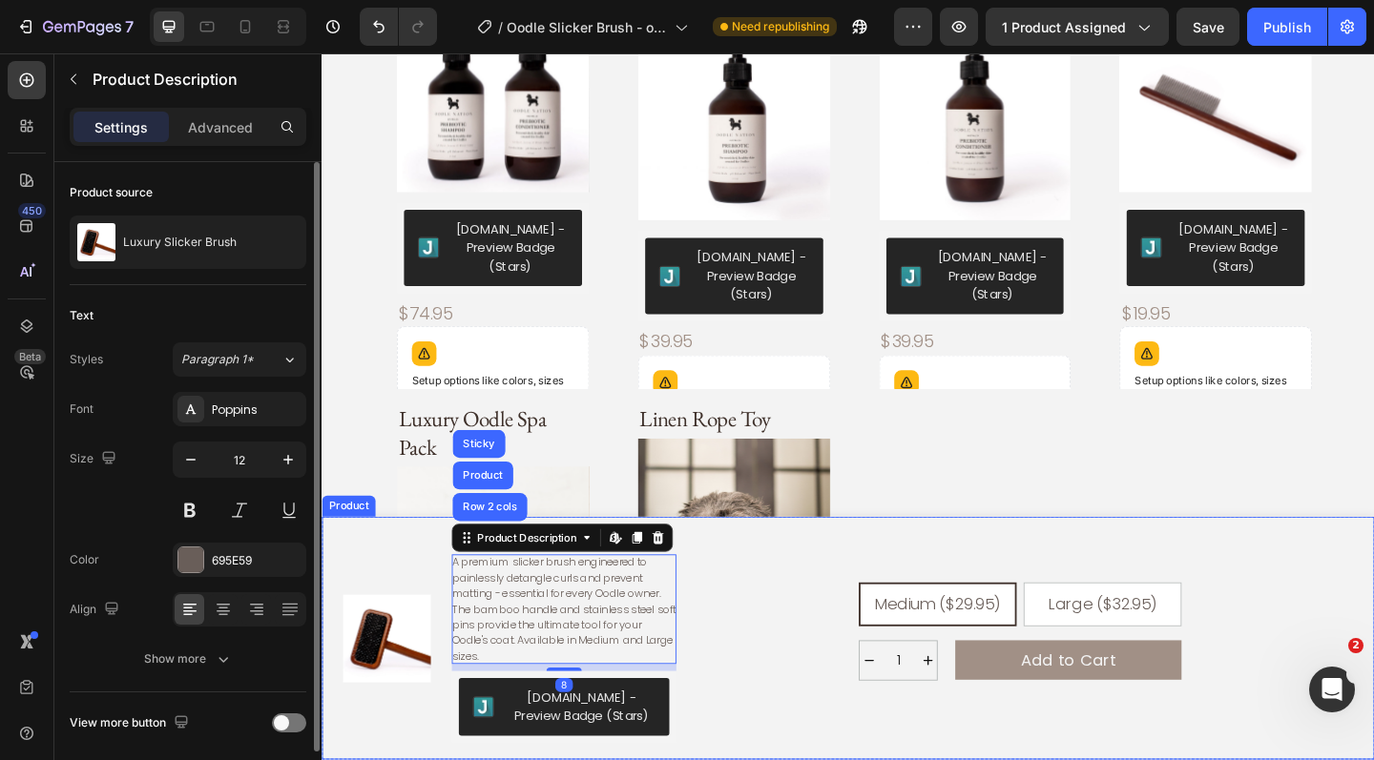
click at [758, 579] on div "Medium ($29.95) Medium ($29.95) Medium ($29.95) Large ($32.95) Large ($32.95) L…" at bounding box center [1080, 690] width 725 height 243
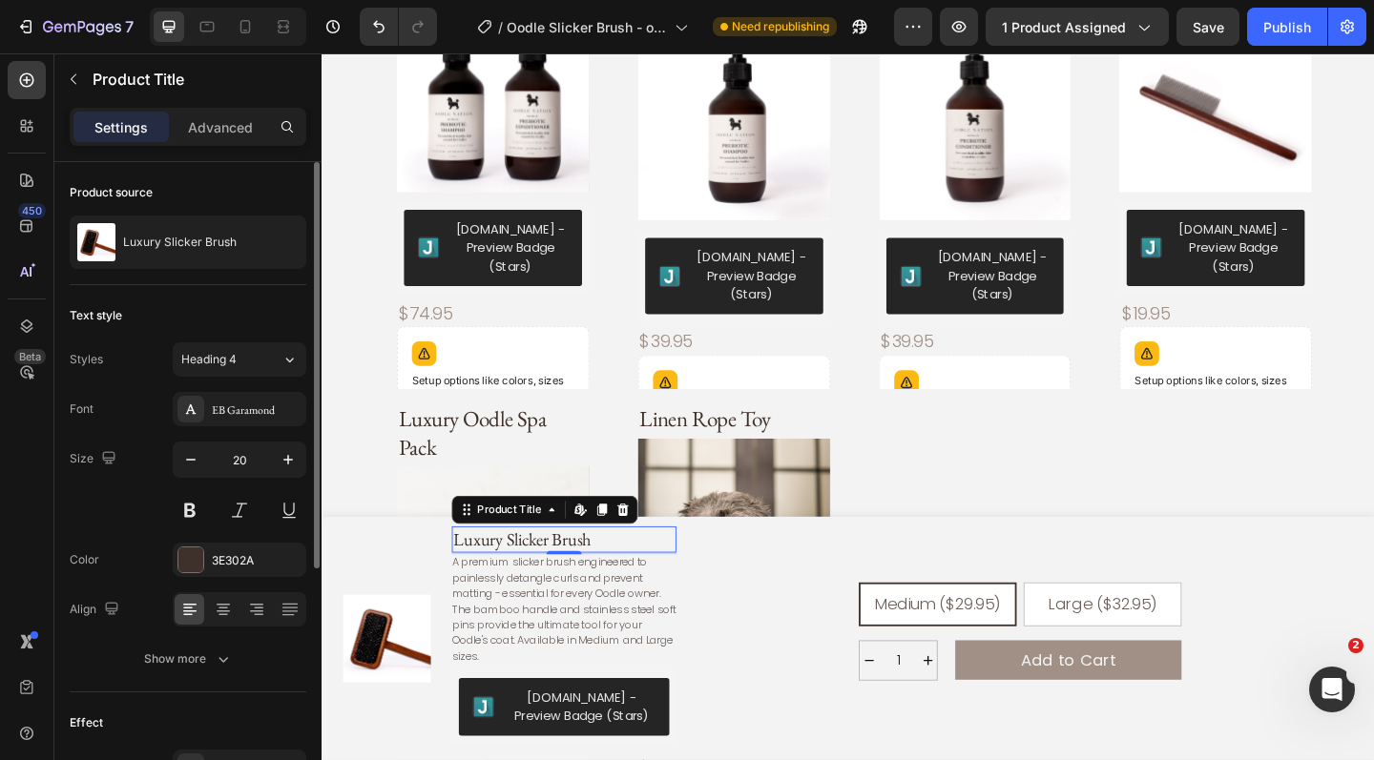
click at [553, 585] on h1 "Luxury Slicker Brush" at bounding box center [585, 583] width 244 height 29
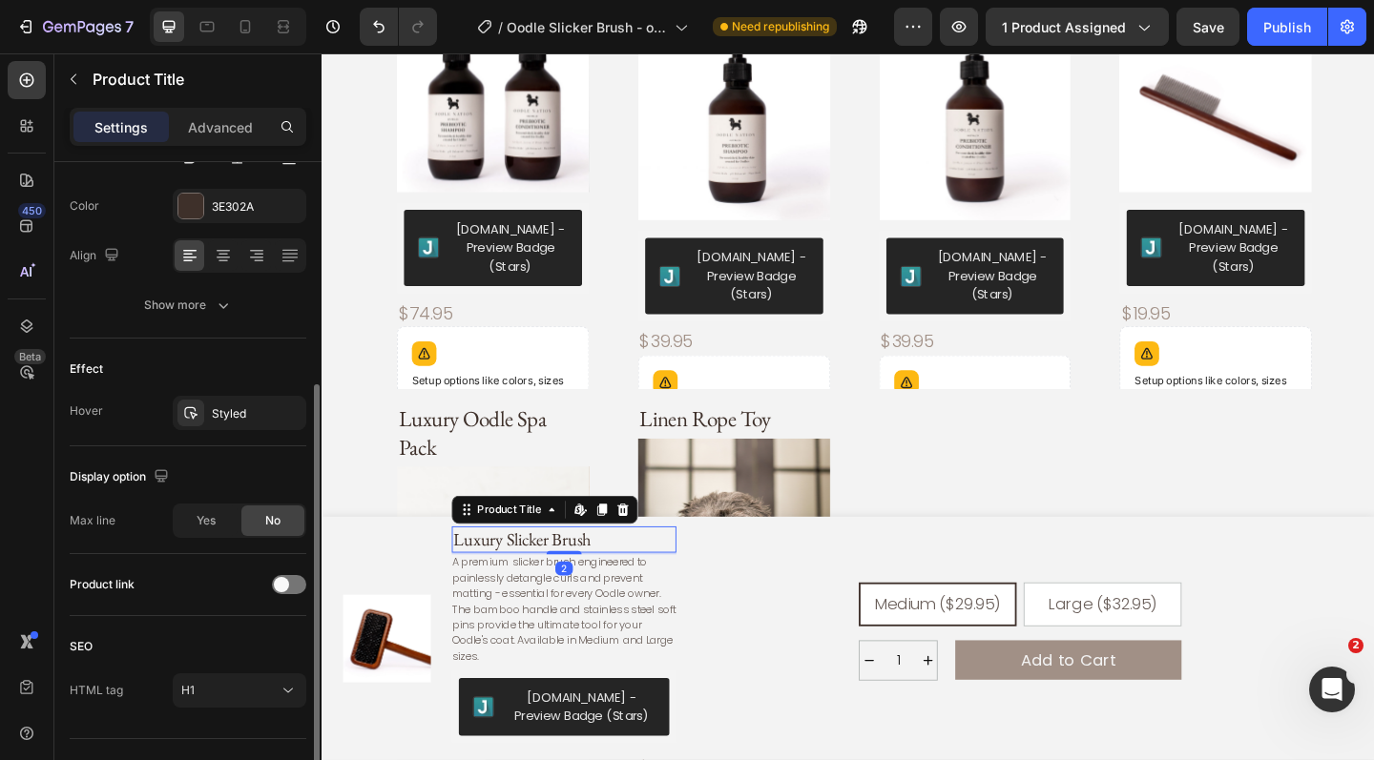
scroll to position [384, 0]
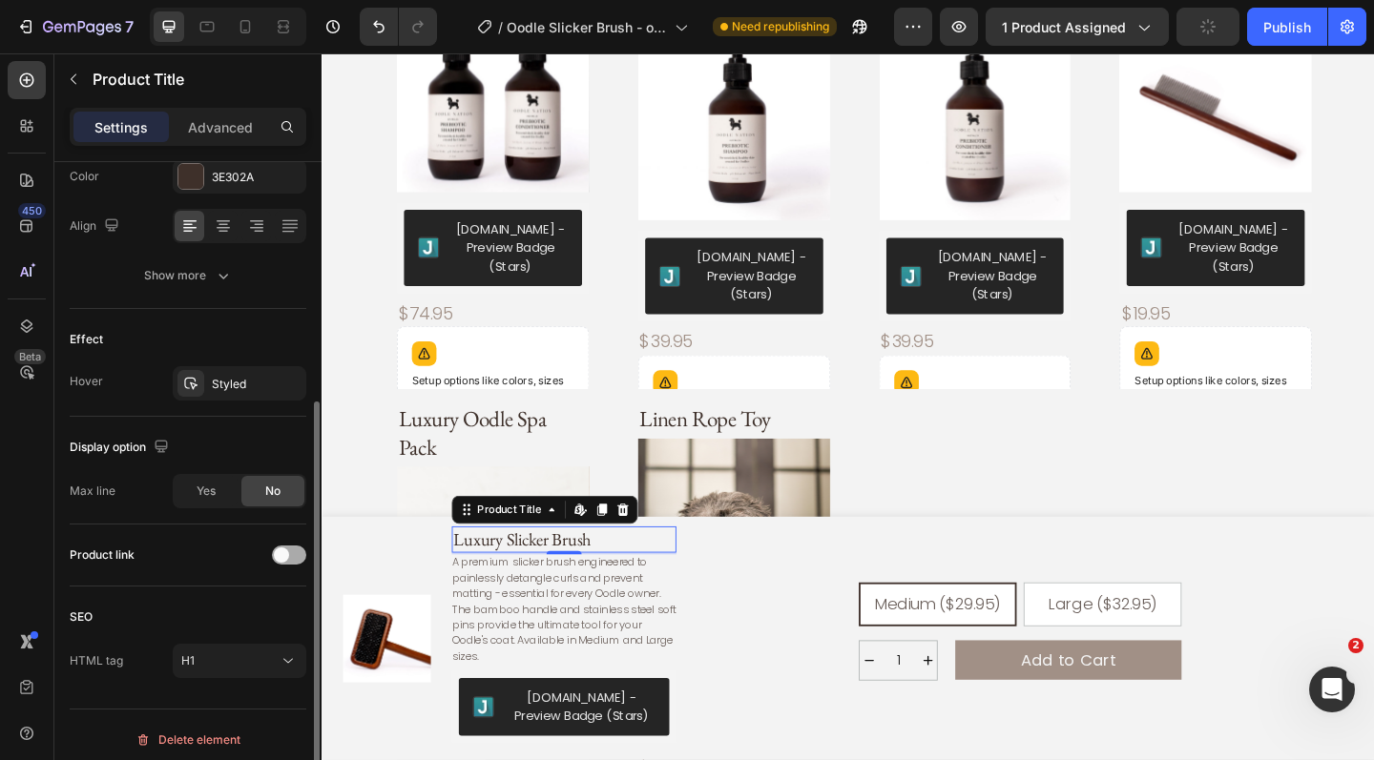
click at [297, 553] on div at bounding box center [289, 555] width 34 height 19
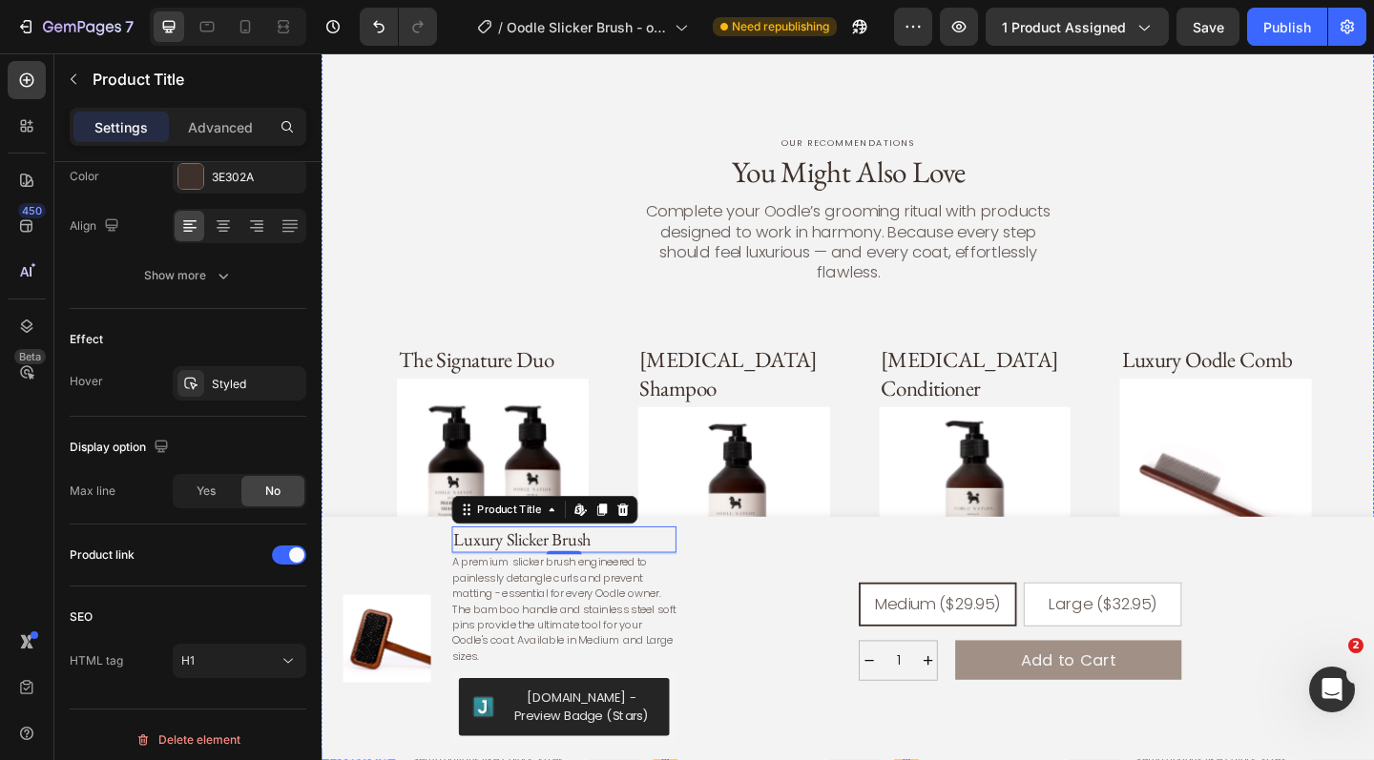
scroll to position [903, 0]
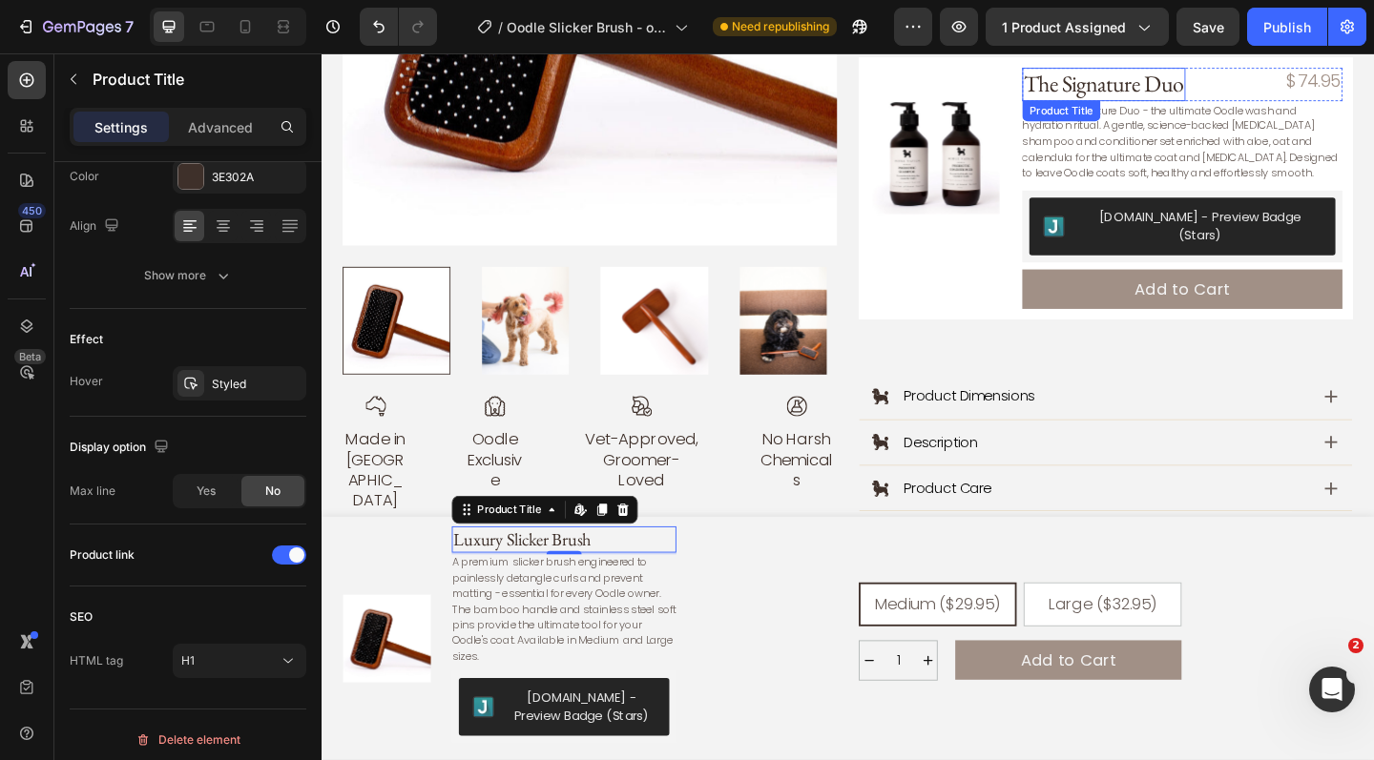
click at [1168, 88] on h3 "The Signature Duo" at bounding box center [1172, 88] width 177 height 36
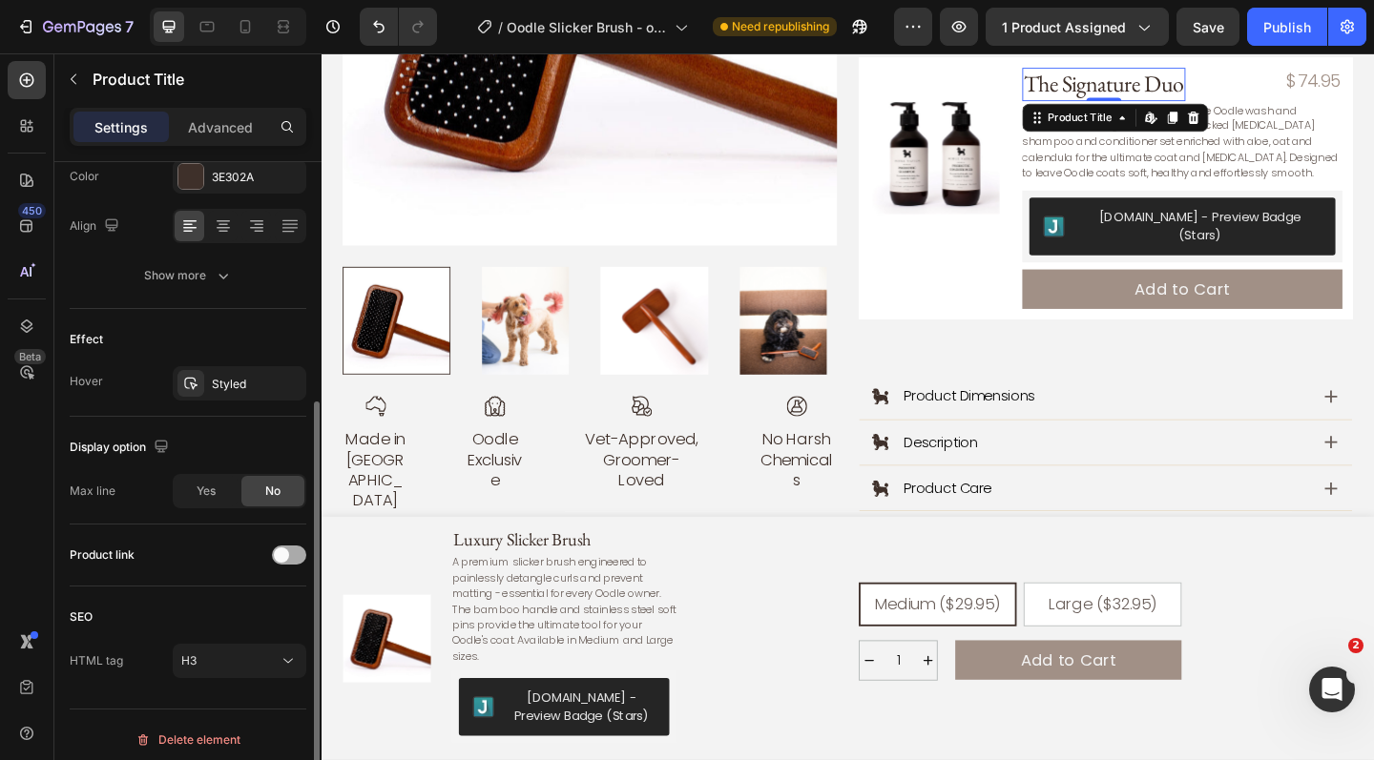
click at [298, 562] on div at bounding box center [289, 555] width 34 height 19
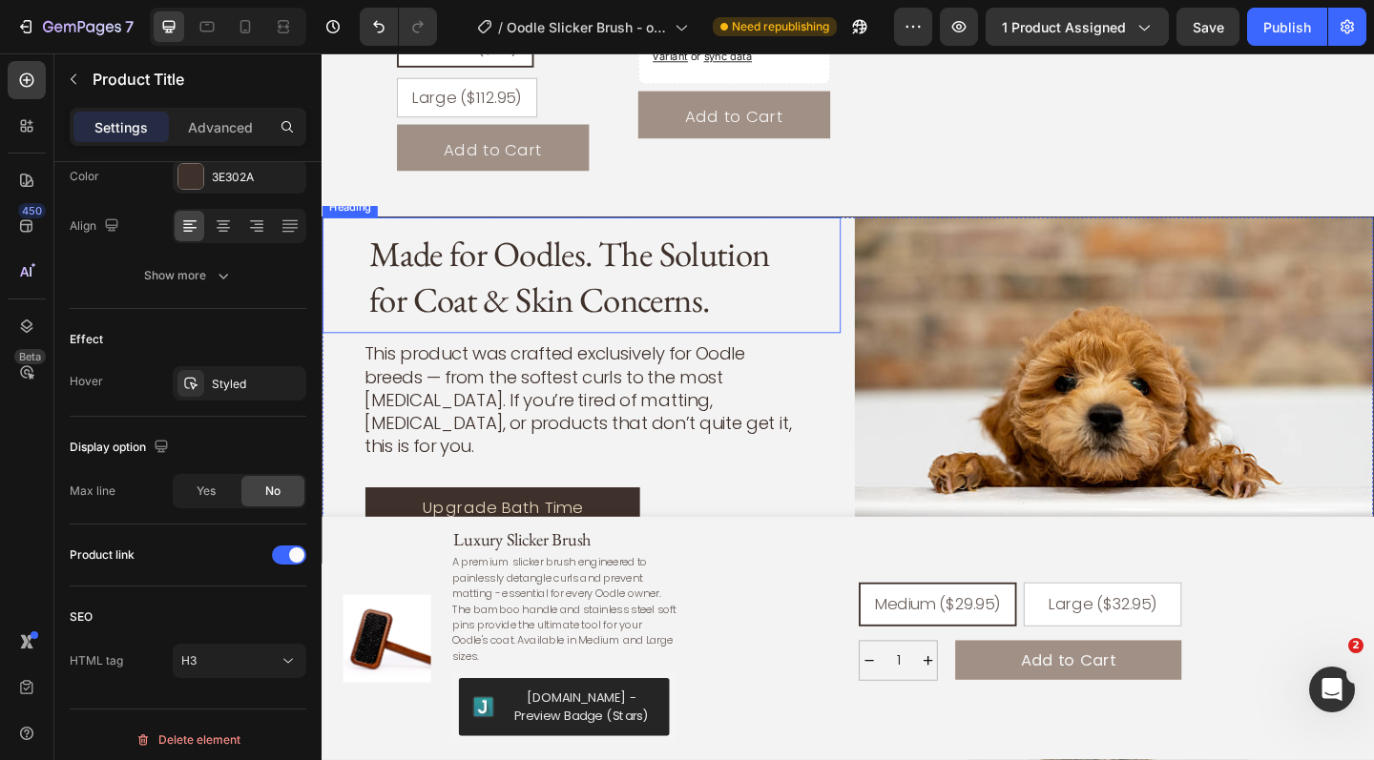
scroll to position [2734, 0]
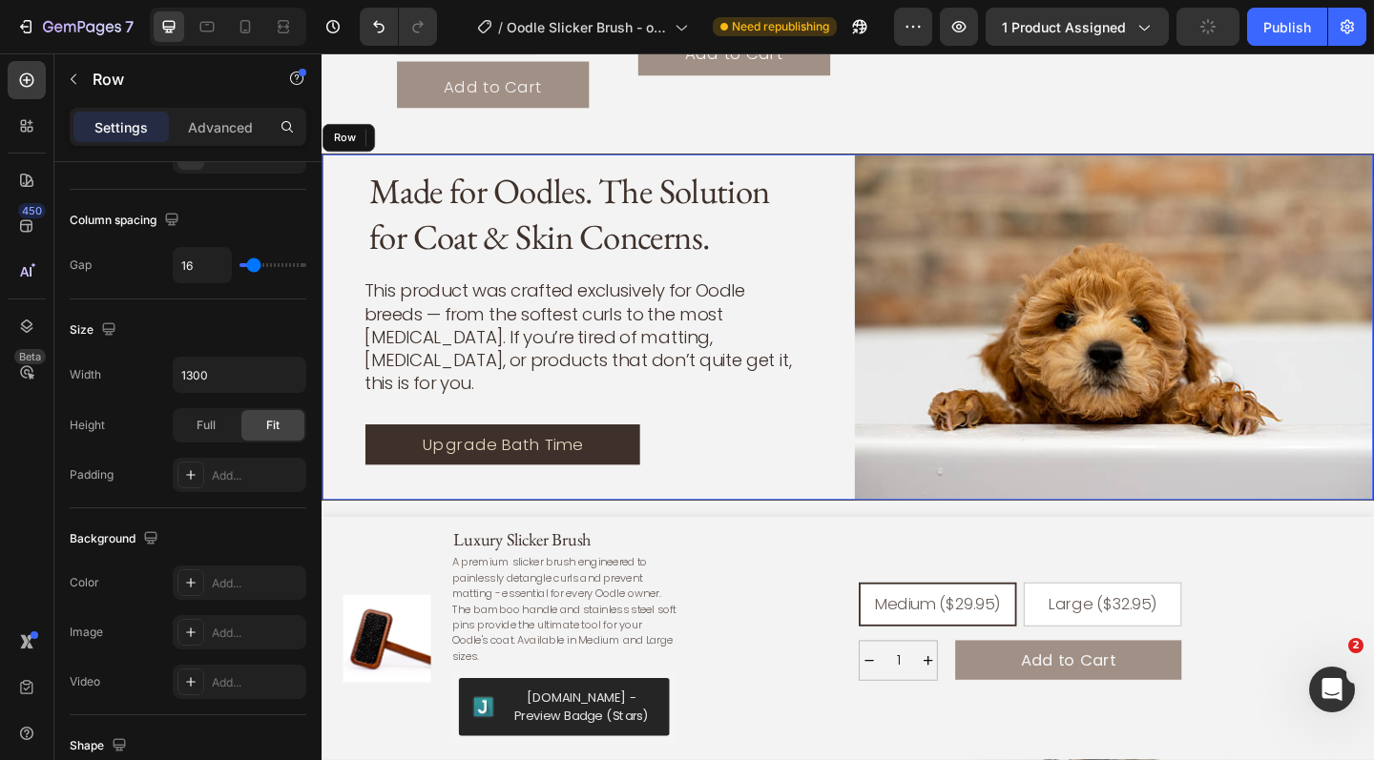
click at [886, 476] on div "Made for Oodles. The Solution for Coat & Skin Concerns. Heading This product wa…" at bounding box center [894, 352] width 1145 height 378
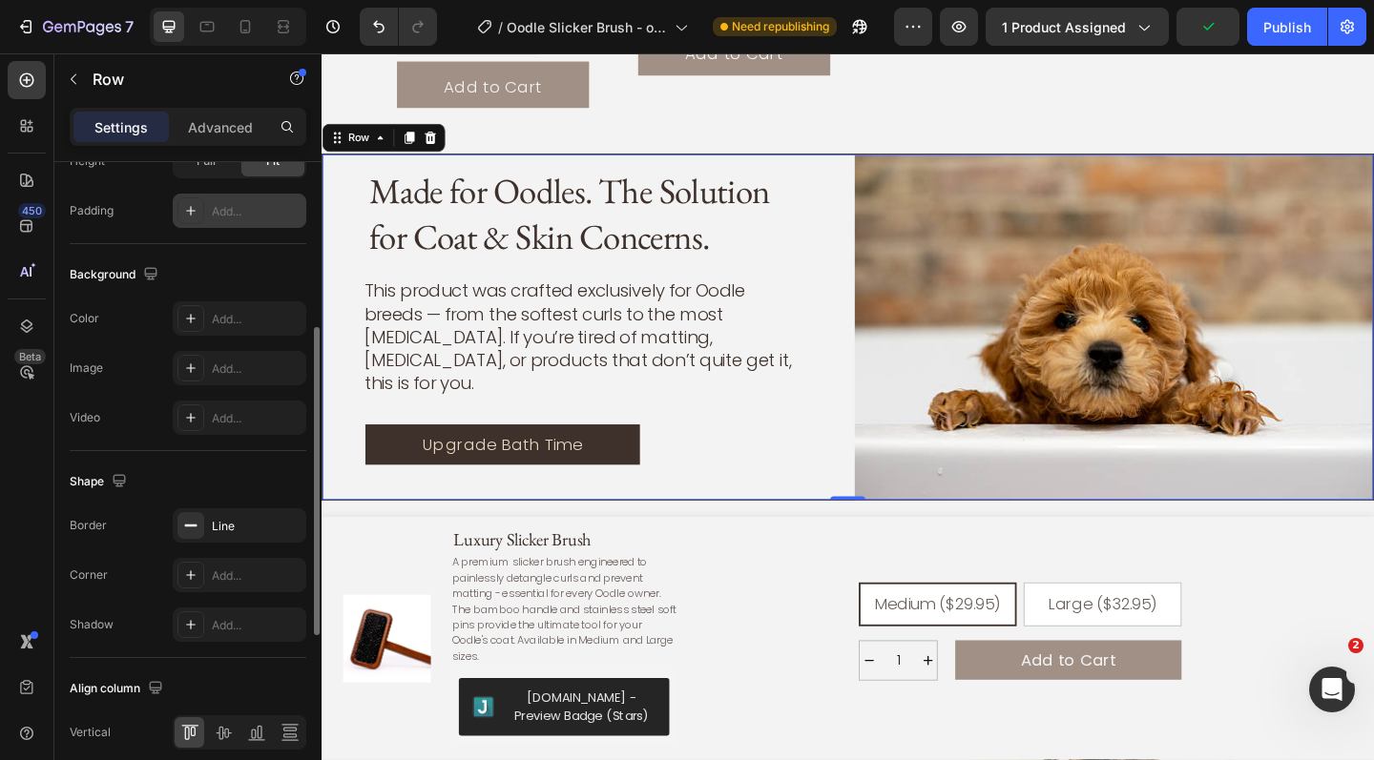
scroll to position [652, 0]
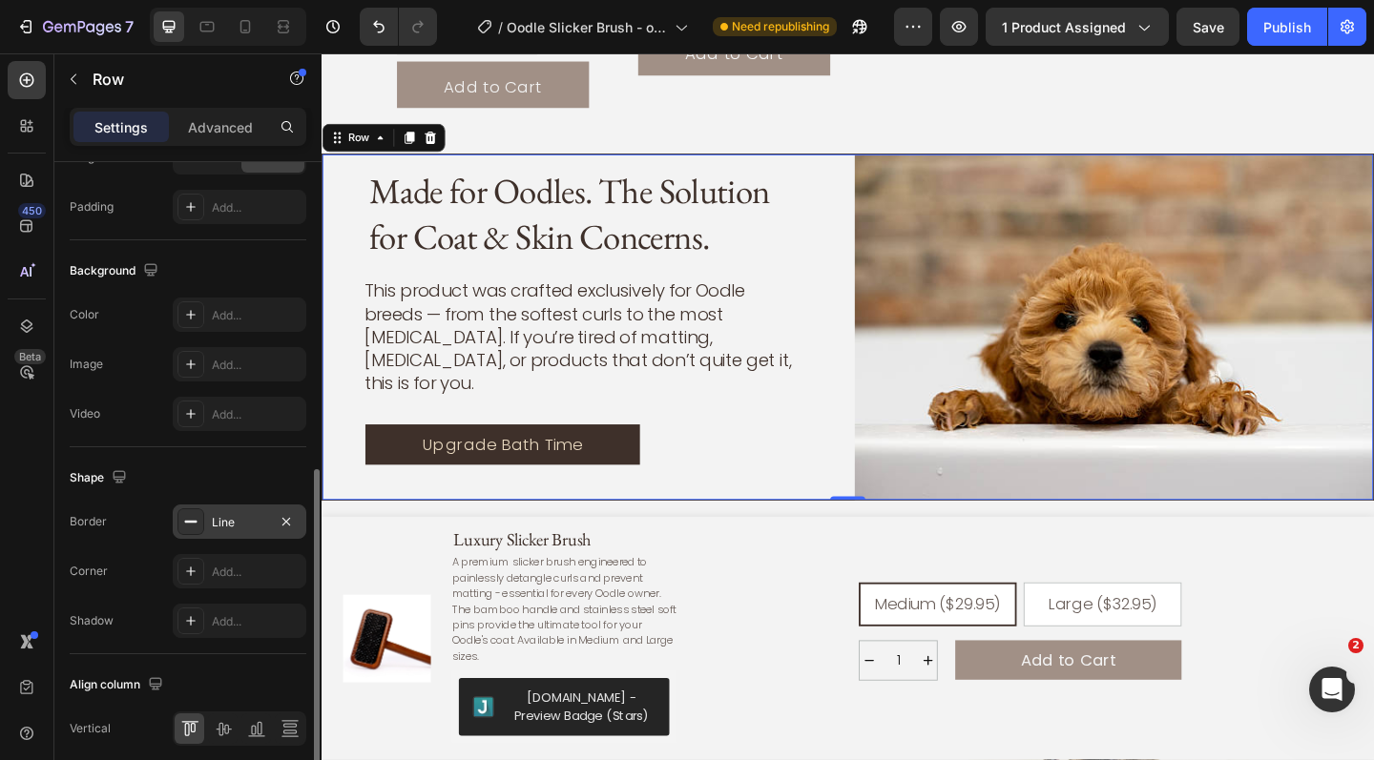
click at [260, 520] on div "Line" at bounding box center [239, 522] width 55 height 17
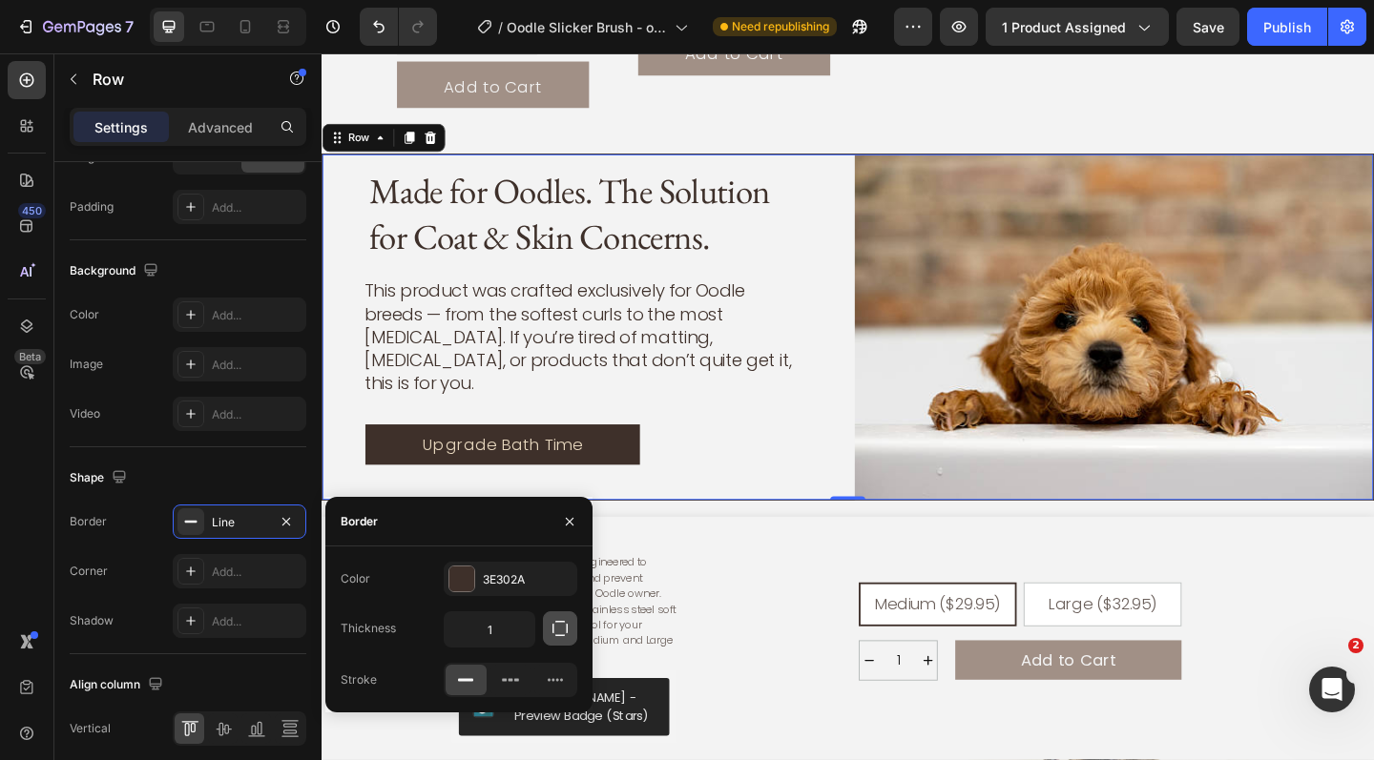
click at [566, 619] on icon "button" at bounding box center [560, 628] width 19 height 19
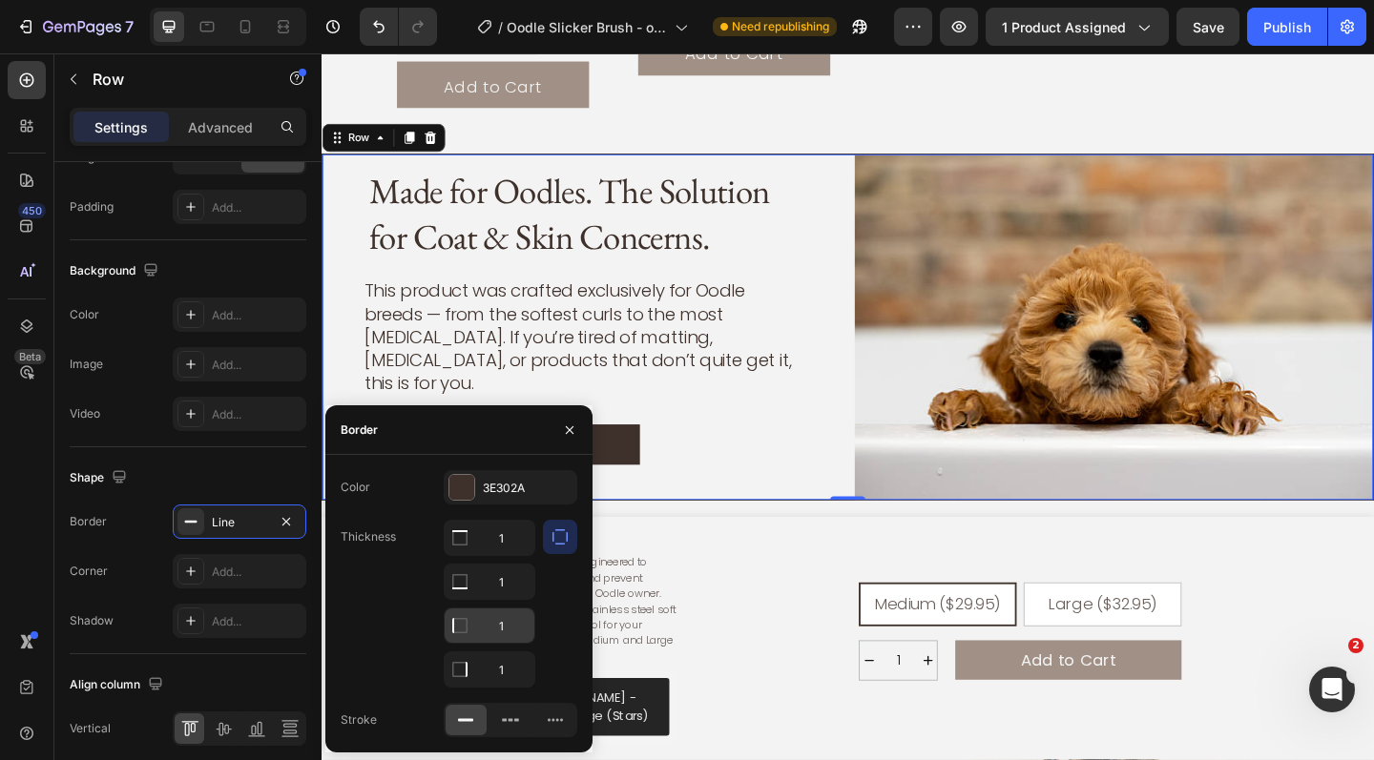
click at [517, 622] on input "1" at bounding box center [490, 626] width 90 height 34
type input "0"
click at [523, 663] on input "1" at bounding box center [490, 670] width 90 height 34
click at [721, 488] on div "Made for Oodles. The Solution for Coat & Skin Concerns. Heading This product wa…" at bounding box center [604, 352] width 565 height 376
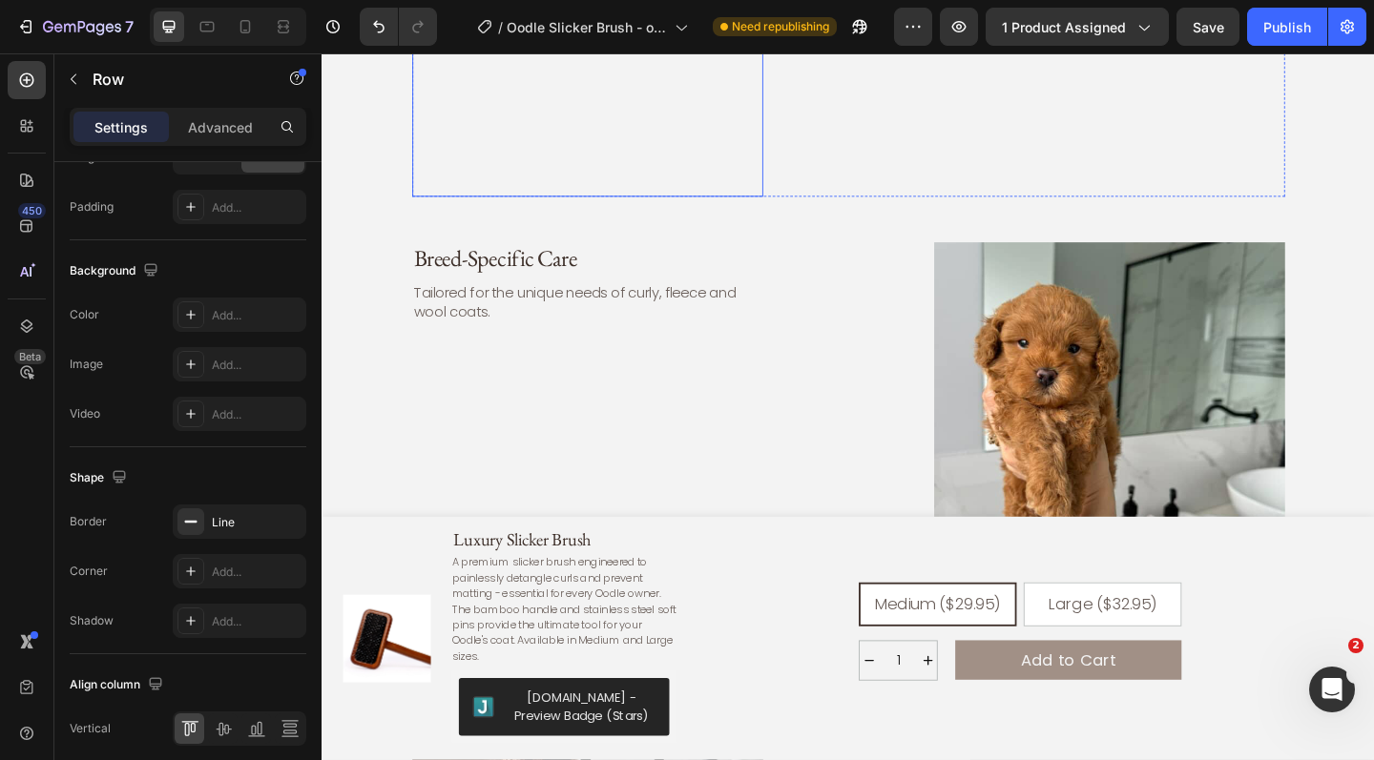
scroll to position [3937, 0]
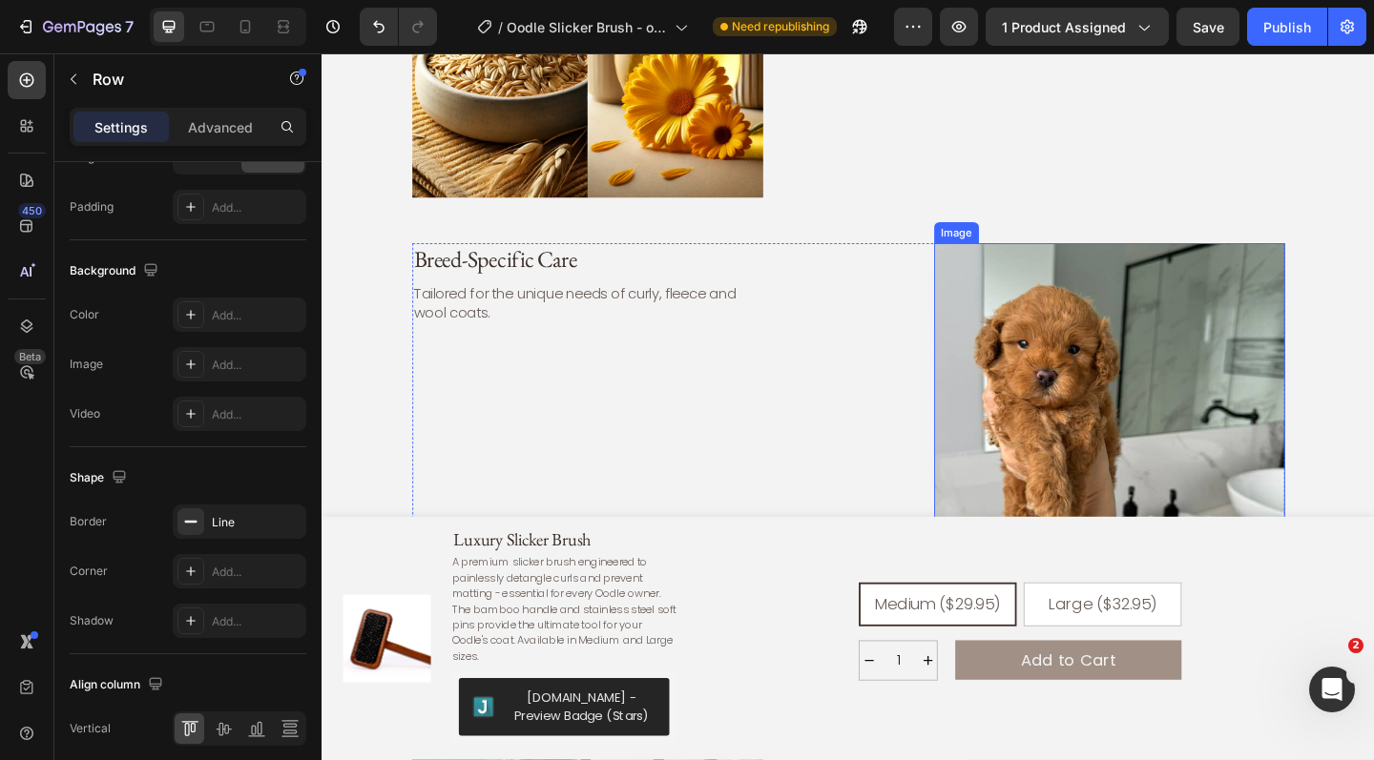
click at [1200, 438] on img at bounding box center [1178, 451] width 382 height 382
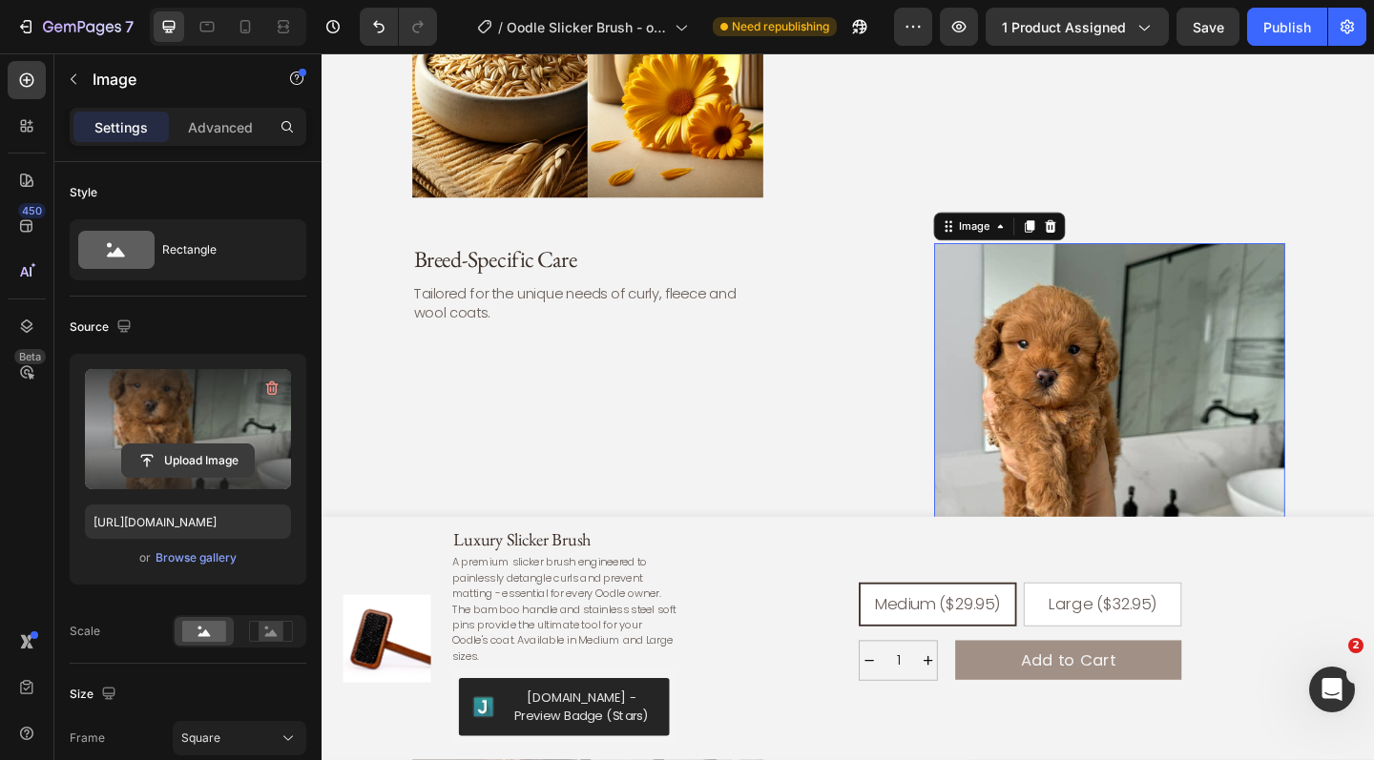
click at [202, 453] on input "file" at bounding box center [188, 461] width 132 height 32
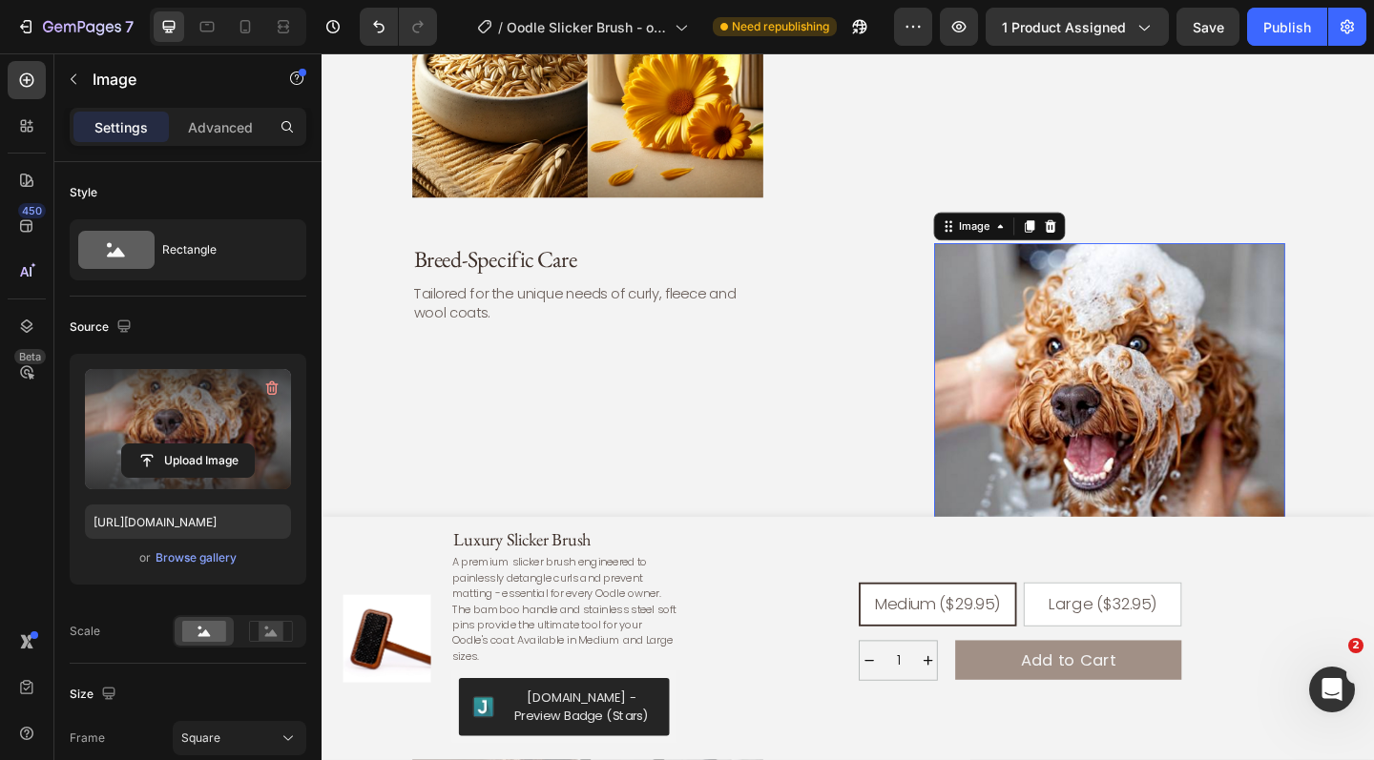
type input "[URL][DOMAIN_NAME]"
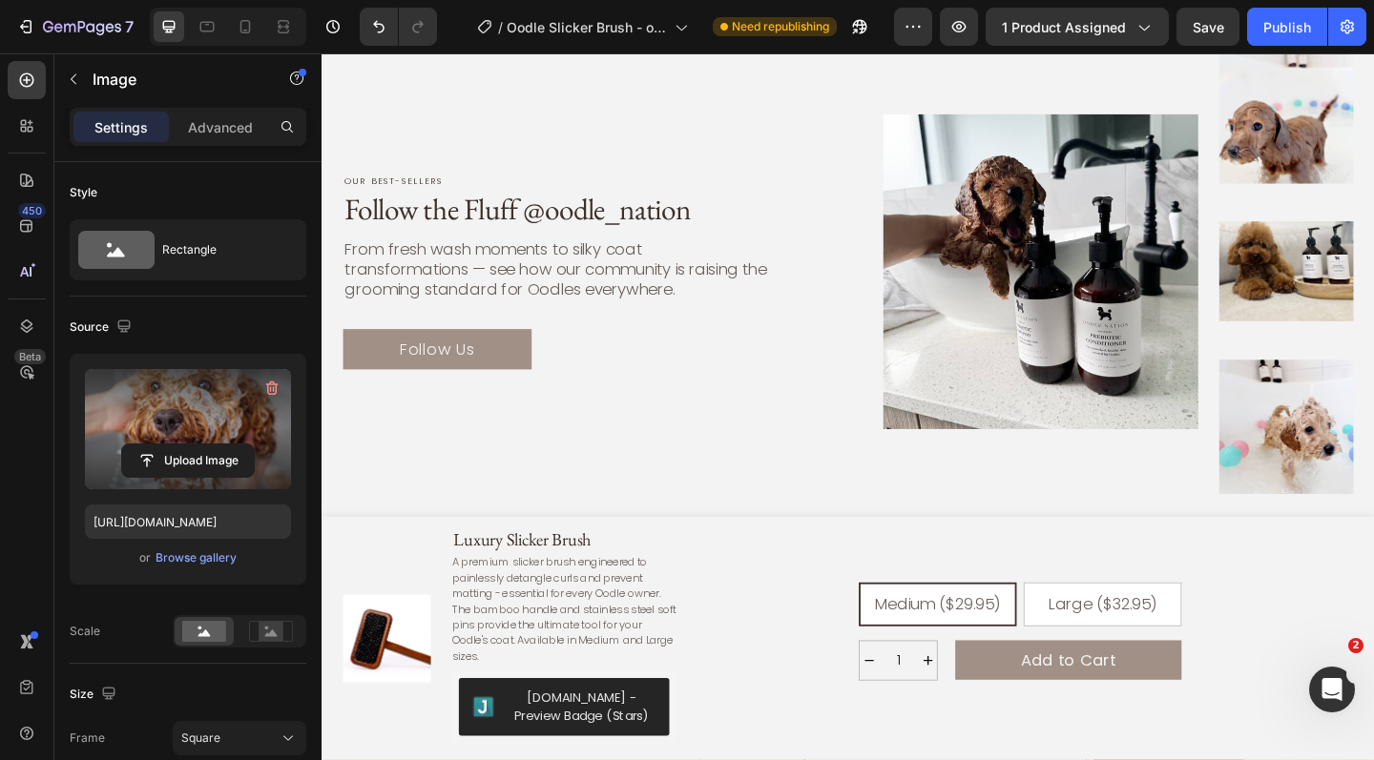
scroll to position [5868, 0]
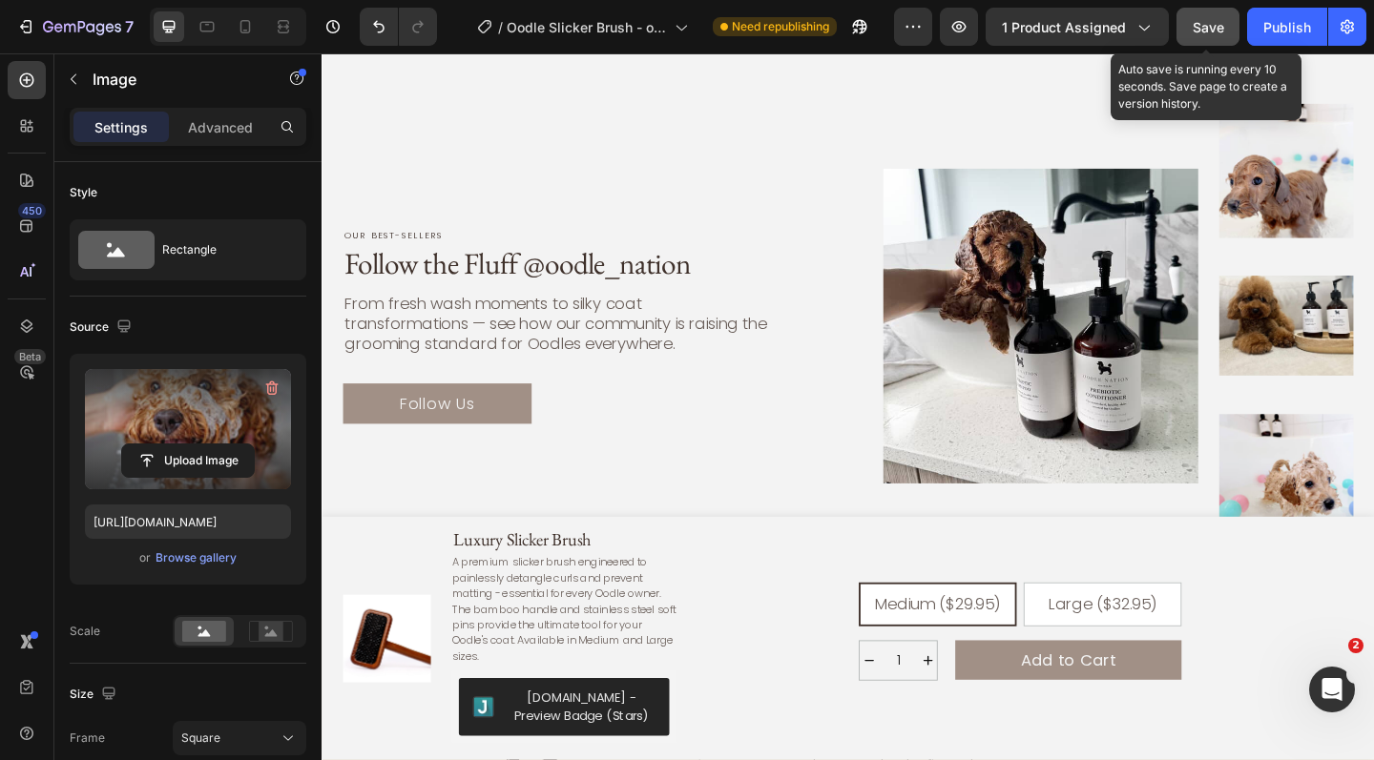
click at [1221, 27] on span "Save" at bounding box center [1208, 27] width 31 height 16
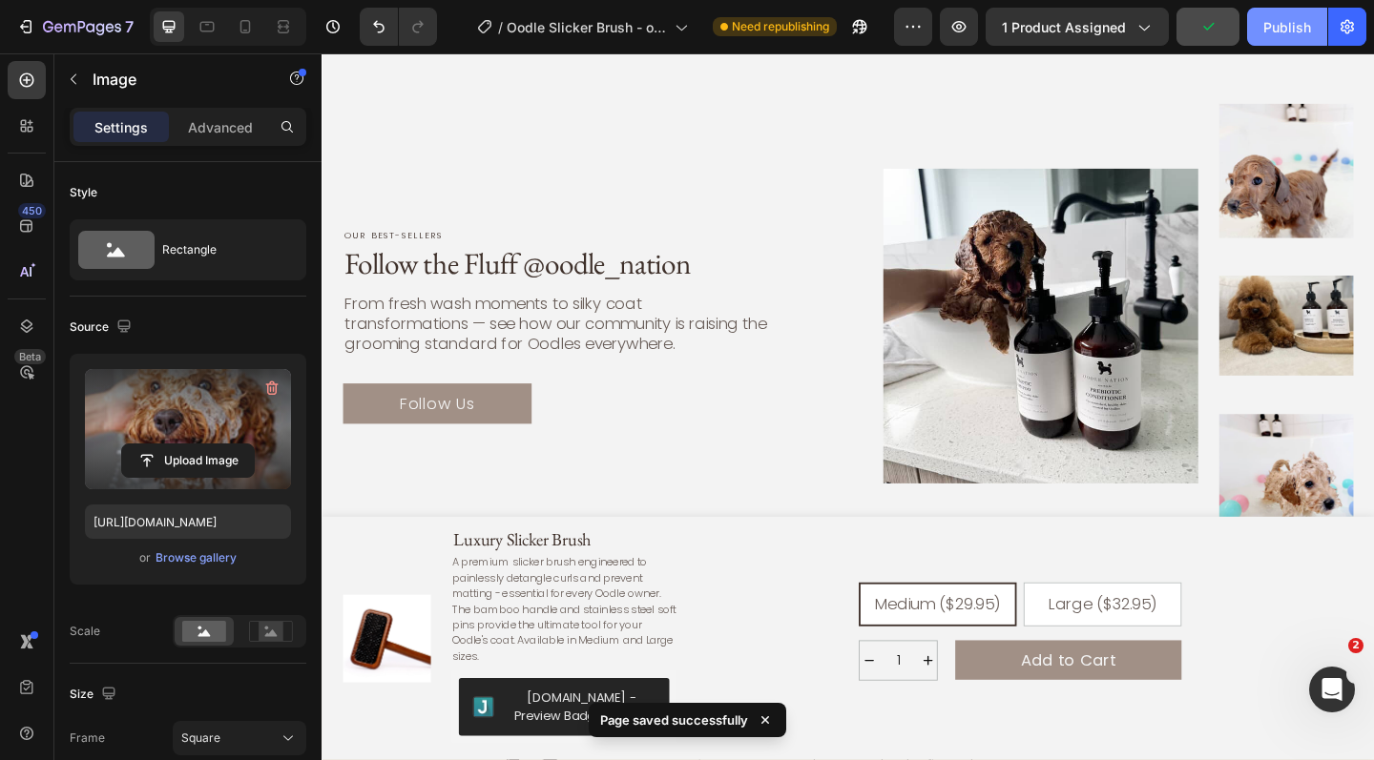
click at [1296, 30] on div "Publish" at bounding box center [1287, 27] width 48 height 20
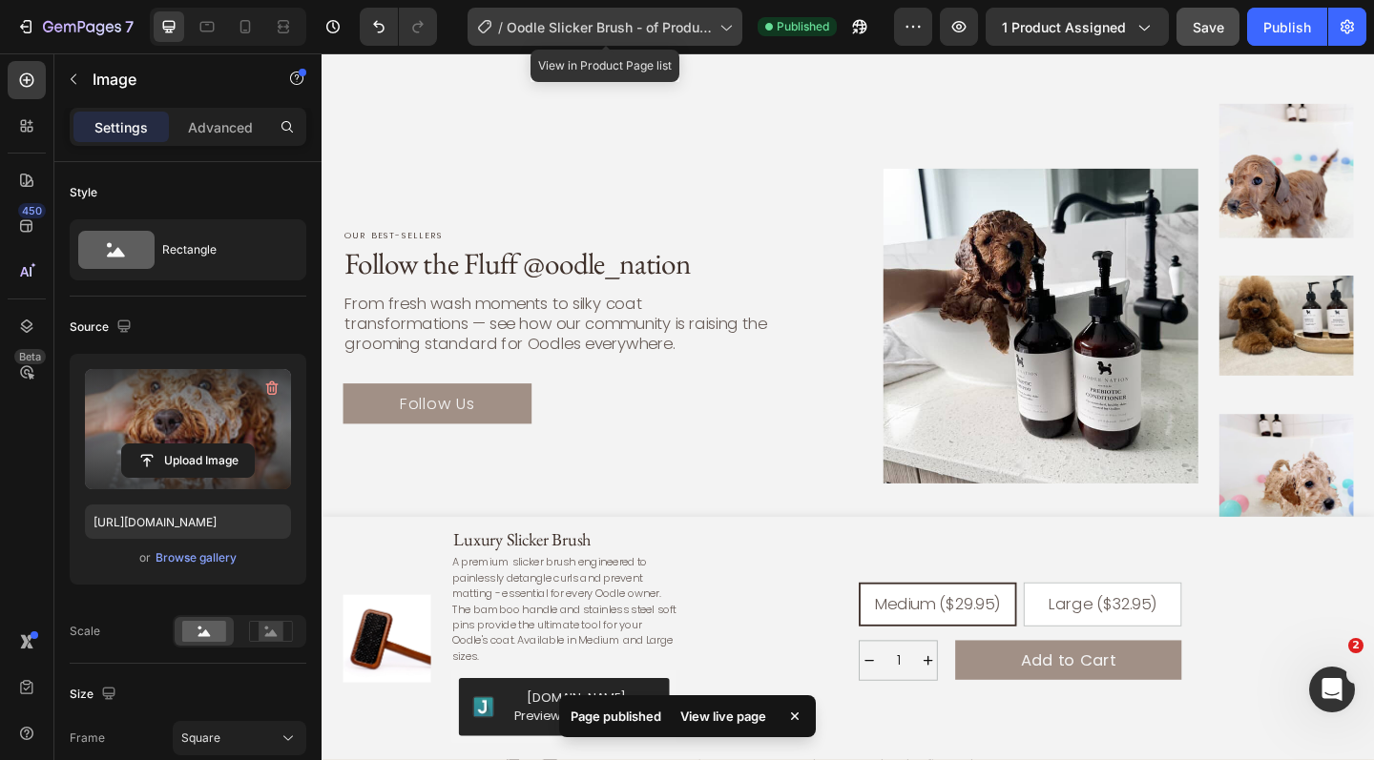
click at [717, 32] on icon at bounding box center [725, 26] width 19 height 19
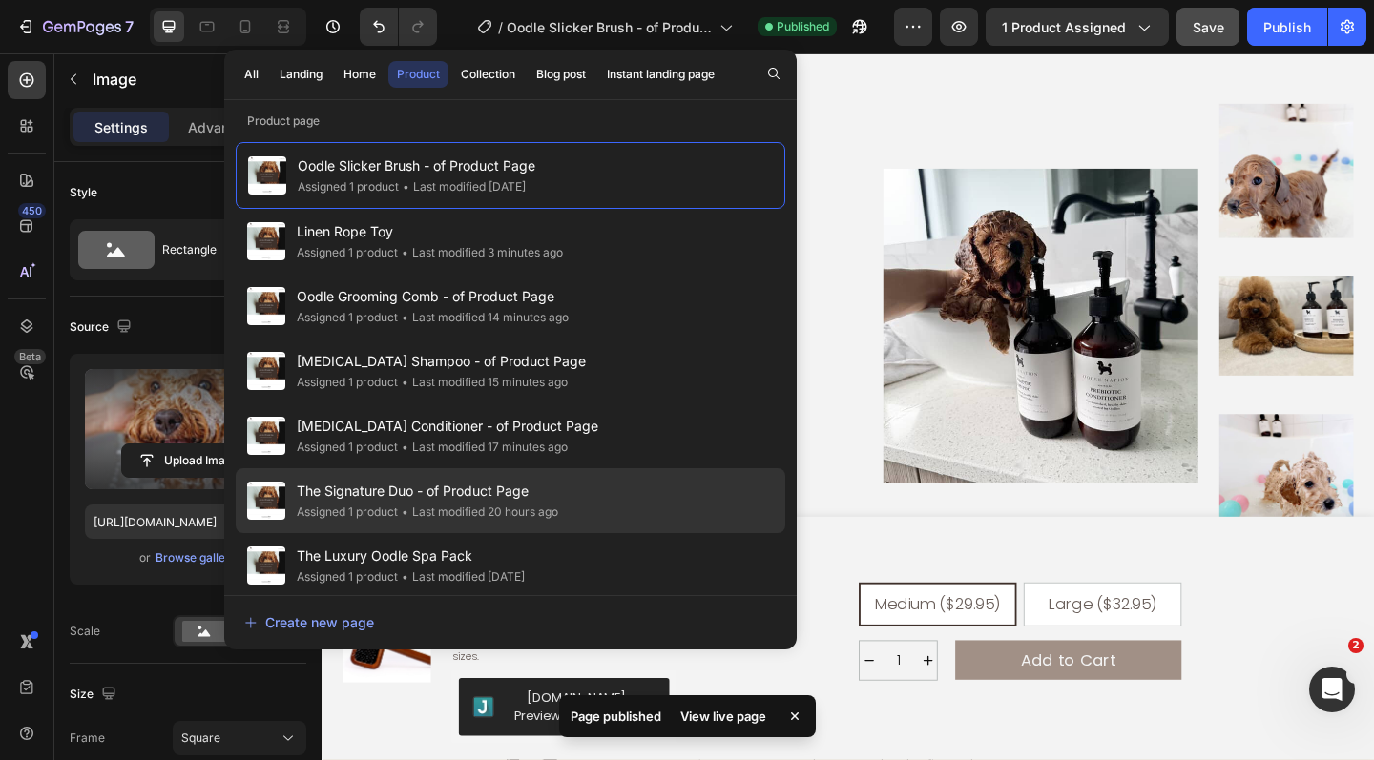
click at [502, 496] on span "The Signature Duo - of Product Page" at bounding box center [427, 491] width 261 height 23
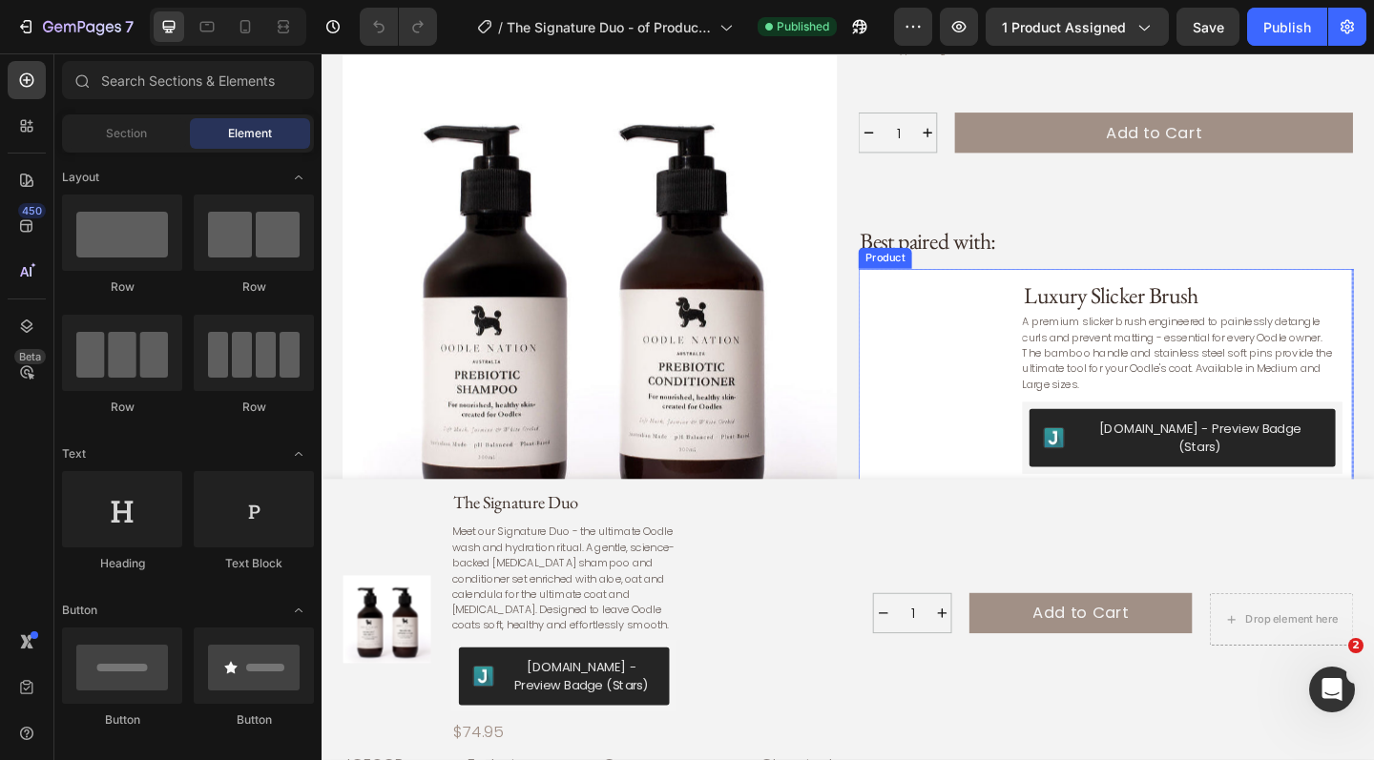
scroll to position [737, 0]
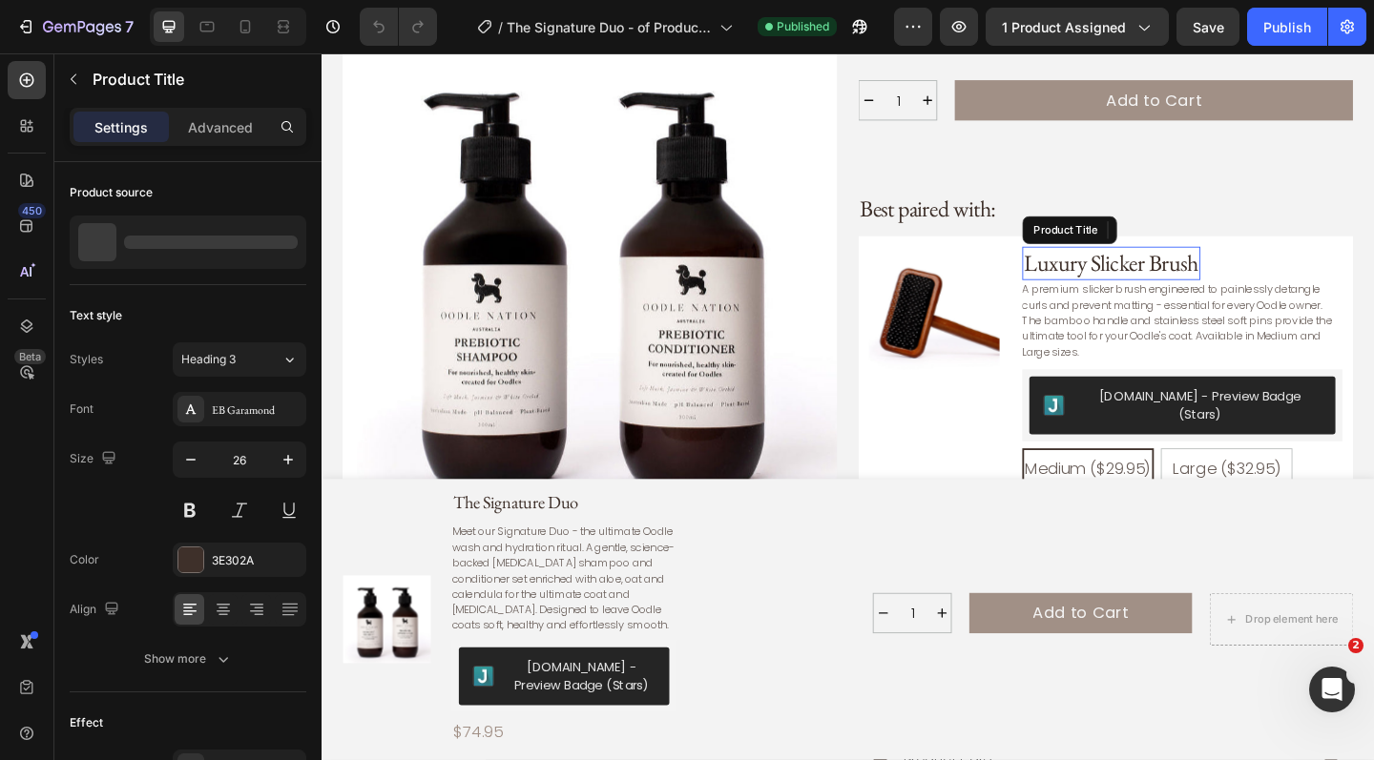
click at [1120, 264] on h3 "Luxury Slicker Brush" at bounding box center [1181, 282] width 194 height 36
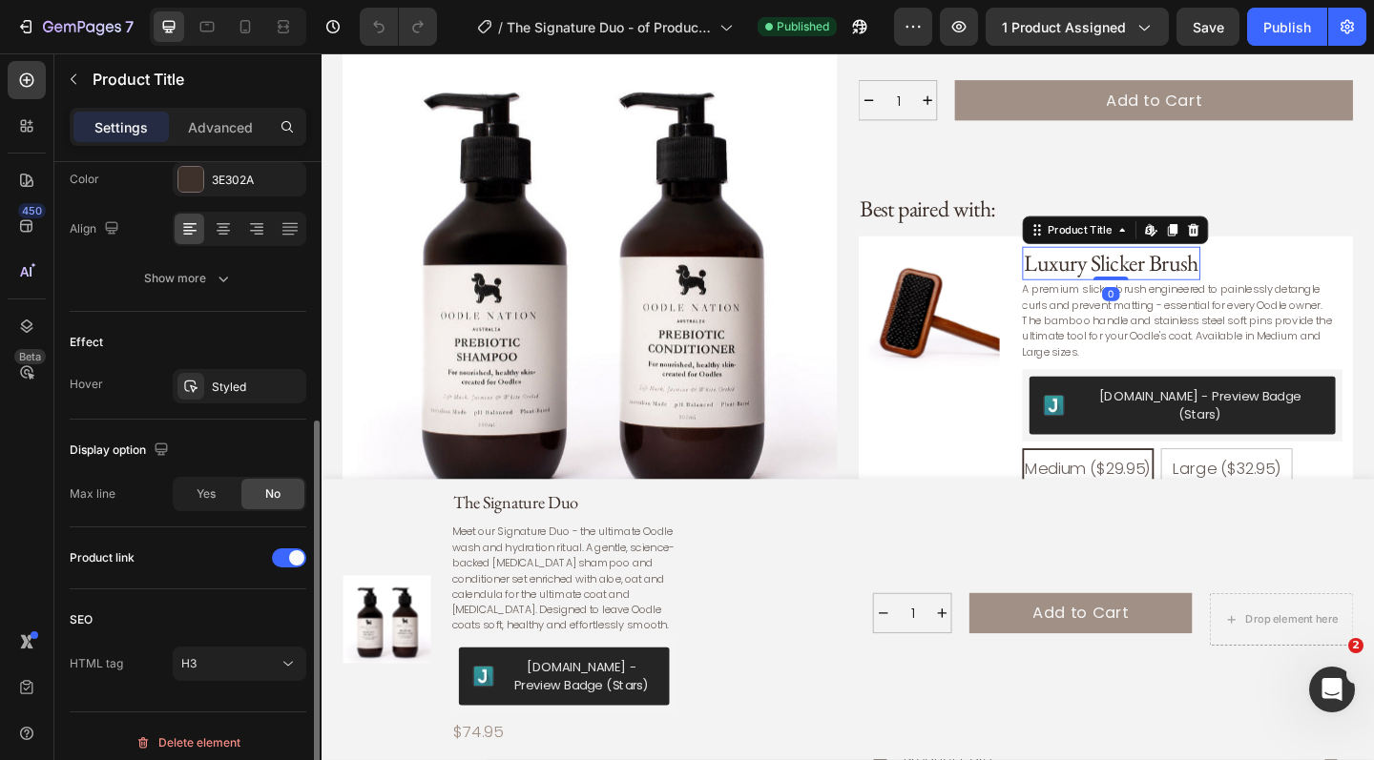
scroll to position [393, 0]
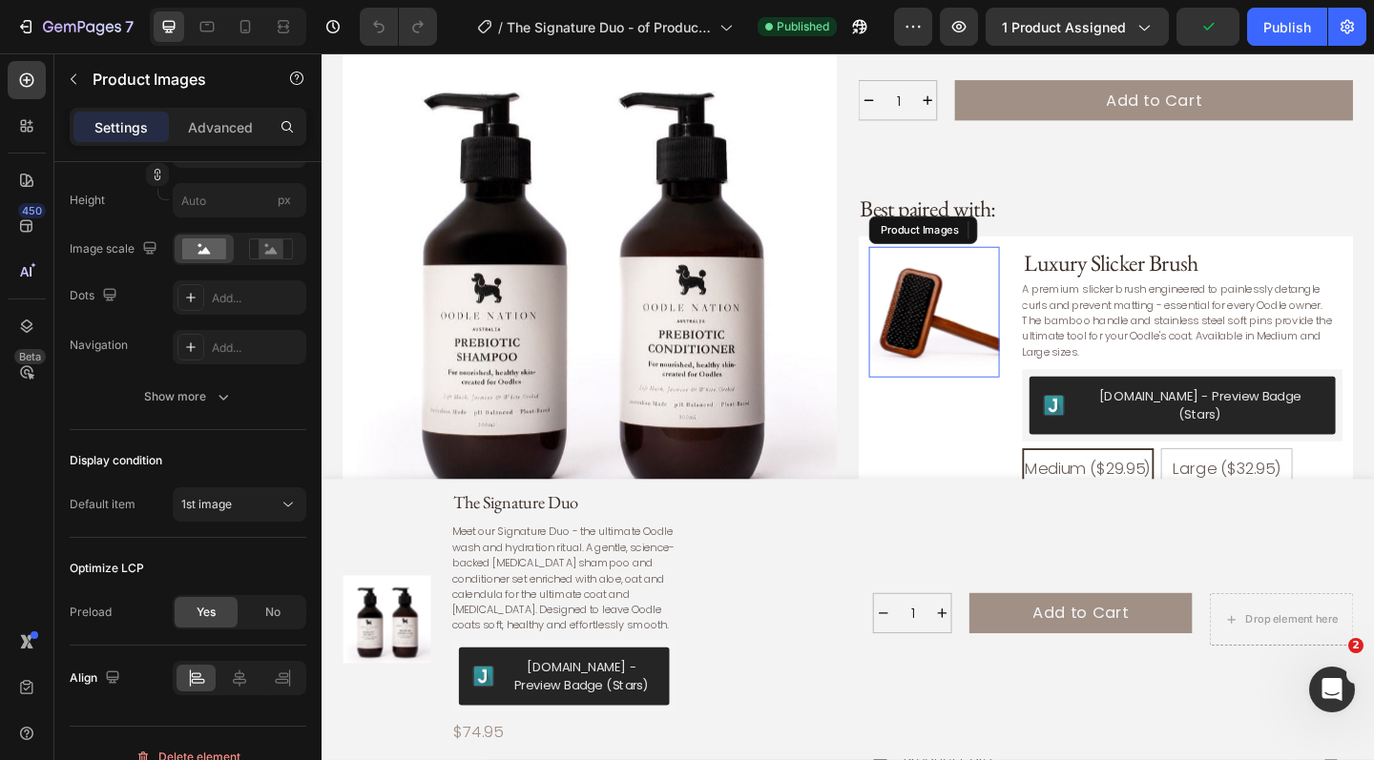
click at [969, 317] on img at bounding box center [988, 335] width 142 height 142
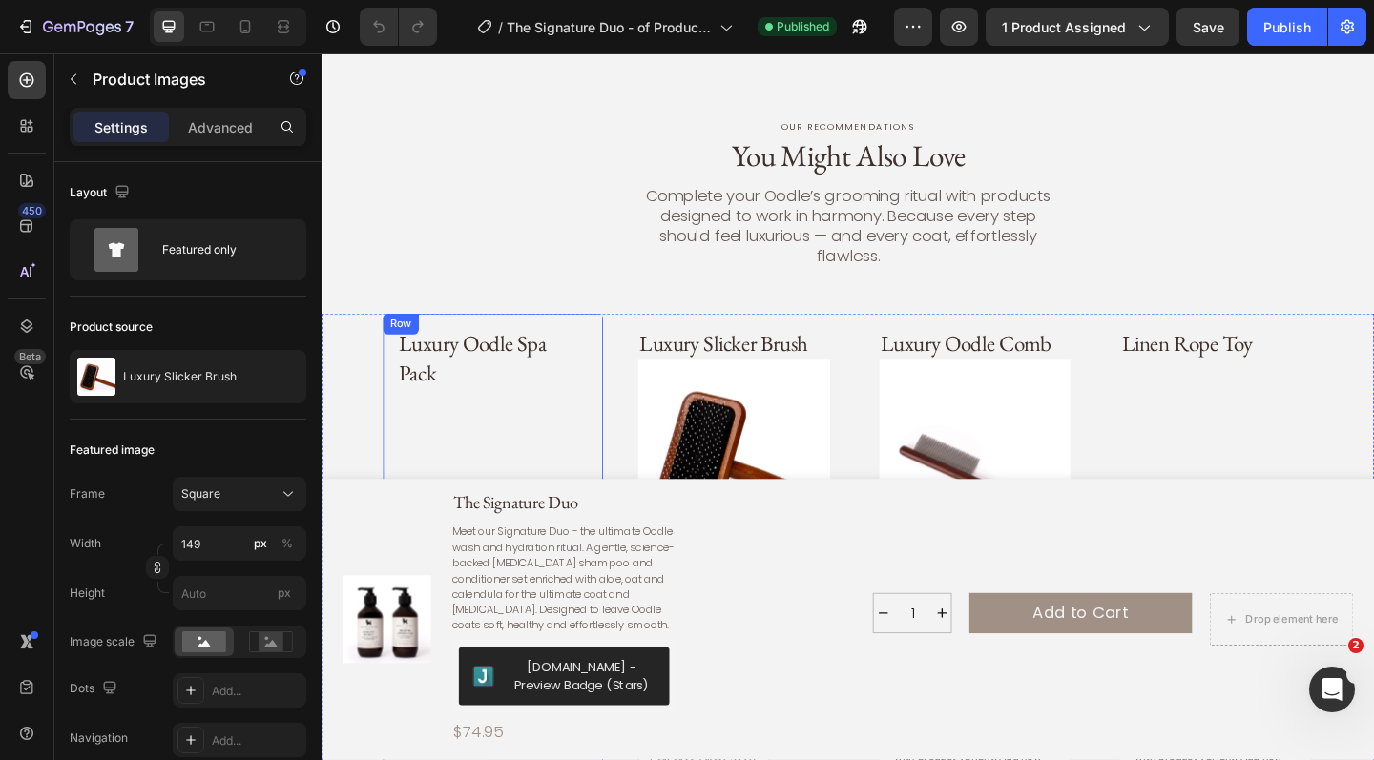
scroll to position [1793, 0]
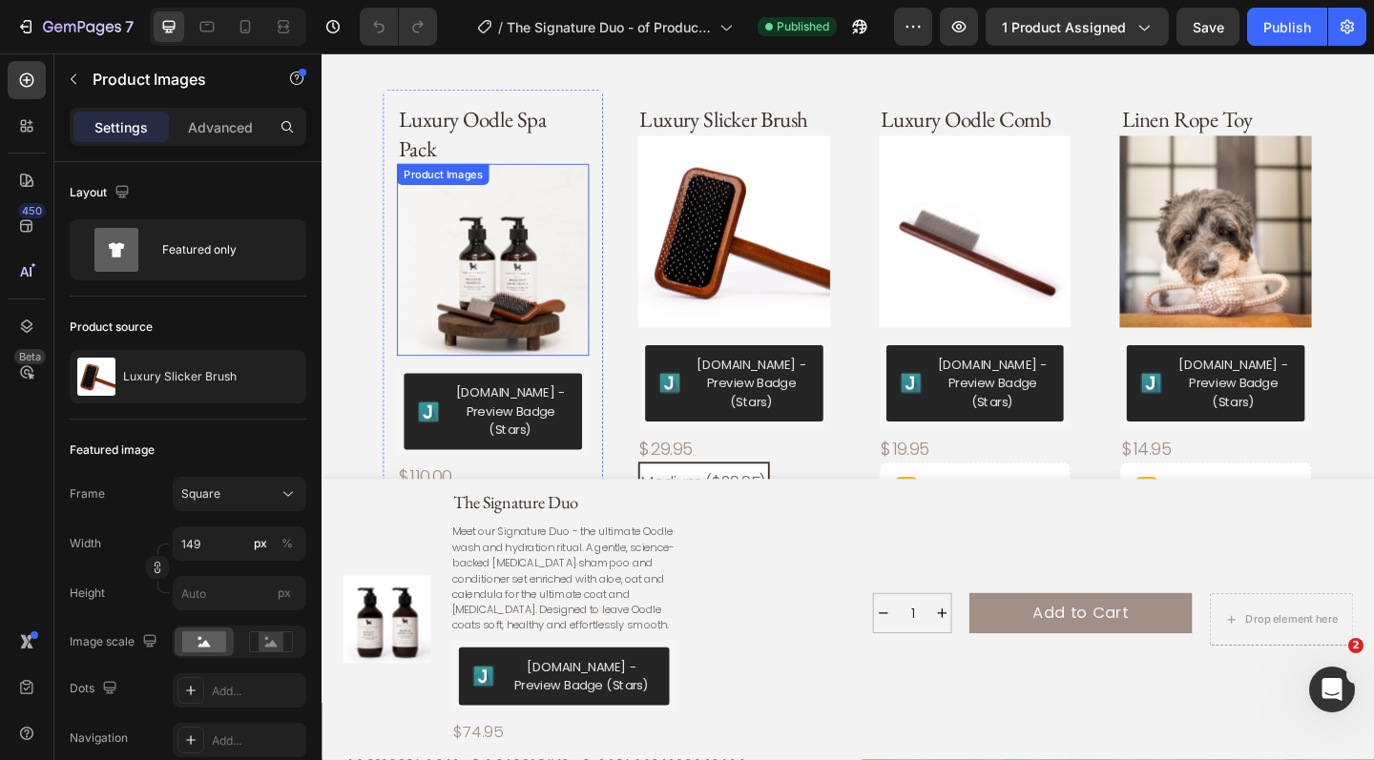
click at [531, 197] on img at bounding box center [508, 279] width 209 height 209
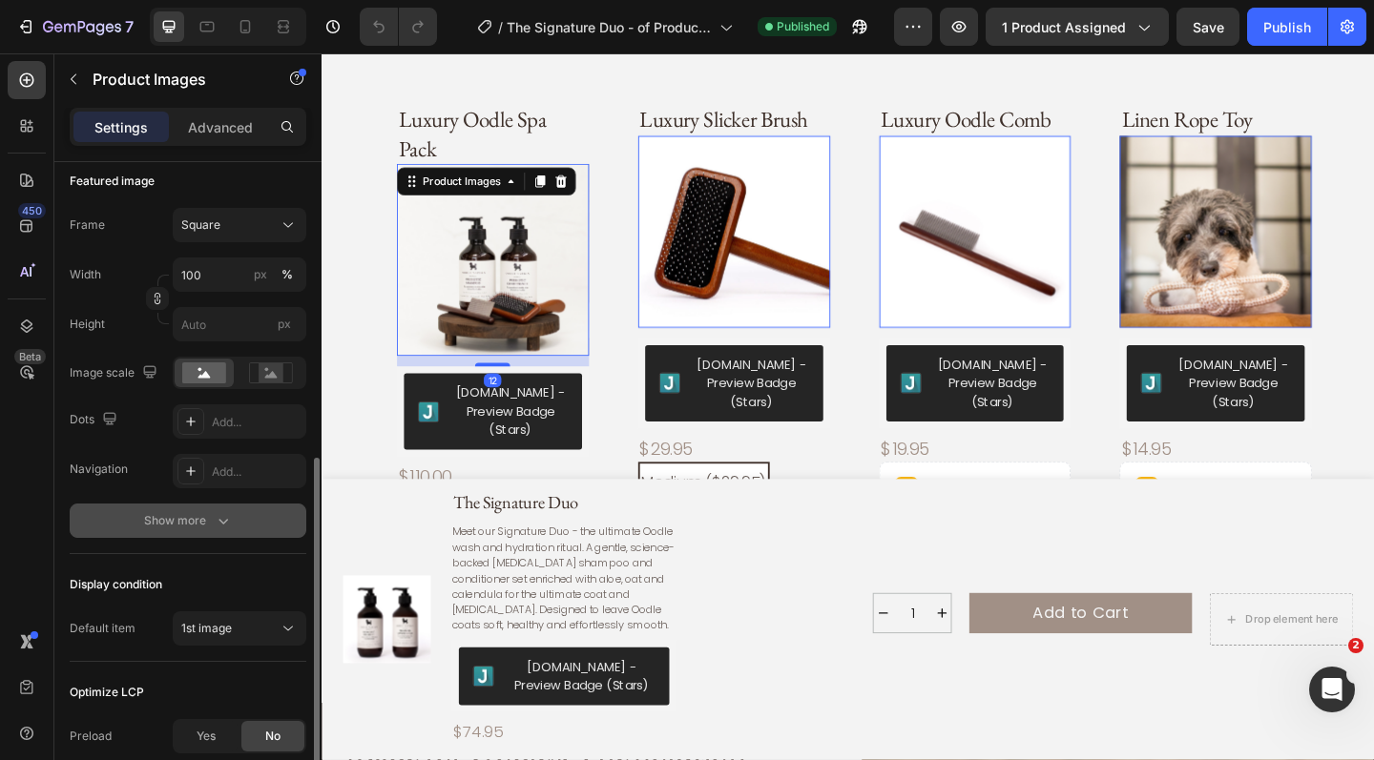
scroll to position [403, 0]
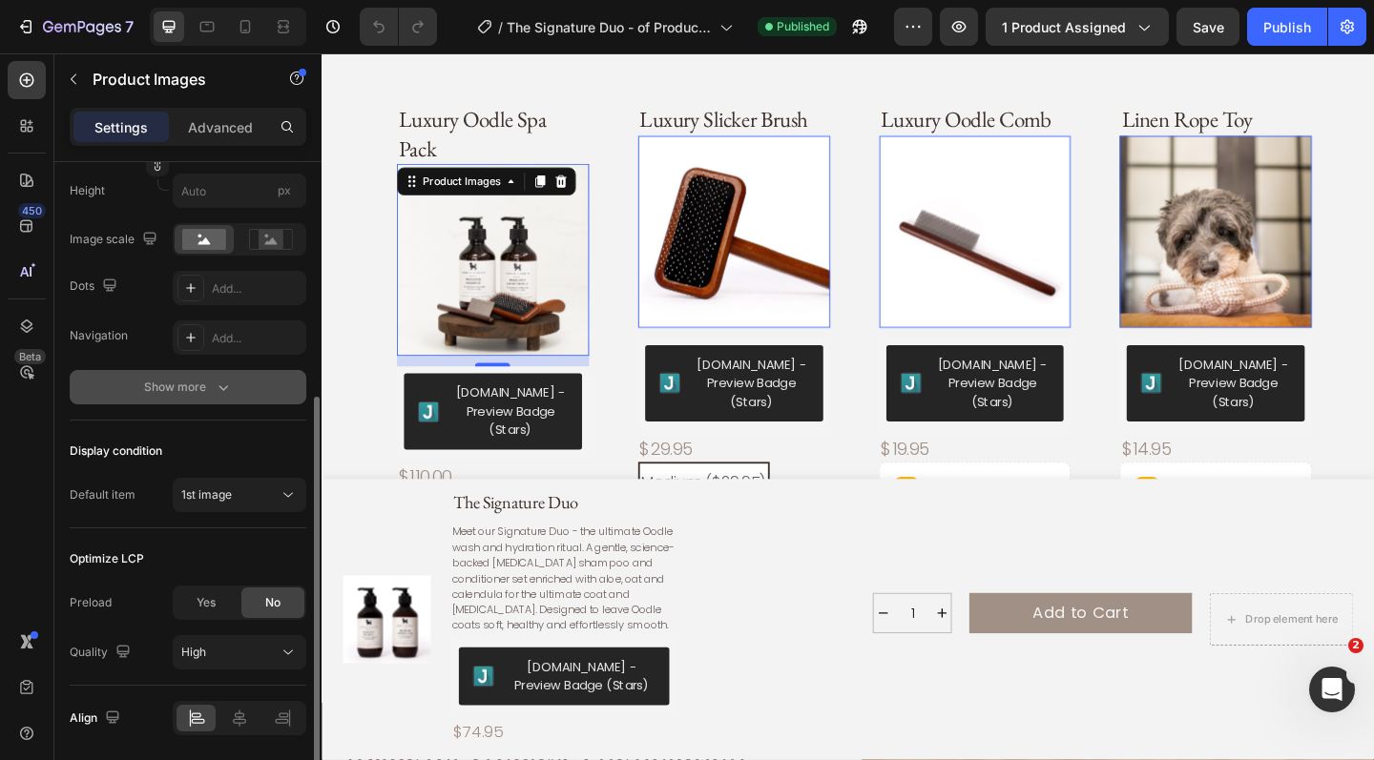
click at [227, 397] on icon "button" at bounding box center [223, 387] width 19 height 19
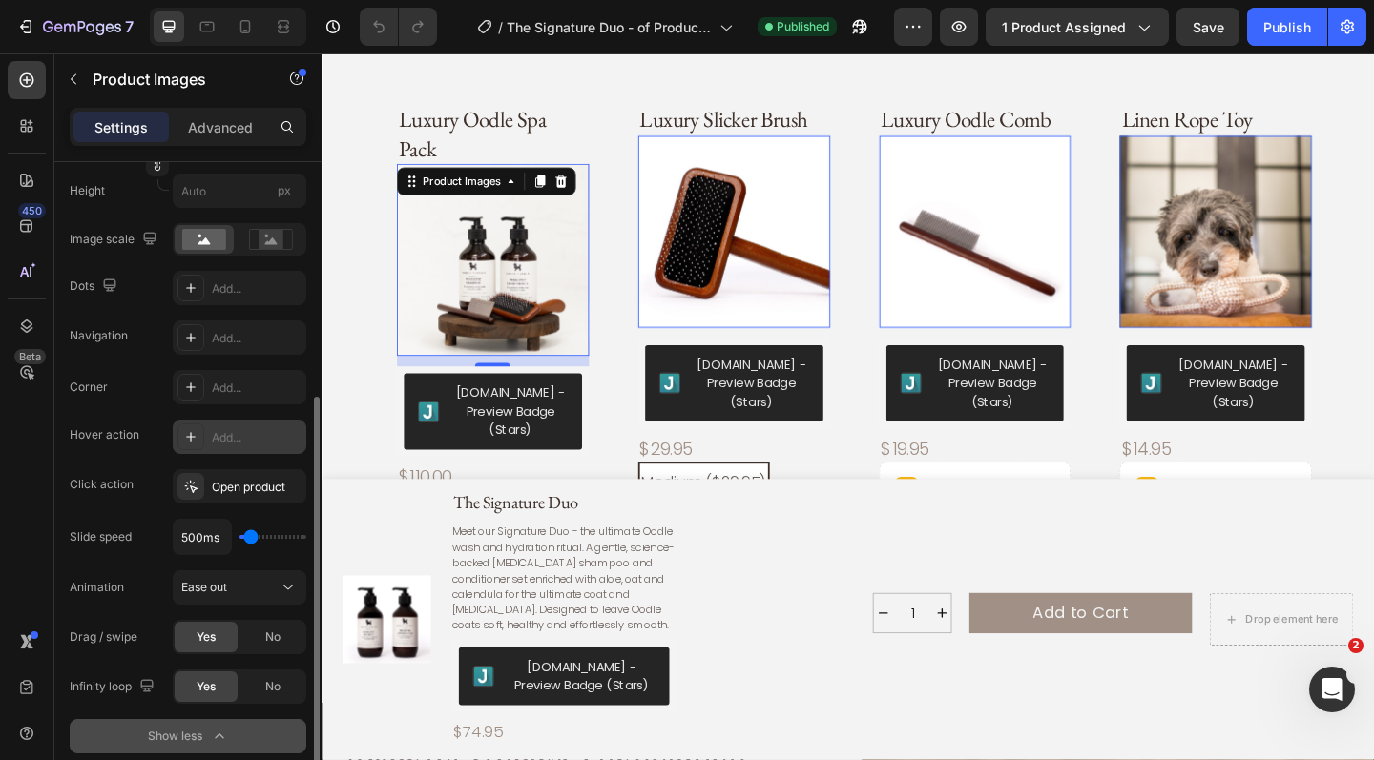
click at [262, 437] on div "Add..." at bounding box center [257, 437] width 90 height 17
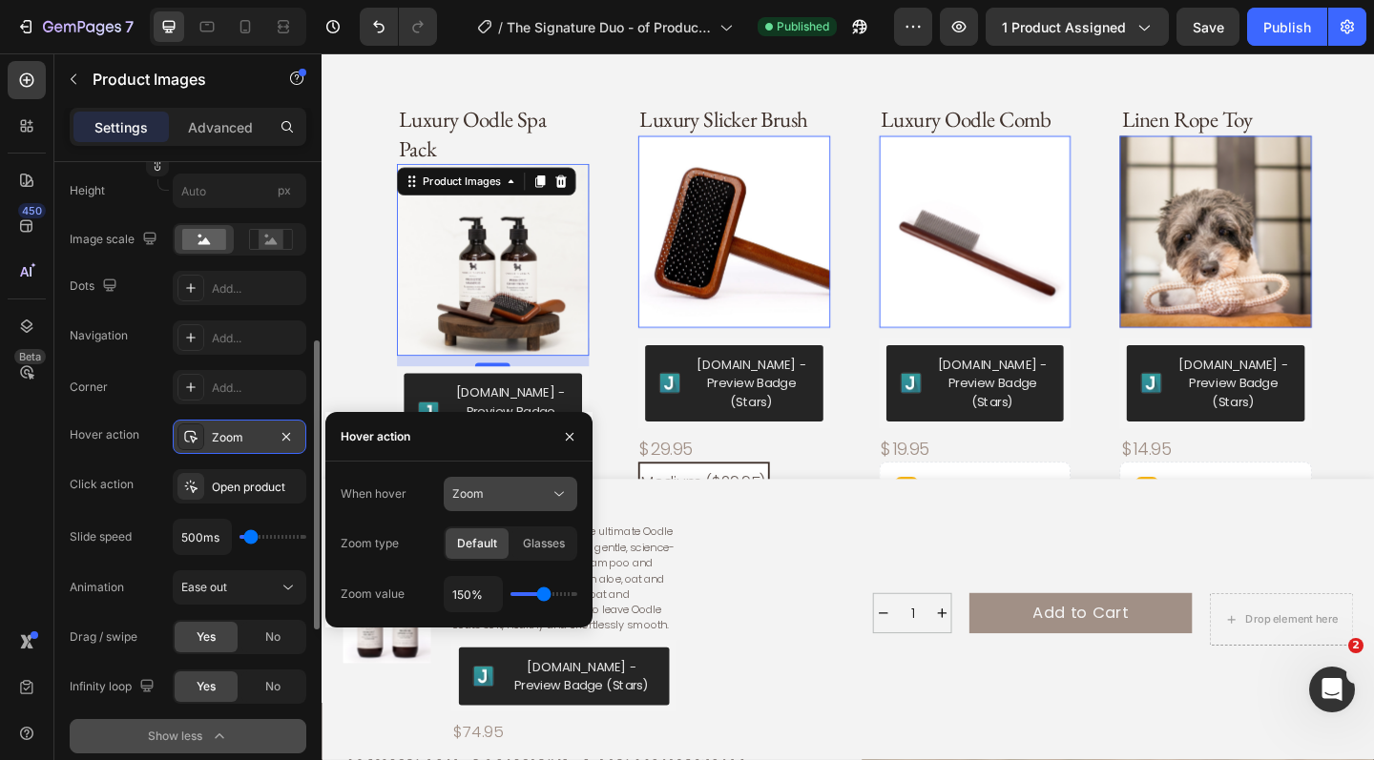
click at [515, 504] on div "Zoom" at bounding box center [510, 494] width 116 height 19
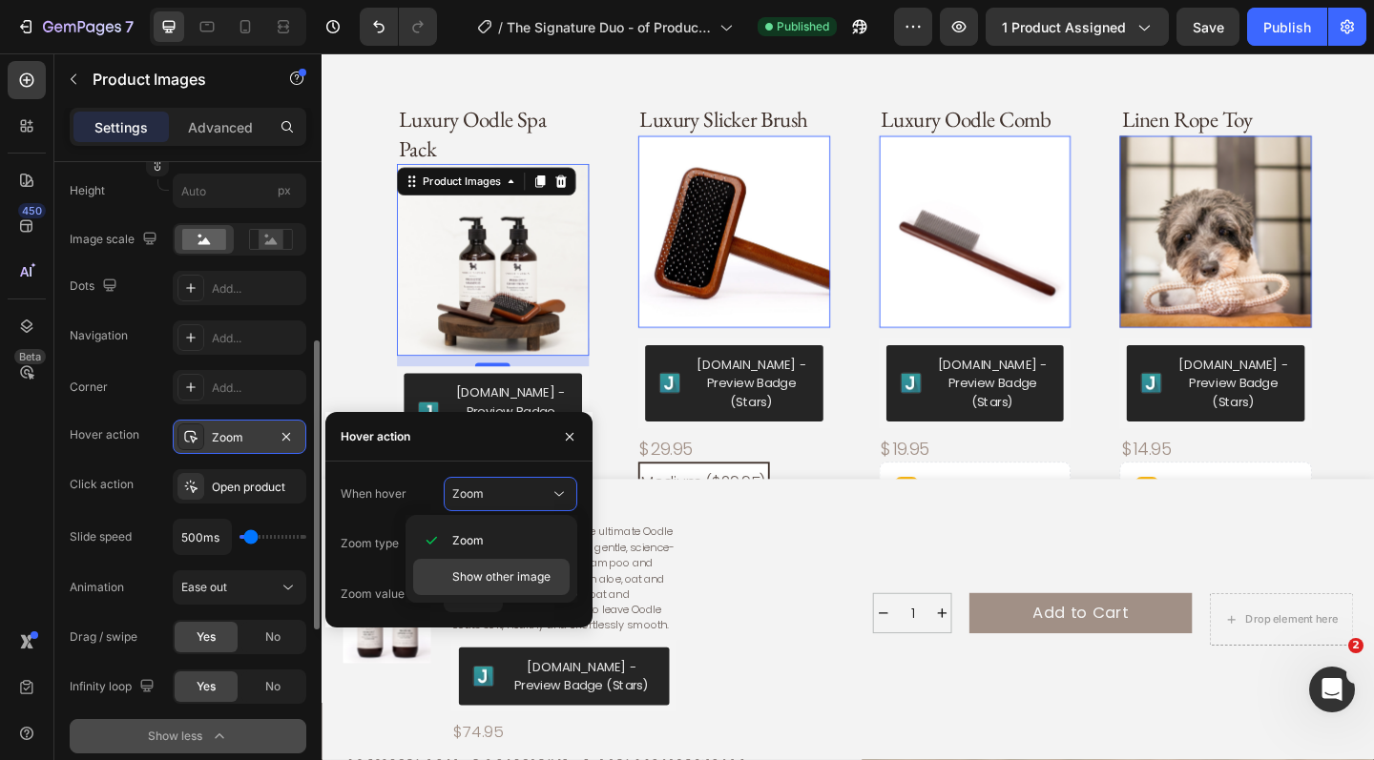
click at [494, 582] on span "Show other image" at bounding box center [501, 577] width 98 height 17
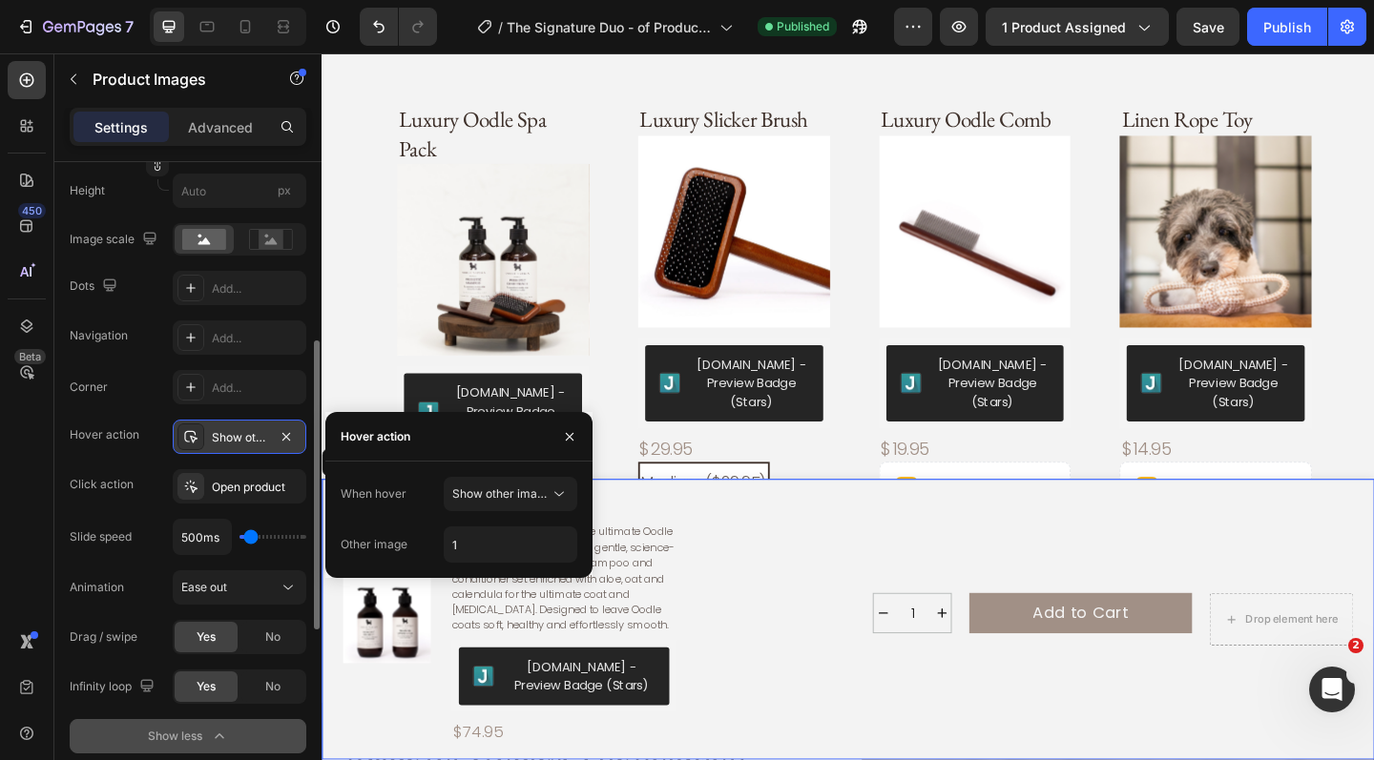
click at [730, 546] on div "1 Product Quantity Add to Cart Add to Cart Drop element here Row 1 Product Quan…" at bounding box center [1080, 670] width 725 height 284
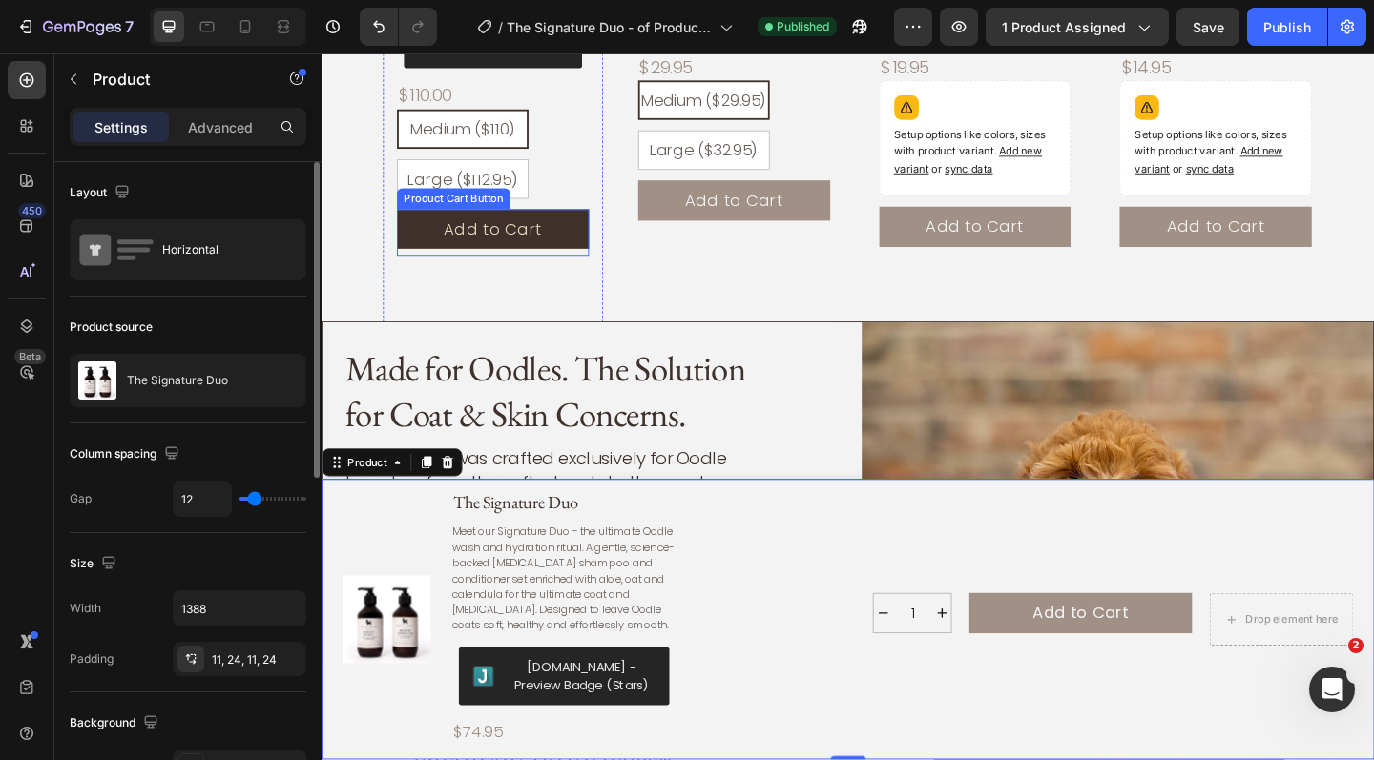
scroll to position [2207, 0]
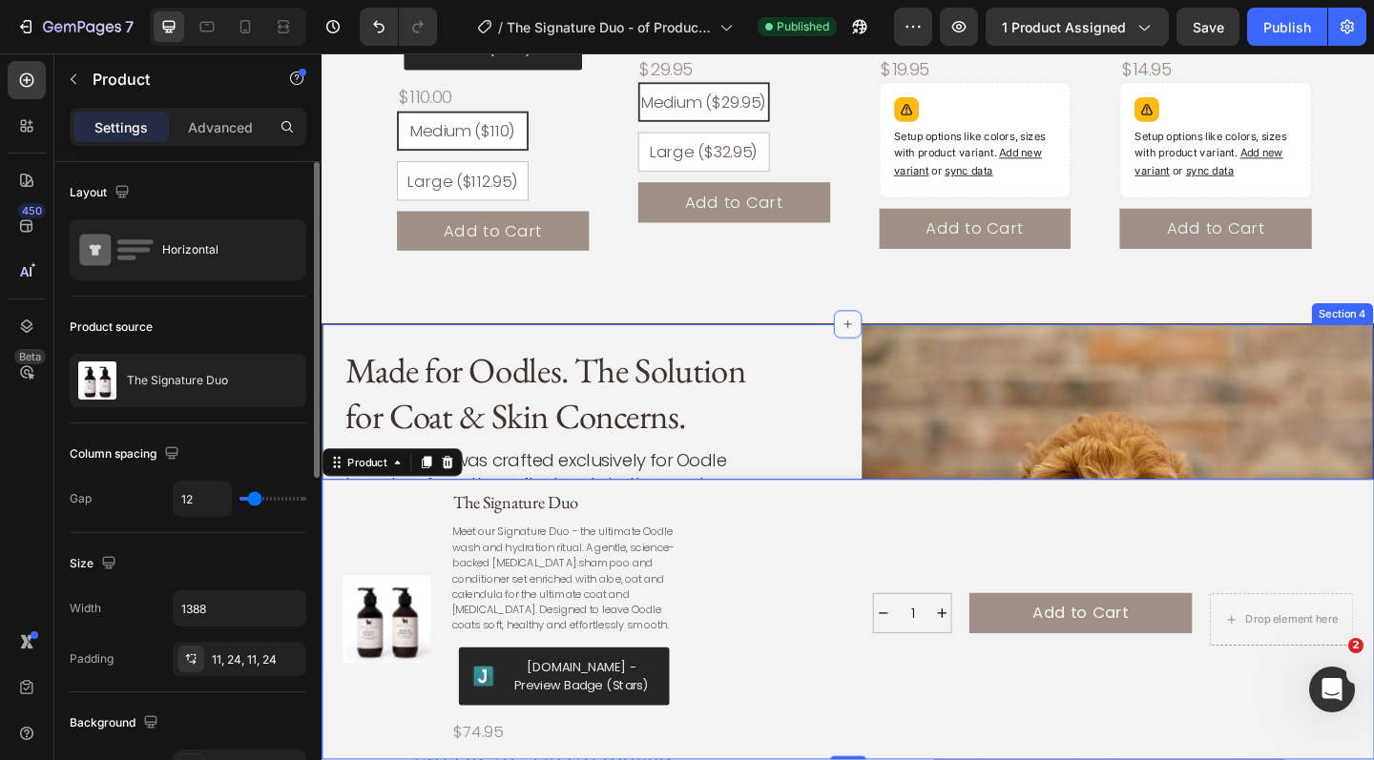
click at [893, 341] on div at bounding box center [894, 348] width 31 height 31
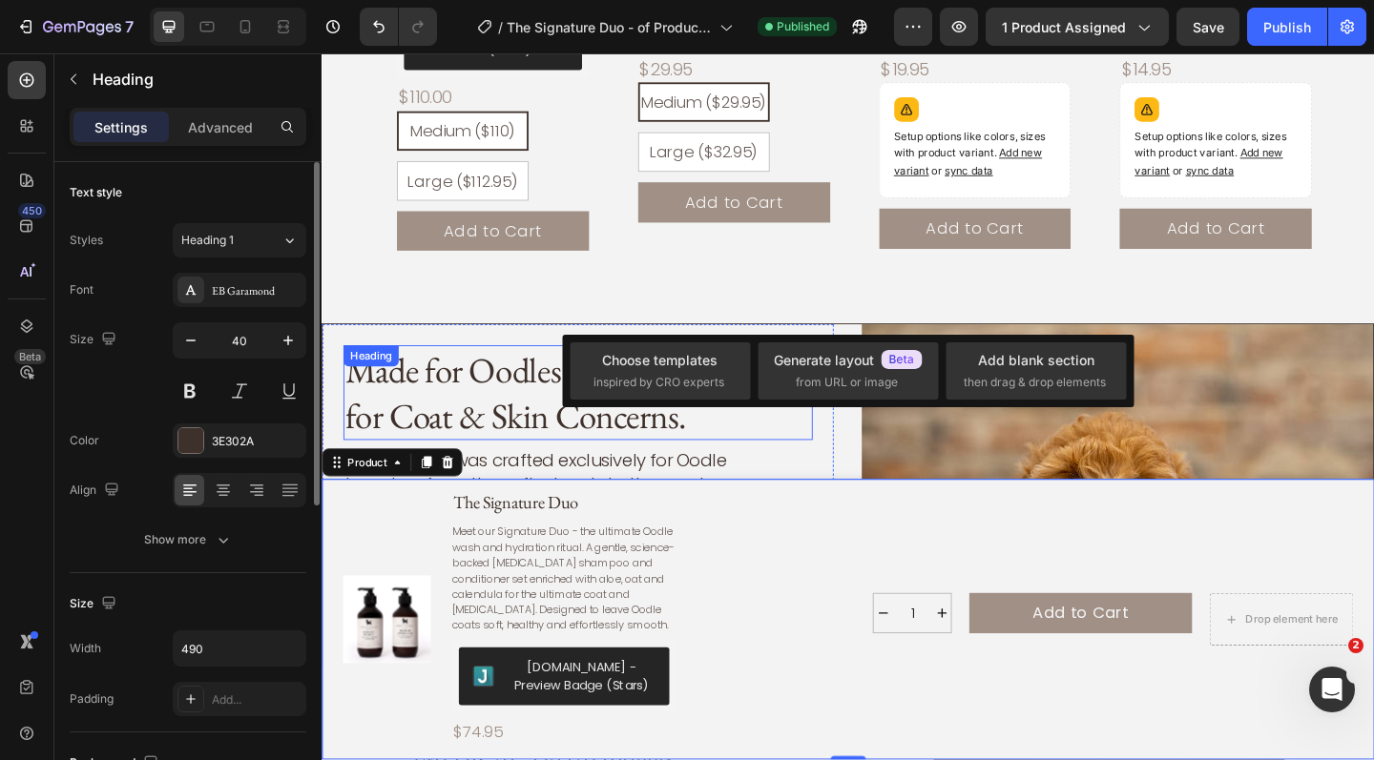
click at [830, 371] on div "Made for Oodles. The Solution for Coat & Skin Concerns." at bounding box center [600, 422] width 510 height 103
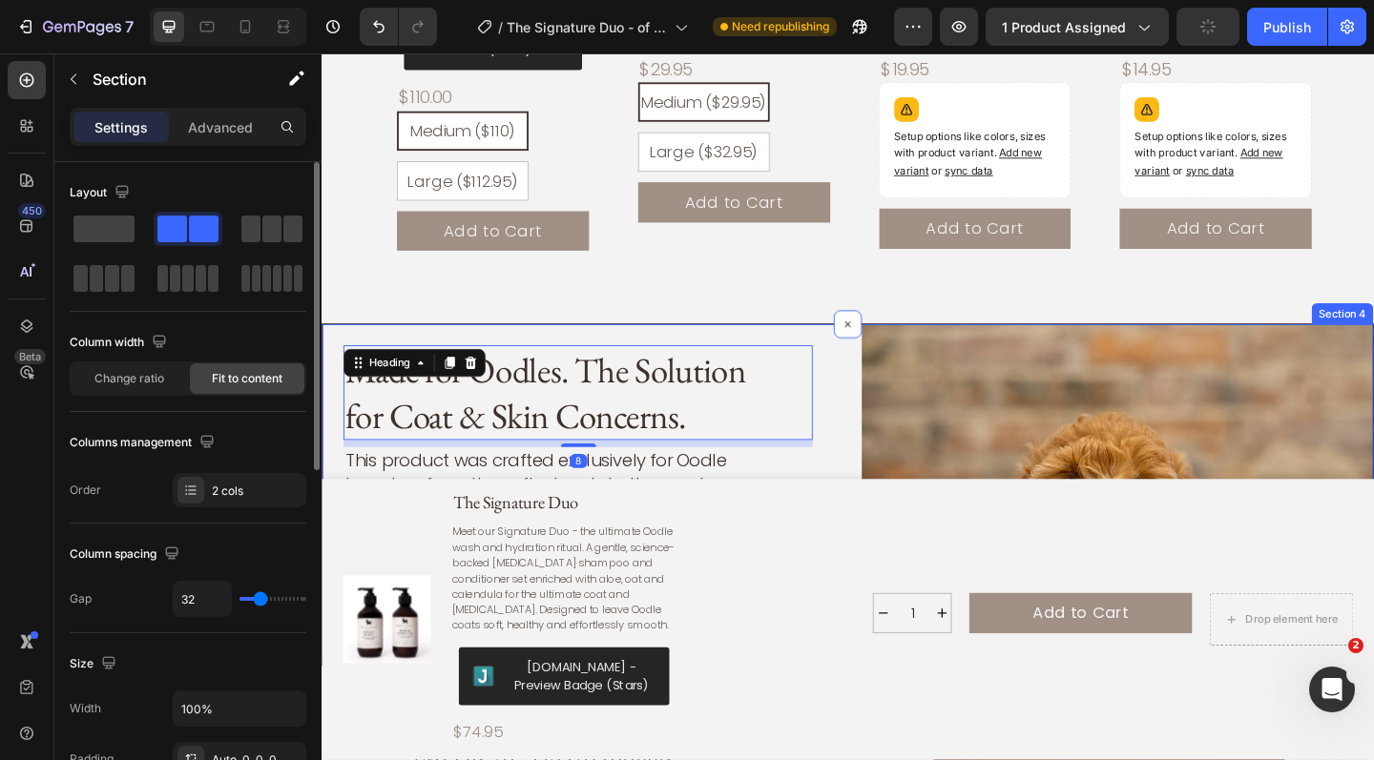
click at [901, 492] on div "Made for Oodles. The Solution for Coat & Skin Concerns. Heading 8 This product …" at bounding box center [894, 533] width 1145 height 373
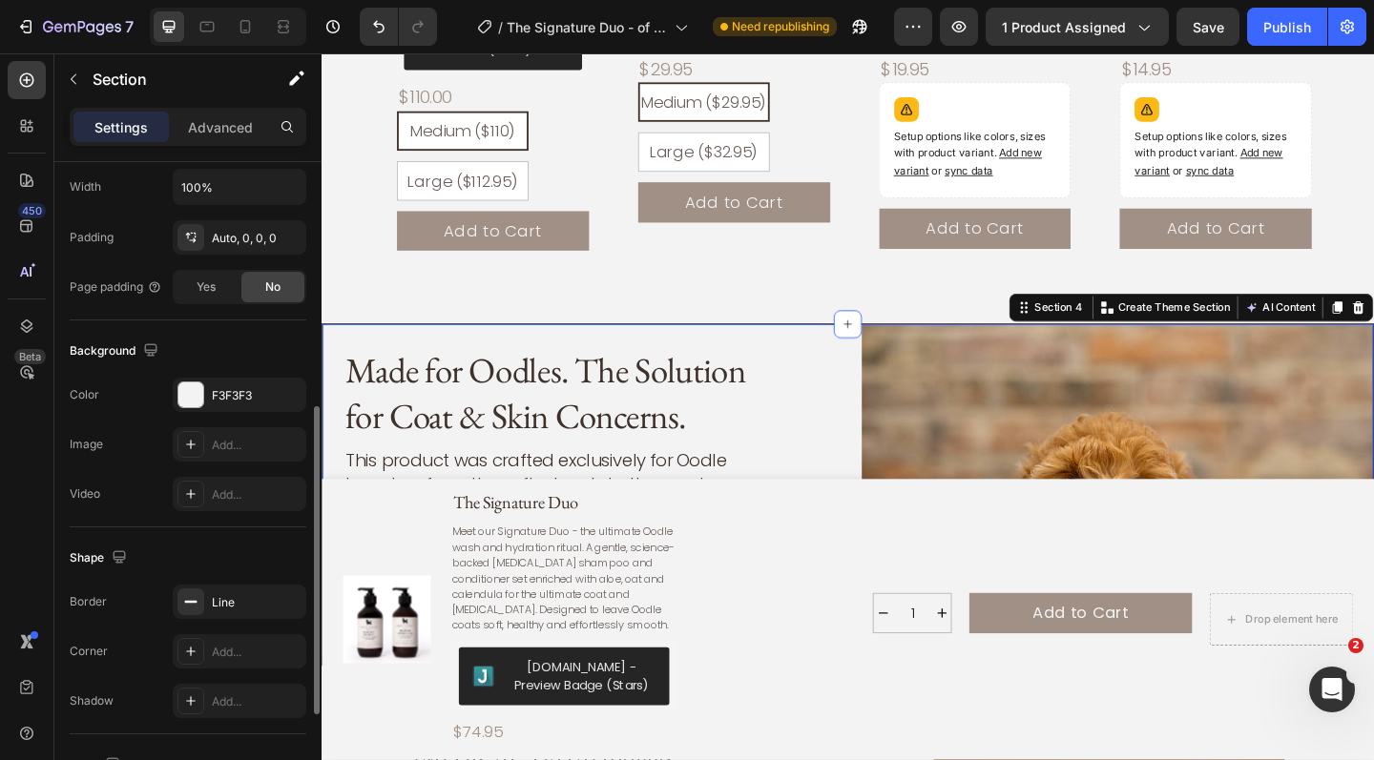
scroll to position [521, 0]
click at [255, 605] on div "Line" at bounding box center [239, 603] width 55 height 17
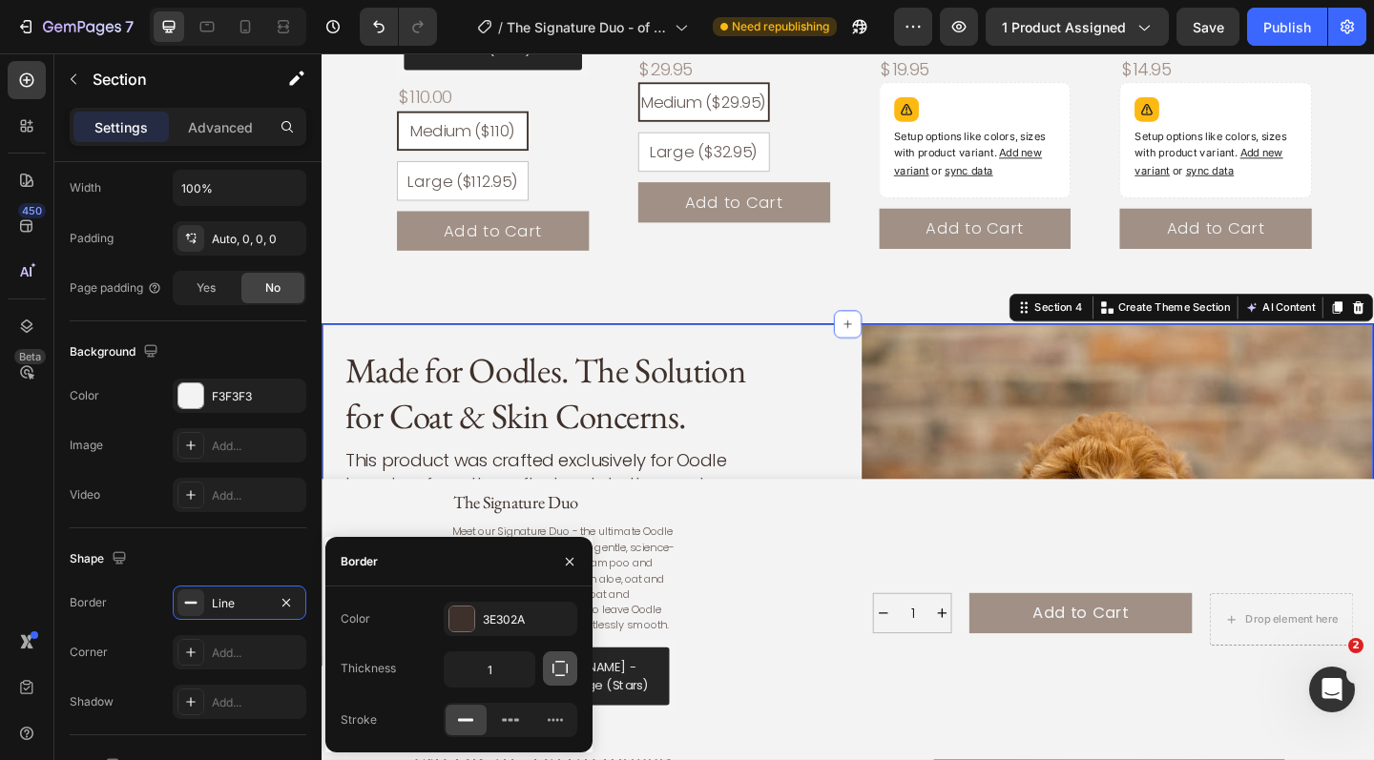
click at [564, 665] on icon "button" at bounding box center [560, 668] width 19 height 19
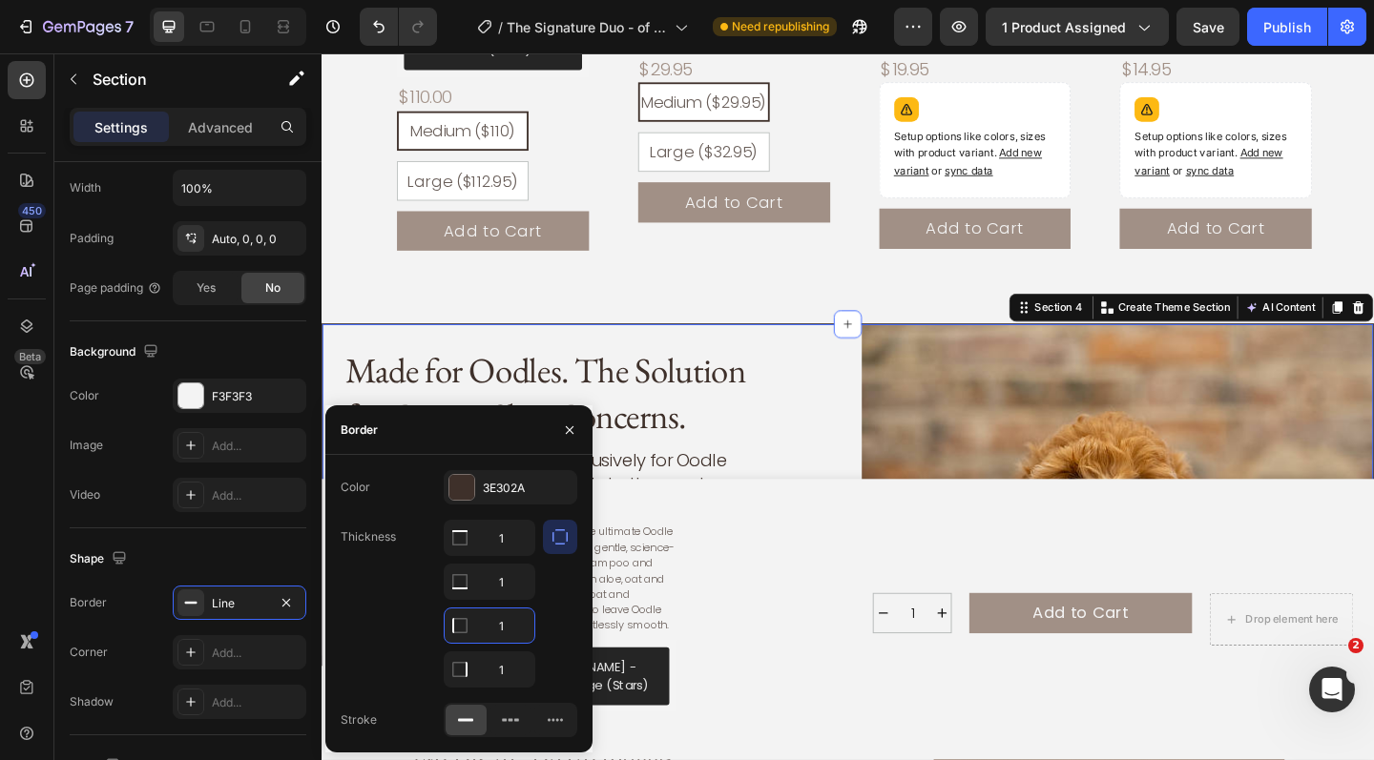
click at [512, 623] on input "1" at bounding box center [490, 626] width 90 height 34
type input "0"
click at [520, 657] on input "1" at bounding box center [490, 670] width 90 height 34
click at [802, 636] on div "1 Product Quantity Add to Cart Add to Cart Drop element here Row 1 Product Quan…" at bounding box center [1080, 670] width 725 height 284
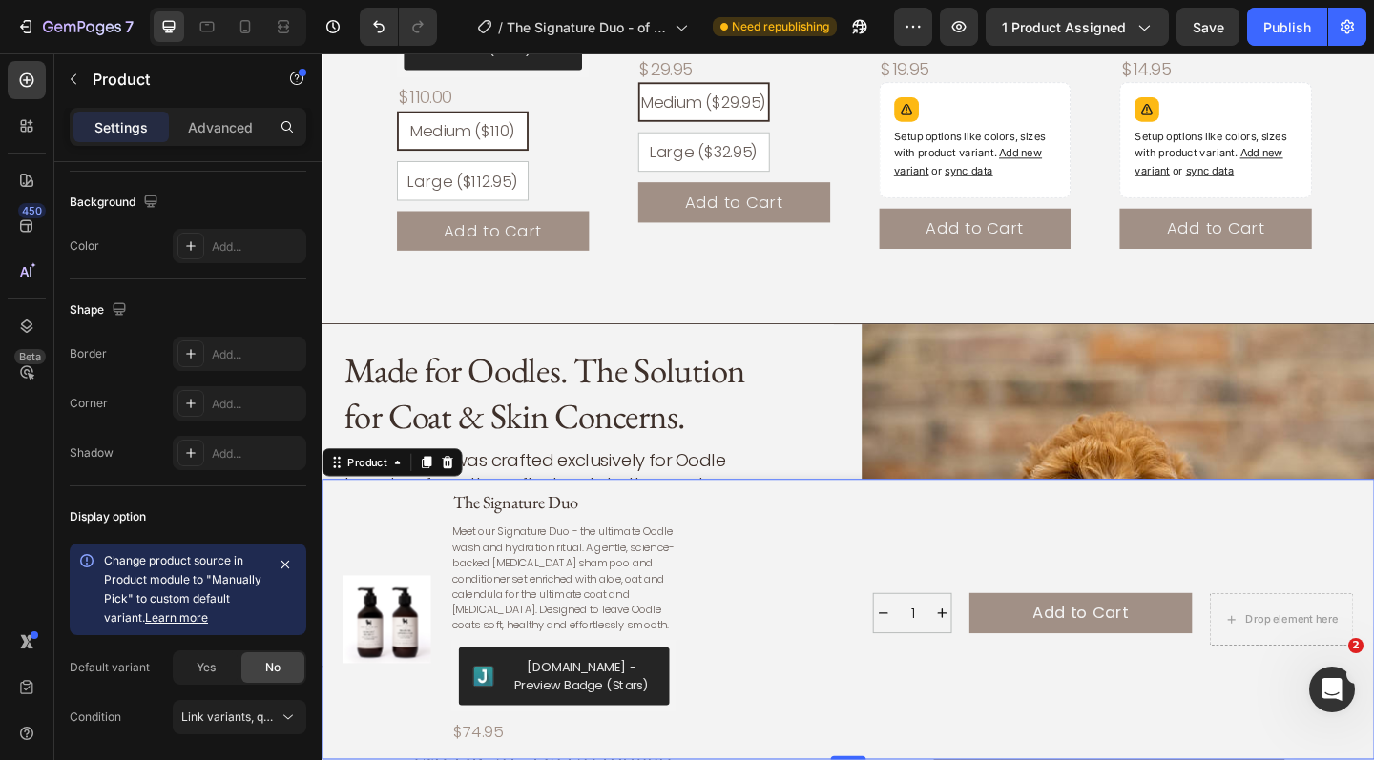
scroll to position [0, 0]
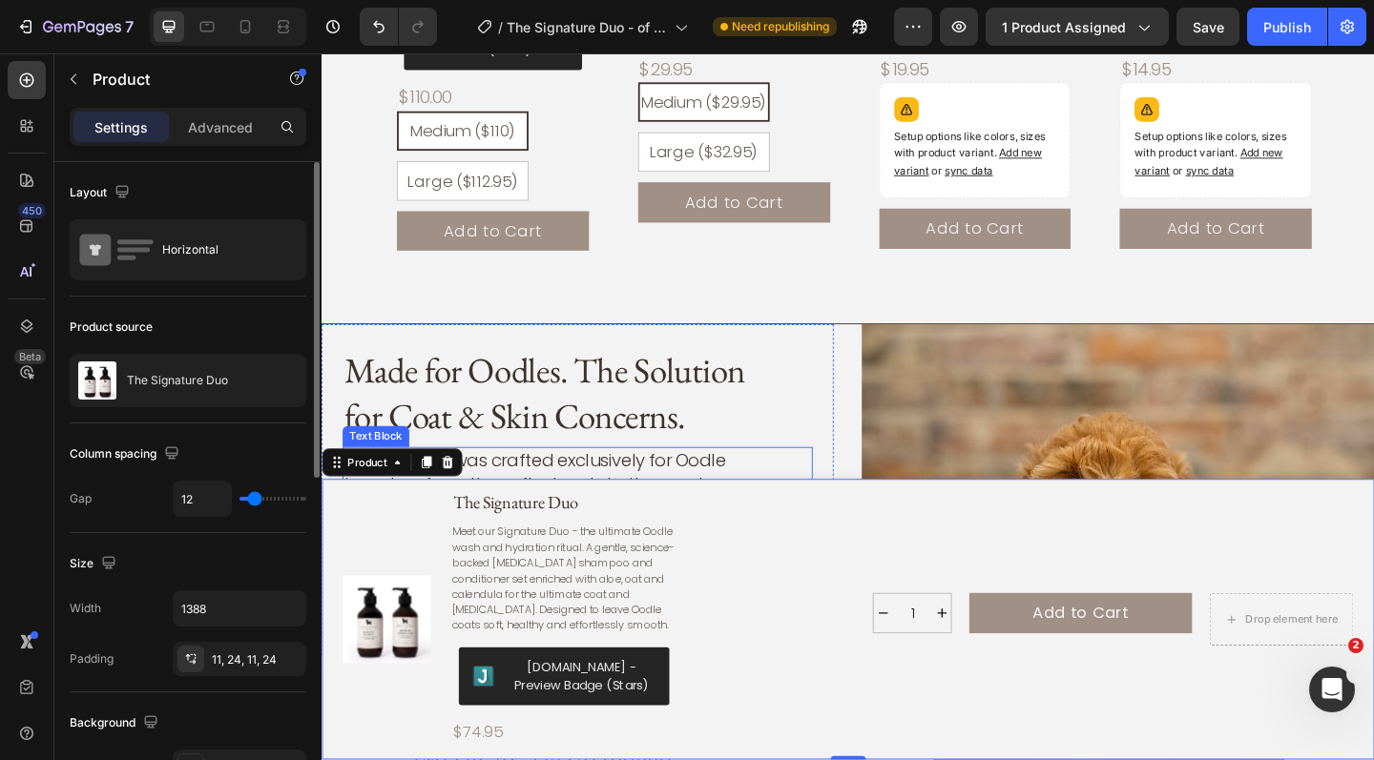
click at [807, 484] on p "This product was crafted exclusively for Oodle breeds — from the softest curls …" at bounding box center [578, 547] width 464 height 126
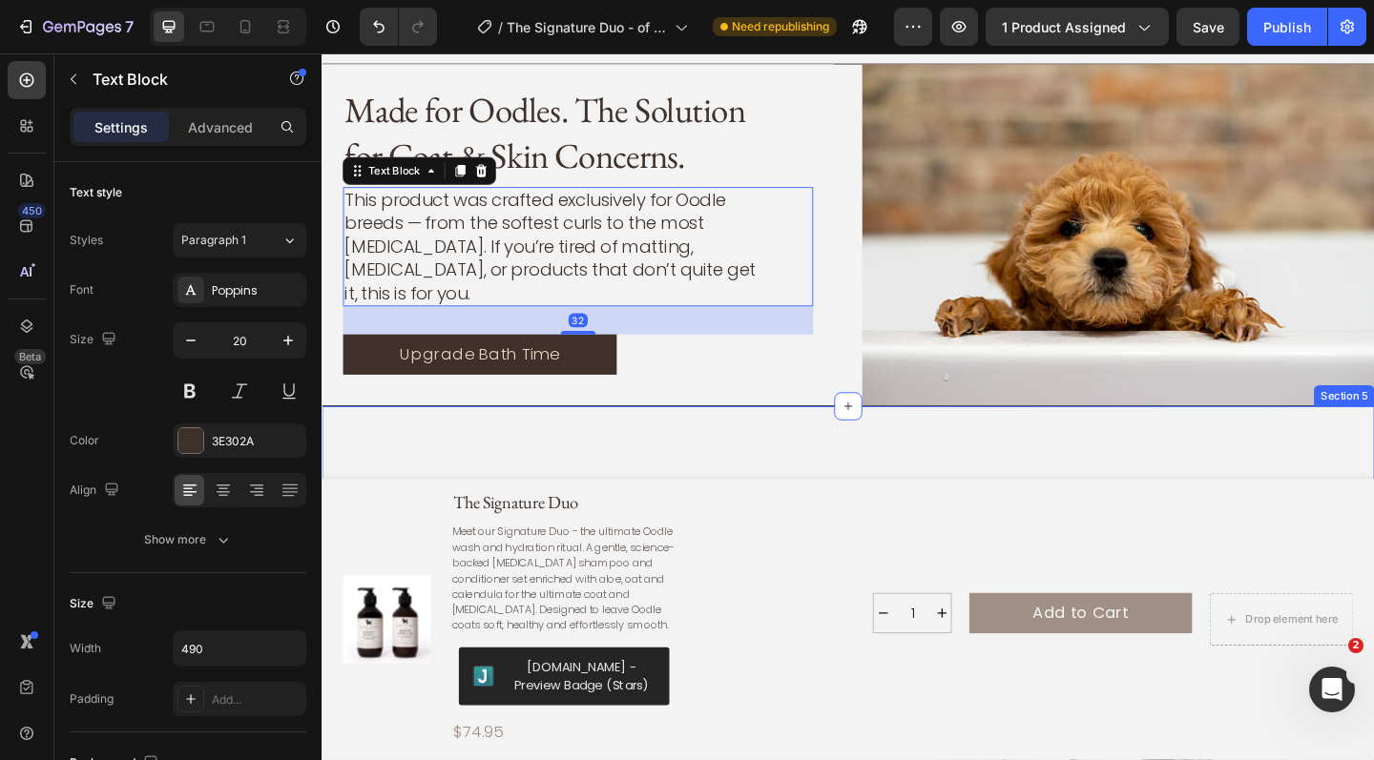
scroll to position [2628, 0]
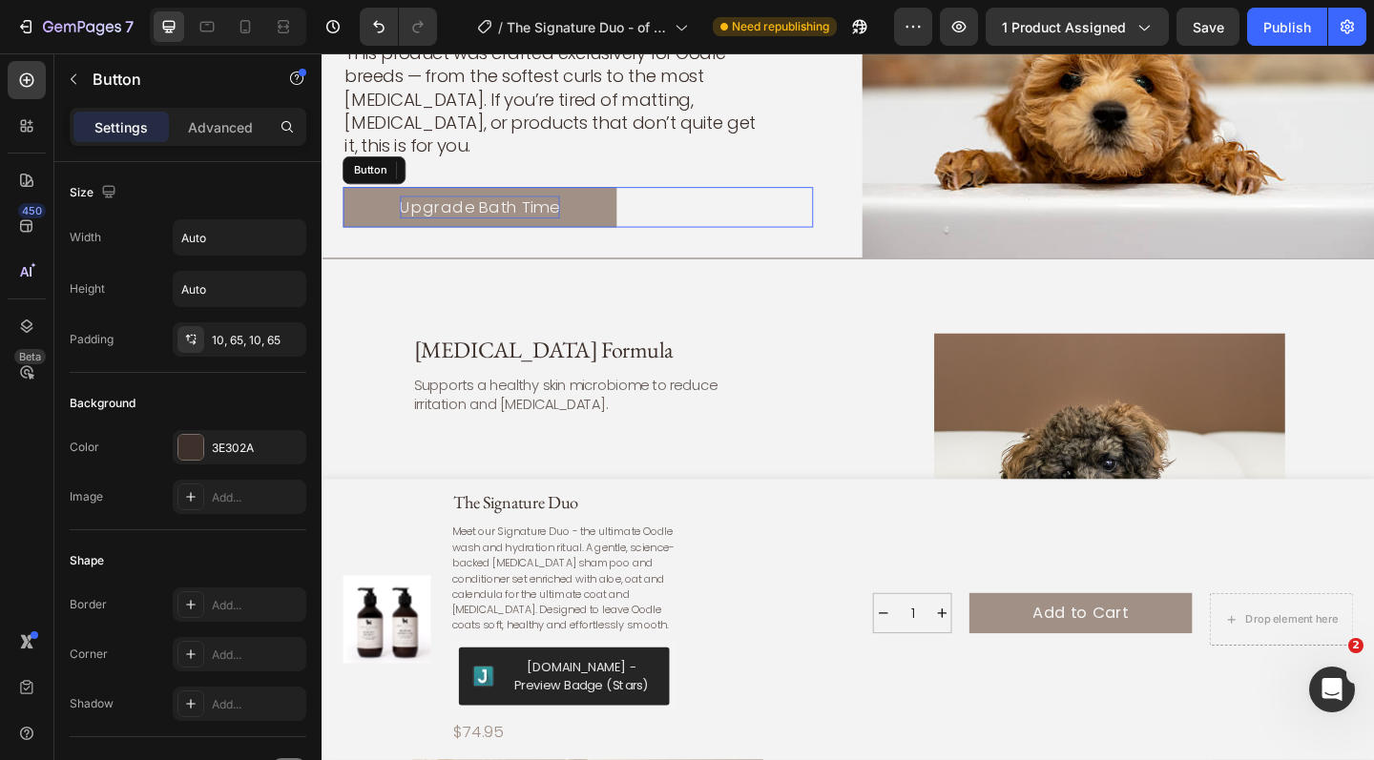
click at [542, 209] on p "Upgrade Bath Time" at bounding box center [493, 221] width 174 height 25
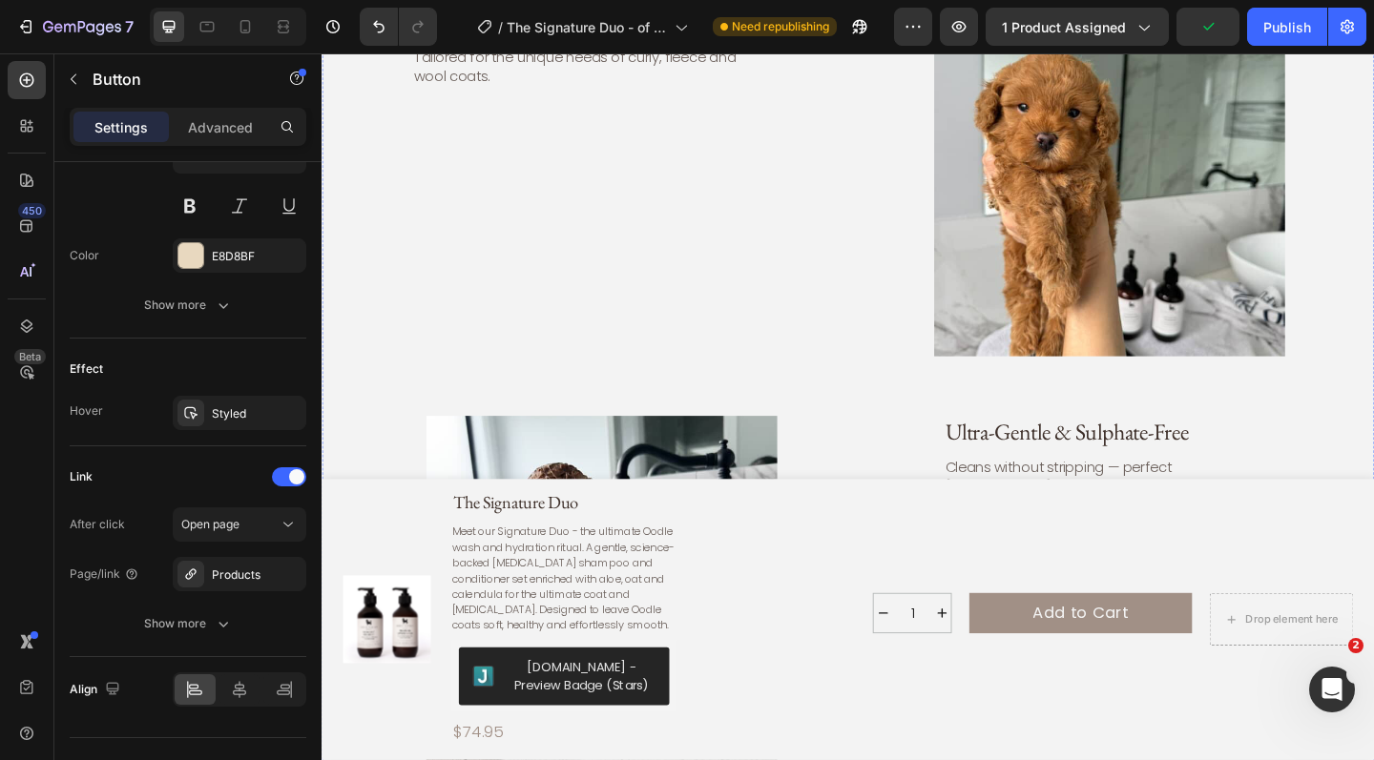
scroll to position [3854, 0]
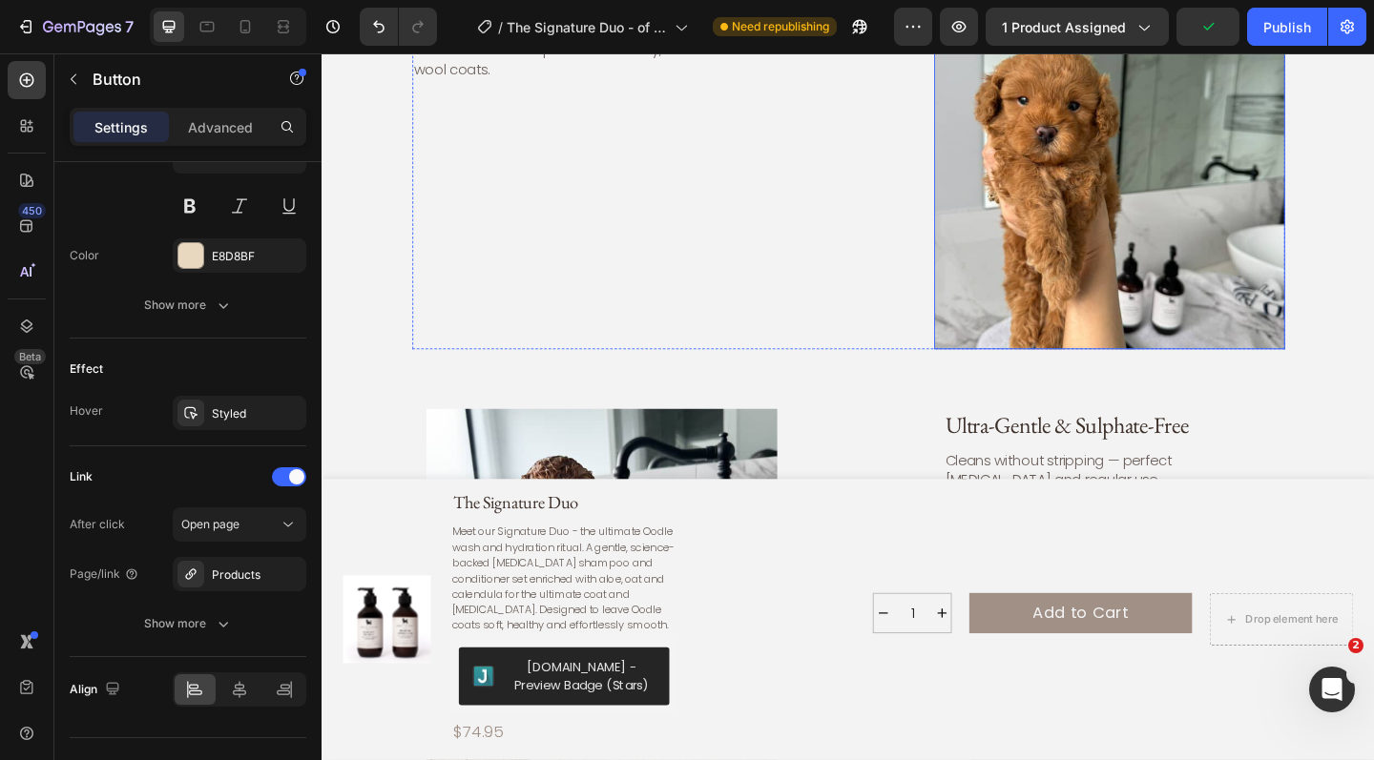
click at [1198, 226] on img at bounding box center [1178, 185] width 382 height 382
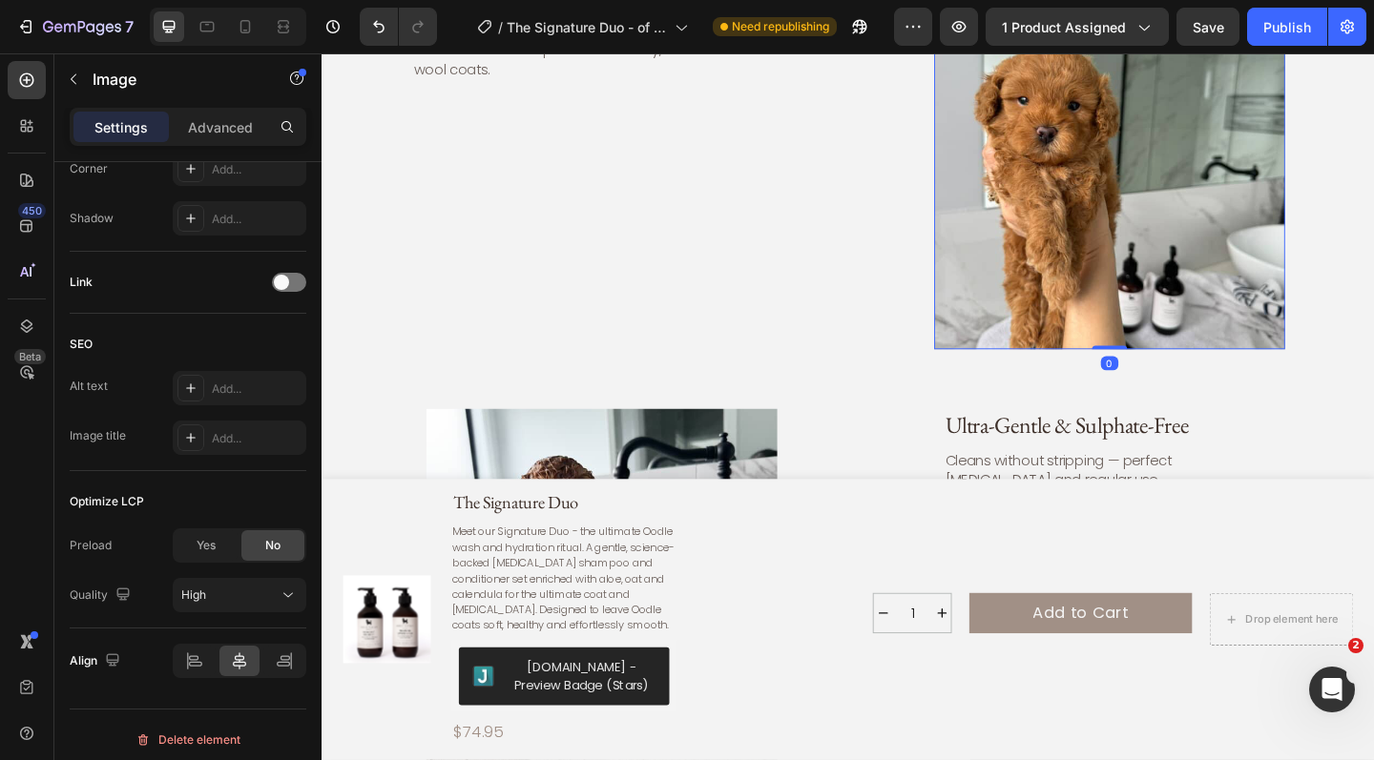
scroll to position [0, 0]
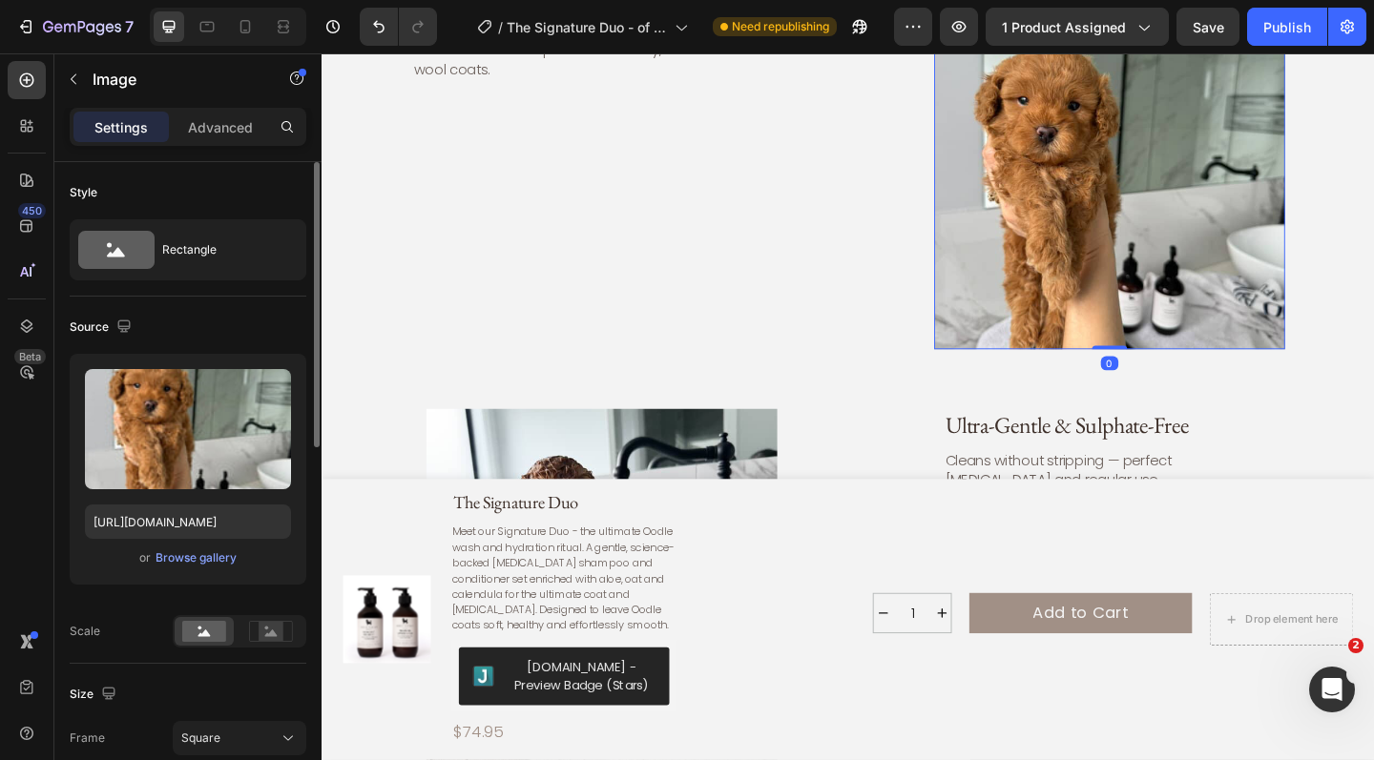
click at [1192, 179] on img at bounding box center [1178, 185] width 382 height 382
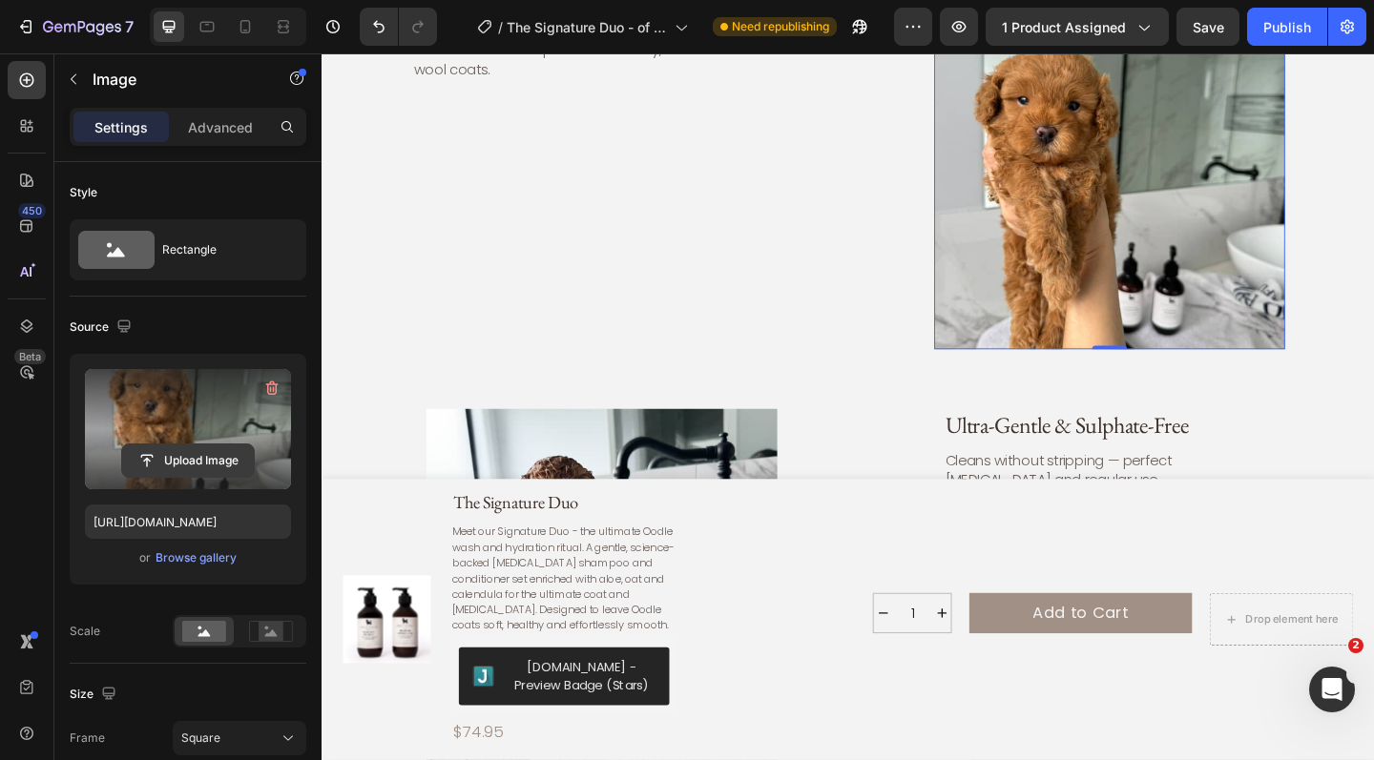
click at [179, 453] on input "file" at bounding box center [188, 461] width 132 height 32
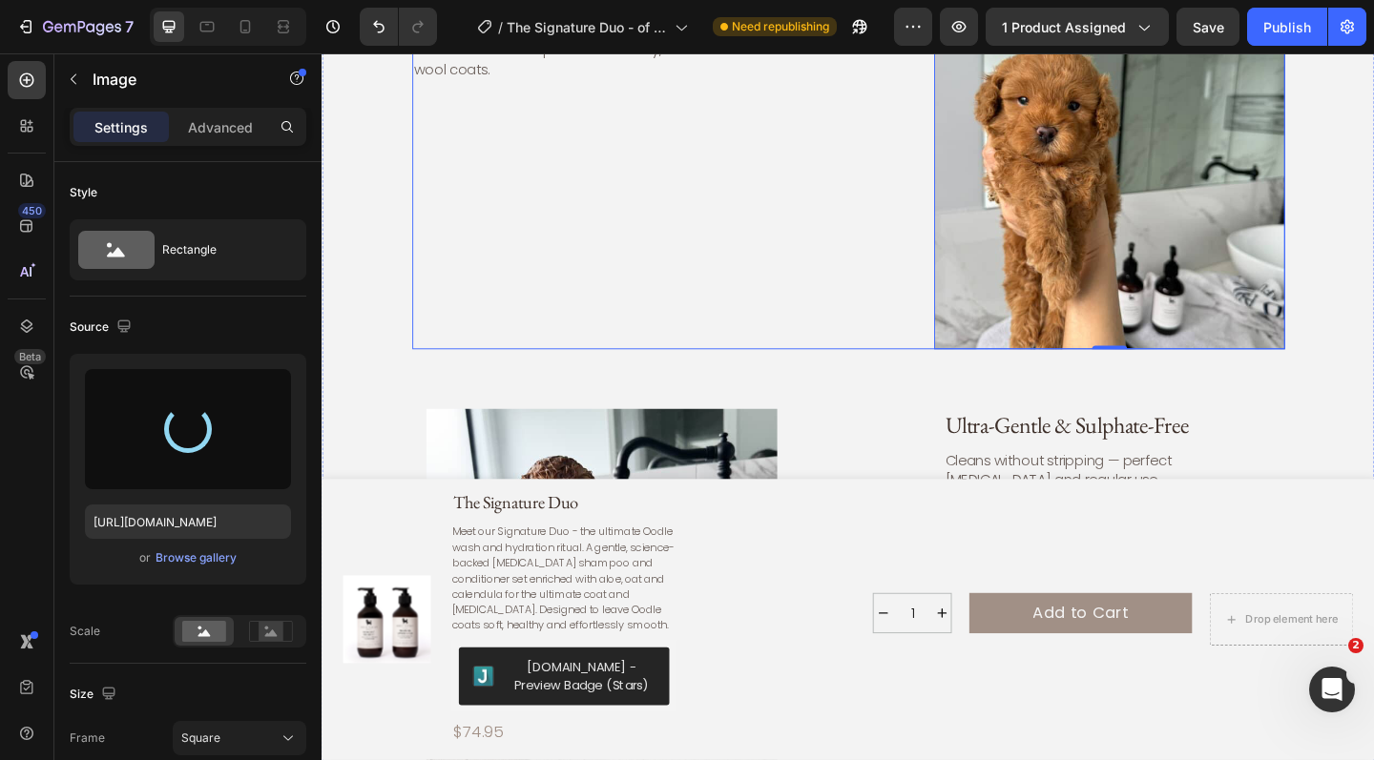
type input "https://cdn.shopify.com/s/files/1/0941/4164/5111/files/gempages_571859229653074…"
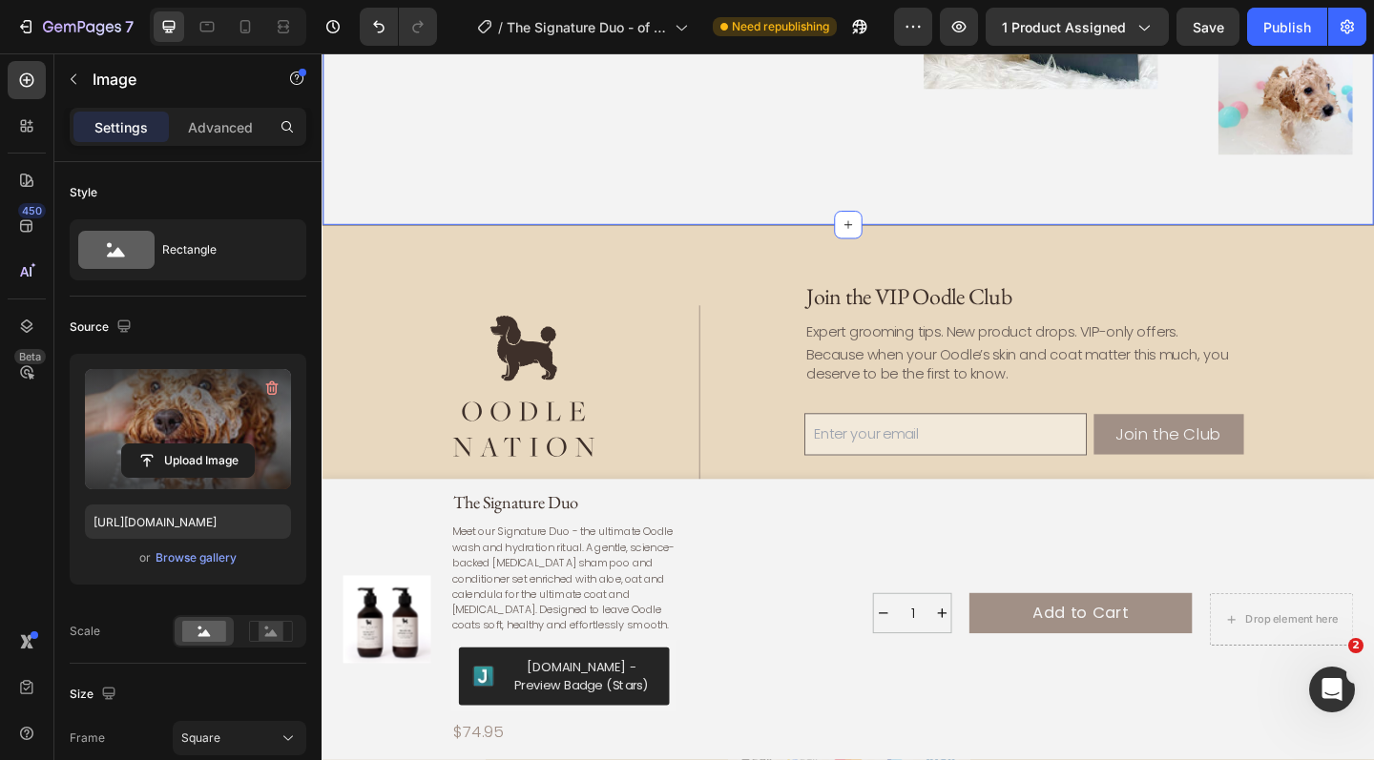
scroll to position [6085, 0]
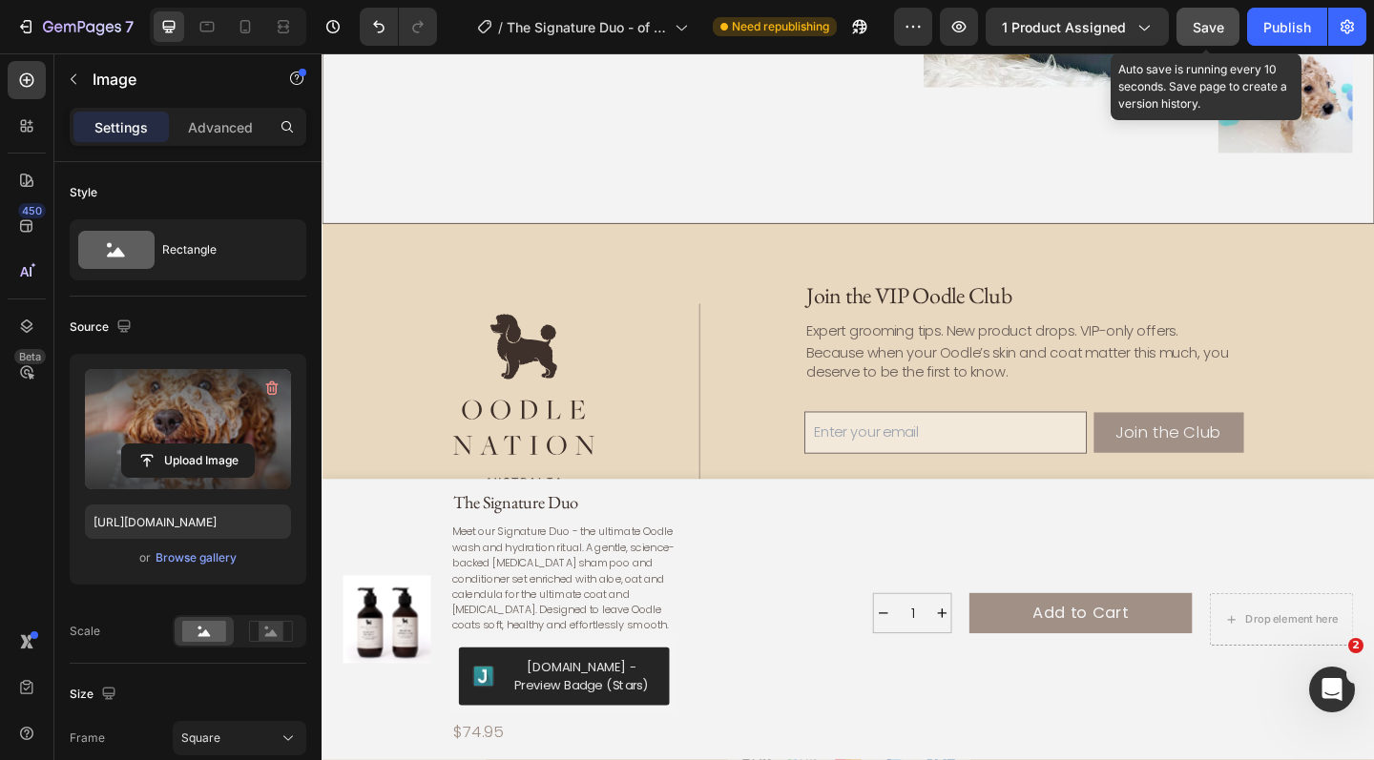
click at [1214, 25] on span "Save" at bounding box center [1208, 27] width 31 height 16
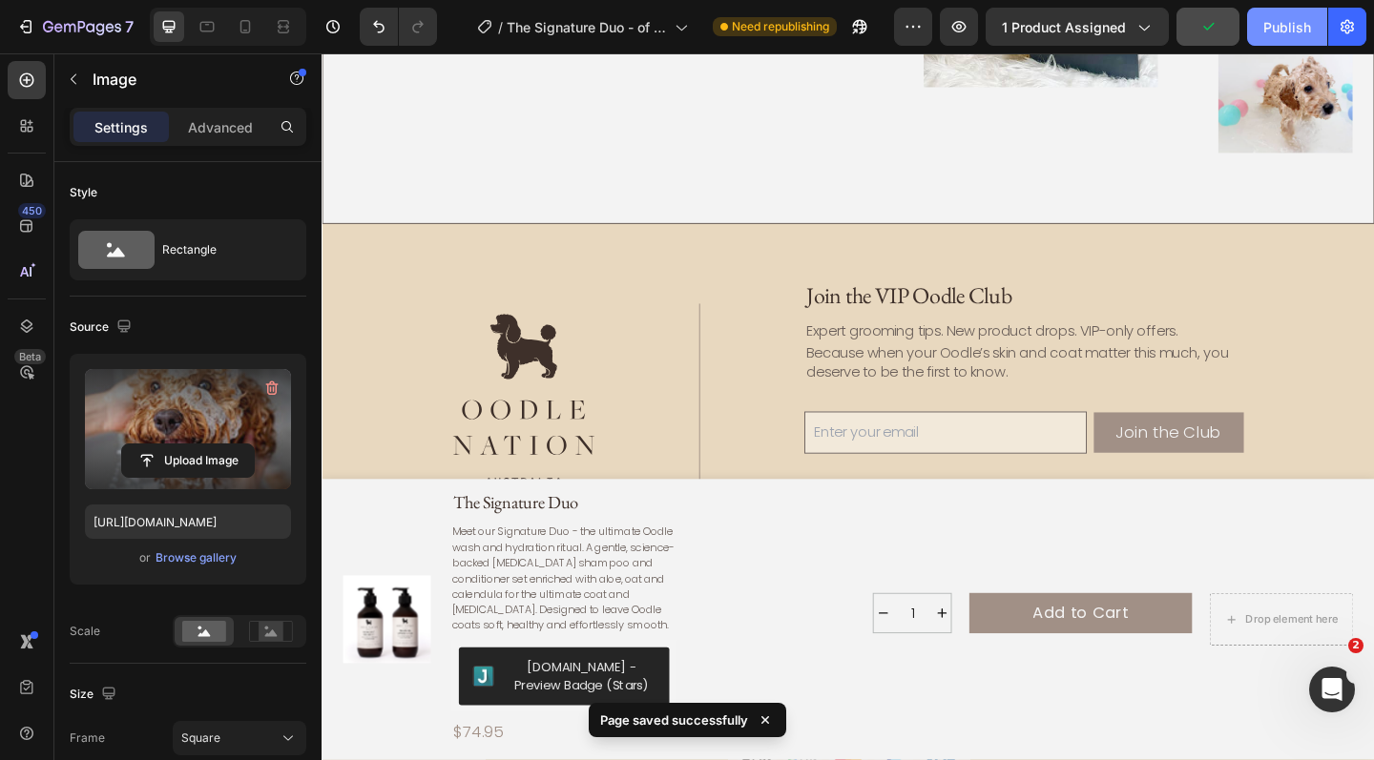
click at [1300, 22] on div "Publish" at bounding box center [1287, 27] width 48 height 20
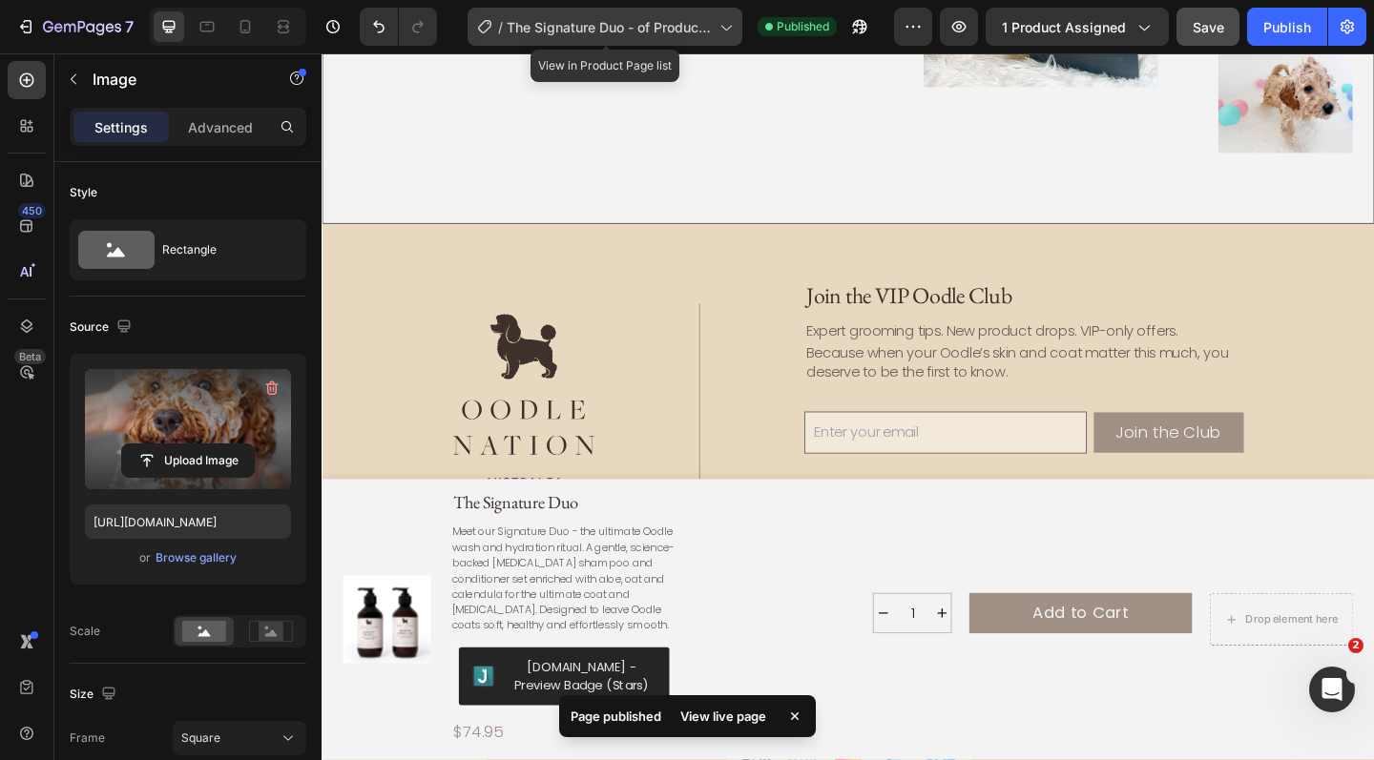
click at [673, 29] on span "The Signature Duo - of Product Page" at bounding box center [609, 27] width 205 height 20
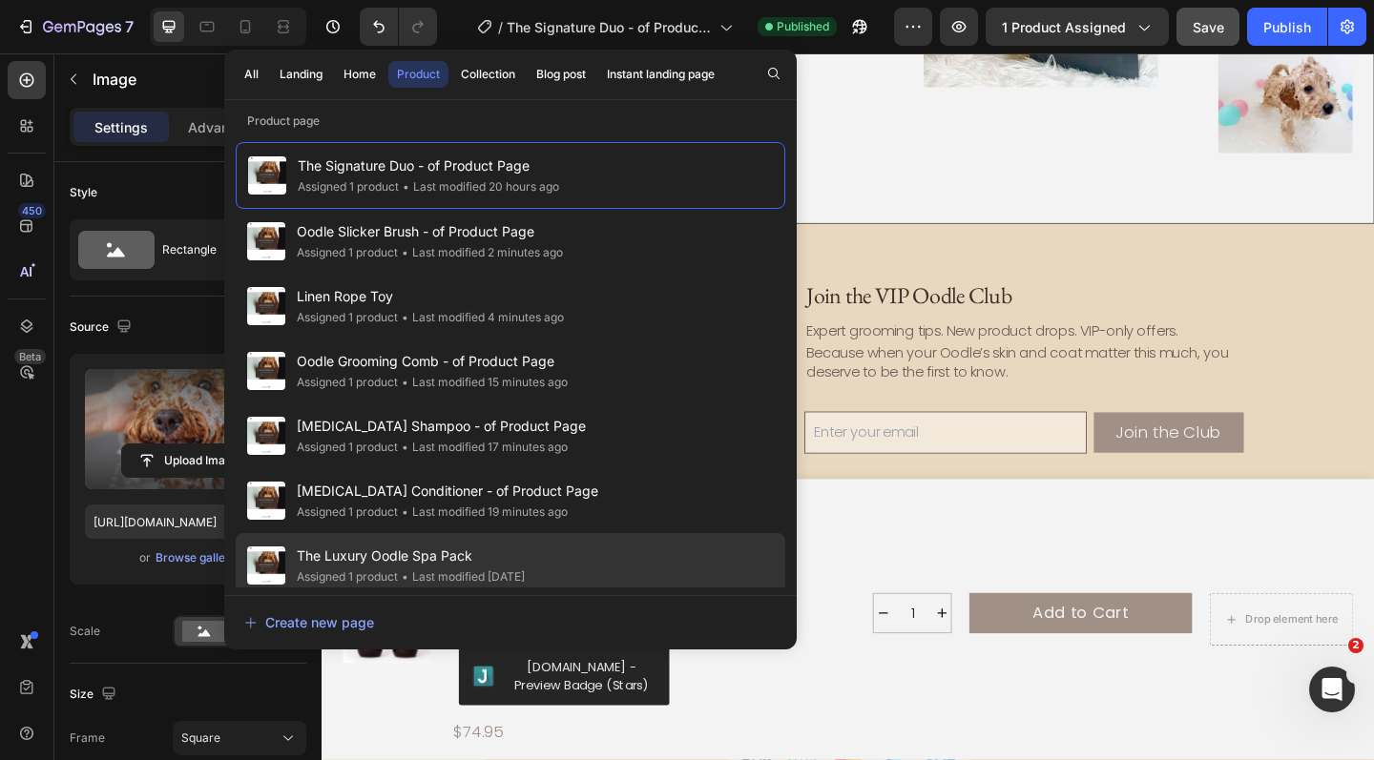
click at [496, 557] on span "The Luxury Oodle Spa Pack" at bounding box center [411, 556] width 228 height 23
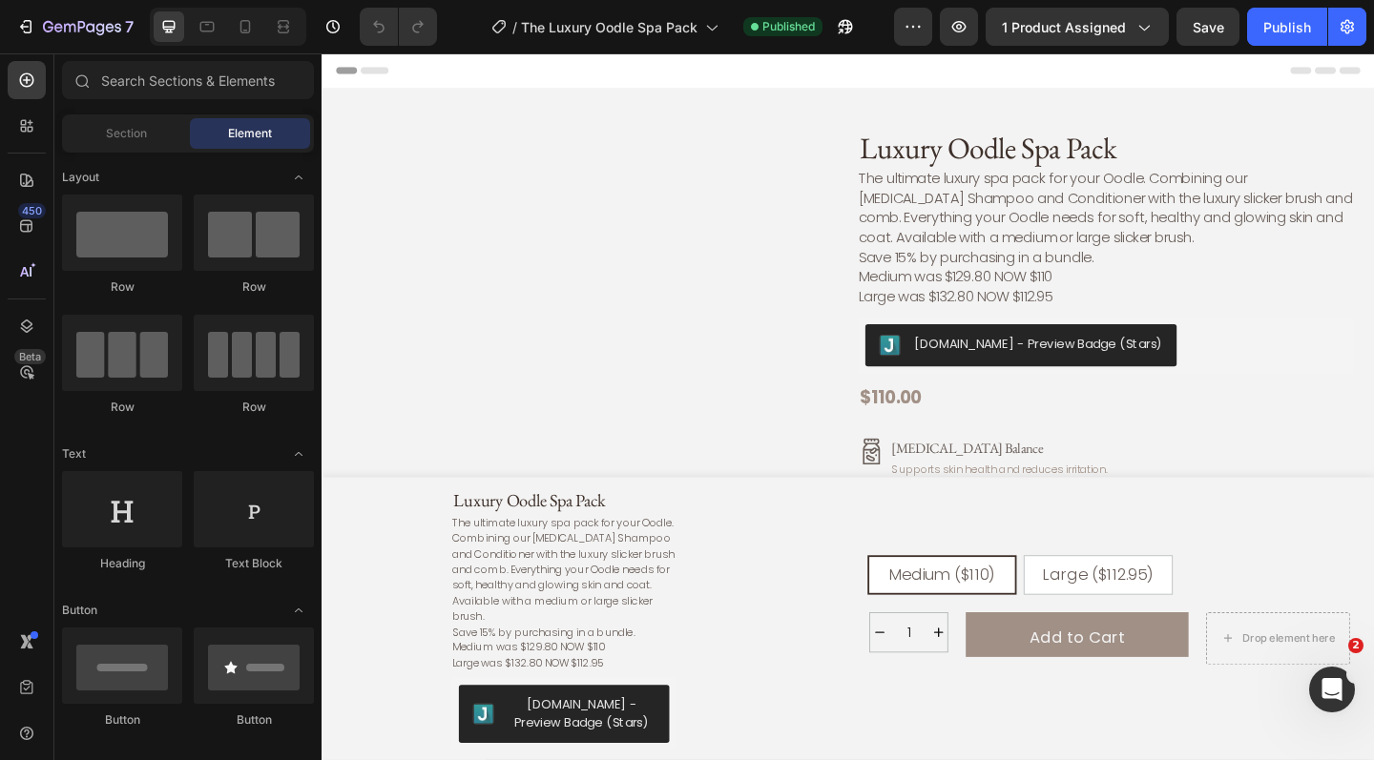
radio input "false"
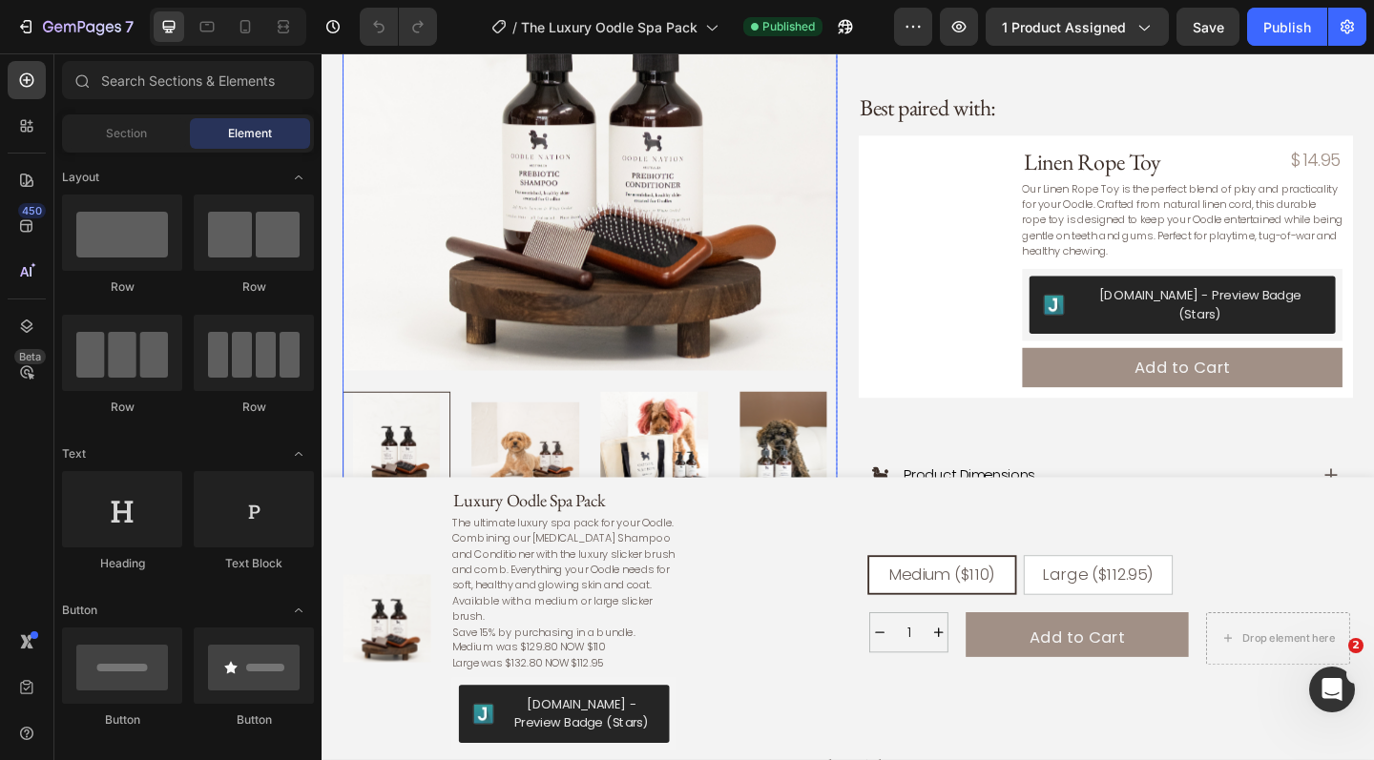
scroll to position [988, 0]
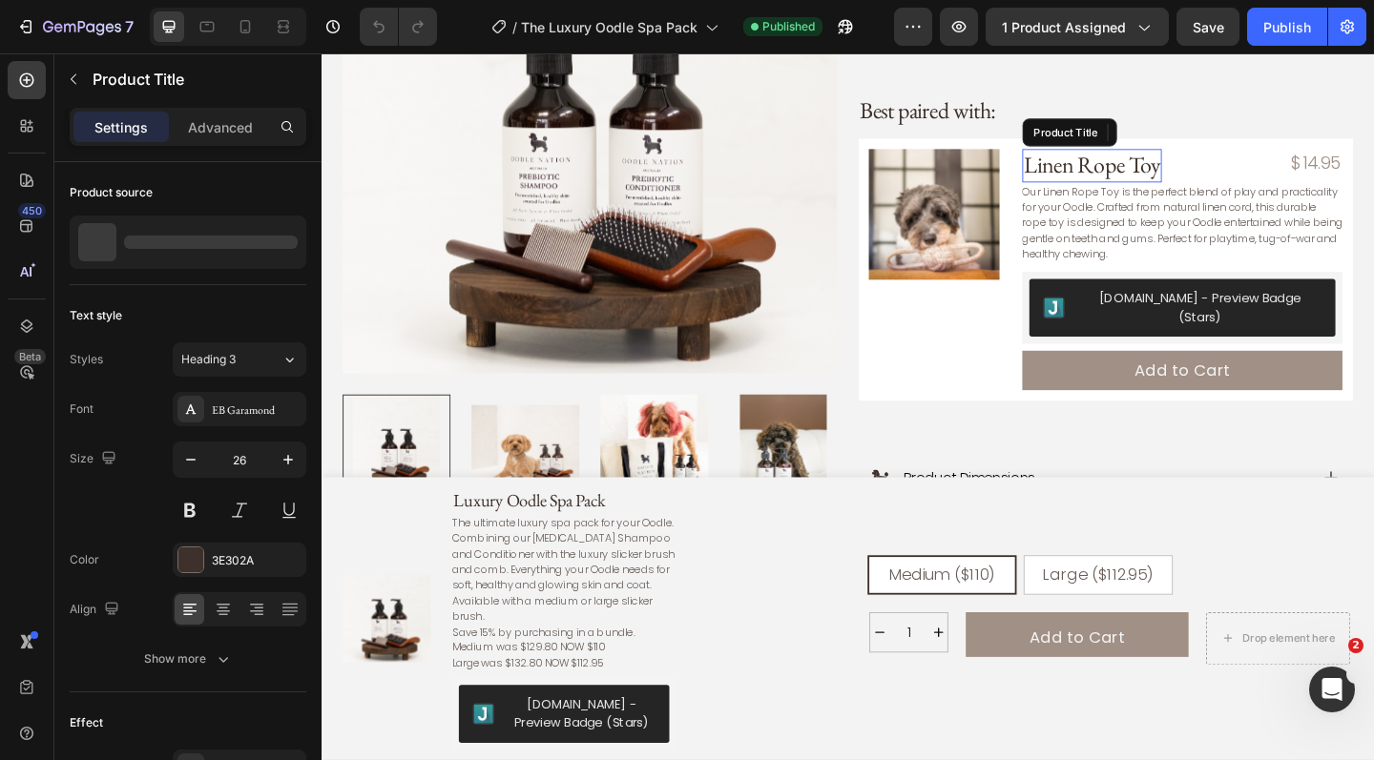
click at [1144, 170] on h3 "Linen Rope Toy" at bounding box center [1160, 176] width 152 height 36
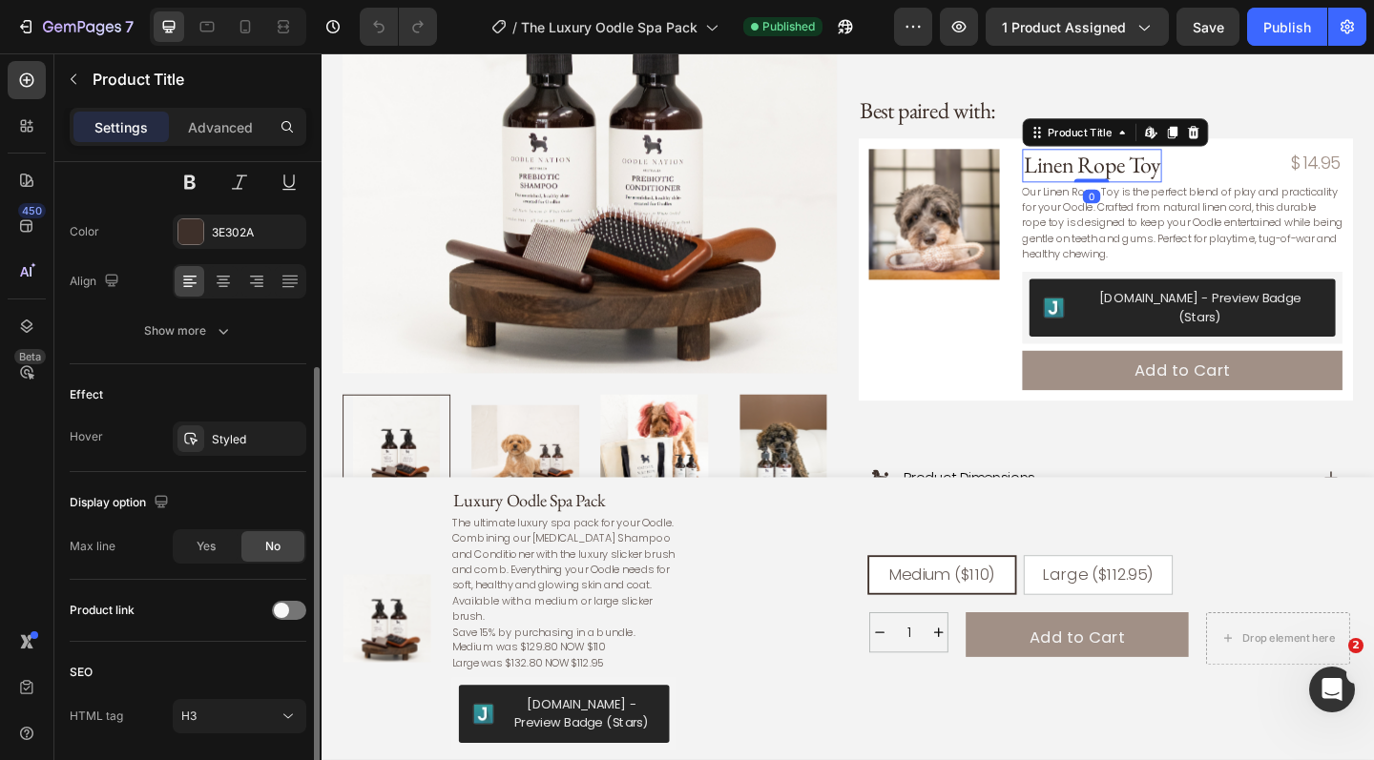
scroll to position [393, 0]
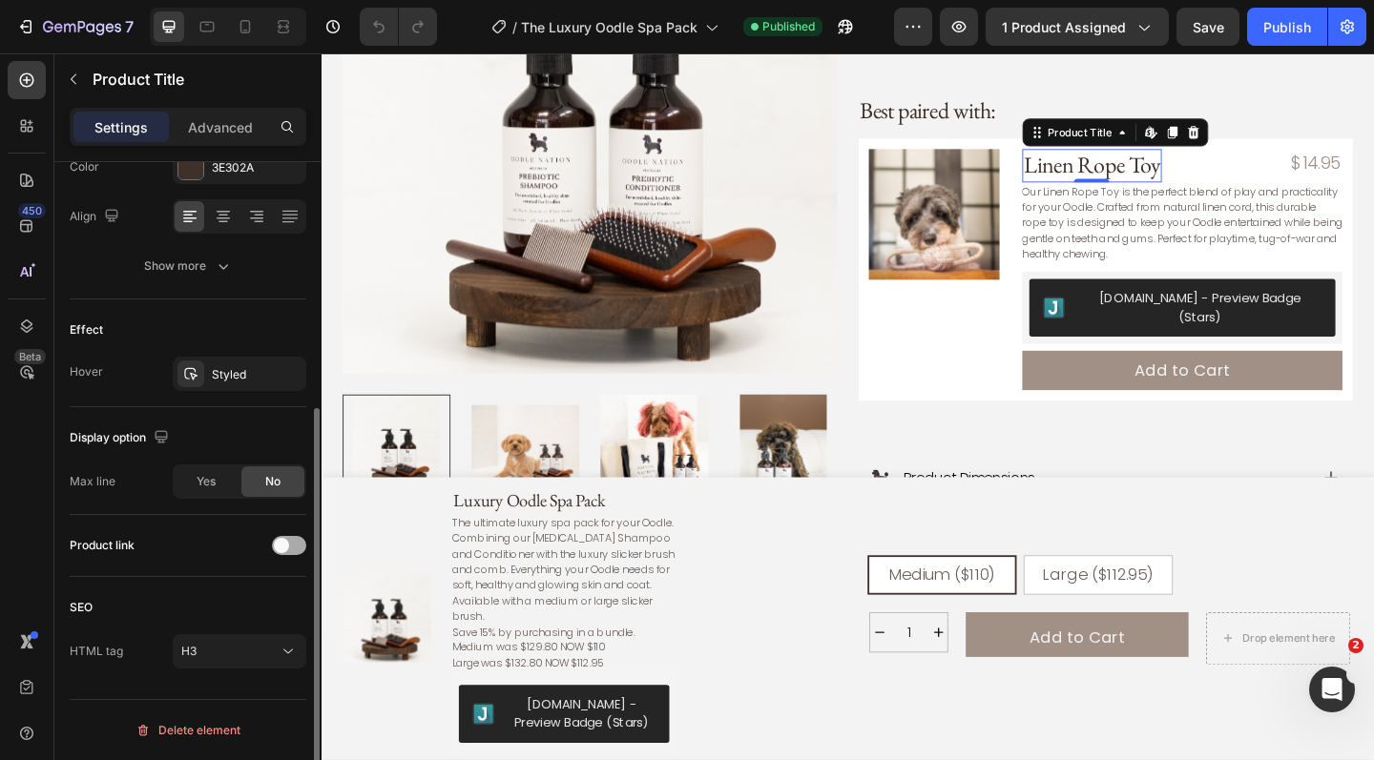
click at [289, 546] on div at bounding box center [289, 545] width 34 height 19
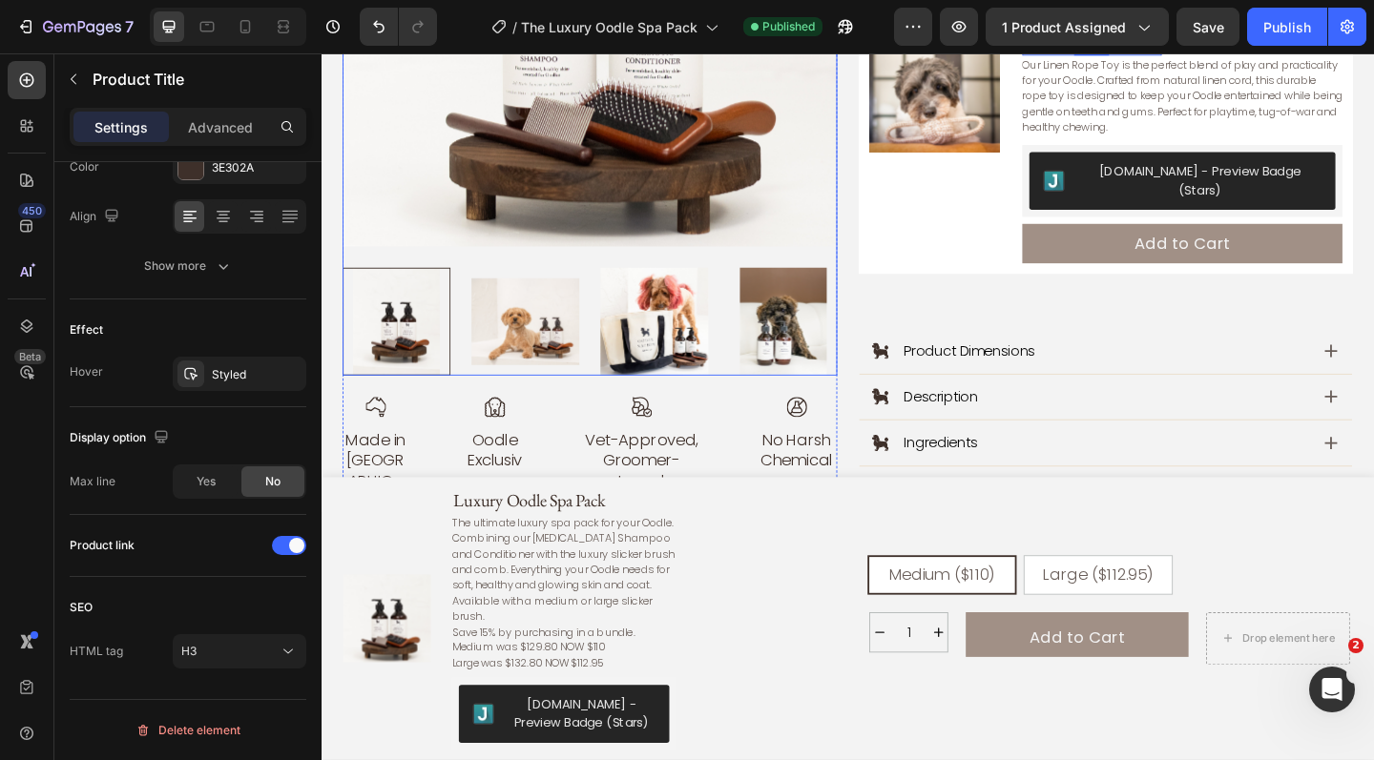
scroll to position [1139, 0]
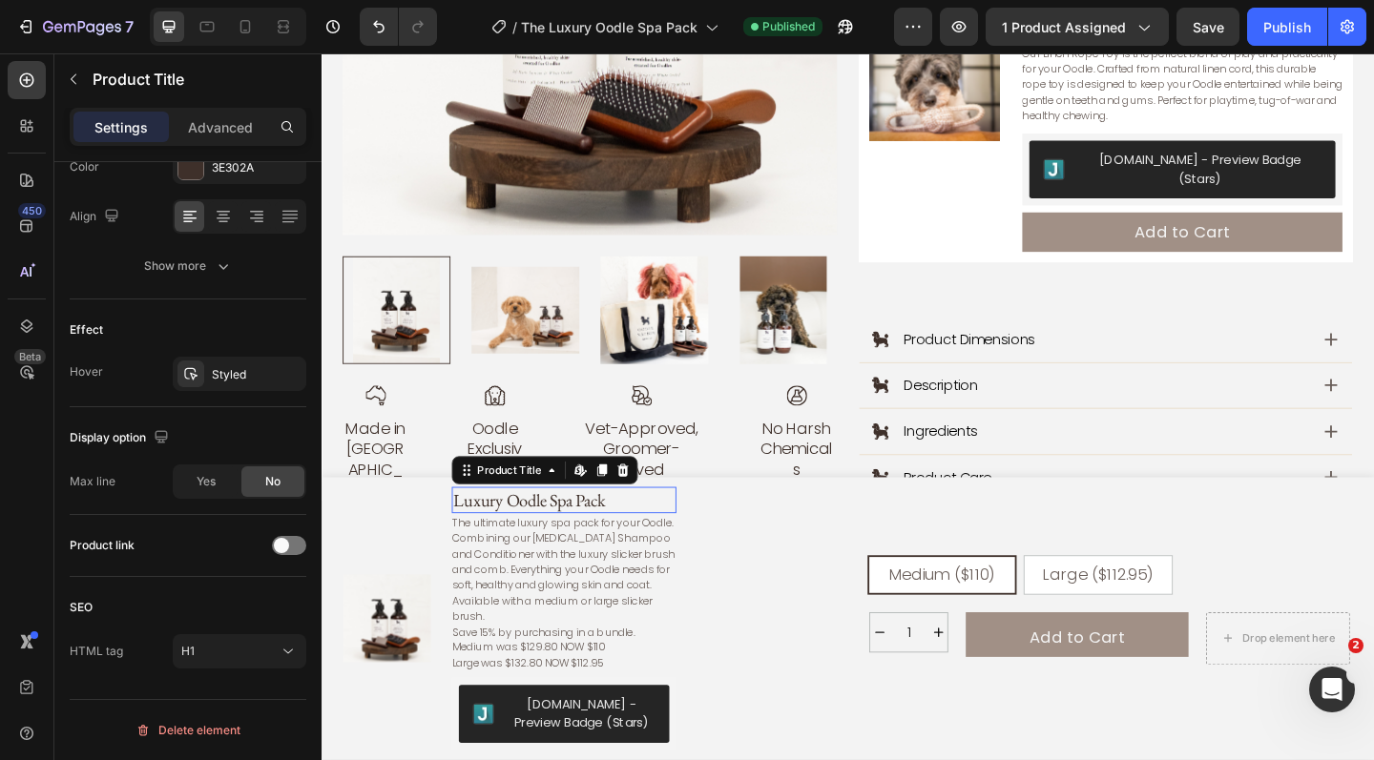
click at [617, 554] on h1 "Luxury Oodle Spa Pack" at bounding box center [585, 540] width 244 height 29
click at [293, 543] on div at bounding box center [289, 545] width 34 height 19
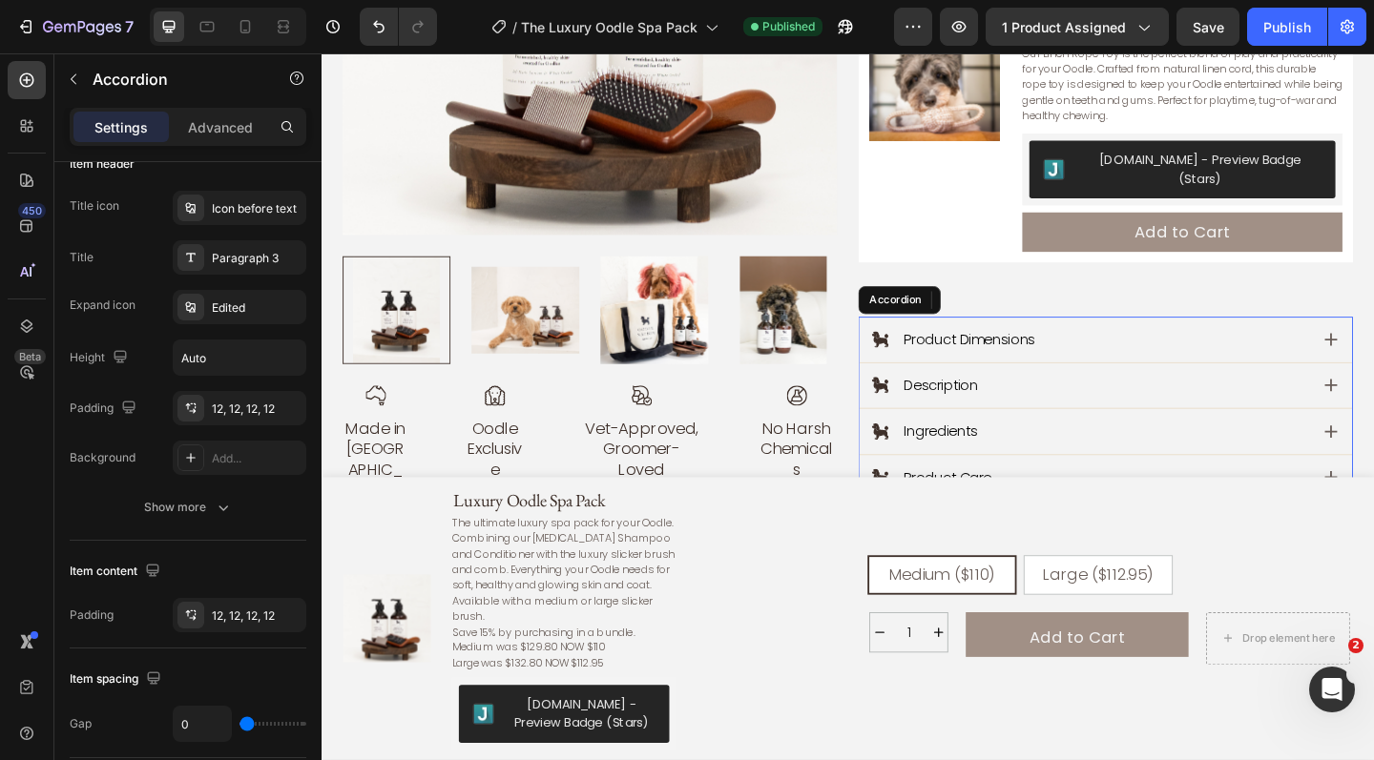
click at [1064, 355] on p "Product Dimensions" at bounding box center [1026, 365] width 142 height 20
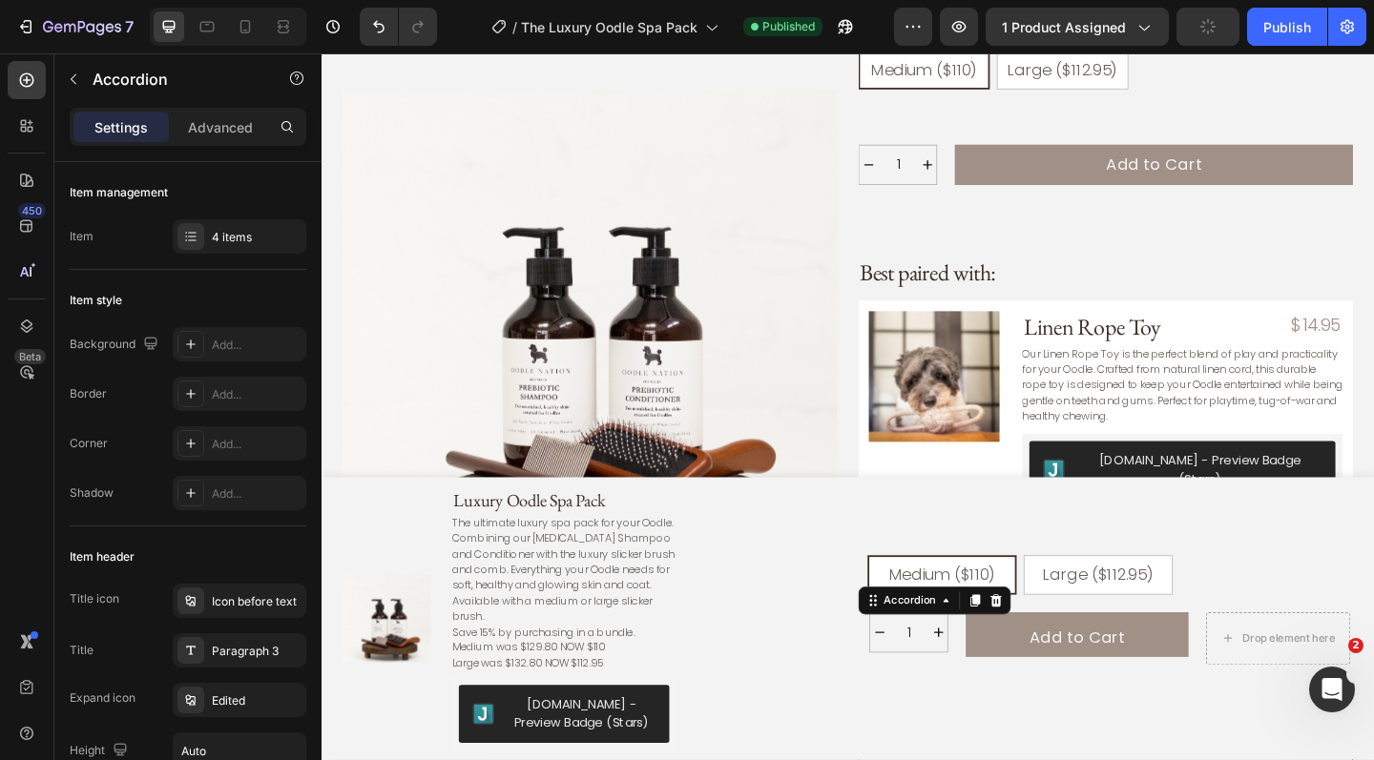
scroll to position [1239, 0]
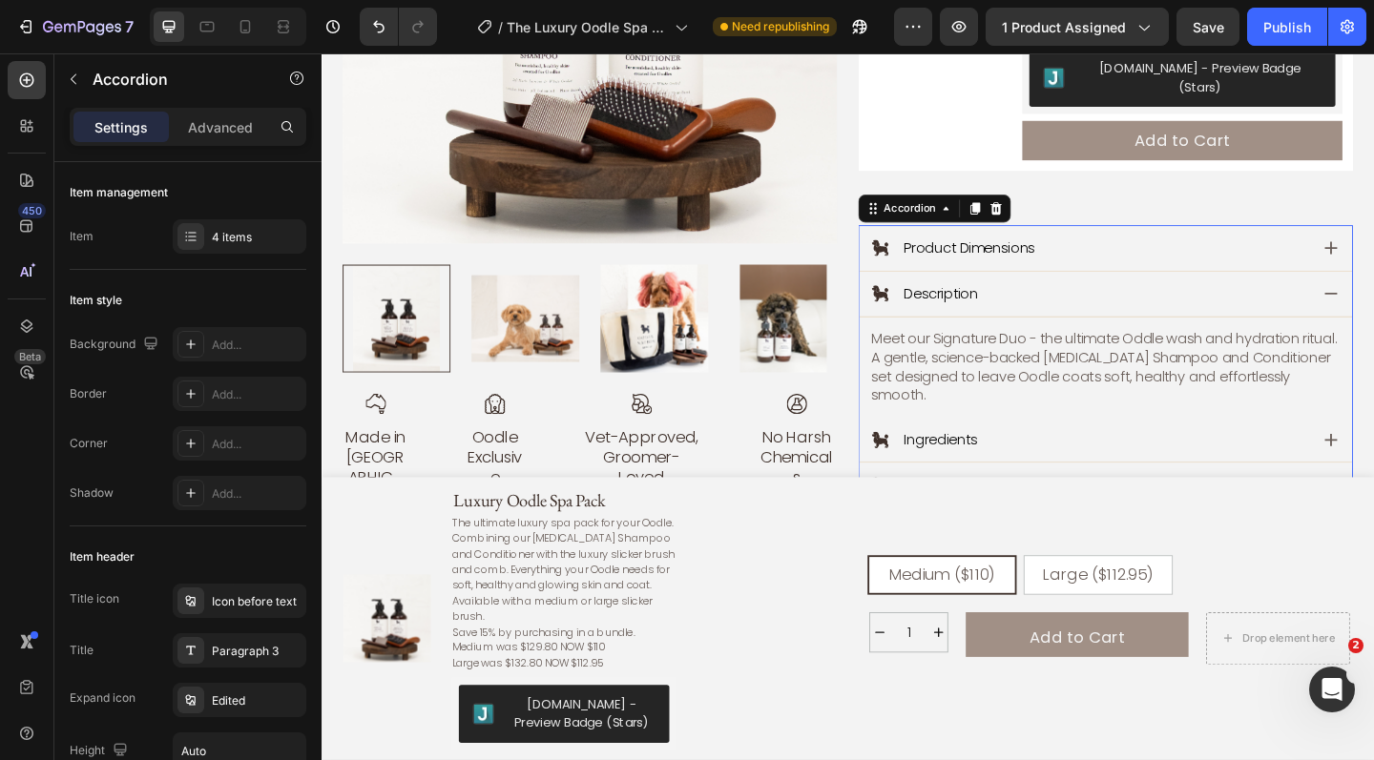
click at [1357, 252] on div "Product Dimensions" at bounding box center [1155, 265] width 475 height 26
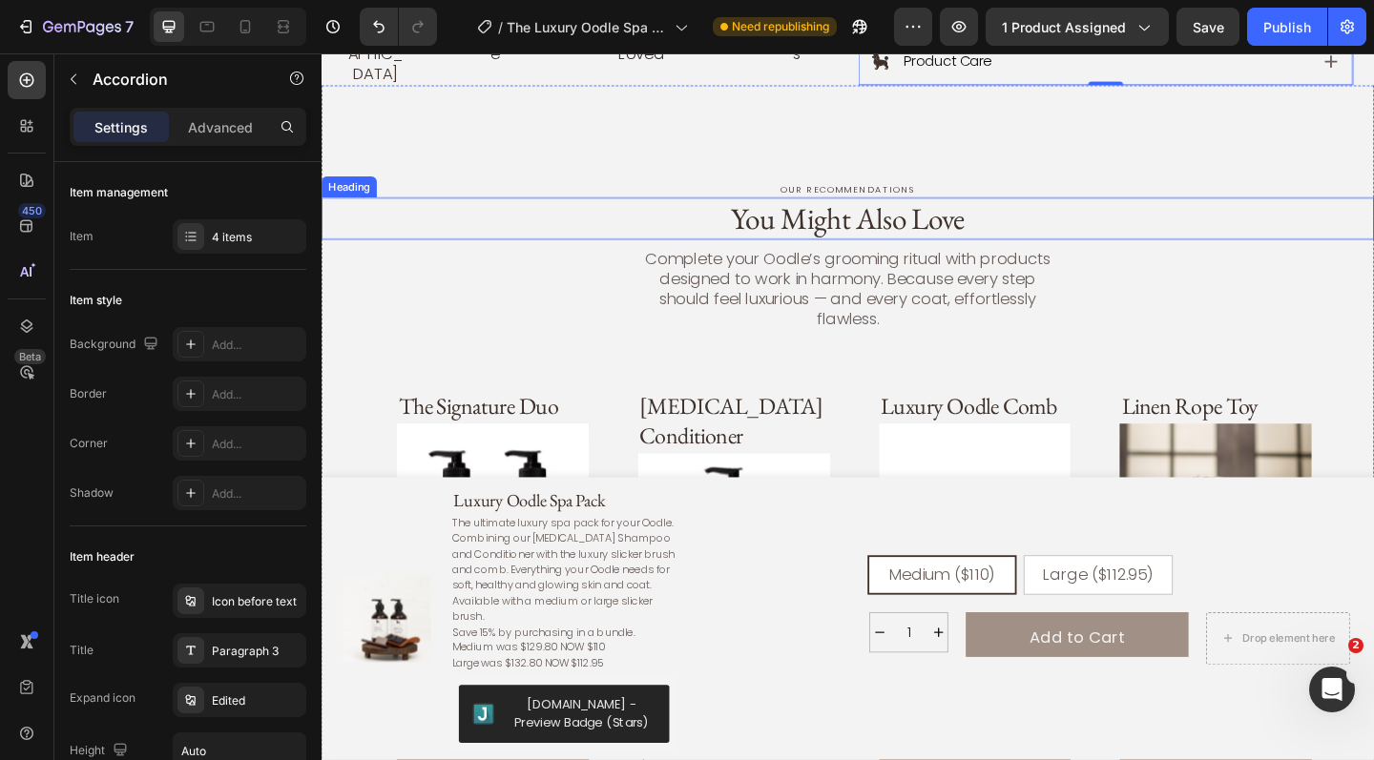
scroll to position [1760, 0]
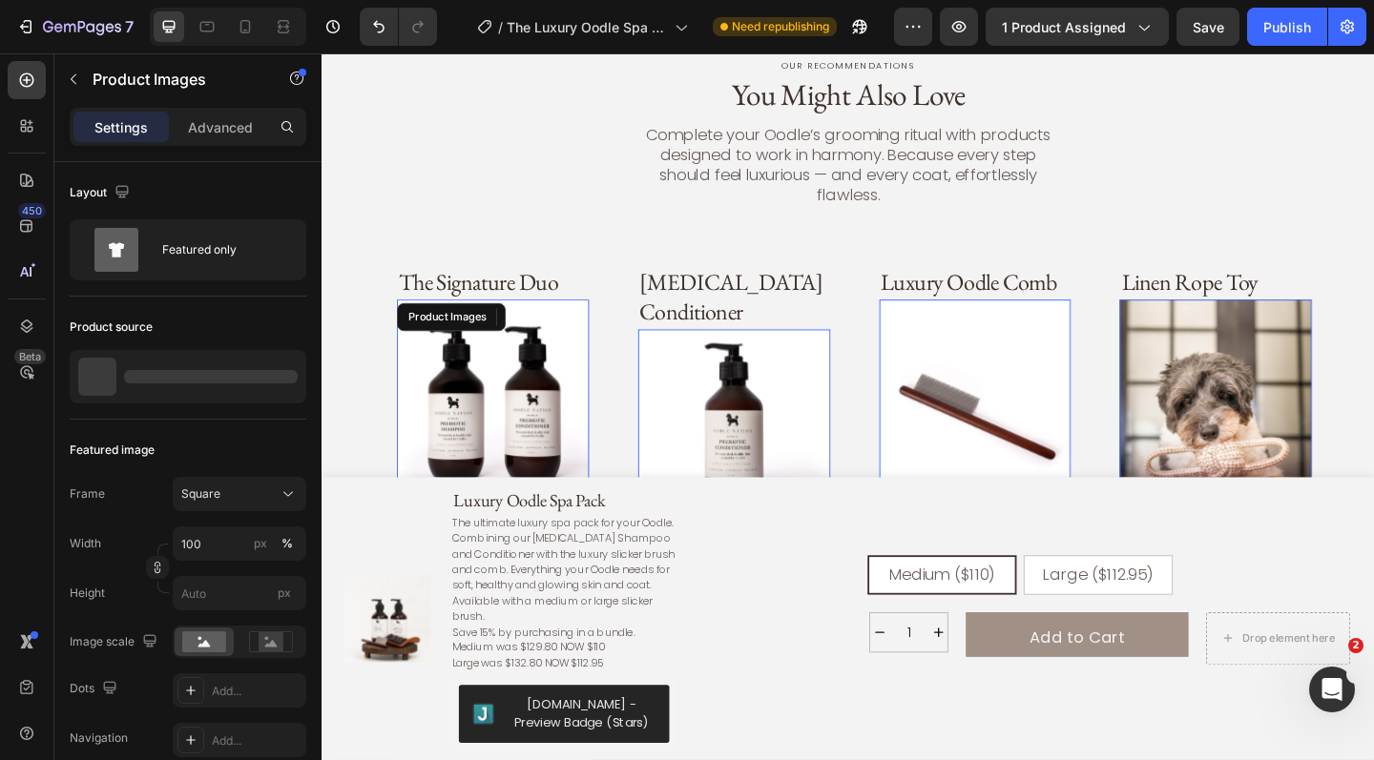
click at [537, 398] on img at bounding box center [508, 426] width 209 height 209
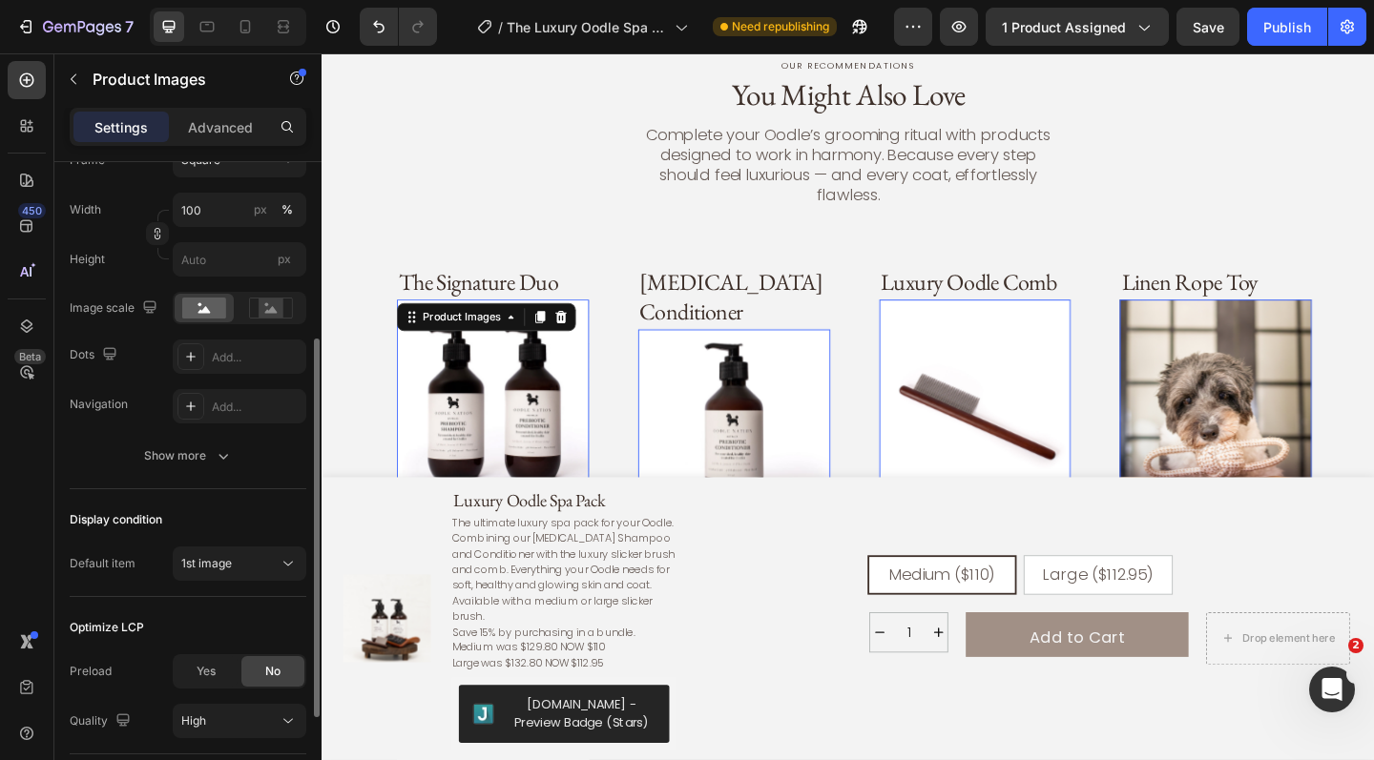
scroll to position [322, 0]
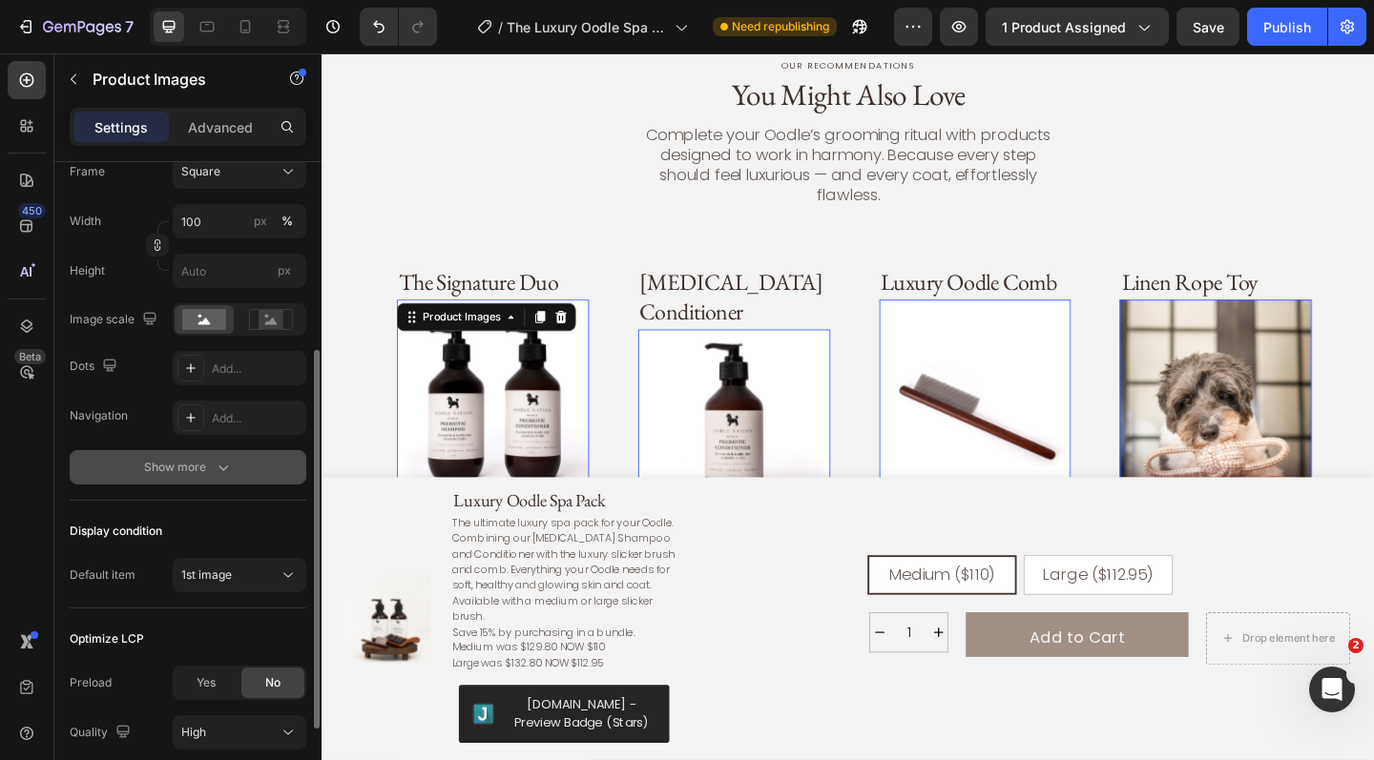
click at [215, 467] on icon "button" at bounding box center [223, 467] width 19 height 19
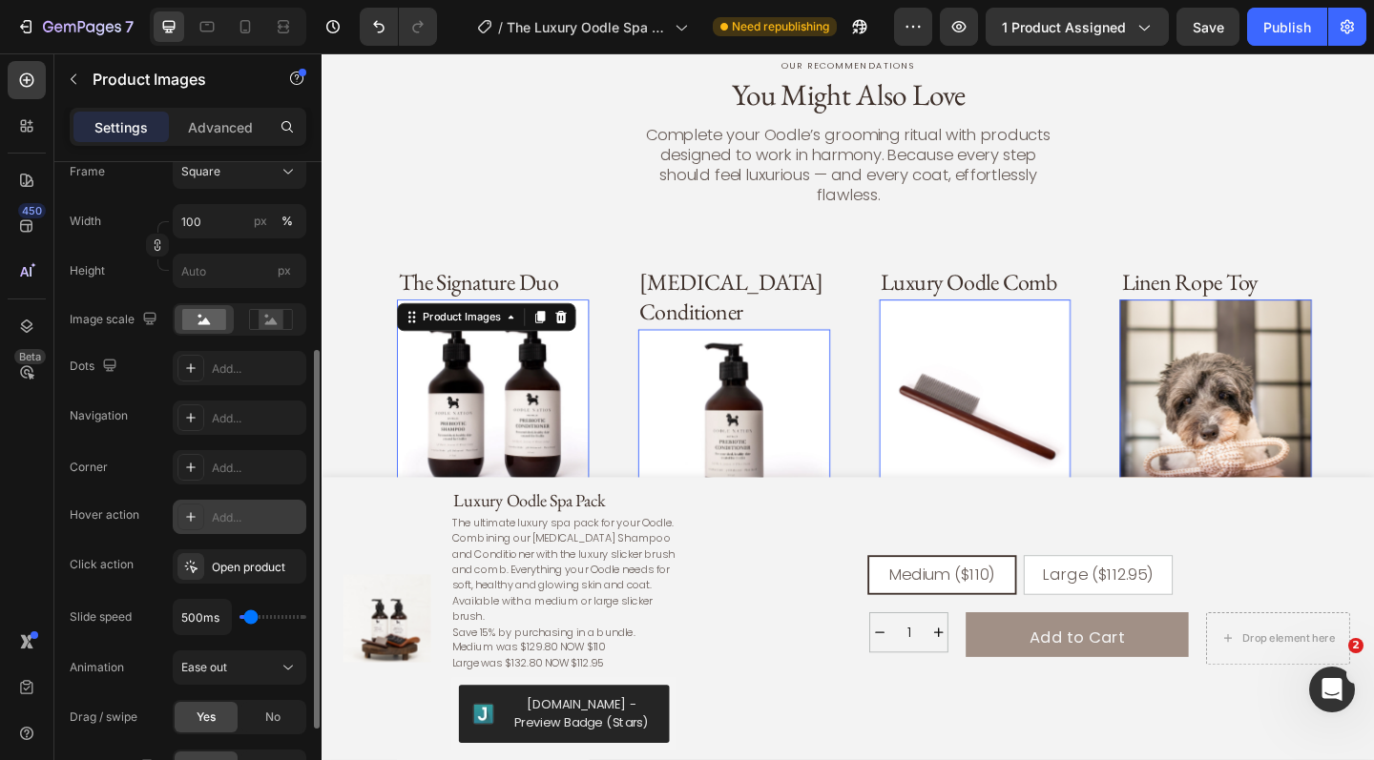
click at [252, 510] on div "Add..." at bounding box center [257, 517] width 90 height 17
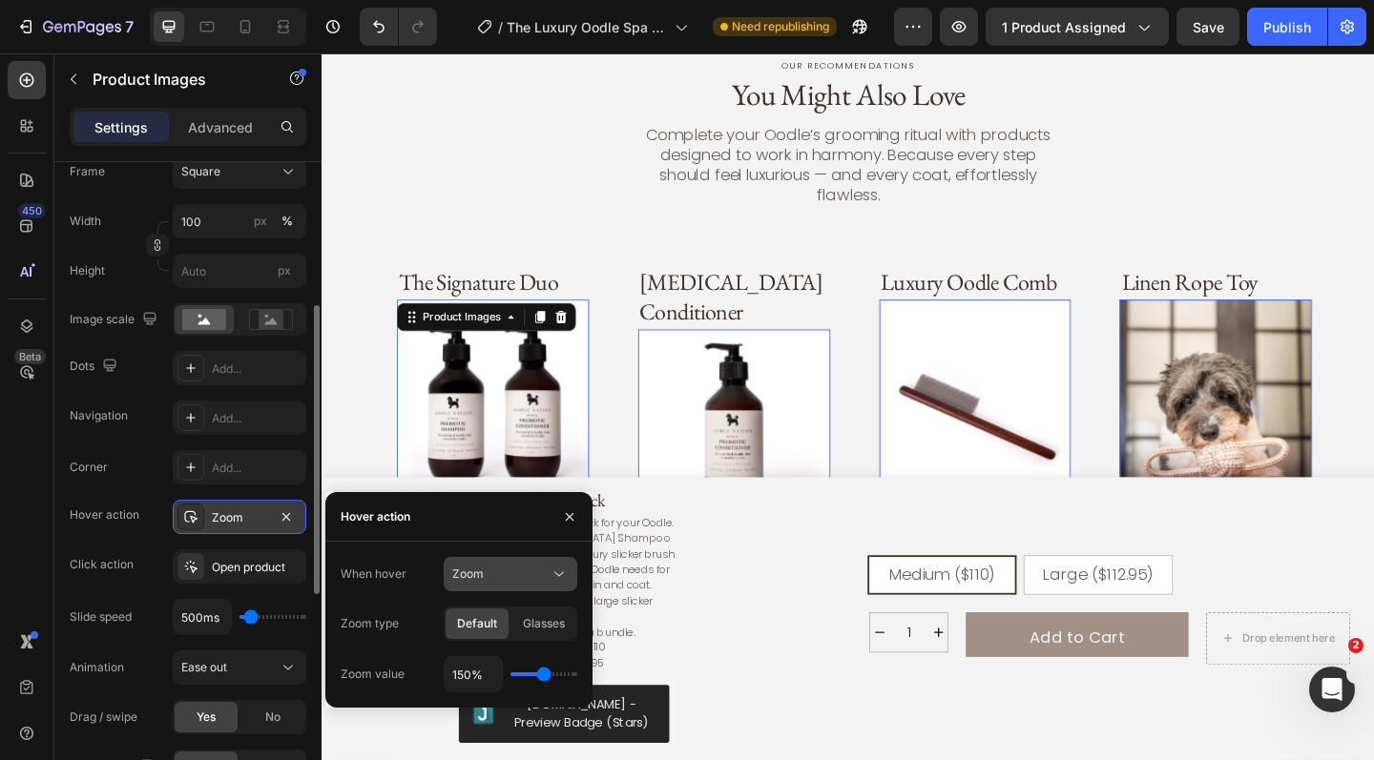
click at [482, 572] on span "Zoom" at bounding box center [467, 574] width 31 height 14
click at [488, 654] on span "Show other image" at bounding box center [501, 657] width 98 height 17
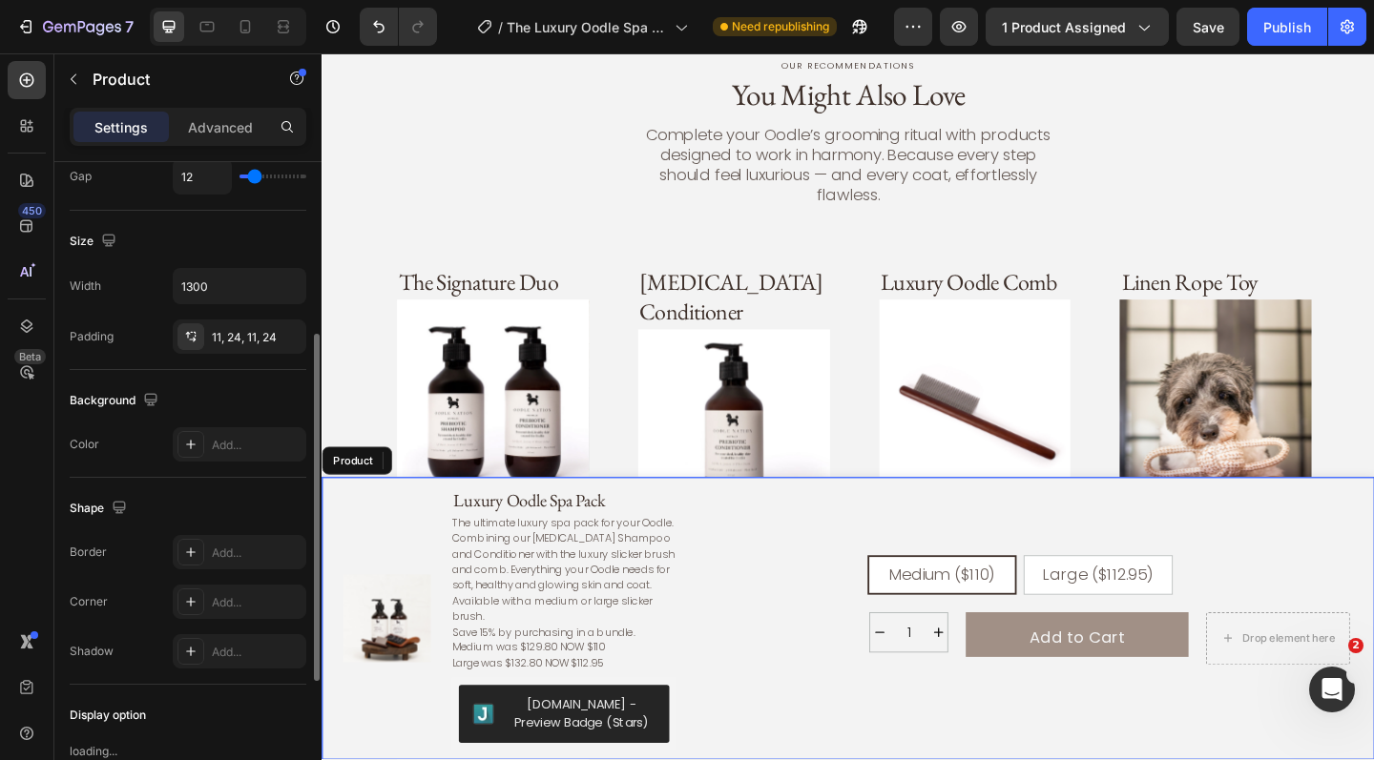
click at [752, 553] on div "Medium ($110) Medium ($110) Medium ($110) Large ($112.95) Large ($112.95) Large…" at bounding box center [1080, 669] width 725 height 286
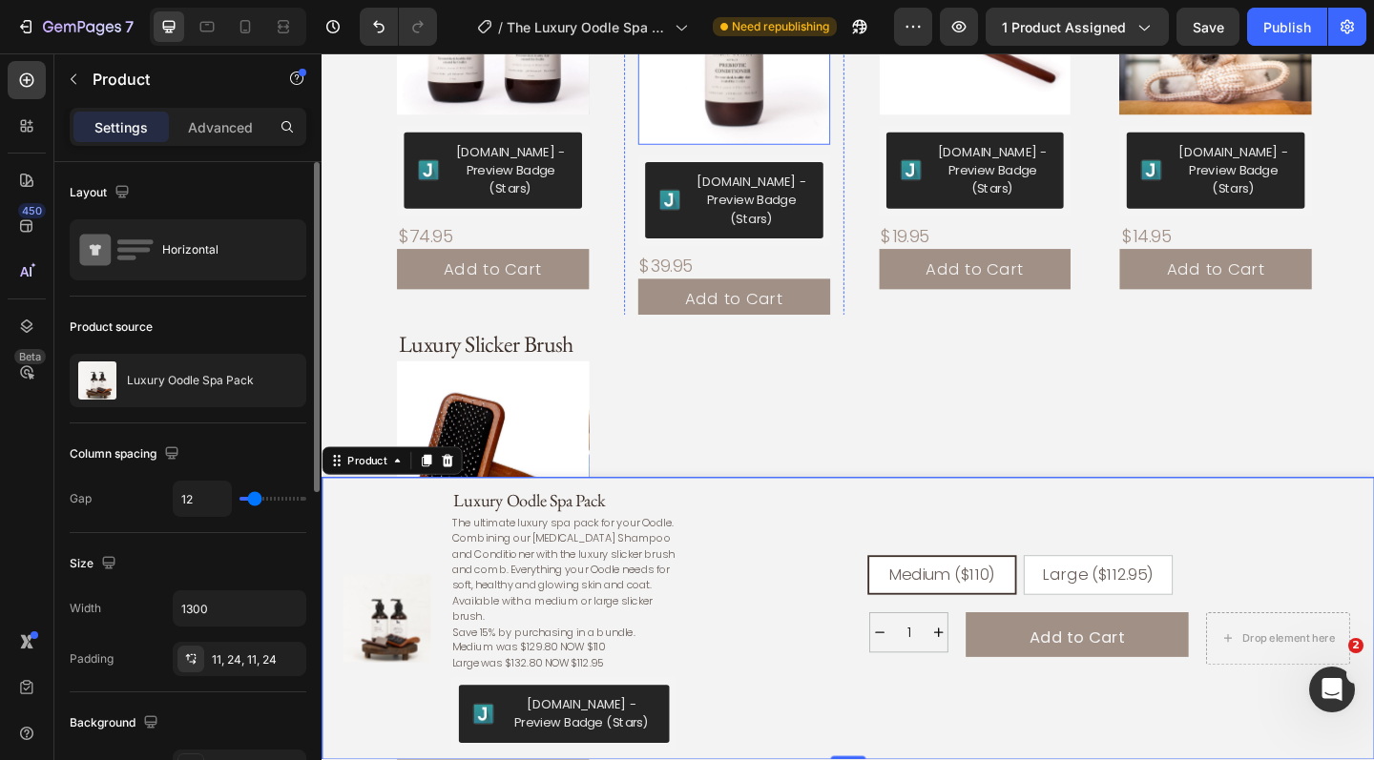
scroll to position [2247, 0]
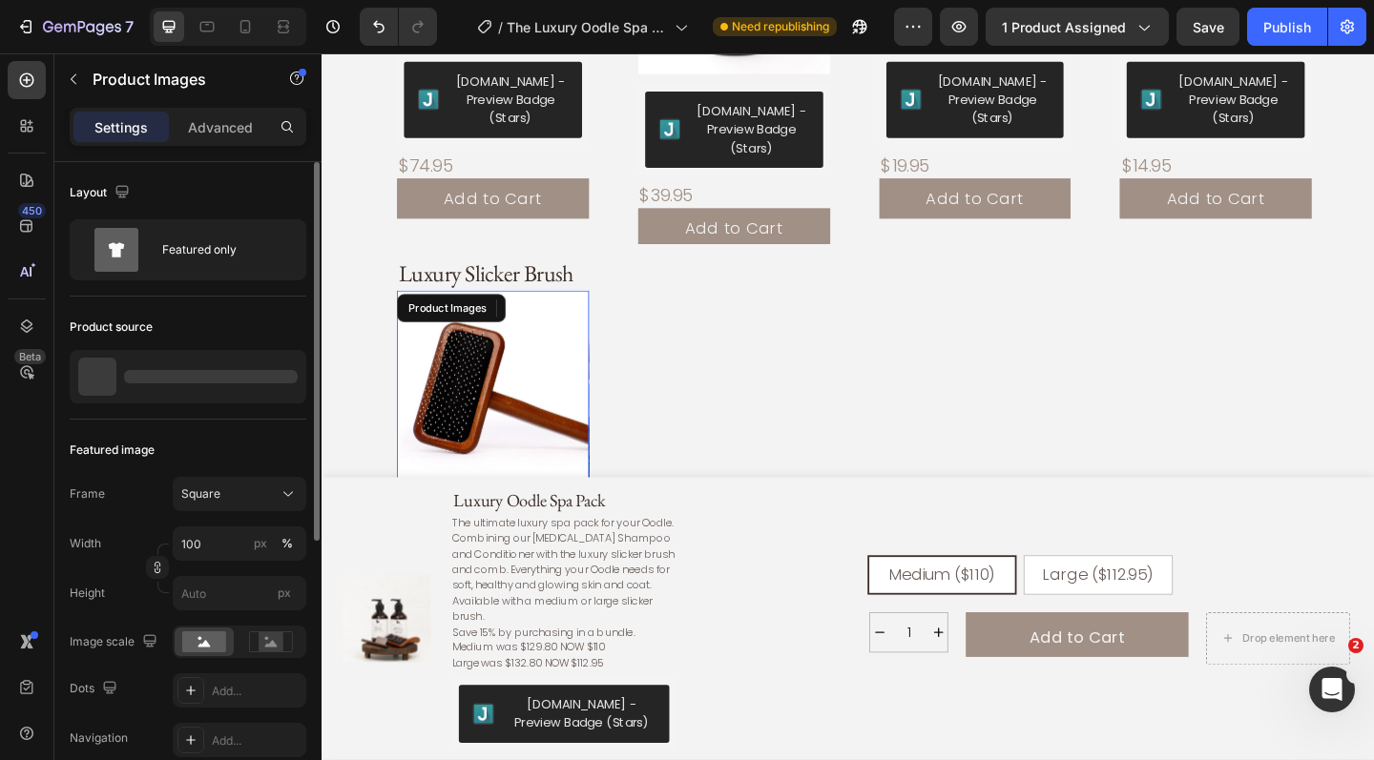
click at [574, 391] on img at bounding box center [508, 416] width 209 height 209
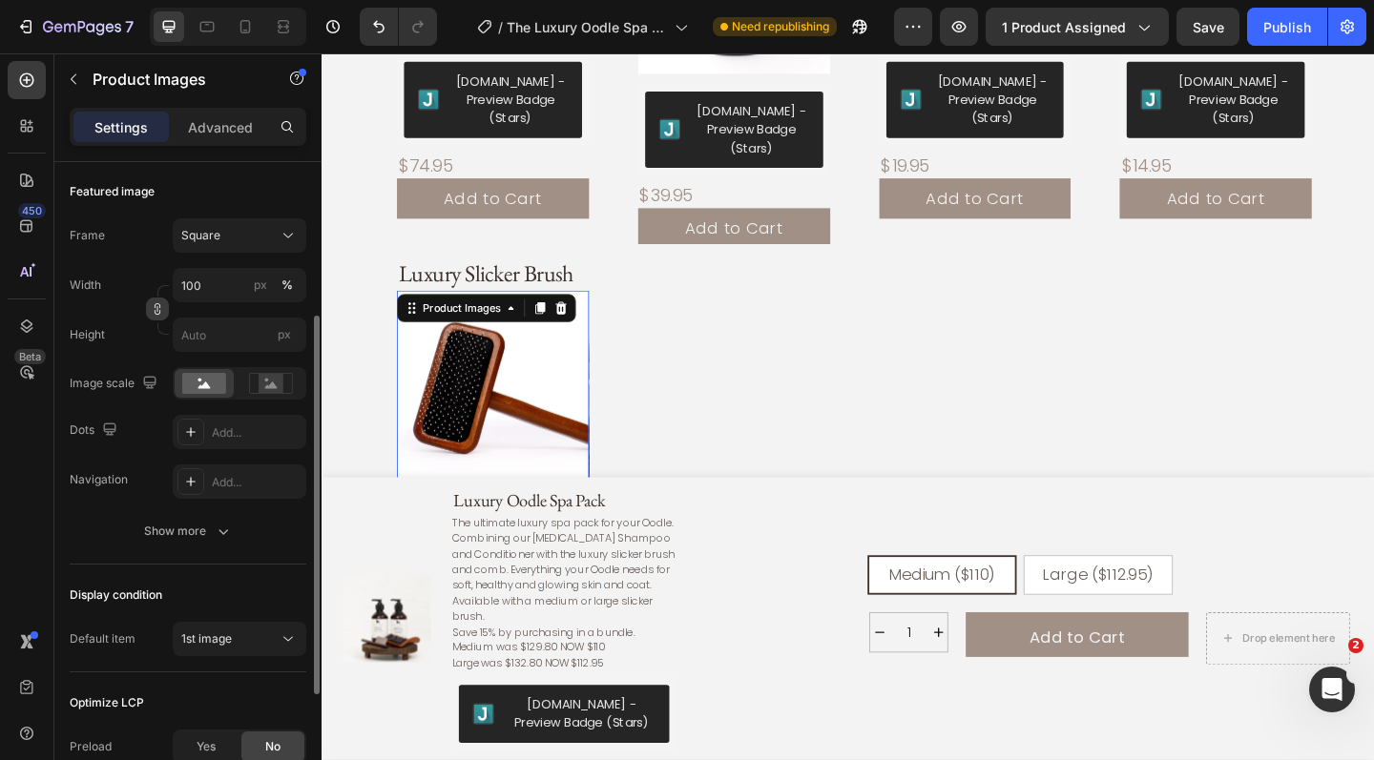
scroll to position [260, 0]
click at [207, 529] on div "Show more" at bounding box center [188, 529] width 89 height 19
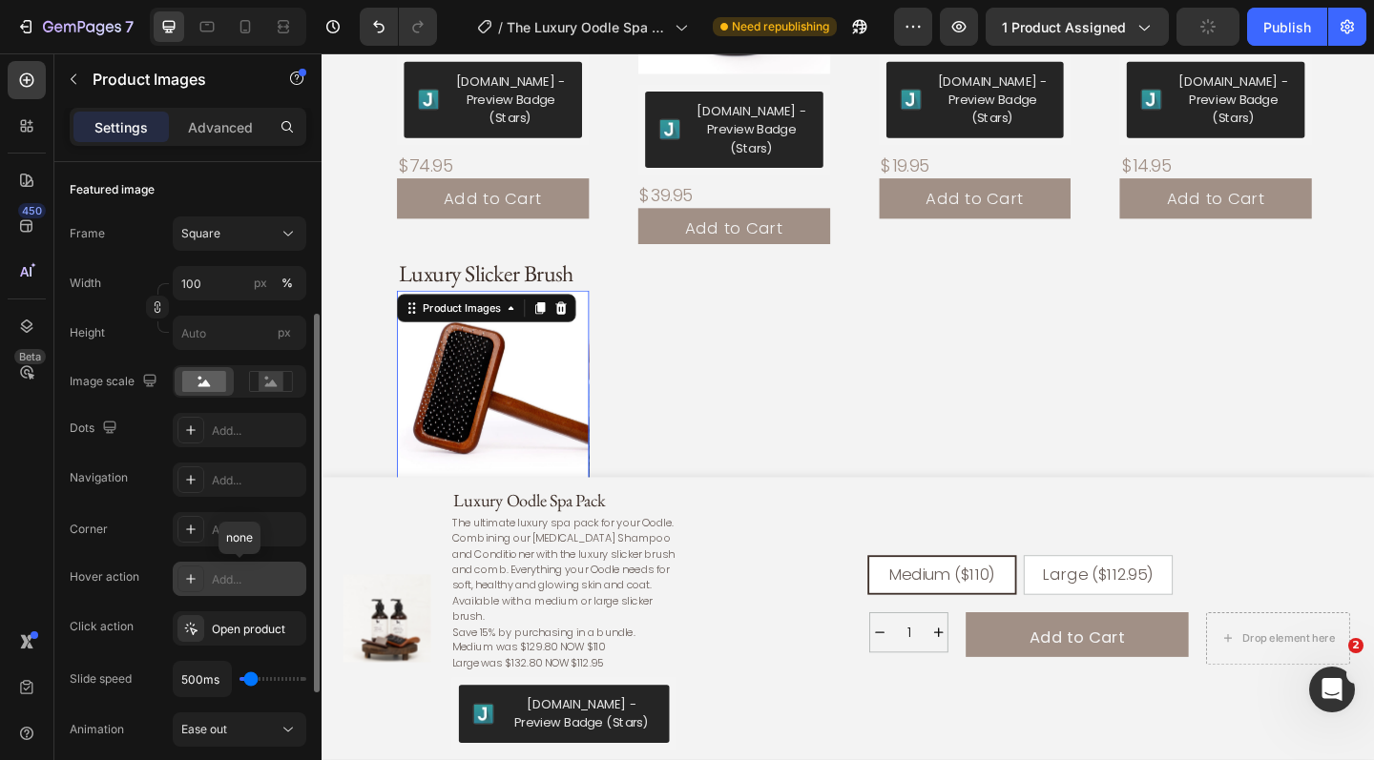
click at [223, 571] on div "Add..." at bounding box center [257, 579] width 90 height 17
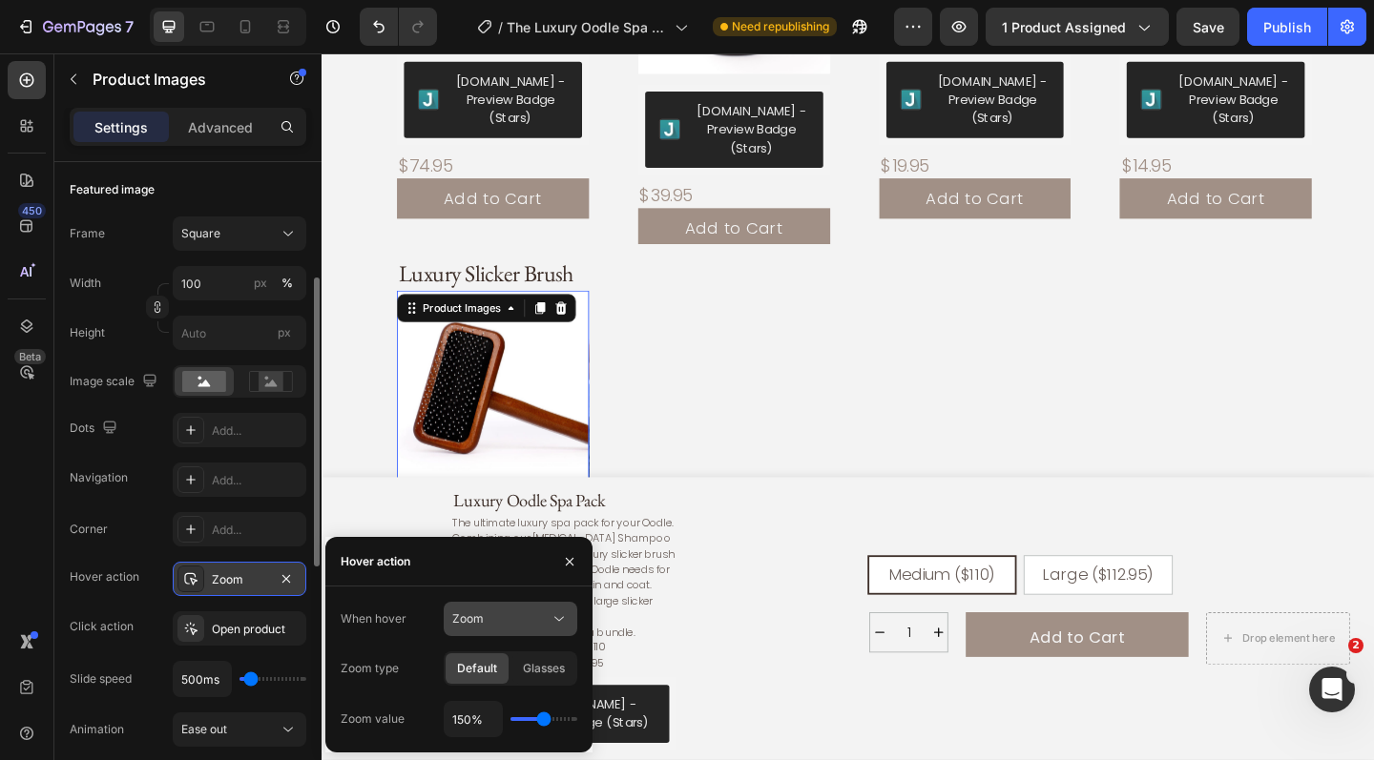
click at [473, 613] on span "Zoom" at bounding box center [467, 619] width 31 height 14
click at [483, 696] on span "Show other image" at bounding box center [501, 702] width 98 height 17
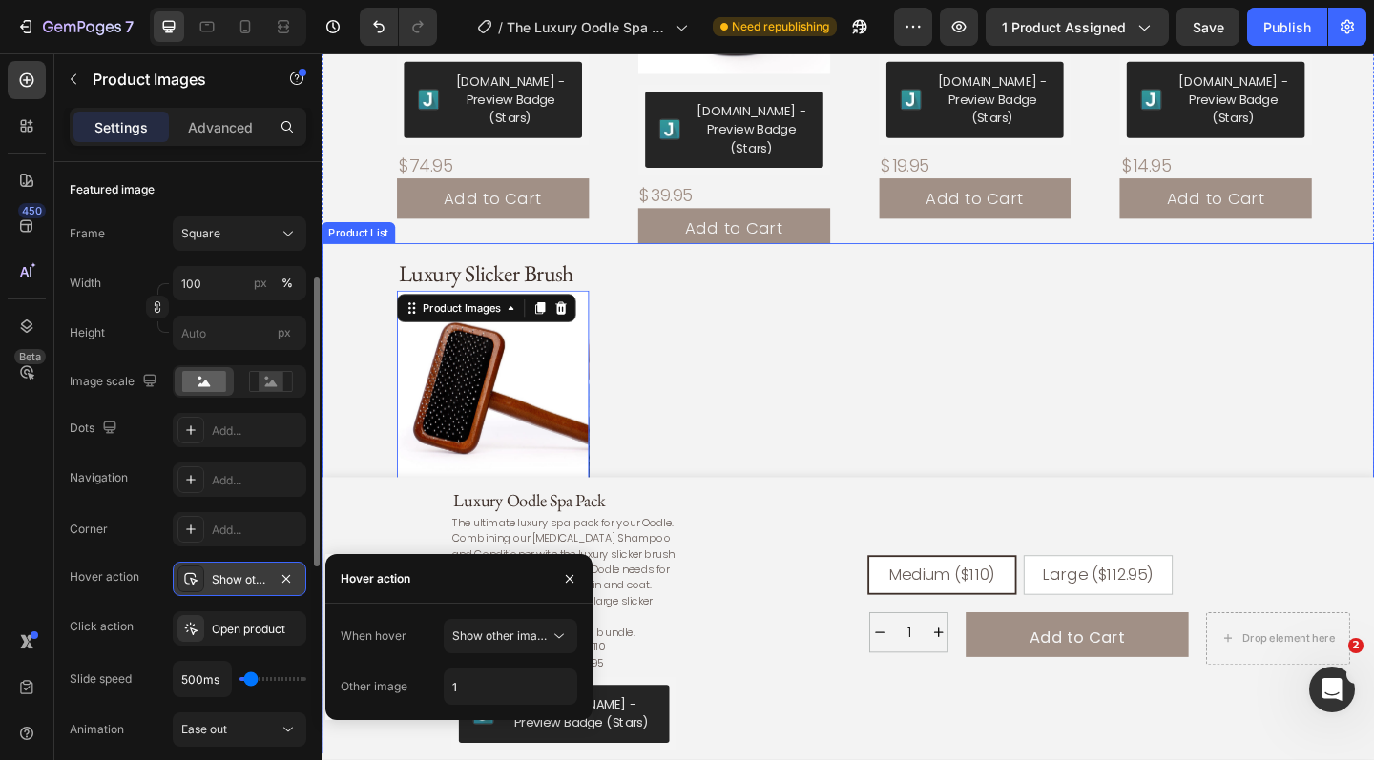
click at [683, 475] on div "Luxury Slicker Brush Product Title Product Images 12 Judge.me - Preview Badge (…" at bounding box center [927, 606] width 1078 height 693
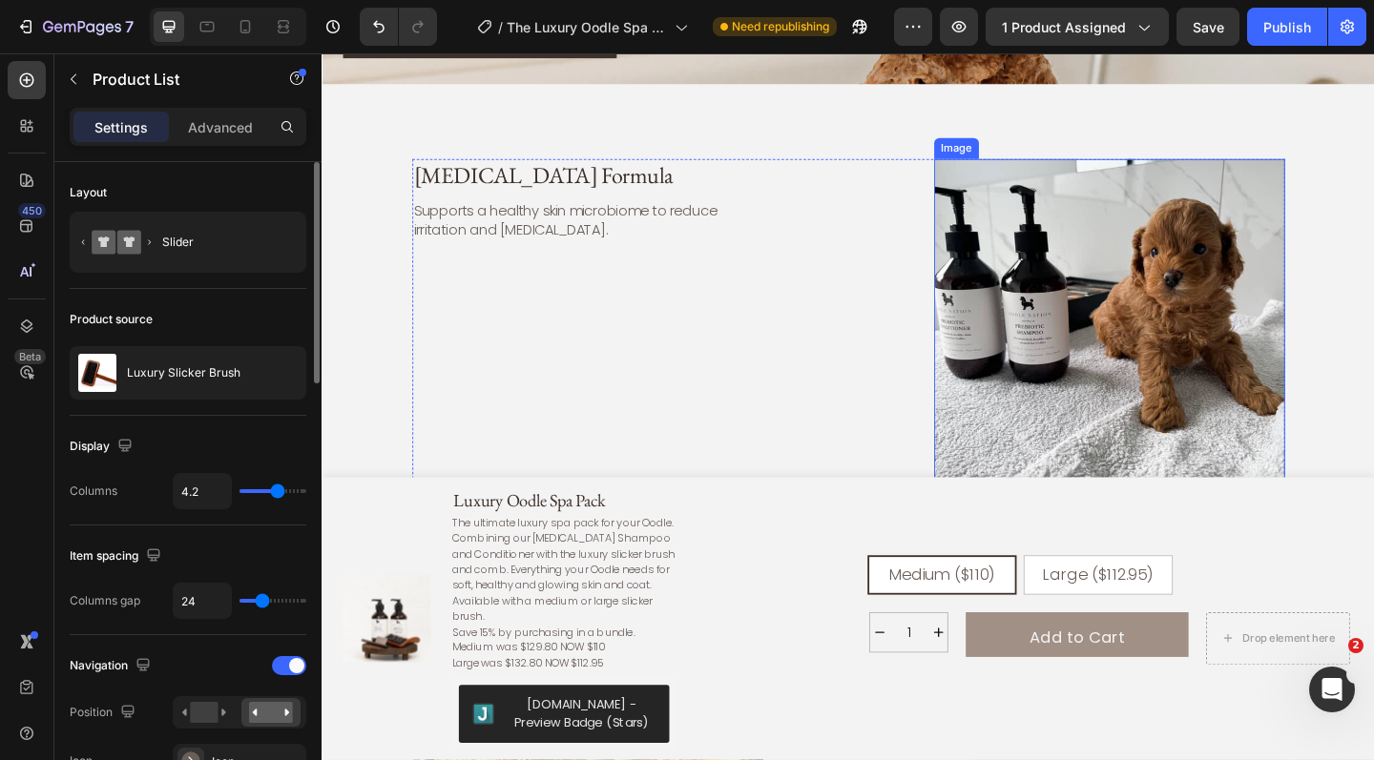
scroll to position [3336, 0]
click at [1150, 335] on img at bounding box center [1178, 359] width 382 height 382
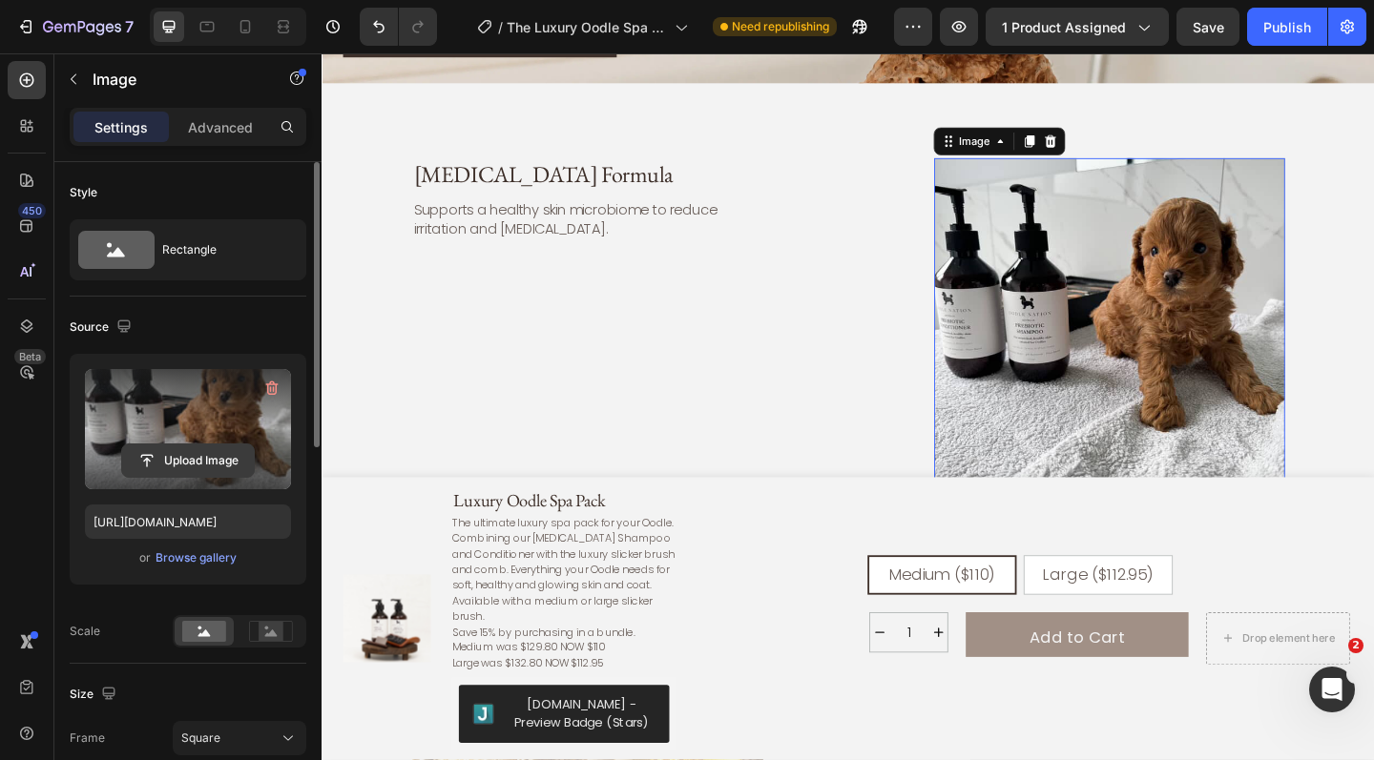
click at [181, 459] on input "file" at bounding box center [188, 461] width 132 height 32
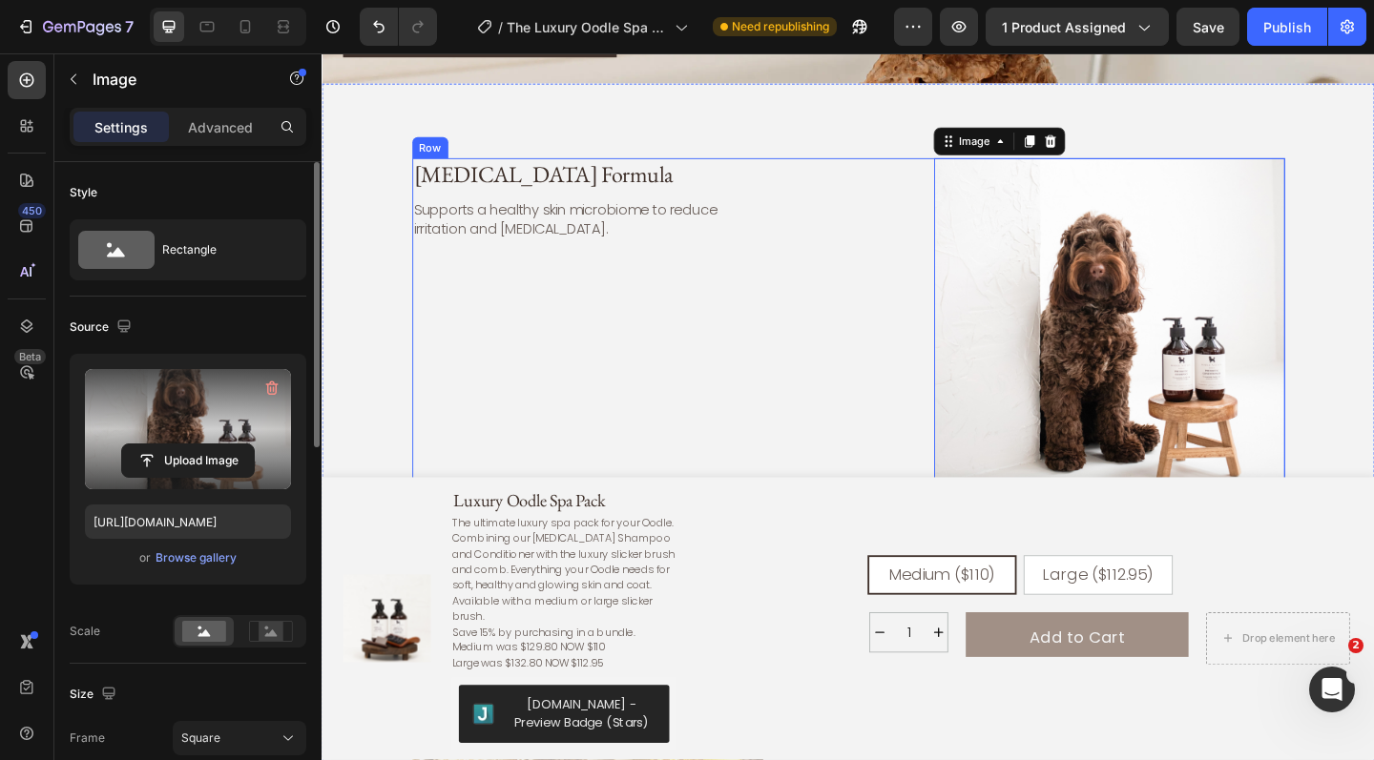
type input "https://cdn.shopify.com/s/files/1/0941/4164/5111/files/gempages_571859229653074…"
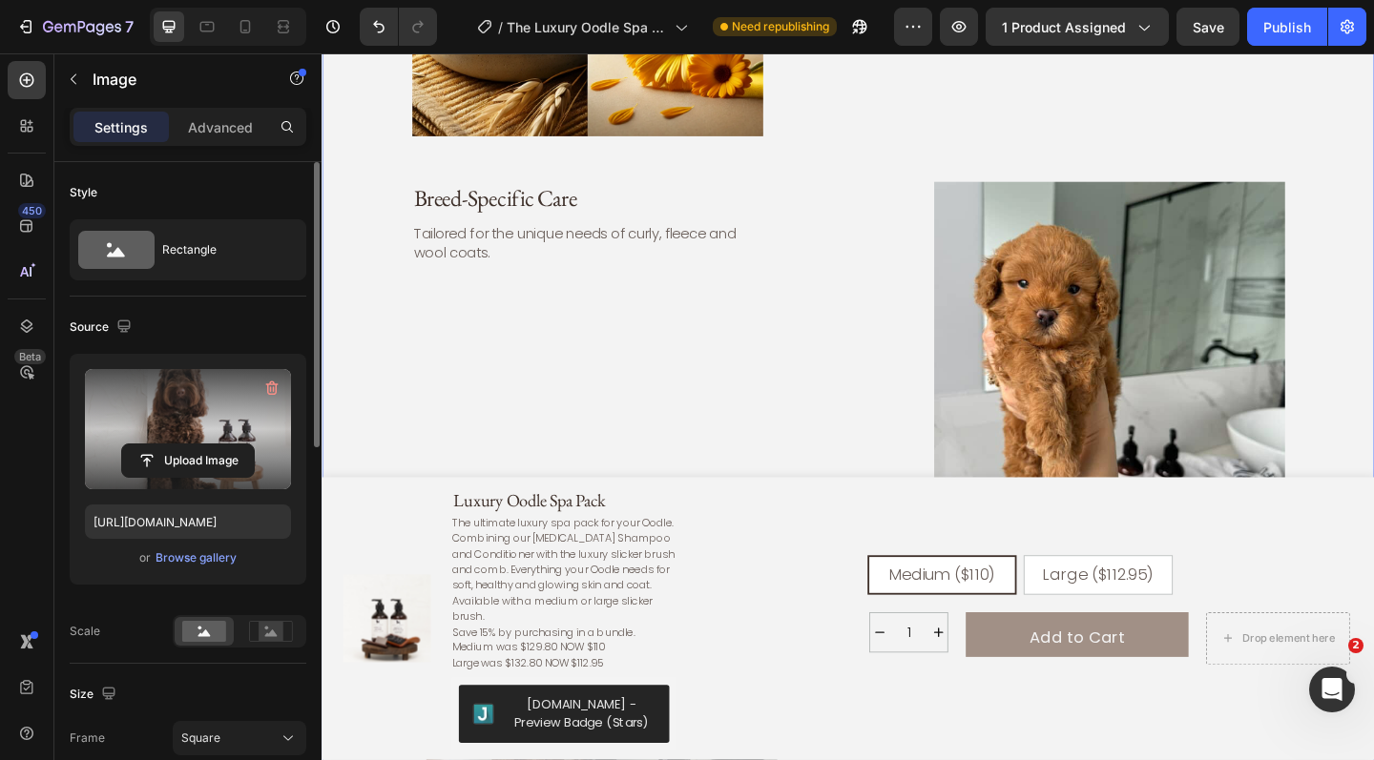
scroll to position [4195, 0]
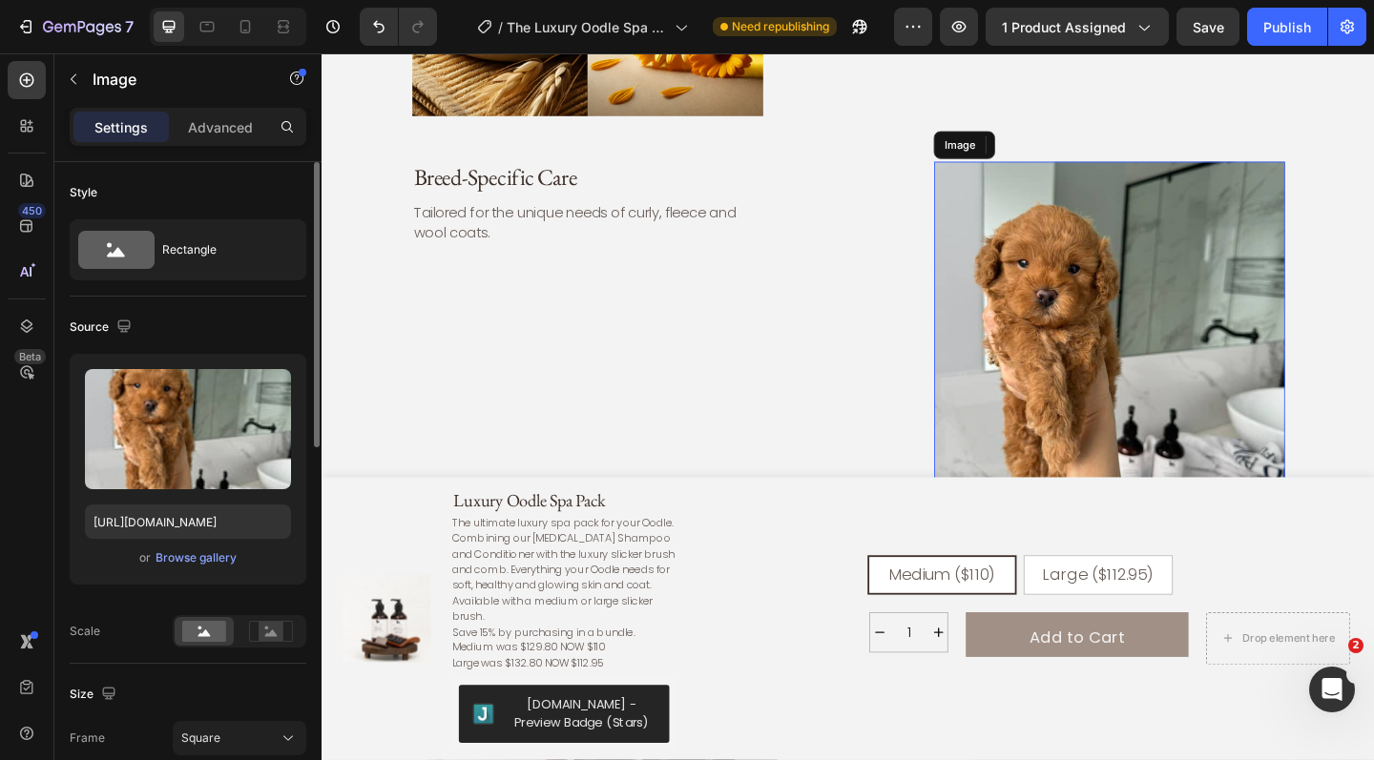
click at [1200, 370] on img at bounding box center [1178, 363] width 382 height 382
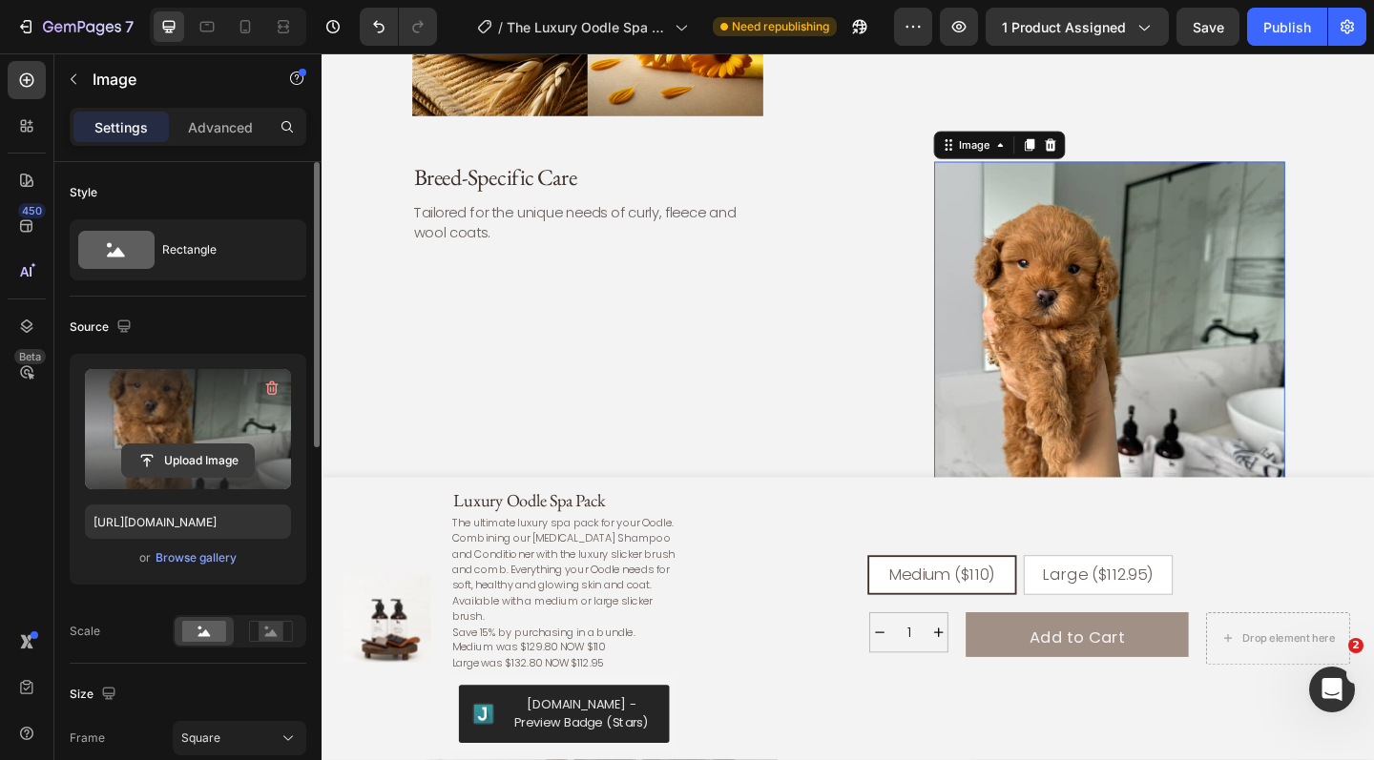
click at [185, 457] on input "file" at bounding box center [188, 461] width 132 height 32
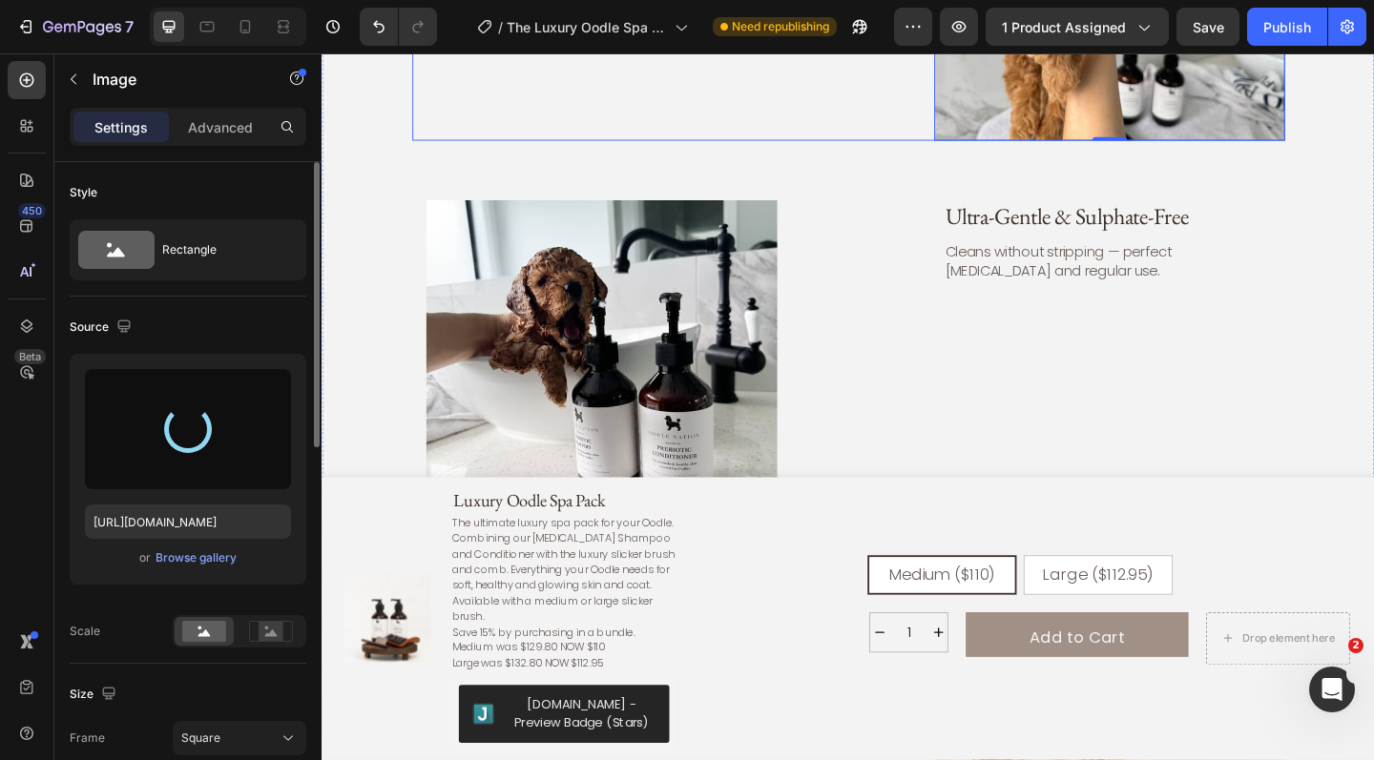
type input "https://cdn.shopify.com/s/files/1/0941/4164/5111/files/gempages_571859229653074…"
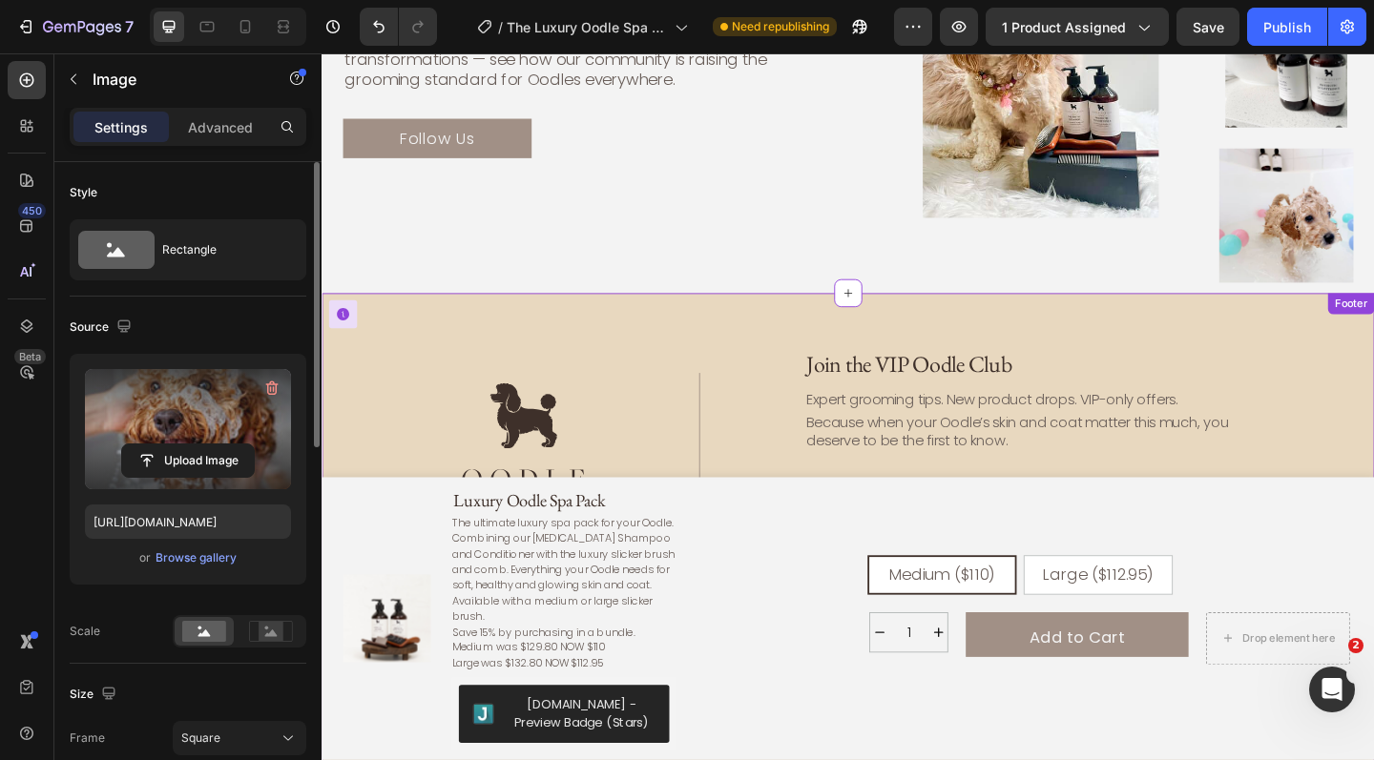
scroll to position [6408, 0]
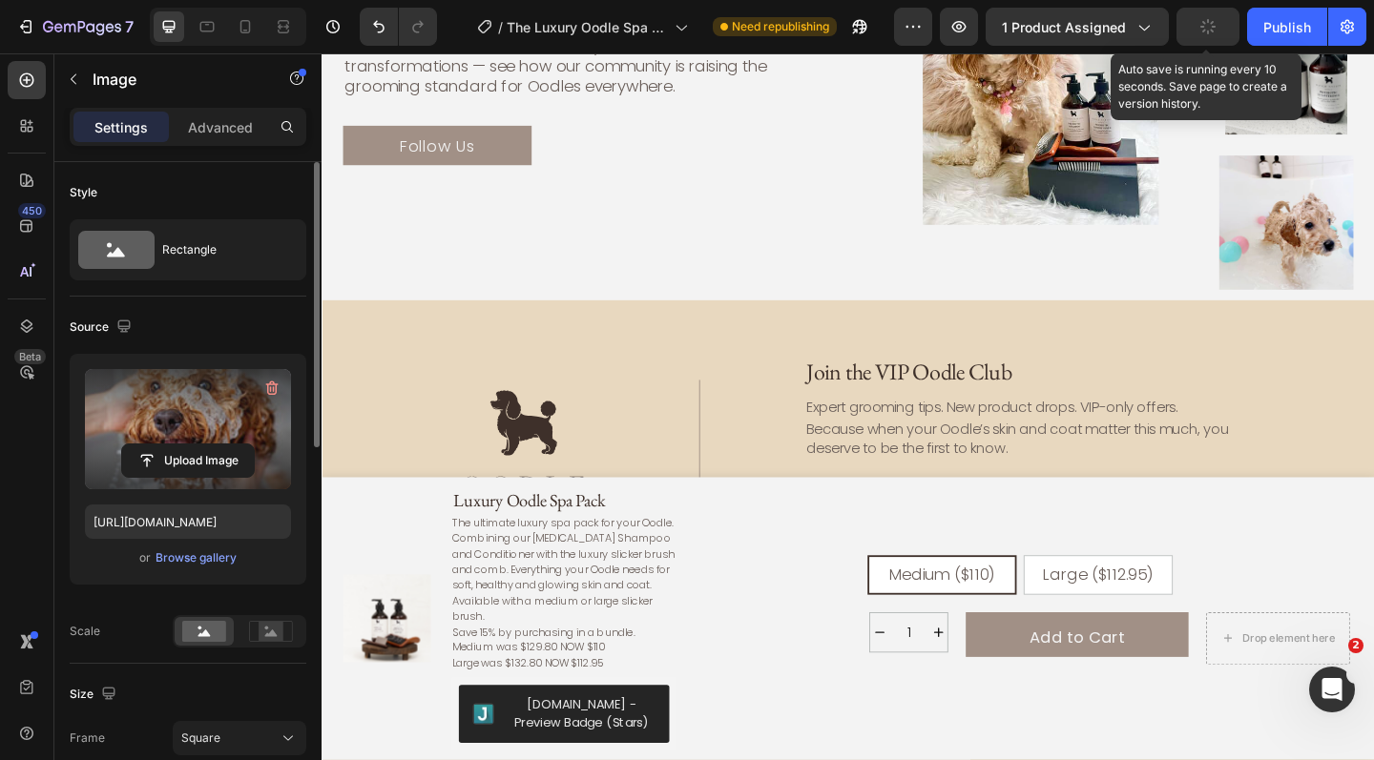
click at [1215, 29] on icon "button" at bounding box center [1207, 26] width 17 height 17
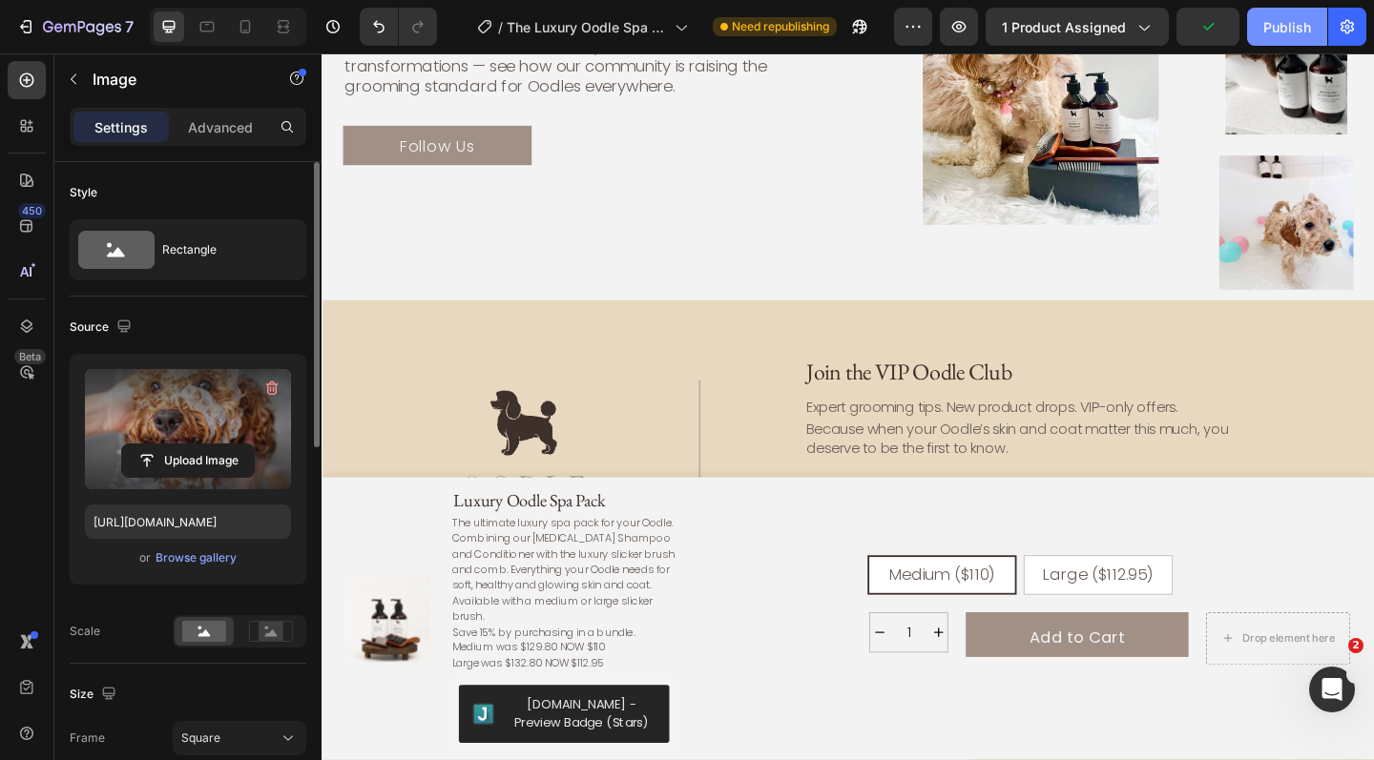
click at [1304, 26] on div "Publish" at bounding box center [1287, 27] width 48 height 20
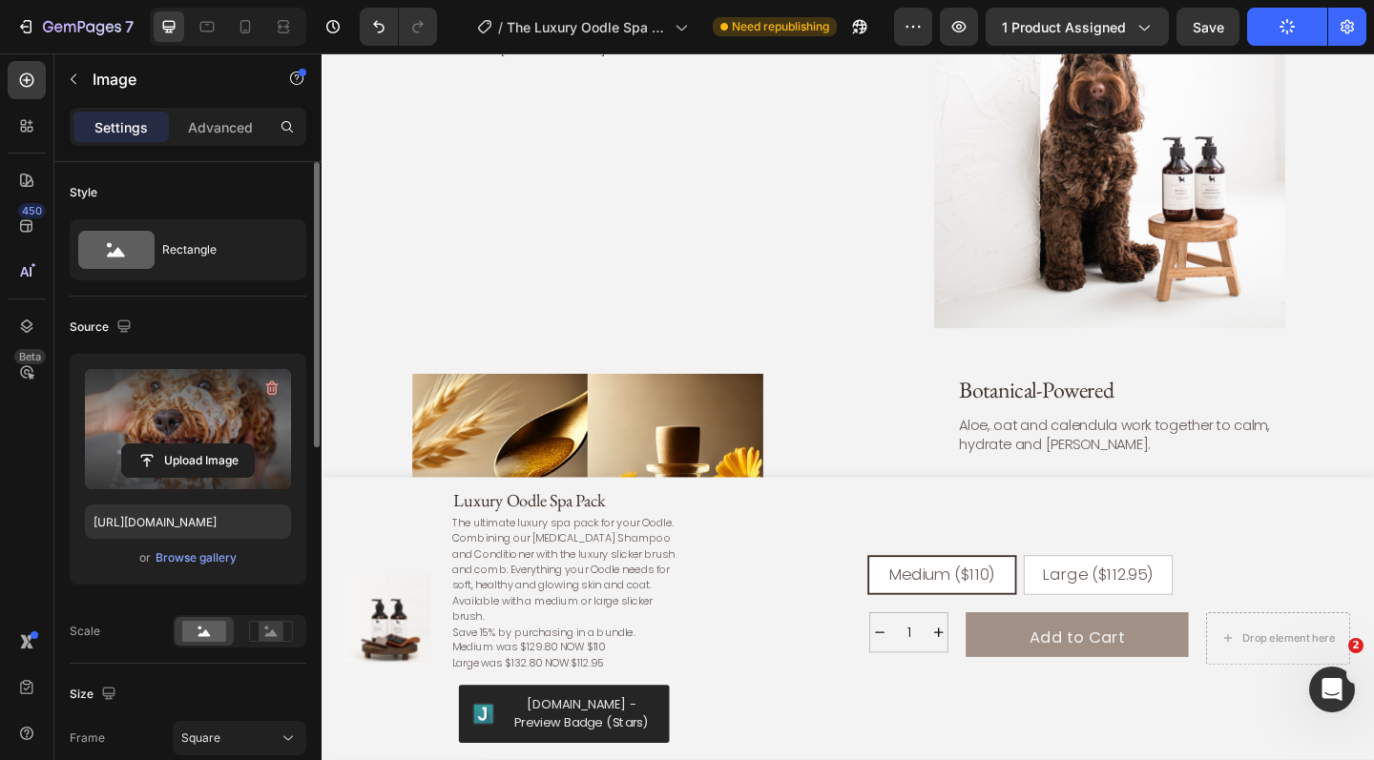
scroll to position [3507, 0]
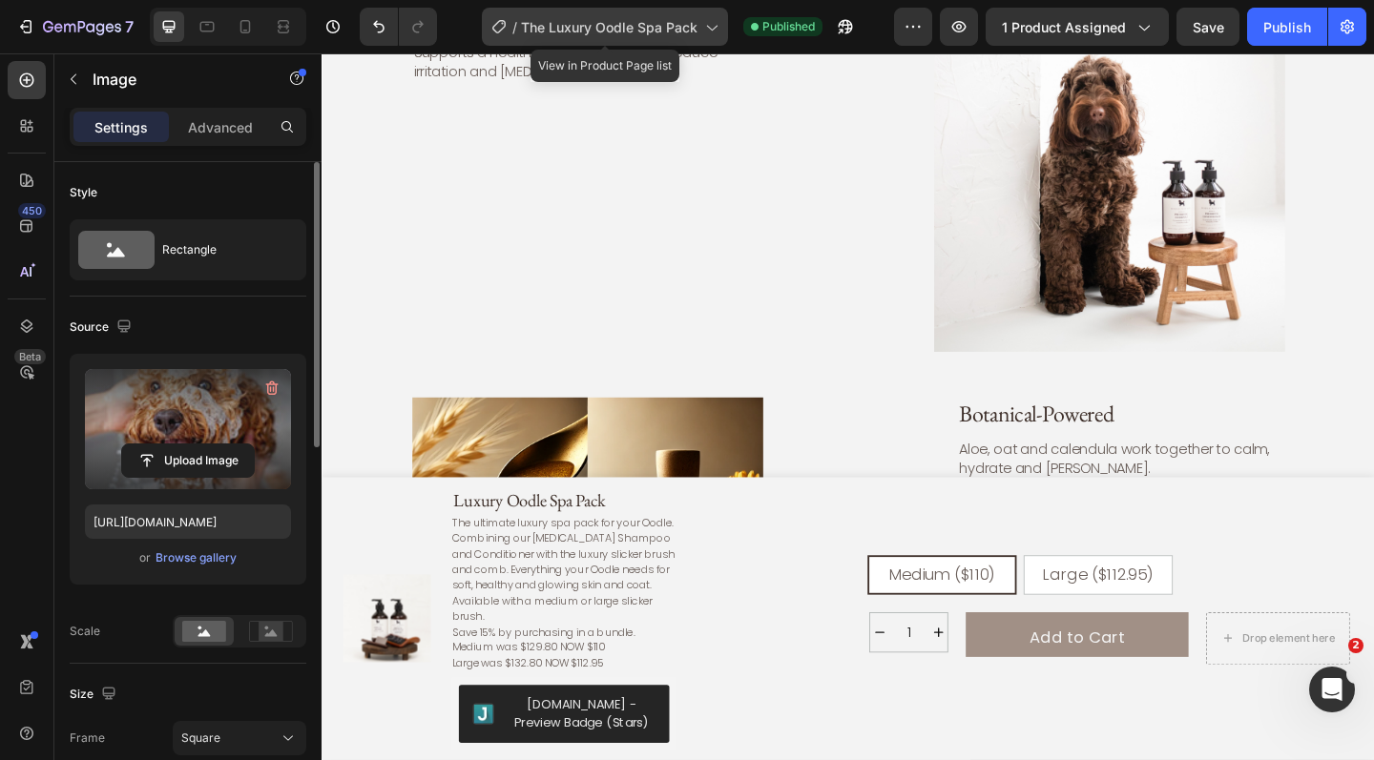
click at [701, 27] on icon at bounding box center [710, 26] width 19 height 19
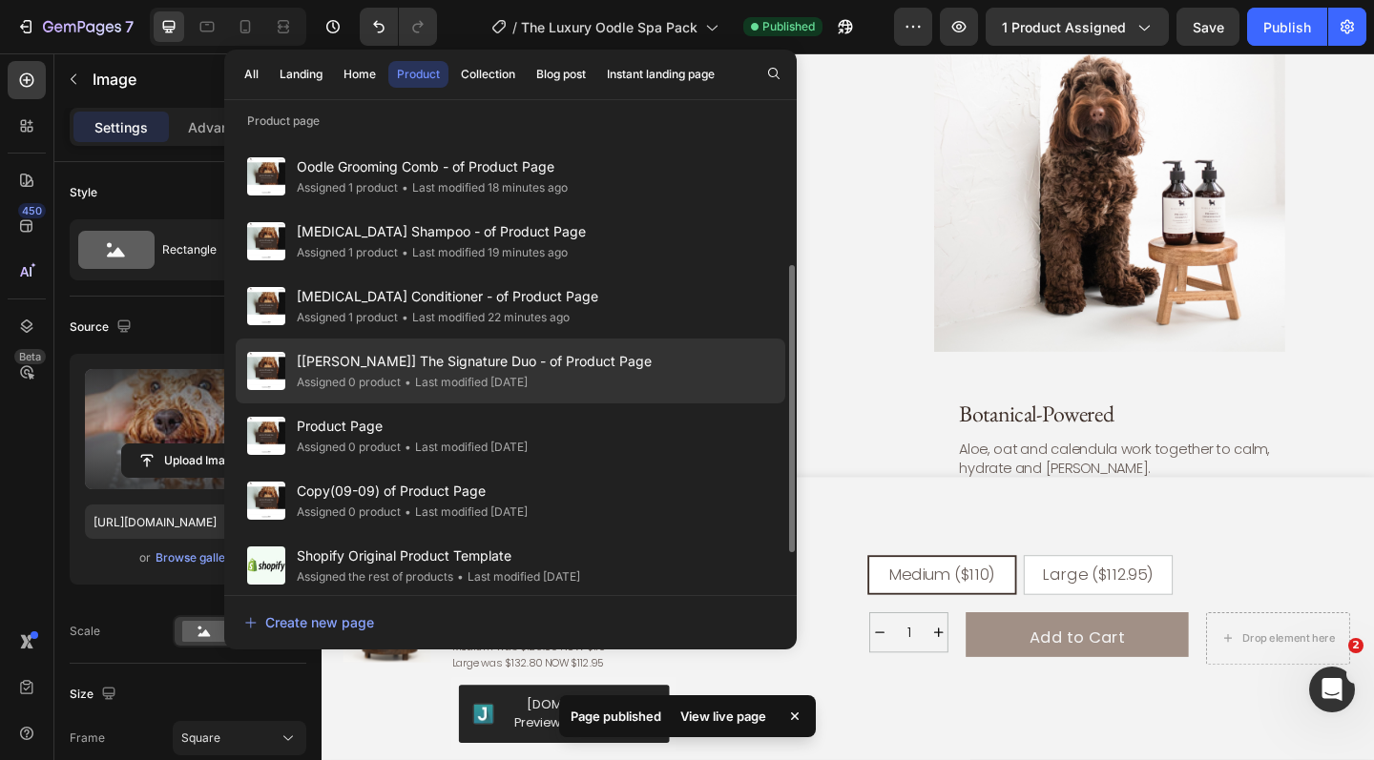
scroll to position [270, 0]
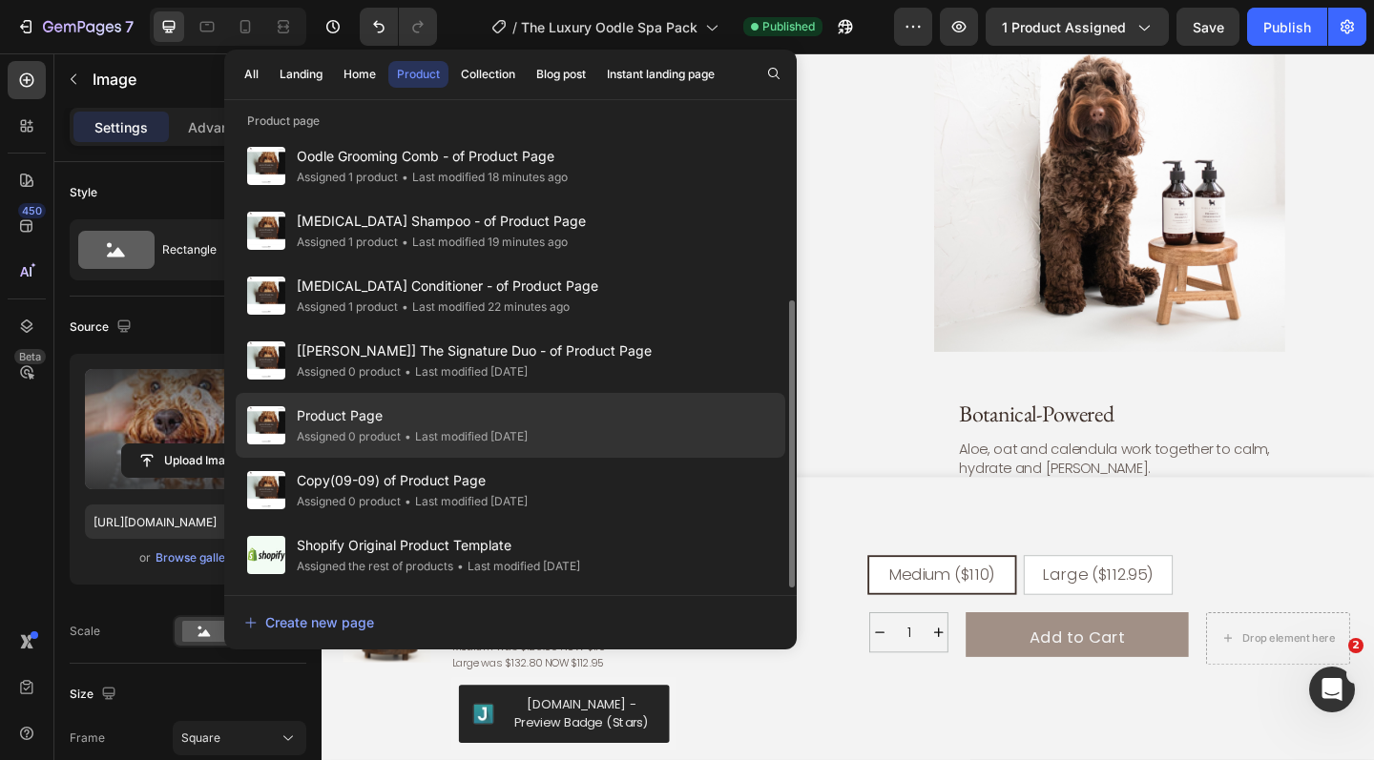
click at [568, 426] on div "Product Page Assigned 0 product • Last modified 19 days ago" at bounding box center [511, 425] width 550 height 65
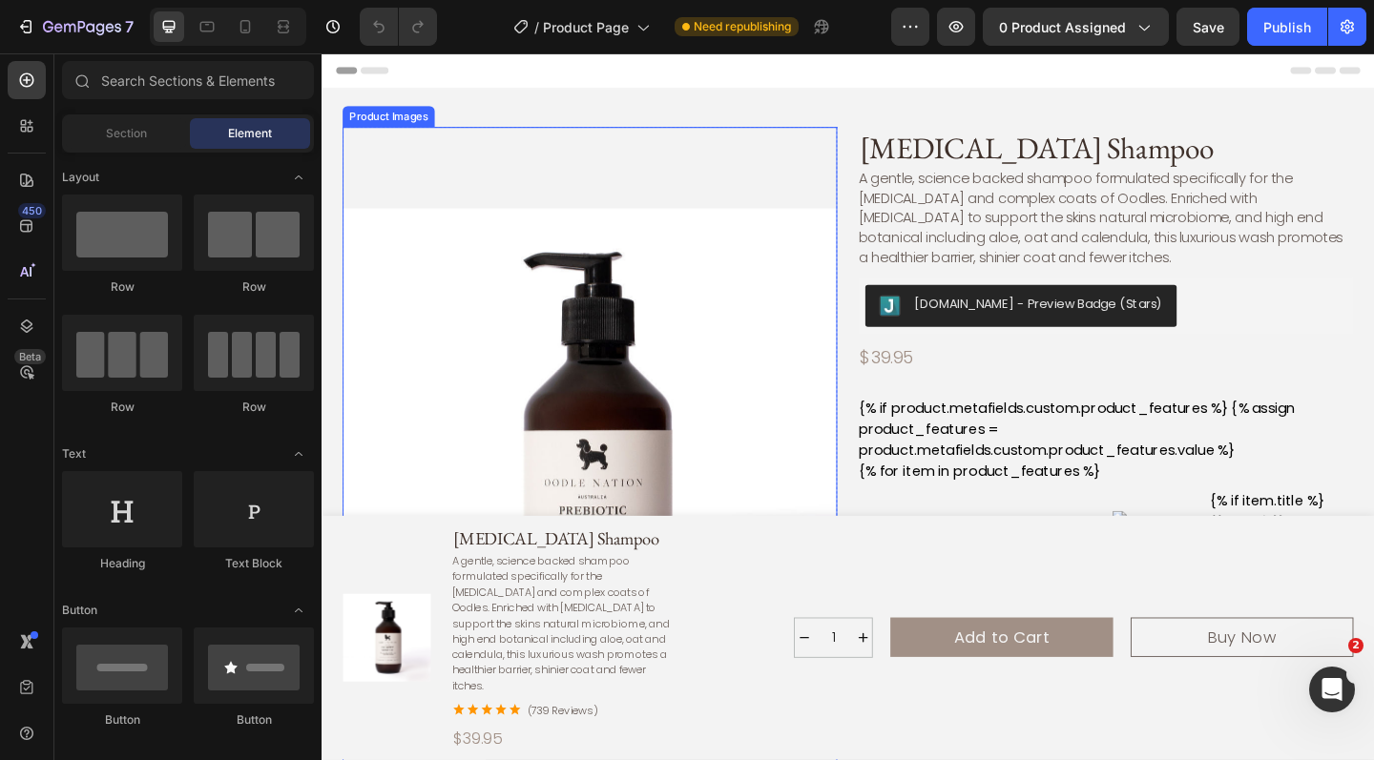
scroll to position [195, 0]
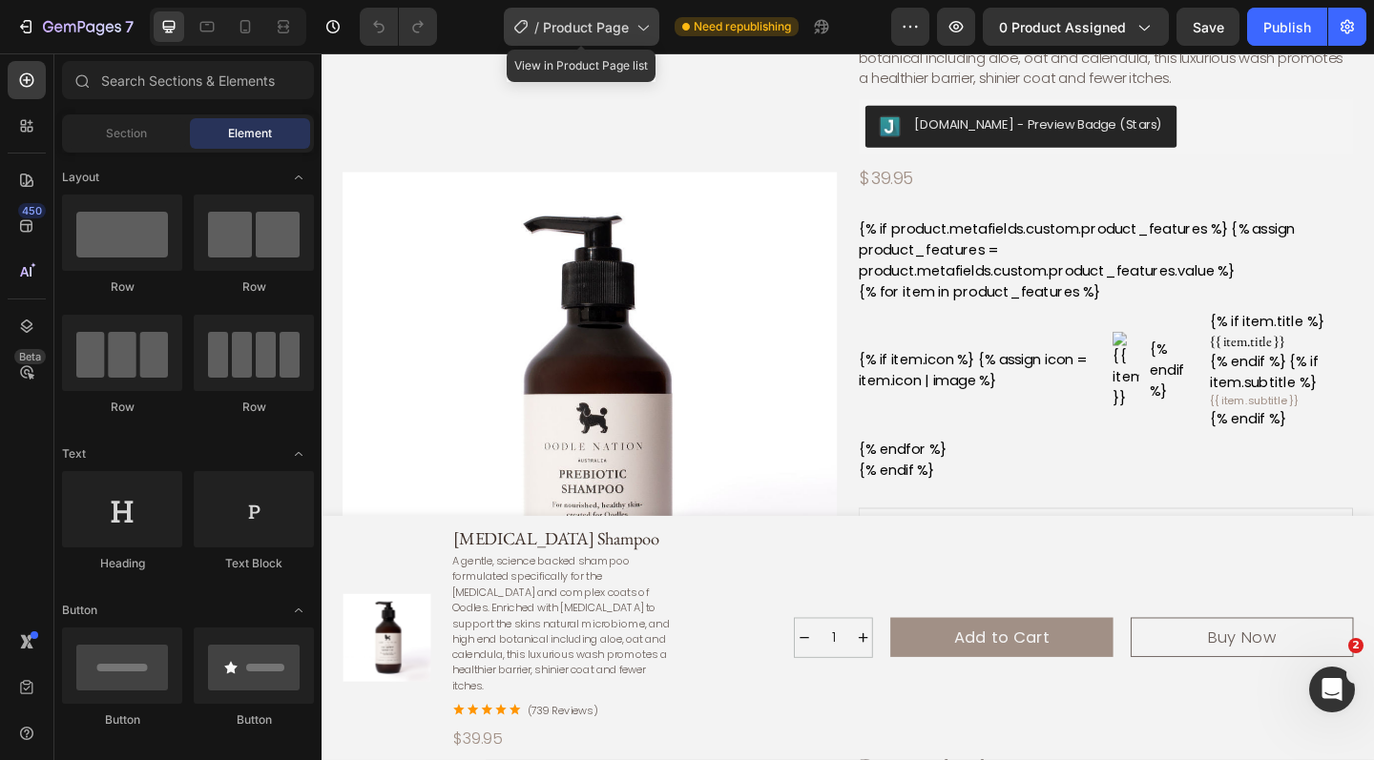
click at [652, 31] on div "/ Product Page" at bounding box center [582, 27] width 156 height 38
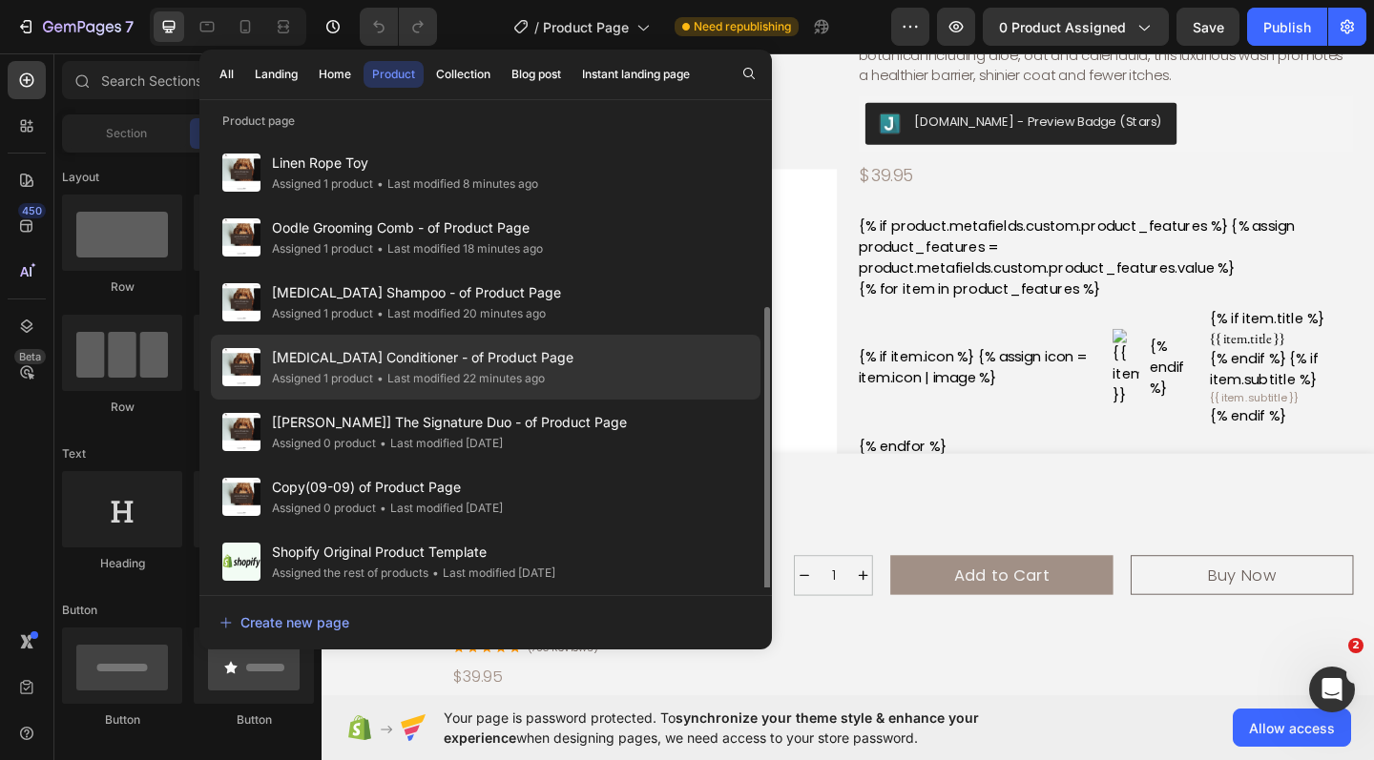
scroll to position [270, 0]
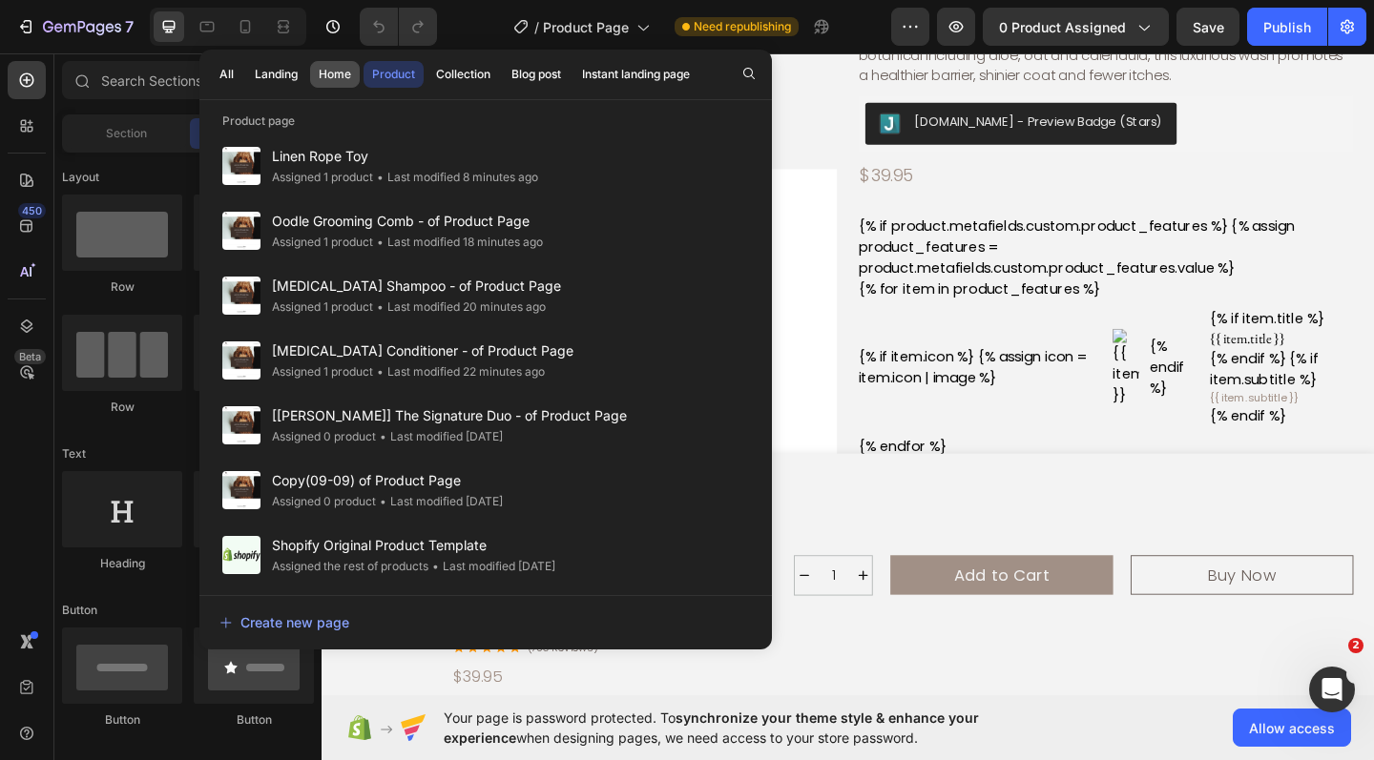
click at [343, 80] on div "Home" at bounding box center [335, 74] width 32 height 17
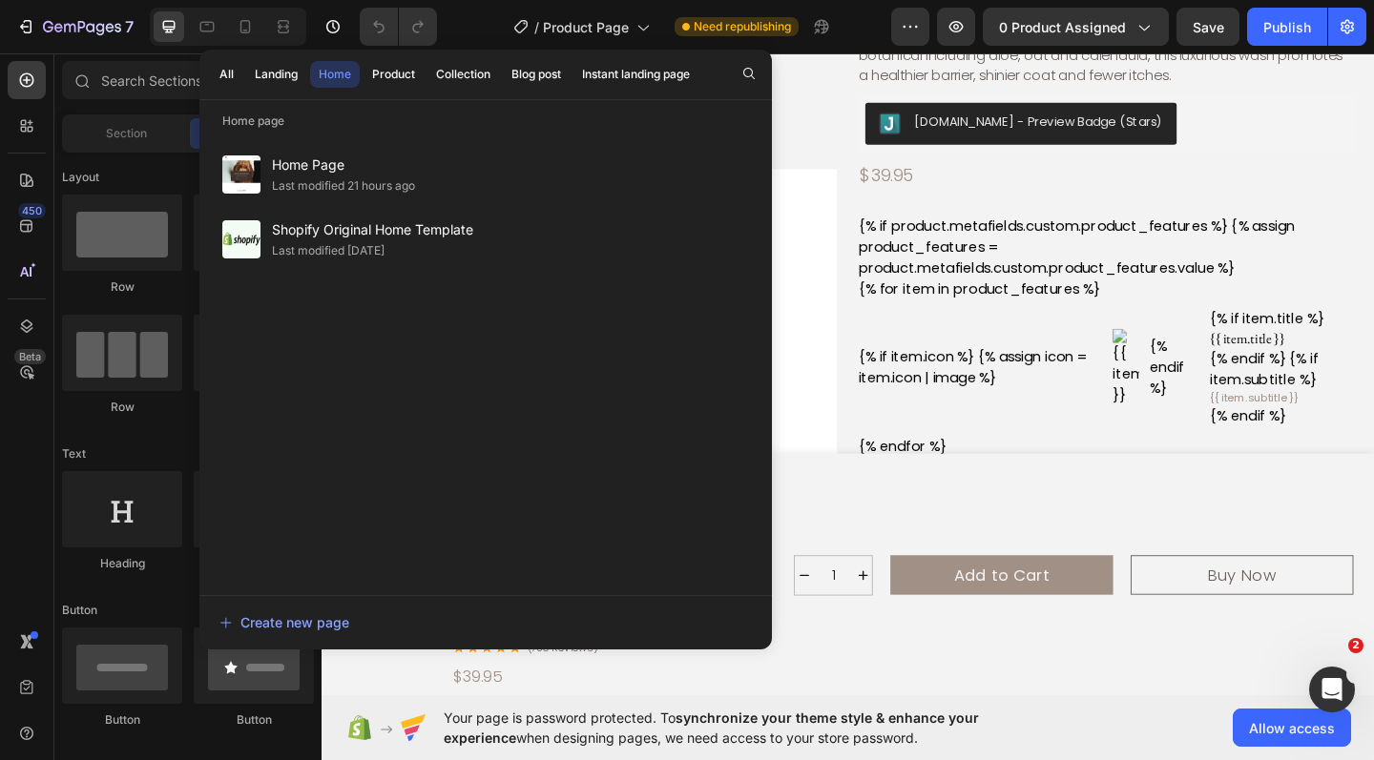
scroll to position [0, 0]
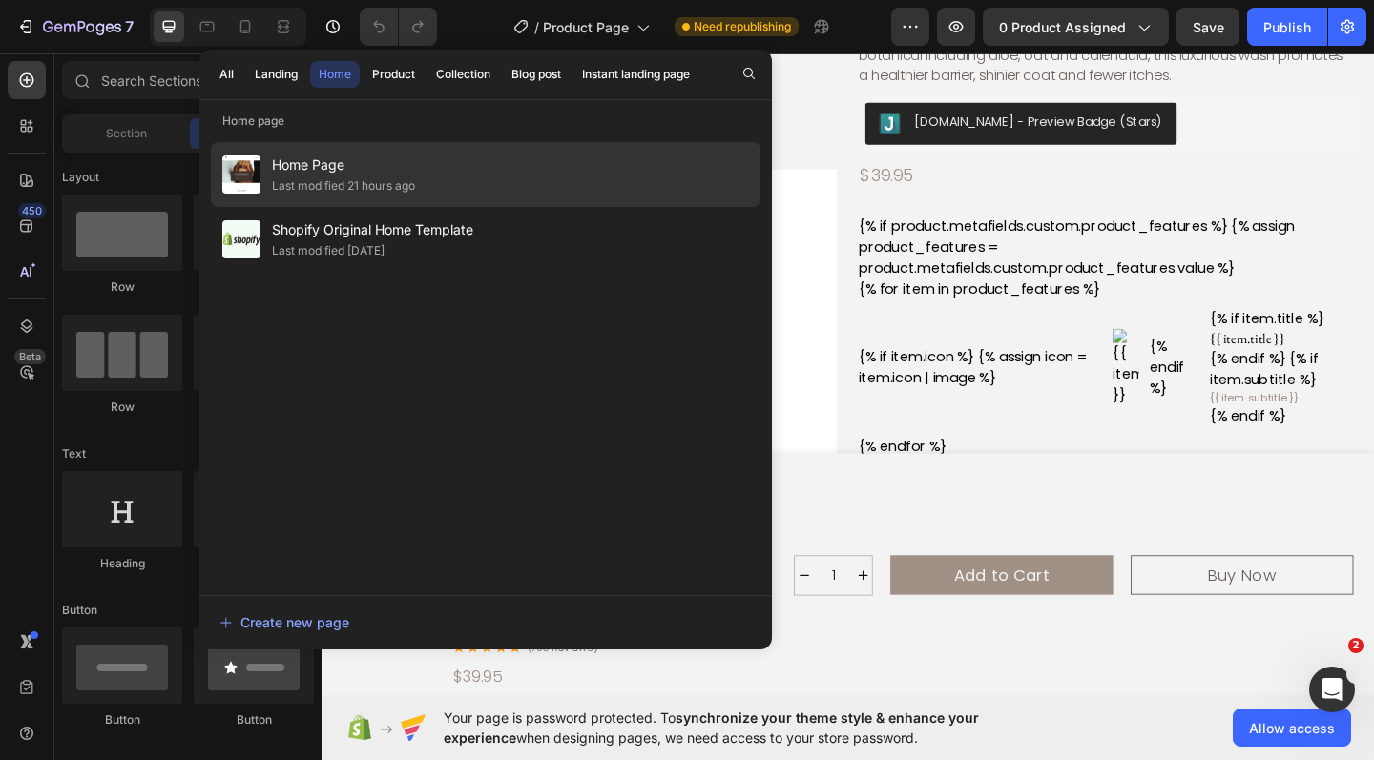
click at [368, 172] on span "Home Page" at bounding box center [343, 165] width 143 height 23
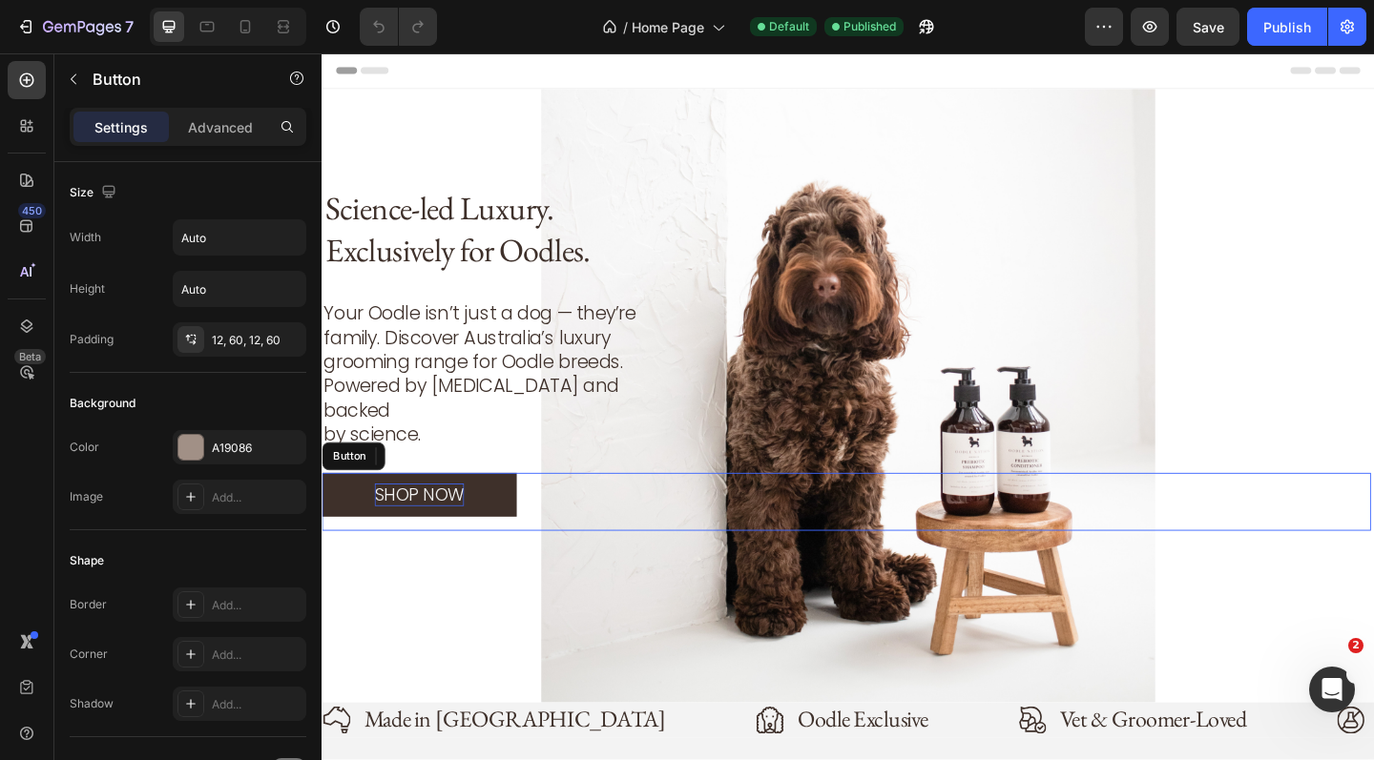
click at [427, 522] on p "SHOP NOW" at bounding box center [427, 534] width 97 height 25
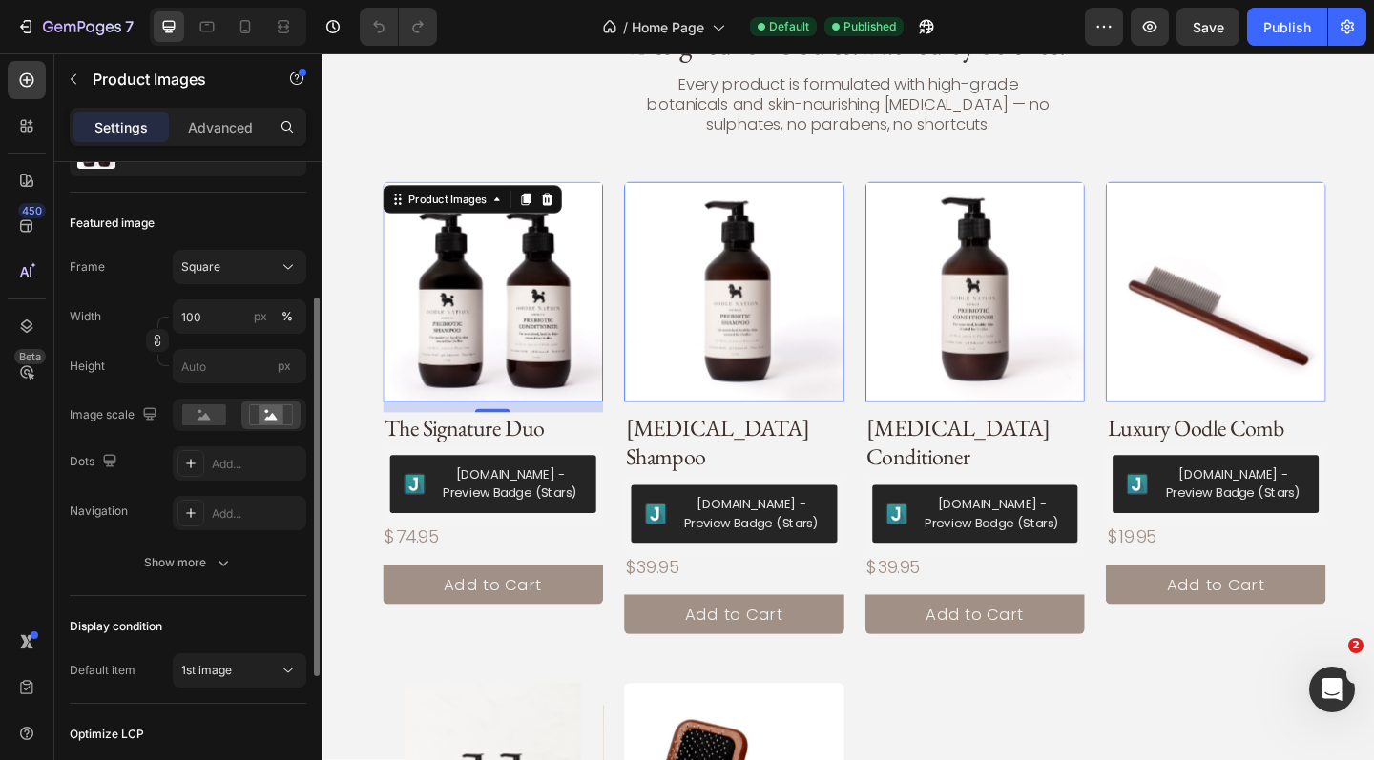
scroll to position [229, 0]
click at [203, 556] on div "Show more" at bounding box center [188, 560] width 89 height 19
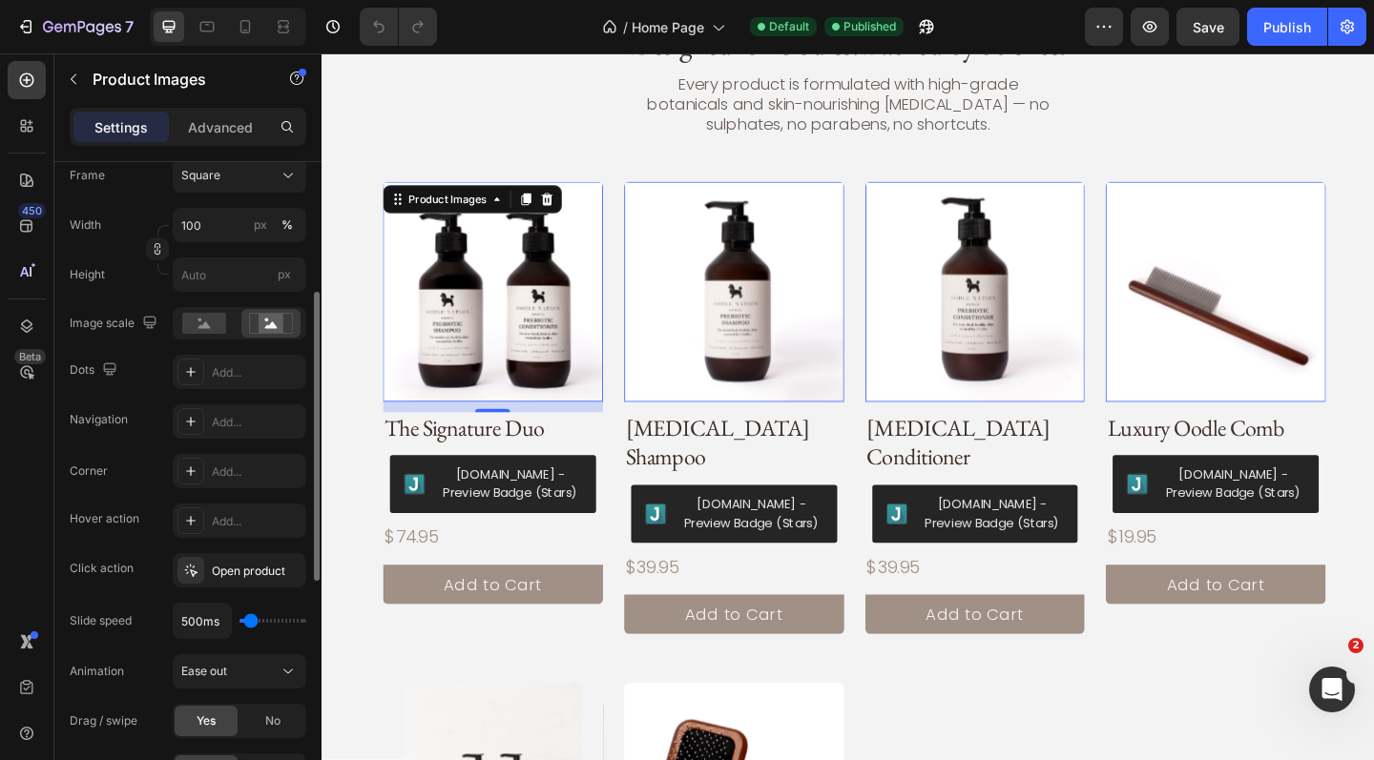
scroll to position [356, 0]
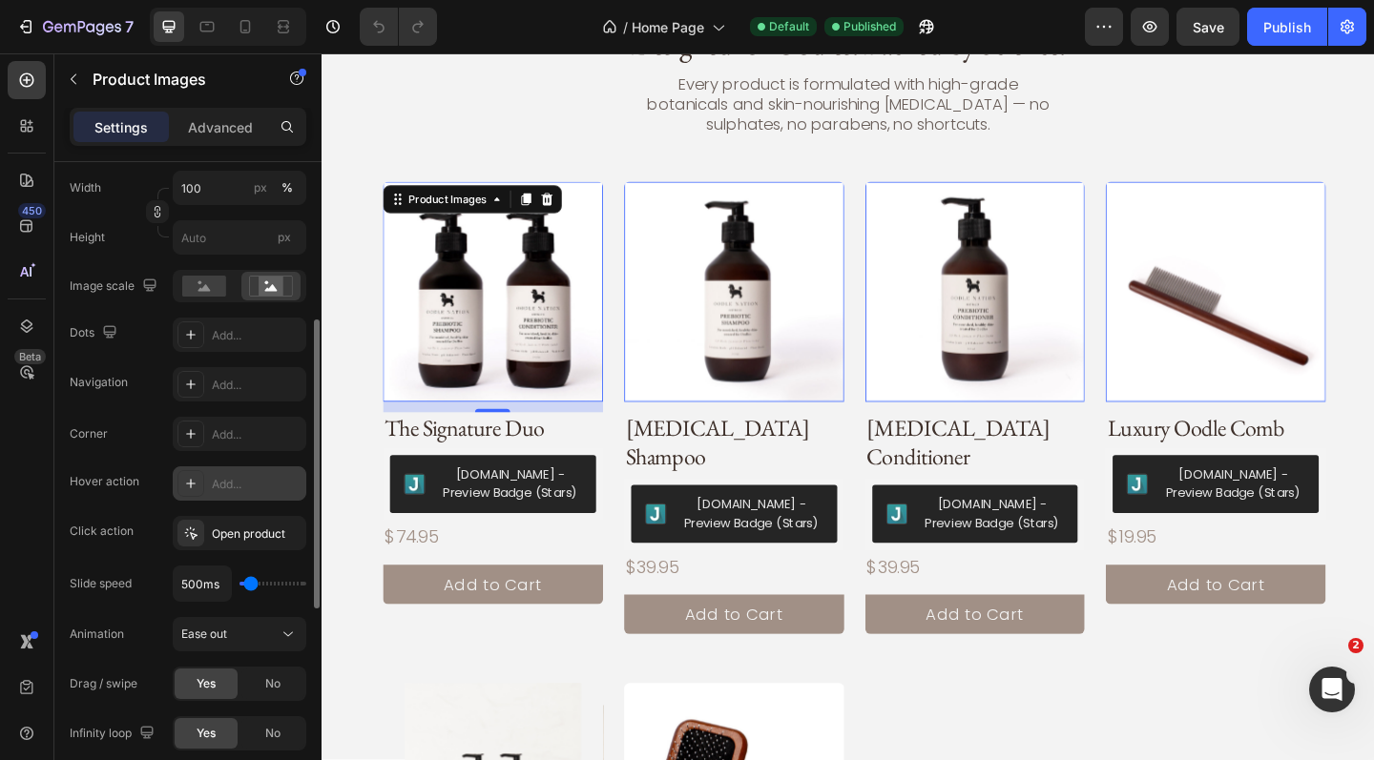
click at [235, 476] on div "Add..." at bounding box center [257, 484] width 90 height 17
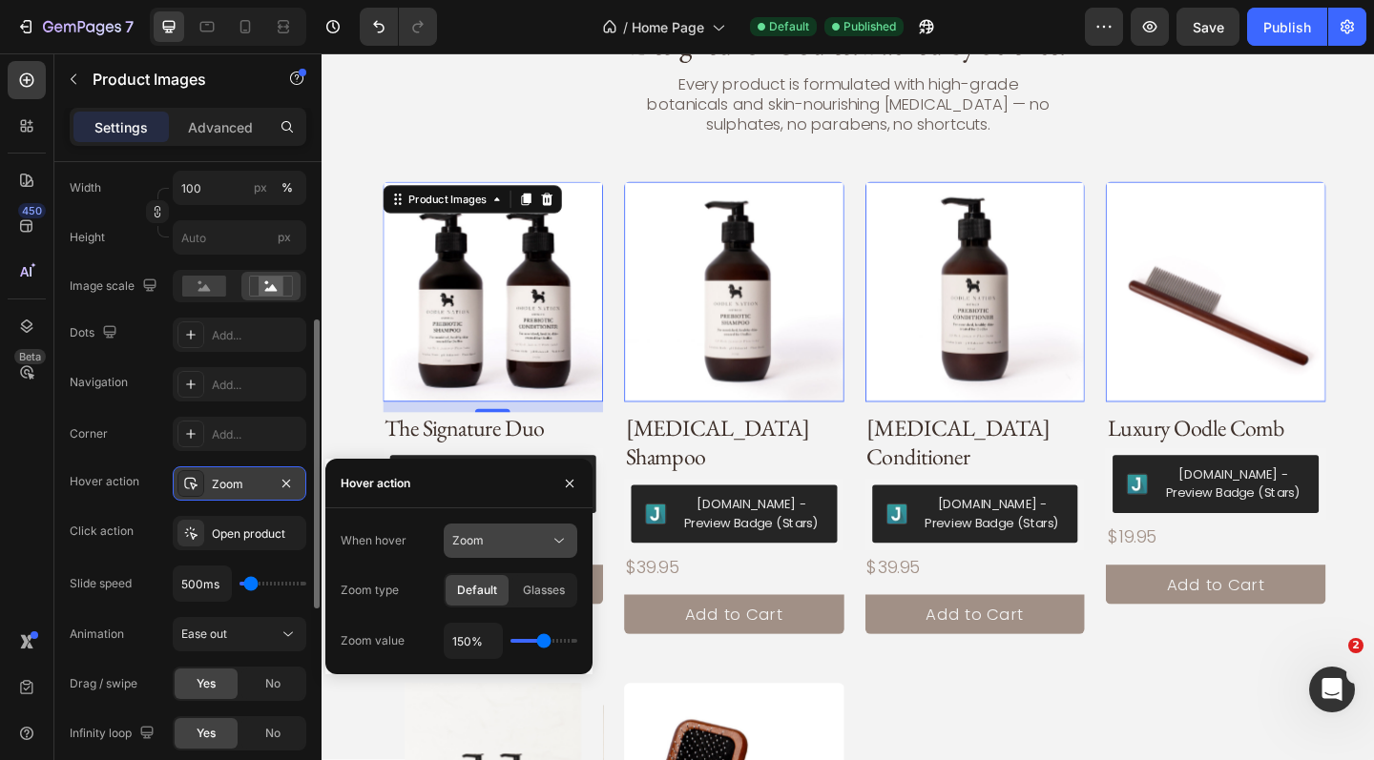
click at [541, 543] on div "Zoom" at bounding box center [500, 540] width 97 height 17
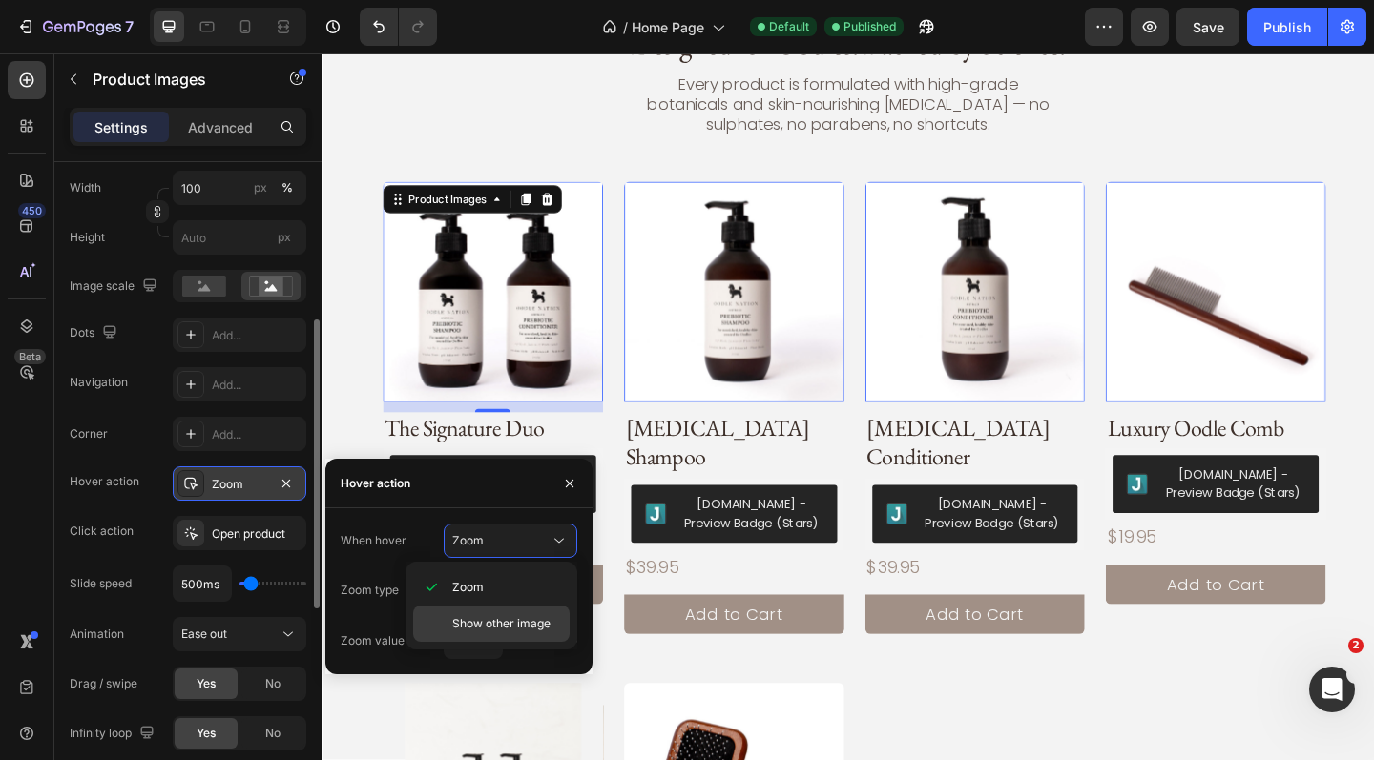
click at [499, 623] on span "Show other image" at bounding box center [501, 623] width 98 height 17
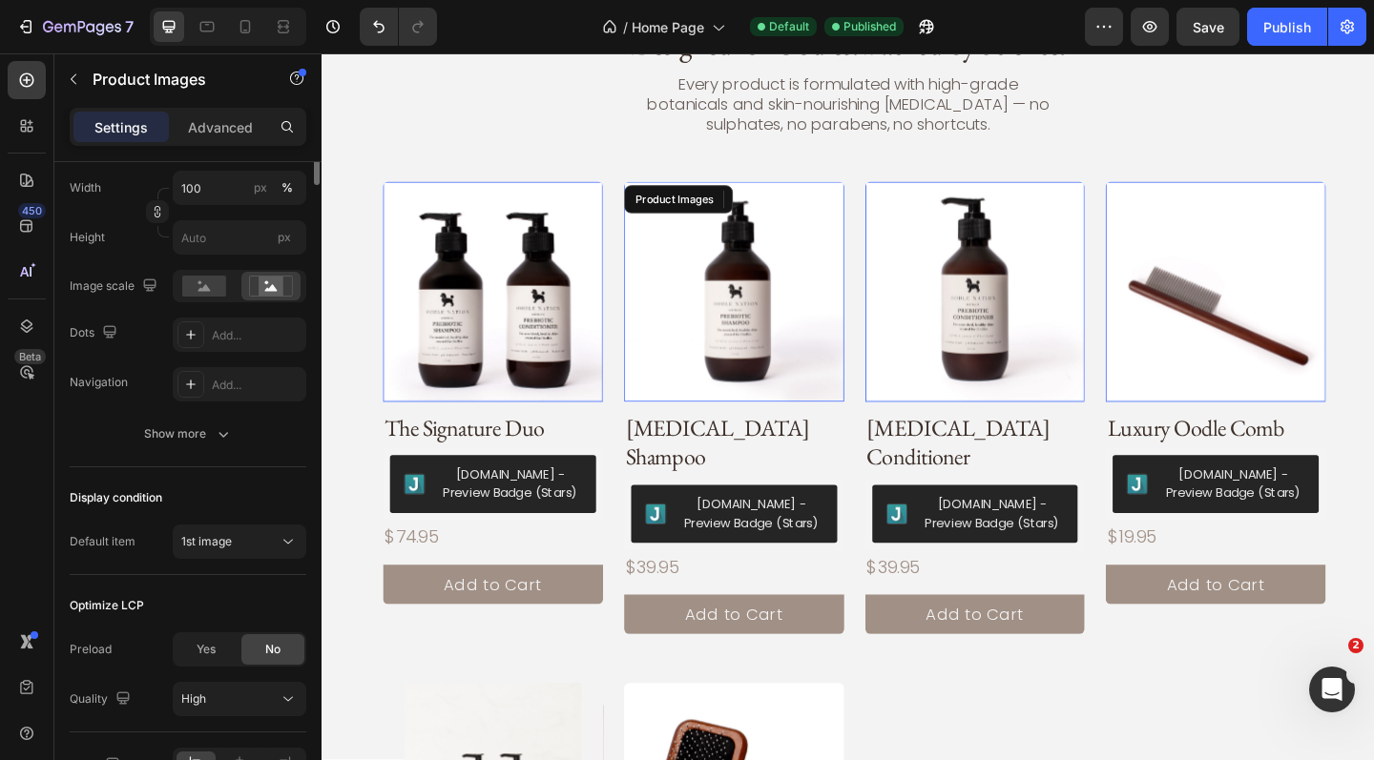
click at [704, 340] on img at bounding box center [770, 313] width 239 height 239
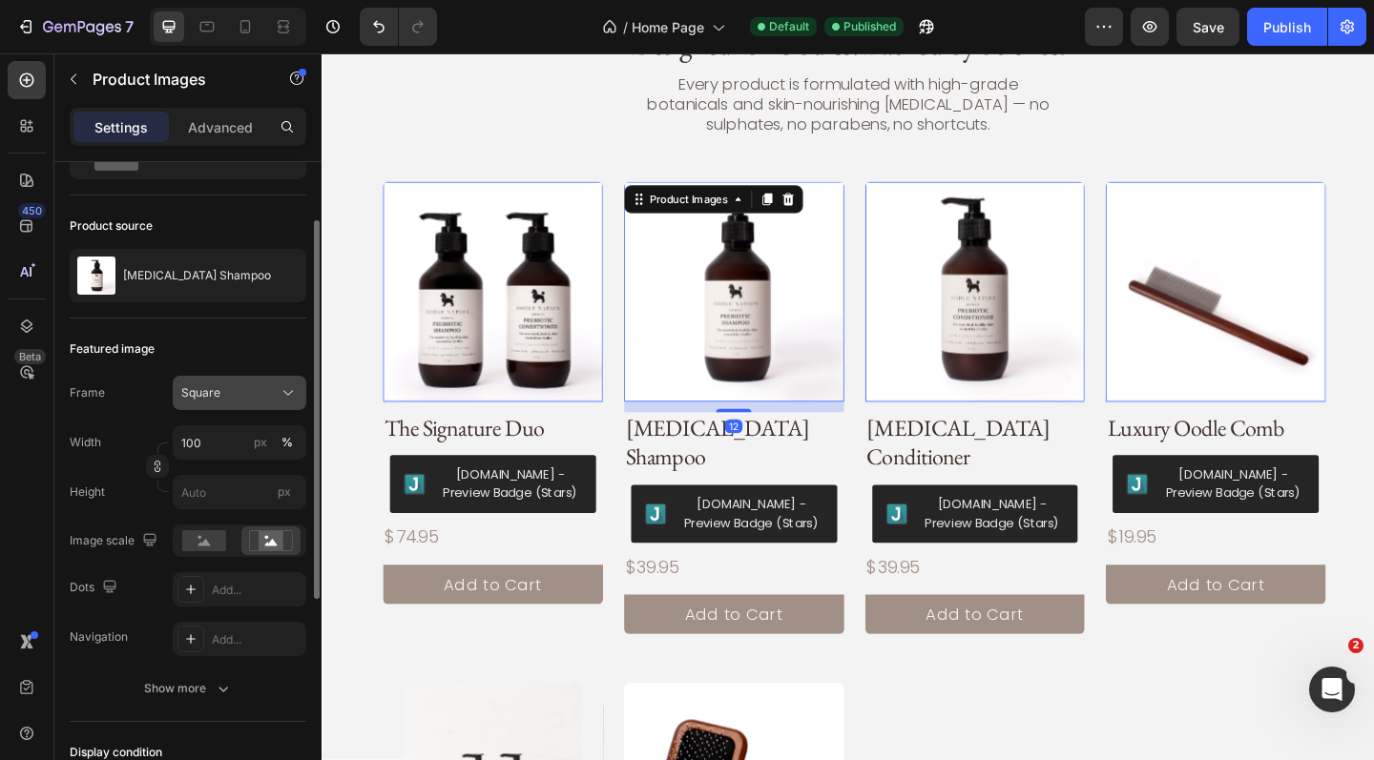
scroll to position [102, 0]
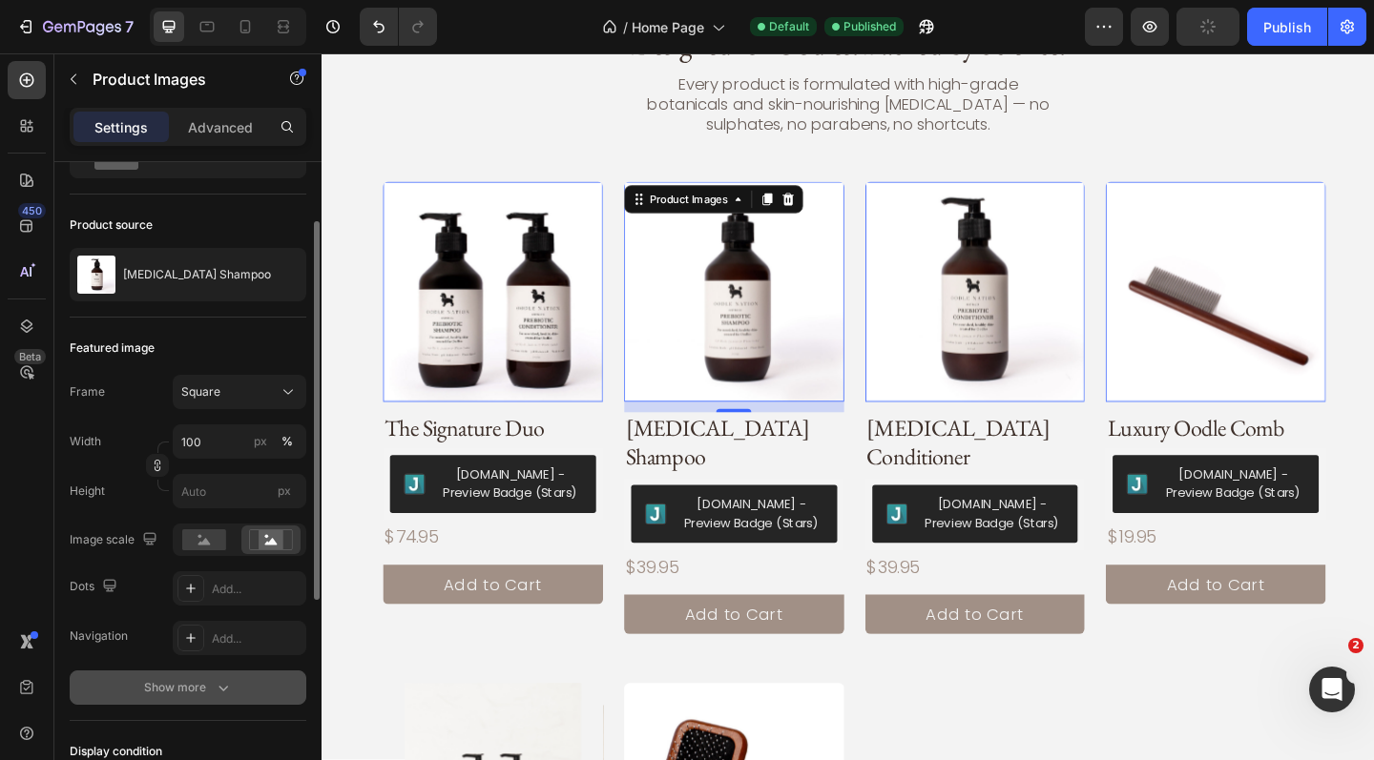
click at [204, 690] on div "Show more" at bounding box center [188, 687] width 89 height 19
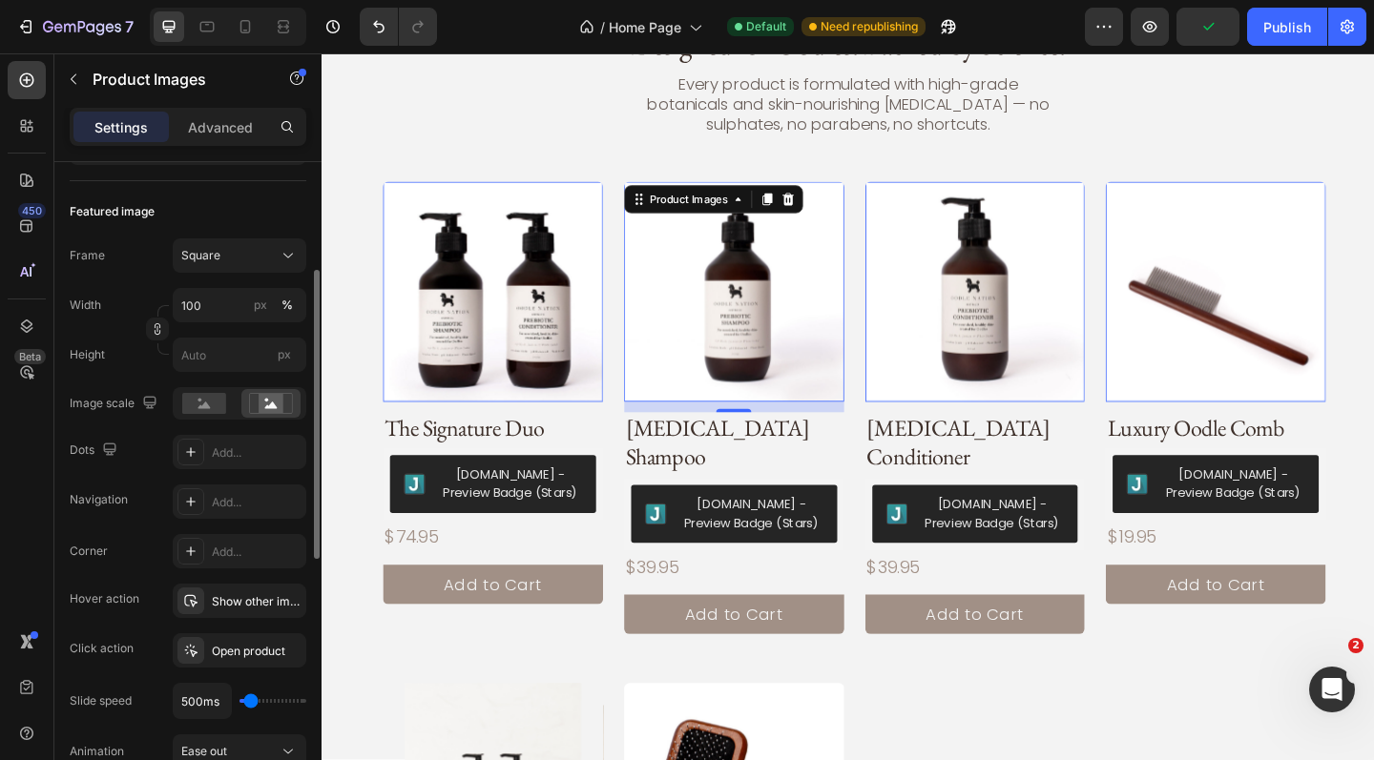
scroll to position [245, 0]
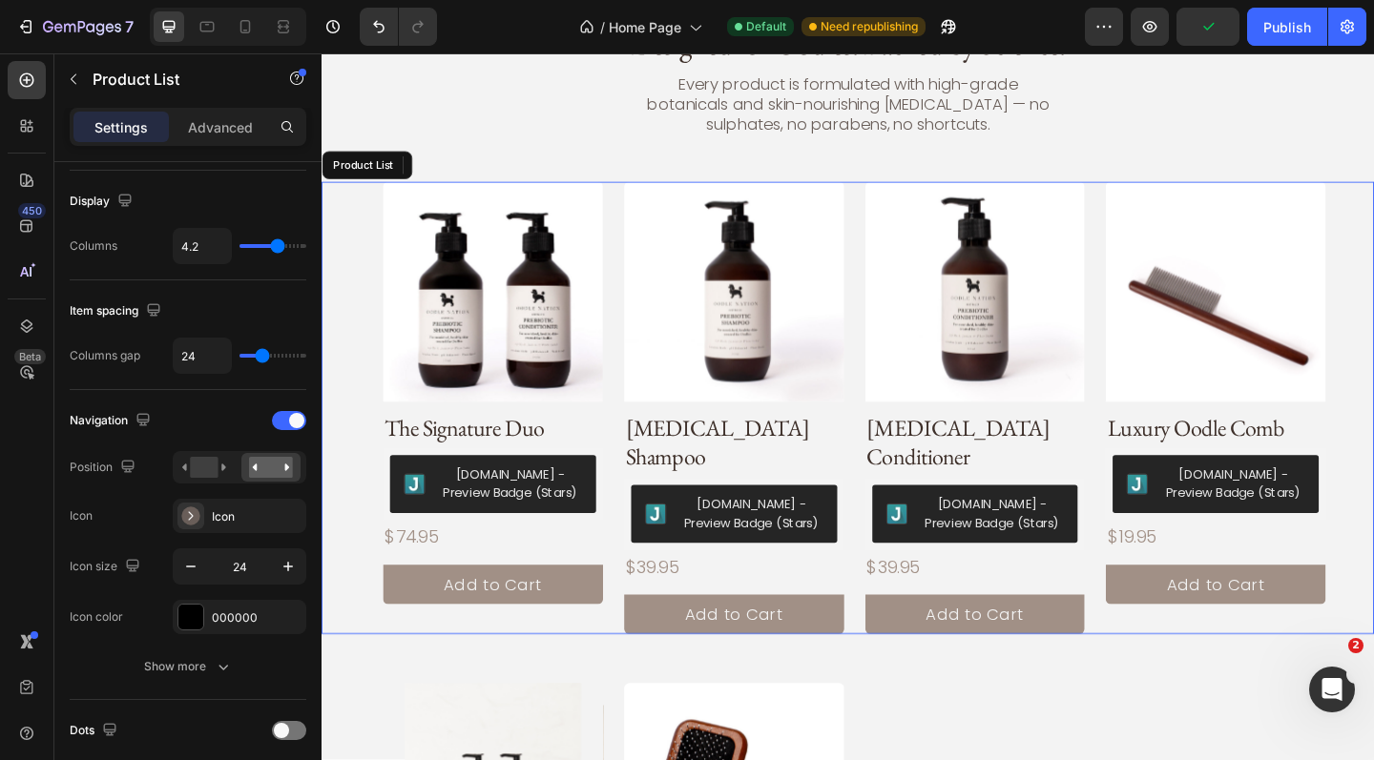
click at [352, 545] on div "Product Images 0 The Signature Duo Product Title Judge.me - Preview Badge (Star…" at bounding box center [894, 440] width 1145 height 492
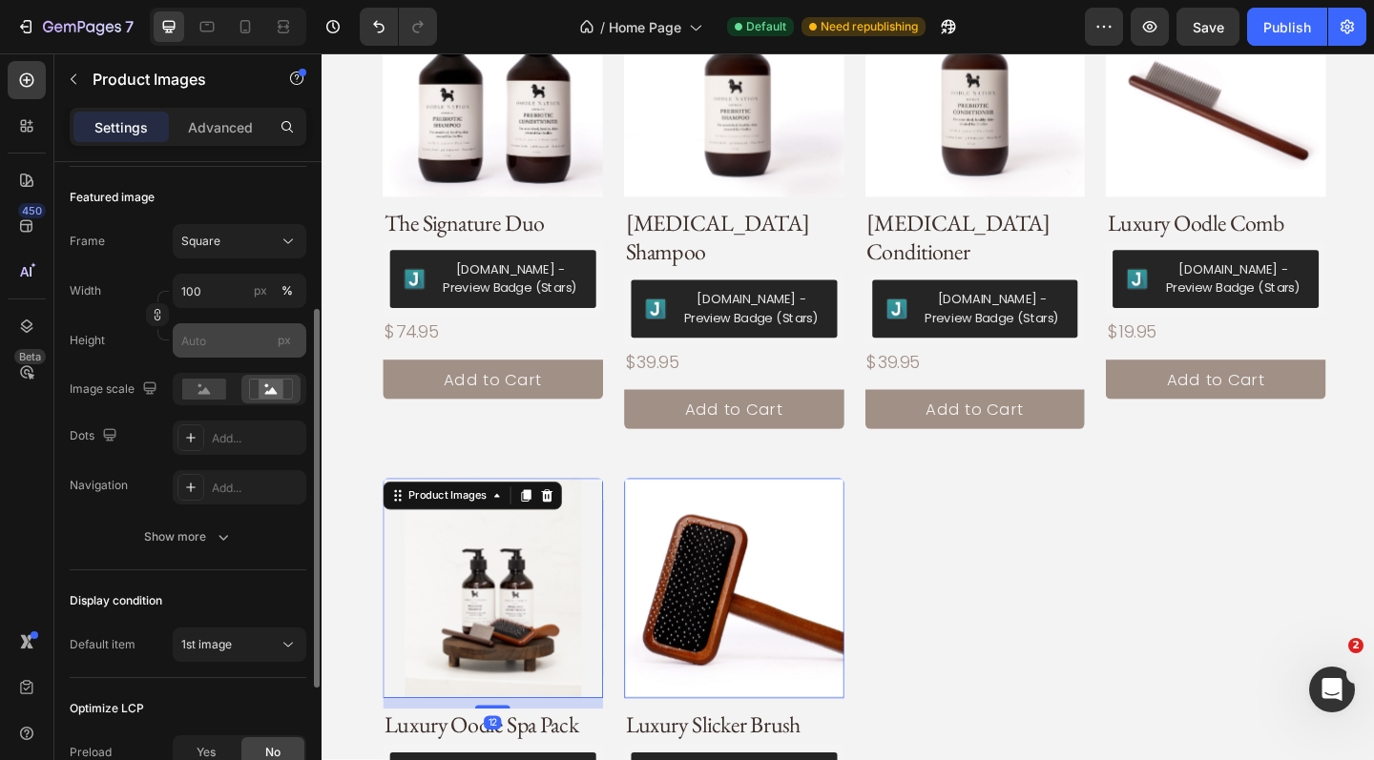
scroll to position [267, 0]
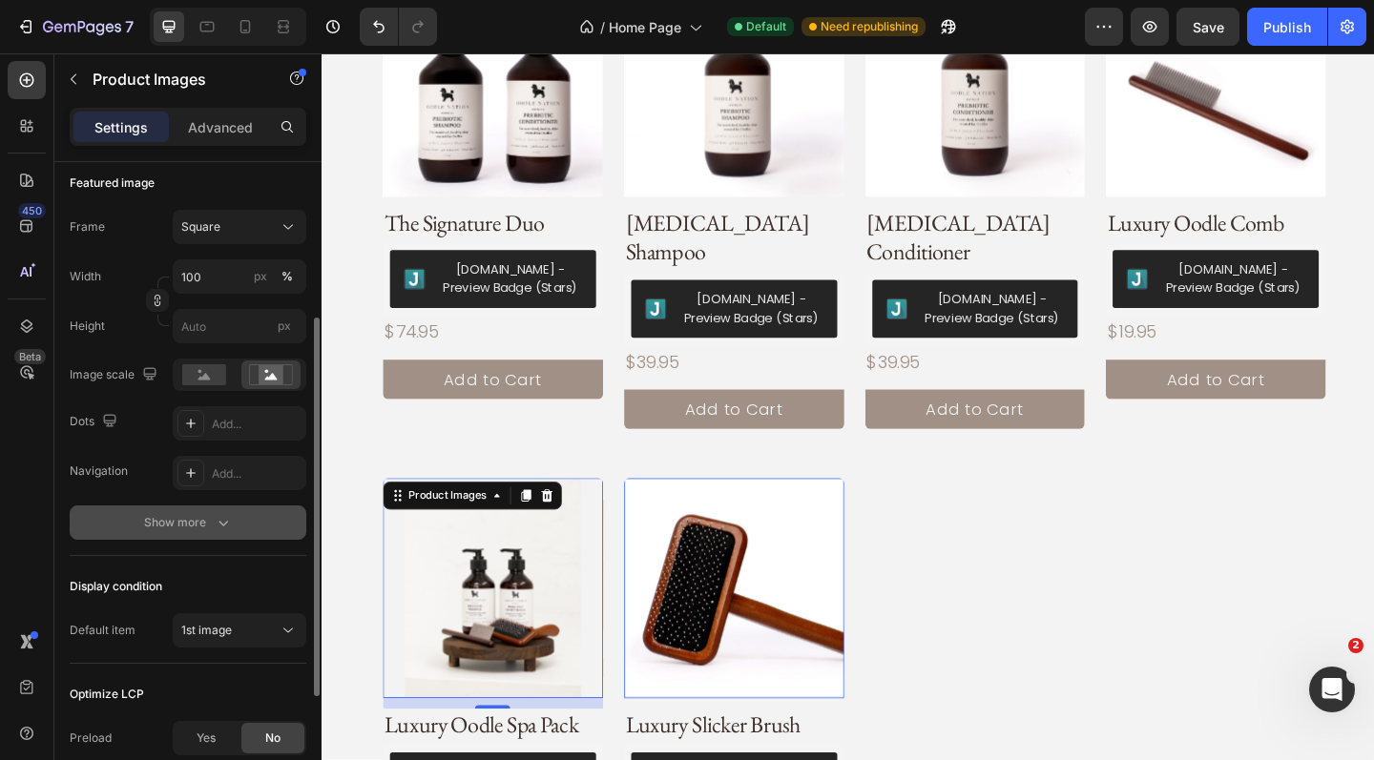
click at [223, 530] on icon "button" at bounding box center [223, 522] width 19 height 19
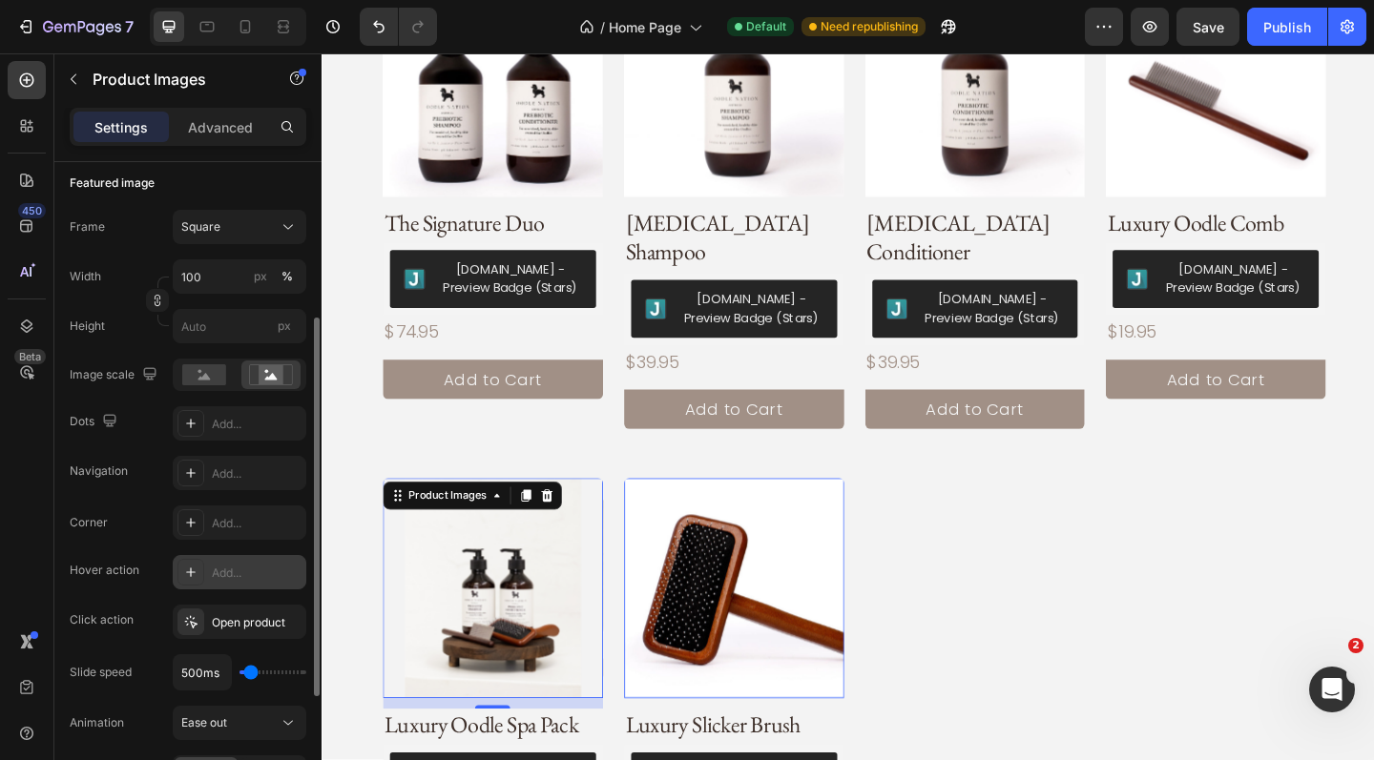
click at [257, 568] on div "Add..." at bounding box center [257, 573] width 90 height 17
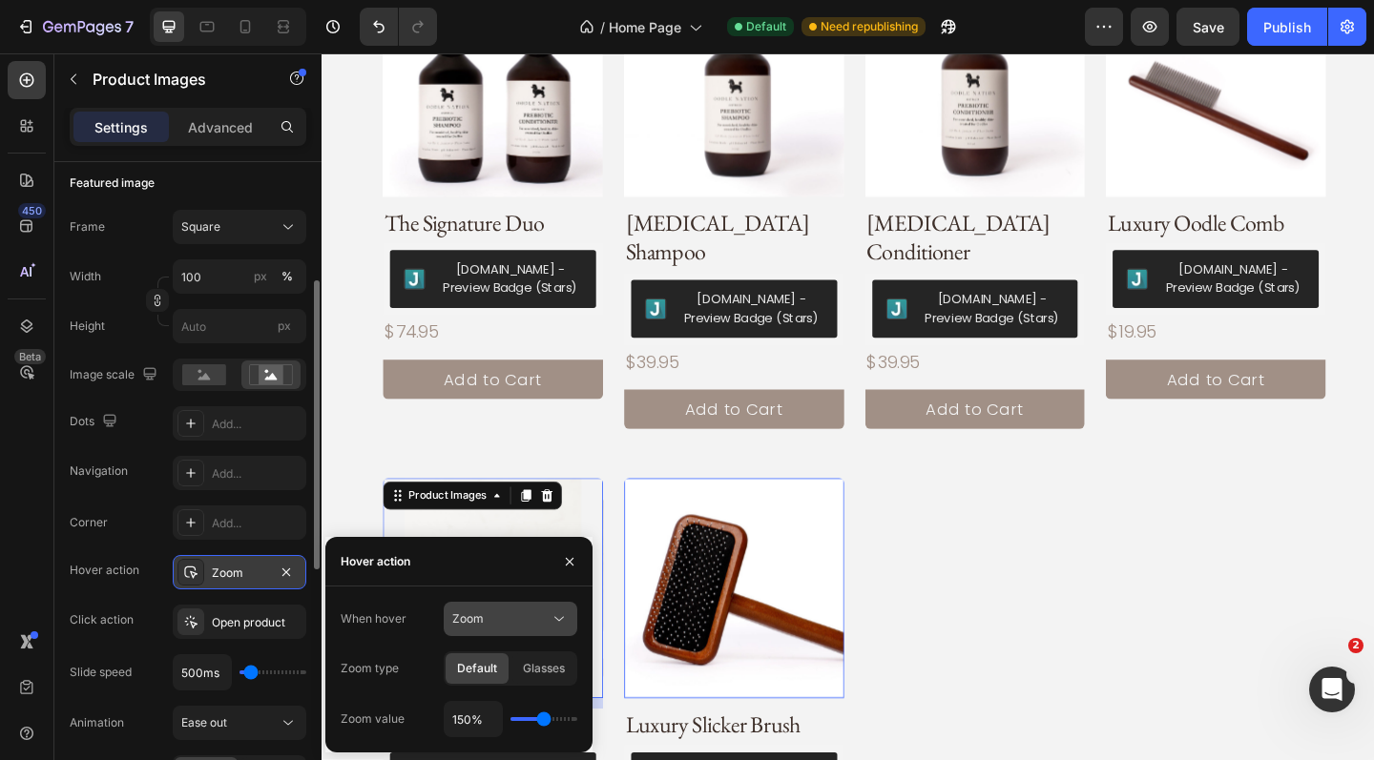
click at [502, 620] on div "Zoom" at bounding box center [500, 619] width 97 height 17
click at [488, 698] on span "Show other image" at bounding box center [501, 702] width 98 height 17
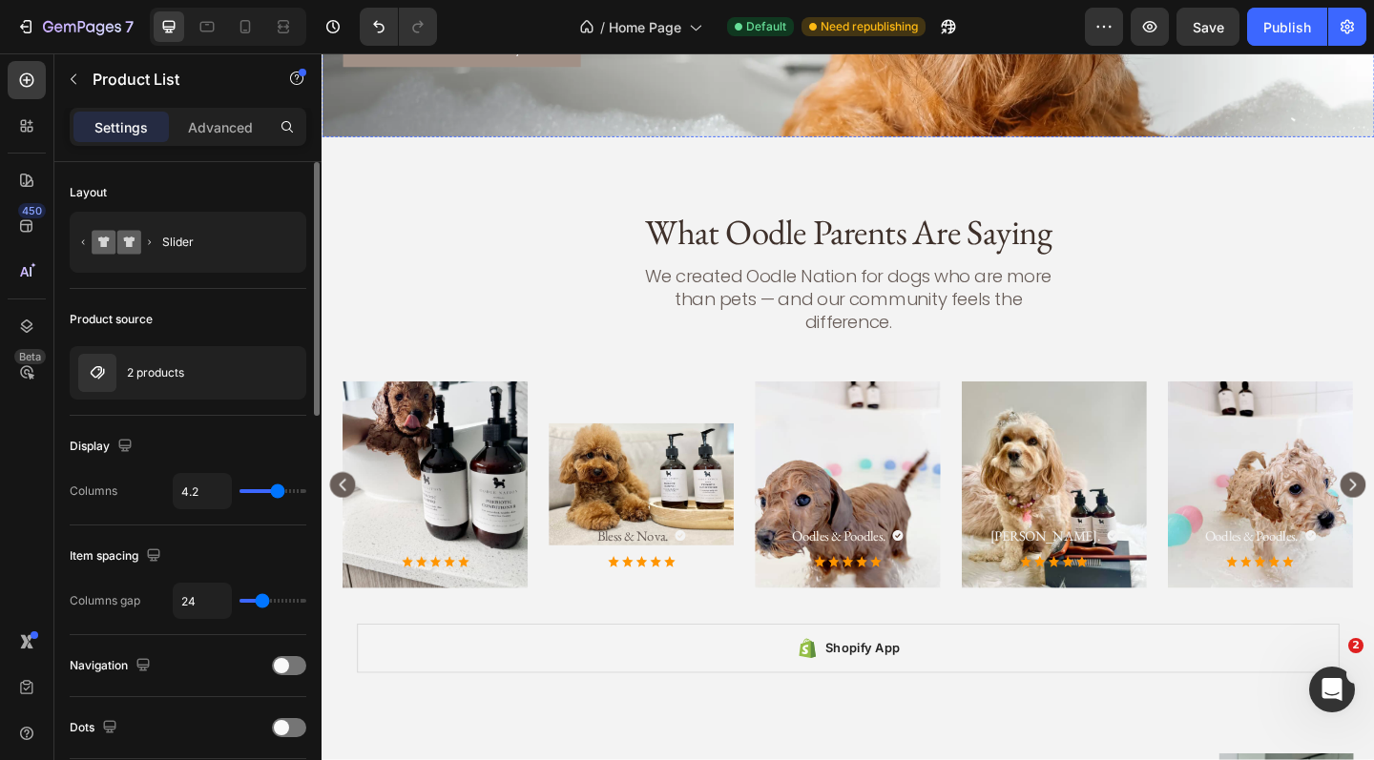
scroll to position [3042, 0]
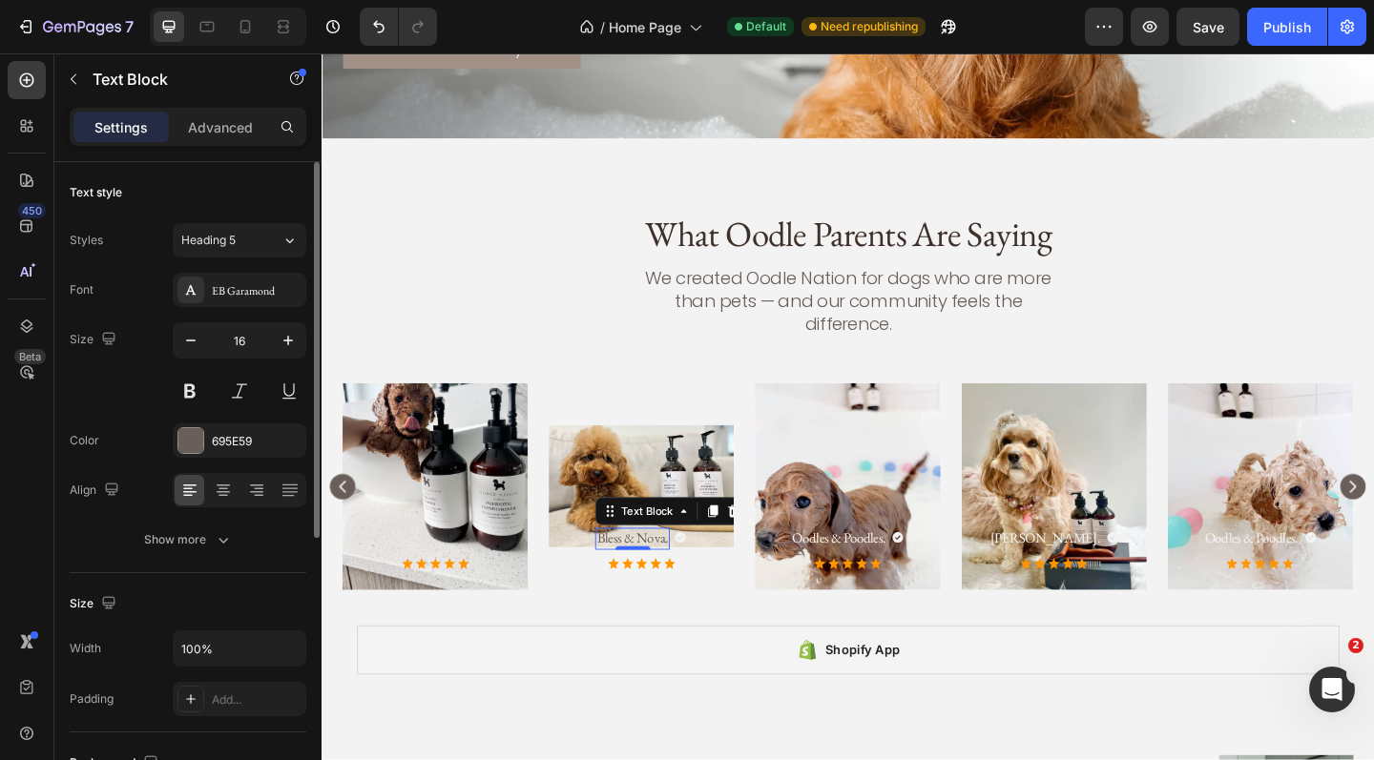
click at [669, 572] on p "Bless & Nova." at bounding box center [659, 582] width 77 height 20
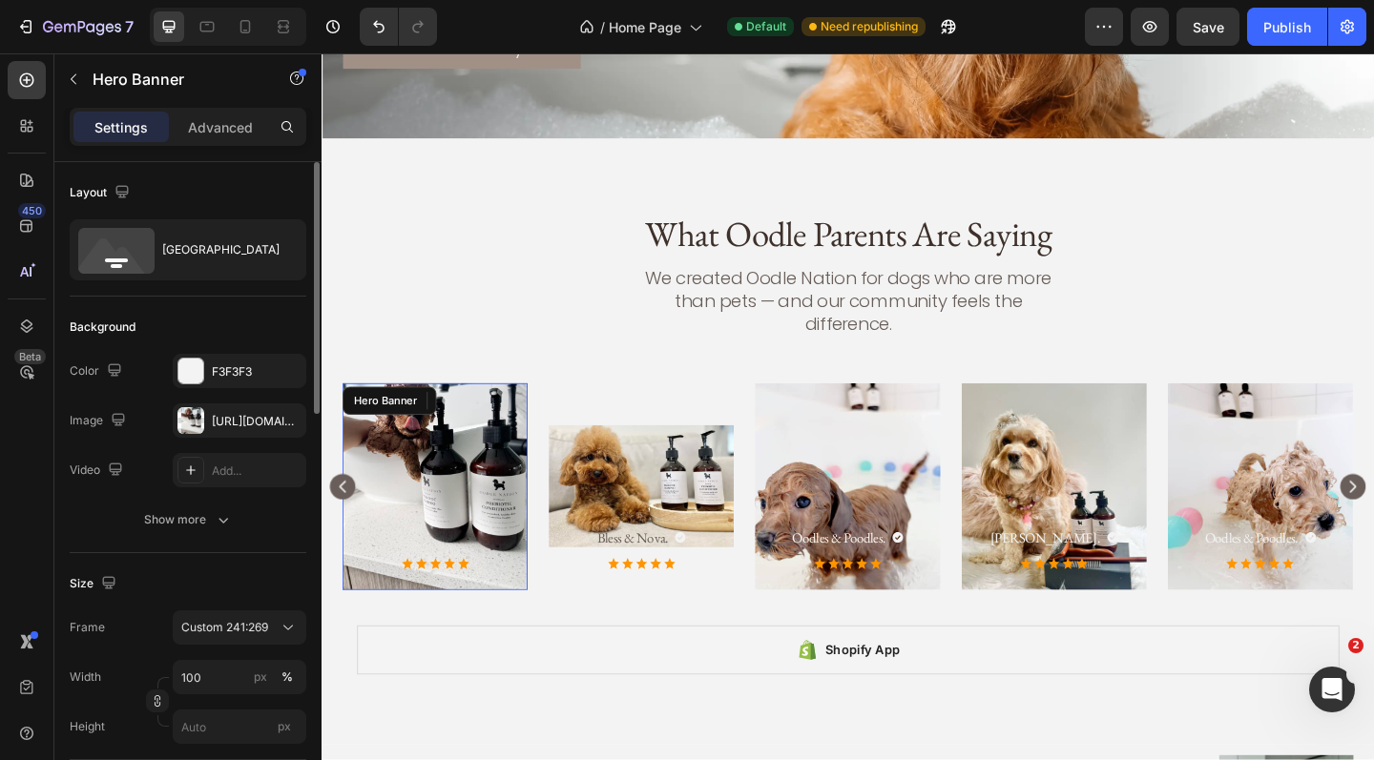
click at [444, 583] on div "Icon Icon Icon Icon Icon Icon List" at bounding box center [444, 610] width 201 height 55
click at [650, 572] on p "Bless & Nova." at bounding box center [659, 582] width 77 height 20
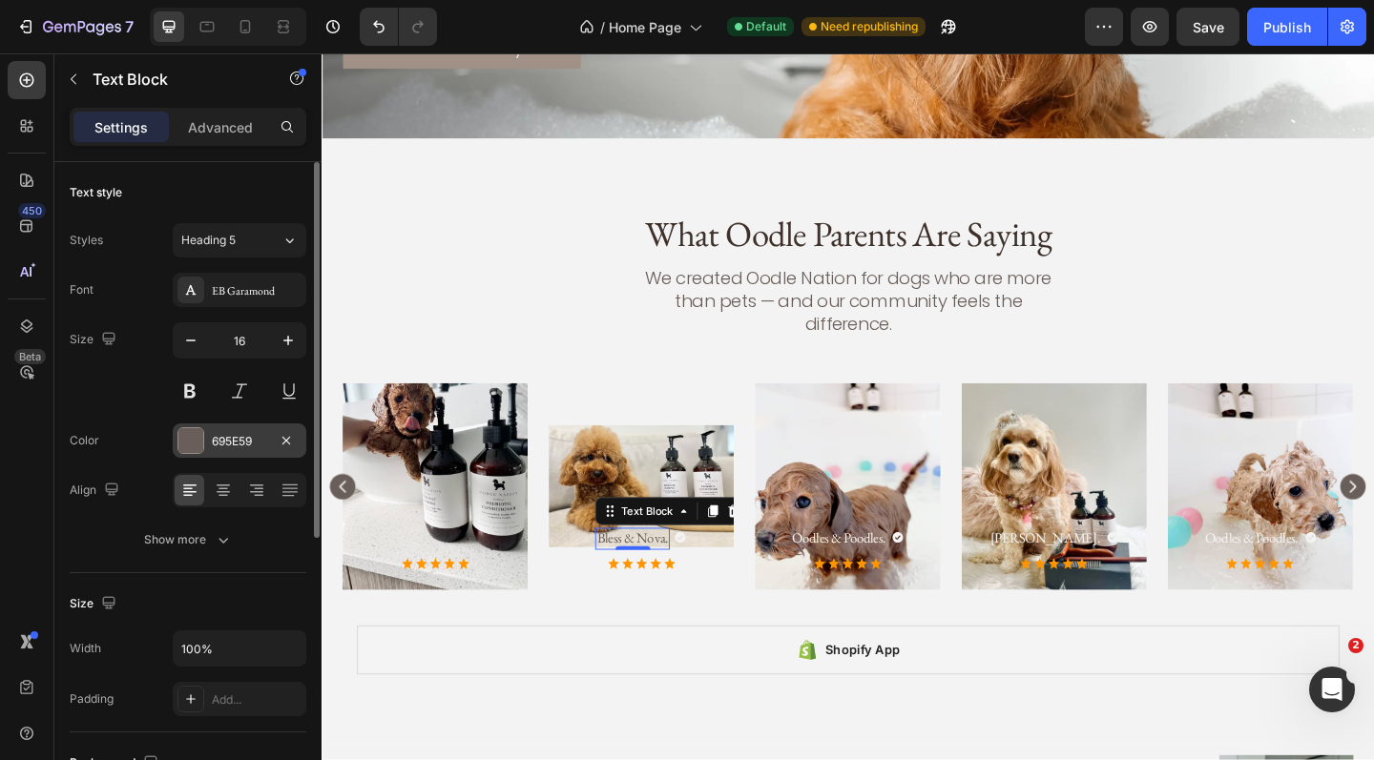
click at [195, 440] on div at bounding box center [190, 440] width 25 height 25
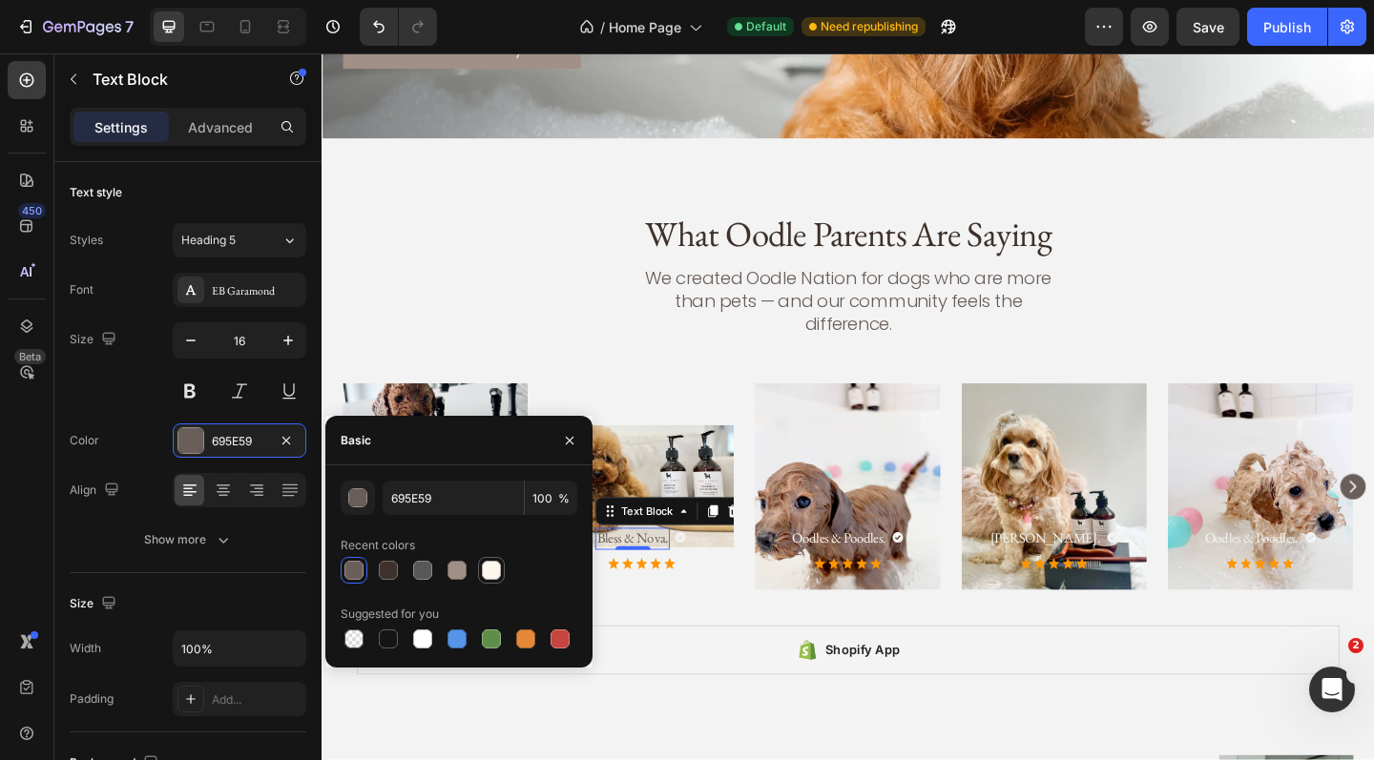
click at [498, 571] on div at bounding box center [491, 570] width 19 height 19
type input "FCF6ED"
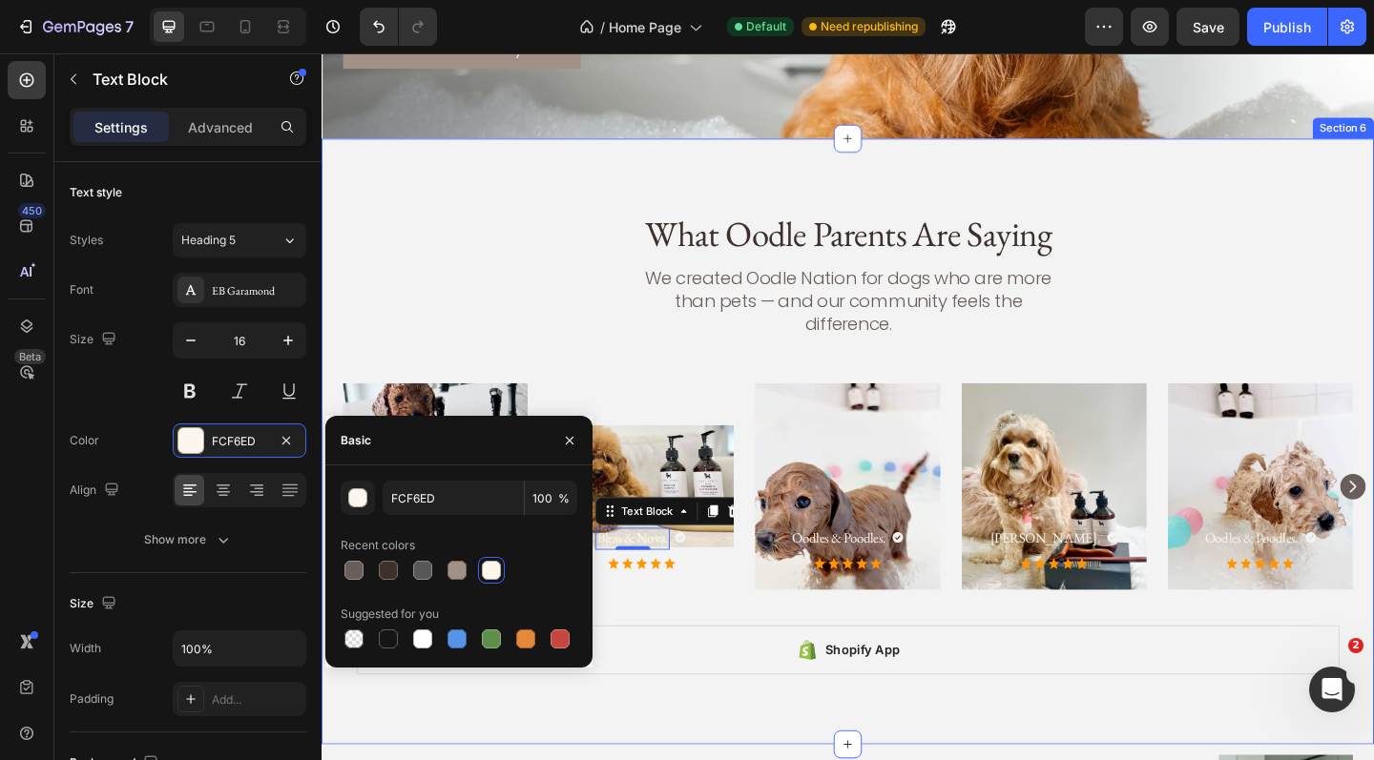
click at [784, 622] on div "Icon Icon Icon Icon Icon Icon List Hero Banner Bless & Nova. Text Block 0 Icon …" at bounding box center [893, 537] width 1099 height 248
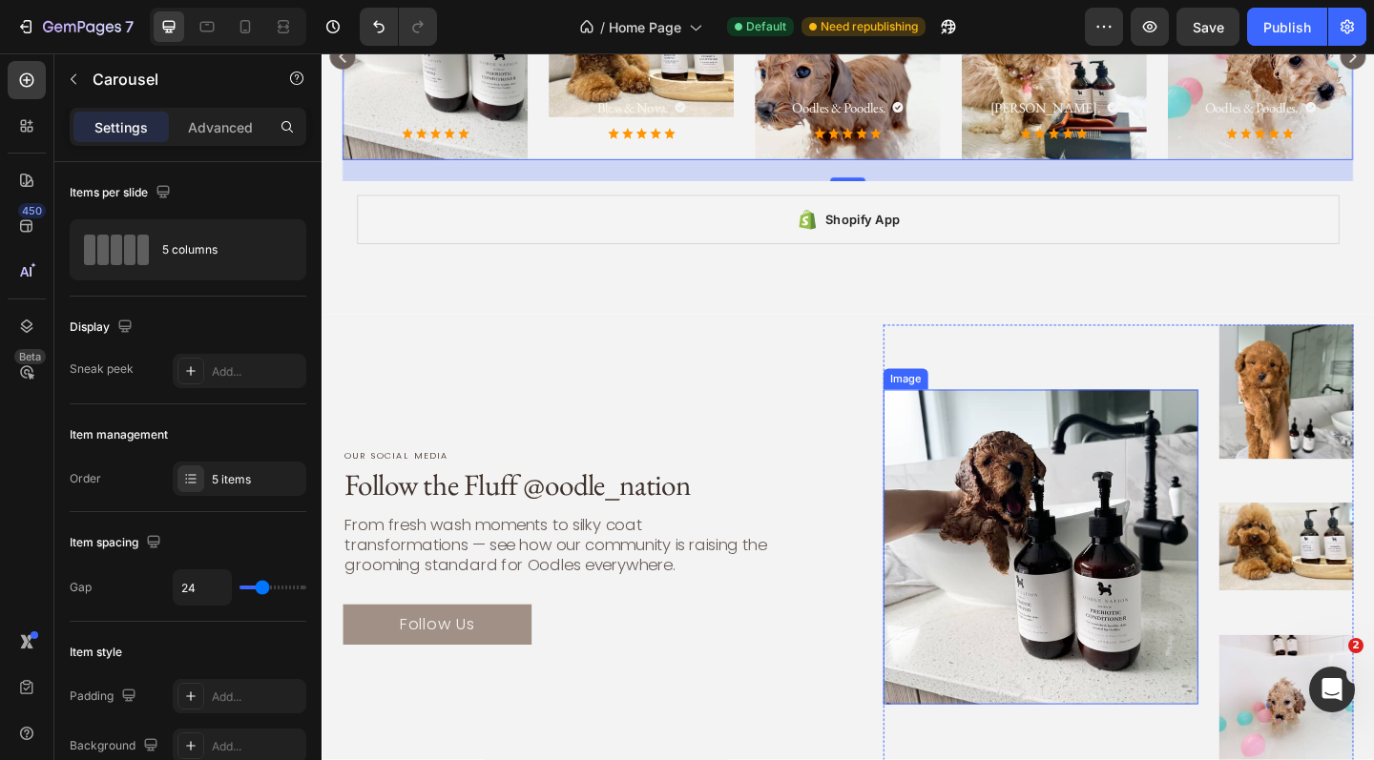
scroll to position [3771, 0]
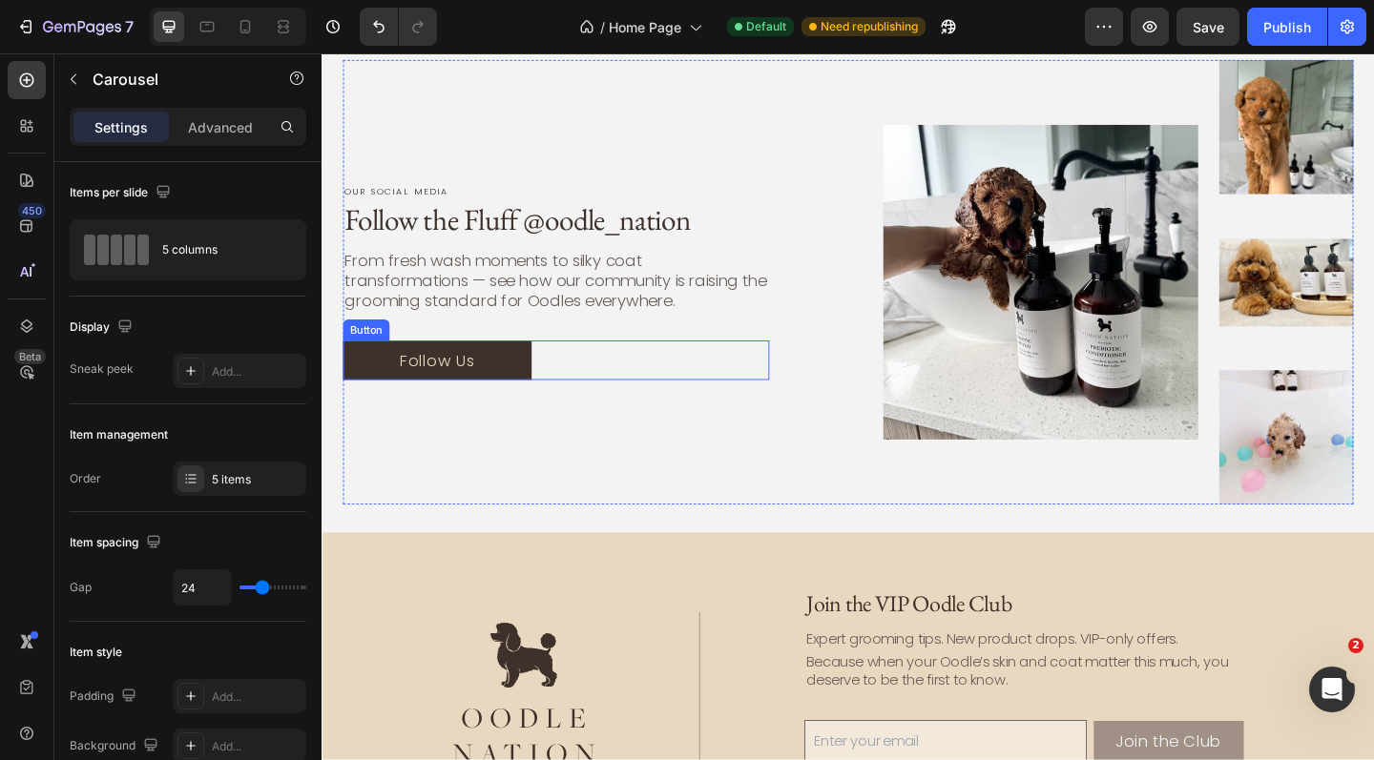
click at [488, 393] on link "Follow Us" at bounding box center [446, 388] width 205 height 44
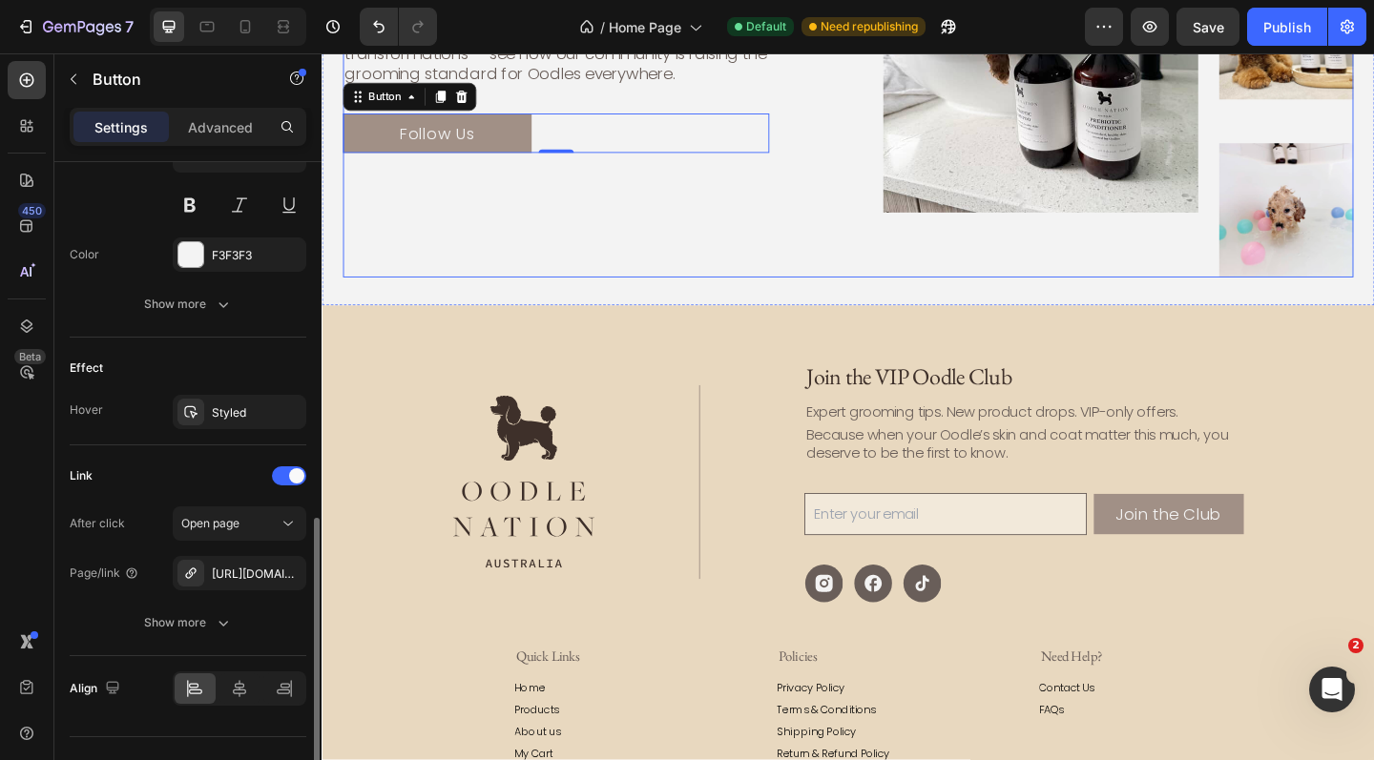
scroll to position [4024, 0]
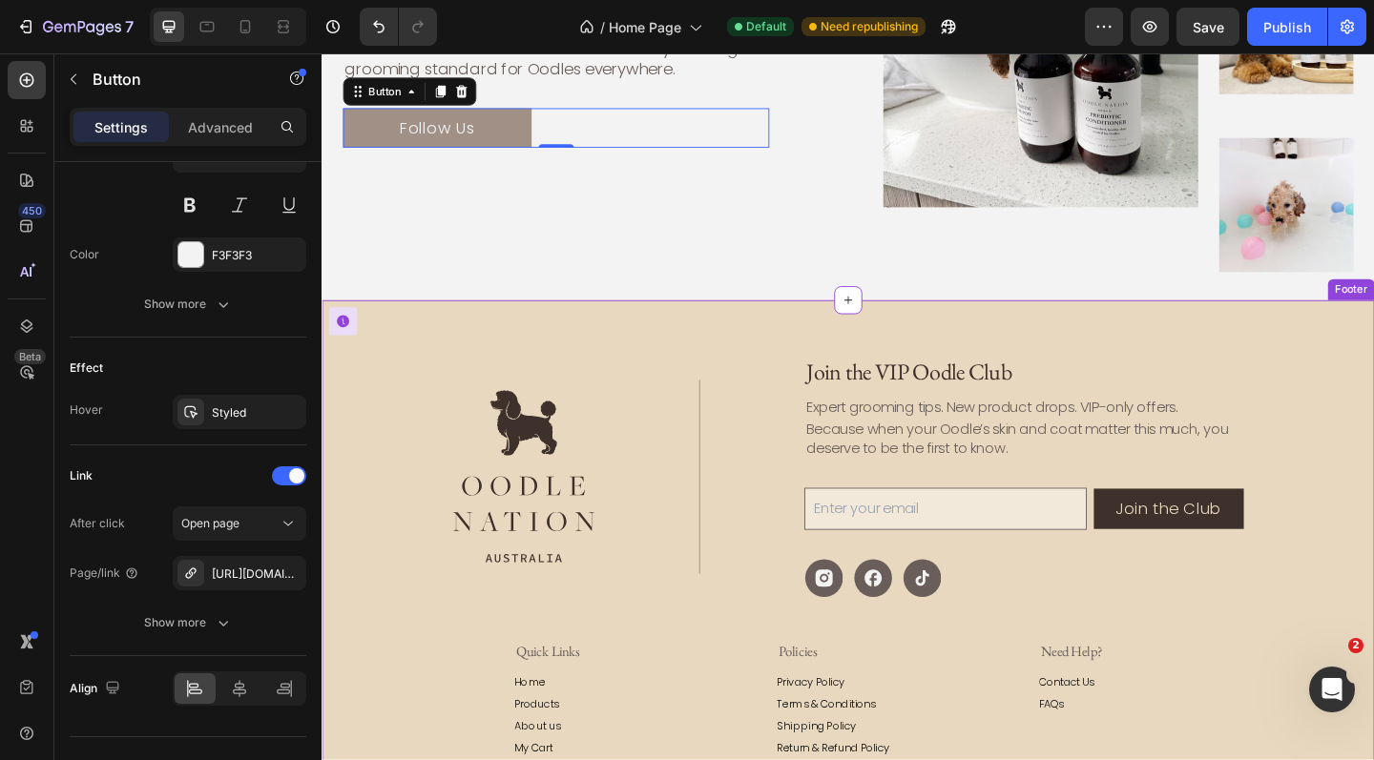
click at [1265, 550] on div "Join the Club" at bounding box center [1242, 549] width 115 height 25
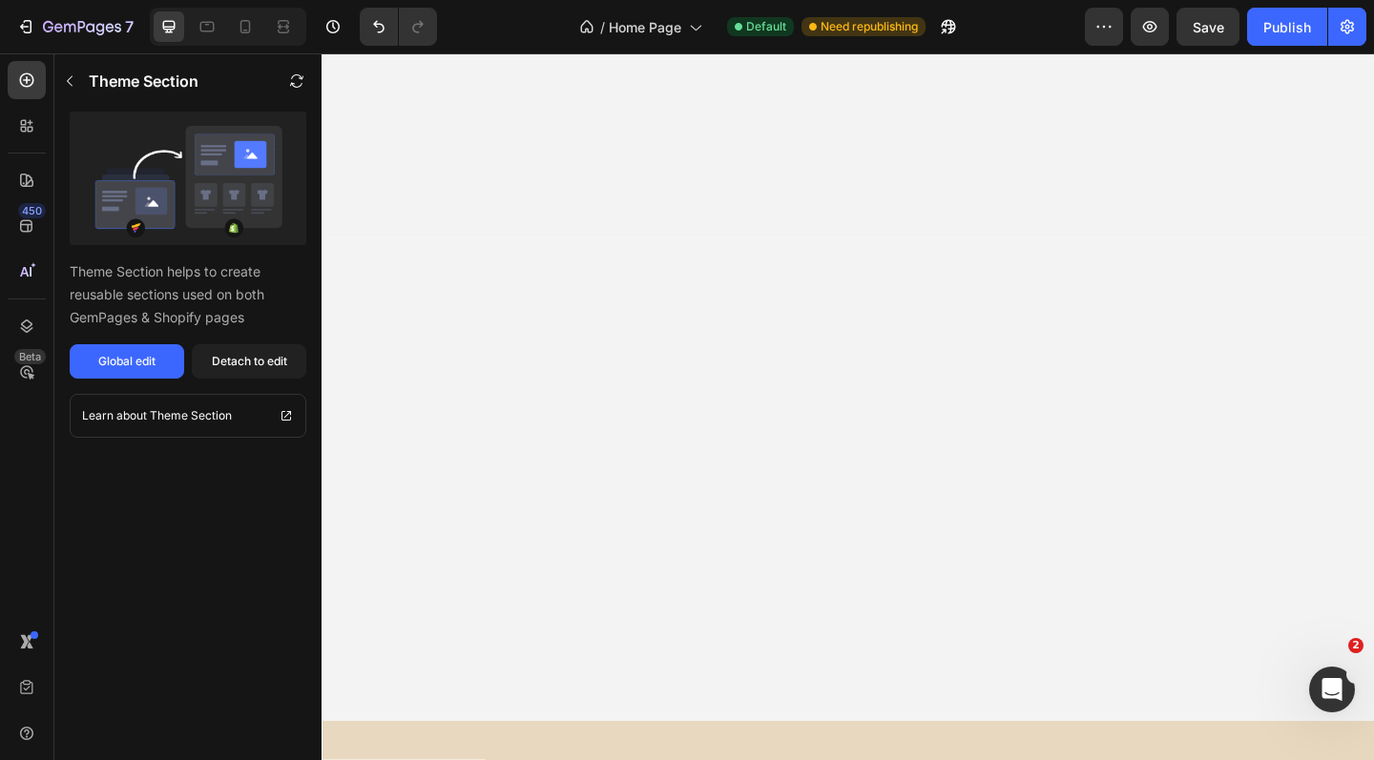
scroll to position [0, 0]
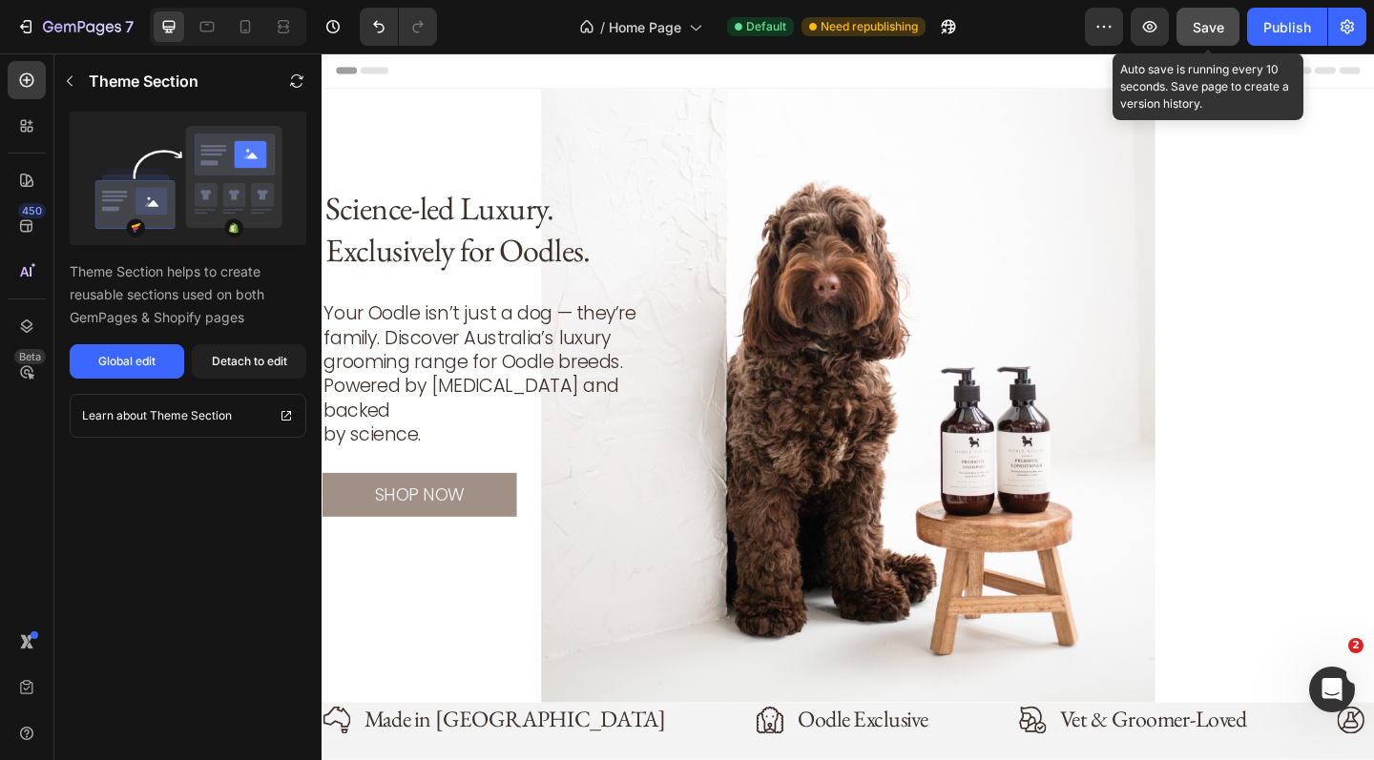
click at [1223, 24] on span "Save" at bounding box center [1208, 27] width 31 height 16
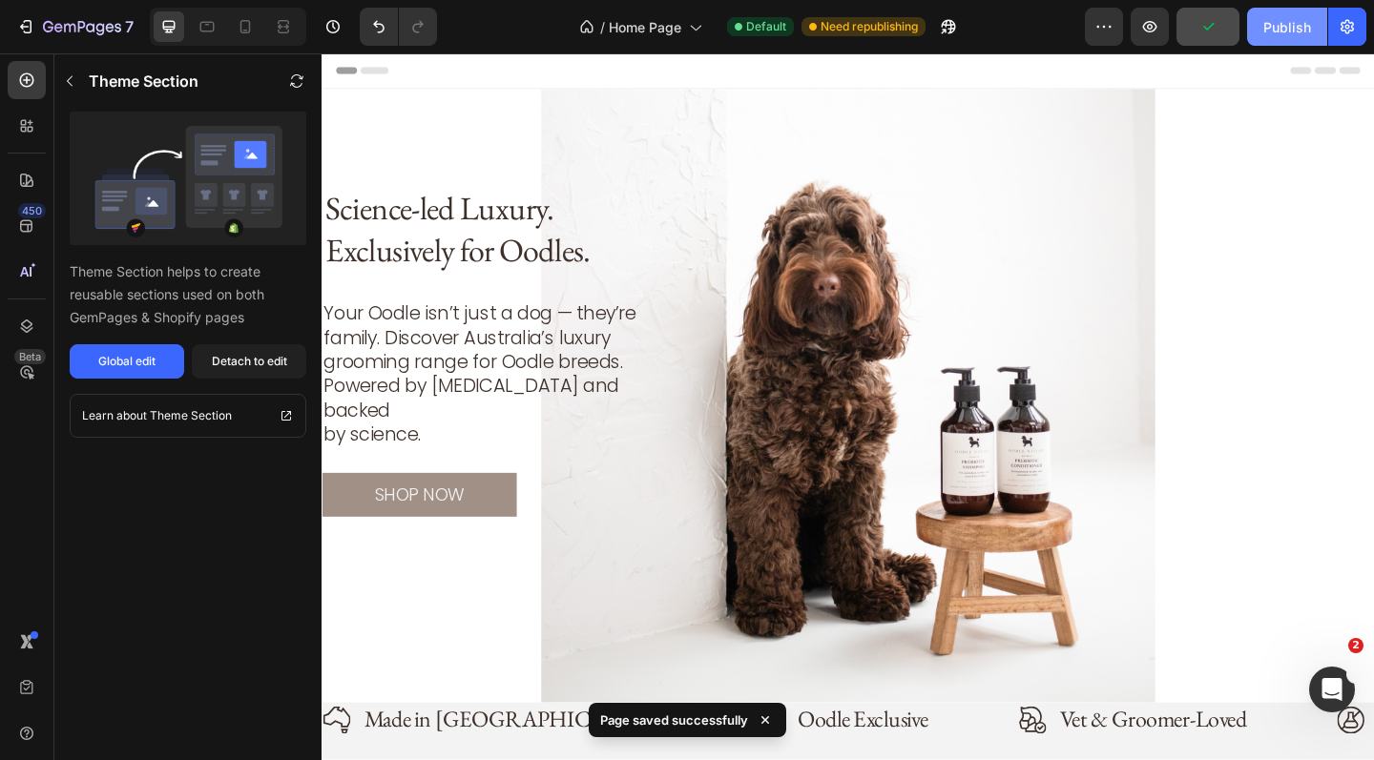
click at [1301, 31] on div "Publish" at bounding box center [1287, 27] width 48 height 20
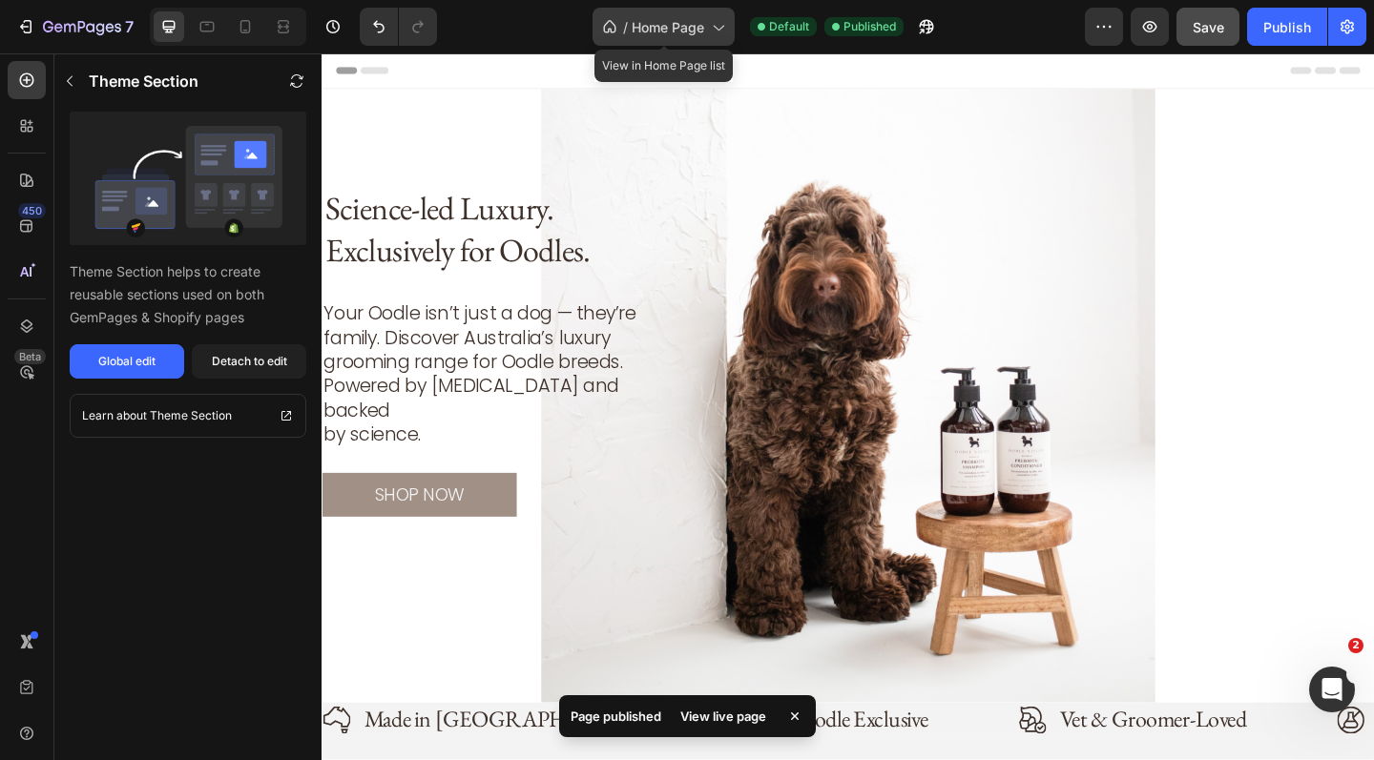
click at [726, 31] on icon at bounding box center [717, 26] width 19 height 19
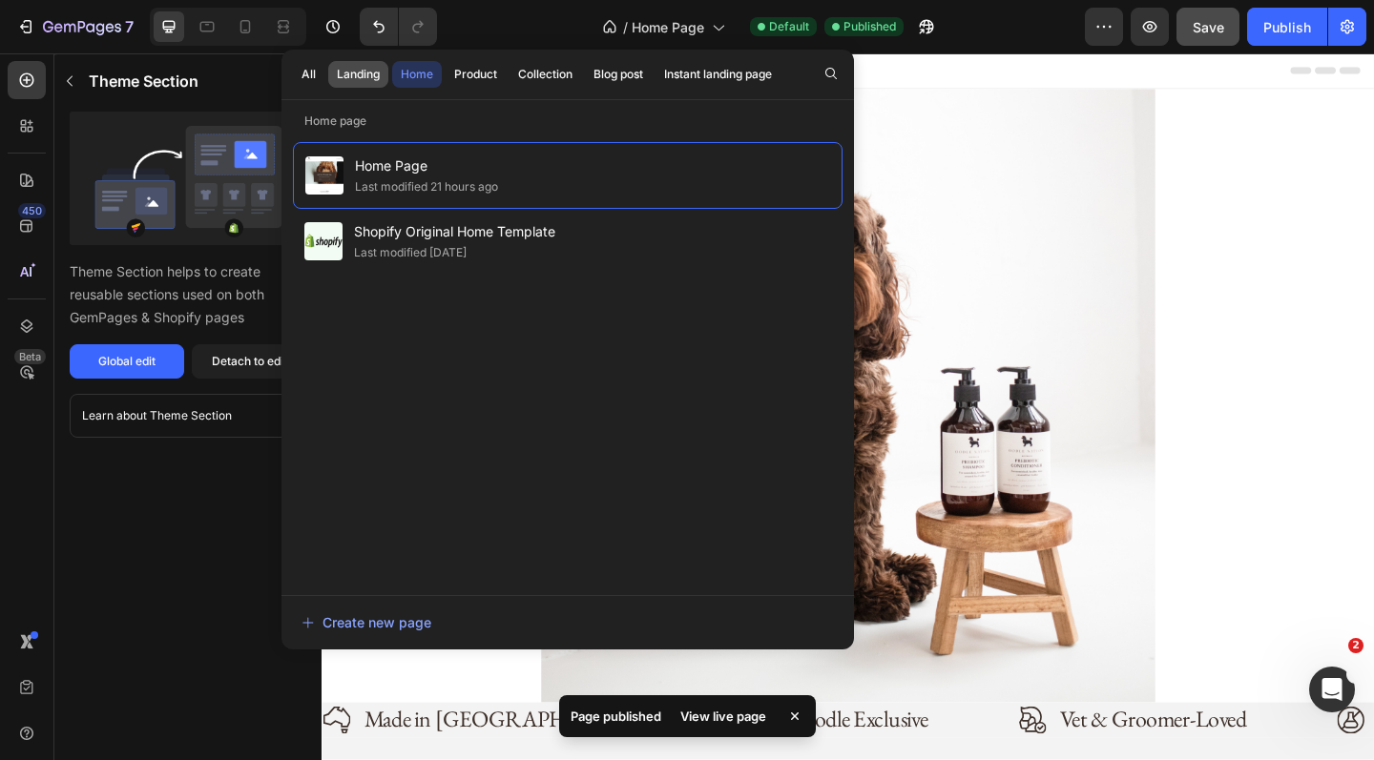
click at [350, 72] on div "Landing" at bounding box center [358, 74] width 43 height 17
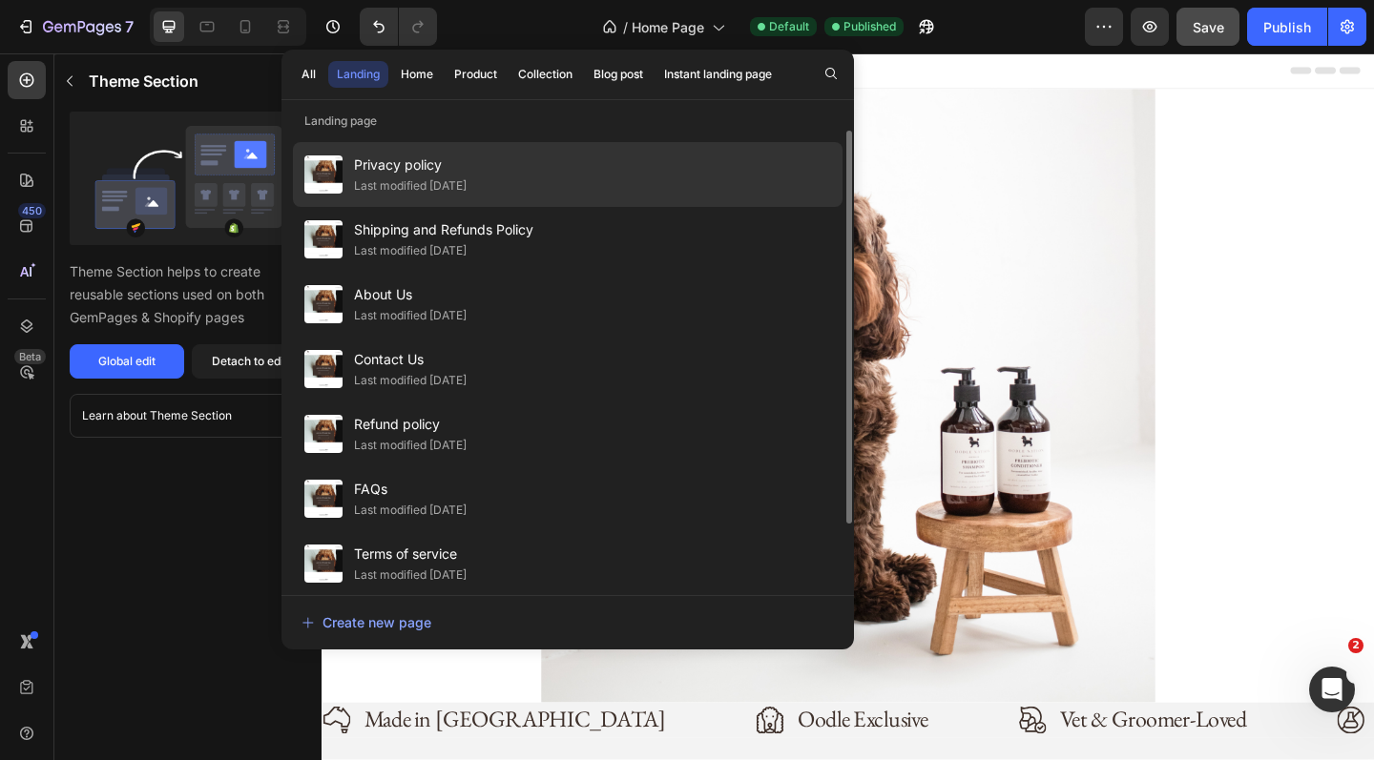
click at [407, 173] on span "Privacy policy" at bounding box center [410, 165] width 113 height 23
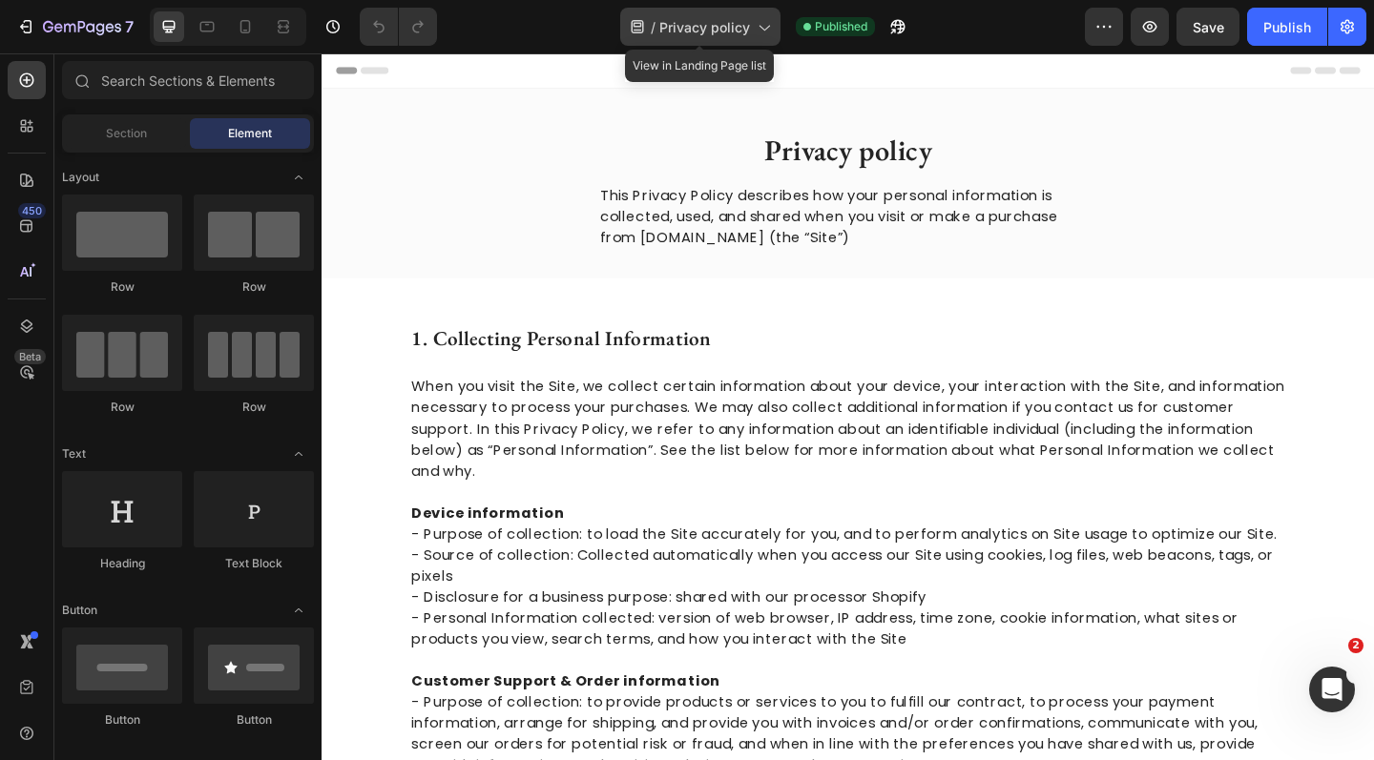
click at [763, 34] on icon at bounding box center [763, 26] width 19 height 19
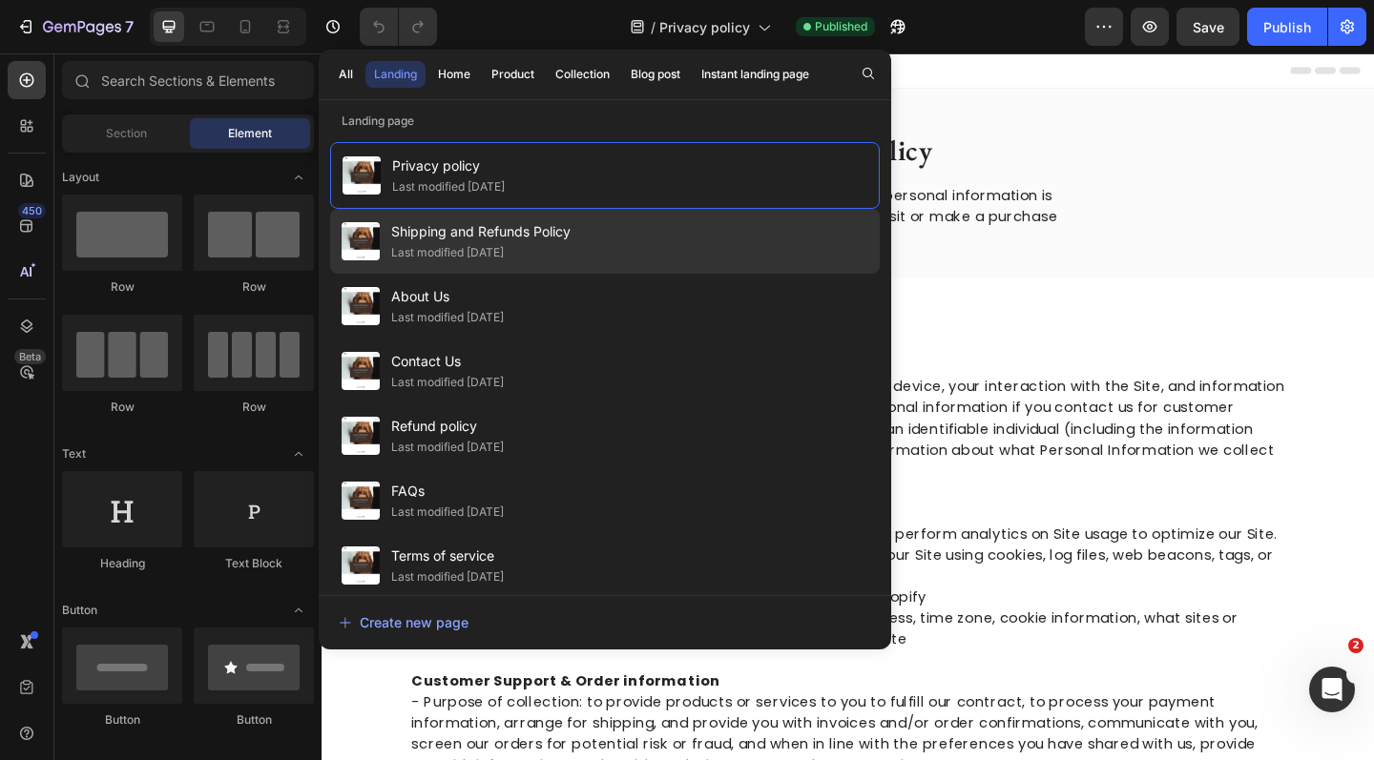
click at [462, 238] on span "Shipping and Refunds Policy" at bounding box center [480, 231] width 179 height 23
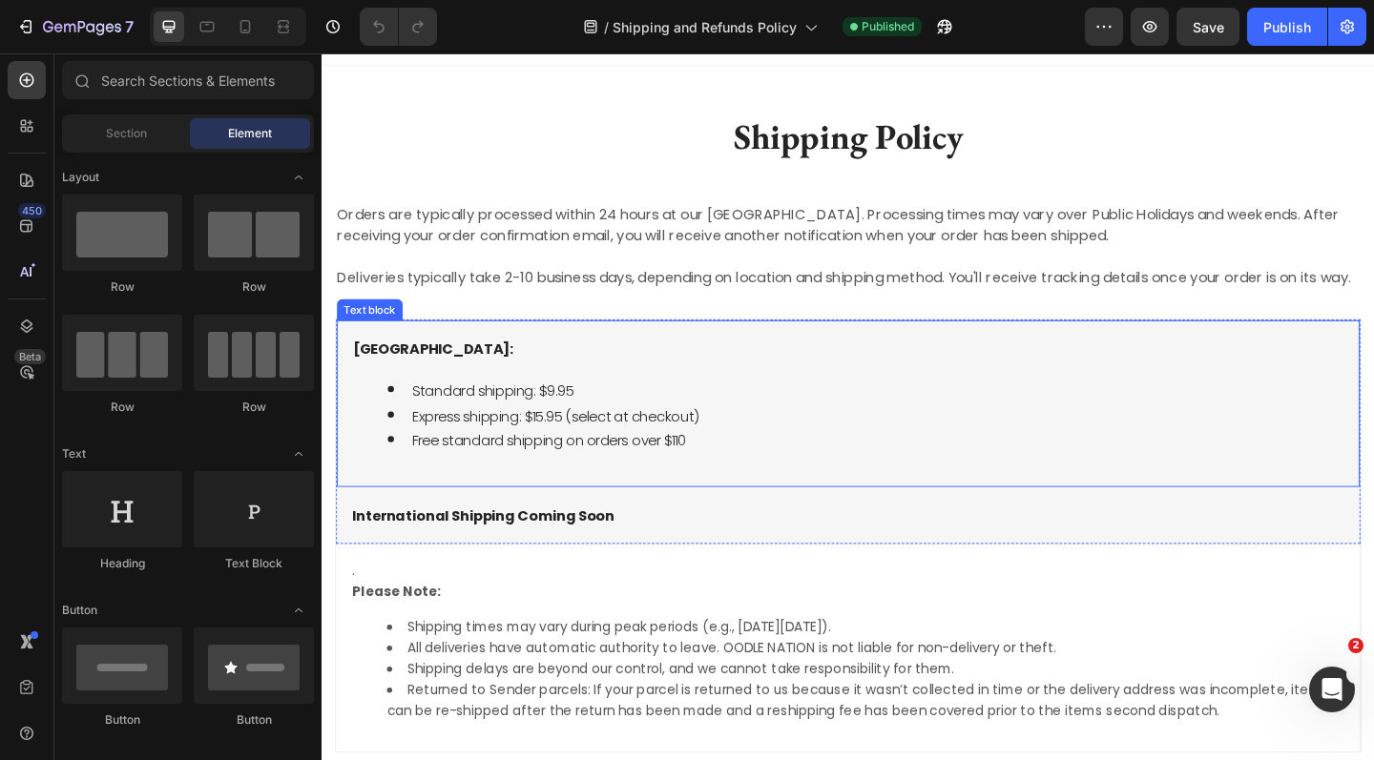
scroll to position [26, 0]
click at [709, 486] on span "Free standard shipping on orders over $110" at bounding box center [569, 475] width 298 height 22
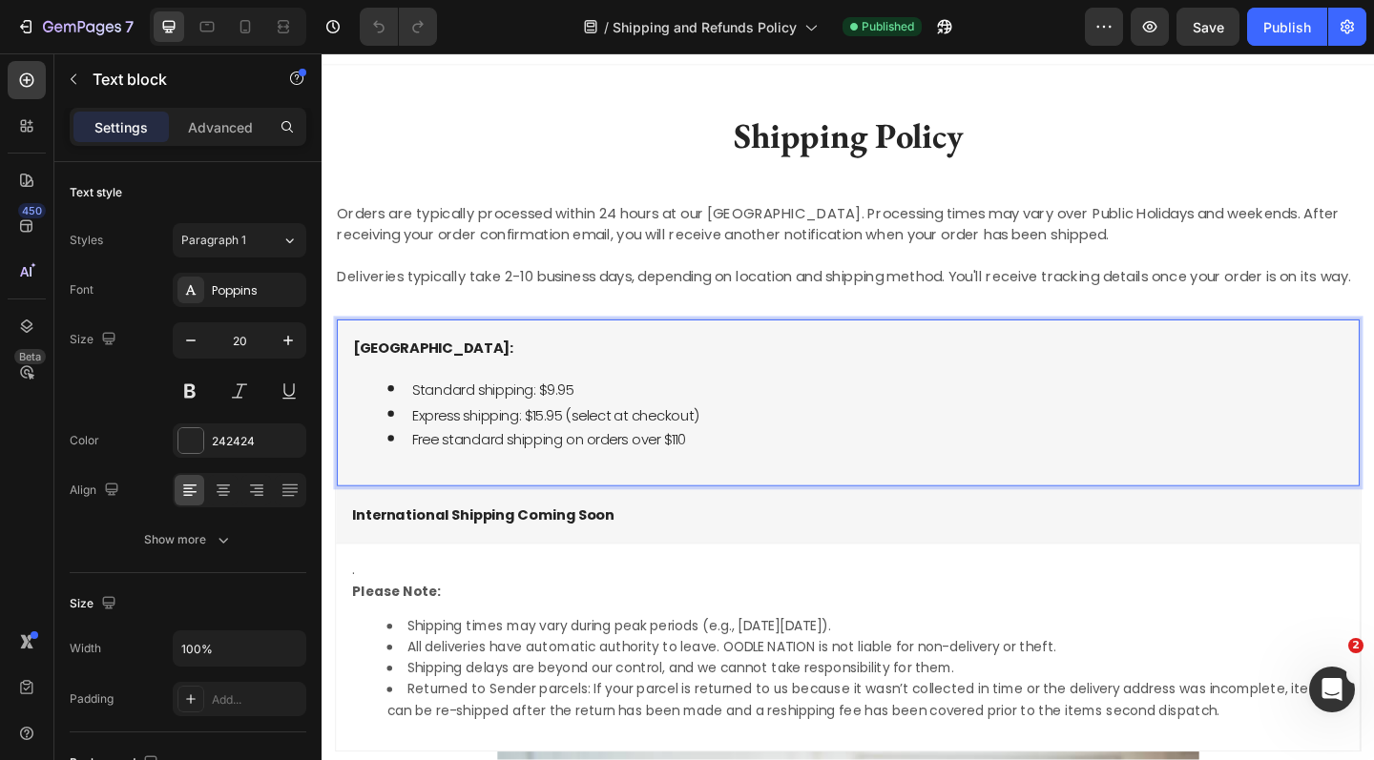
click at [709, 486] on span "Free standard shipping on orders over $110" at bounding box center [569, 475] width 298 height 22
click at [757, 509] on div "[GEOGRAPHIC_DATA]: Standard shipping: $9.95 Express shipping: $15.95 (select at…" at bounding box center [894, 434] width 1082 height 151
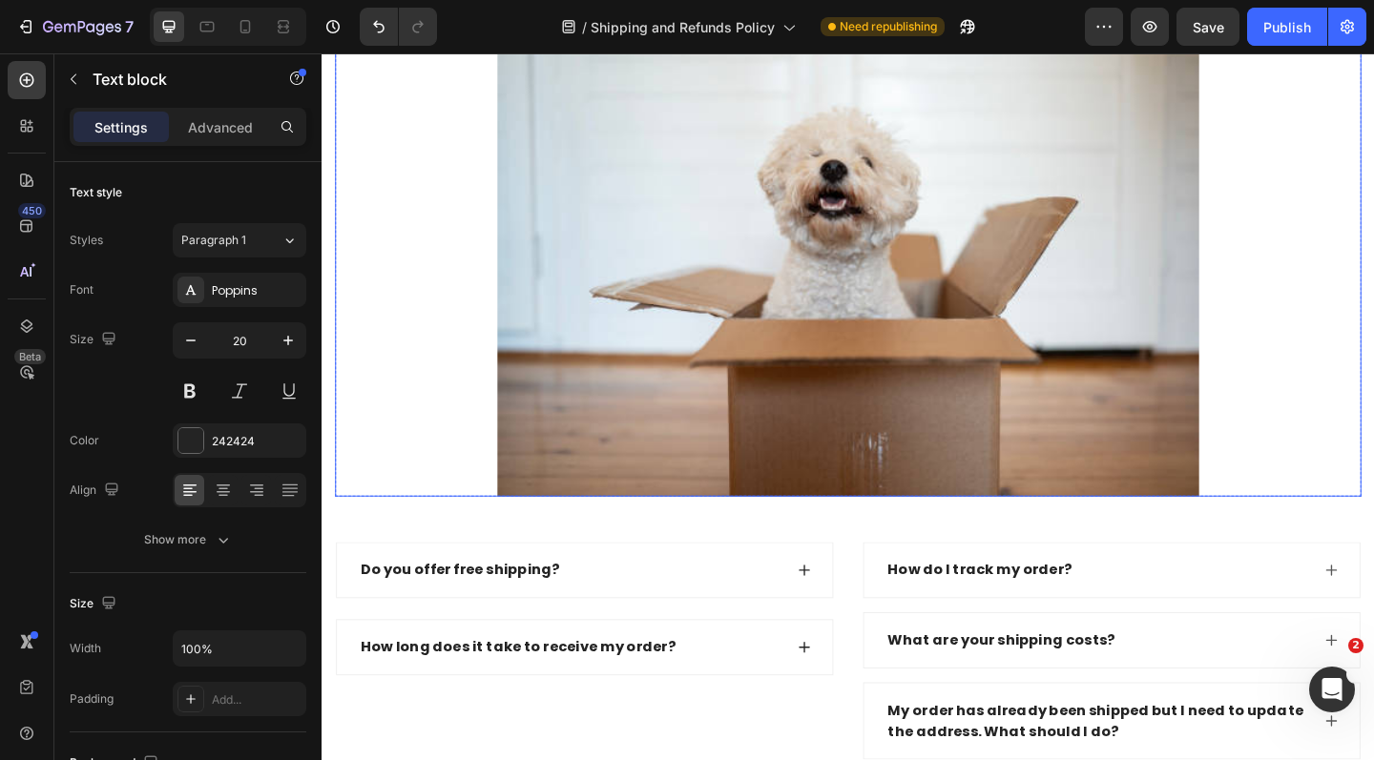
scroll to position [942, 0]
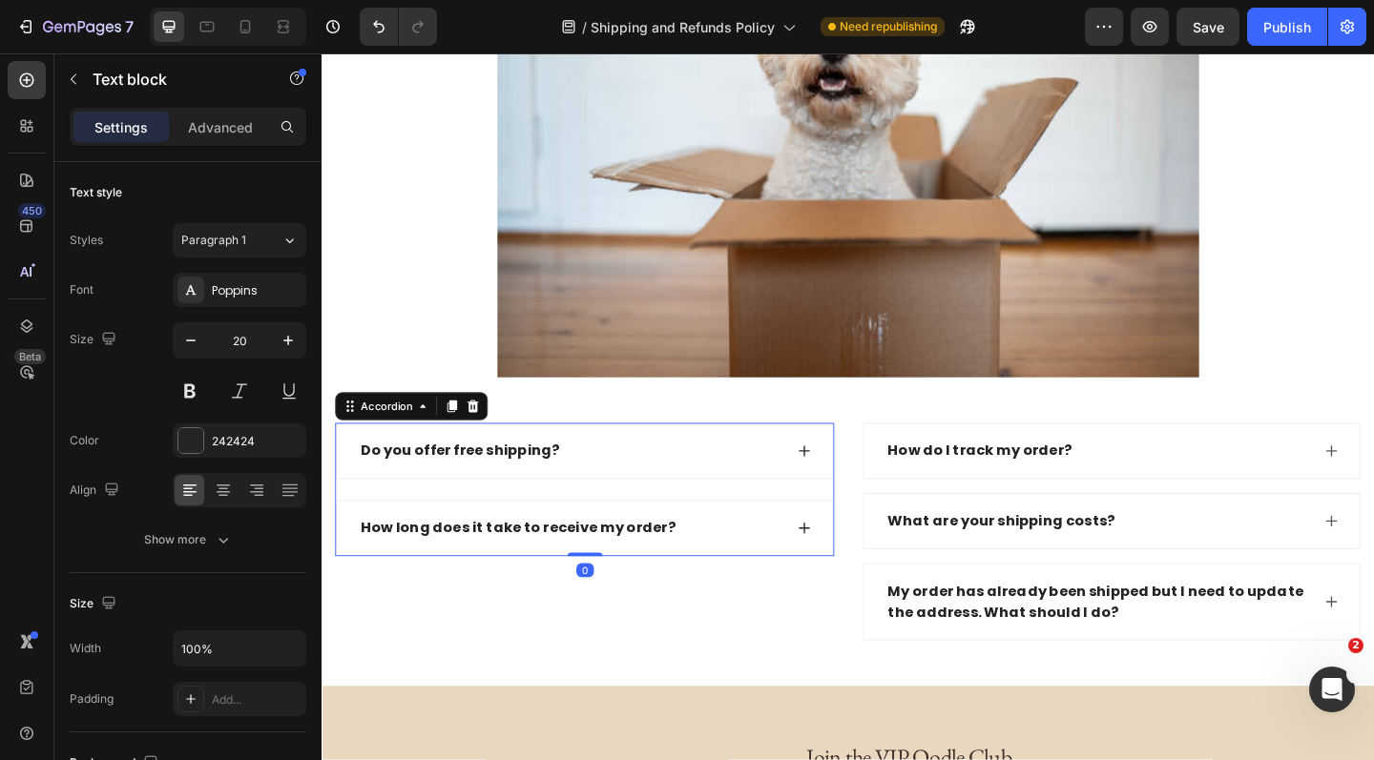
click at [845, 494] on icon at bounding box center [846, 486] width 15 height 15
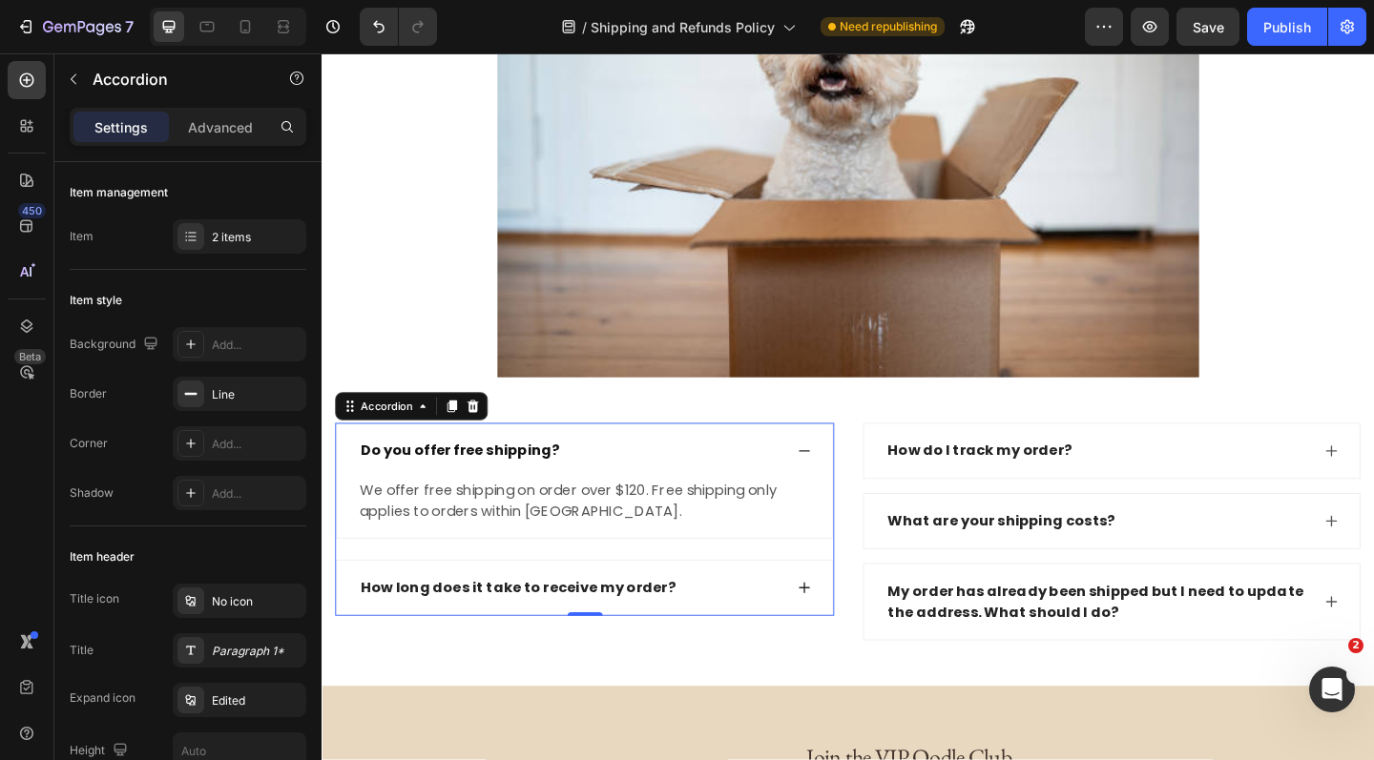
click at [844, 643] on icon at bounding box center [846, 635] width 15 height 15
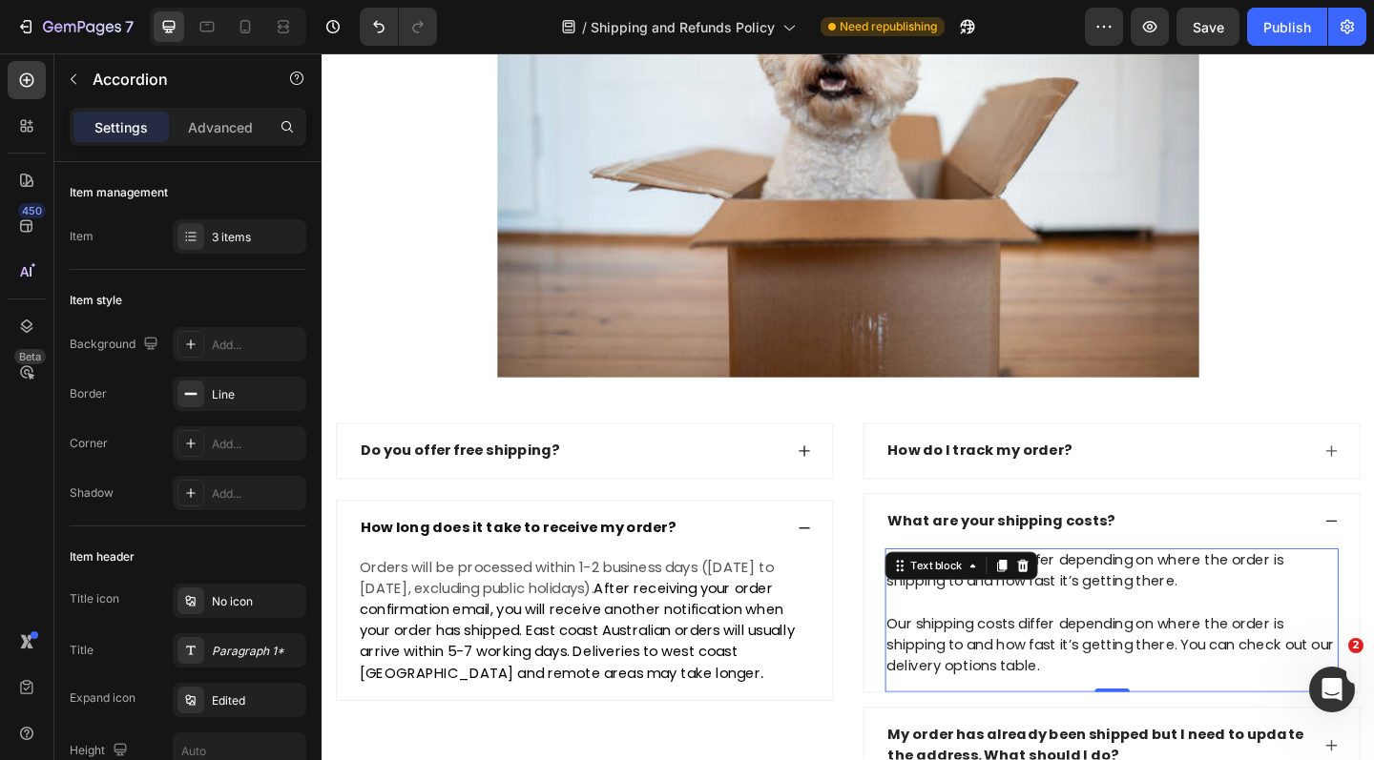
click at [1009, 732] on p "Our shipping costs differ depending on where the order is shipping to and how f…" at bounding box center [1180, 662] width 489 height 137
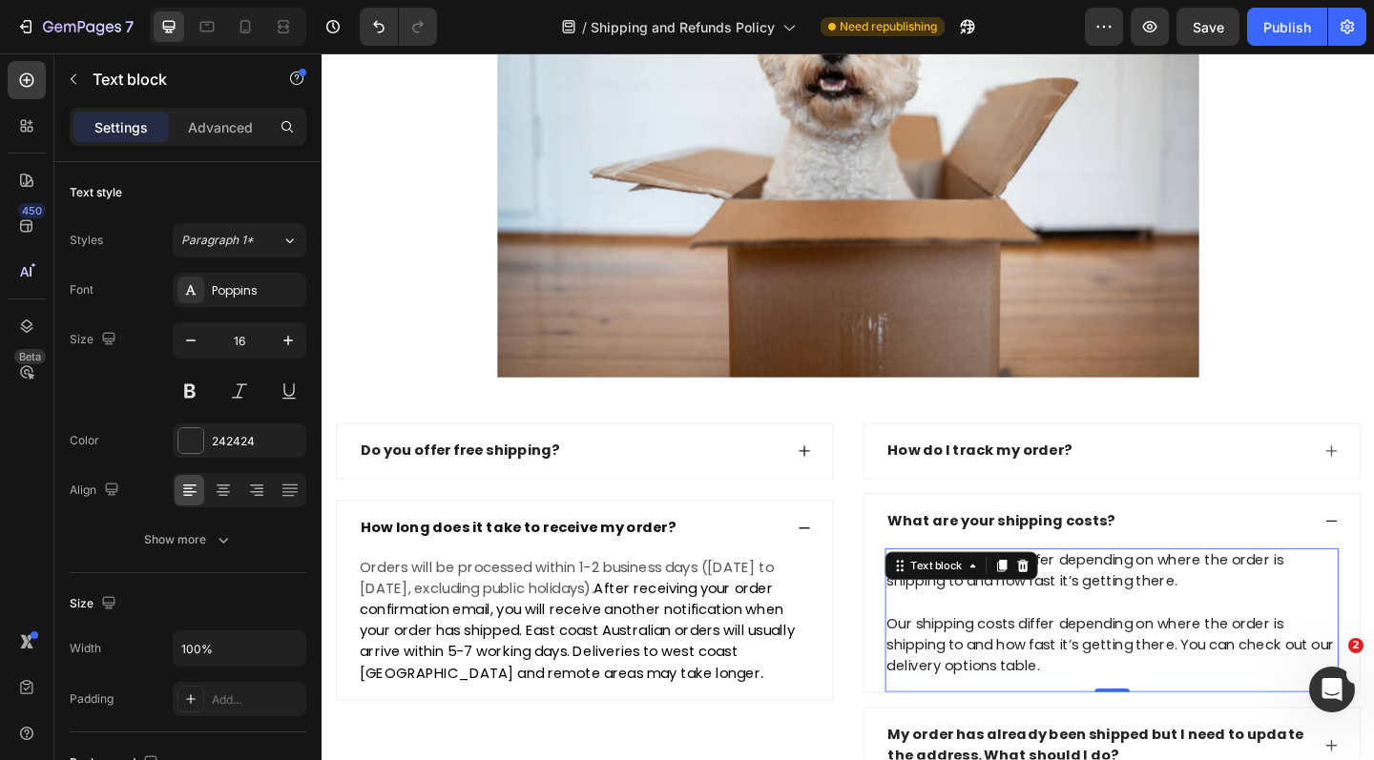
click at [1013, 722] on p "Our shipping costs differ depending on where the order is shipping to and how f…" at bounding box center [1180, 662] width 489 height 137
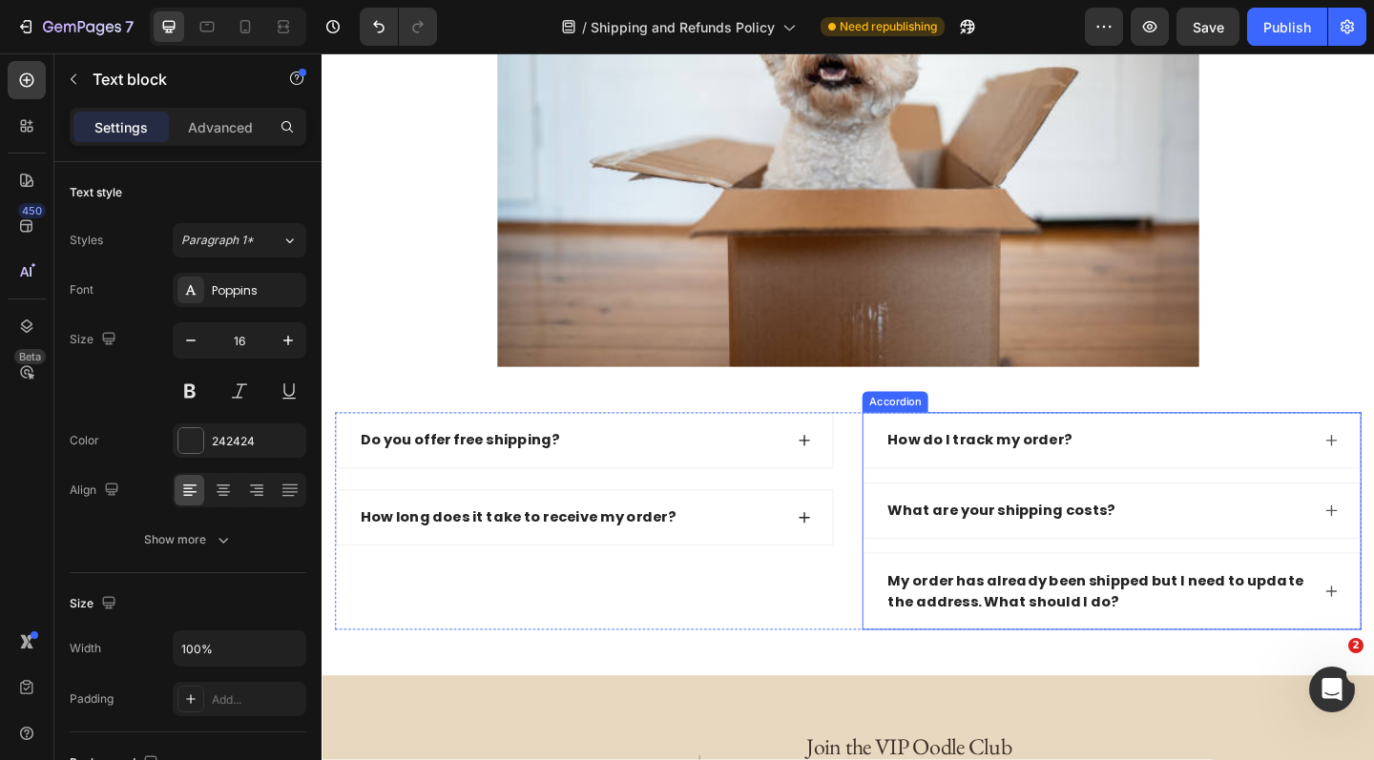
scroll to position [959, 0]
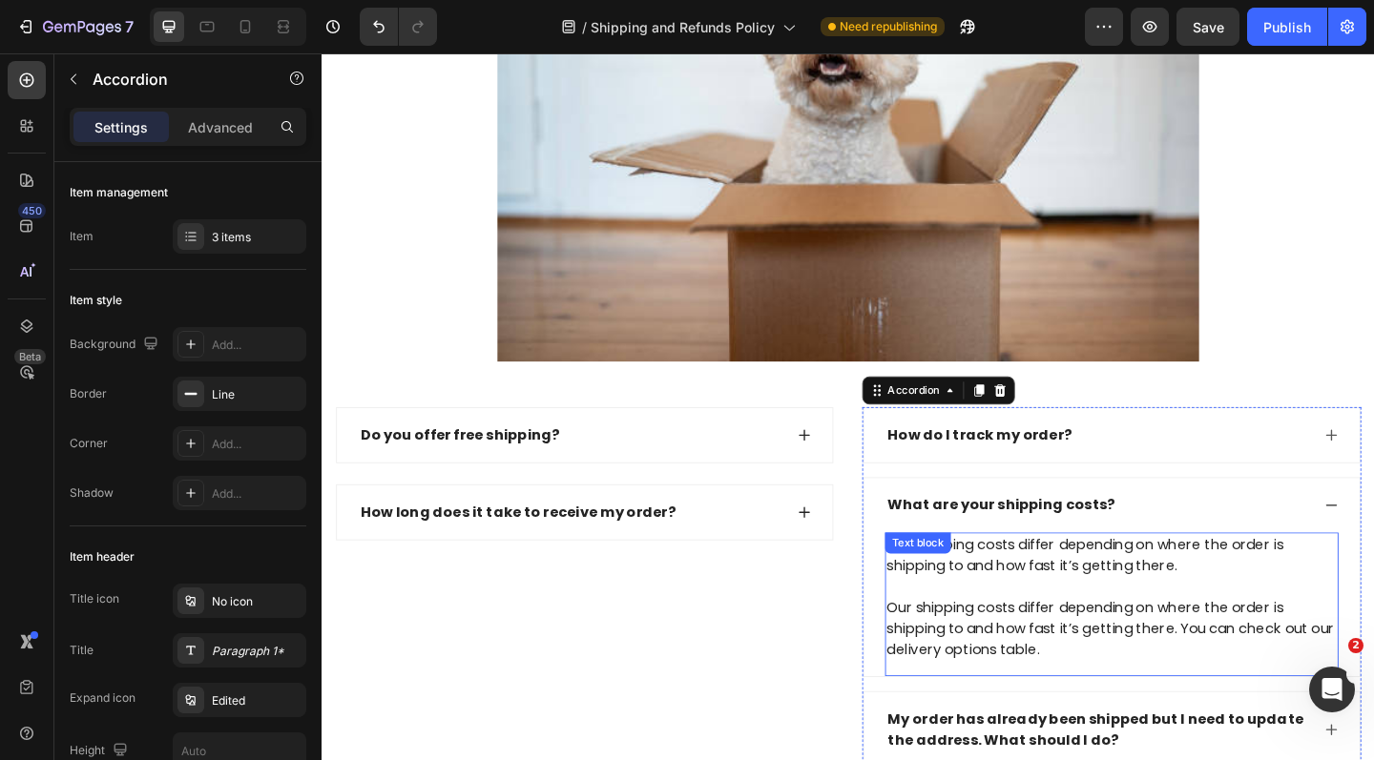
click at [1084, 704] on p "Our shipping costs differ depending on where the order is shipping to and how f…" at bounding box center [1180, 645] width 489 height 137
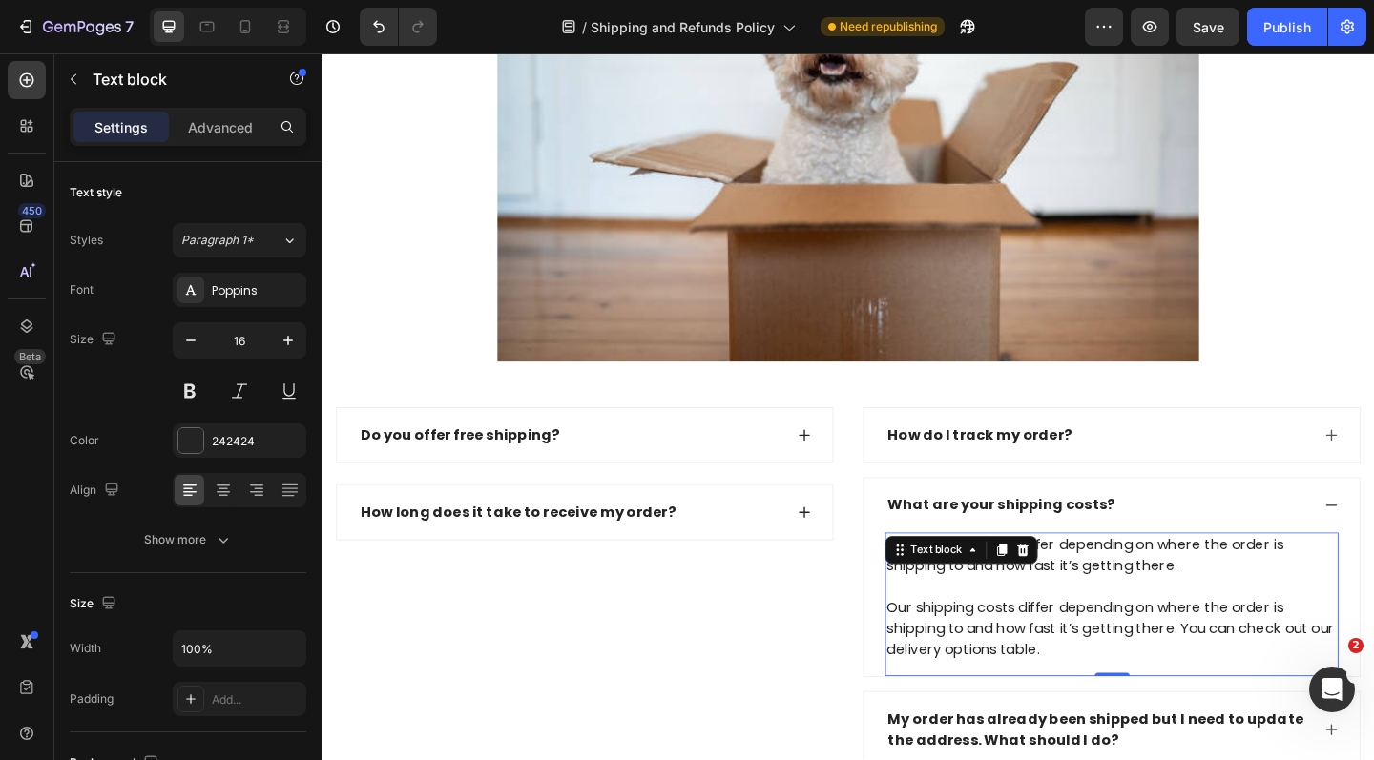
click at [1084, 704] on p "Our shipping costs differ depending on where the order is shipping to and how f…" at bounding box center [1180, 645] width 489 height 137
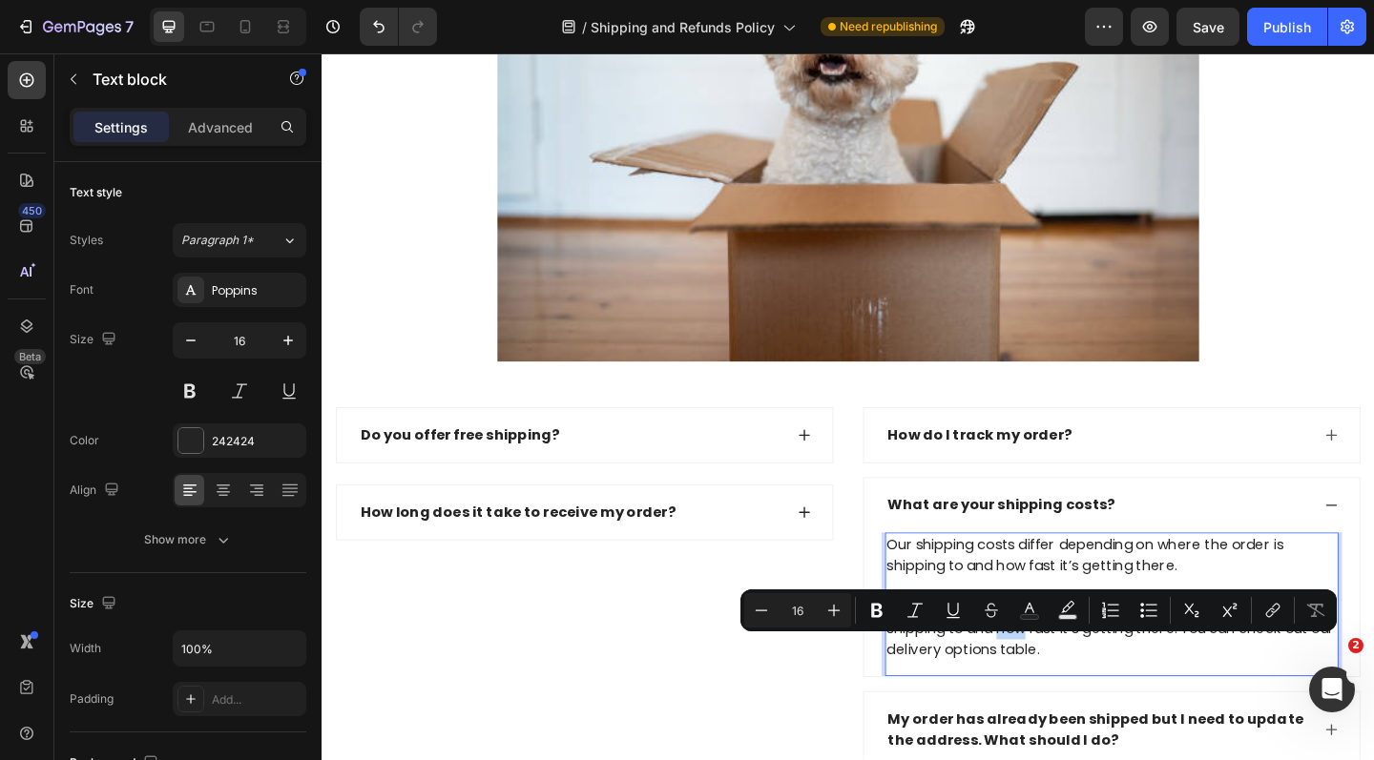
click at [1114, 715] on p "Our shipping costs differ depending on where the order is shipping to and how f…" at bounding box center [1180, 645] width 489 height 137
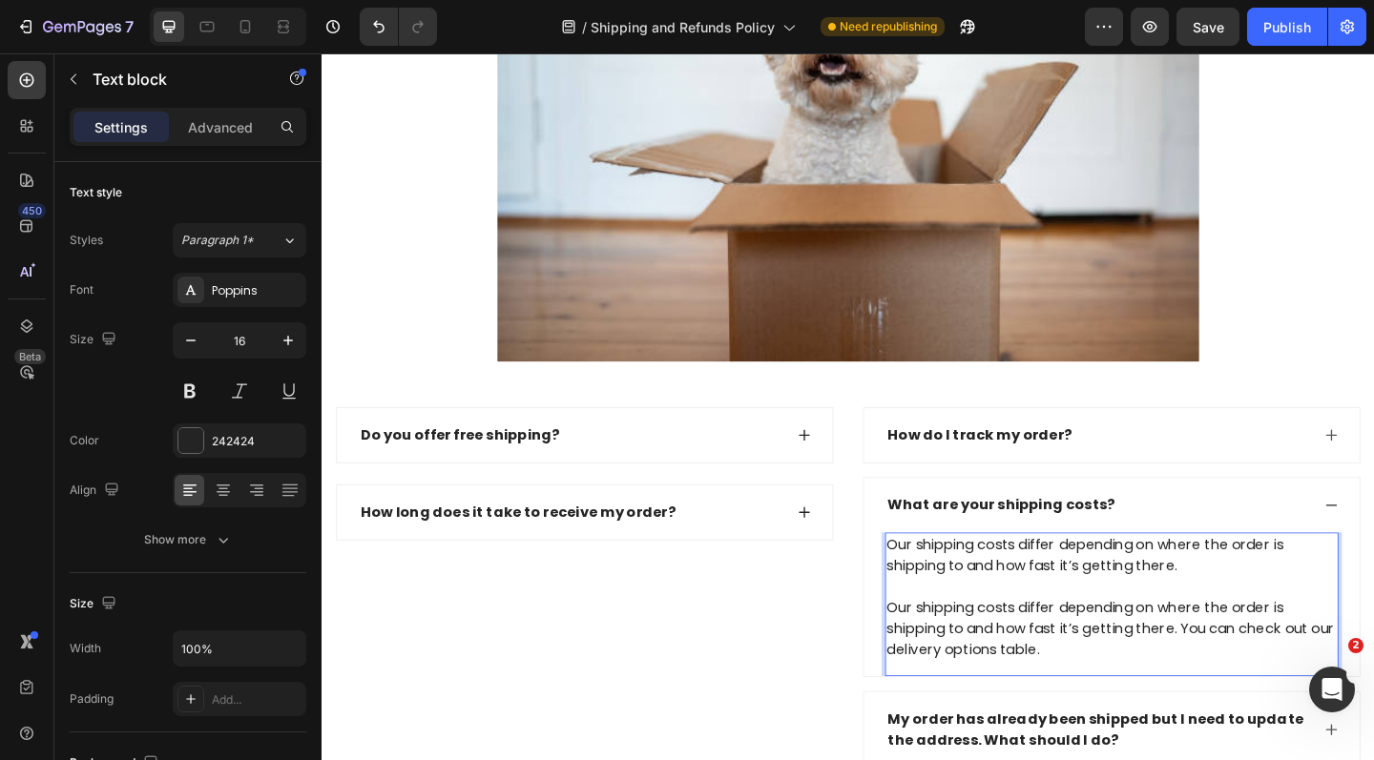
click at [1114, 715] on p "Our shipping costs differ depending on where the order is shipping to and how f…" at bounding box center [1180, 645] width 489 height 137
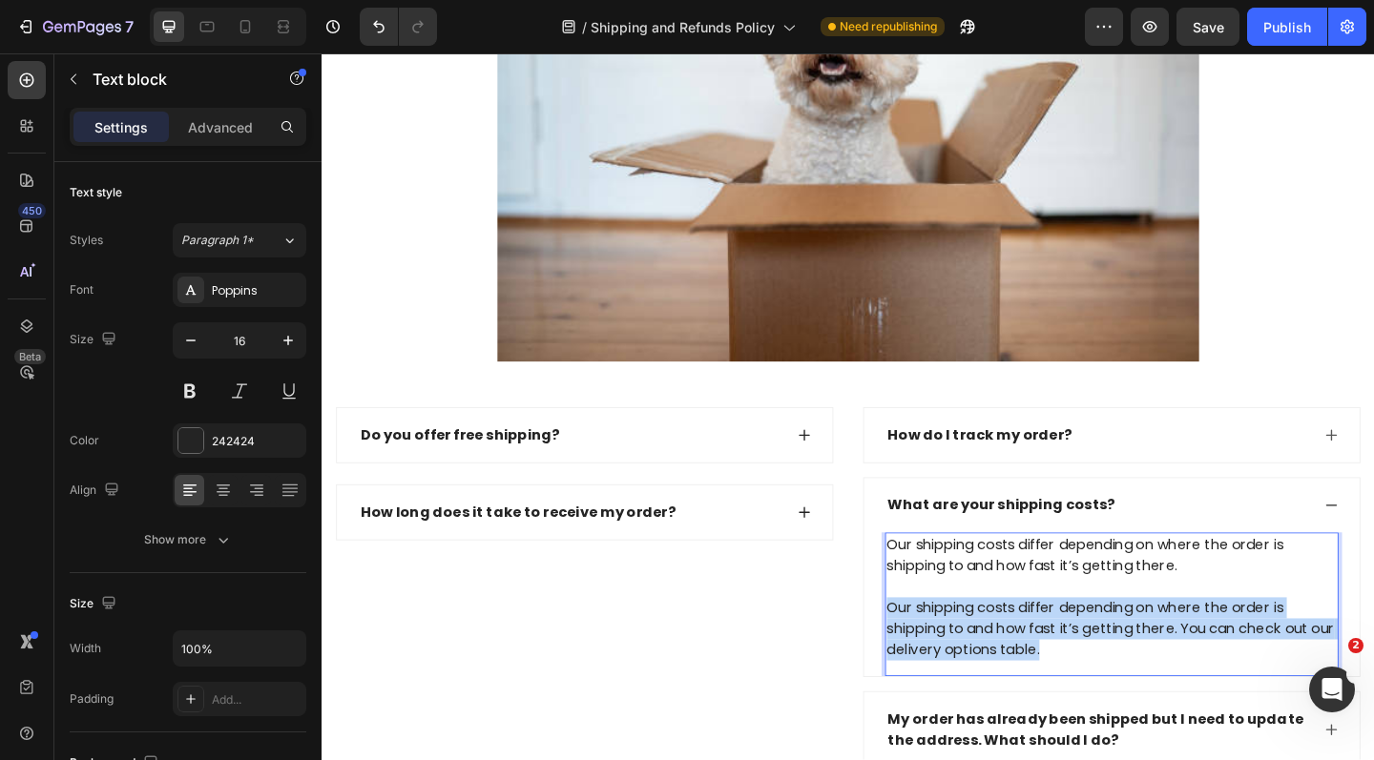
drag, startPoint x: 1114, startPoint y: 745, endPoint x: 939, endPoint y: 678, distance: 187.8
click at [939, 678] on p "Our shipping costs differ depending on where the order is shipping to and how f…" at bounding box center [1180, 645] width 489 height 137
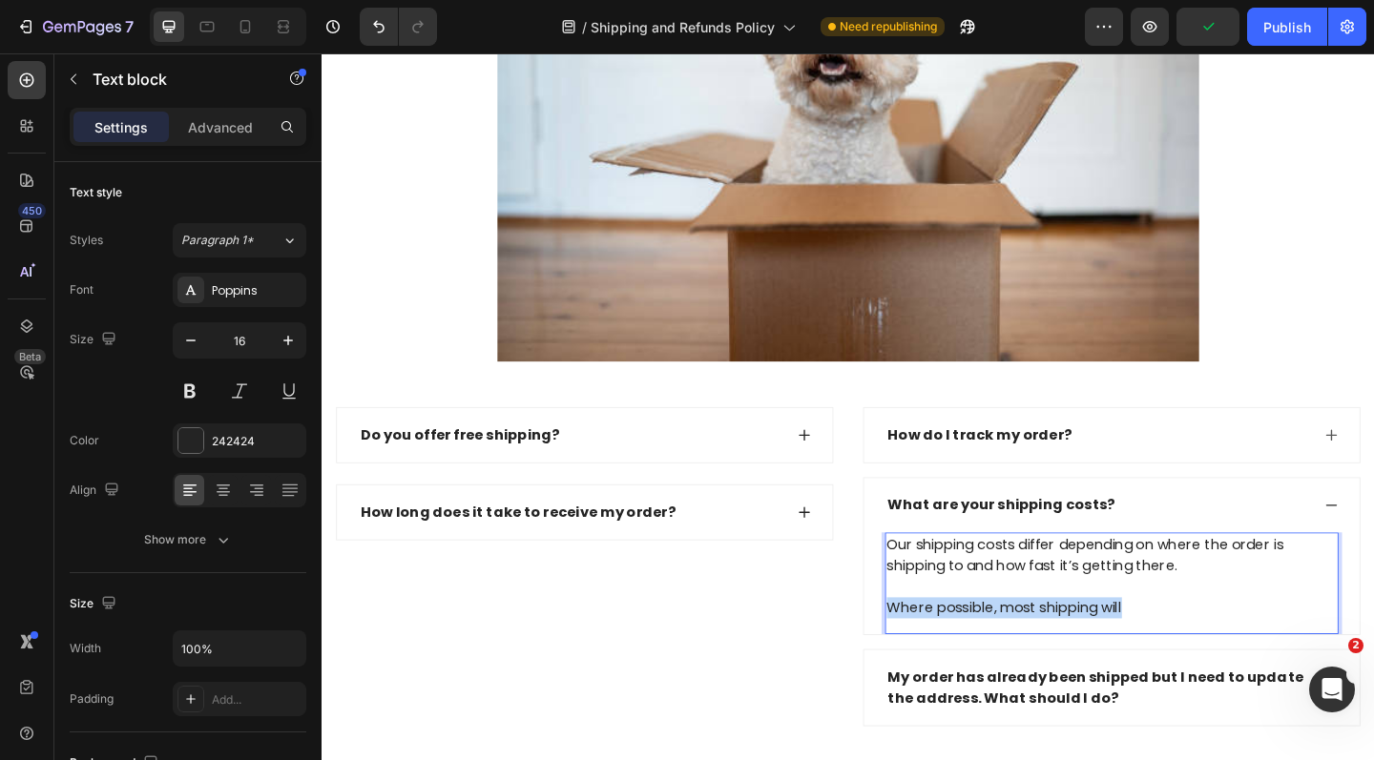
drag, startPoint x: 1234, startPoint y: 677, endPoint x: 934, endPoint y: 681, distance: 299.6
click at [934, 671] on div "Our shipping costs differ depending on where the order is shipping to and how f…" at bounding box center [1180, 622] width 493 height 95
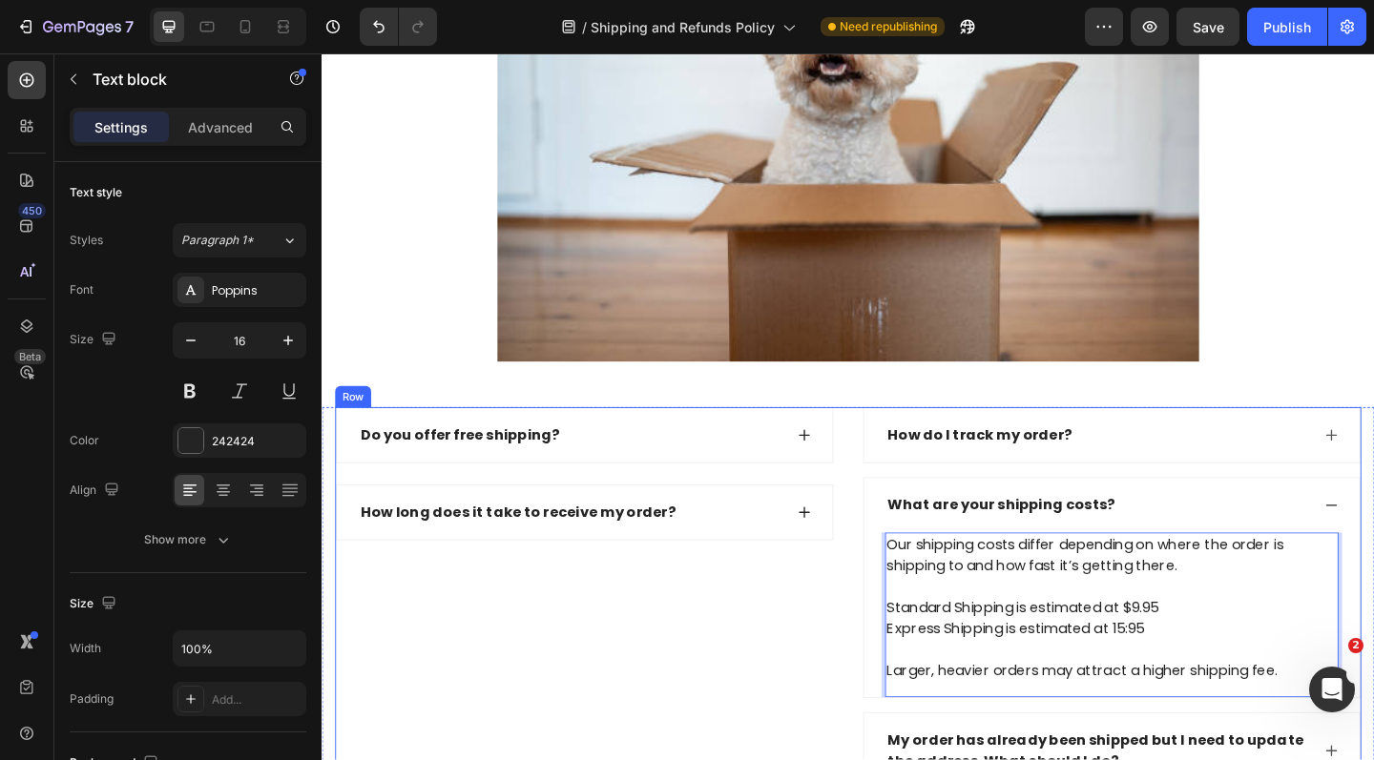
click at [812, 667] on div "Do you offer free shipping? How long does it take to receive my order? Accordion" at bounding box center [607, 647] width 543 height 416
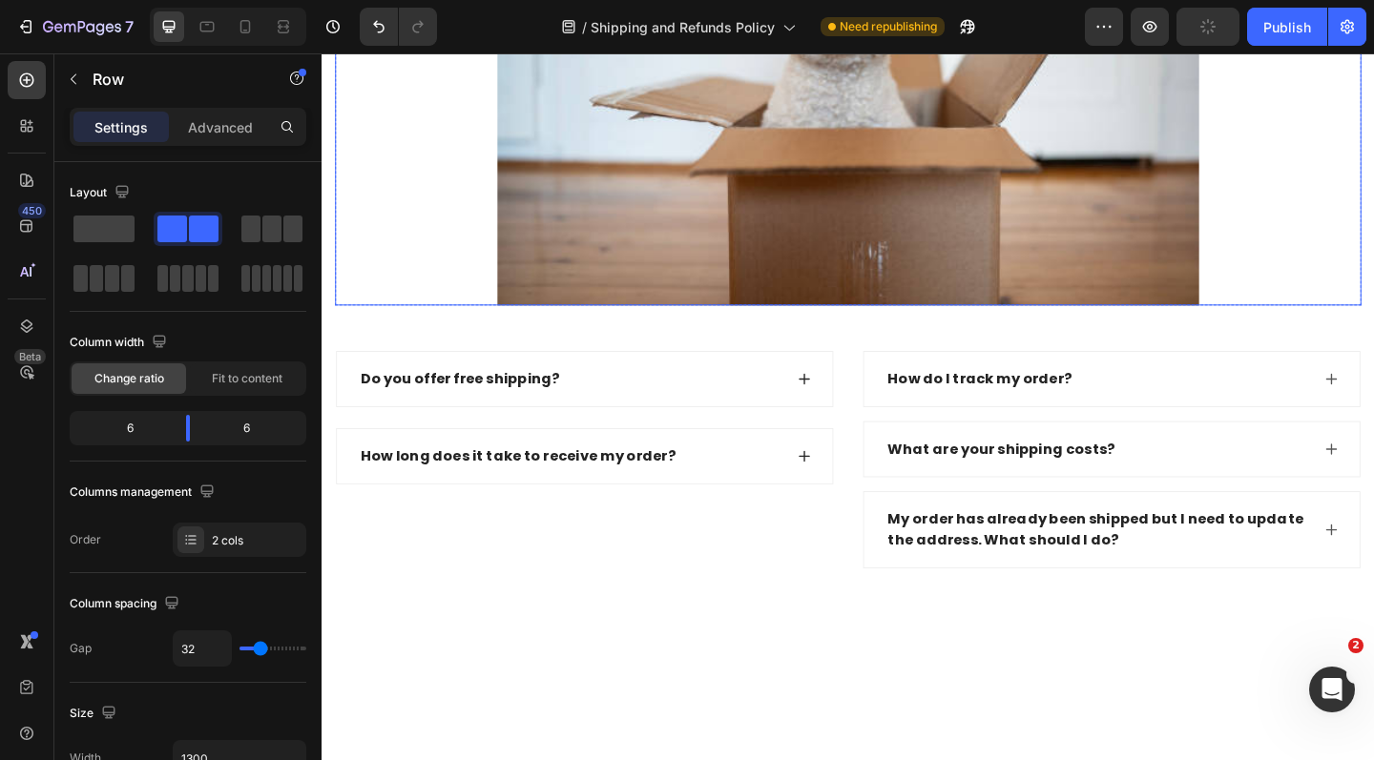
scroll to position [1025, 0]
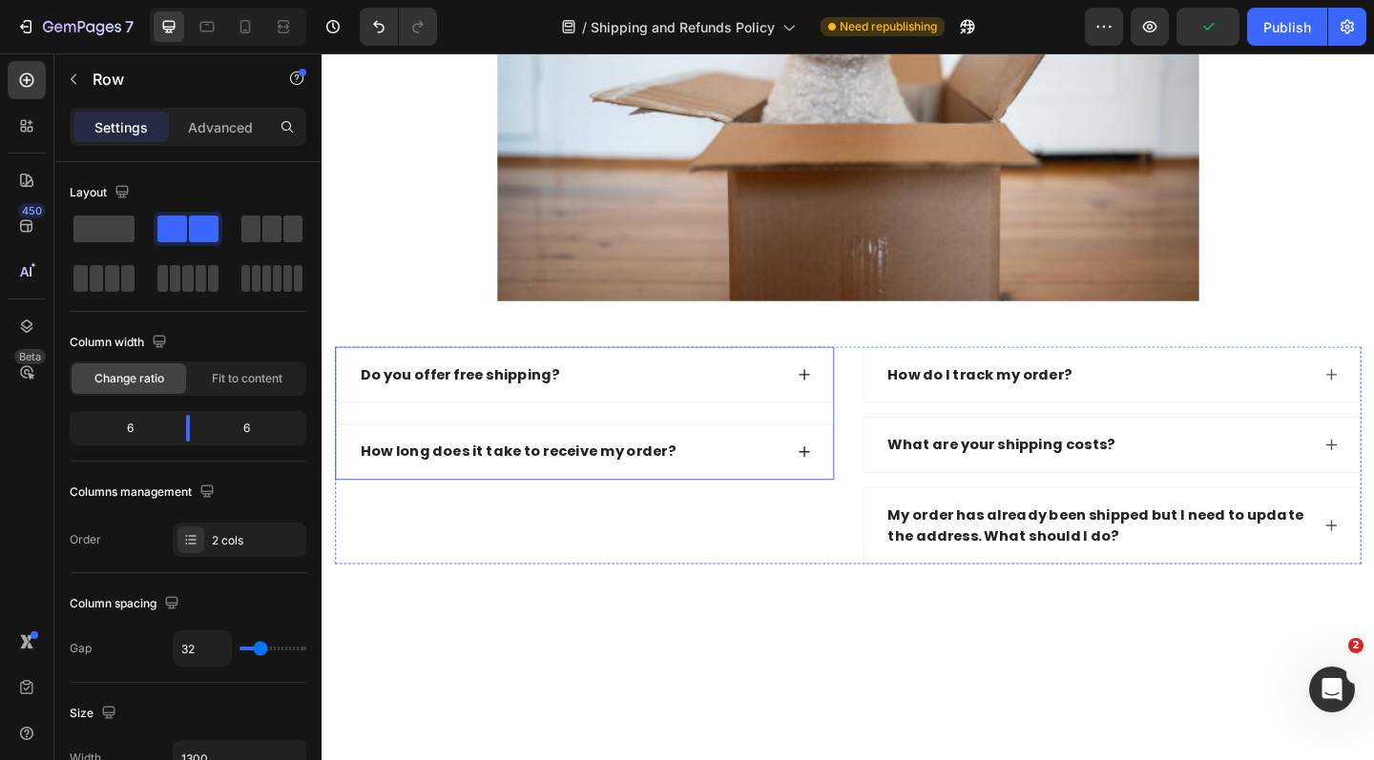
click at [844, 495] on icon at bounding box center [846, 487] width 15 height 15
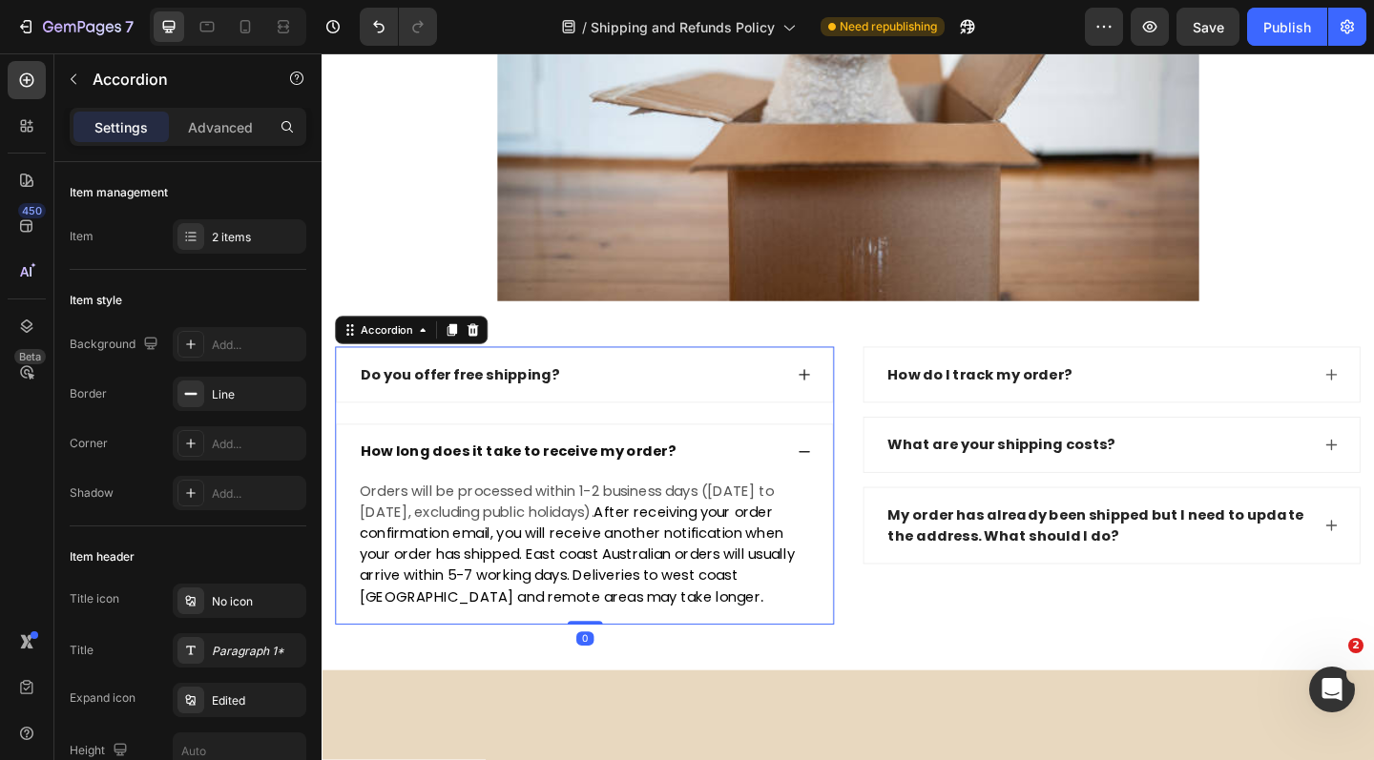
click at [851, 410] on icon at bounding box center [847, 404] width 12 height 12
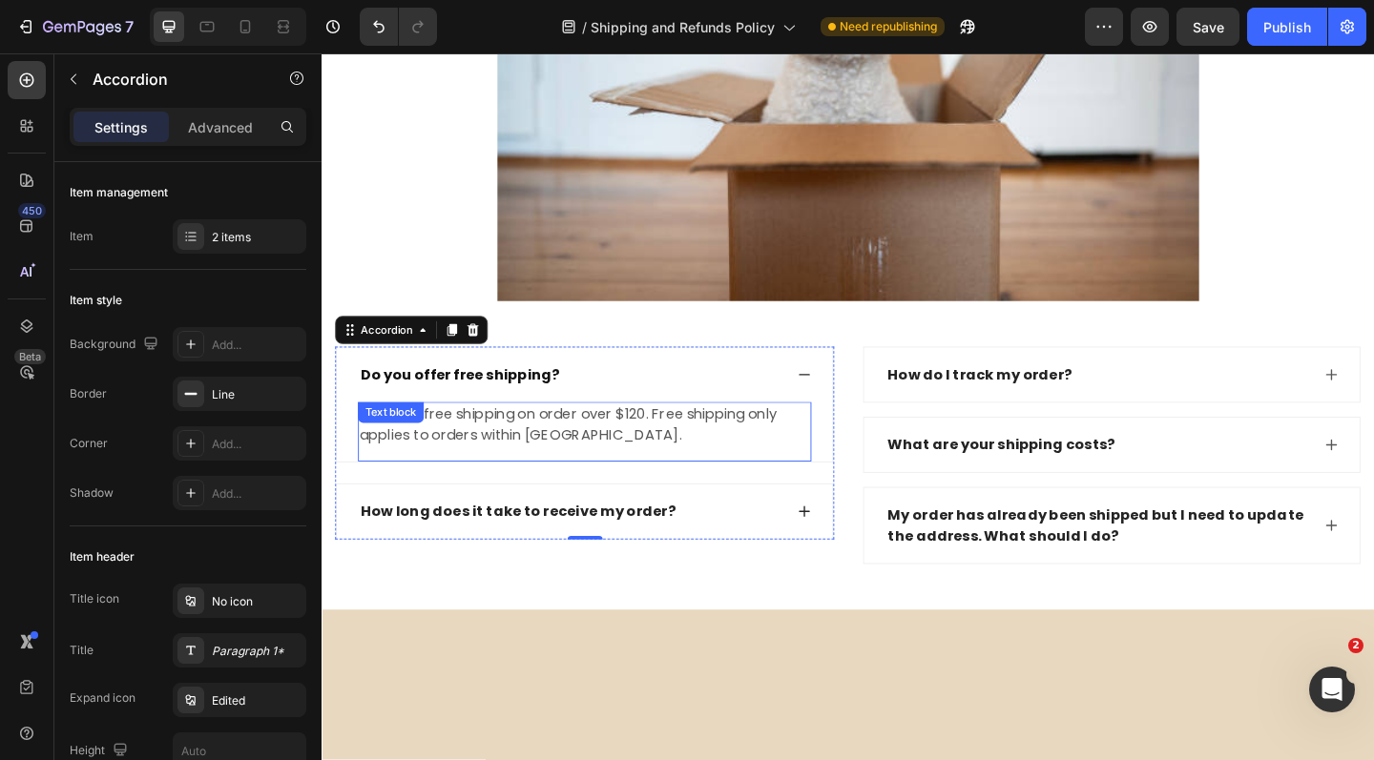
click at [596, 466] on p "We offer free shipping on order over $120. Free shipping only applies to orders…" at bounding box center [607, 458] width 489 height 46
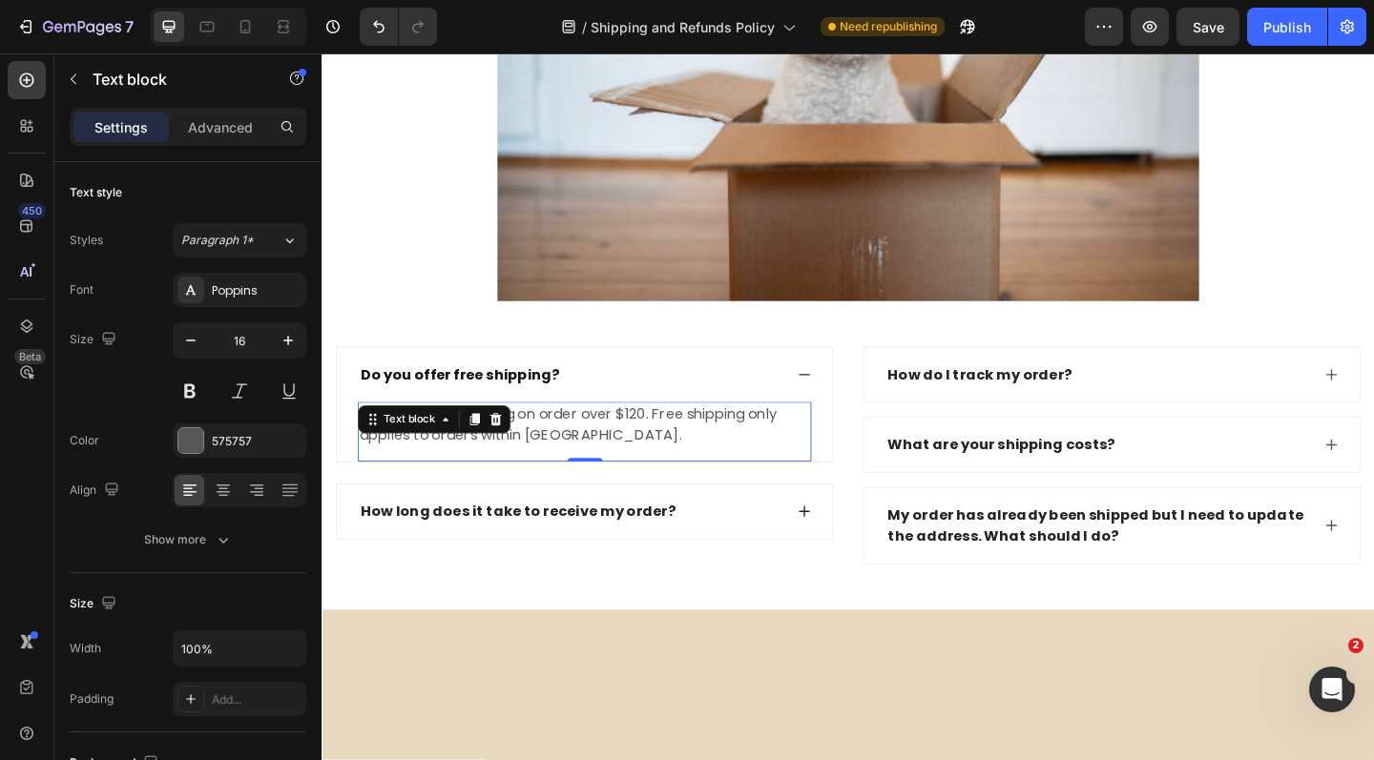
click at [602, 468] on p "We offer free shipping on order over $120. Free shipping only applies to orders…" at bounding box center [607, 458] width 489 height 46
click at [592, 467] on p "We offer free shipping on order over $120. Free shipping only applies to orders…" at bounding box center [607, 458] width 489 height 46
click at [595, 467] on p "We offer free shipping on order over $120. Free shipping only applies to orders…" at bounding box center [607, 458] width 489 height 46
click at [462, 460] on p "We offer free shipping on orders over $120. Free shipping only applies to order…" at bounding box center [607, 458] width 489 height 46
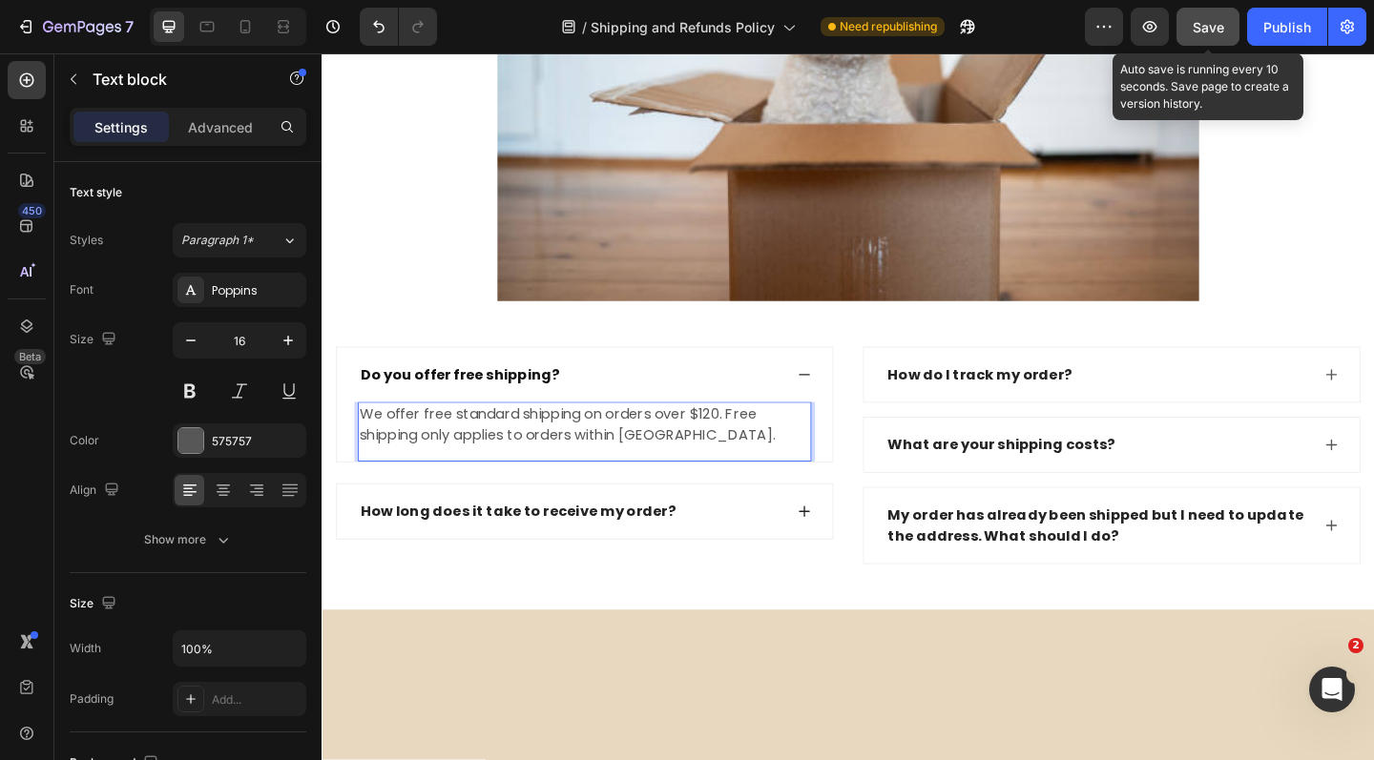
click at [1220, 29] on span "Save" at bounding box center [1208, 27] width 31 height 16
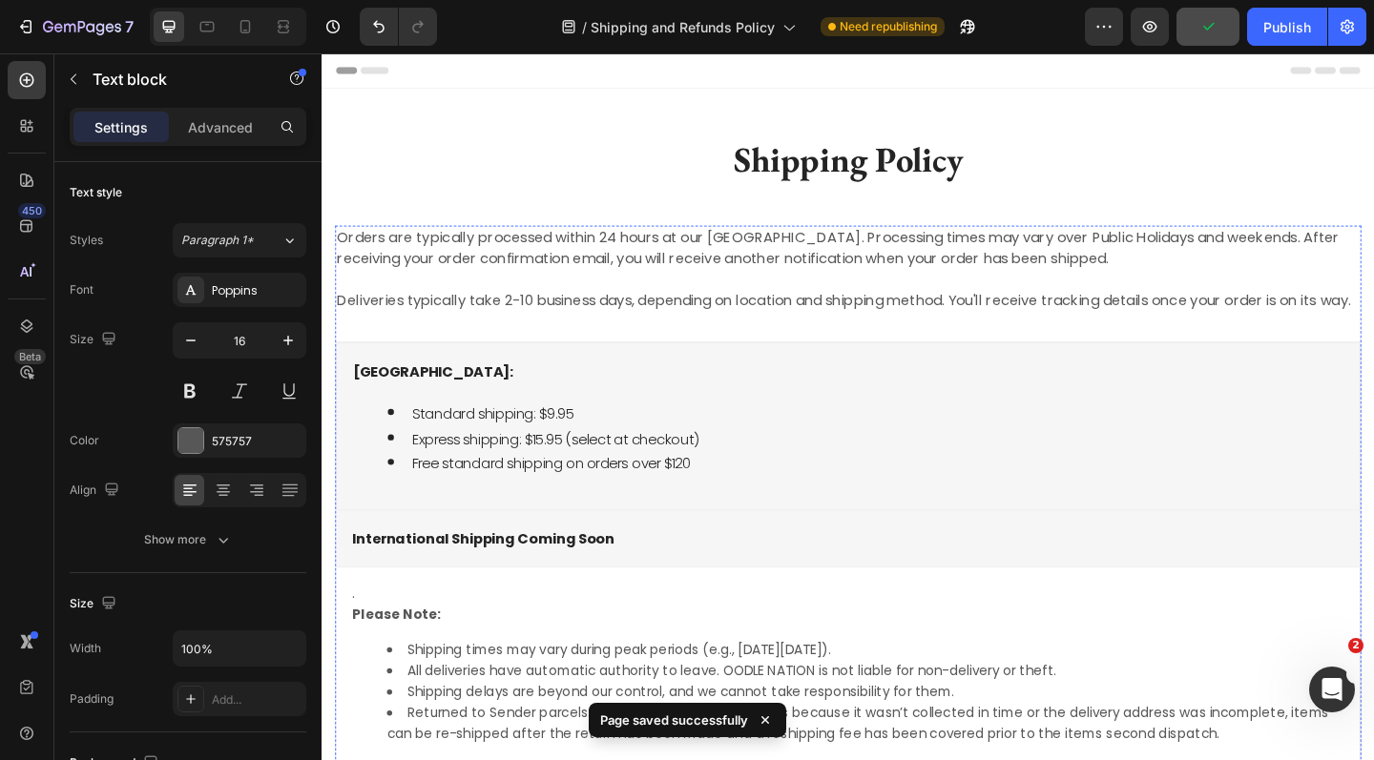
scroll to position [0, 0]
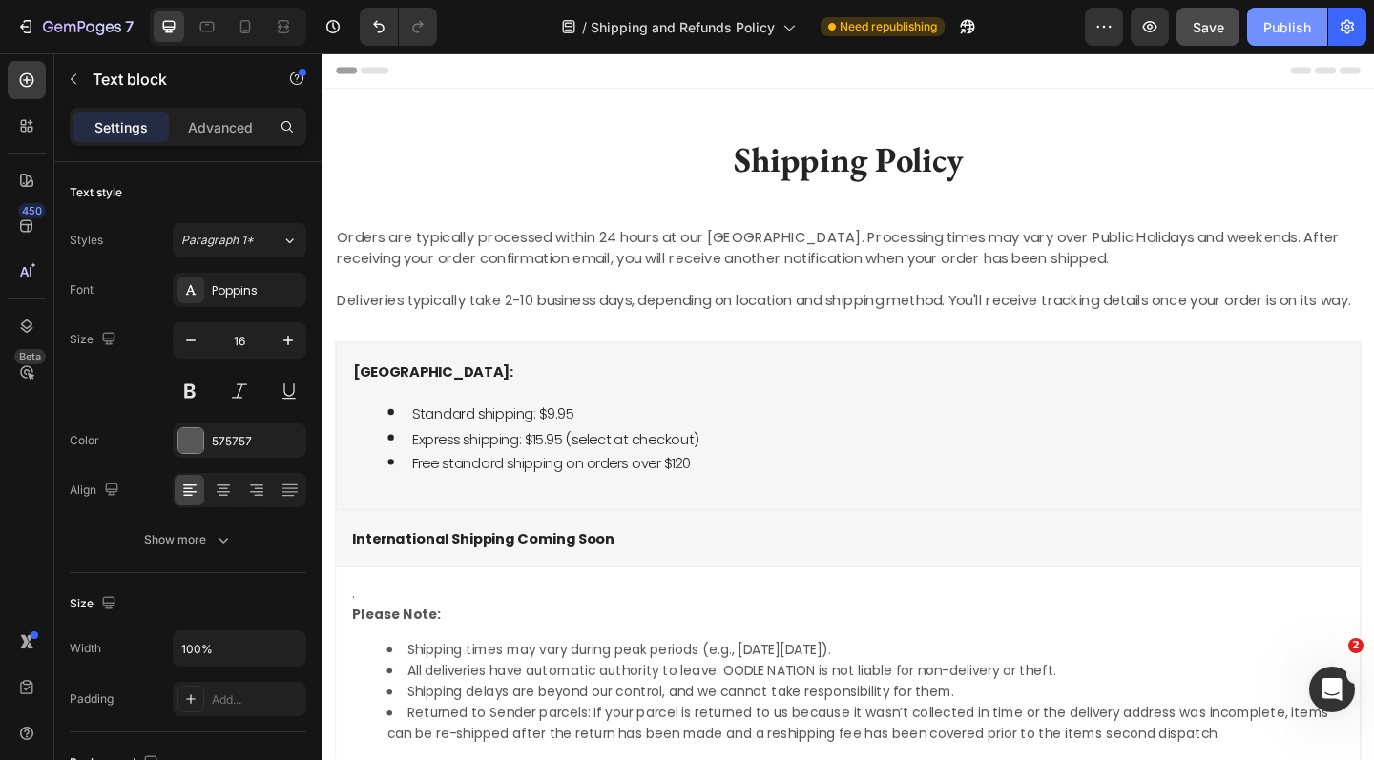
click at [1286, 18] on div "Publish" at bounding box center [1287, 27] width 48 height 20
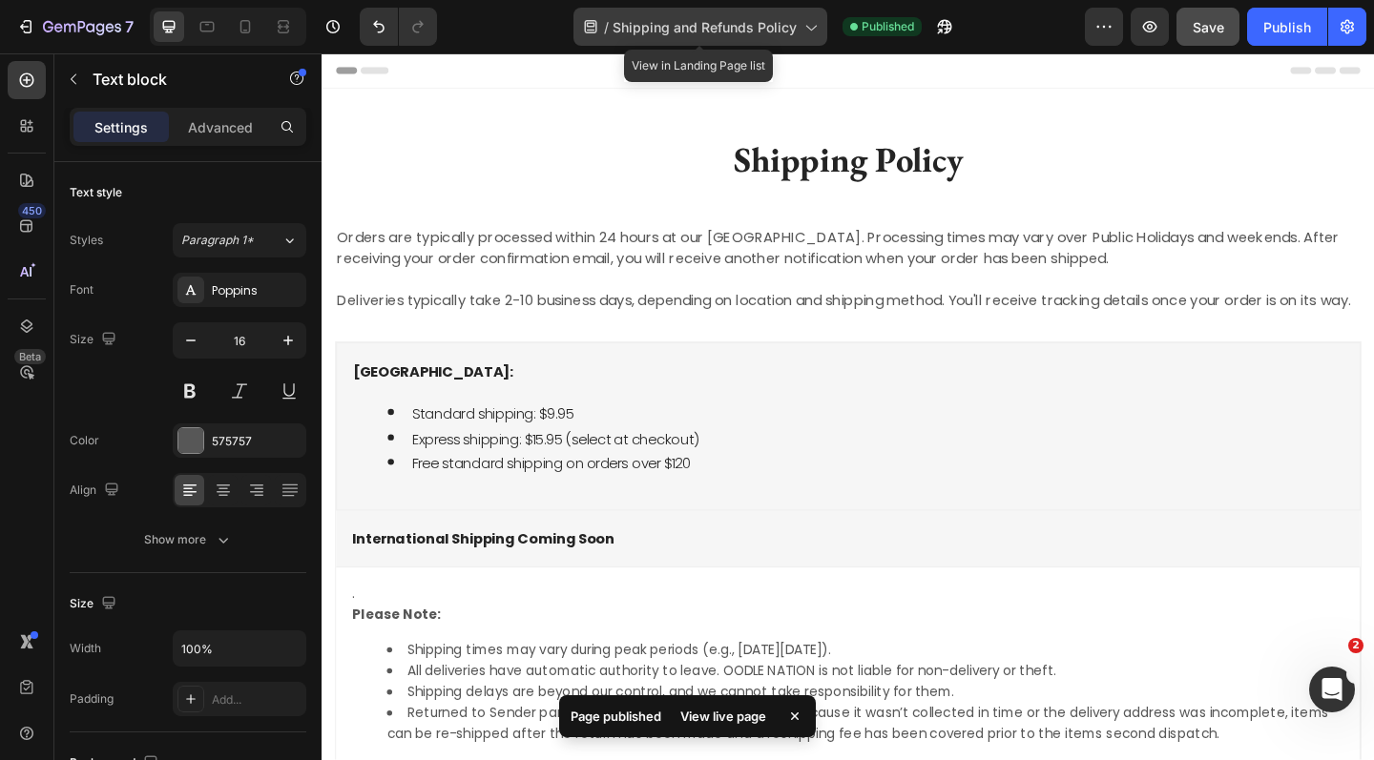
click at [811, 30] on icon at bounding box center [811, 29] width 10 height 6
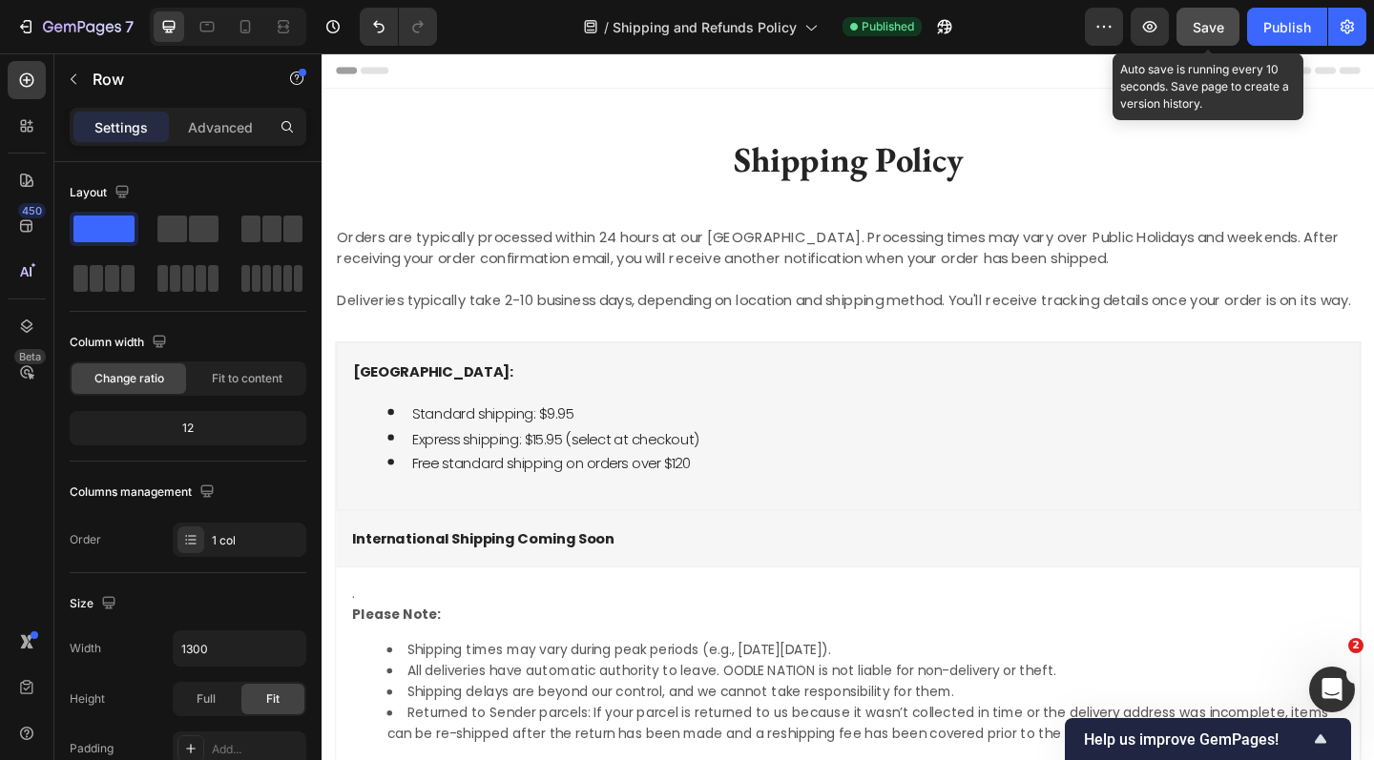
click at [1227, 24] on button "Save" at bounding box center [1207, 27] width 63 height 38
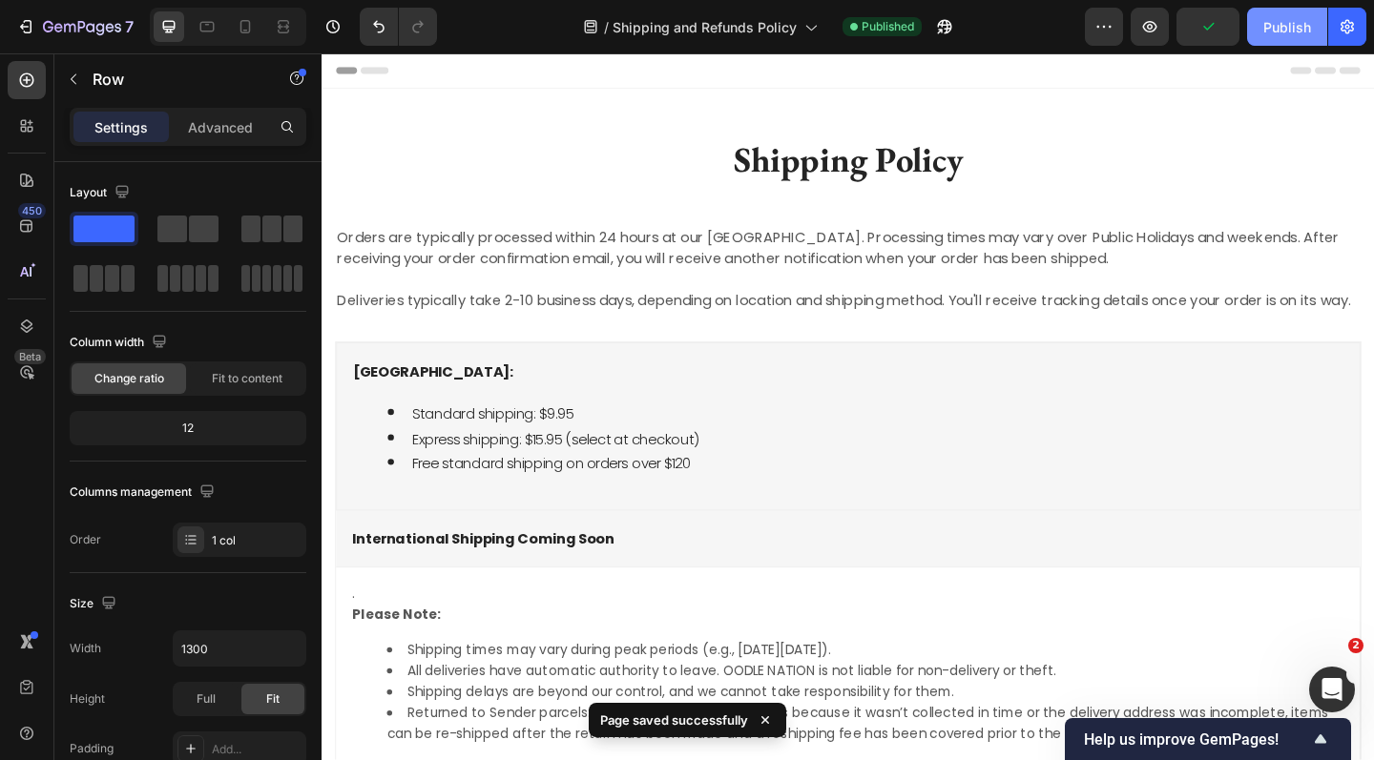
click at [1288, 31] on div "Publish" at bounding box center [1287, 27] width 48 height 20
